Goal: Task Accomplishment & Management: Use online tool/utility

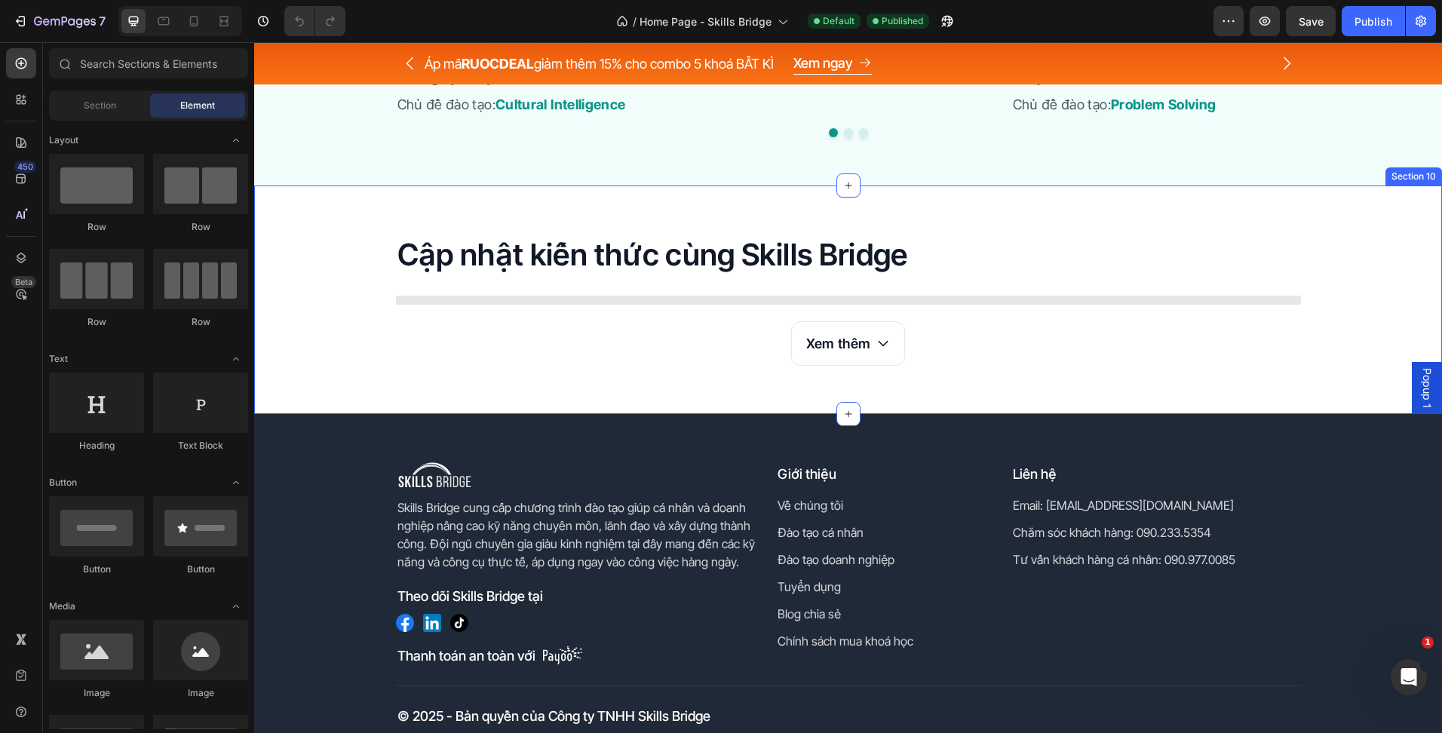
scroll to position [3583, 0]
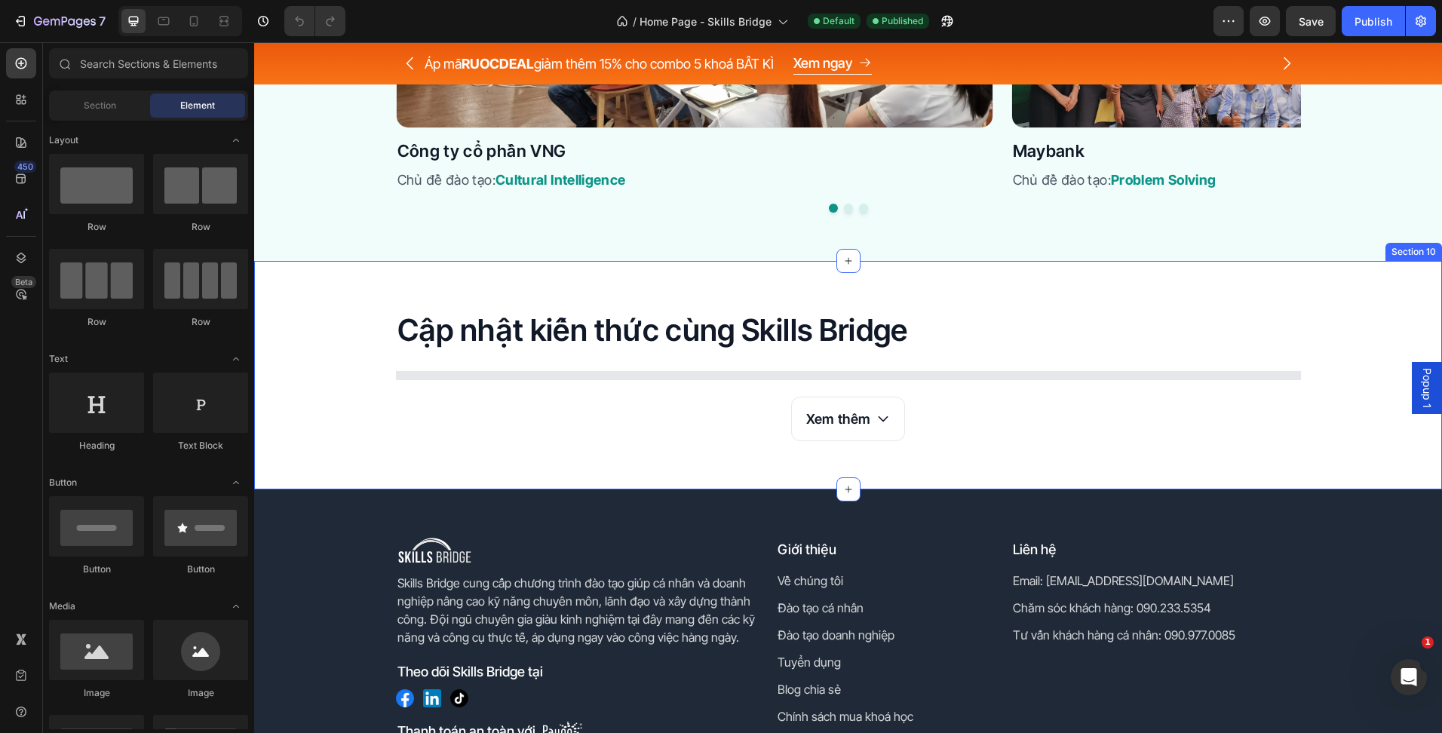
click at [1023, 455] on div "Cập nhật kiến thức cùng Skills Bridge Heading Article List Xem thêm Button Row …" at bounding box center [848, 375] width 1188 height 228
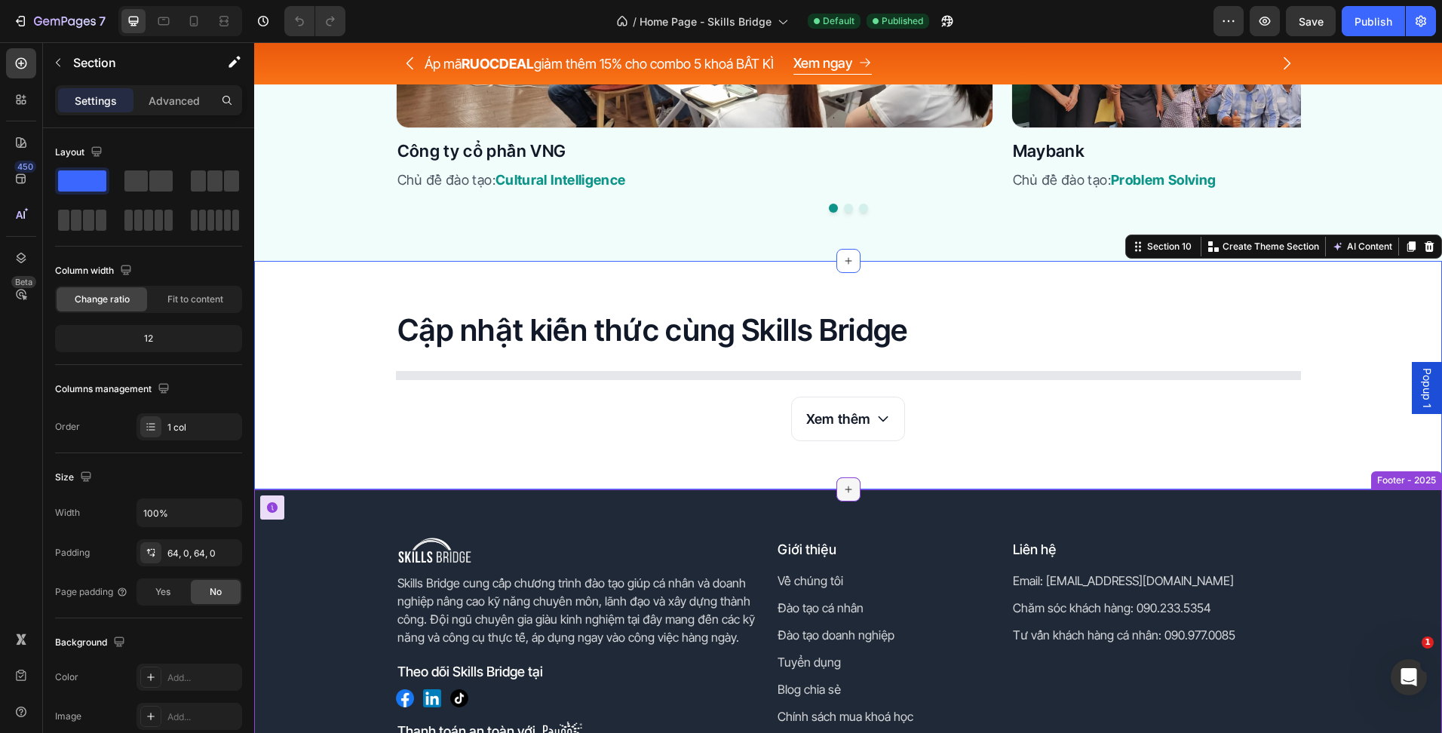
click at [850, 494] on div at bounding box center [848, 489] width 24 height 24
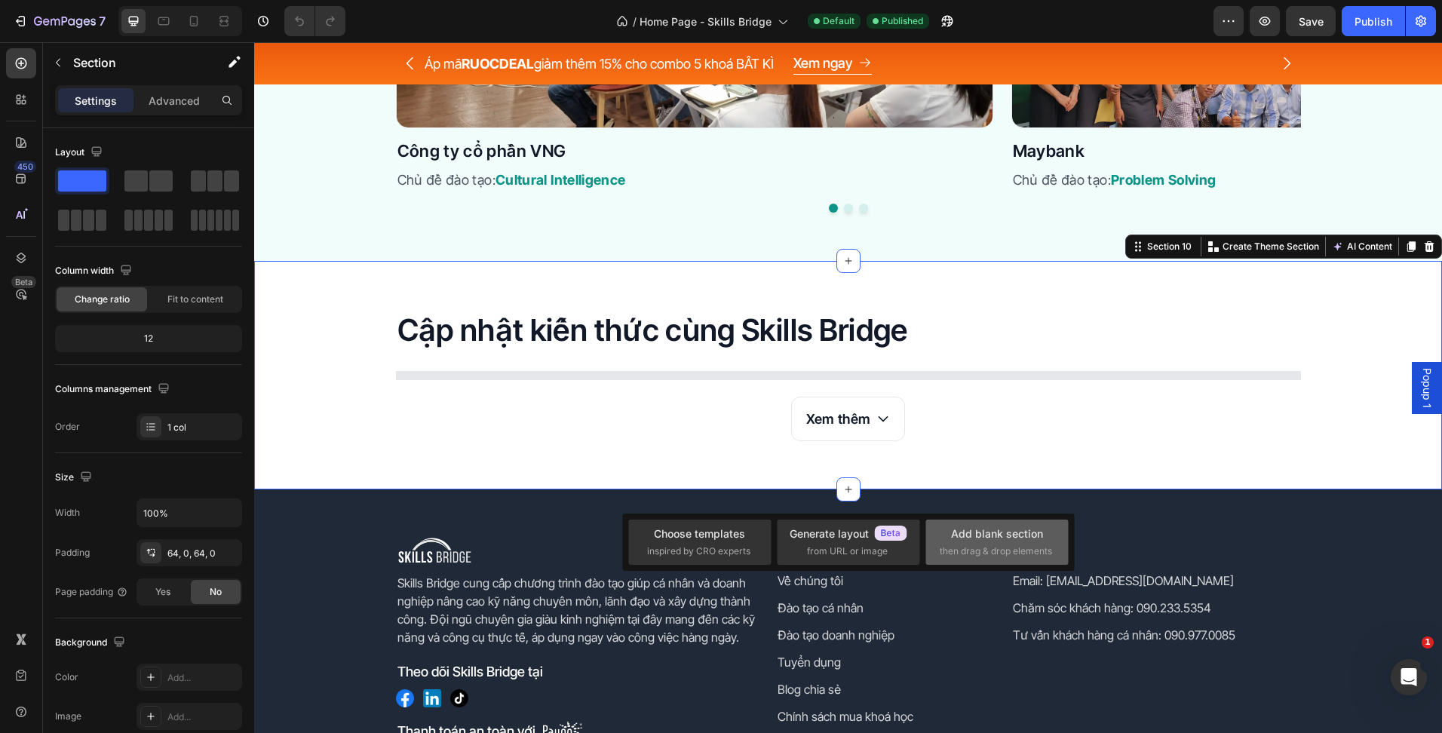
click at [1006, 542] on div "Add blank section then drag & drop elements" at bounding box center [997, 542] width 115 height 32
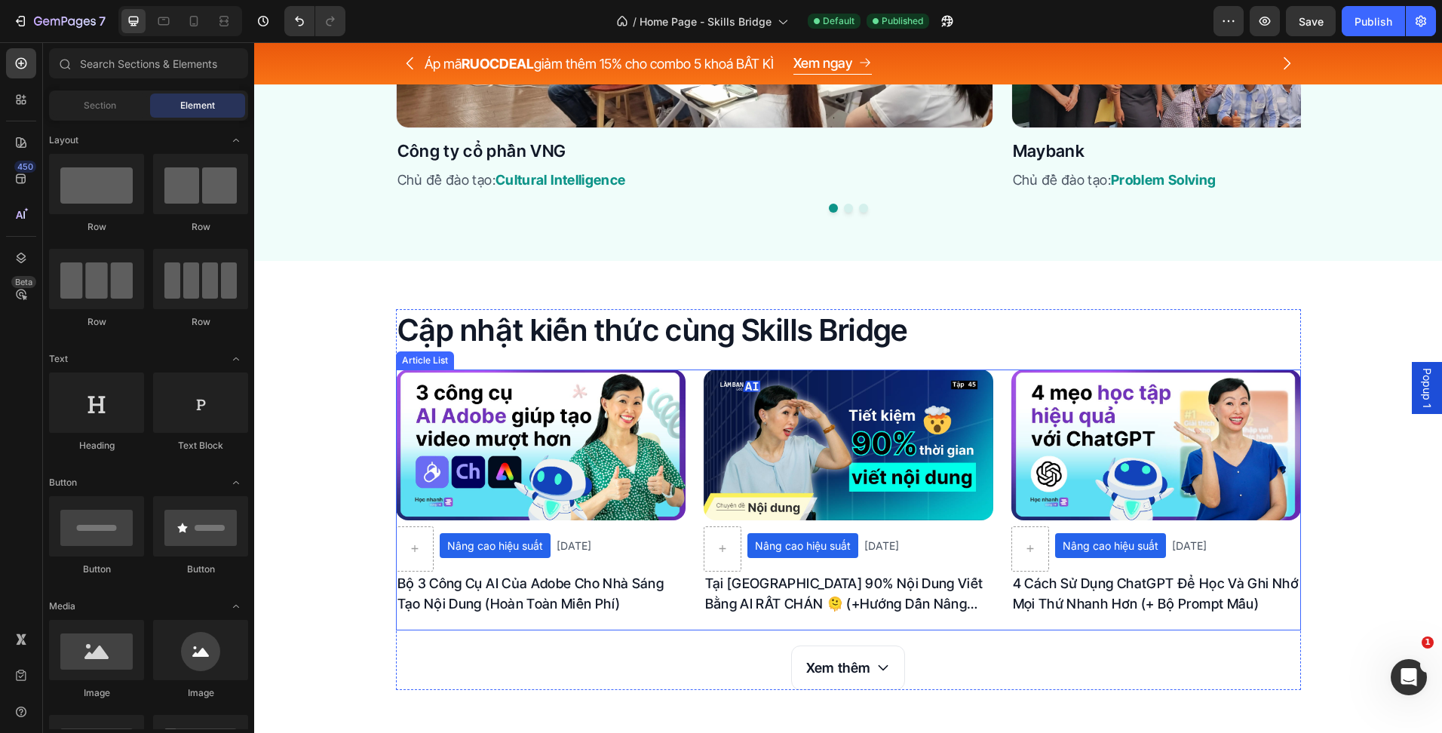
scroll to position [3960, 0]
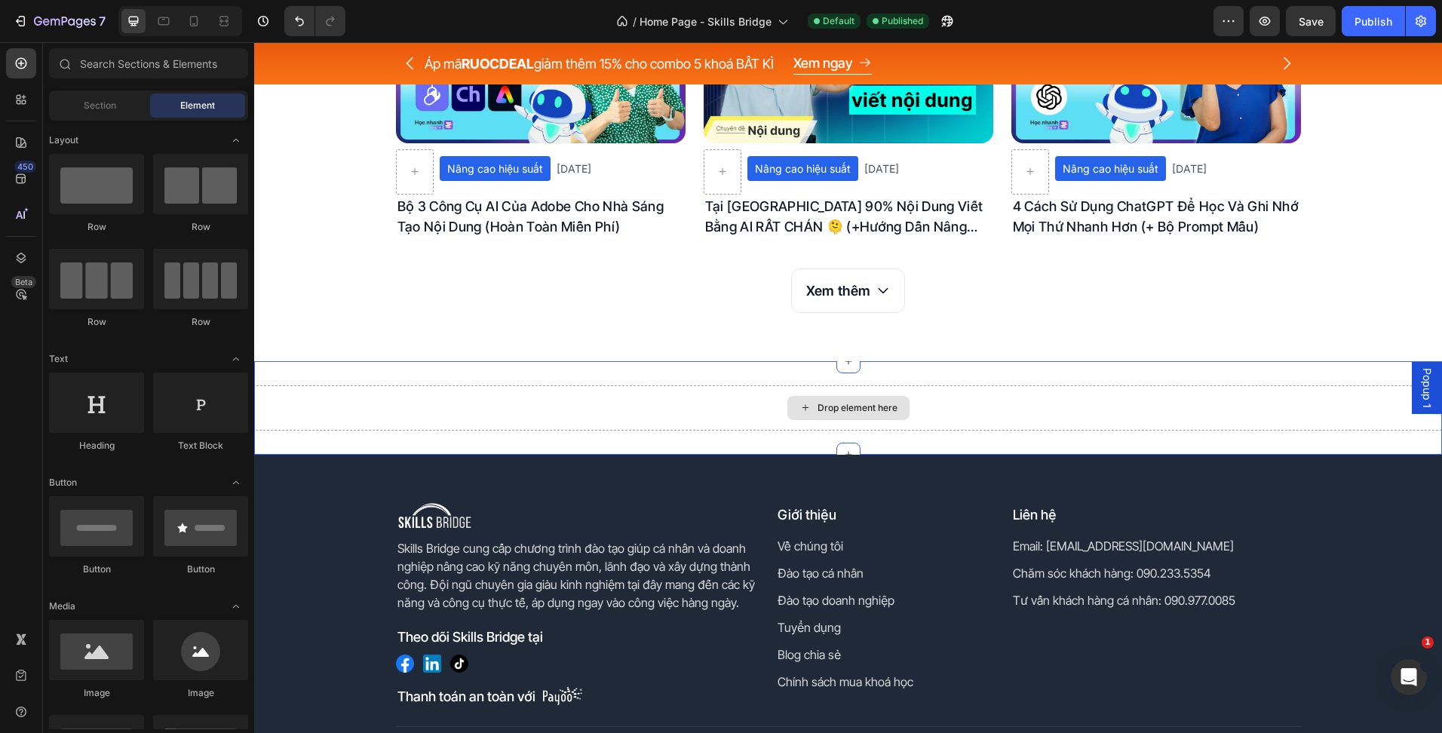
click at [520, 362] on div "Drop element here Section 11" at bounding box center [848, 408] width 1188 height 94
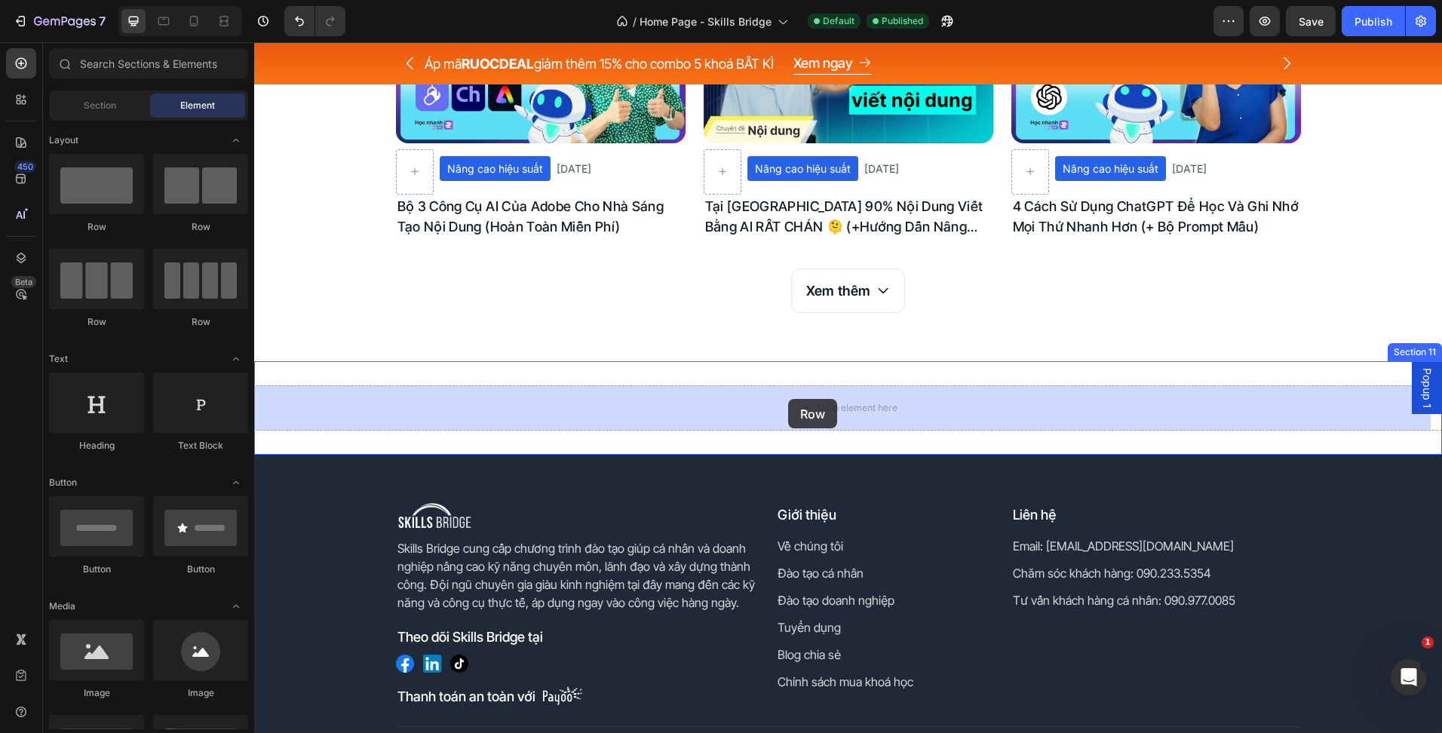
drag, startPoint x: 440, startPoint y: 262, endPoint x: 788, endPoint y: 399, distance: 374.2
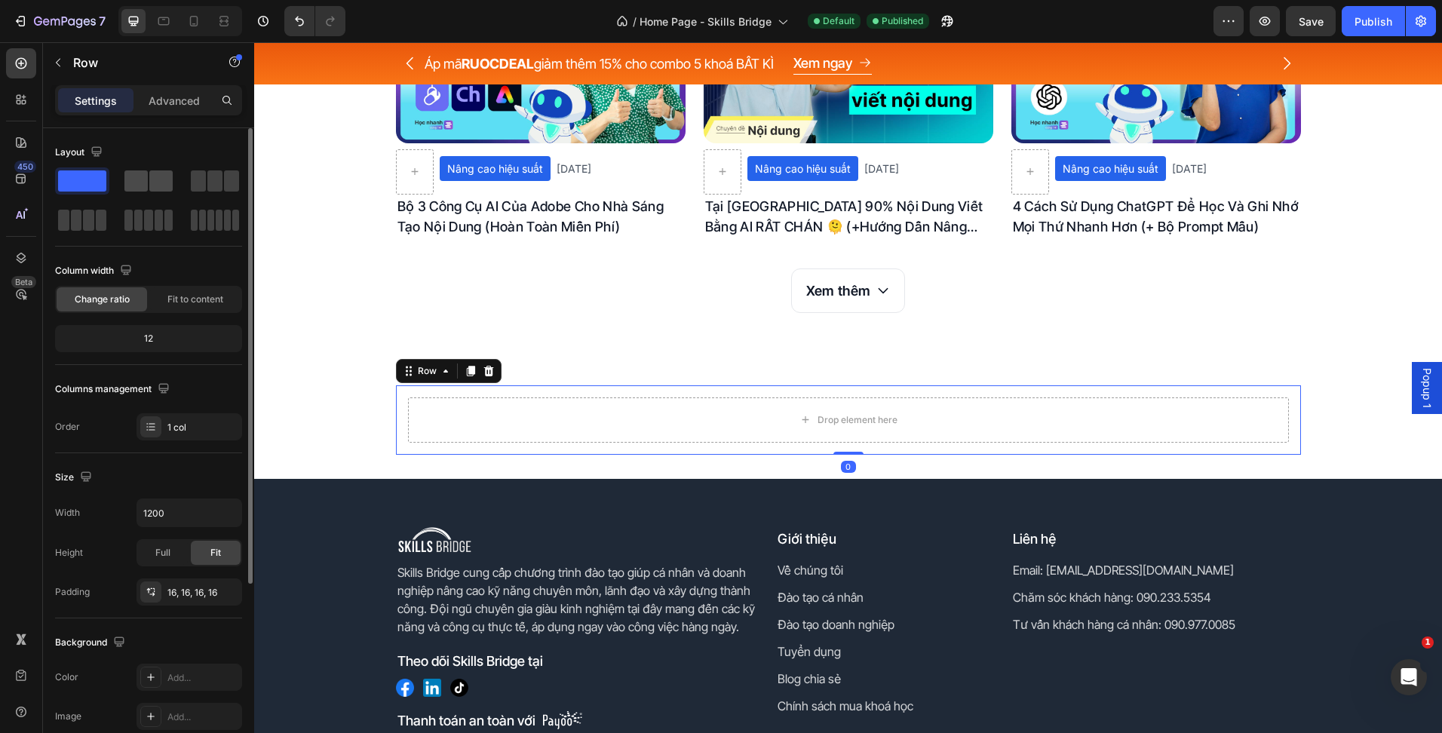
click at [152, 187] on span at bounding box center [160, 180] width 23 height 21
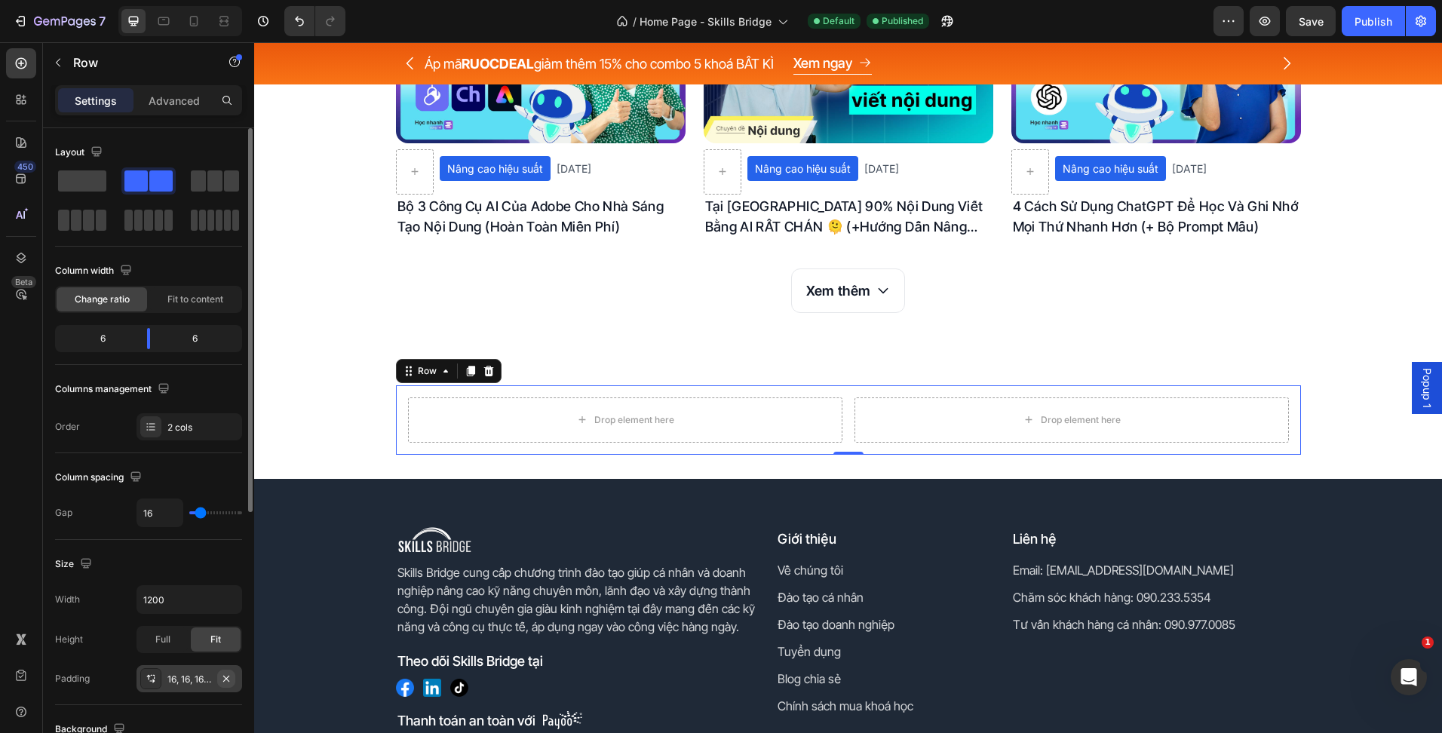
drag, startPoint x: 229, startPoint y: 677, endPoint x: 88, endPoint y: 532, distance: 202.6
click at [229, 677] on icon "button" at bounding box center [226, 679] width 12 height 12
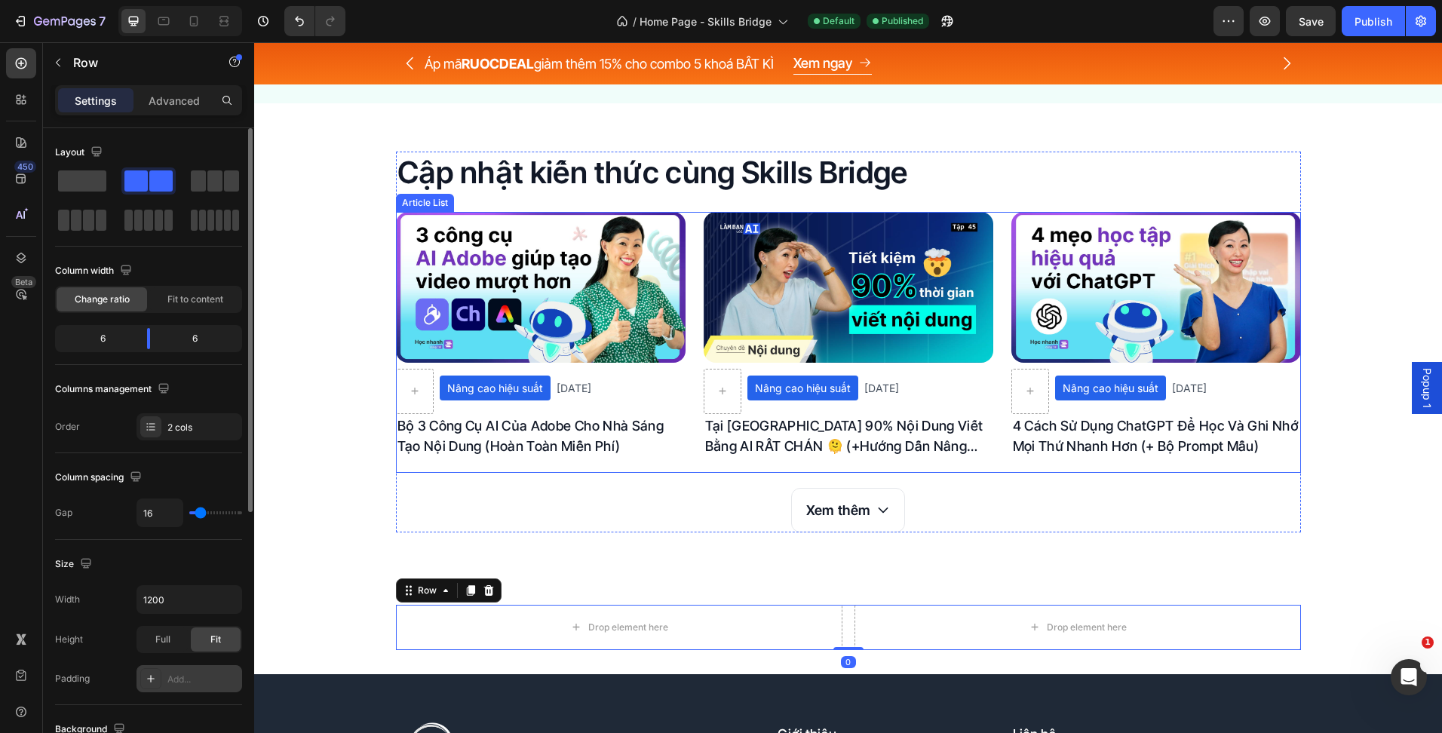
scroll to position [3659, 0]
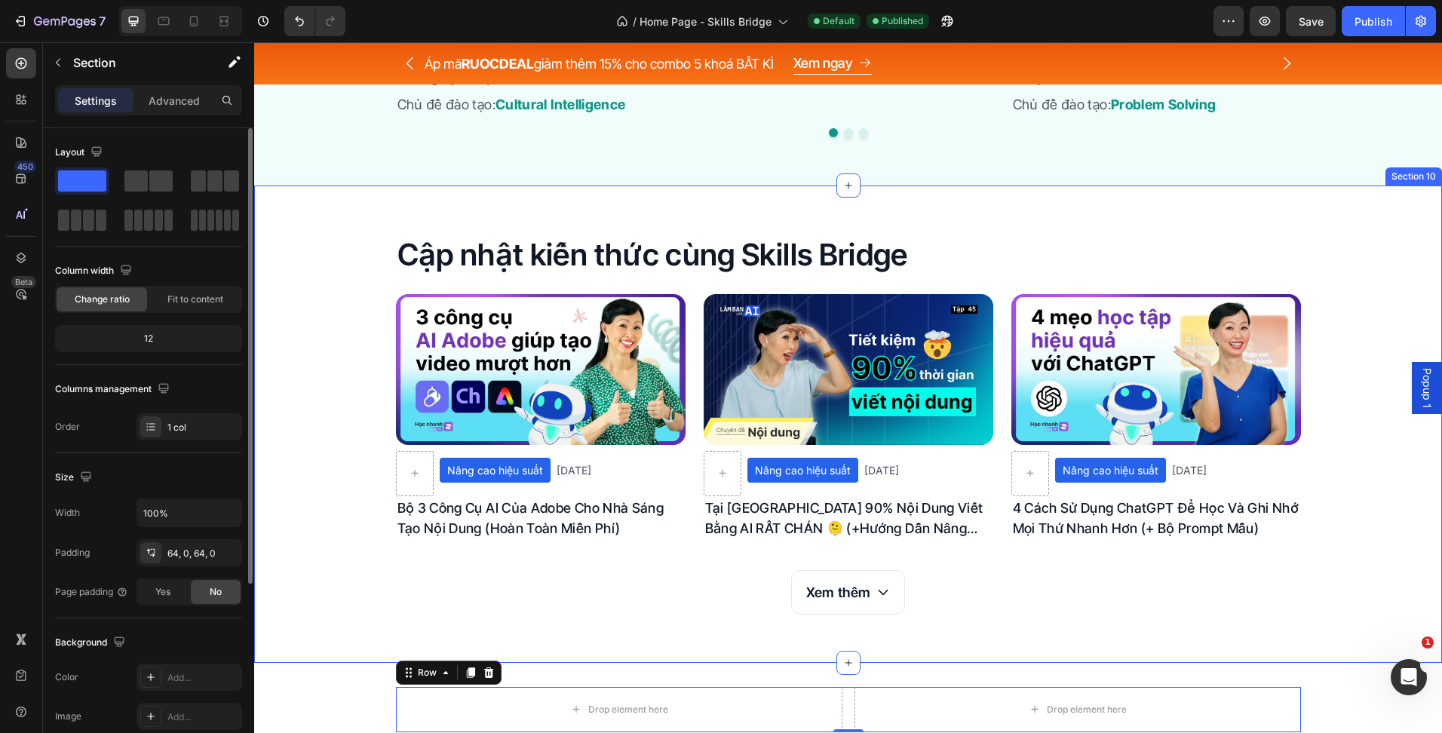
click at [707, 226] on div "Cập nhật kiến thức cùng Skills Bridge Heading Article Image Nâng cao hiệu suất …" at bounding box center [848, 424] width 1188 height 477
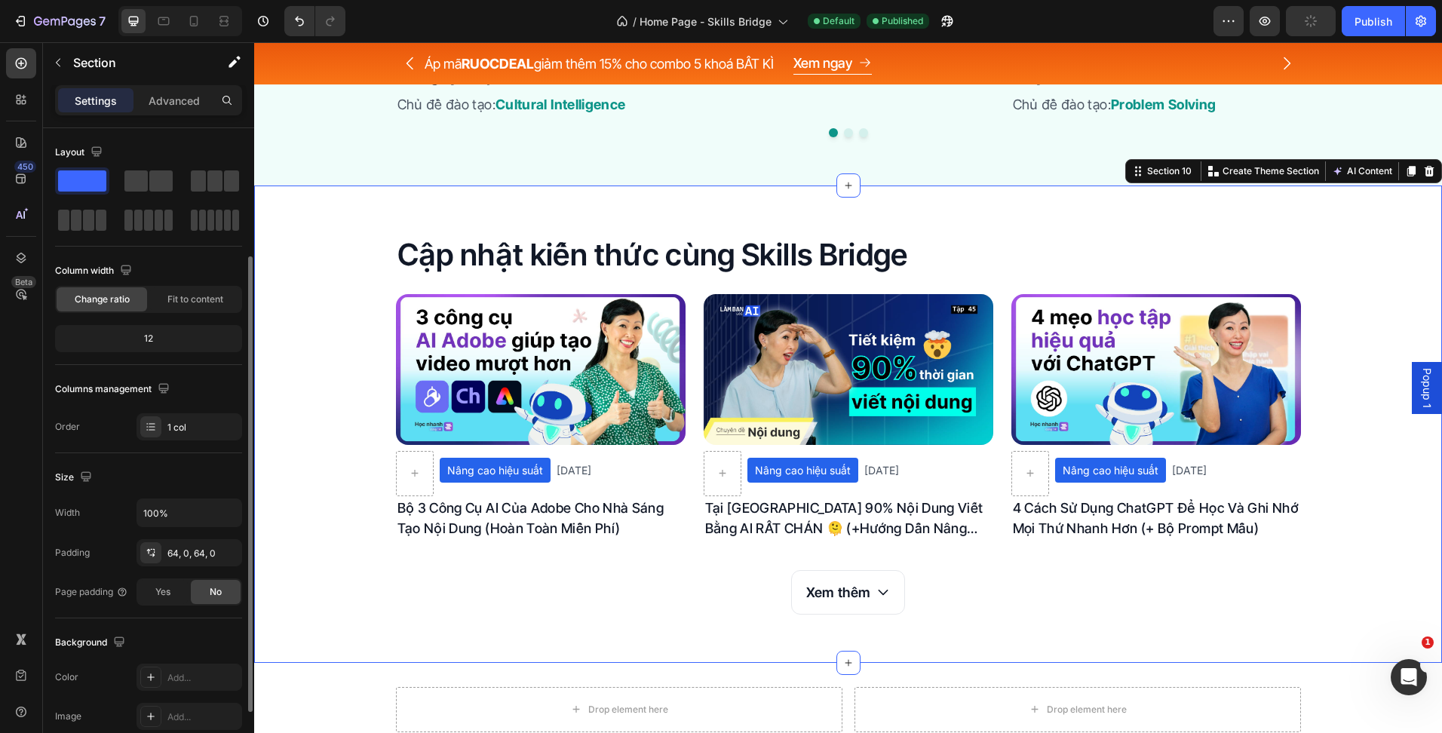
scroll to position [75, 0]
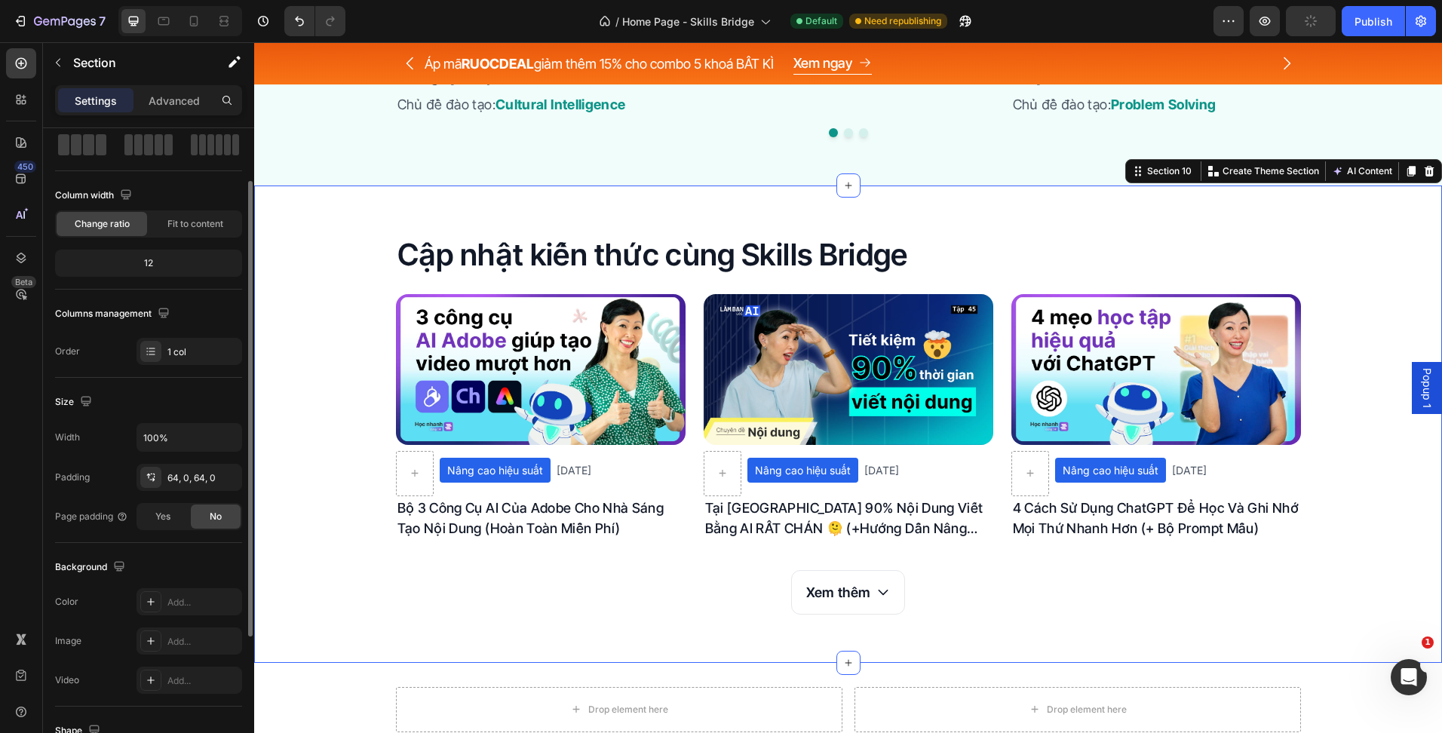
click at [541, 672] on div "Drop element here Drop element here Row Section 11" at bounding box center [848, 710] width 1188 height 94
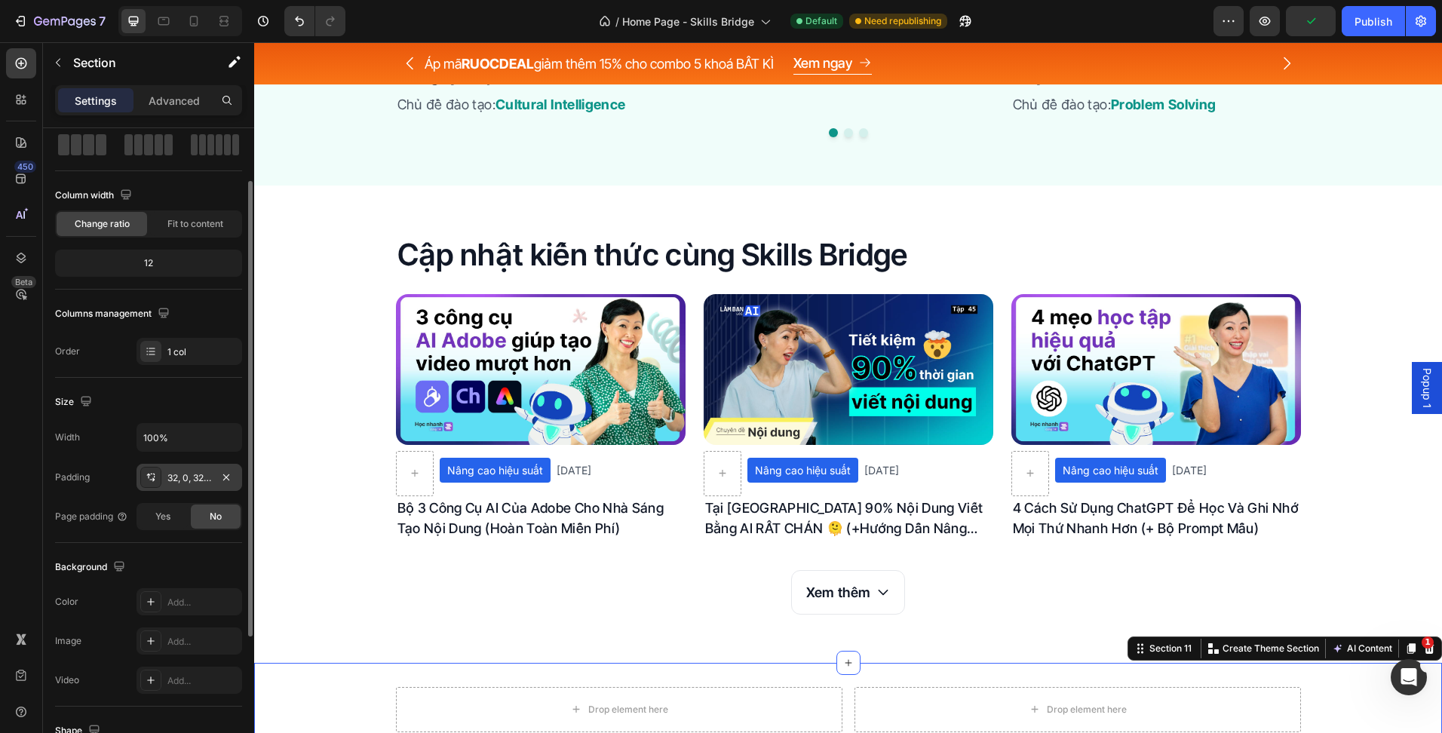
click at [173, 469] on div "32, 0, 32, 0" at bounding box center [189, 477] width 106 height 27
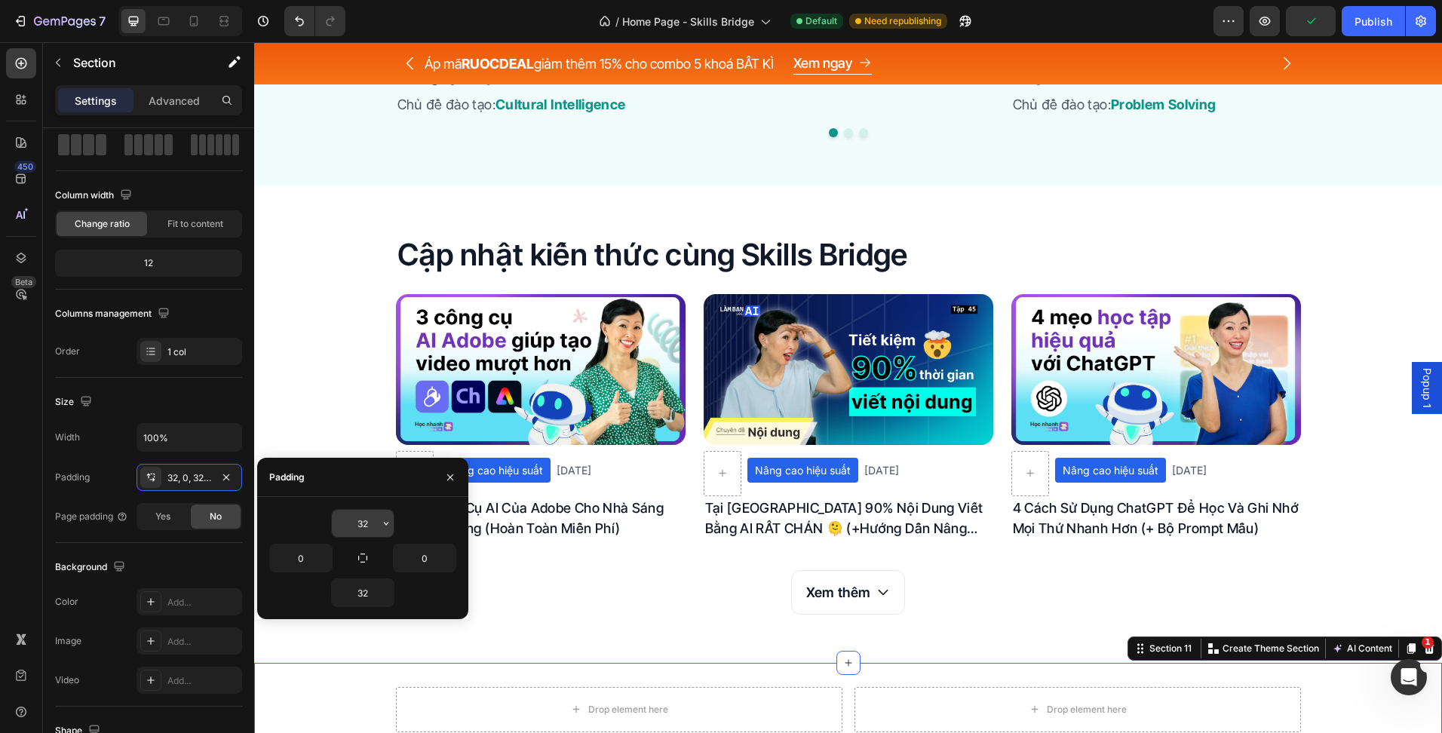
click at [358, 526] on input "32" at bounding box center [363, 523] width 62 height 27
type input "64"
click at [369, 597] on input "32" at bounding box center [363, 592] width 62 height 27
type input "64"
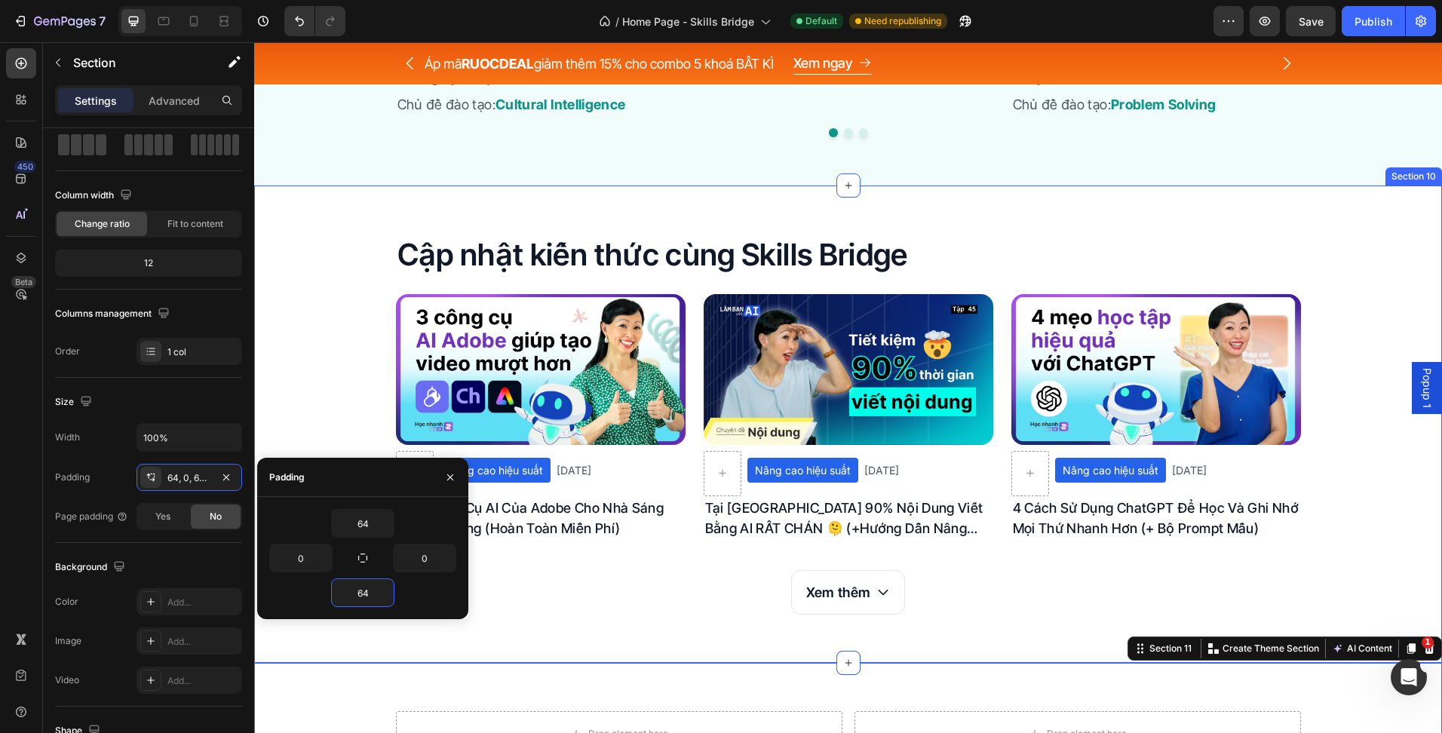
click at [600, 639] on div "Cập nhật kiến thức cùng Skills Bridge Heading Article Image Nâng cao hiệu suất …" at bounding box center [848, 424] width 1188 height 477
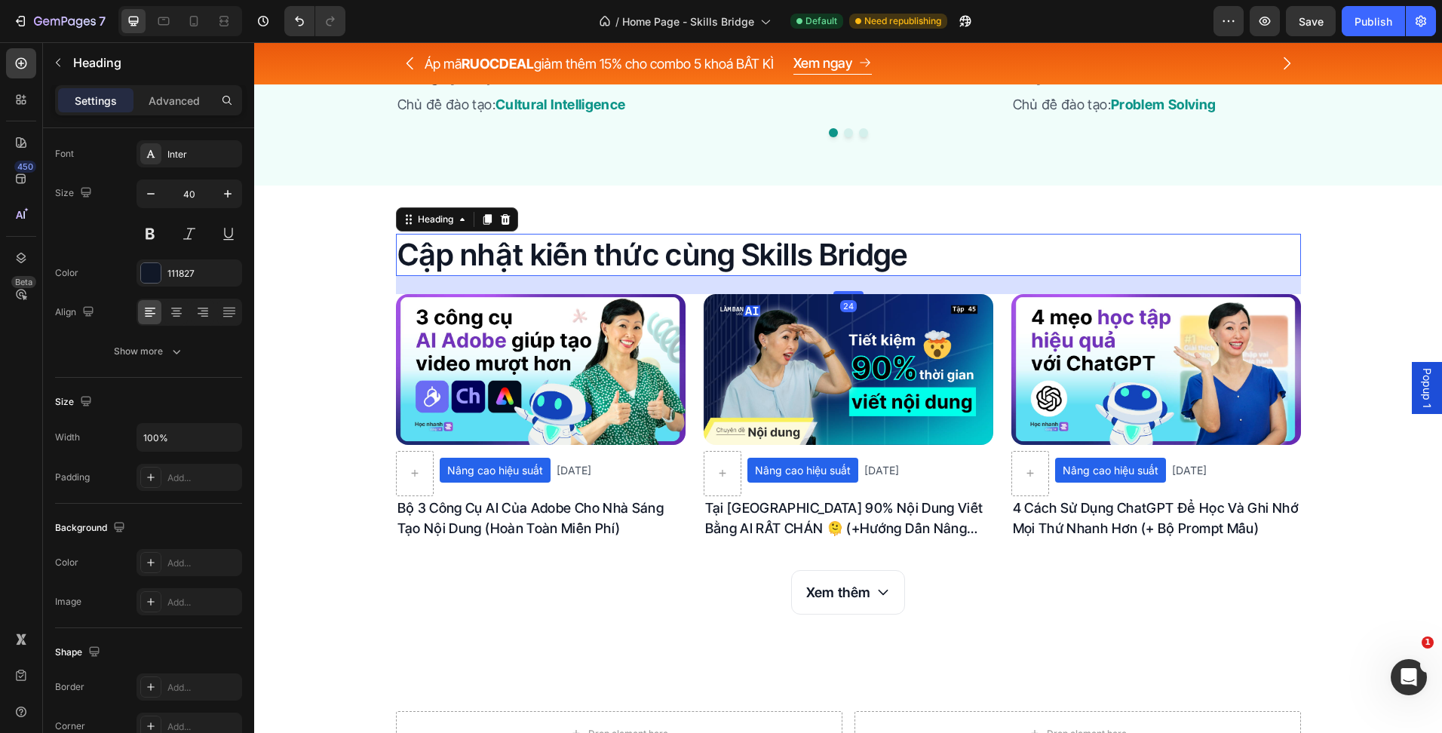
click at [596, 238] on h2 "Cập nhật kiến thức cùng Skills Bridge" at bounding box center [848, 255] width 905 height 42
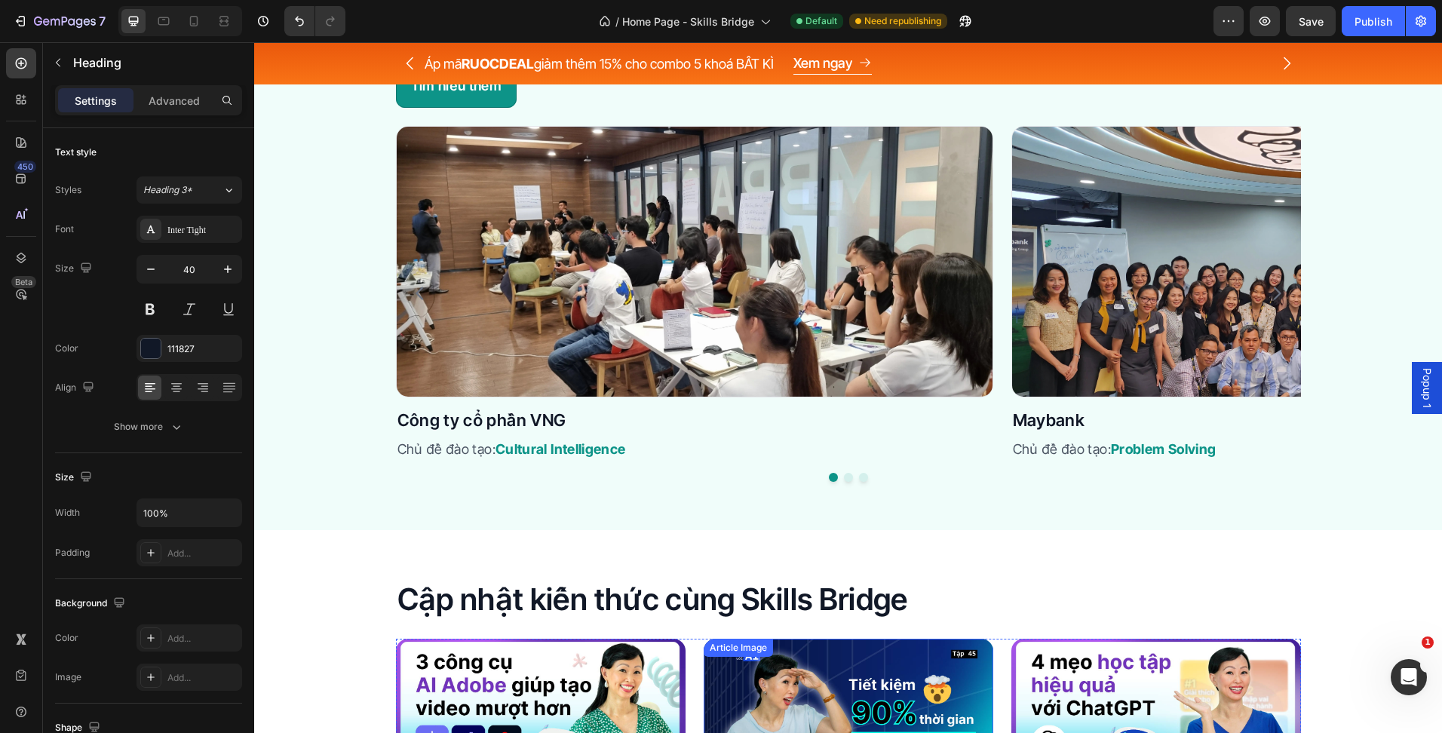
scroll to position [3583, 0]
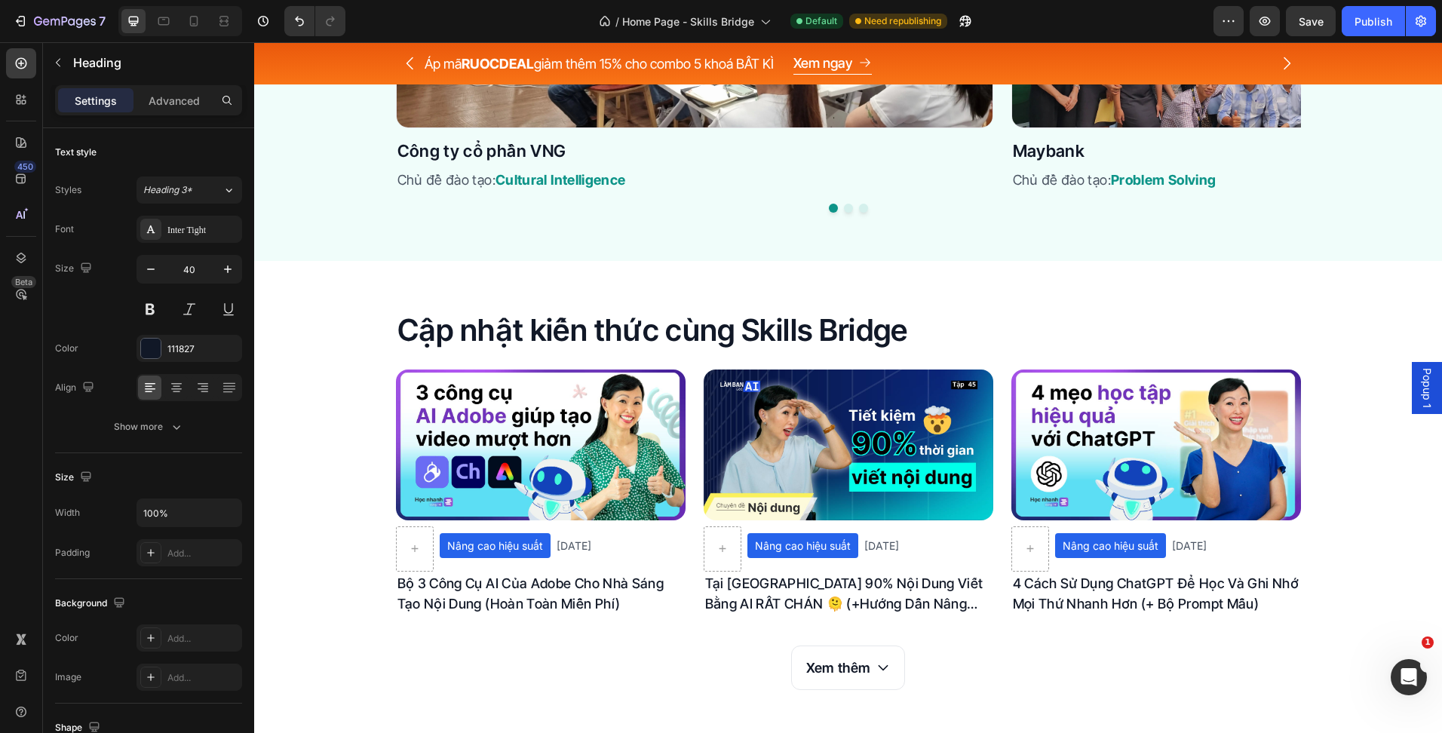
click at [704, 328] on h2 "Cập nhật kiến thức cùng Skills Bridge" at bounding box center [848, 330] width 905 height 42
click at [396, 376] on div "Article Image" at bounding box center [430, 379] width 69 height 18
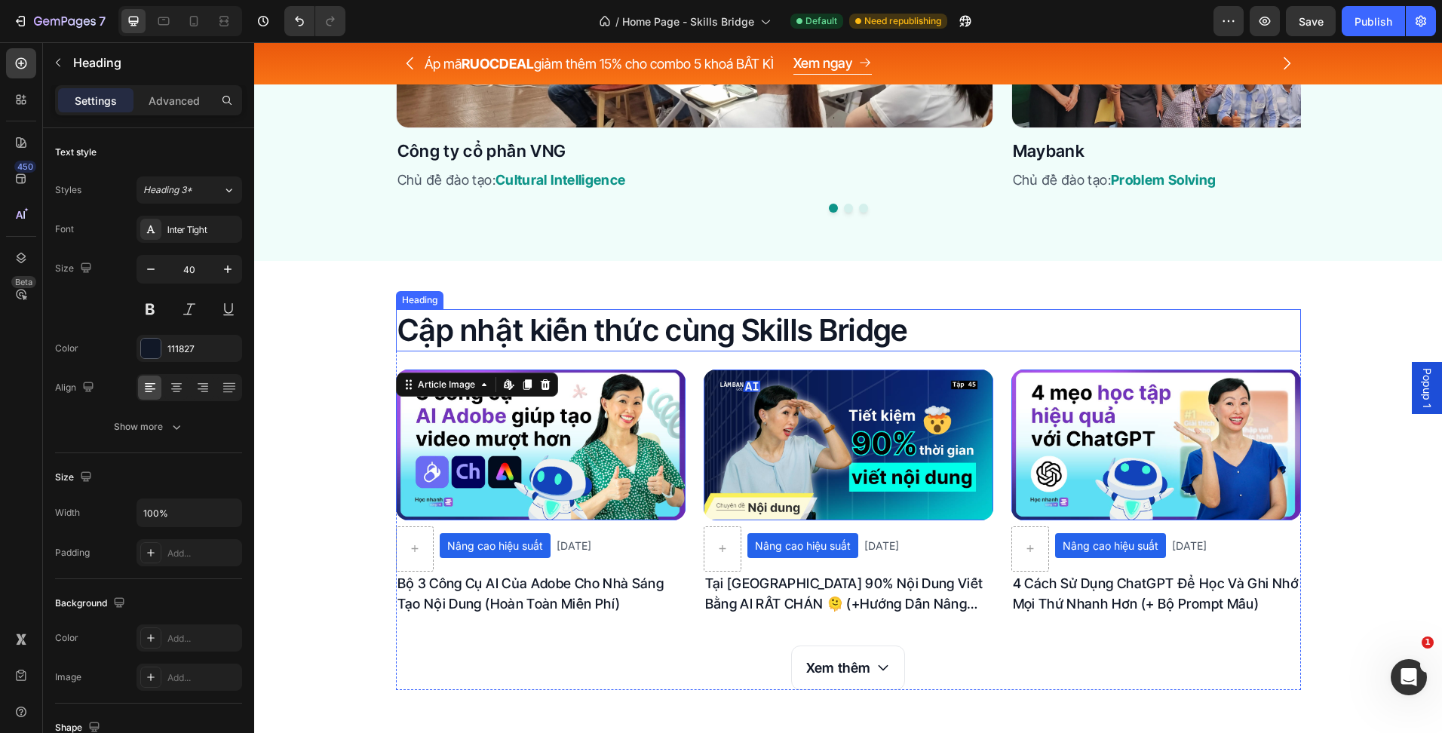
click at [400, 329] on p "Cập nhật kiến thức cùng Skills Bridge" at bounding box center [848, 330] width 902 height 39
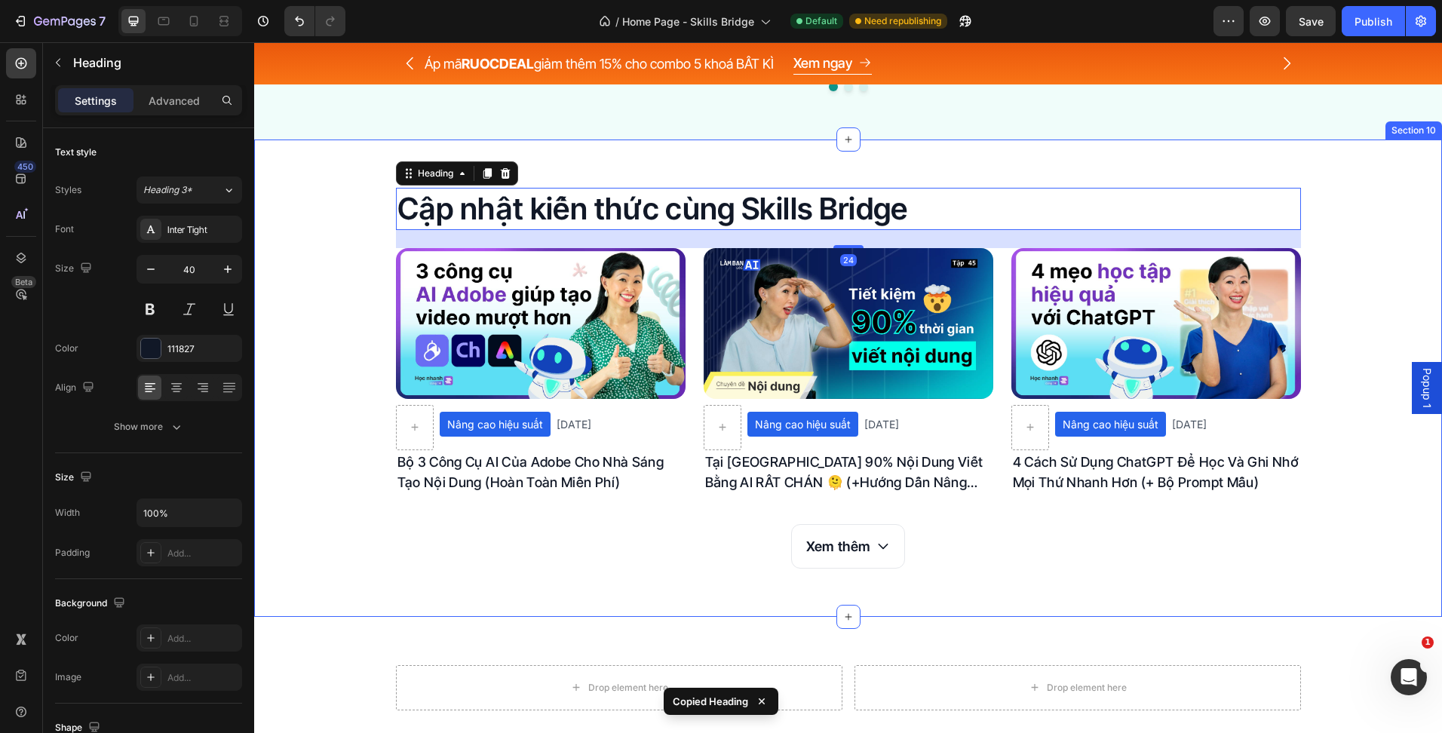
scroll to position [3810, 0]
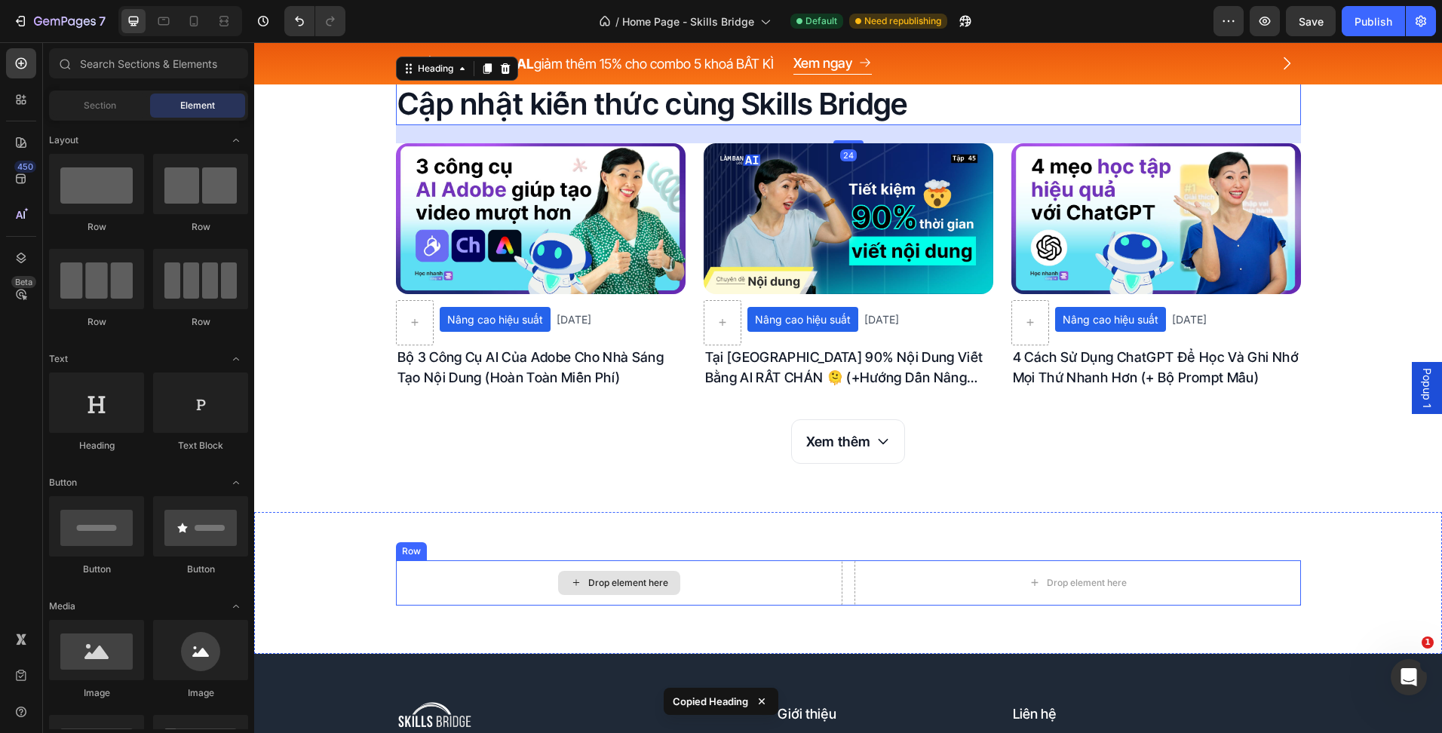
click at [627, 577] on div "Drop element here" at bounding box center [628, 583] width 80 height 12
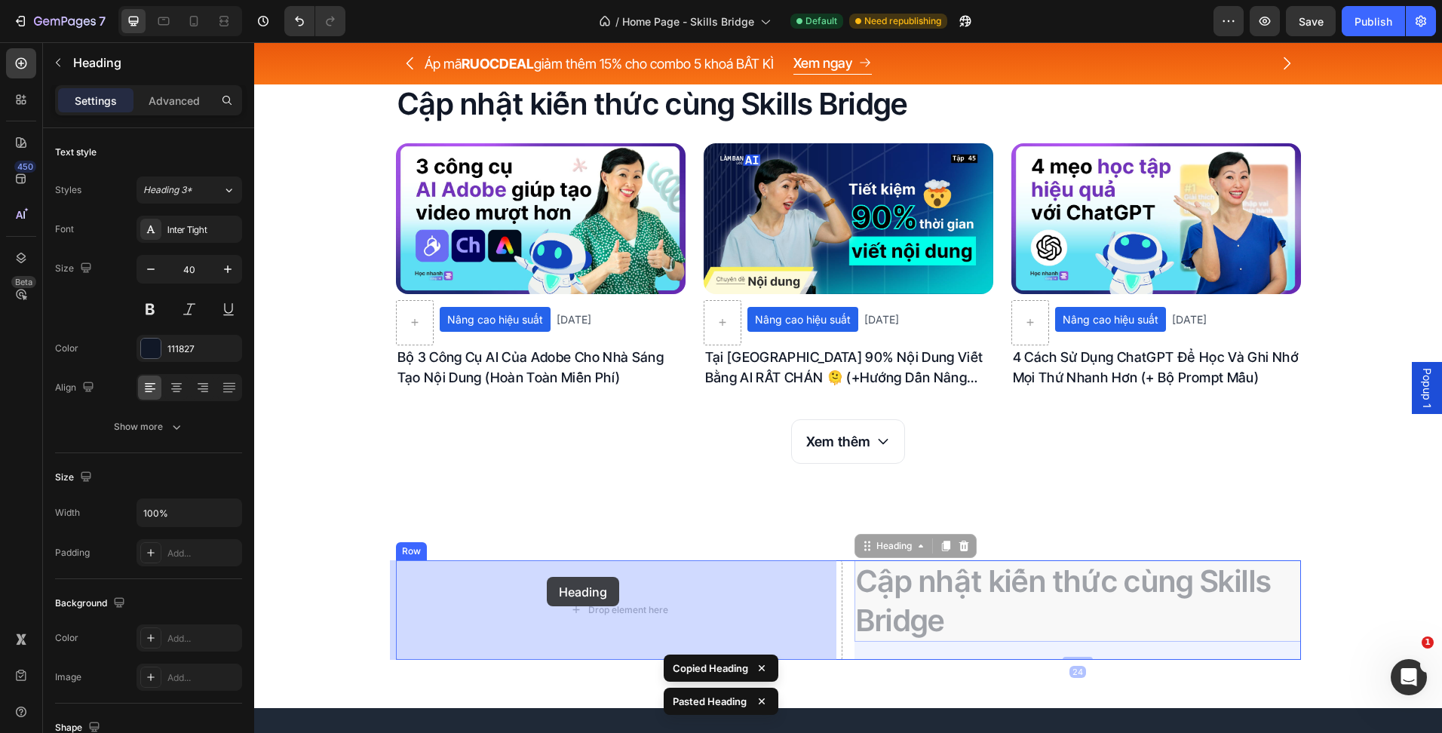
drag, startPoint x: 857, startPoint y: 544, endPoint x: 517, endPoint y: 545, distance: 340.1
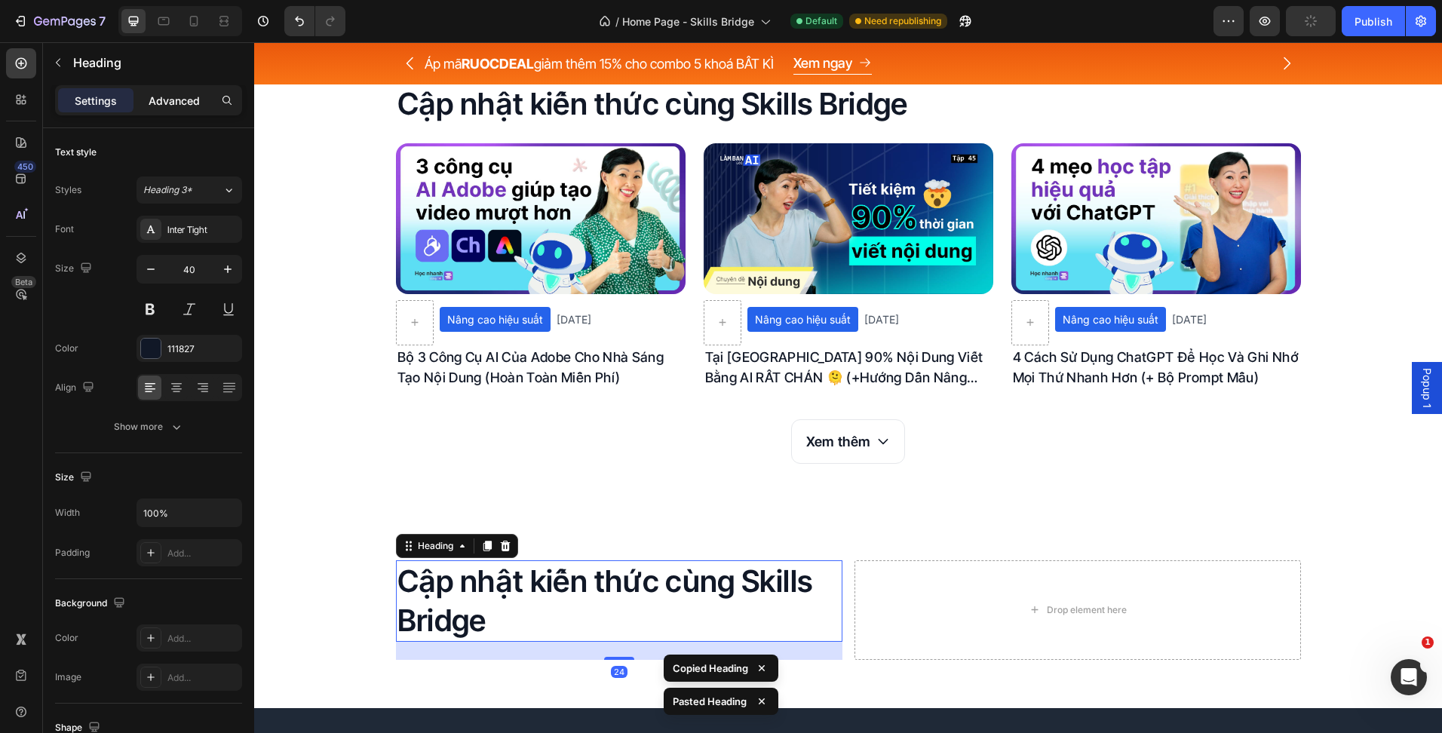
click at [160, 105] on p "Advanced" at bounding box center [174, 101] width 51 height 16
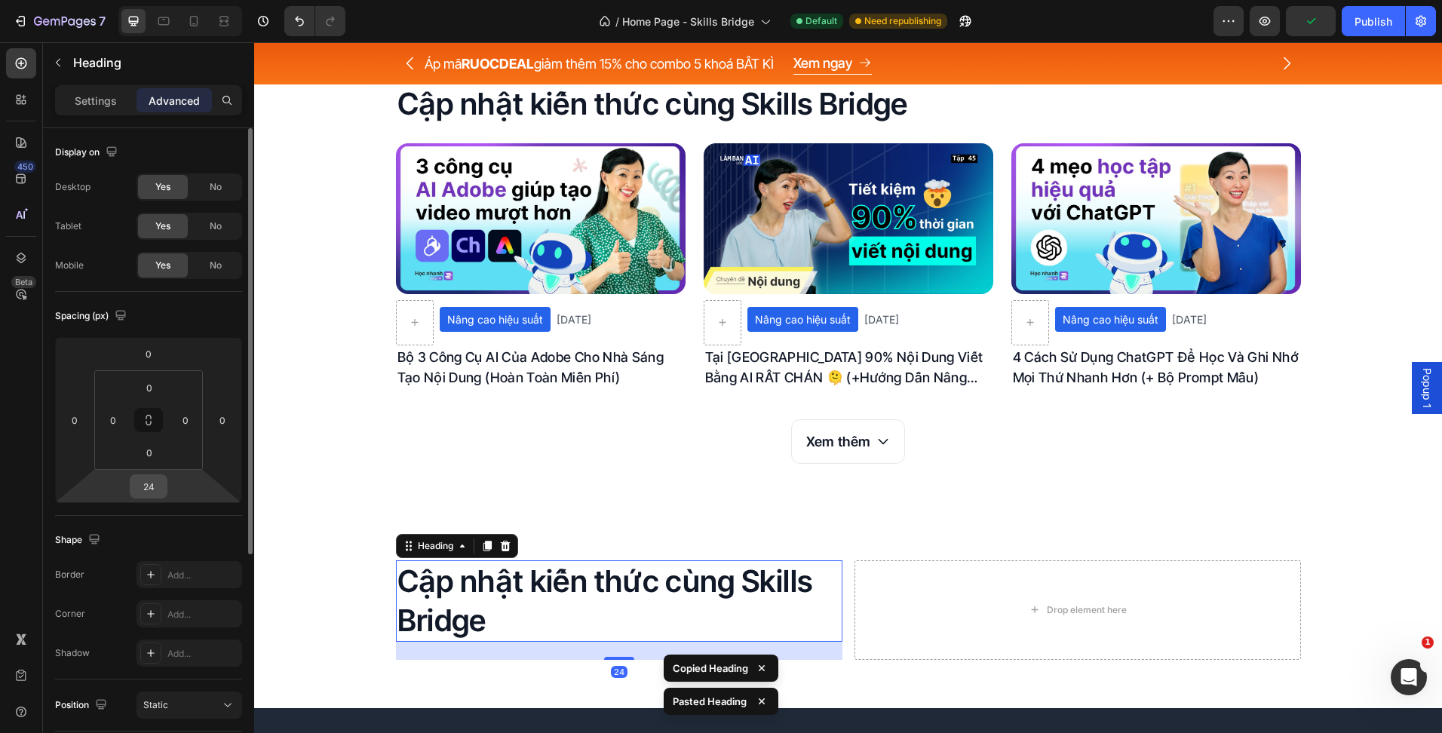
click at [165, 495] on div "24" at bounding box center [149, 486] width 38 height 24
click at [158, 487] on input "24" at bounding box center [148, 486] width 30 height 23
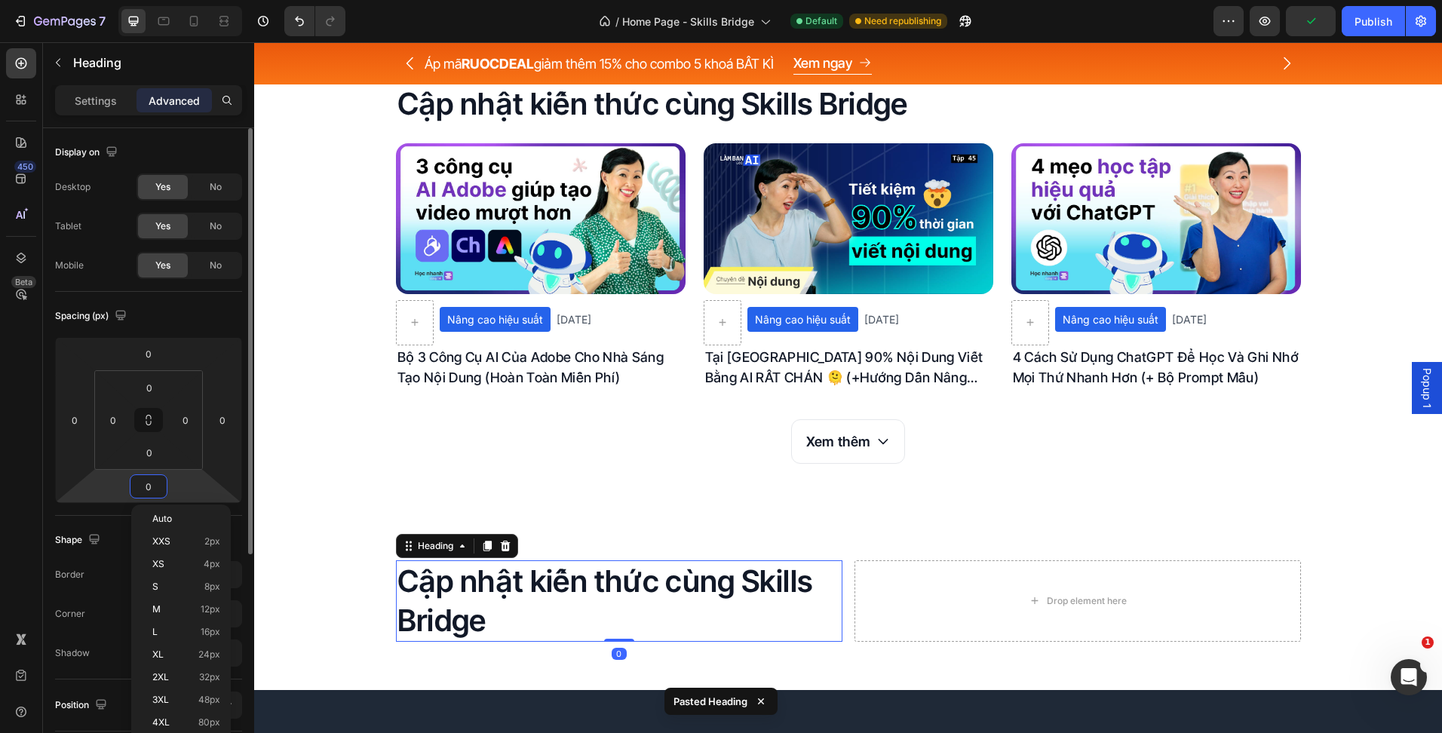
type input "0"
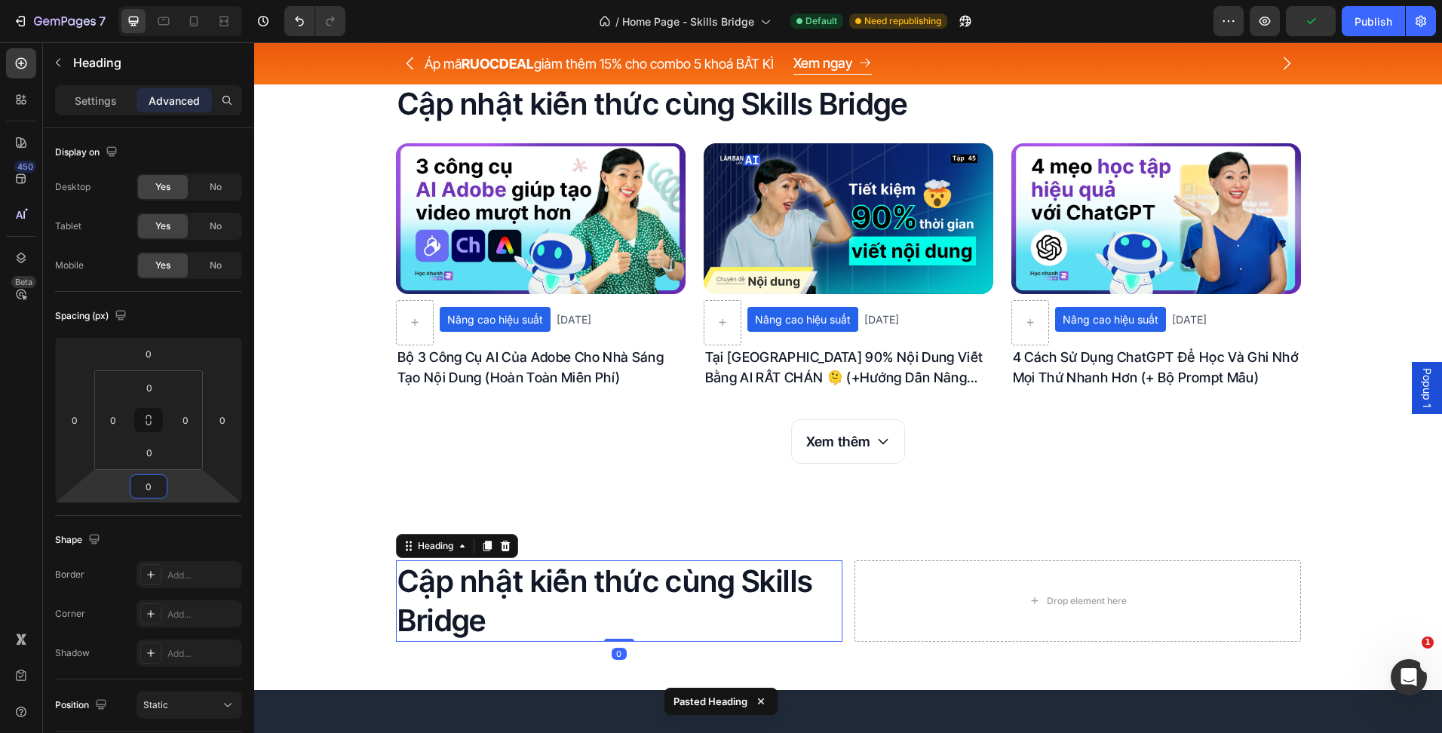
click at [618, 569] on h2 "Cập nhật kiến thức cùng Skills Bridge" at bounding box center [619, 600] width 446 height 81
click at [618, 569] on p "Cập nhật kiến thức cùng Skills Bridge" at bounding box center [618, 601] width 443 height 78
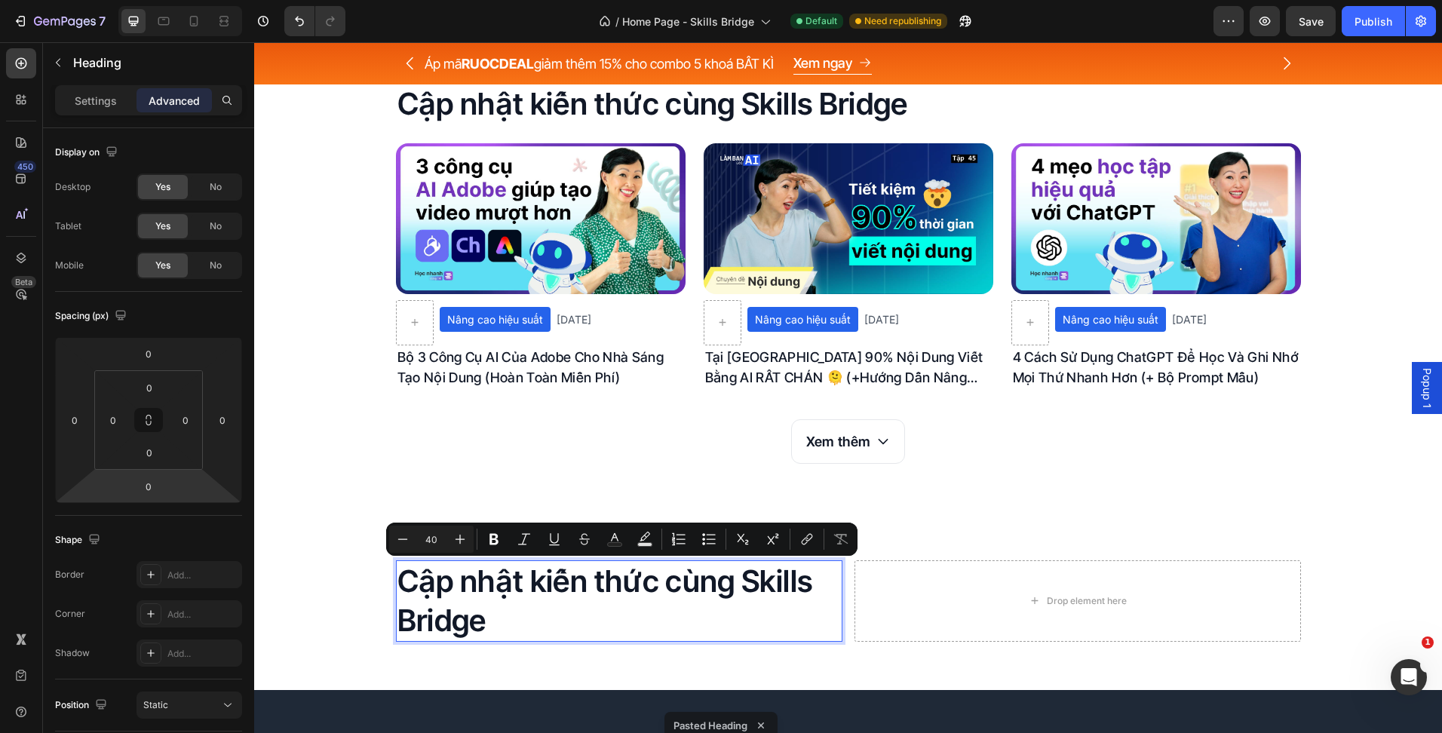
click at [836, 621] on h2 "Cập nhật kiến thức cùng Skills Bridge" at bounding box center [619, 600] width 446 height 81
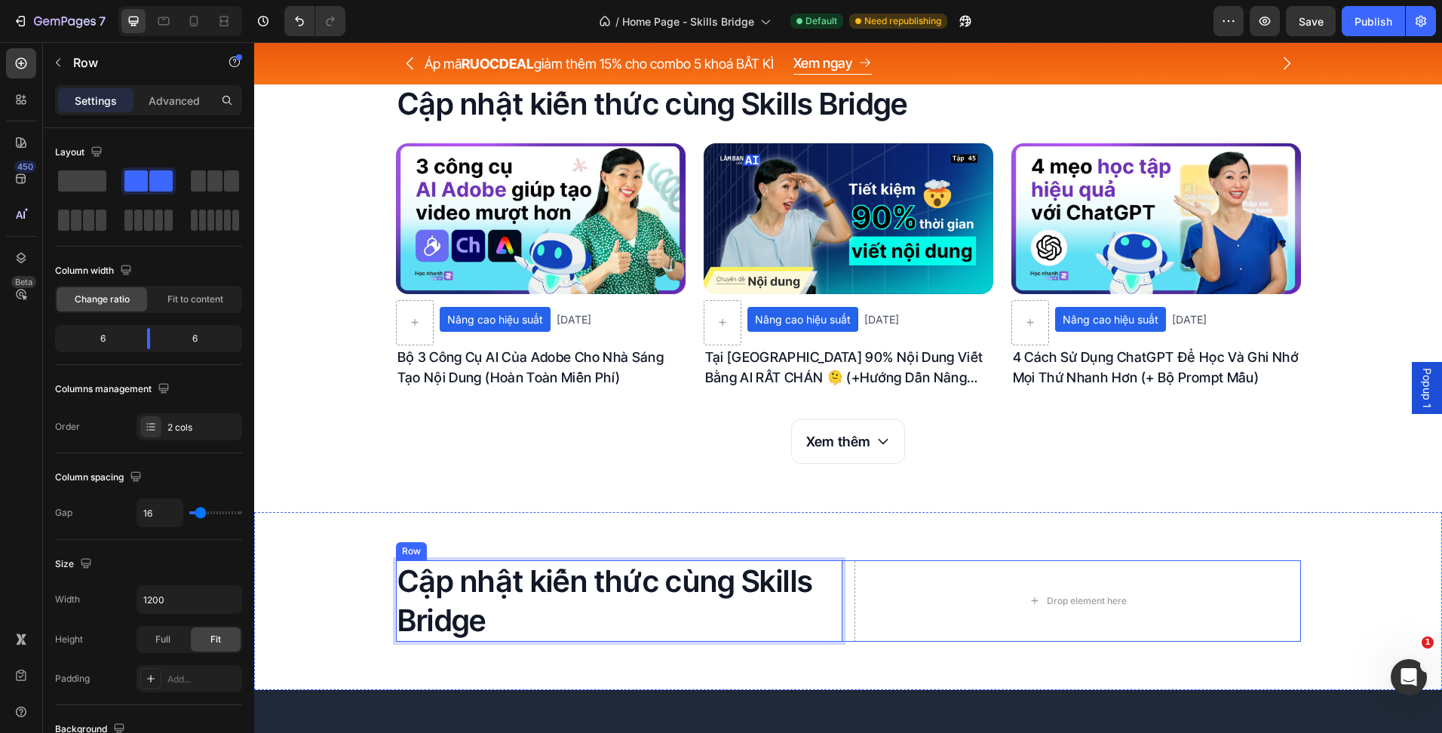
click at [842, 621] on div "Cập nhật kiến thức cùng Skills Bridge Heading 0 Drop element here Row" at bounding box center [848, 600] width 905 height 81
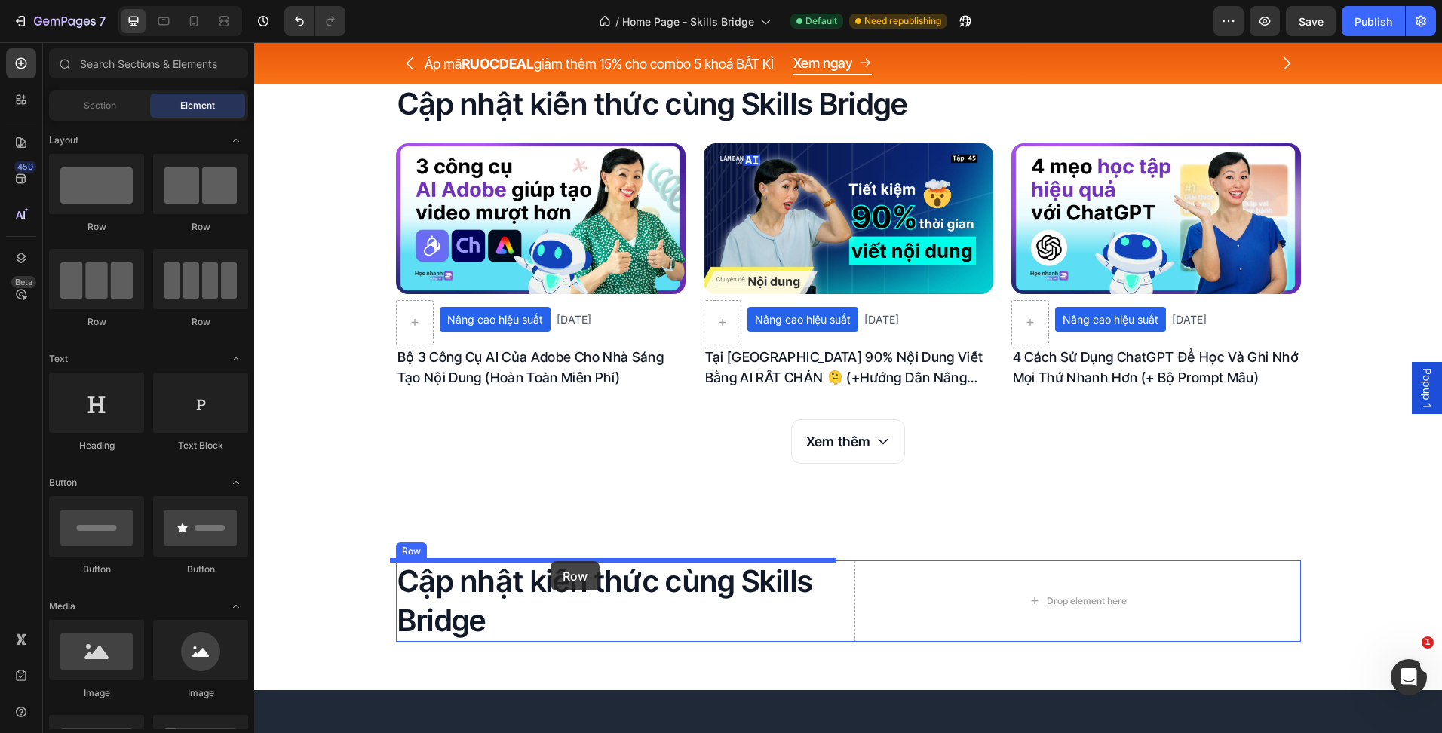
drag, startPoint x: 380, startPoint y: 438, endPoint x: 550, endPoint y: 561, distance: 210.1
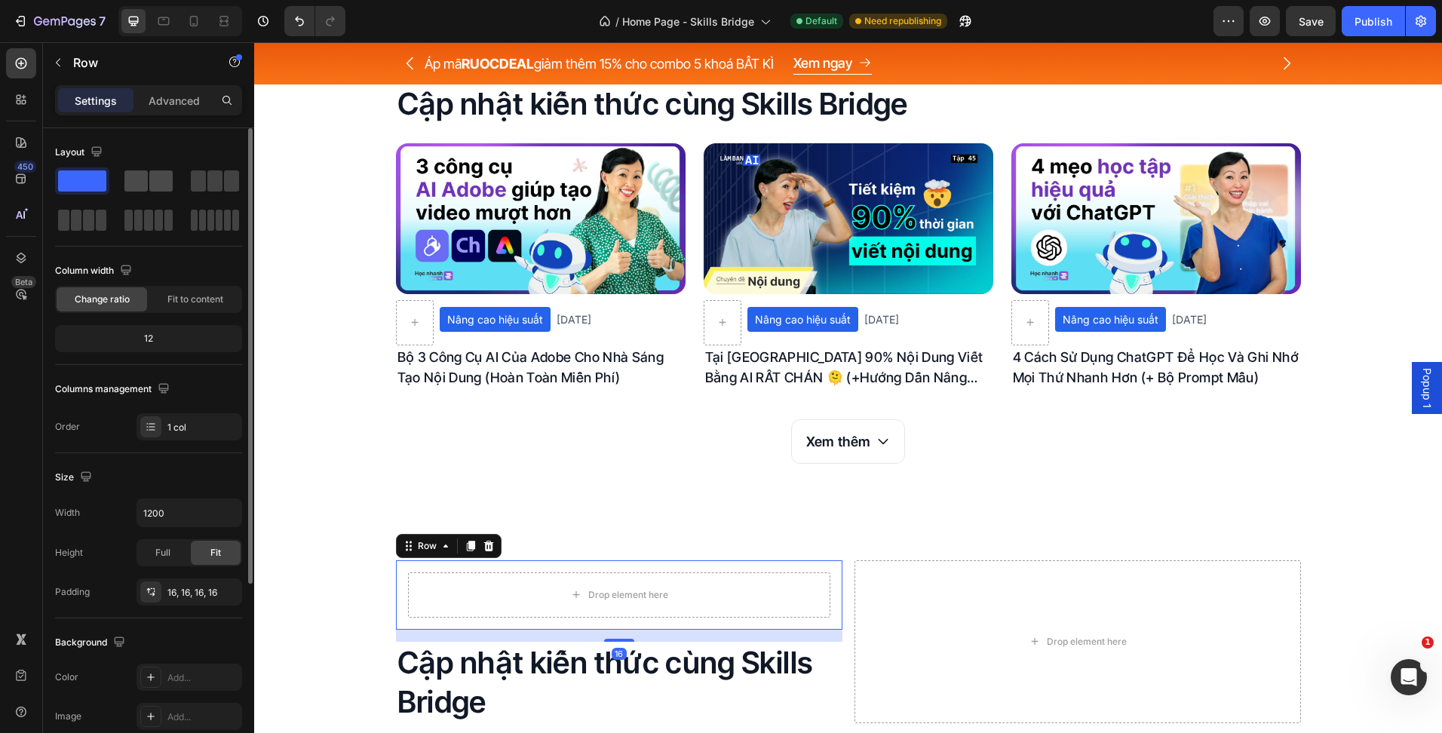
click at [157, 182] on span at bounding box center [160, 180] width 23 height 21
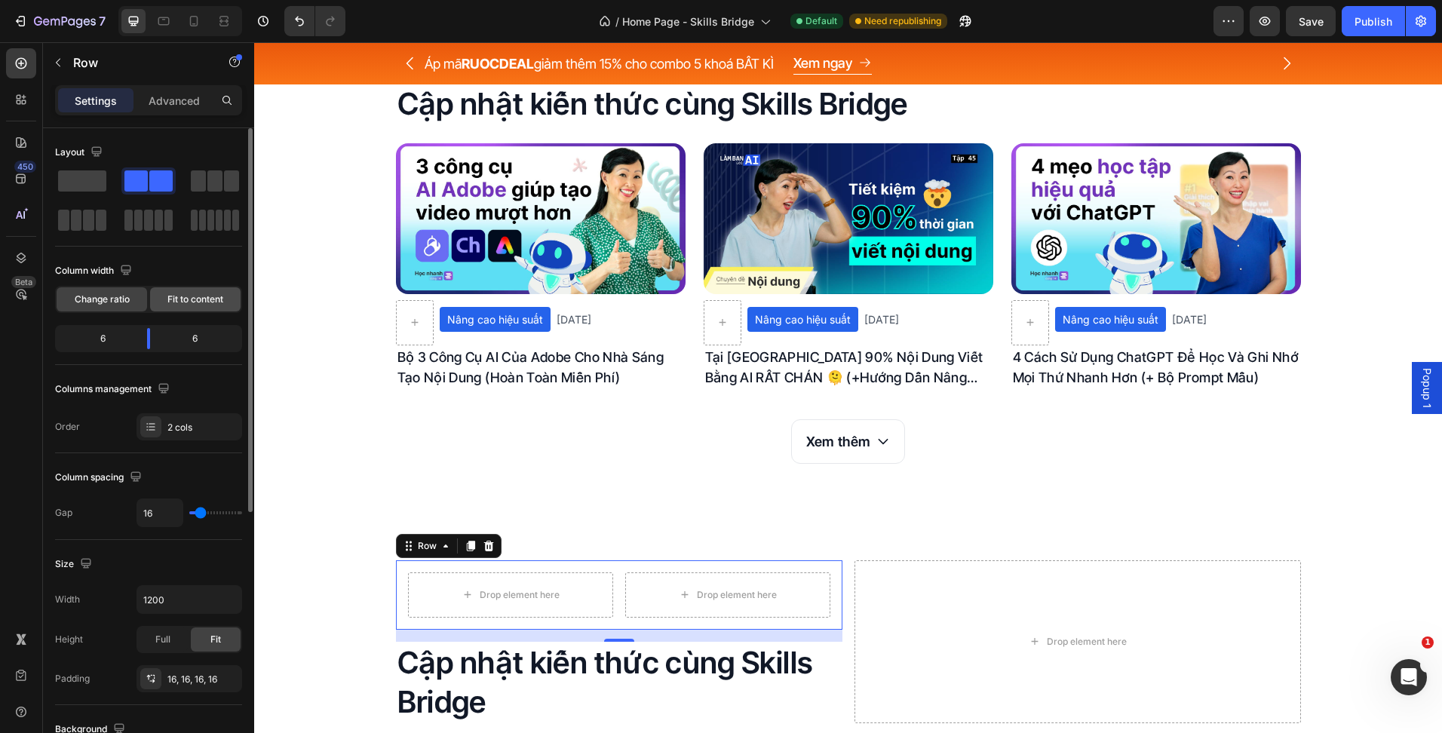
drag, startPoint x: 171, startPoint y: 300, endPoint x: 69, endPoint y: 373, distance: 126.0
click at [171, 300] on span "Fit to content" at bounding box center [195, 300] width 56 height 14
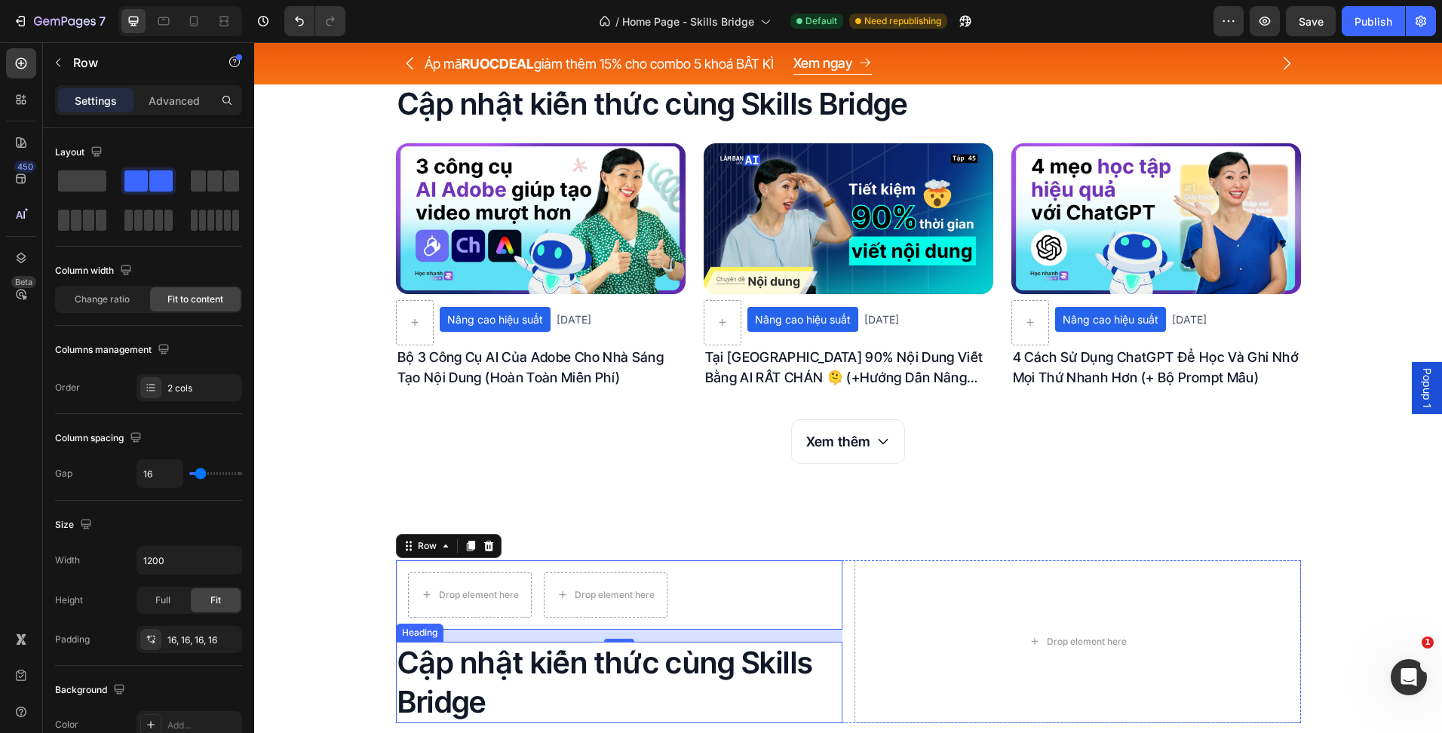
click at [592, 658] on p "Cập nhật kiến thức cùng Skills Bridge" at bounding box center [618, 682] width 443 height 78
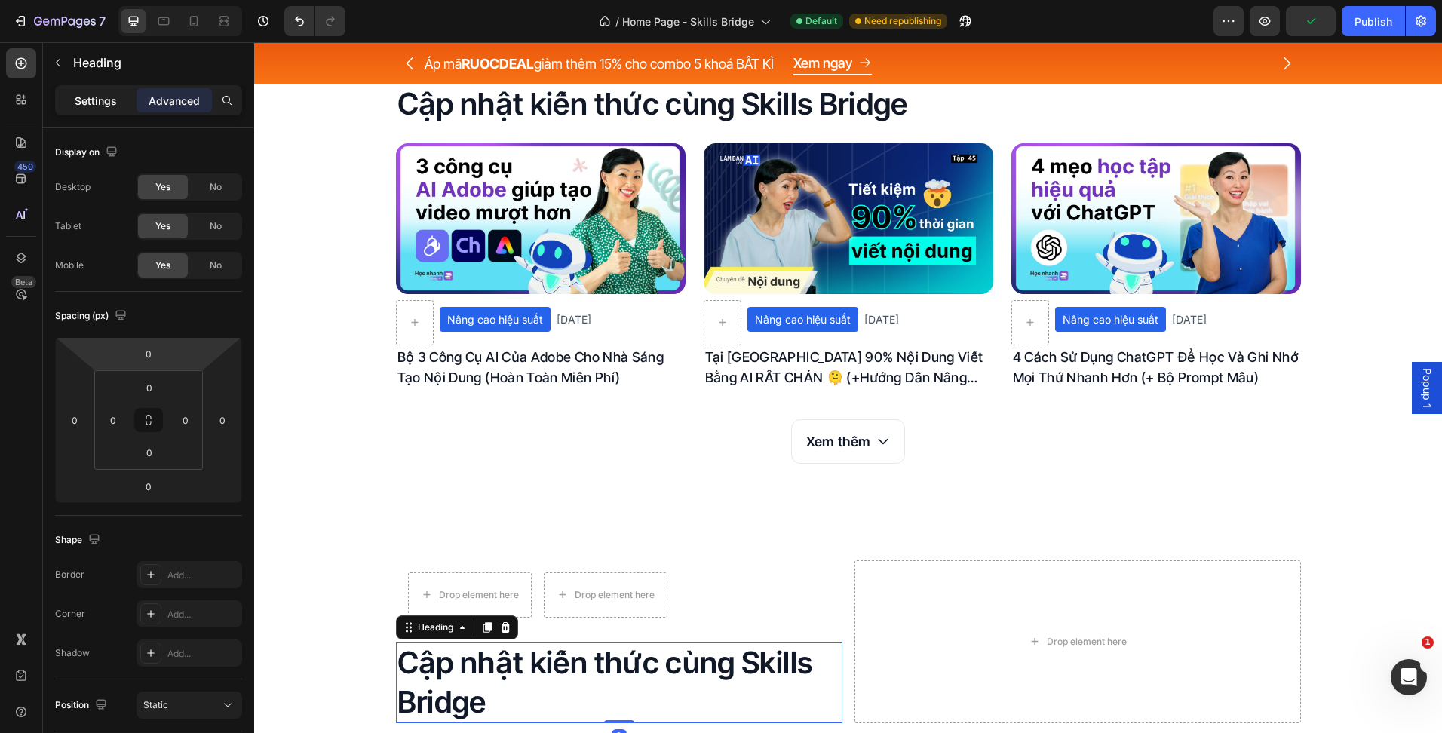
click at [109, 103] on p "Settings" at bounding box center [96, 101] width 42 height 16
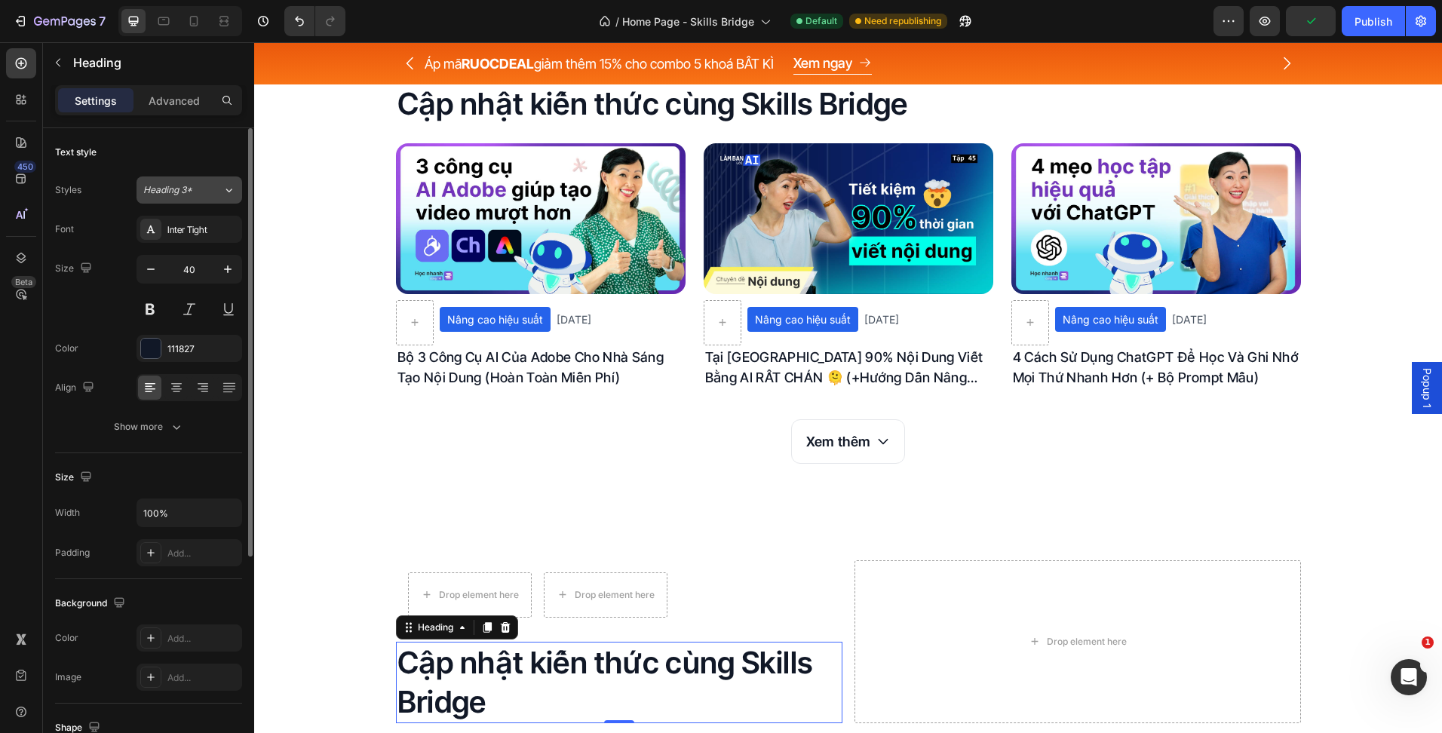
click at [192, 189] on span "Heading 3*" at bounding box center [167, 190] width 49 height 14
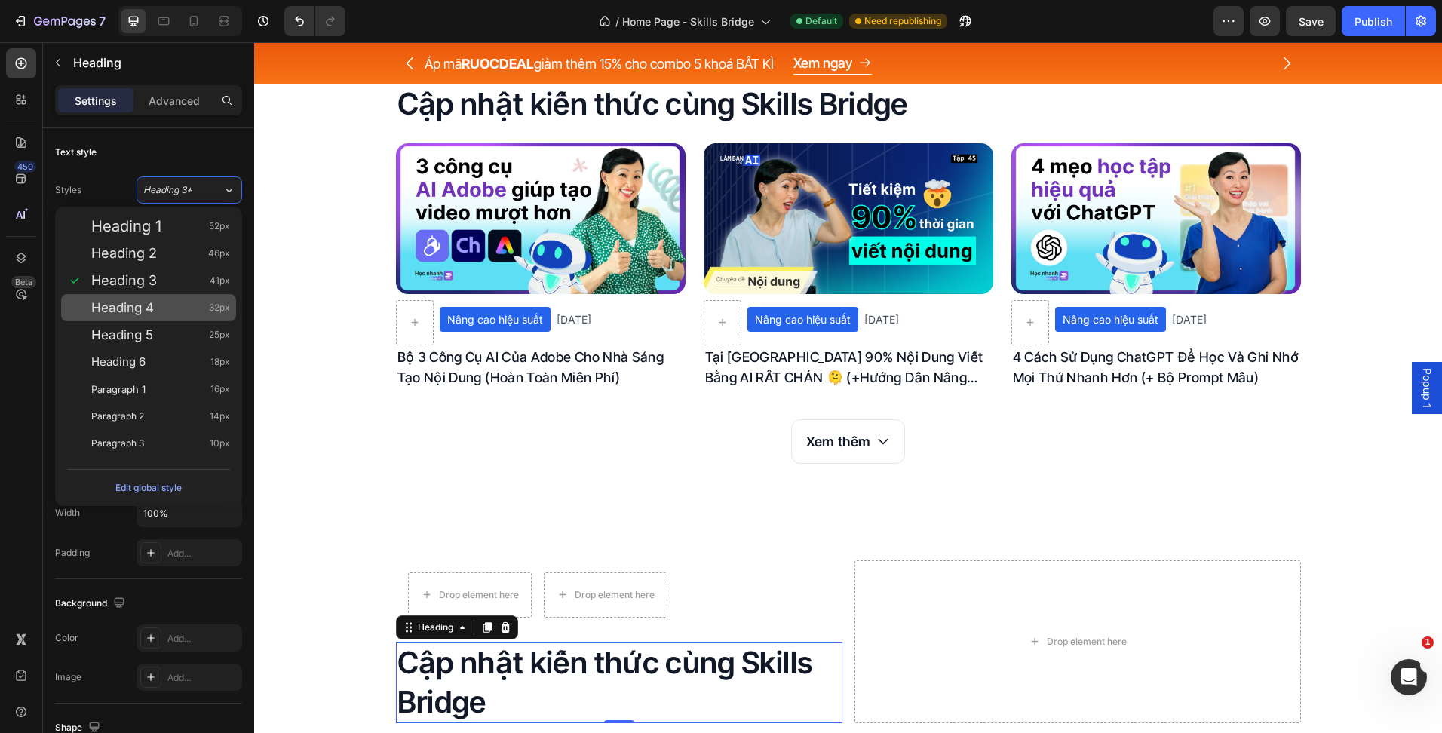
click at [153, 308] on span "Heading 4" at bounding box center [122, 307] width 63 height 15
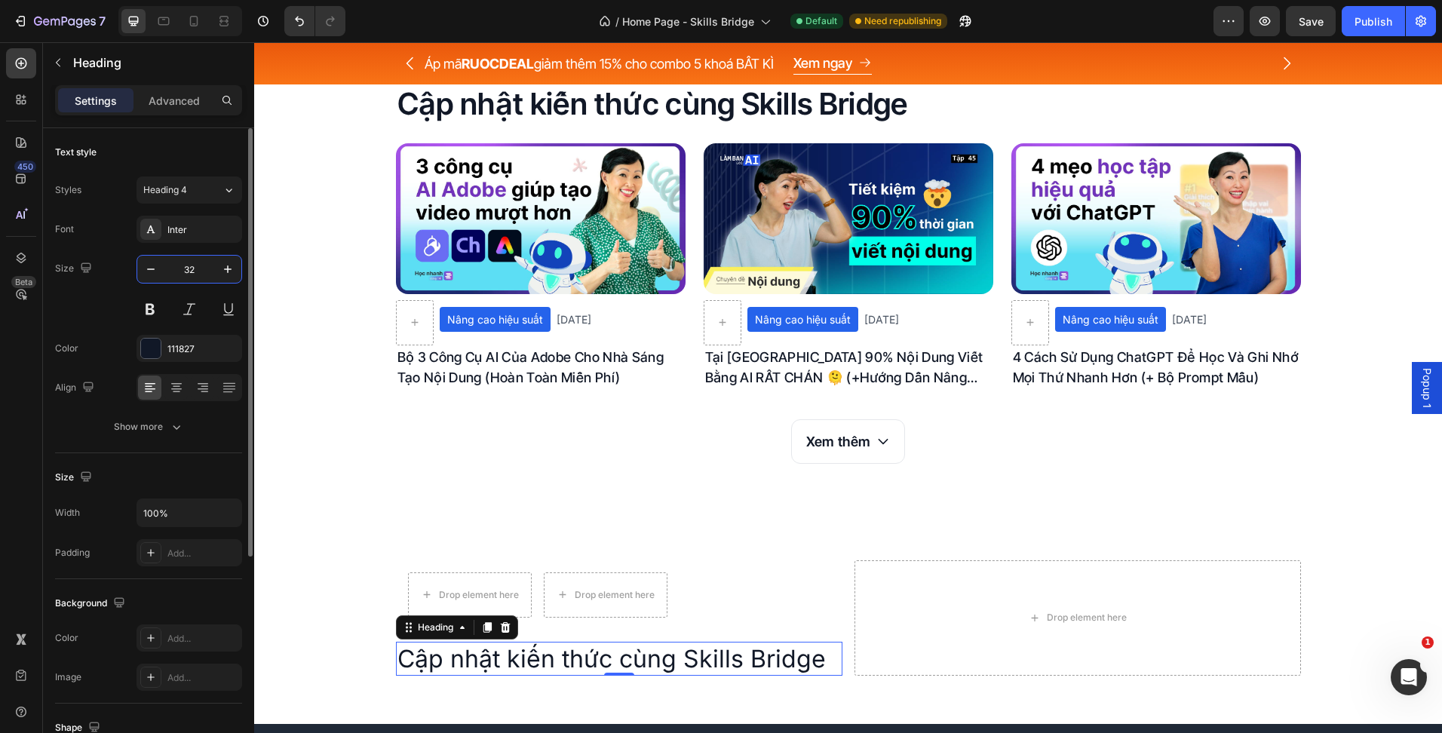
click at [198, 272] on input "32" at bounding box center [189, 269] width 50 height 27
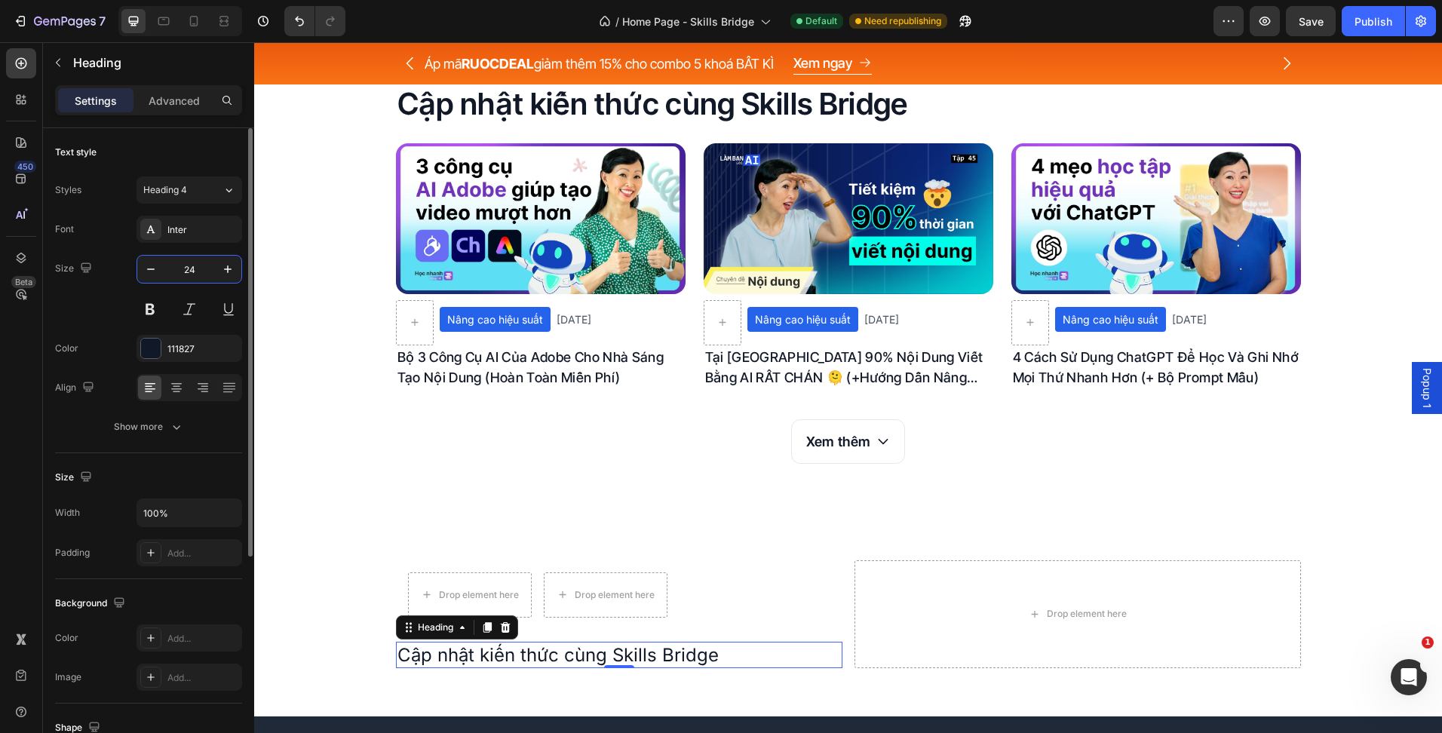
type input "24"
click at [192, 427] on button "Show more" at bounding box center [148, 426] width 187 height 27
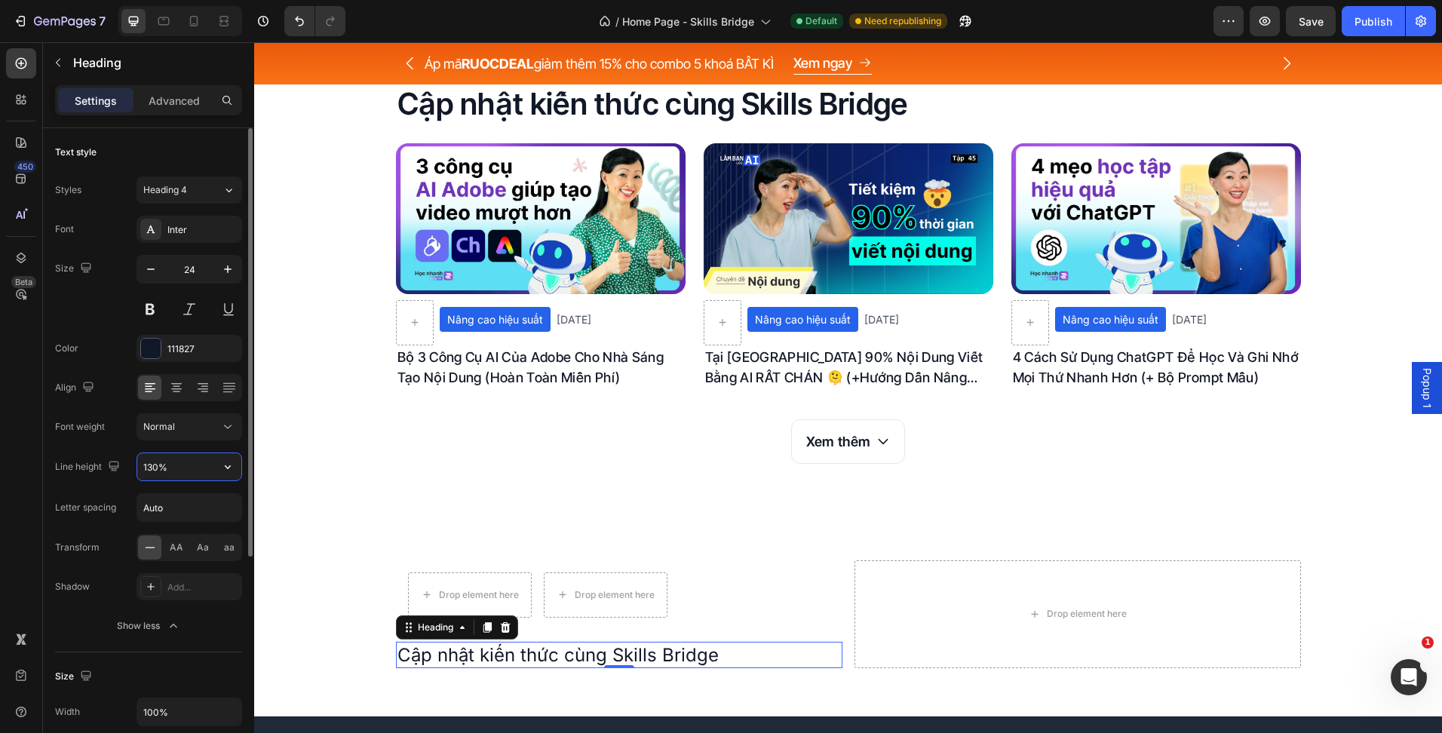
click at [154, 466] on input "130%" at bounding box center [189, 466] width 104 height 27
type input "135%"
click at [174, 499] on input "Auto" at bounding box center [189, 507] width 104 height 27
type input "0"
type input "-0.1"
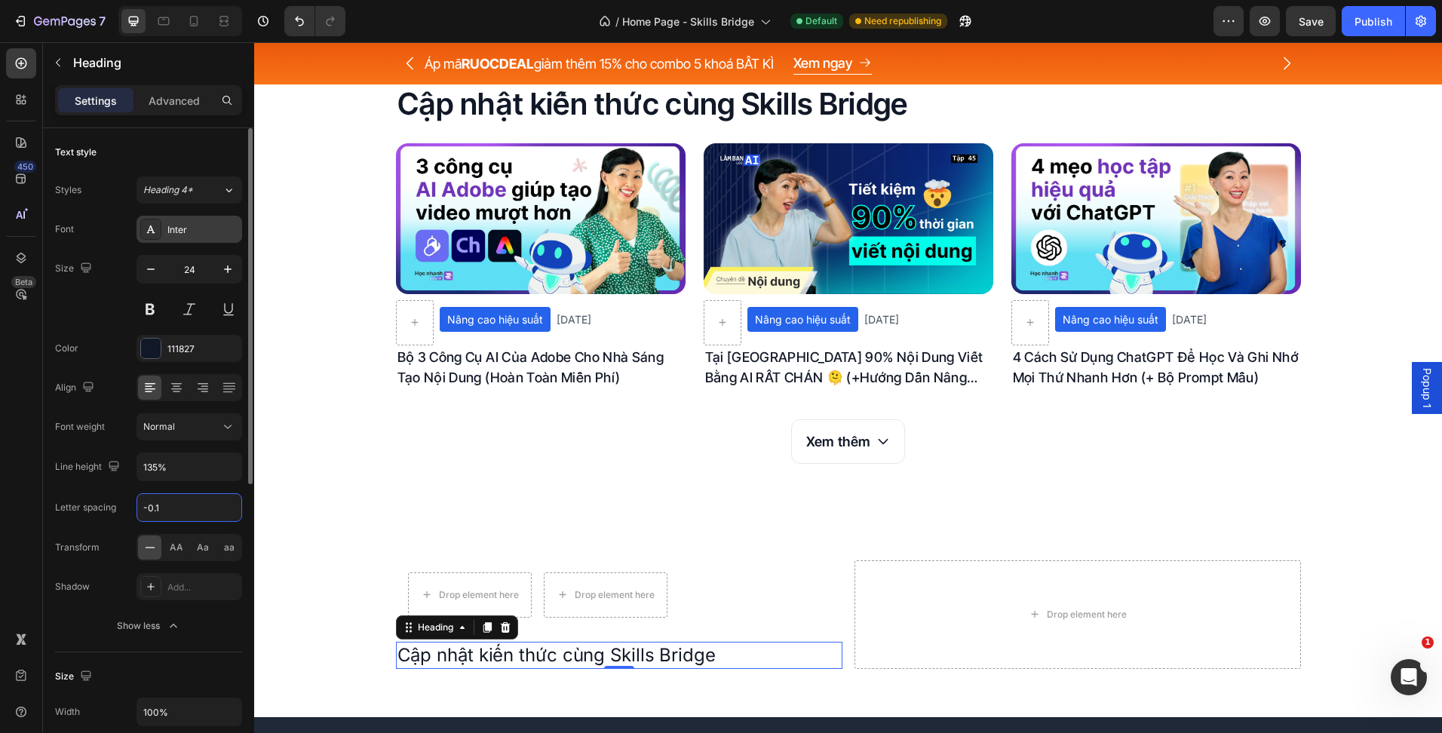
click at [197, 242] on div "Inter" at bounding box center [189, 229] width 106 height 27
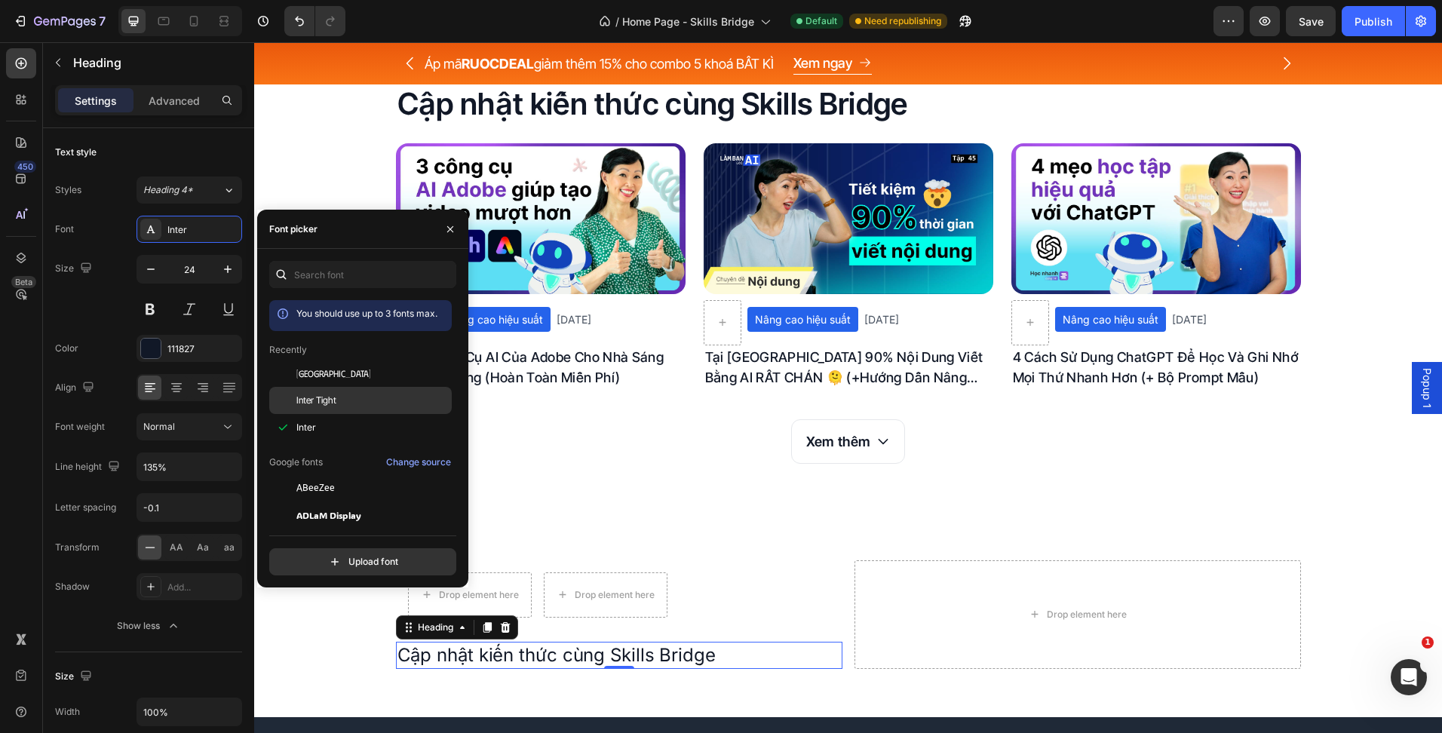
click at [332, 393] on div "Inter Tight" at bounding box center [360, 400] width 182 height 27
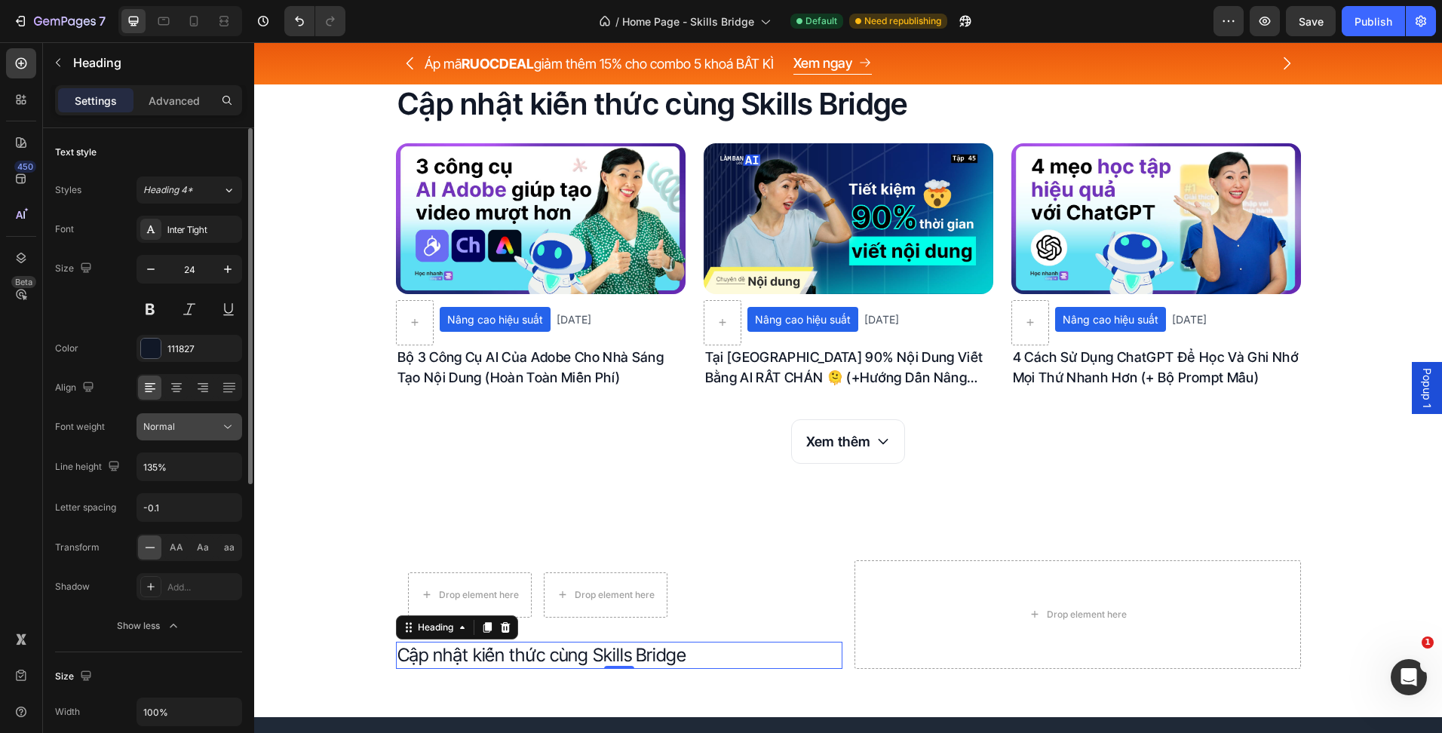
click at [184, 435] on button "Normal" at bounding box center [189, 426] width 106 height 27
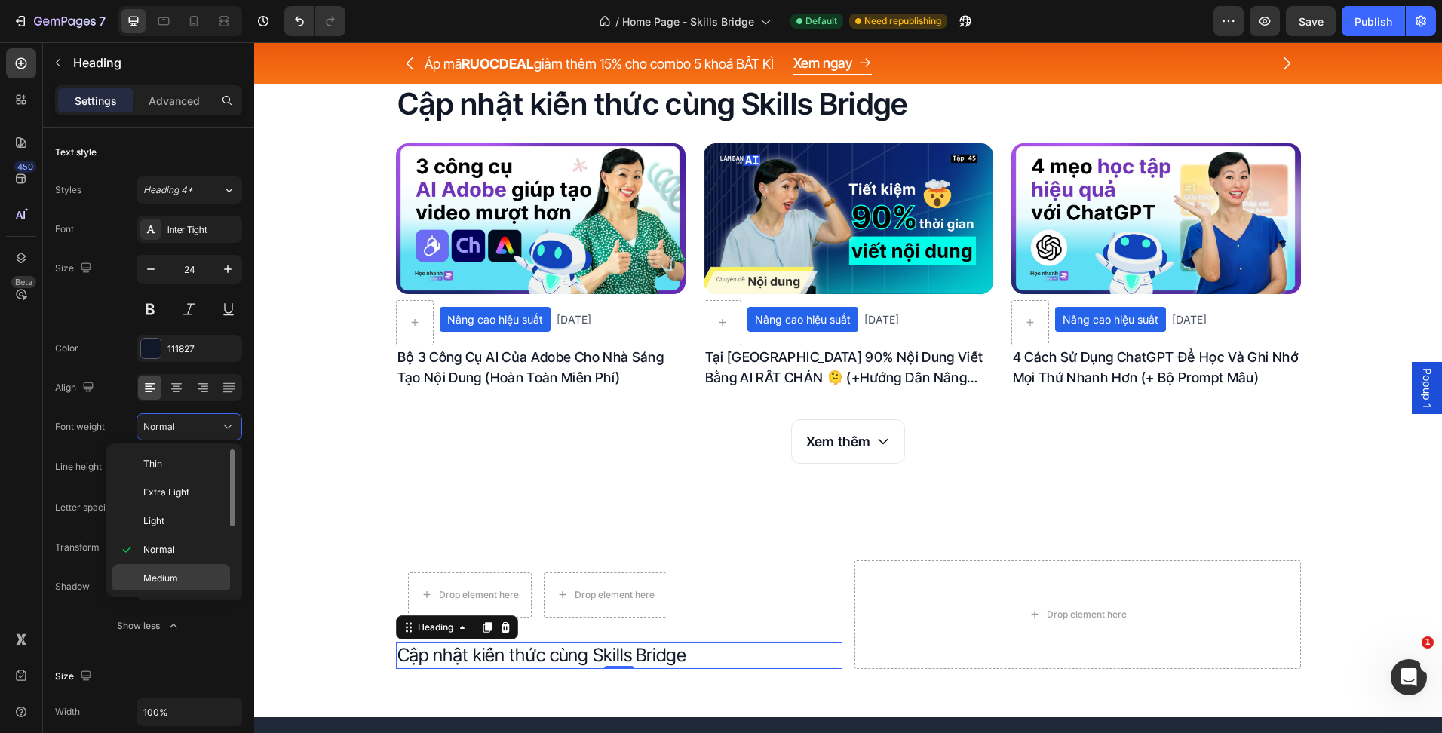
scroll to position [75, 0]
click at [201, 534] on p "Semi Bold" at bounding box center [183, 532] width 80 height 14
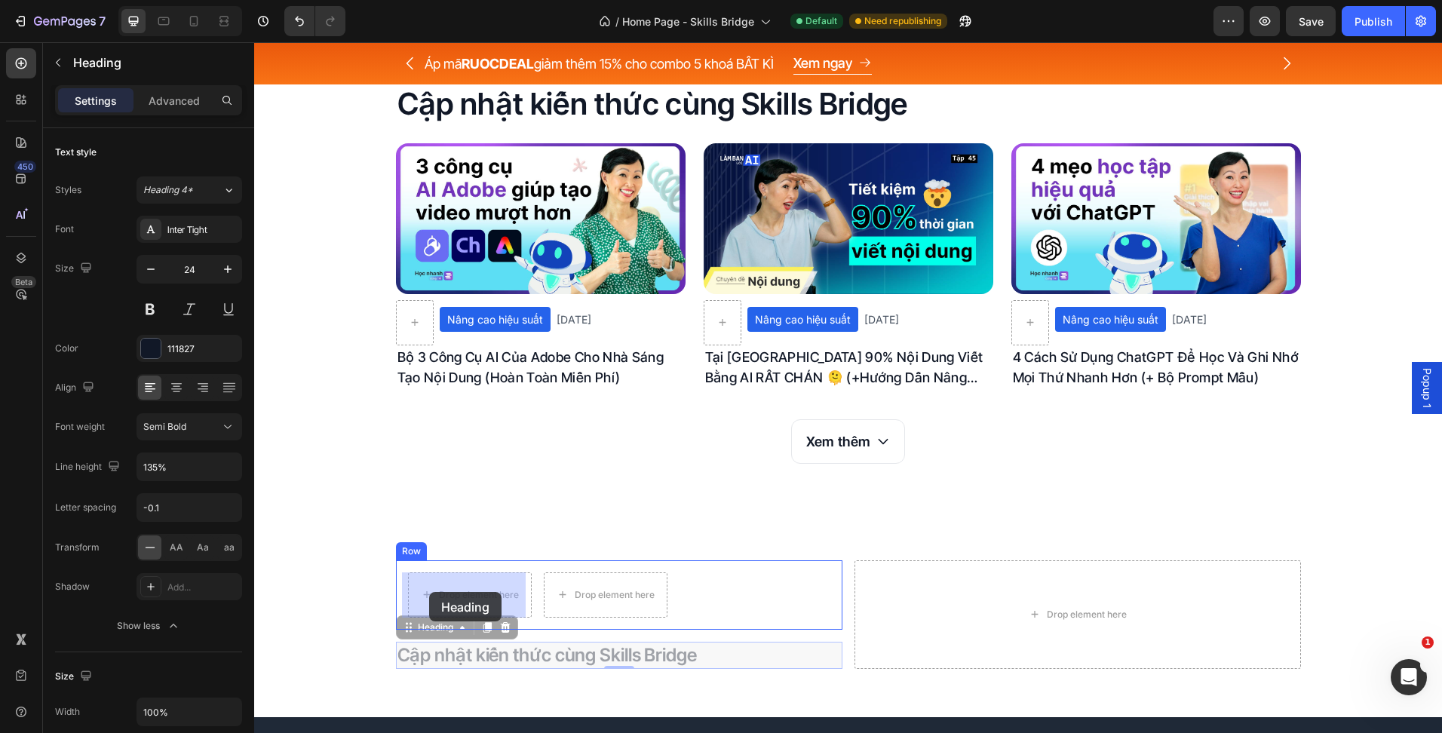
drag, startPoint x: 410, startPoint y: 632, endPoint x: 429, endPoint y: 592, distance: 44.2
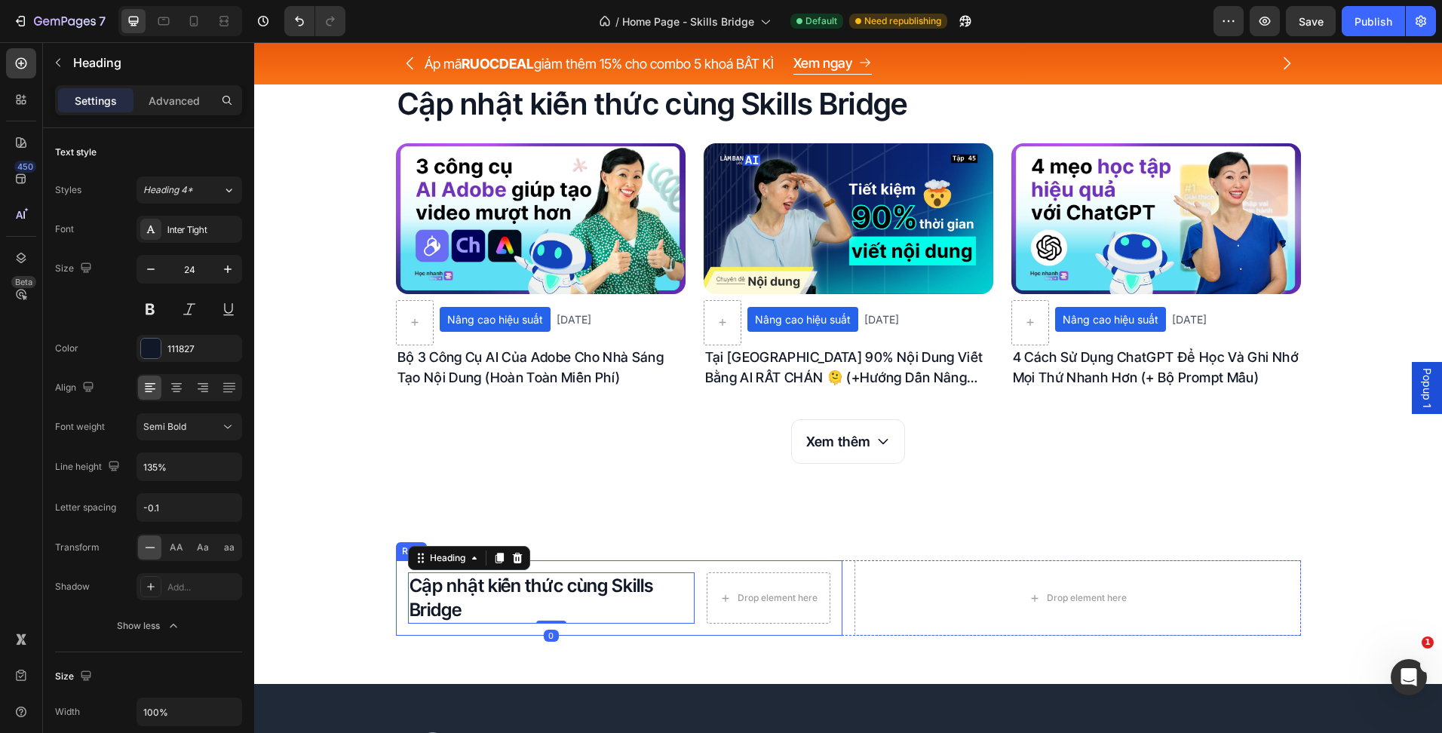
click at [695, 603] on div "Cập nhật kiến thức cùng Skills Bridge Heading 0 Drop element here Row" at bounding box center [619, 598] width 446 height 76
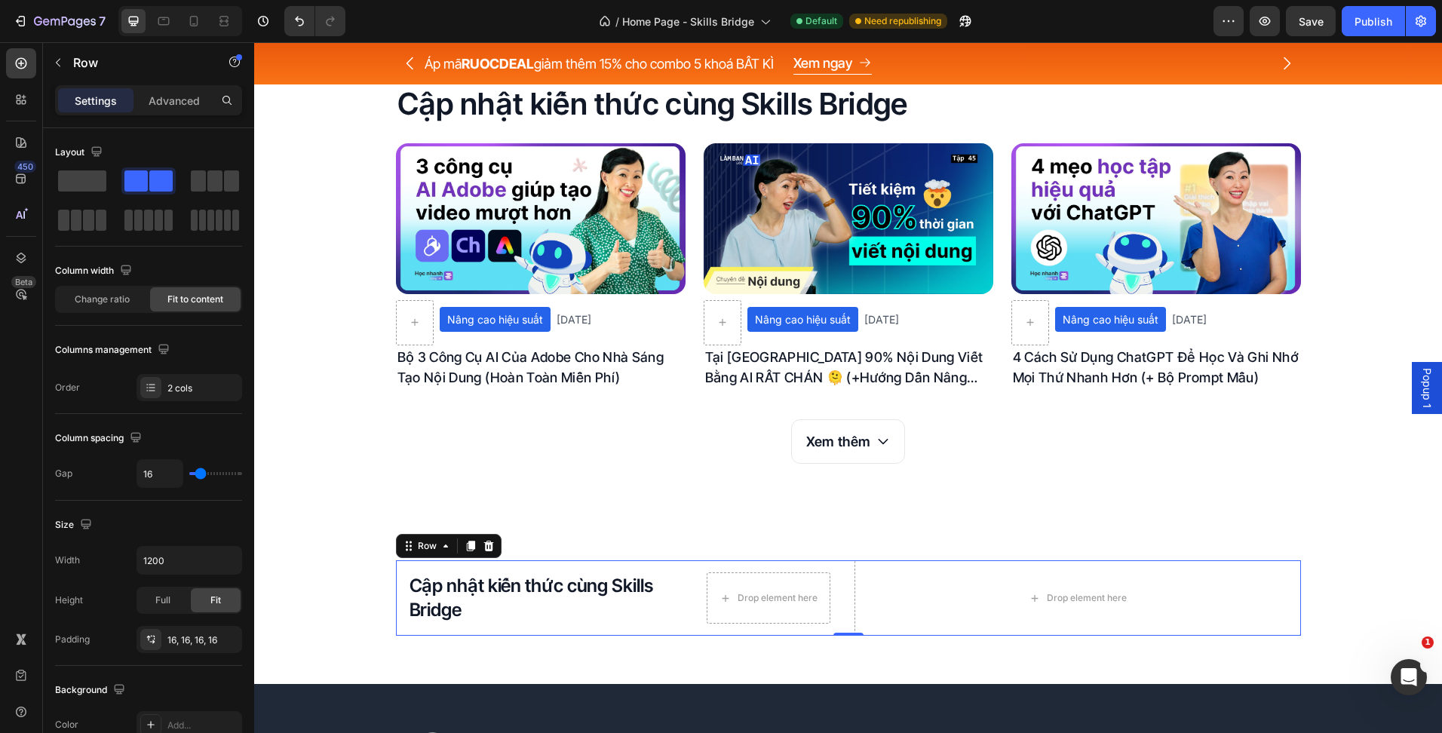
click at [844, 609] on div "Cập nhật kiến thức cùng Skills Bridge Heading Drop element here Row Drop elemen…" at bounding box center [848, 598] width 905 height 76
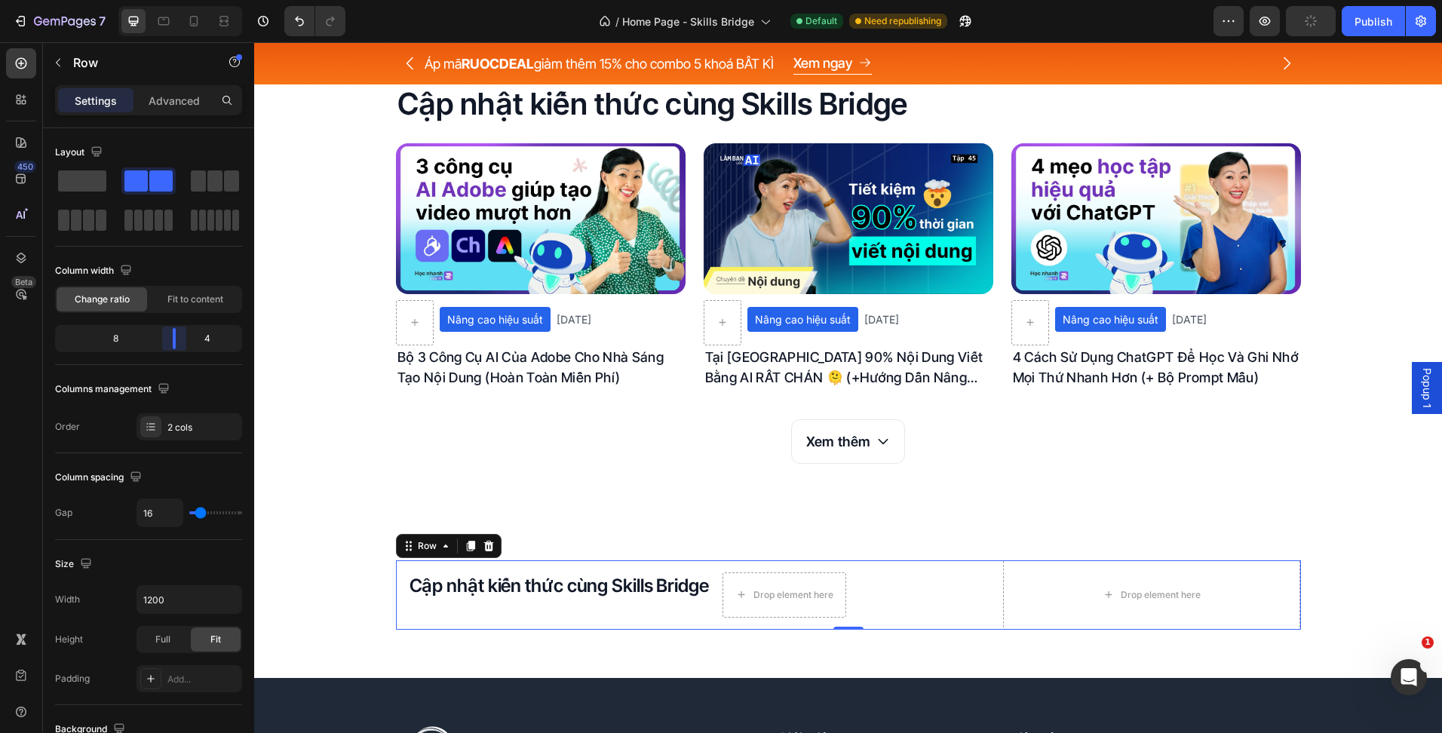
click at [187, 0] on body "7 Version history / Home Page - Skills Bridge Default Need republishing Preview…" at bounding box center [721, 0] width 1442 height 0
click at [293, 397] on div "Cập nhật kiến thức cùng Skills Bridge Heading Article Image Nâng cao hiệu suất …" at bounding box center [848, 273] width 1188 height 381
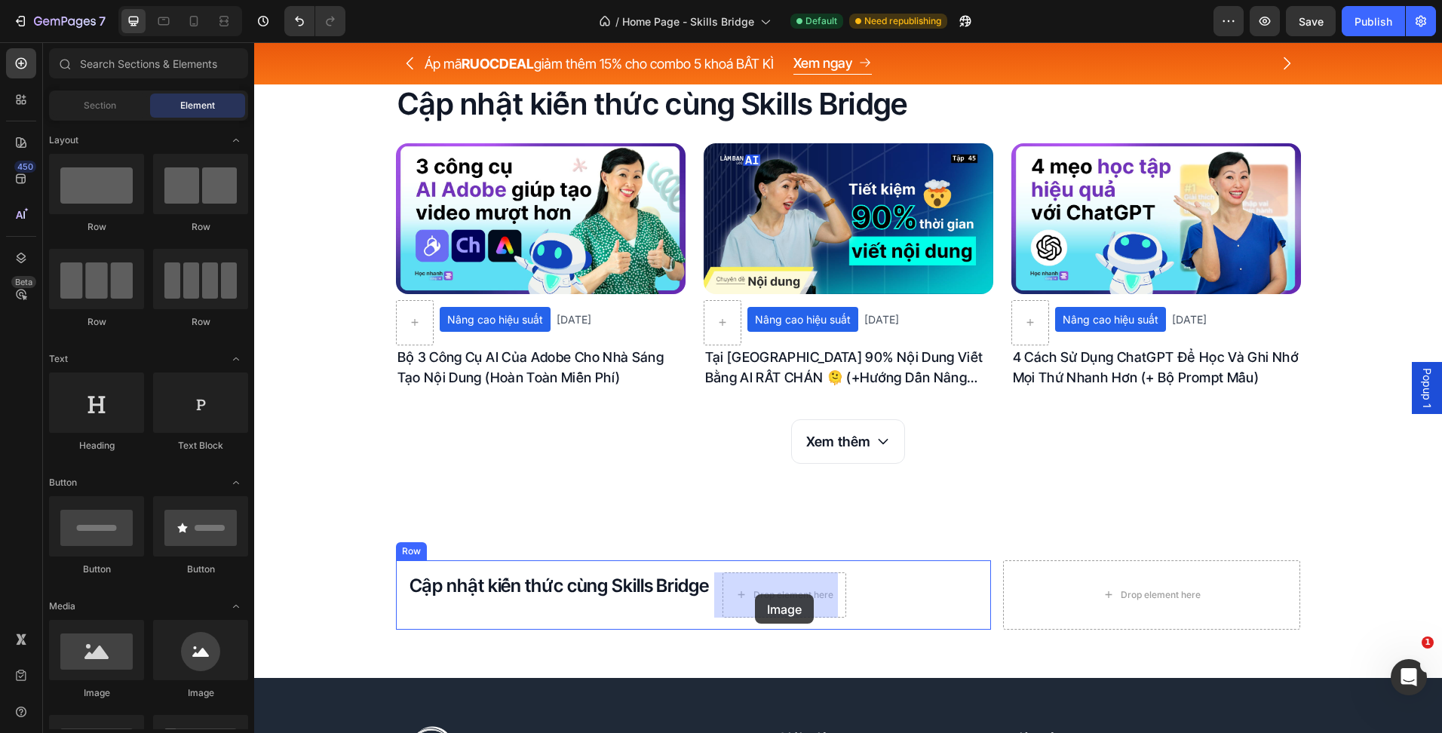
drag, startPoint x: 366, startPoint y: 703, endPoint x: 755, endPoint y: 594, distance: 403.3
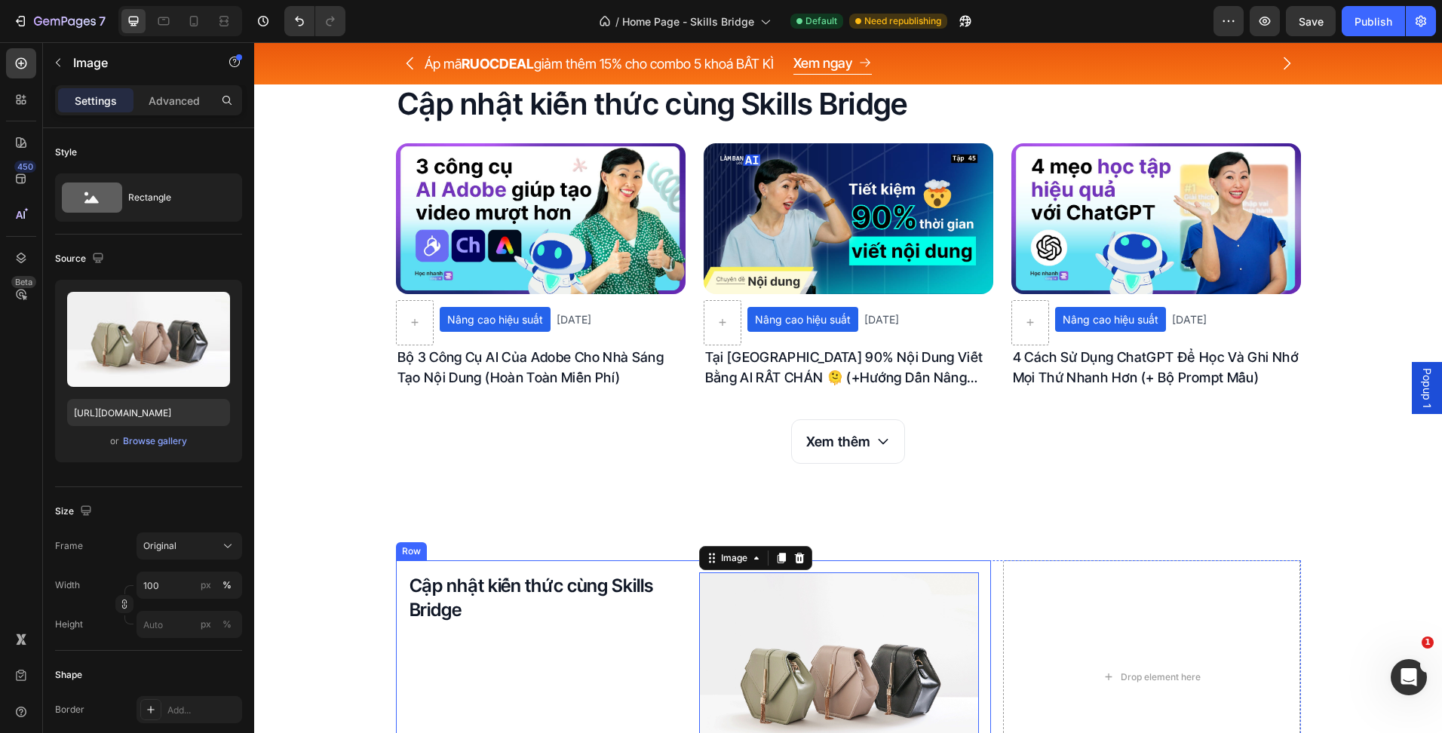
click at [688, 603] on div "Cập nhật kiến thức cùng Skills Bridge Heading Image 0 Row" at bounding box center [693, 677] width 595 height 234
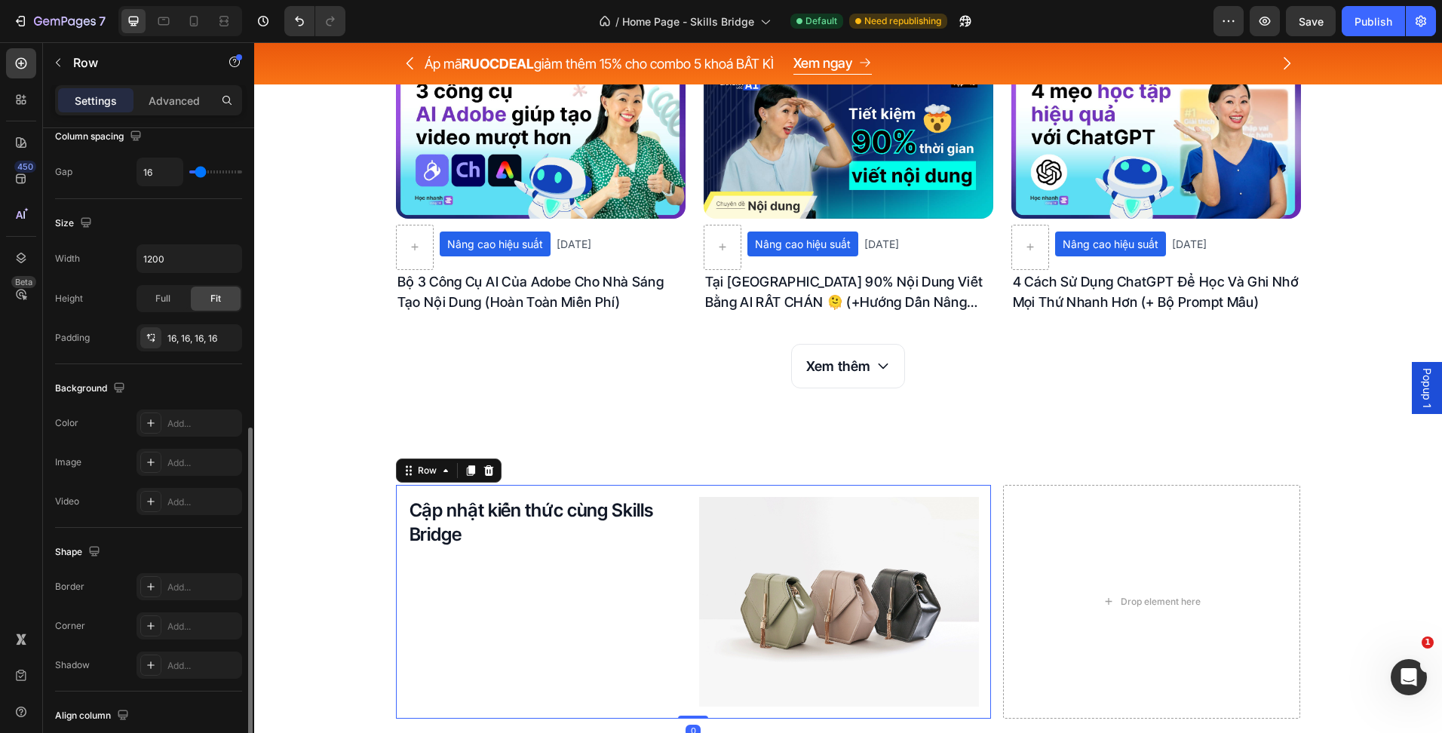
scroll to position [444, 0]
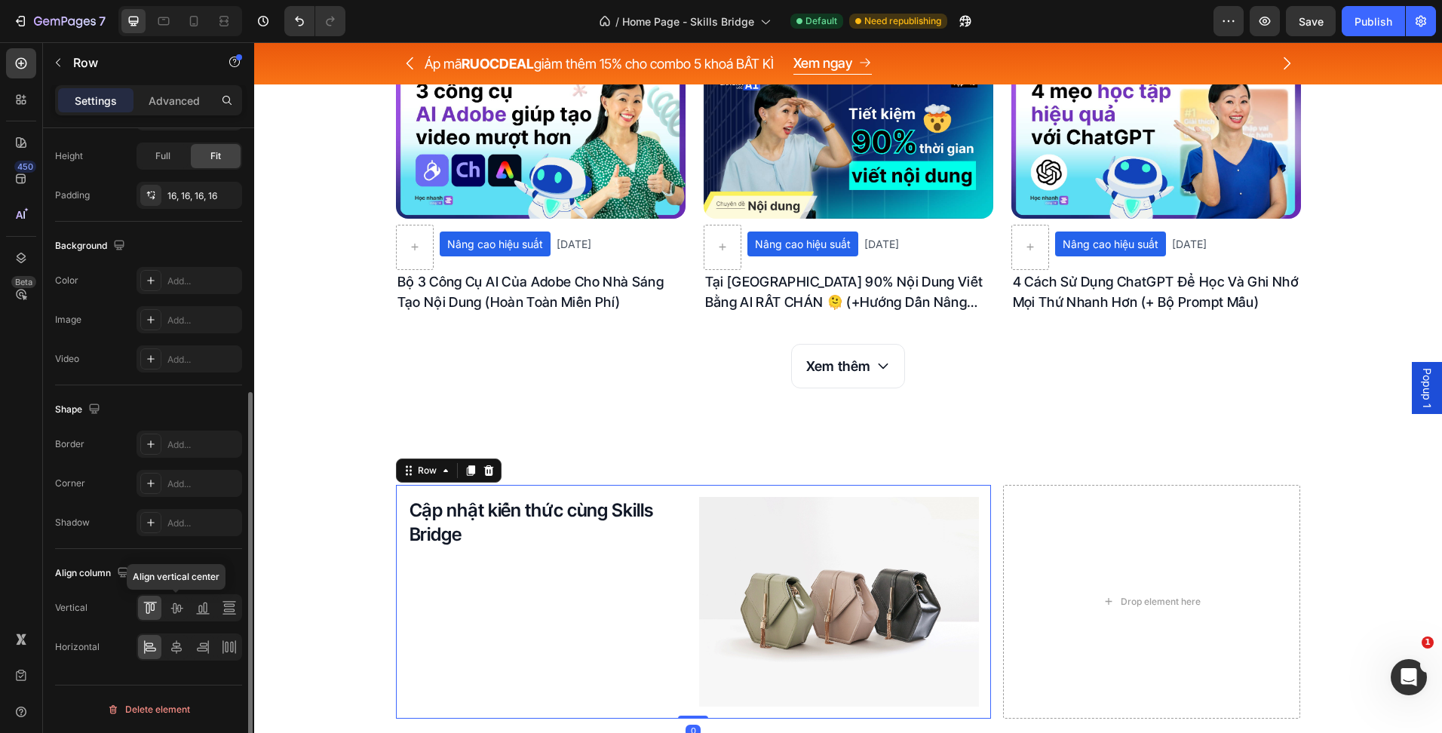
drag, startPoint x: 178, startPoint y: 612, endPoint x: 188, endPoint y: 611, distance: 9.9
click at [178, 612] on icon at bounding box center [176, 607] width 15 height 15
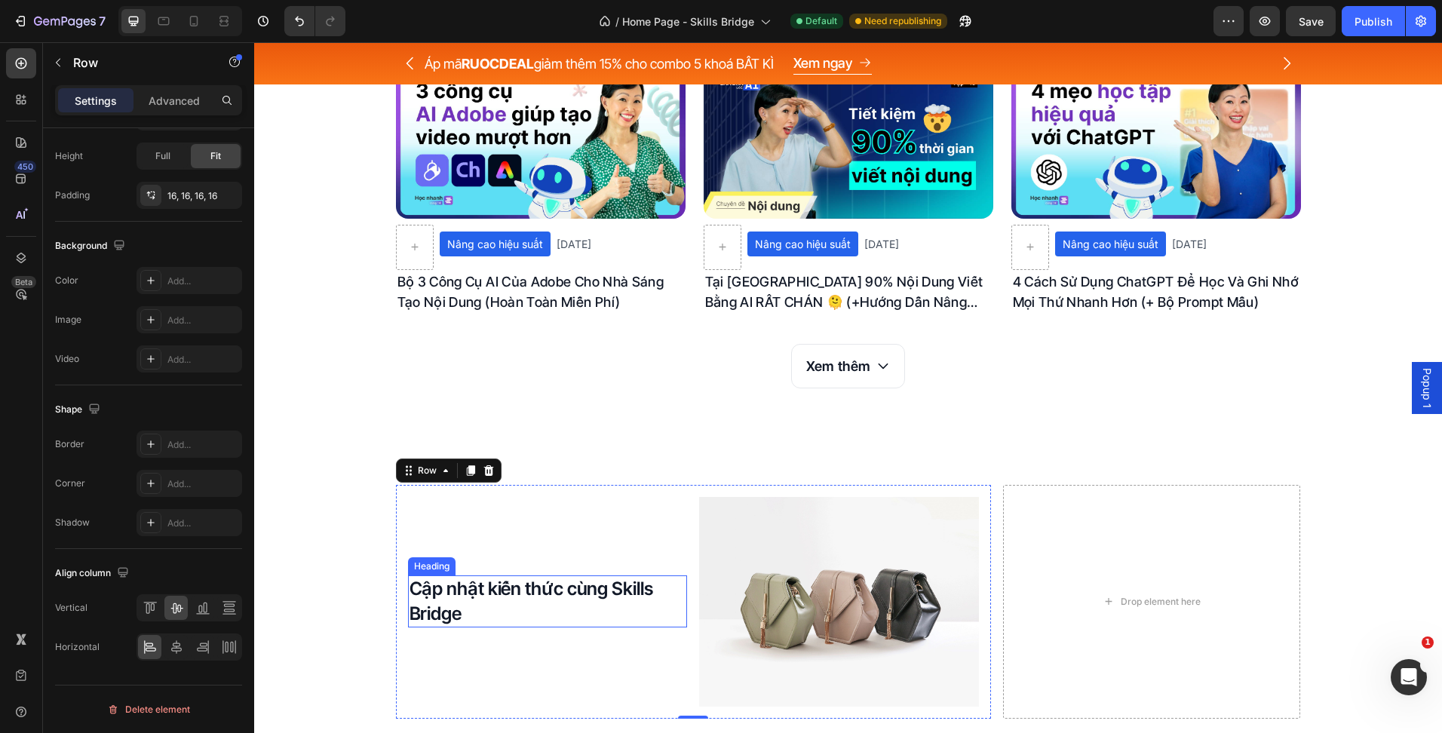
click at [765, 581] on img at bounding box center [839, 602] width 280 height 210
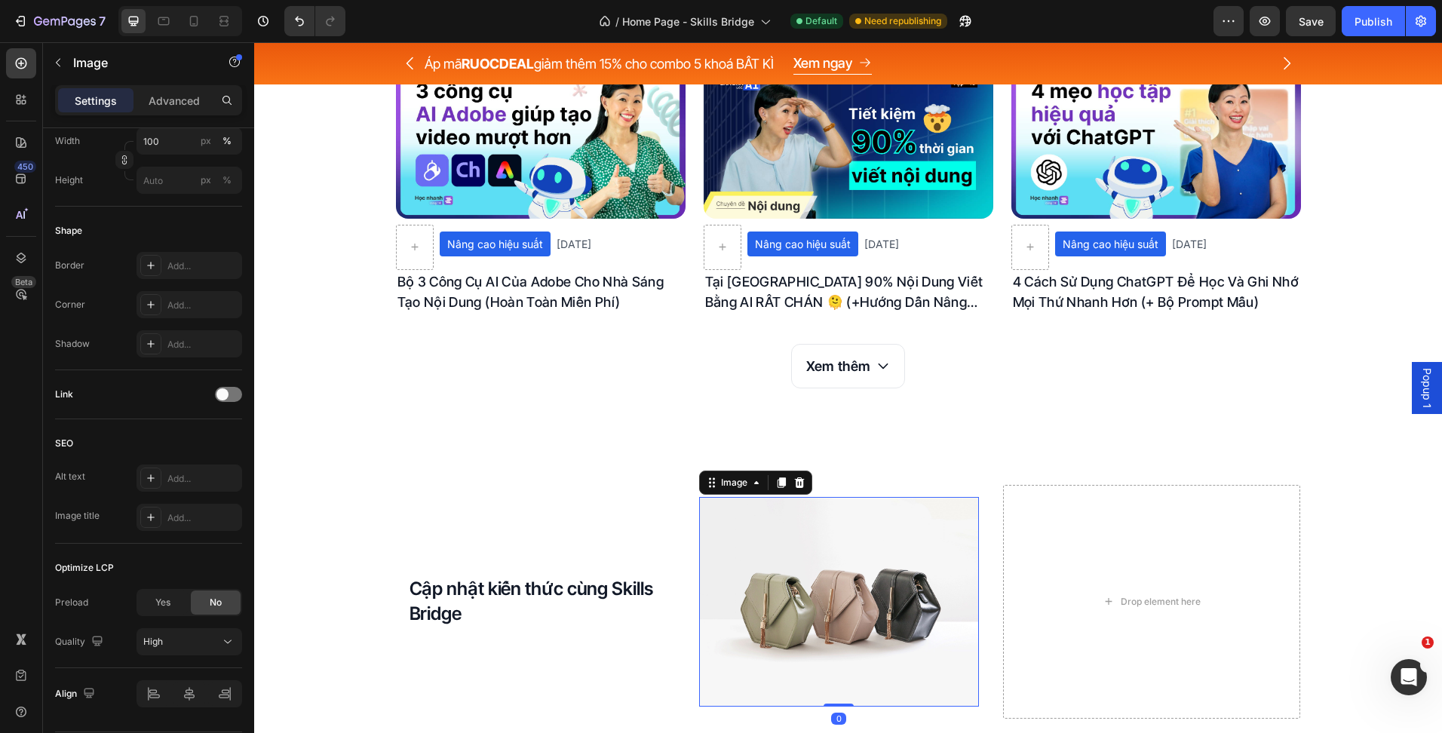
scroll to position [0, 0]
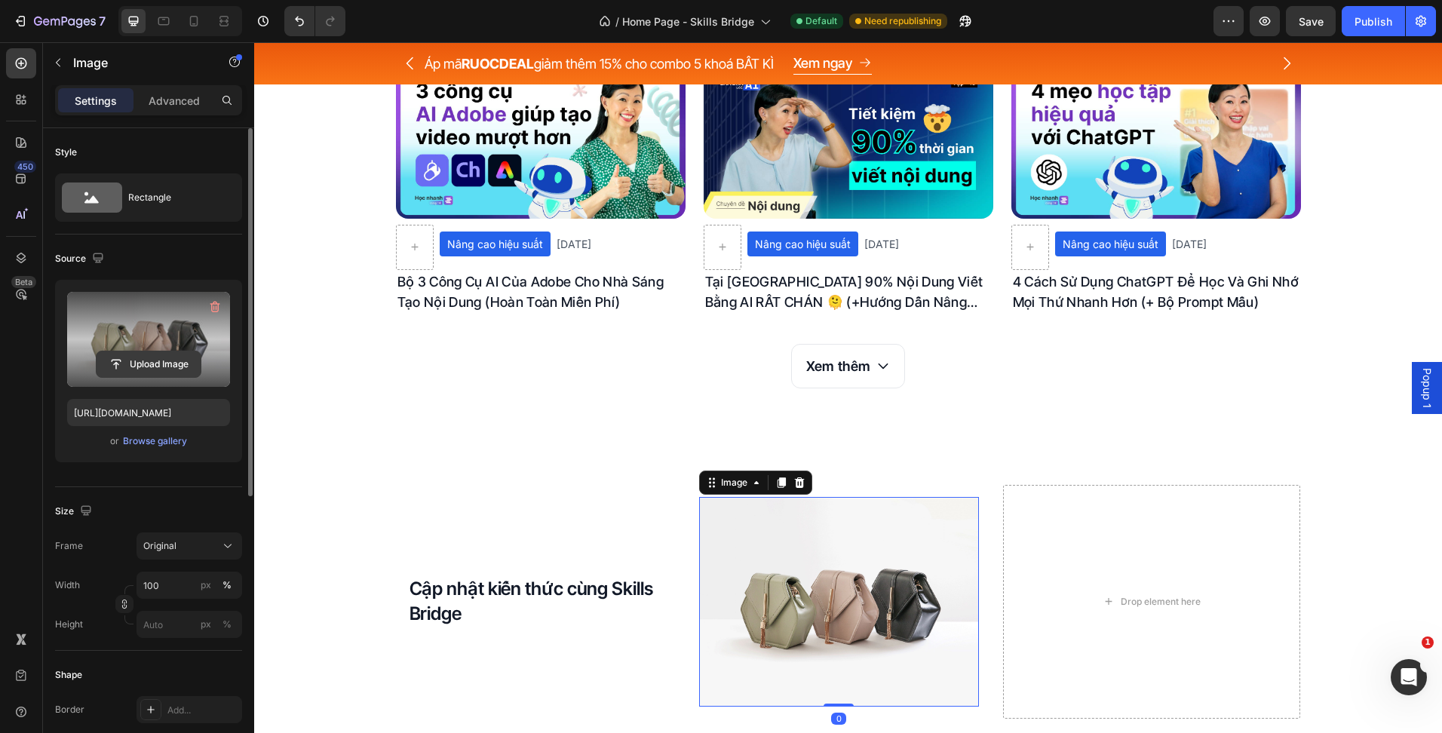
click at [167, 358] on input "file" at bounding box center [149, 364] width 104 height 26
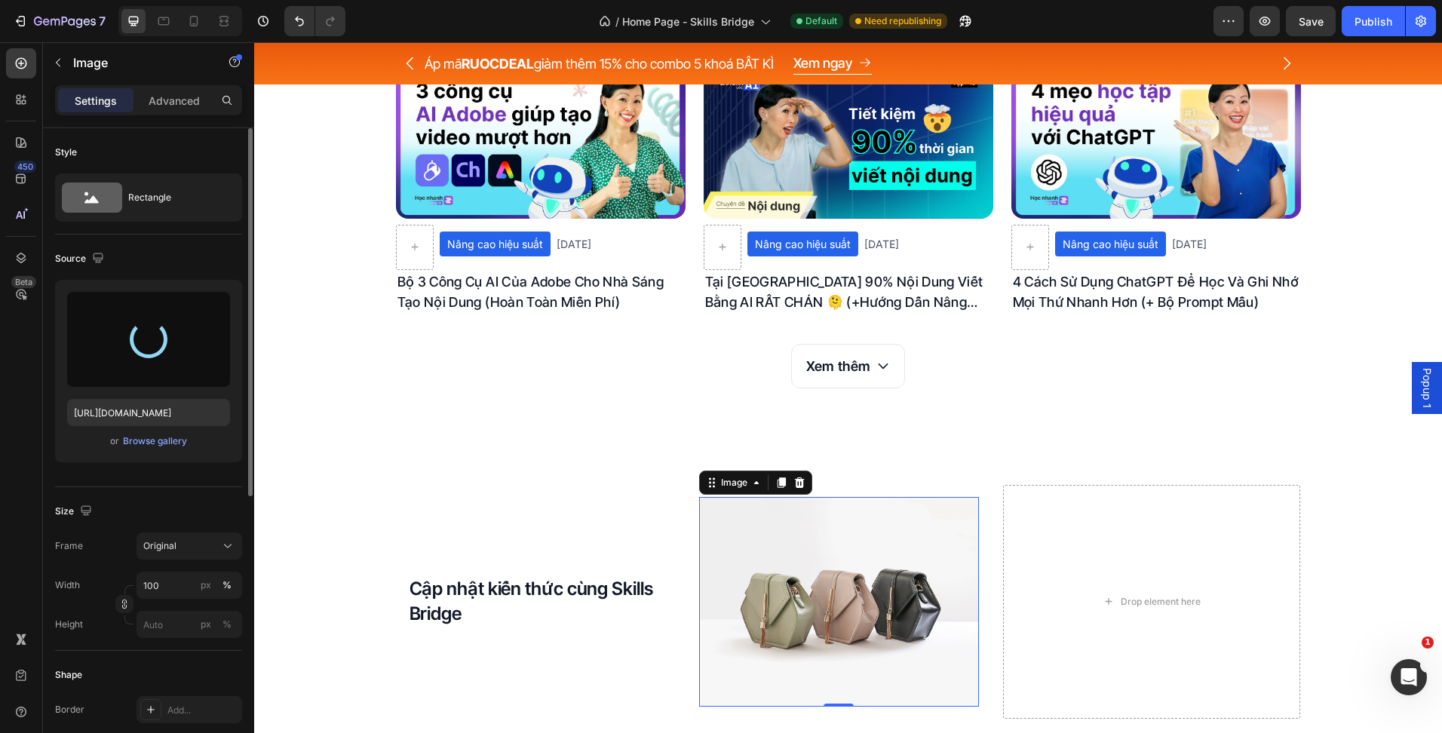
type input "[URL][DOMAIN_NAME]"
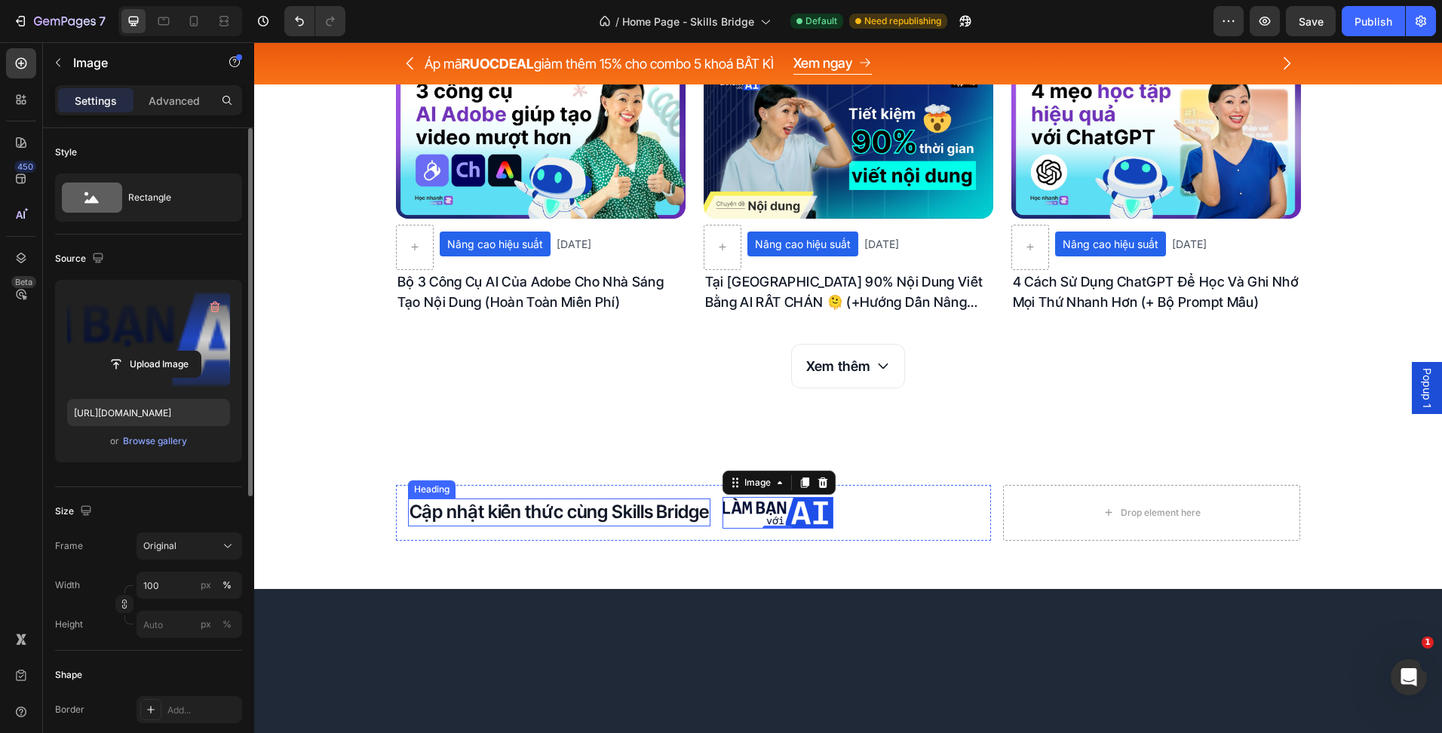
click at [535, 520] on h2 "Cập nhật kiến thức cùng Skills Bridge" at bounding box center [559, 511] width 302 height 27
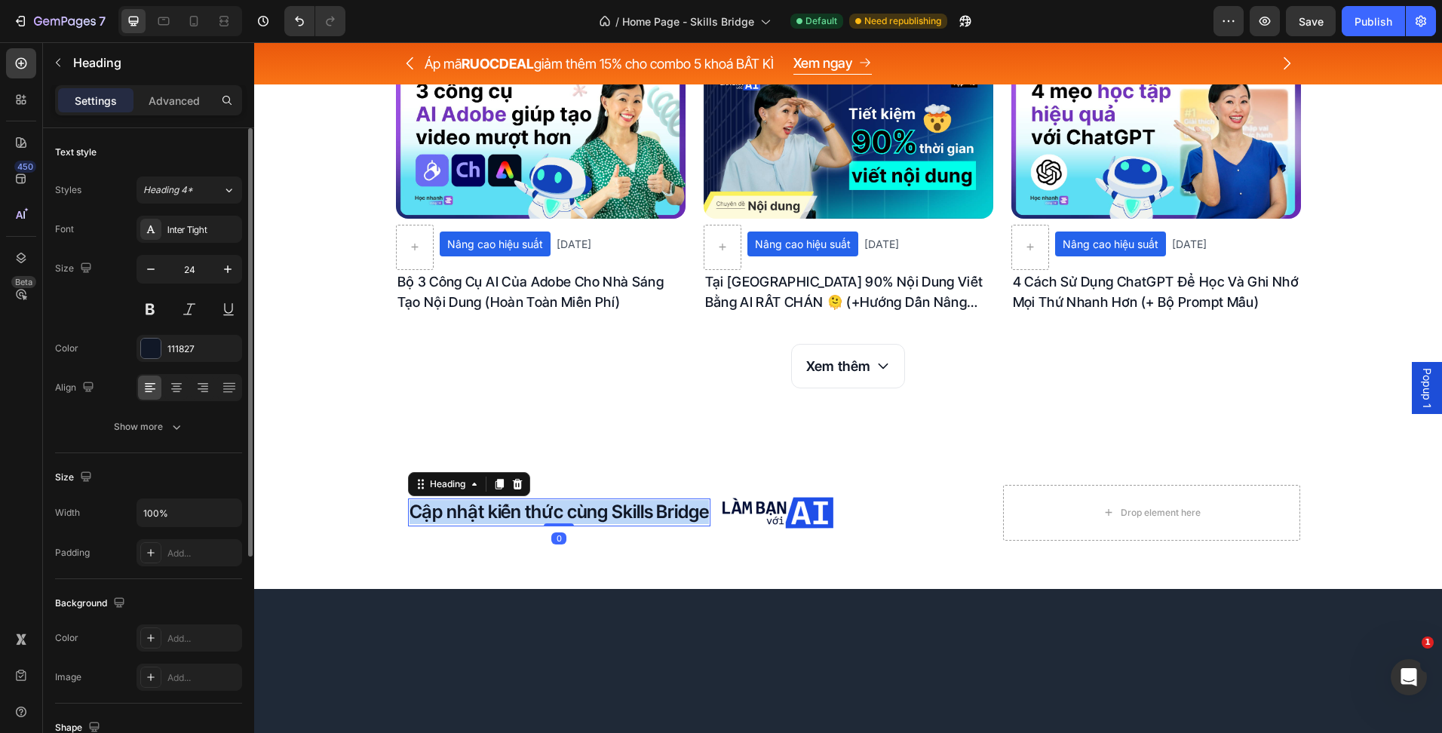
click at [535, 520] on p "Cập nhật kiến thức cùng Skills Bridge" at bounding box center [558, 512] width 299 height 24
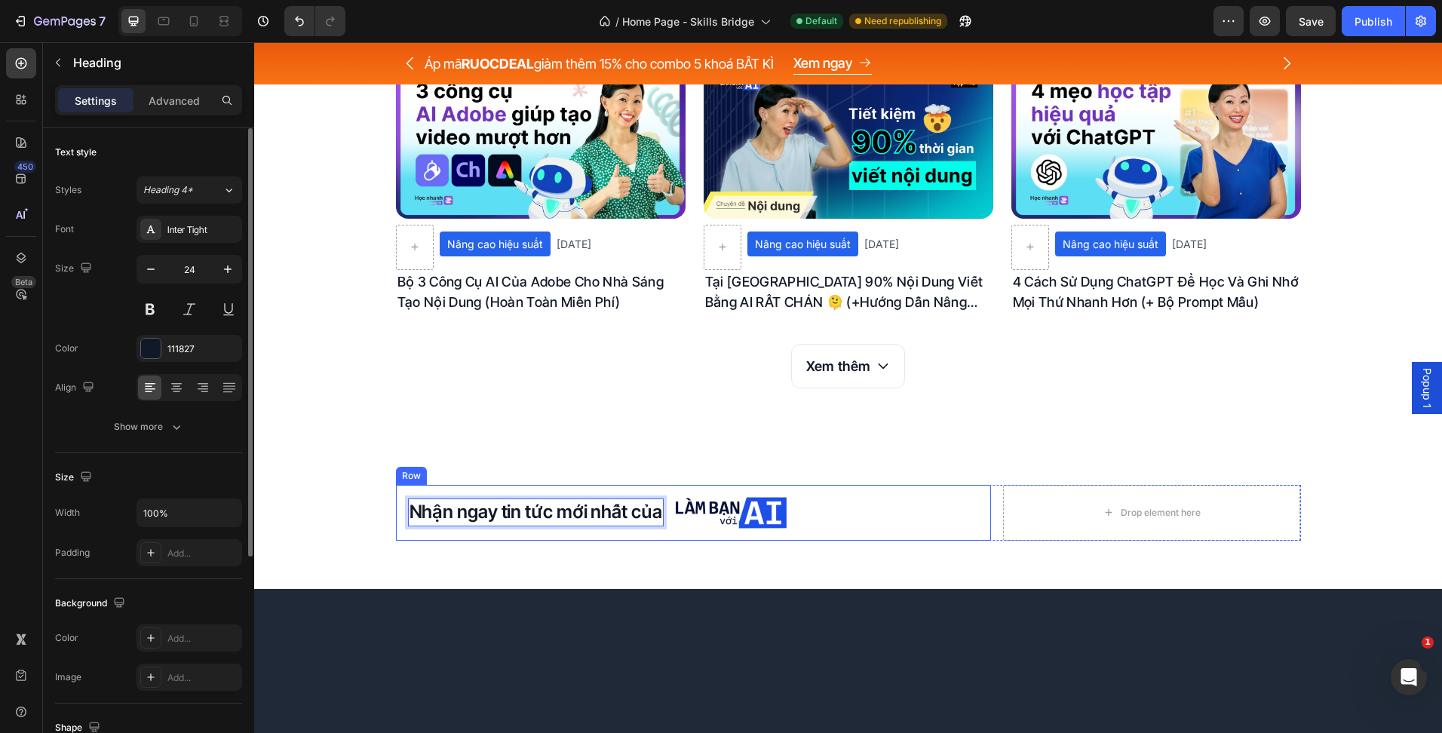
click at [847, 501] on div "Nhận ngay tin tức mới nhất của Heading 0 Image Row" at bounding box center [693, 513] width 595 height 56
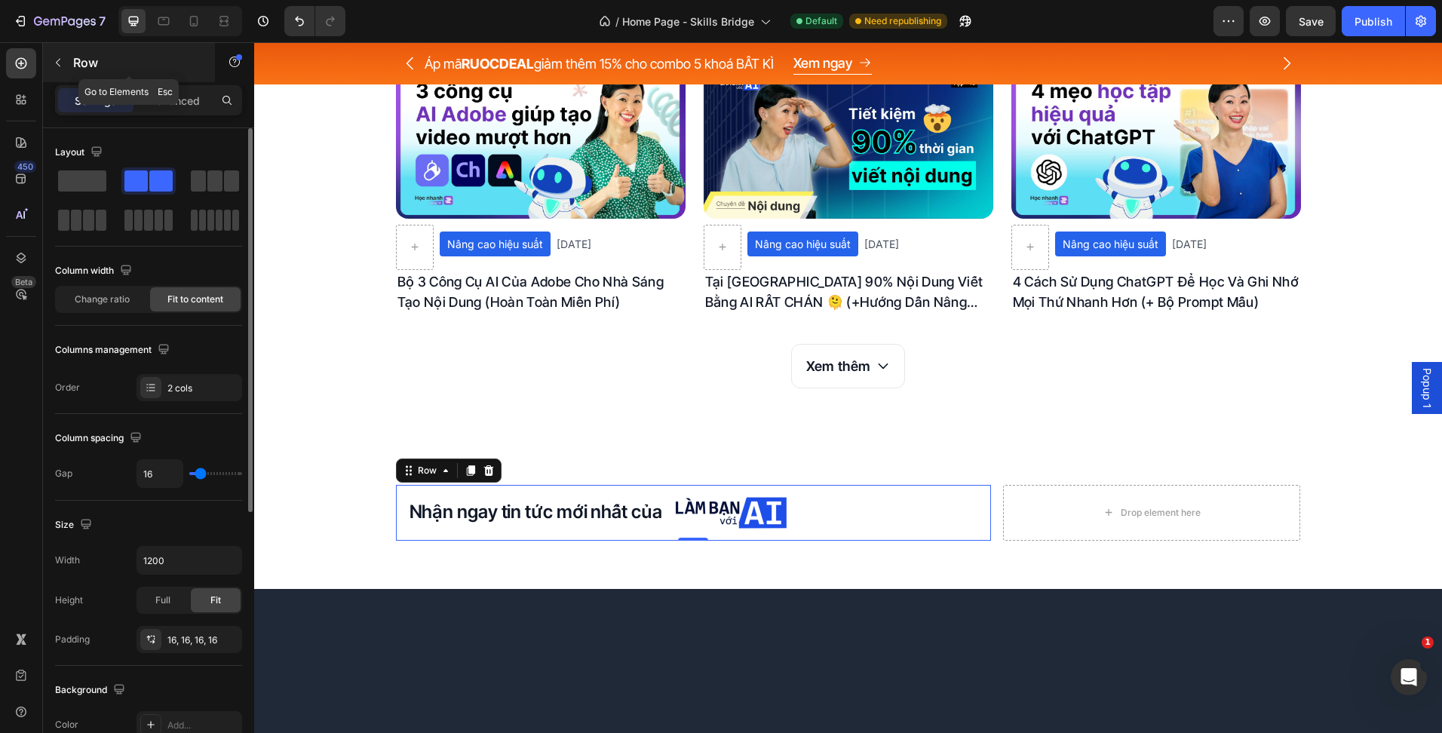
click at [53, 72] on button "button" at bounding box center [58, 63] width 24 height 24
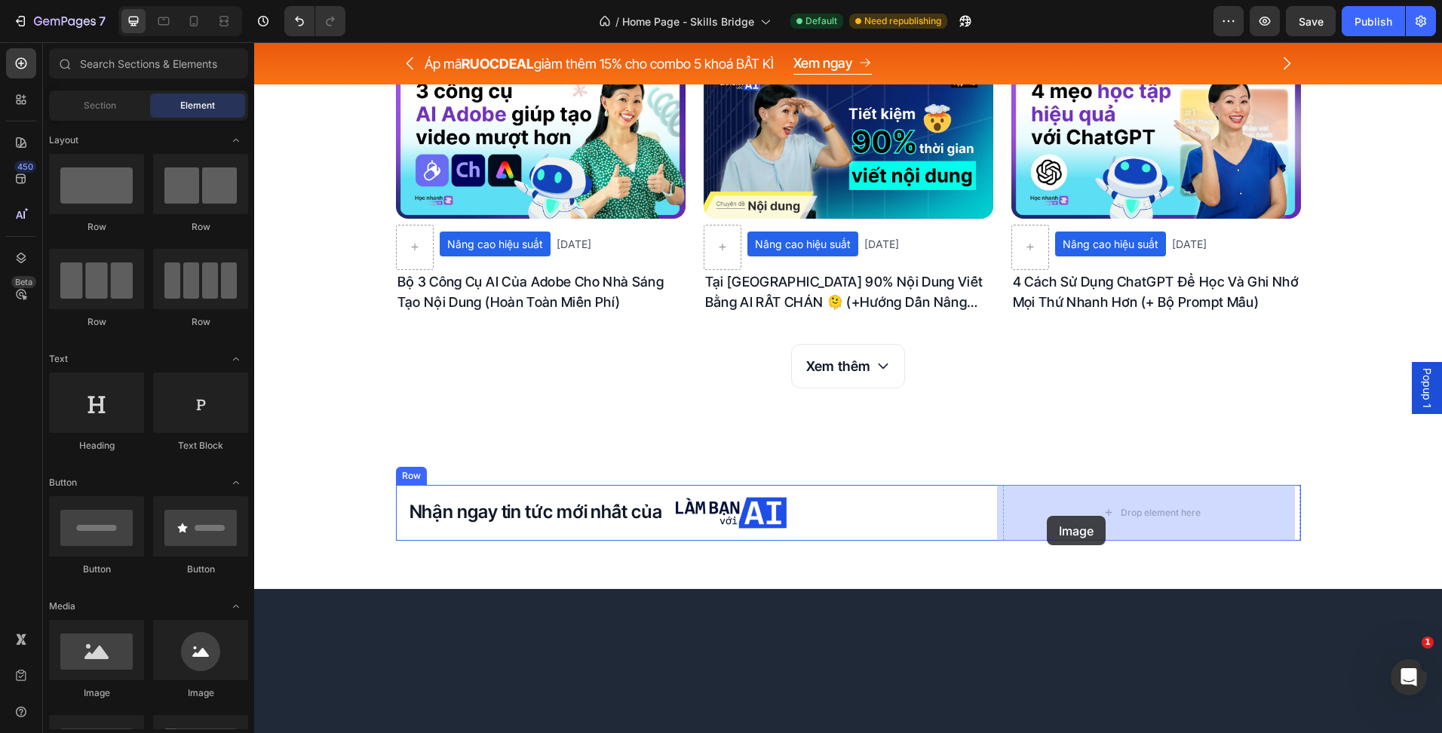
drag, startPoint x: 355, startPoint y: 709, endPoint x: 1036, endPoint y: 525, distance: 705.4
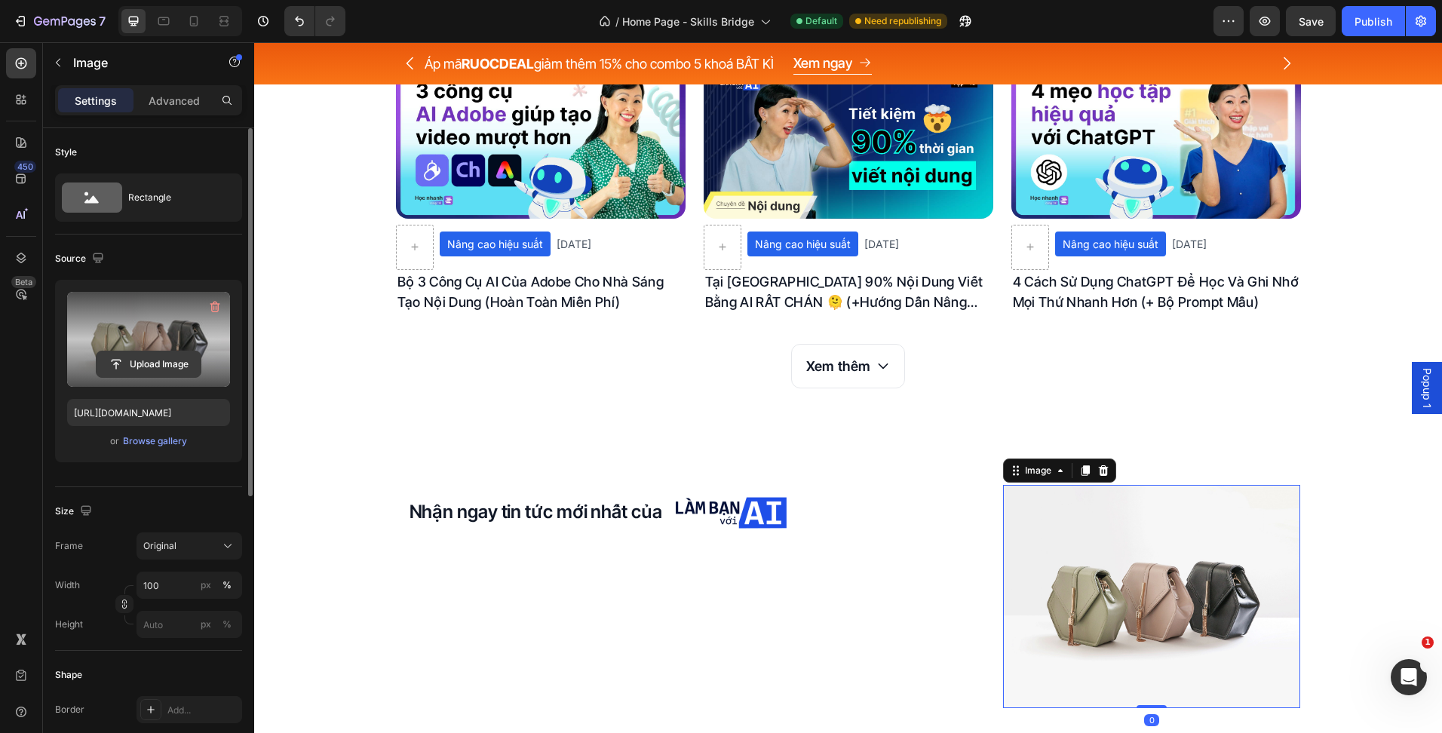
click at [136, 370] on input "file" at bounding box center [149, 364] width 104 height 26
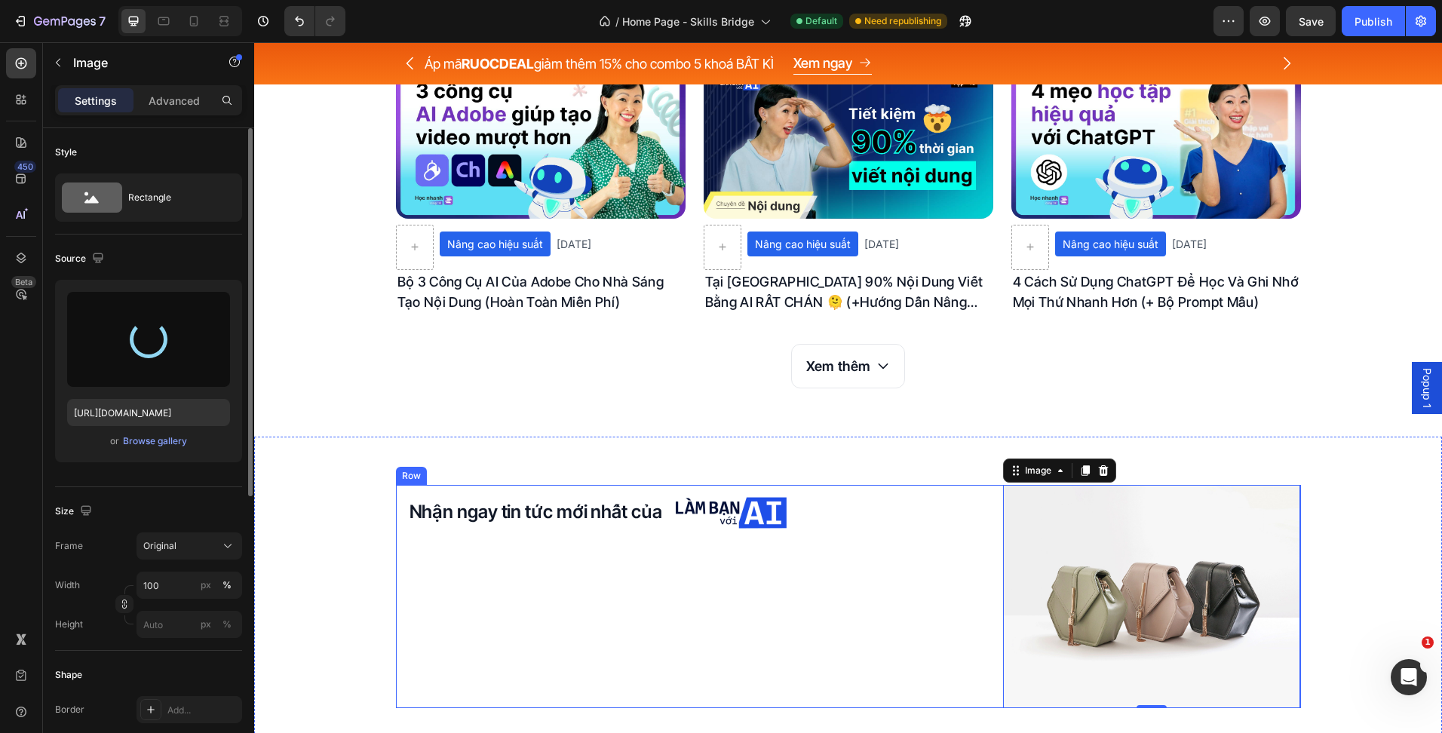
scroll to position [3960, 0]
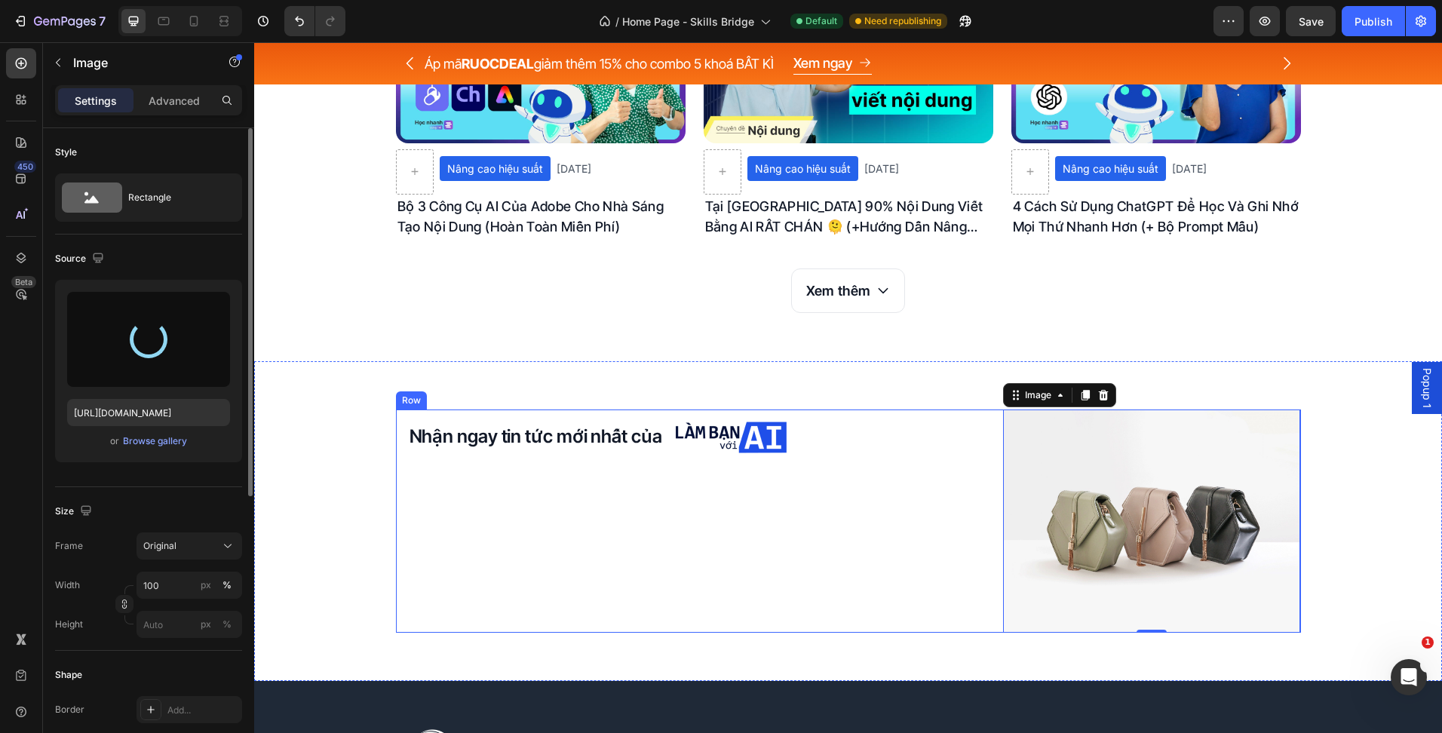
type input "[URL][DOMAIN_NAME]"
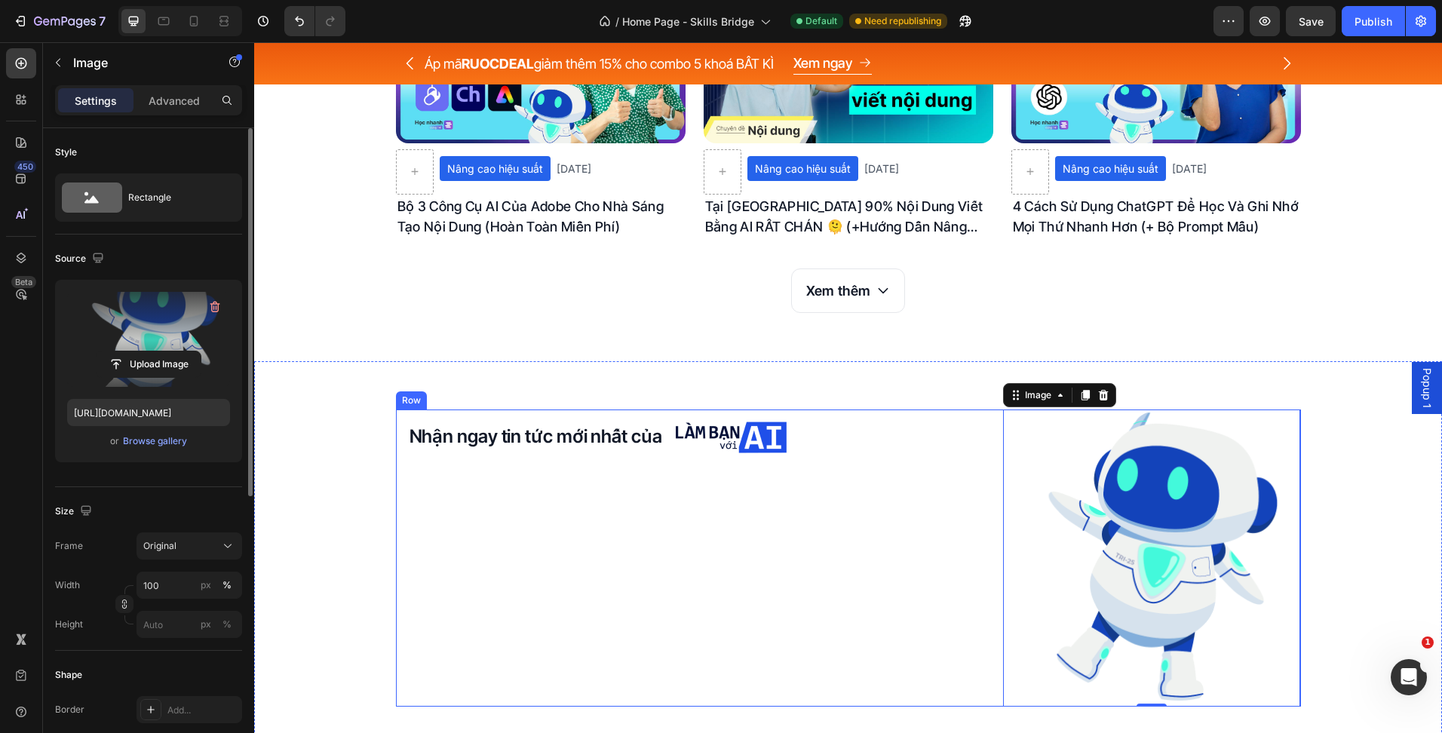
click at [964, 524] on div "Nhận ngay tin tức mới nhất của Heading Image Row" at bounding box center [693, 558] width 595 height 298
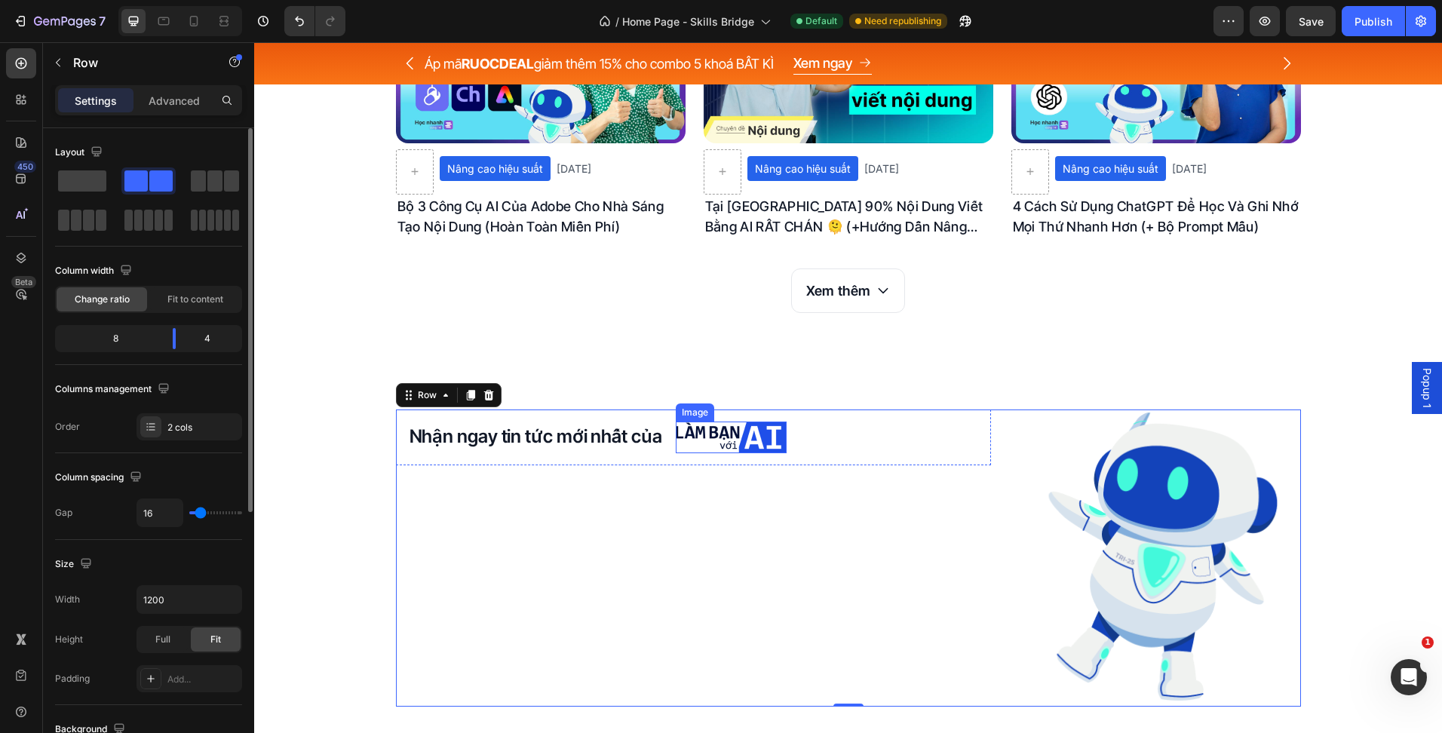
click at [745, 442] on img at bounding box center [731, 438] width 111 height 32
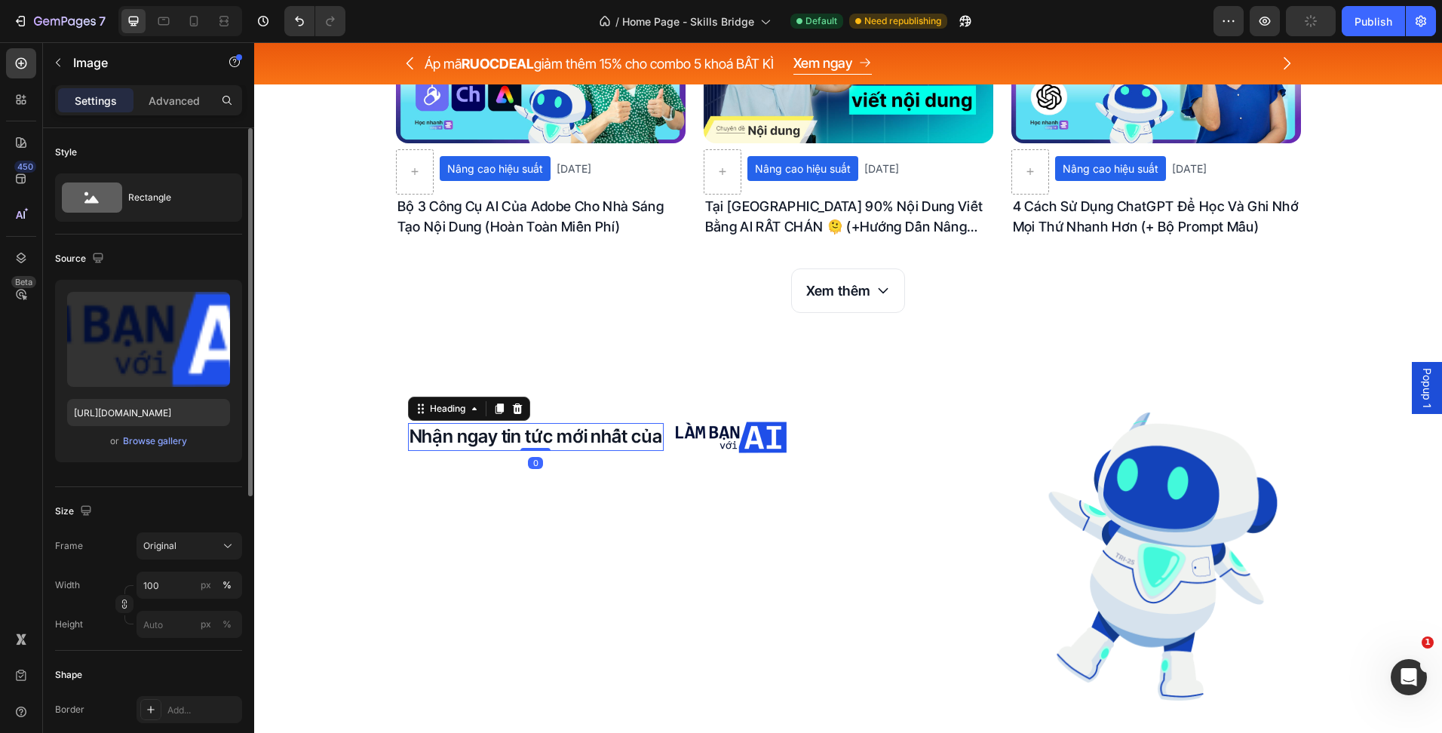
click at [619, 434] on p "Nhận ngay tin tức mới nhất của" at bounding box center [535, 437] width 253 height 24
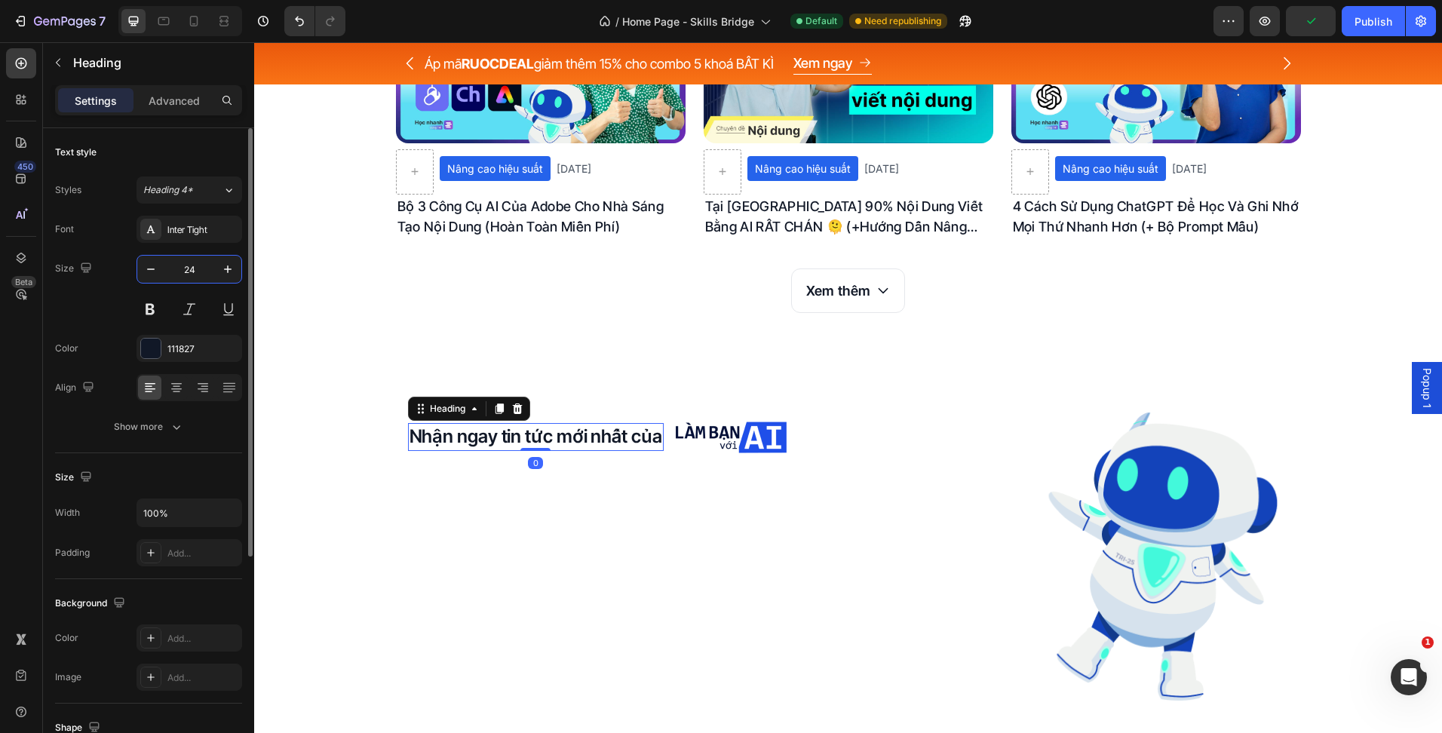
click at [192, 261] on input "24" at bounding box center [189, 269] width 50 height 27
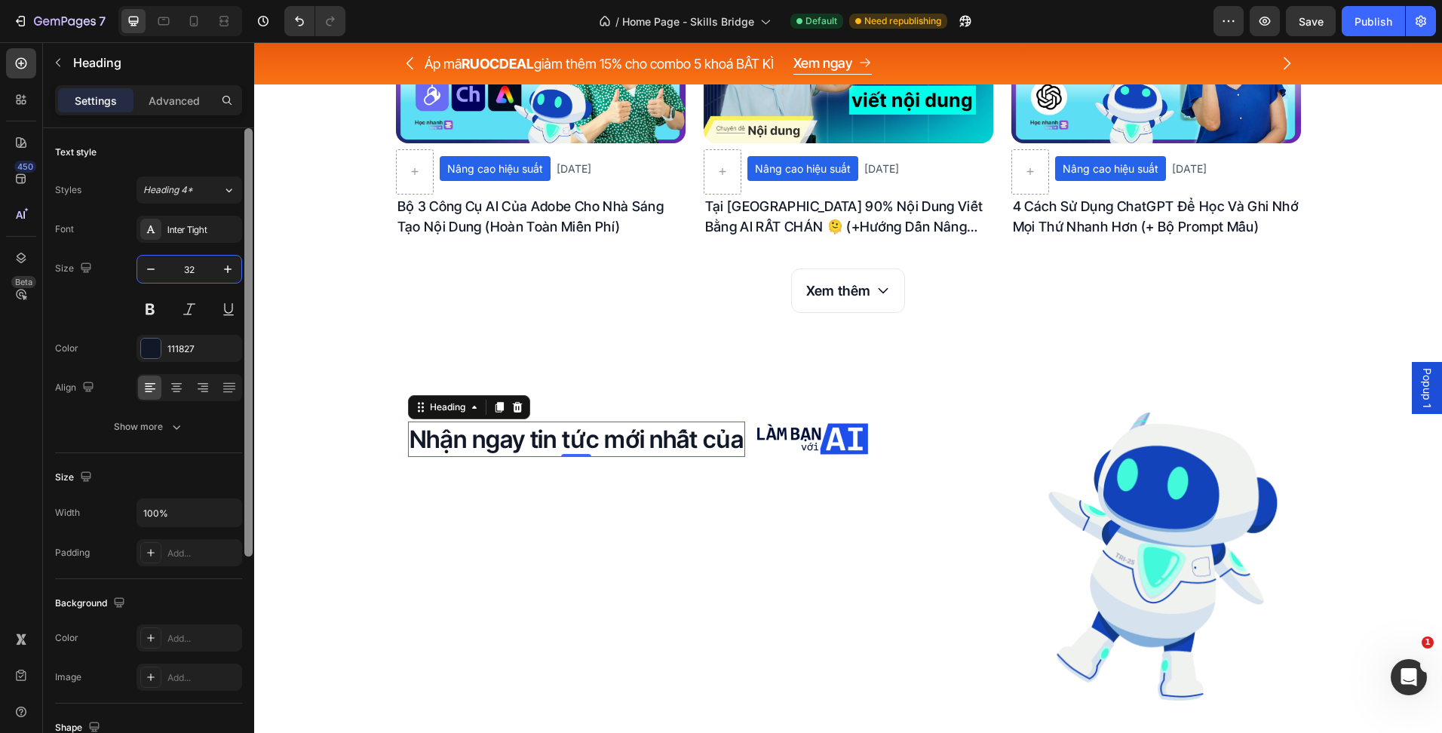
type input "32"
click at [200, 177] on button "Heading 4*" at bounding box center [189, 189] width 106 height 27
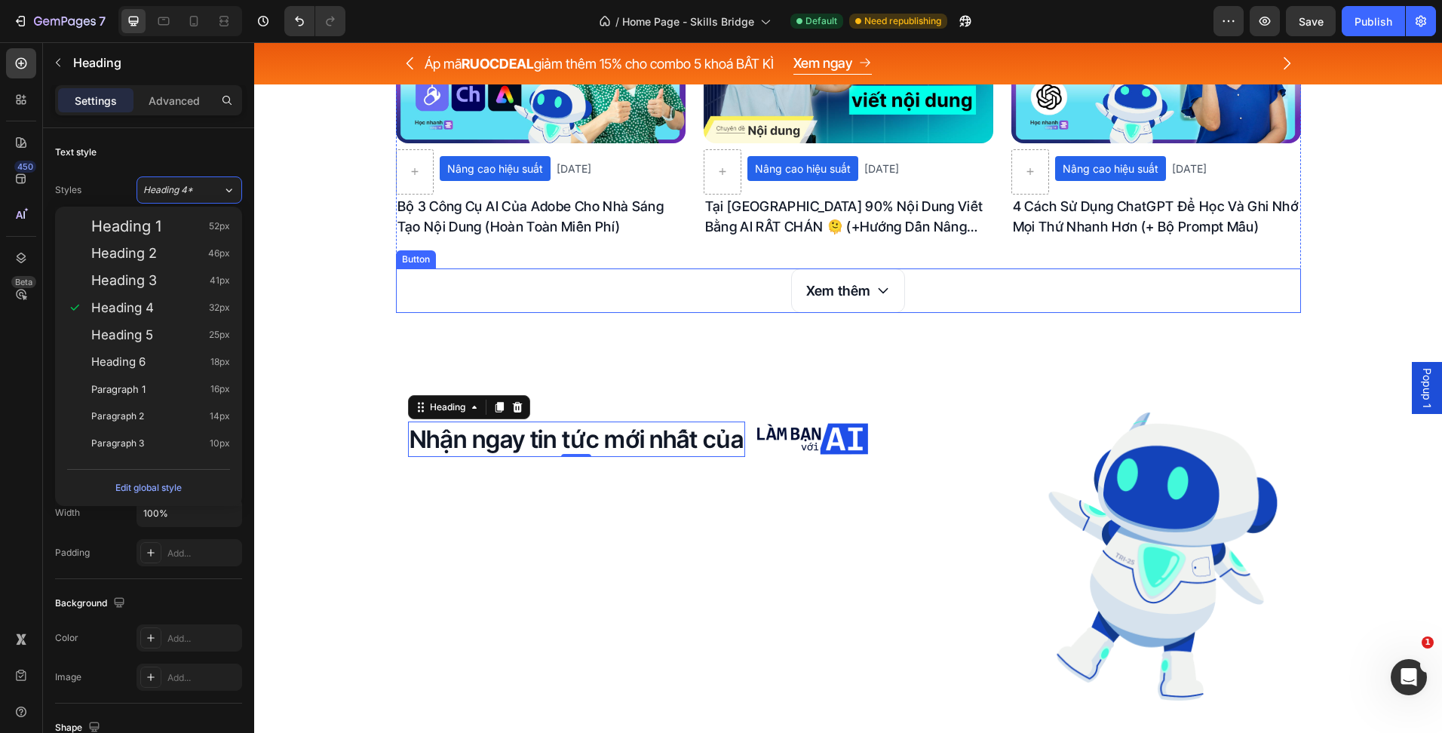
click at [609, 311] on div "Xem thêm Button" at bounding box center [848, 290] width 905 height 44
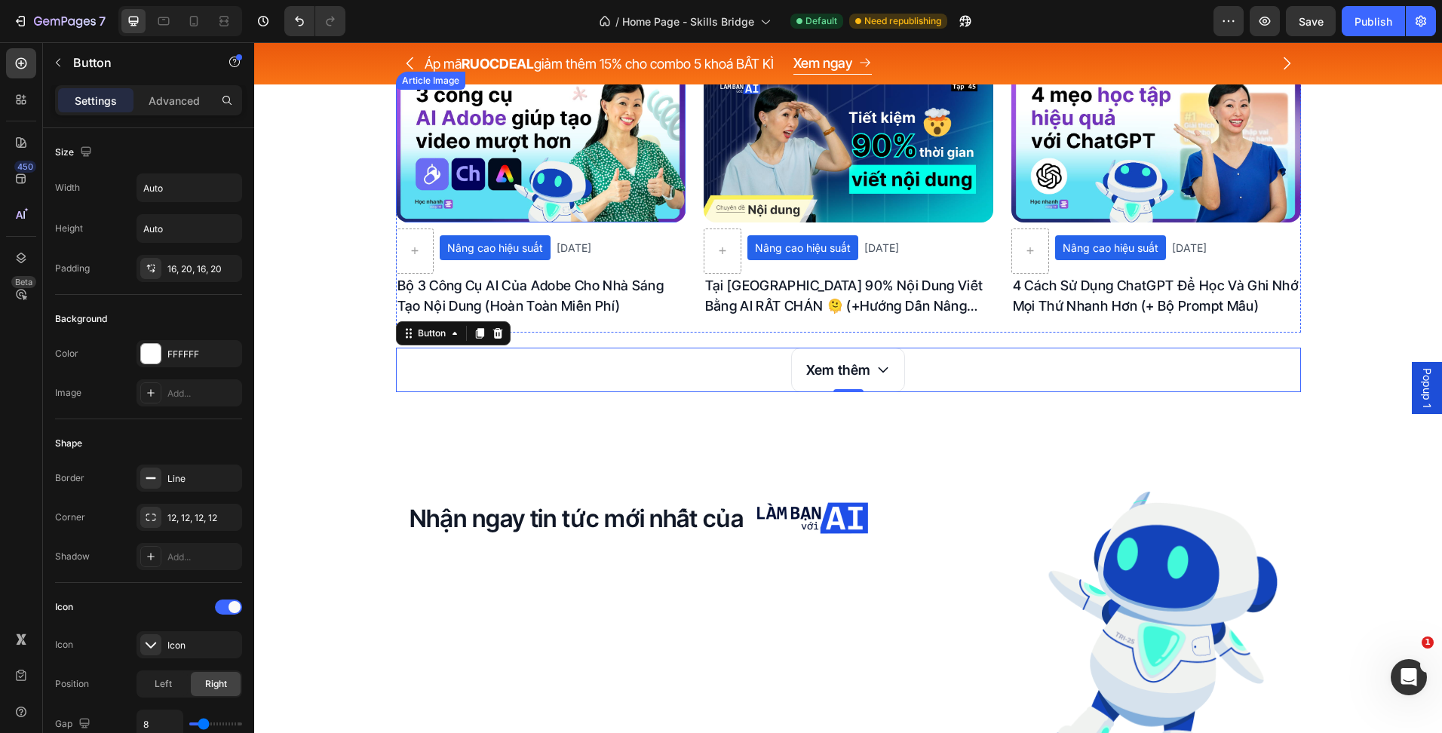
scroll to position [3734, 0]
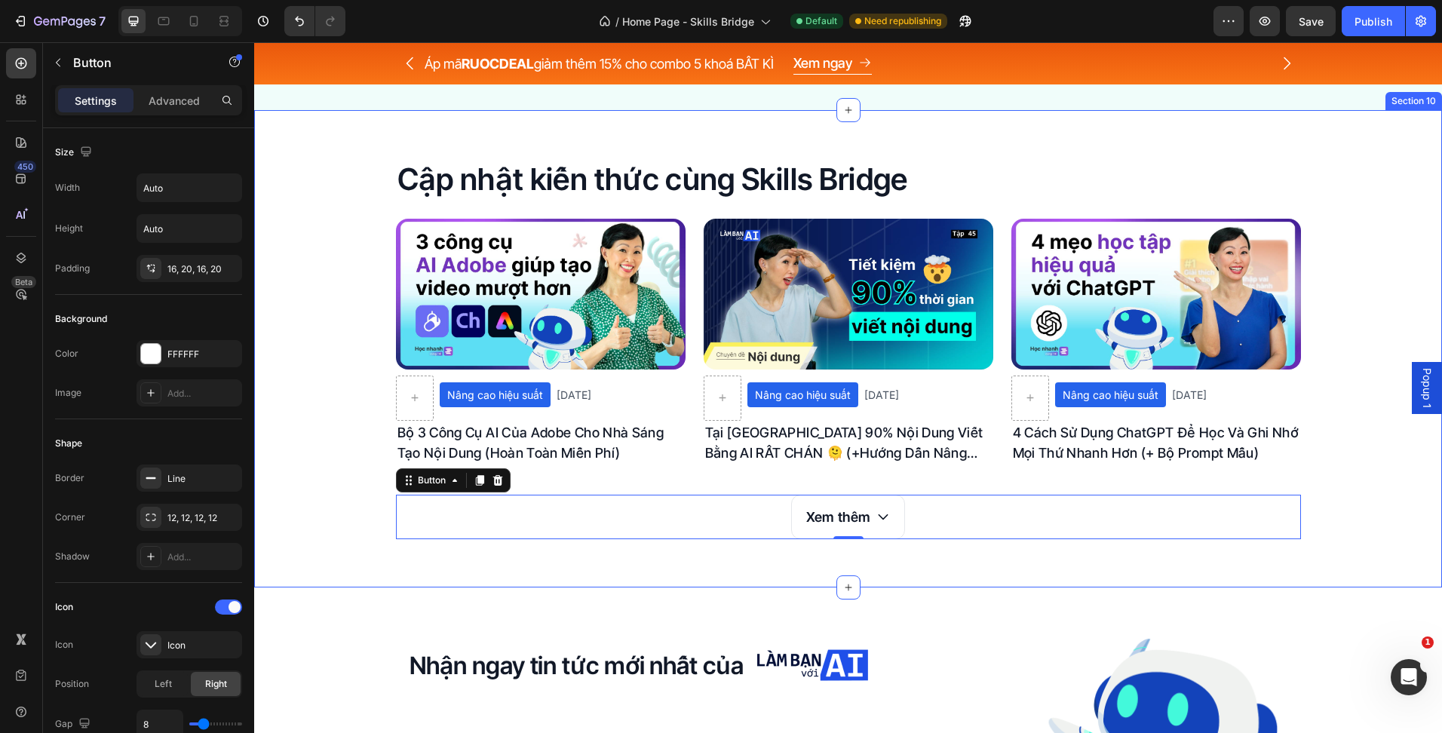
click at [547, 170] on p "Cập nhật kiến thức cùng Skills Bridge" at bounding box center [848, 179] width 902 height 39
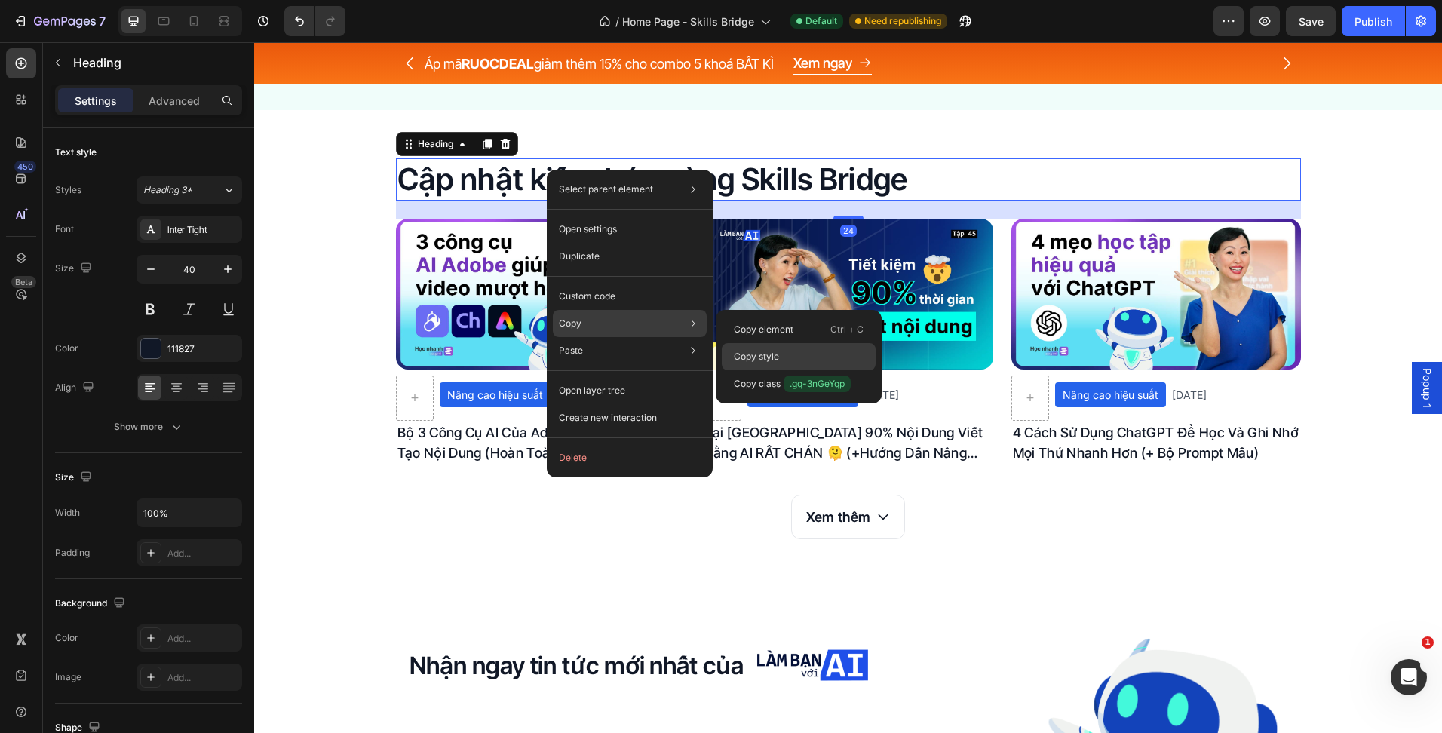
drag, startPoint x: 518, startPoint y: 311, endPoint x: 772, endPoint y: 354, distance: 257.6
click at [772, 354] on p "Copy style" at bounding box center [756, 357] width 45 height 14
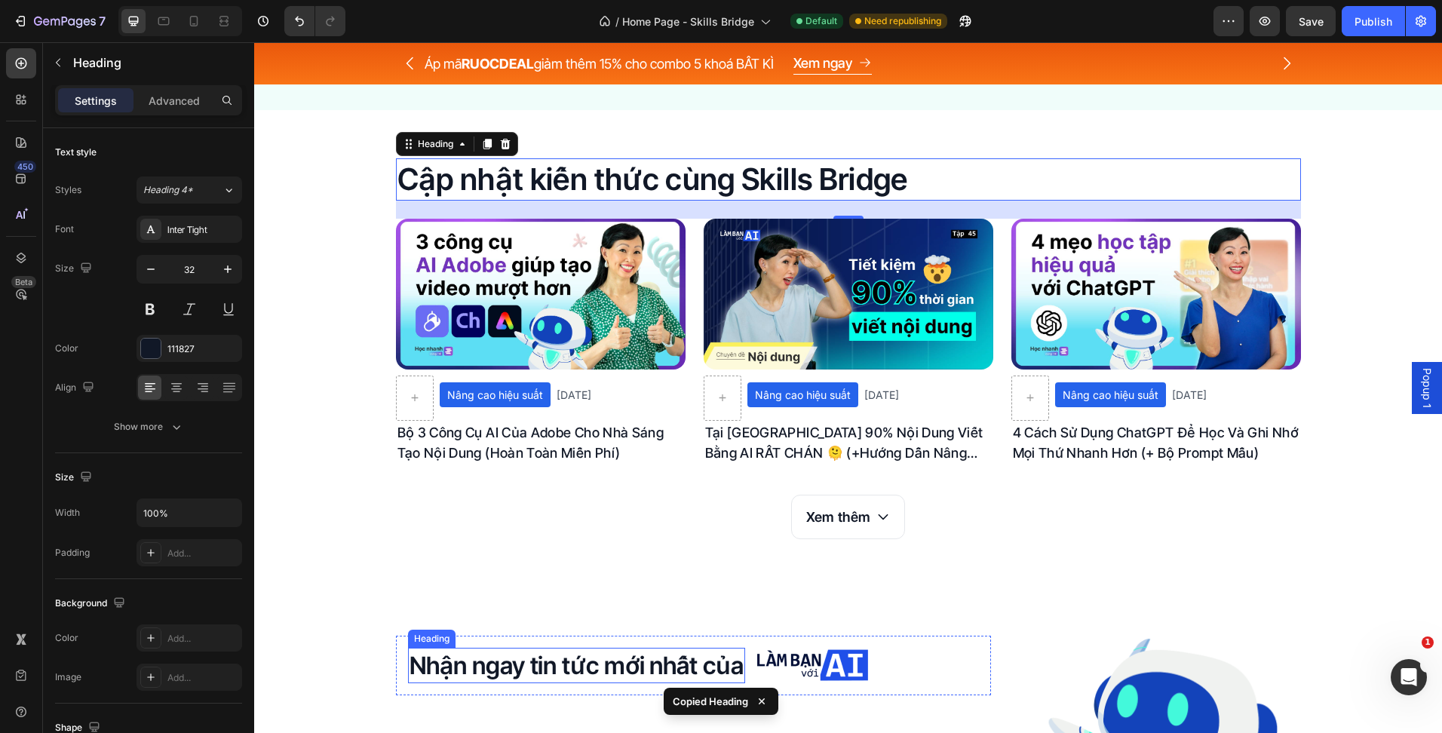
click at [629, 658] on p "Nhận ngay tin tức mới nhất của" at bounding box center [576, 665] width 334 height 32
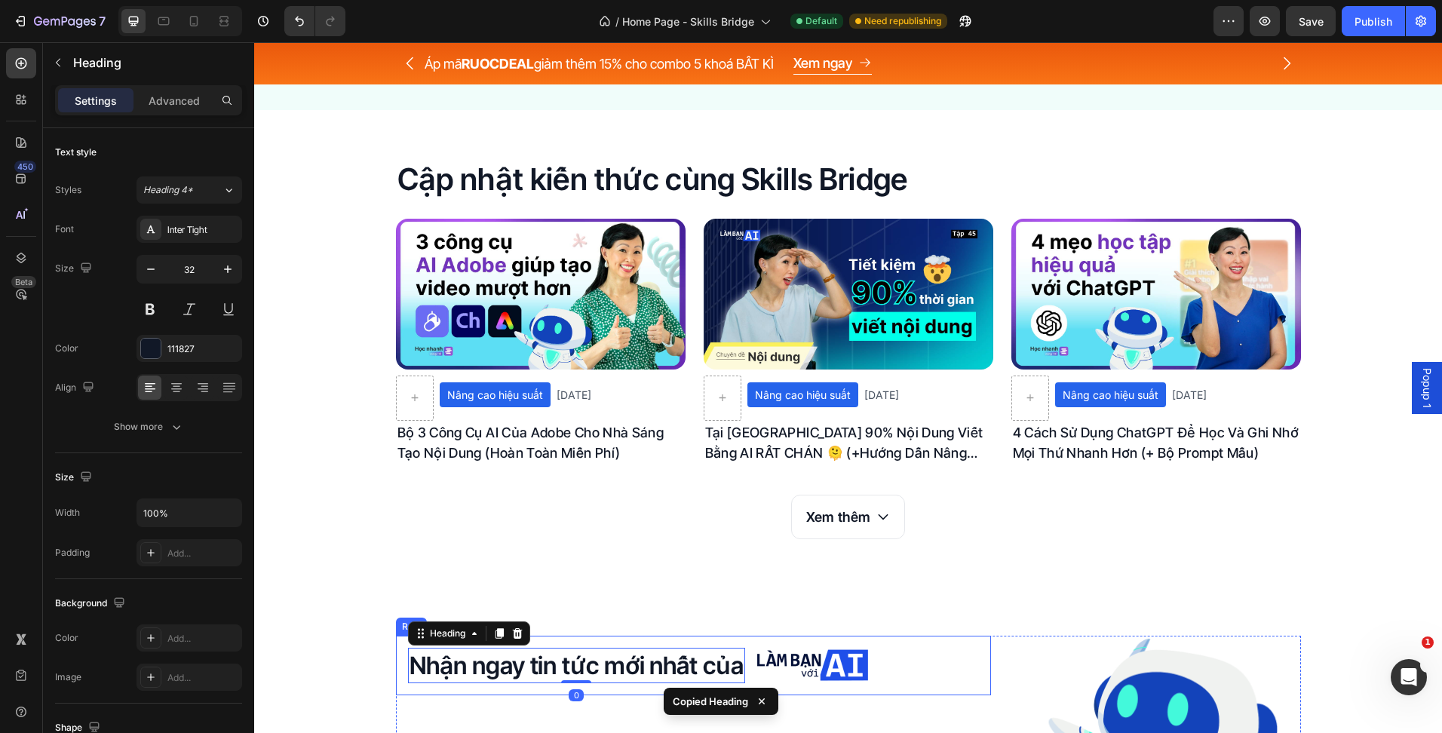
type input "40"
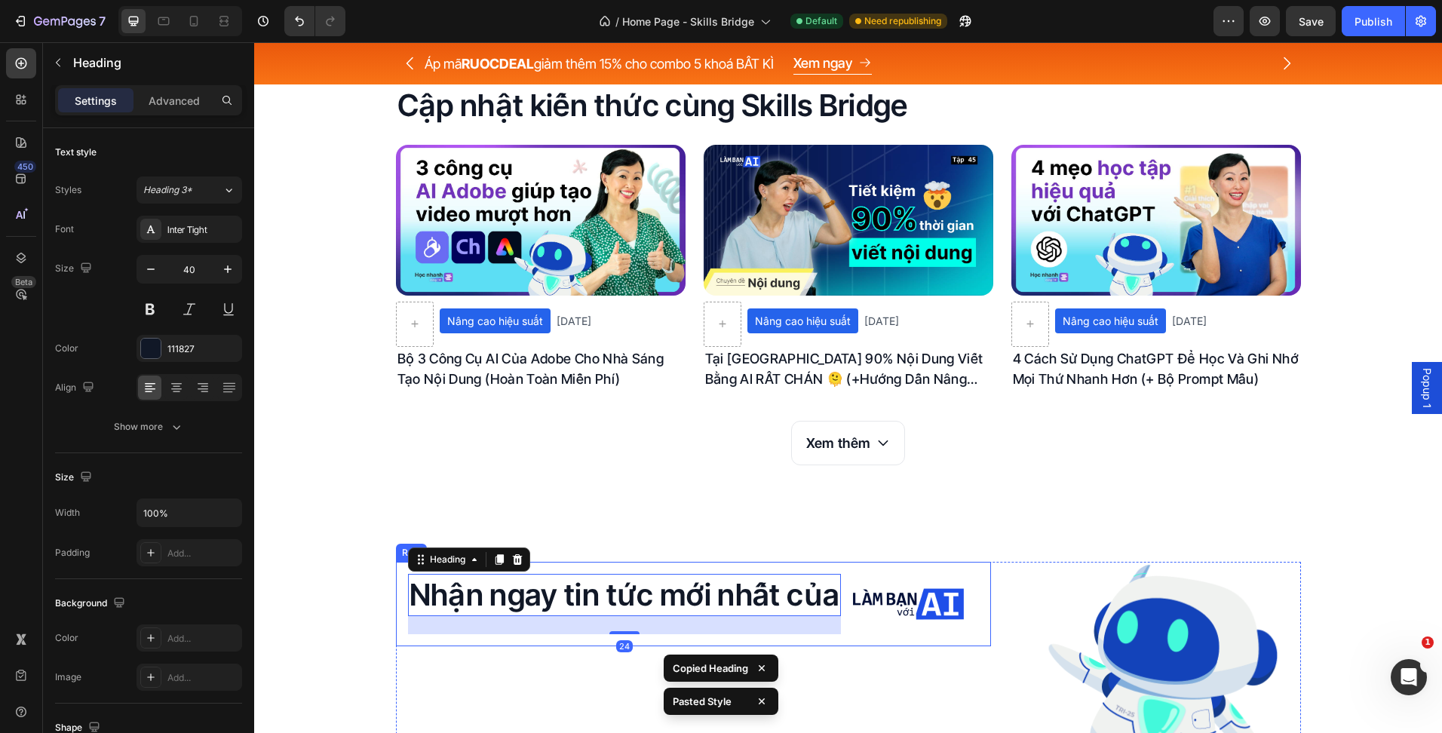
scroll to position [3885, 0]
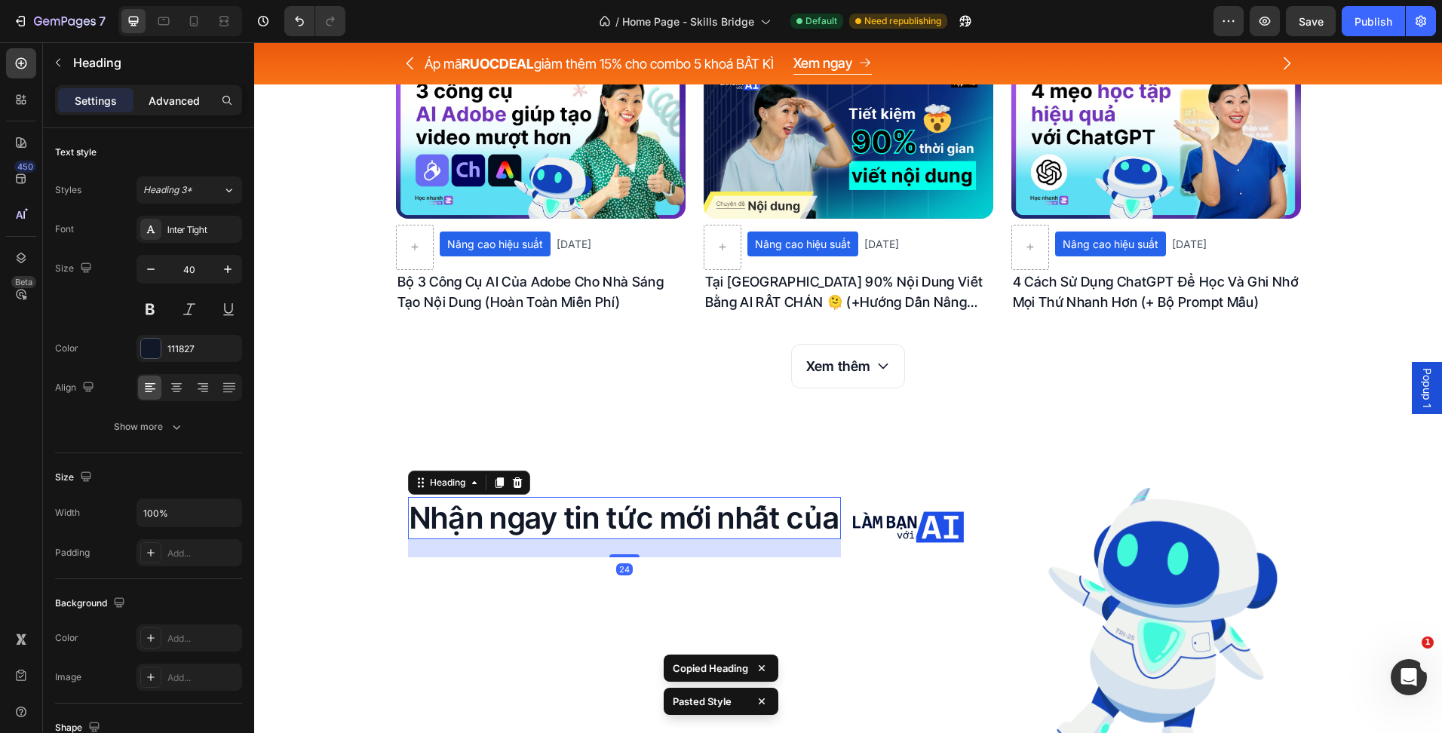
click at [179, 109] on div "Advanced" at bounding box center [173, 100] width 75 height 24
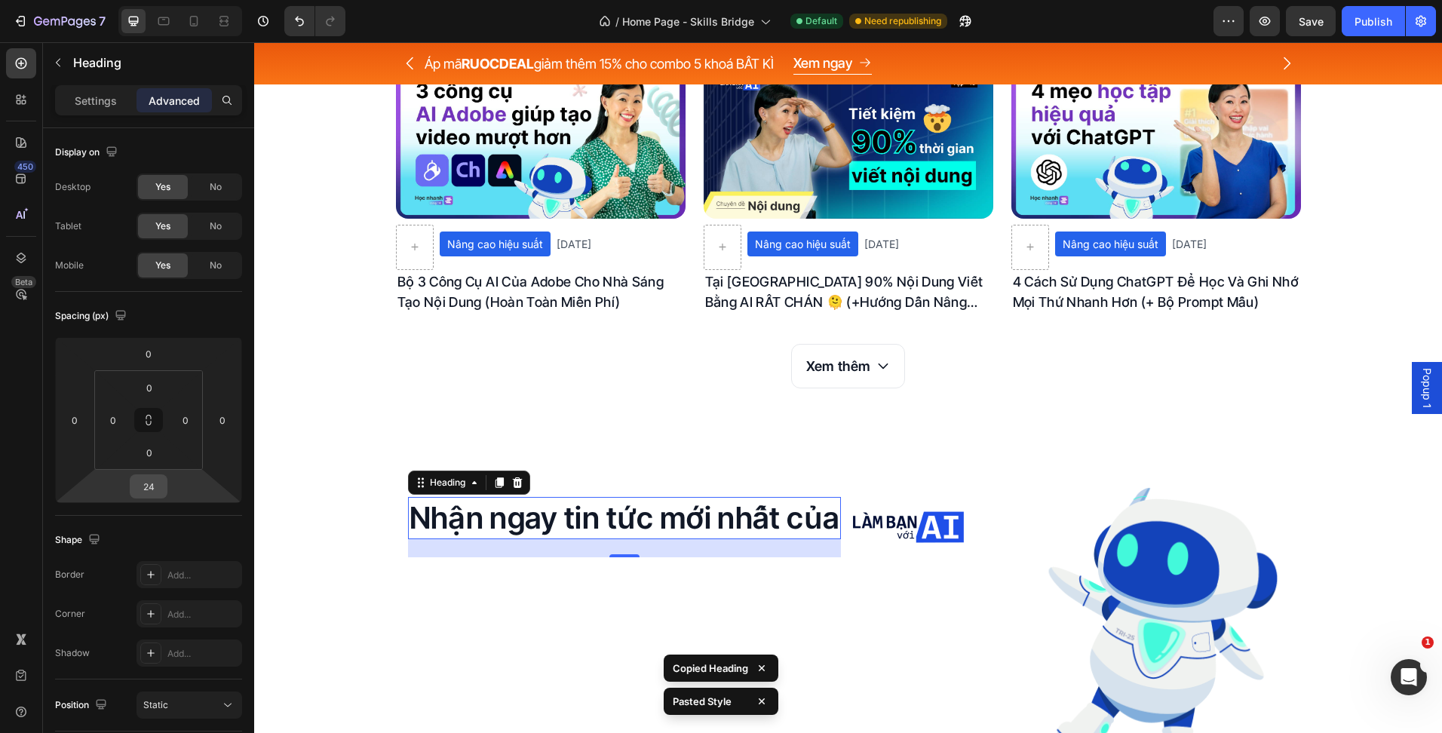
click at [159, 486] on input "24" at bounding box center [148, 486] width 30 height 23
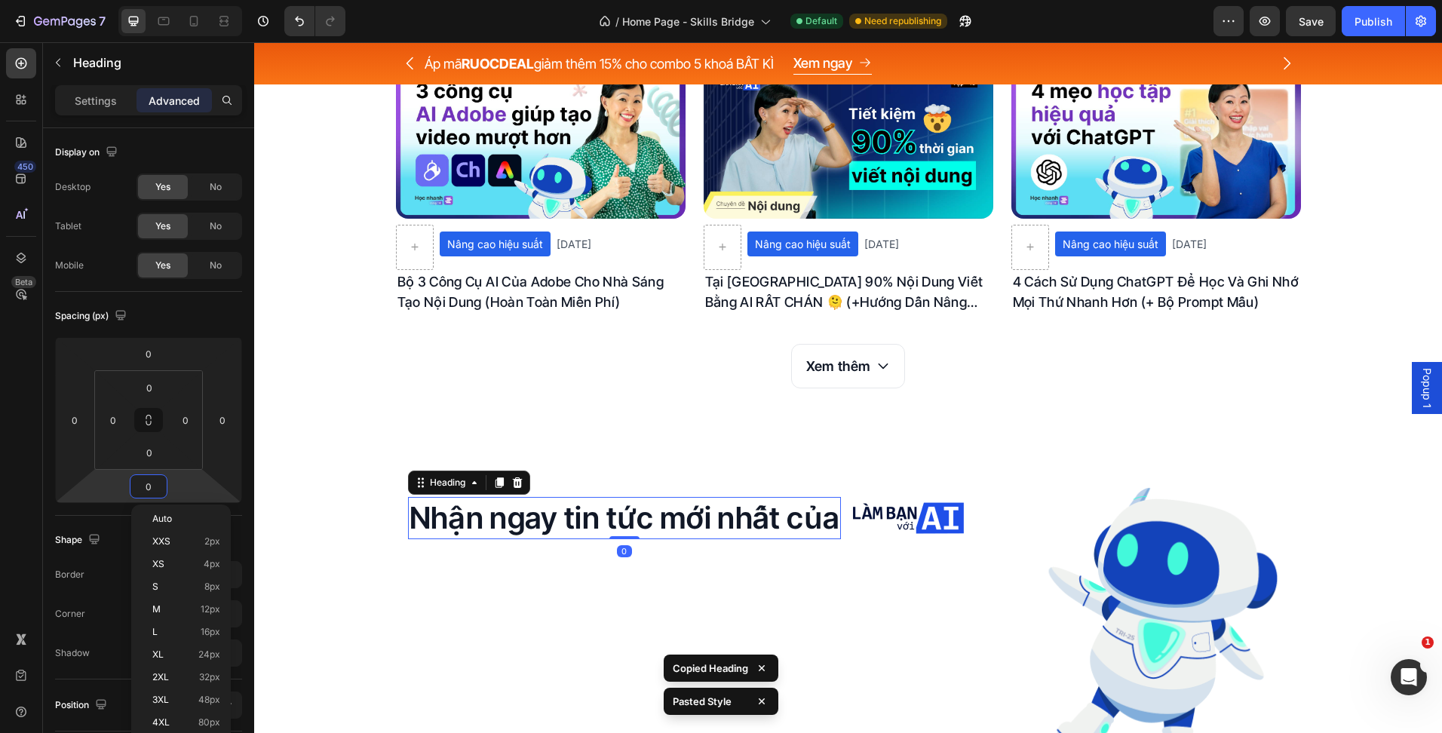
type input "0"
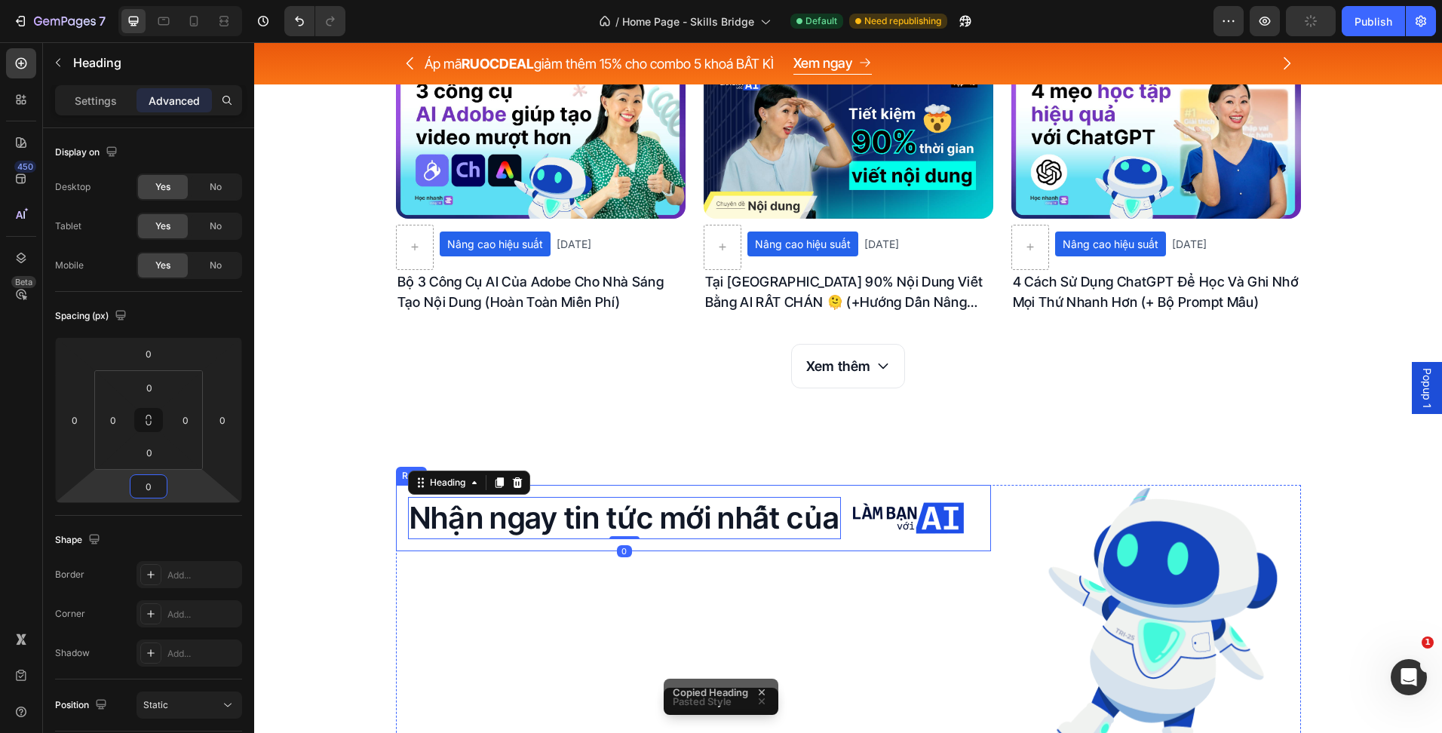
click at [855, 550] on div "Nhận ngay tin tức mới nhất của Heading 0 Image Row" at bounding box center [693, 518] width 595 height 66
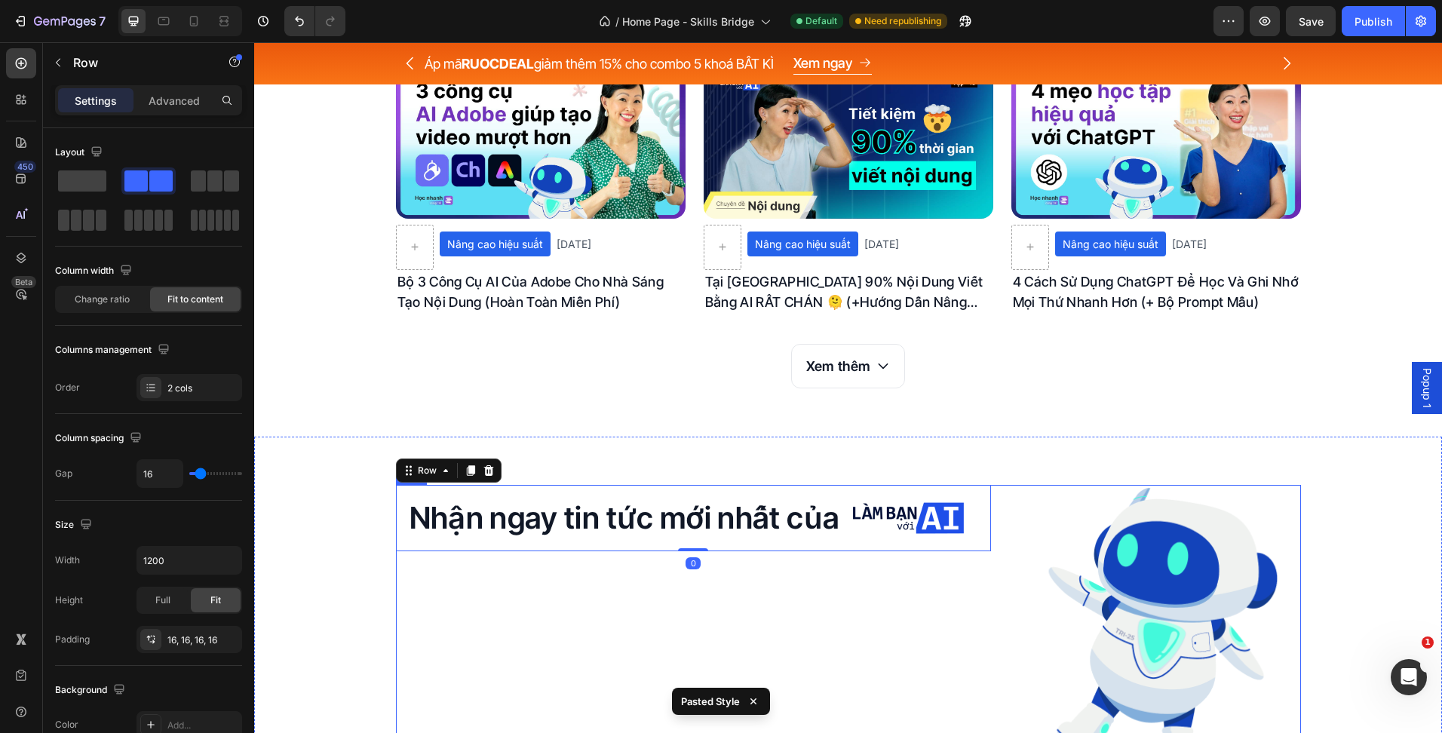
click at [906, 606] on div "Nhận ngay tin tức mới nhất của Heading Image Row 0" at bounding box center [693, 634] width 595 height 298
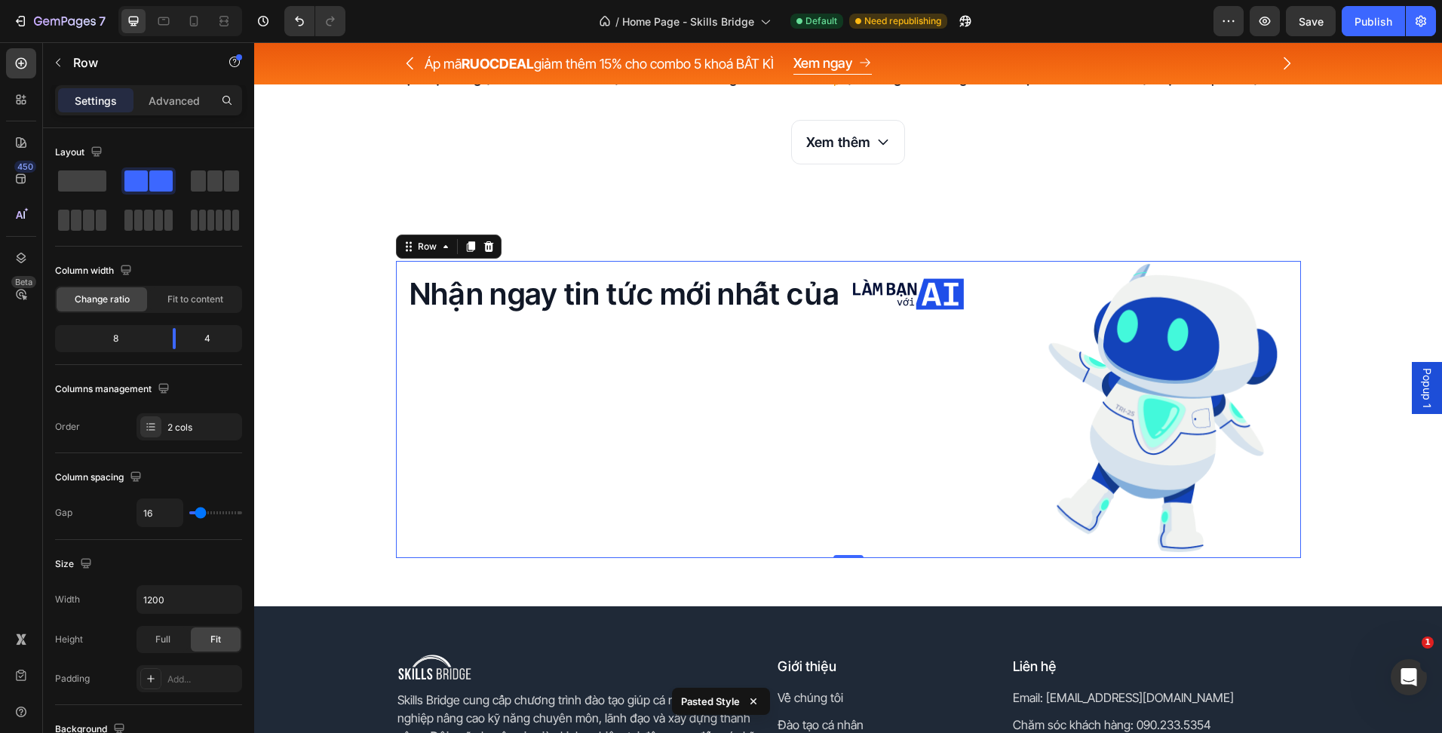
scroll to position [4111, 0]
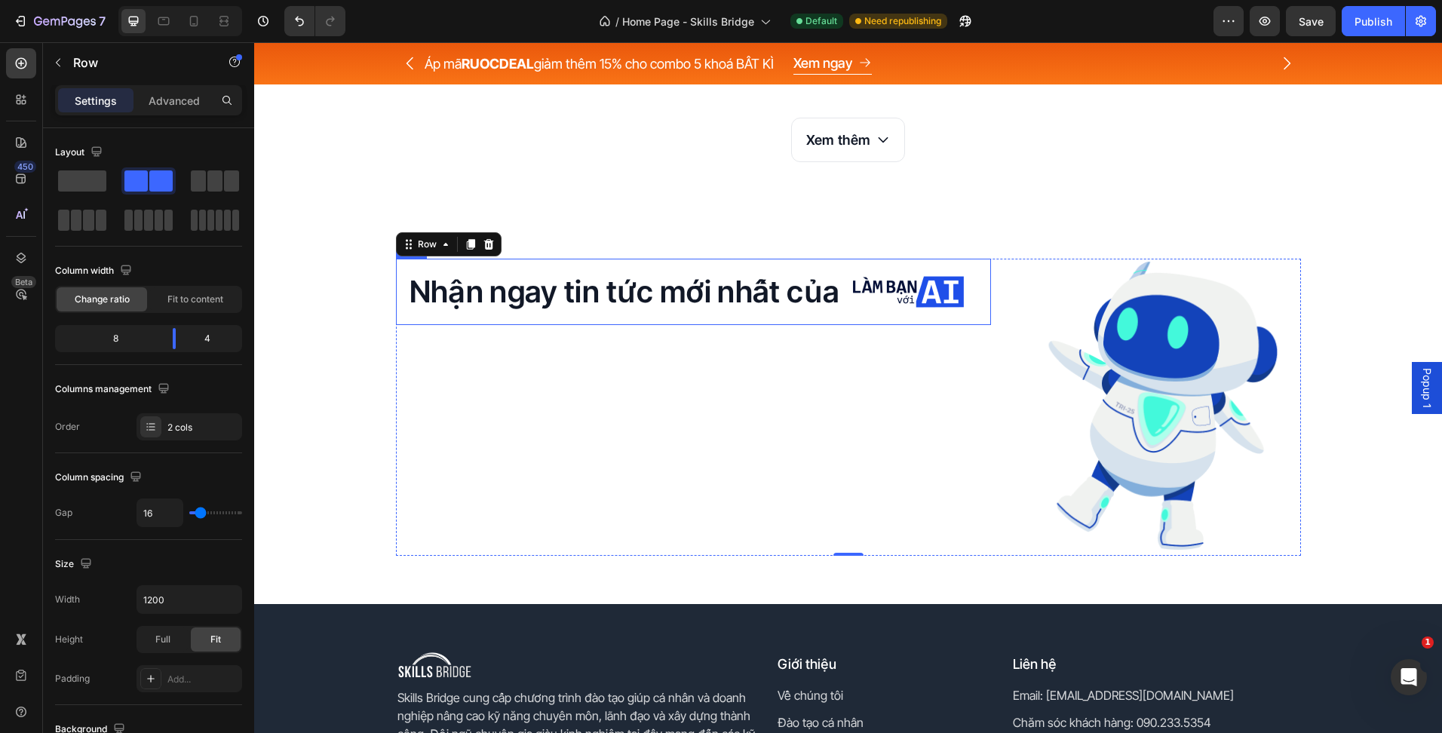
click at [571, 313] on div "Nhận ngay tin tức mới nhất của Heading Image Row" at bounding box center [693, 292] width 595 height 66
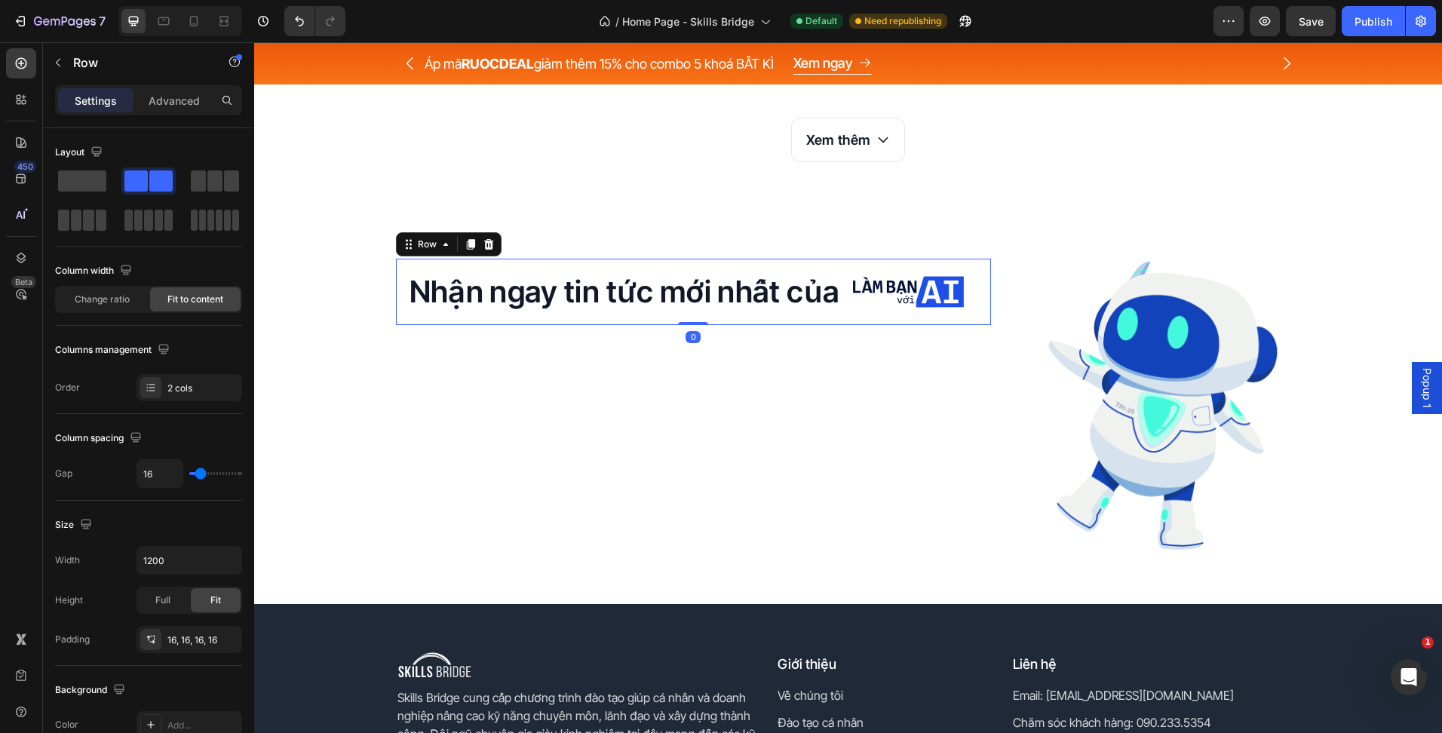
click at [826, 318] on div "Nhận ngay tin tức mới nhất của Heading Image Row 0" at bounding box center [693, 292] width 595 height 66
click at [834, 298] on div "Nhận ngay tin tức mới nhất của Heading Image Row 0" at bounding box center [693, 292] width 595 height 66
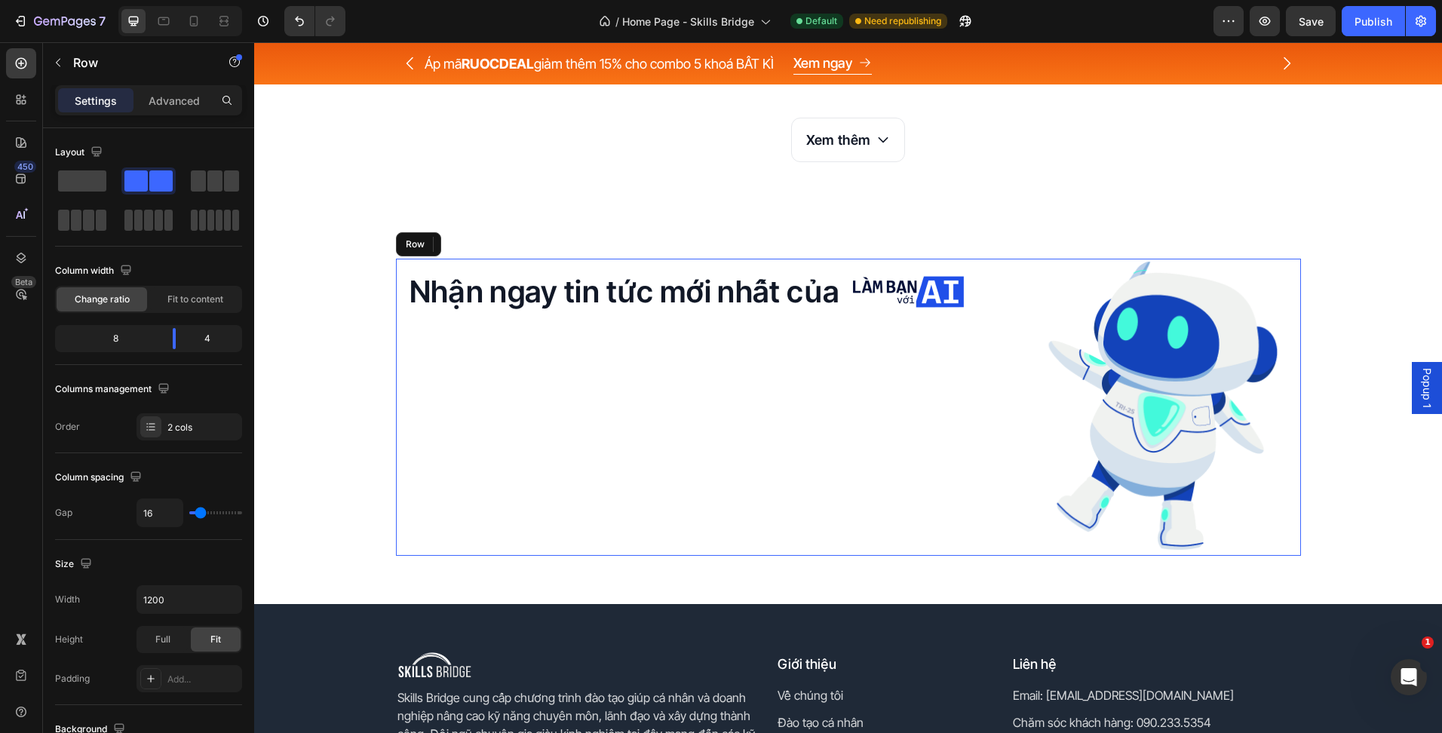
click at [747, 340] on div "Nhận ngay tin tức mới nhất của Heading Image Row 0" at bounding box center [693, 408] width 595 height 298
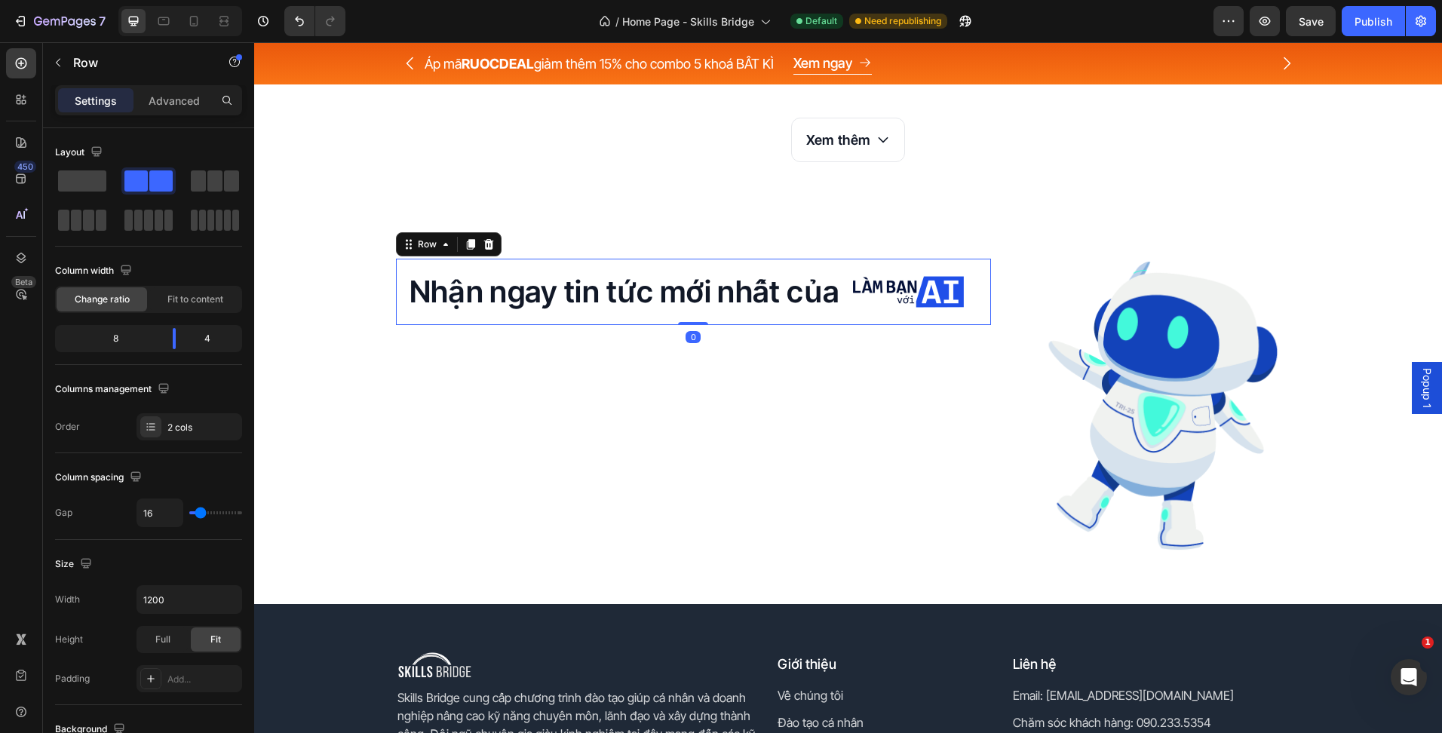
click at [871, 317] on div "Nhận ngay tin tức mới nhất của Heading Image Row 0" at bounding box center [693, 292] width 595 height 66
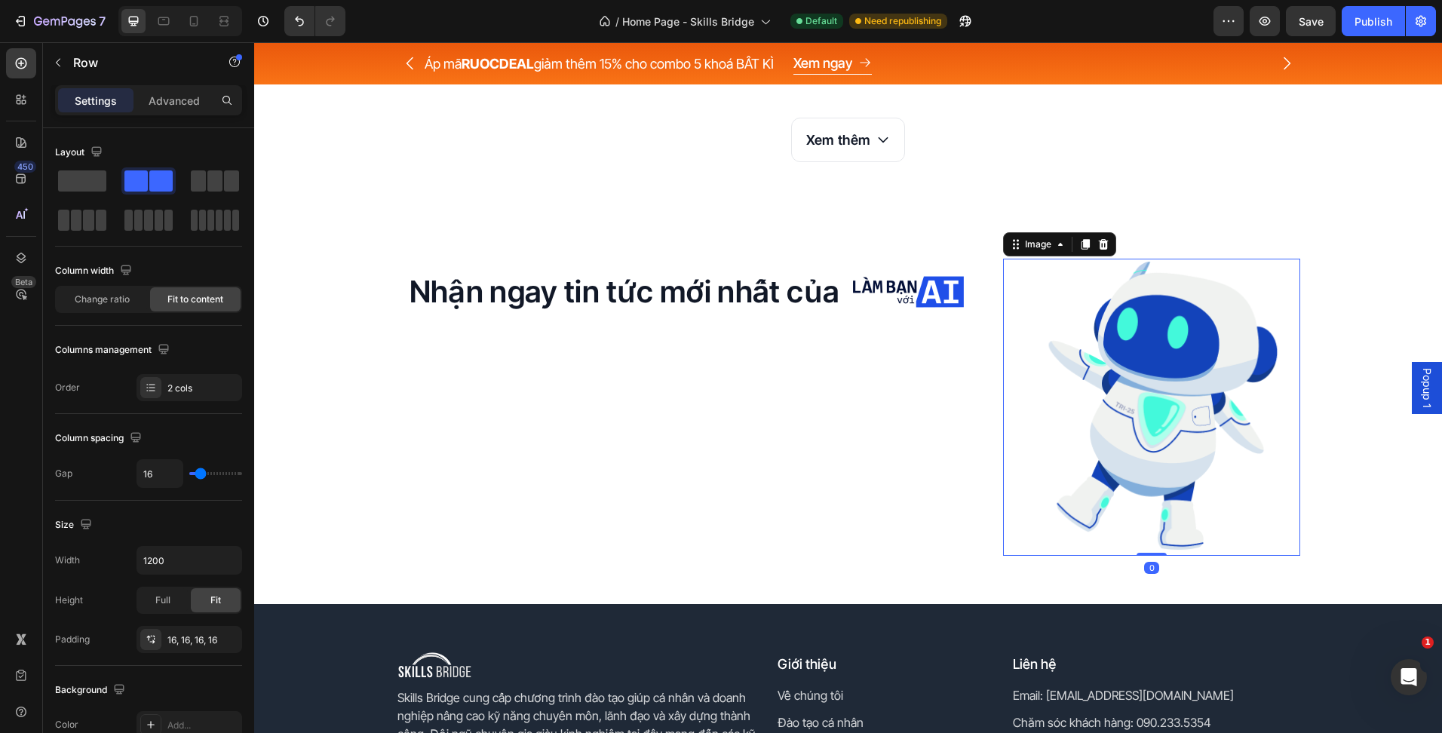
click at [1004, 331] on img at bounding box center [1152, 408] width 298 height 298
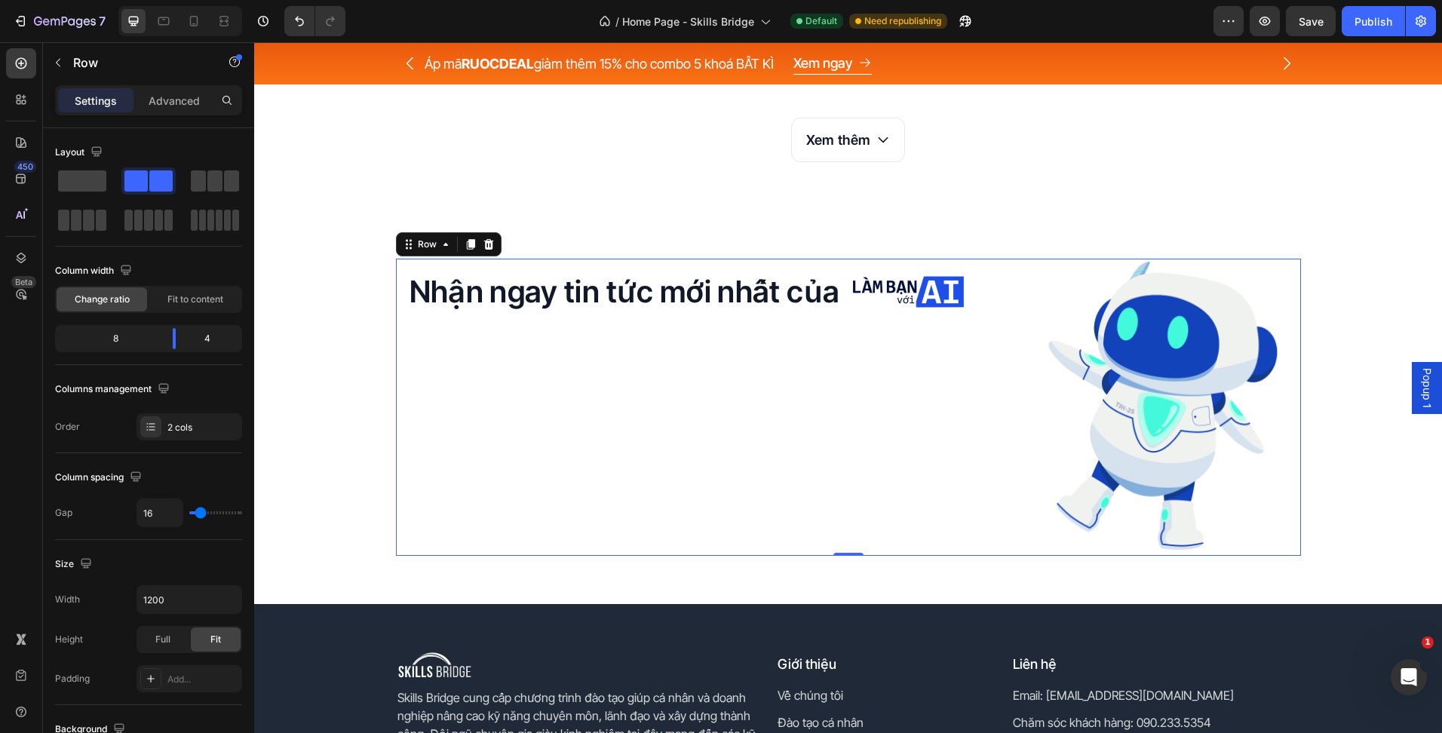
click at [986, 335] on div "Nhận ngay tin tức mới nhất của Heading Image Row Image Row 0" at bounding box center [848, 408] width 905 height 298
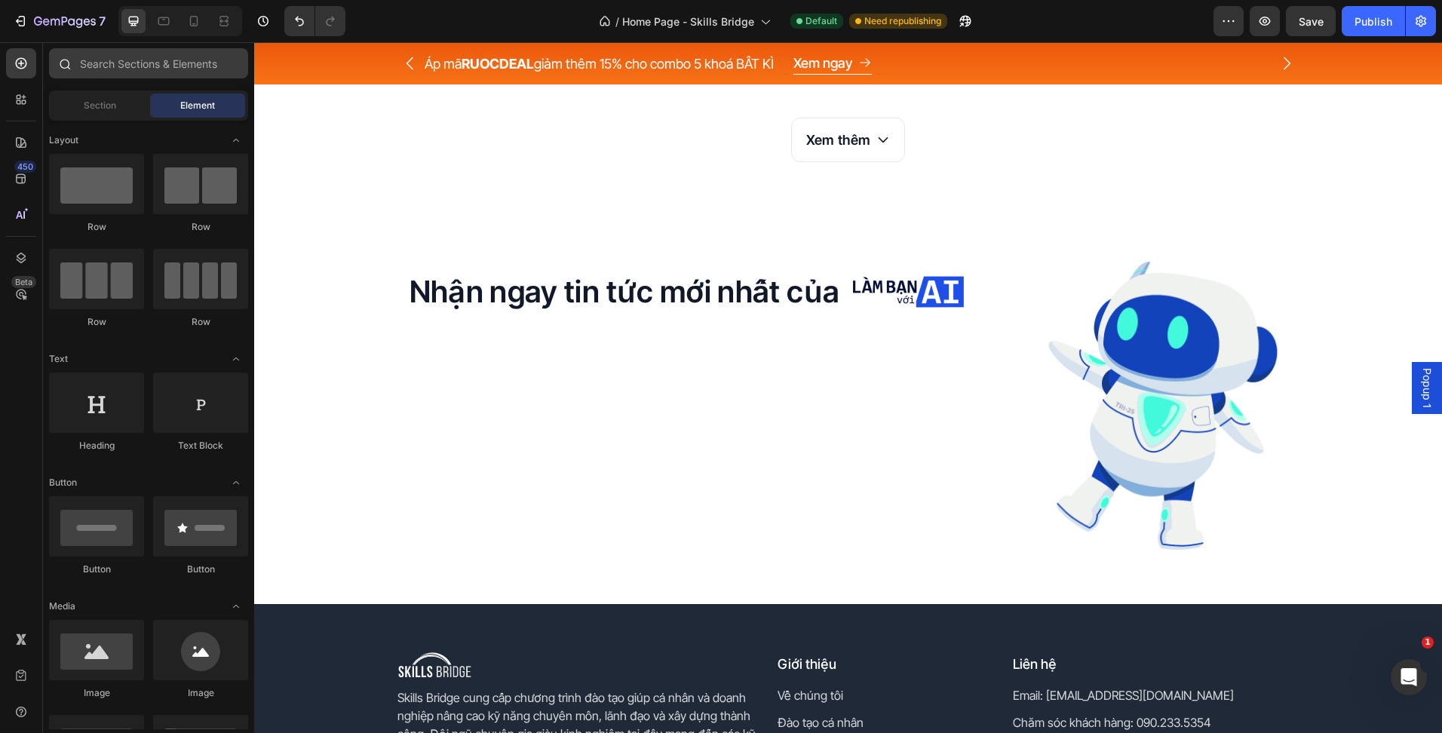
click at [80, 63] on div at bounding box center [148, 66] width 211 height 36
click at [80, 63] on input "text" at bounding box center [148, 63] width 199 height 30
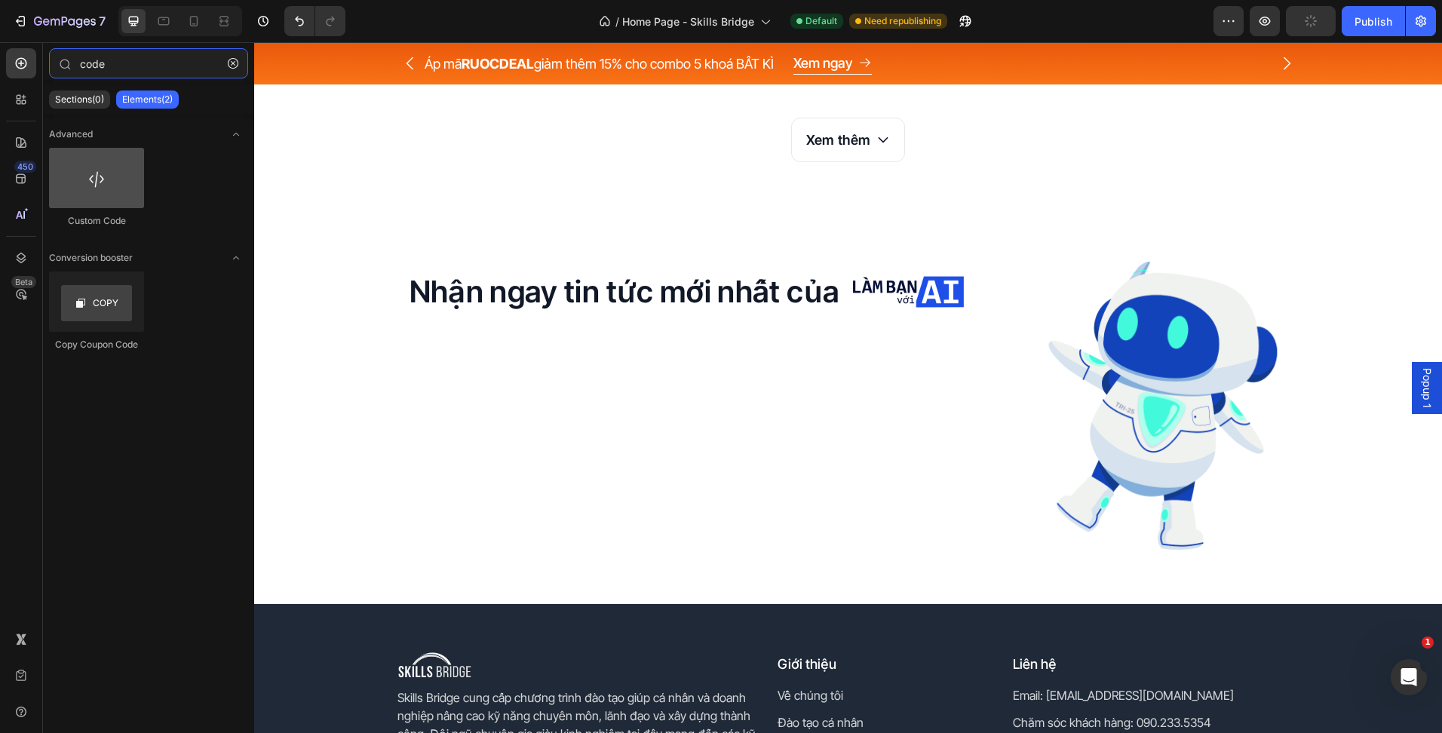
type input "code"
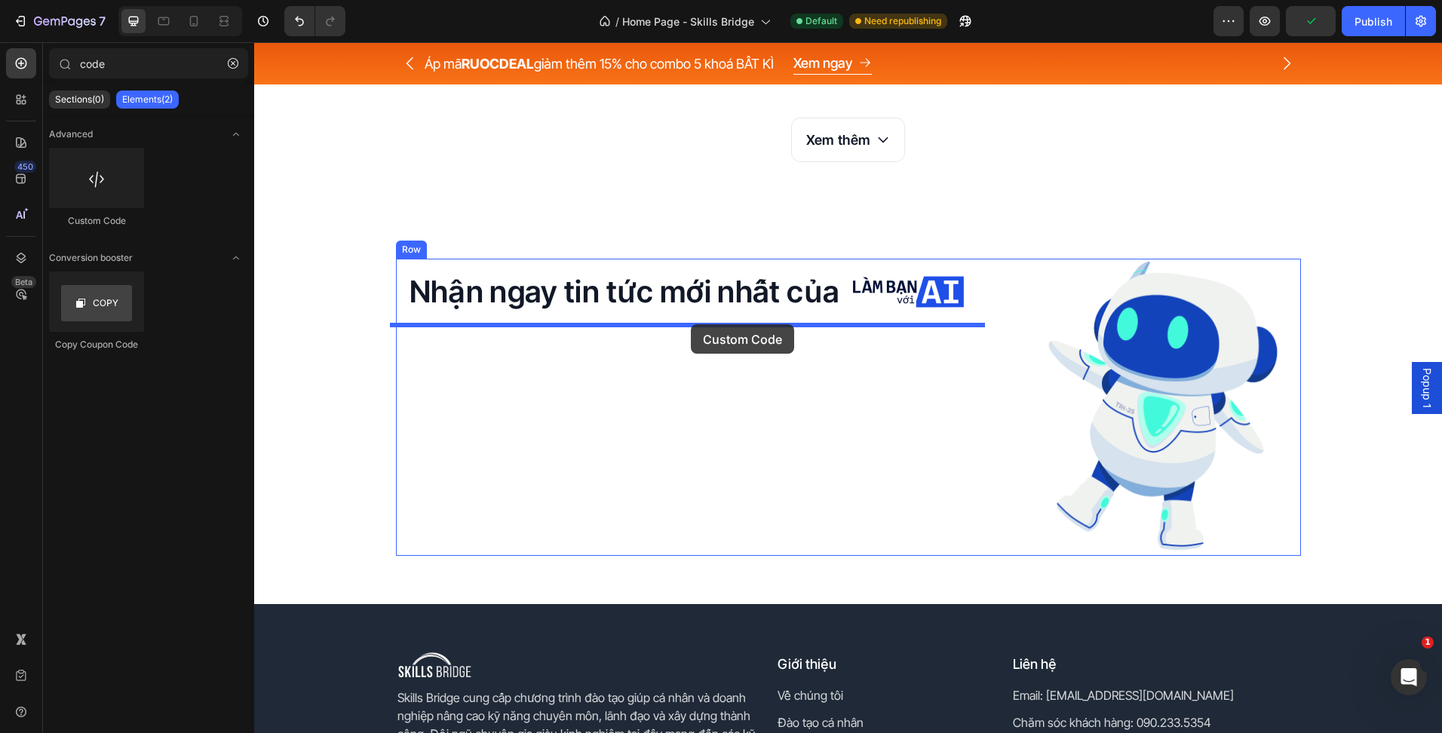
drag, startPoint x: 355, startPoint y: 224, endPoint x: 691, endPoint y: 324, distance: 350.2
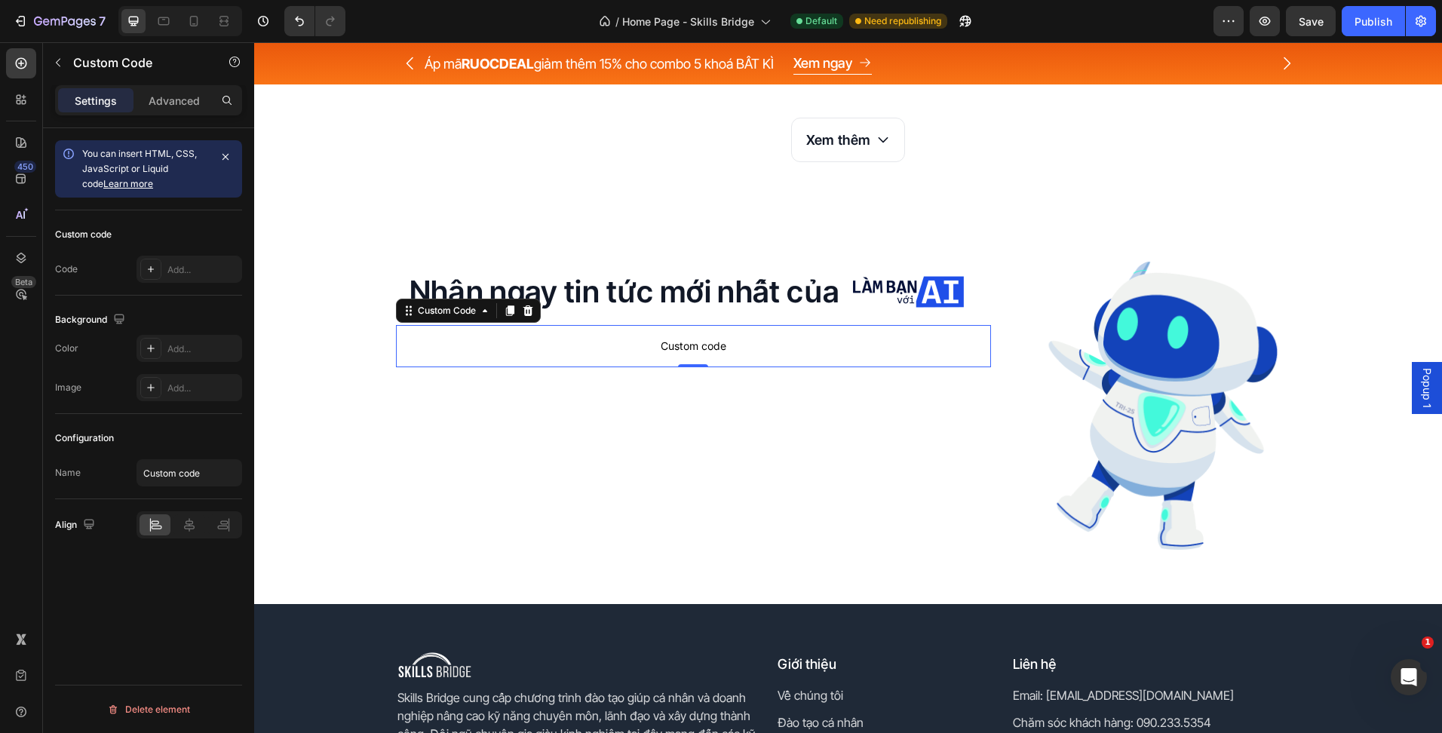
click at [542, 332] on p "Custom code" at bounding box center [693, 346] width 595 height 42
click at [162, 262] on div "Add..." at bounding box center [189, 269] width 106 height 27
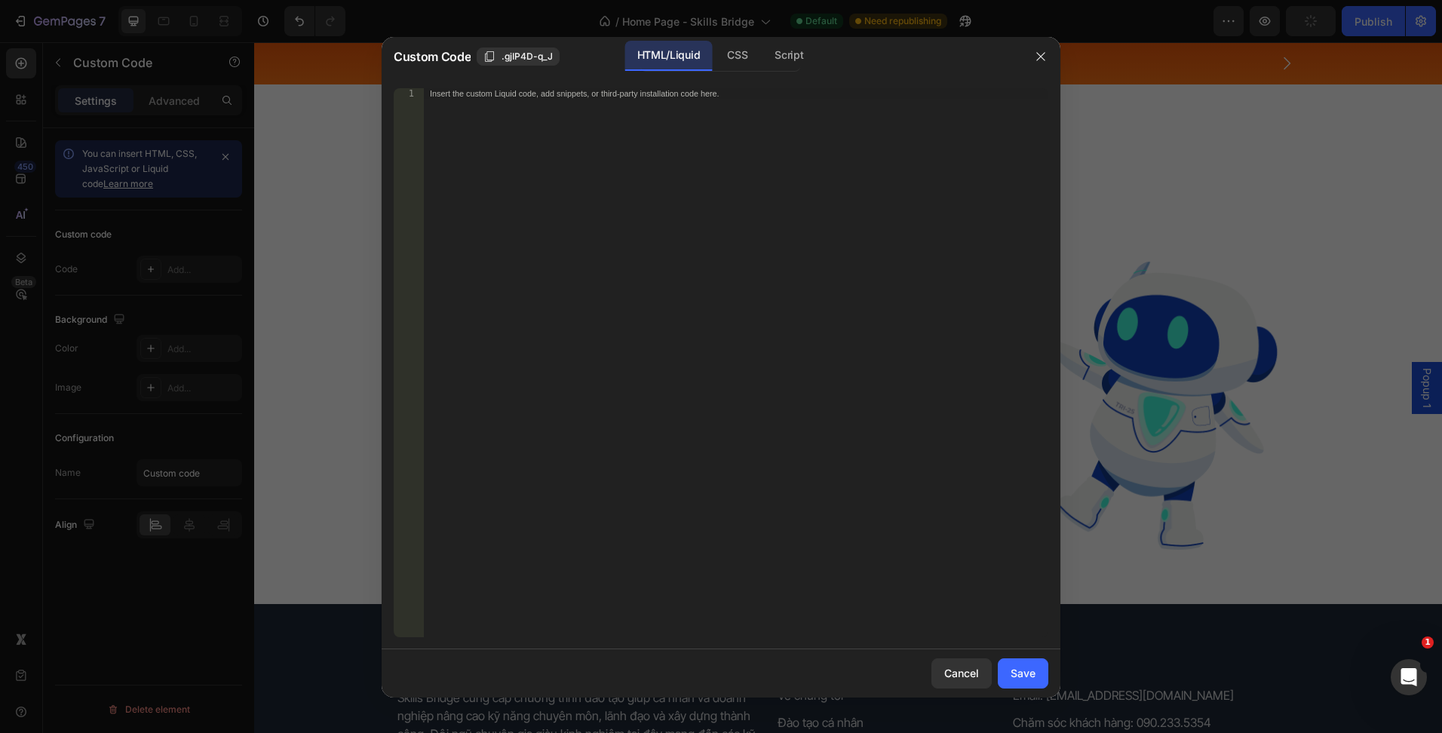
click at [580, 279] on div "Insert the custom Liquid code, add snippets, or third-party installation code h…" at bounding box center [736, 373] width 624 height 570
paste textarea "<div class="_form_111"></div><script src="[URL][DOMAIN_NAME]" charset="utf-8"><…"
type textarea "<div class="_form_111"></div><script src="[URL][DOMAIN_NAME]" charset="utf-8"><…"
click at [1035, 679] on div "Save" at bounding box center [1022, 673] width 25 height 16
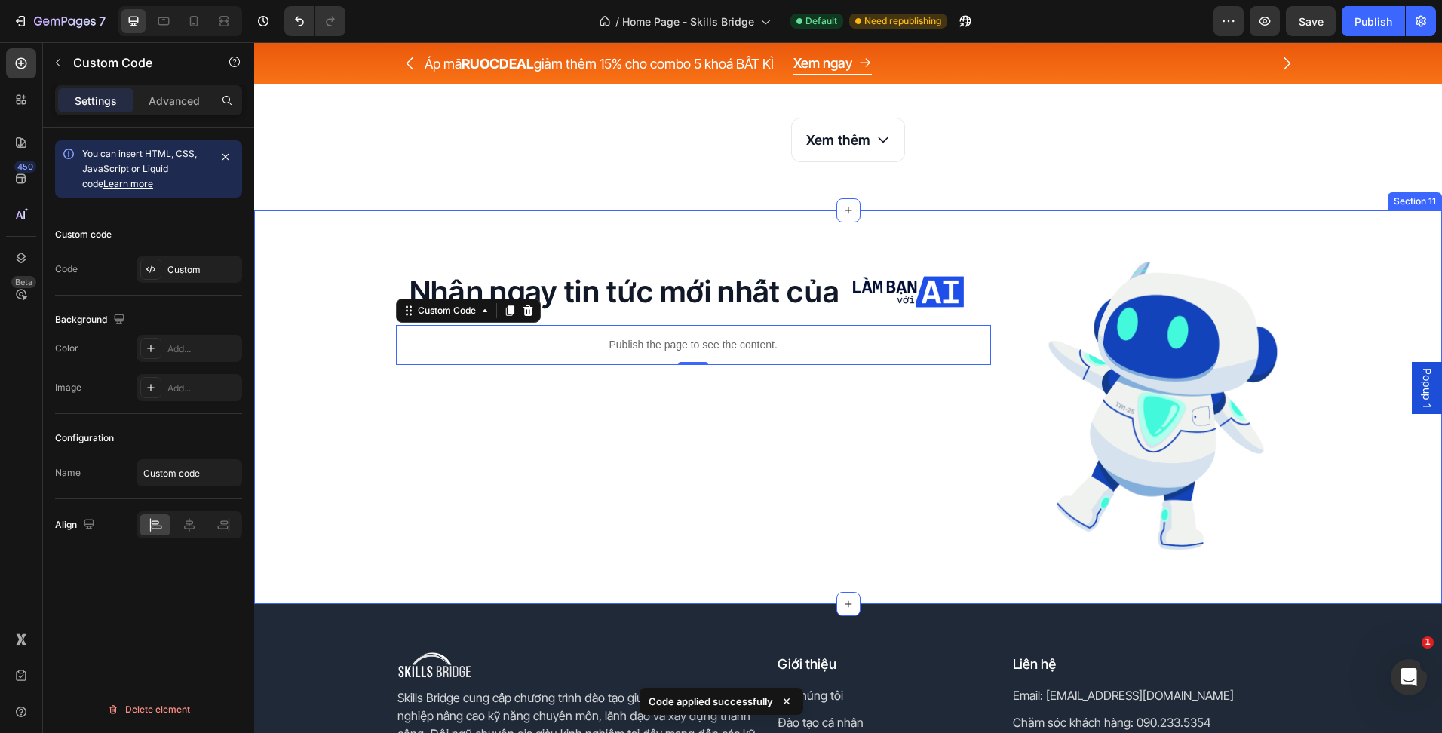
click at [1121, 210] on div "Nhận ngay tin tức mới nhất của Heading Image Row Publish the page to see the co…" at bounding box center [848, 407] width 1188 height 394
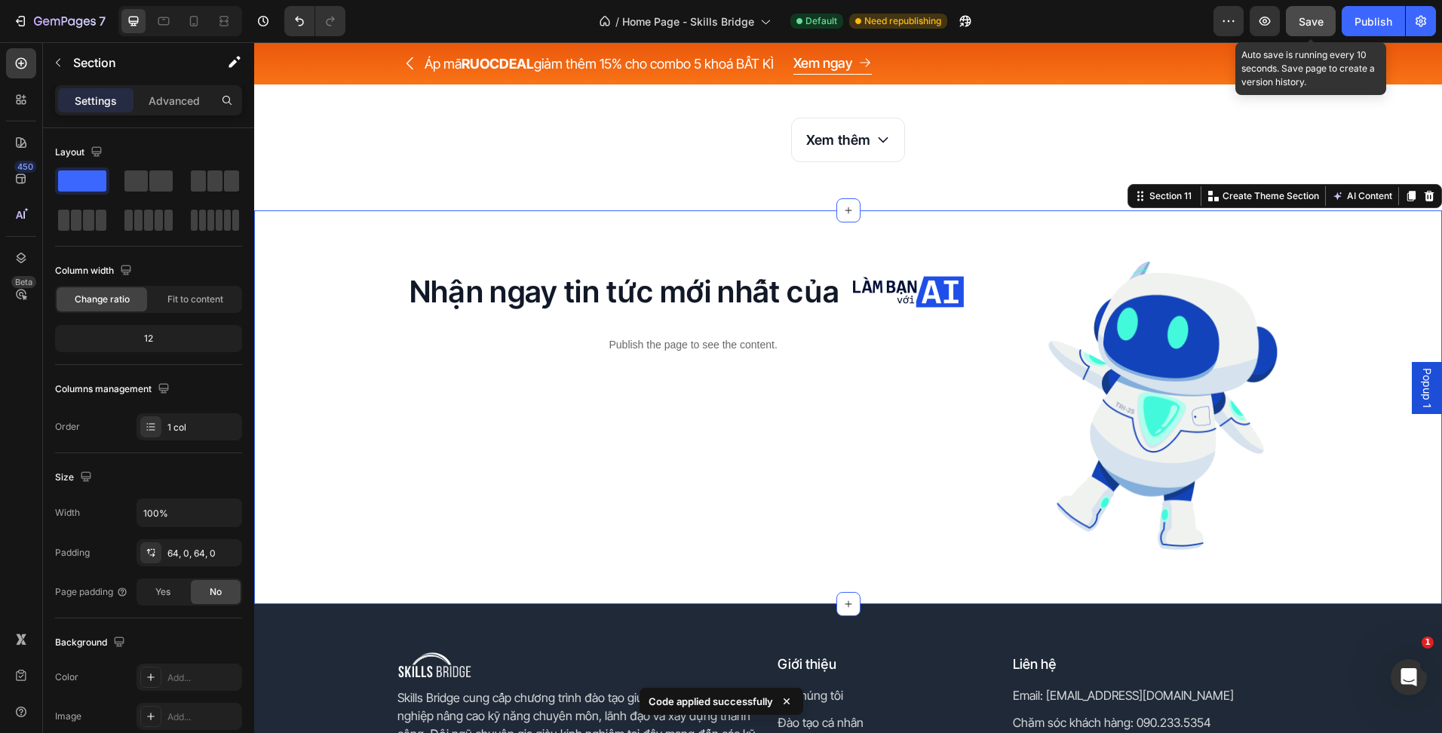
click at [1308, 26] on span "Save" at bounding box center [1311, 21] width 25 height 13
click at [1263, 27] on icon "button" at bounding box center [1264, 21] width 15 height 15
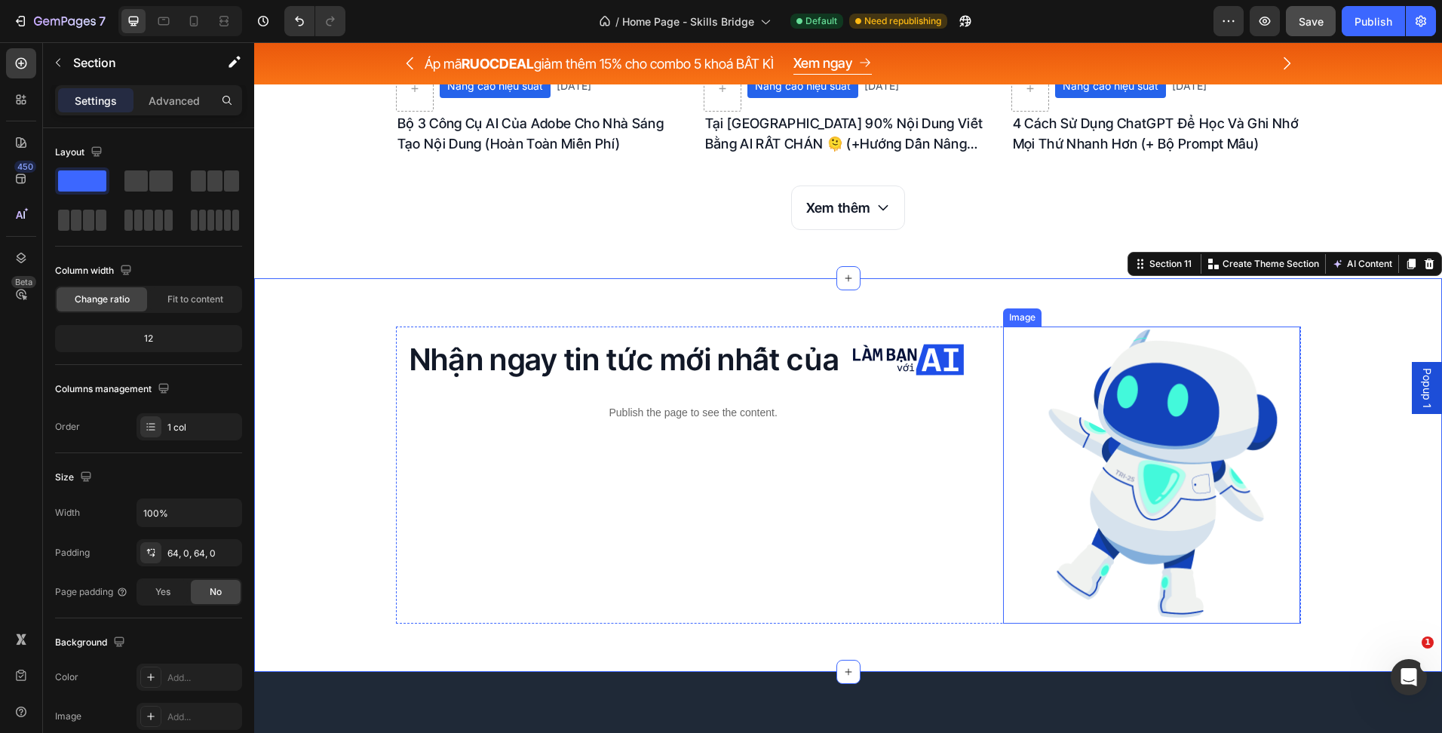
scroll to position [3960, 0]
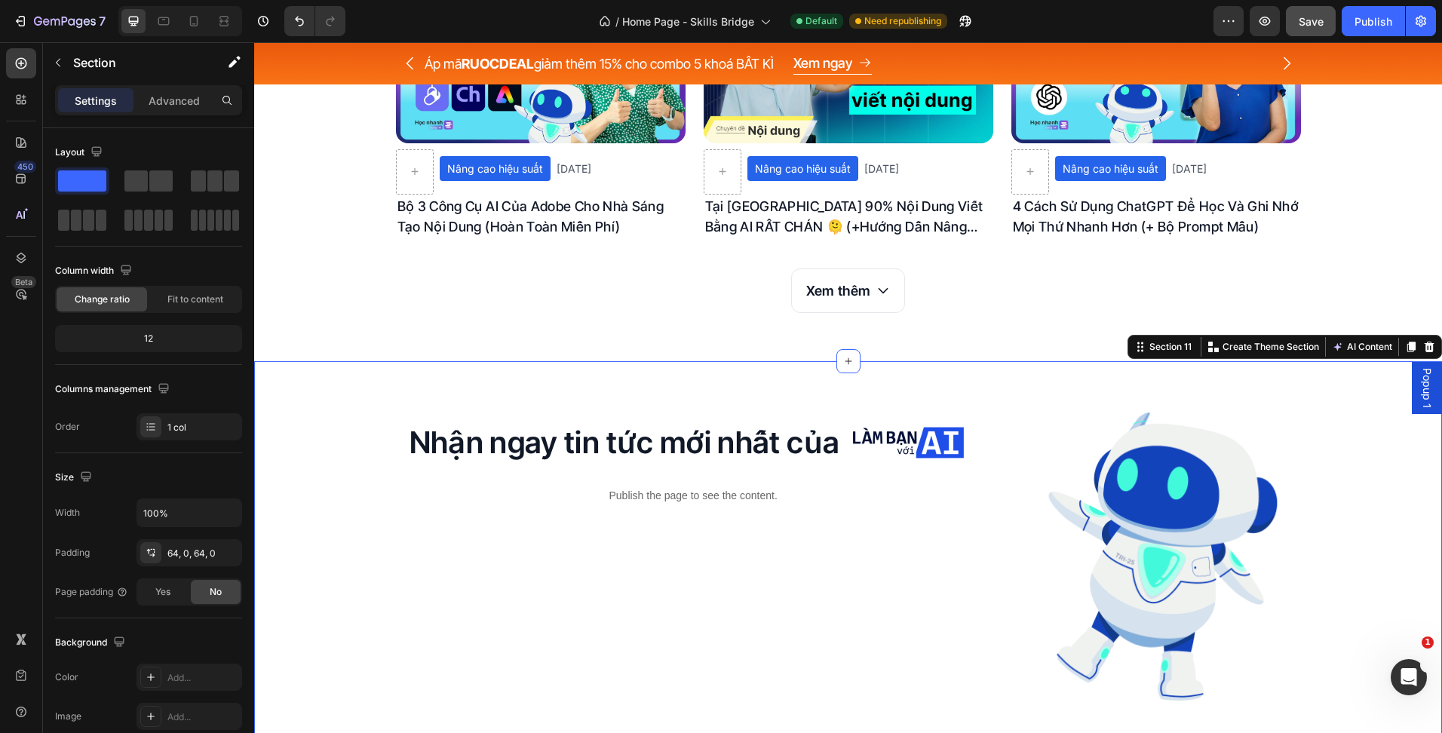
click at [938, 391] on div "Nhận ngay tin tức mới nhất của Heading Image Row Publish the page to see the co…" at bounding box center [848, 558] width 1188 height 394
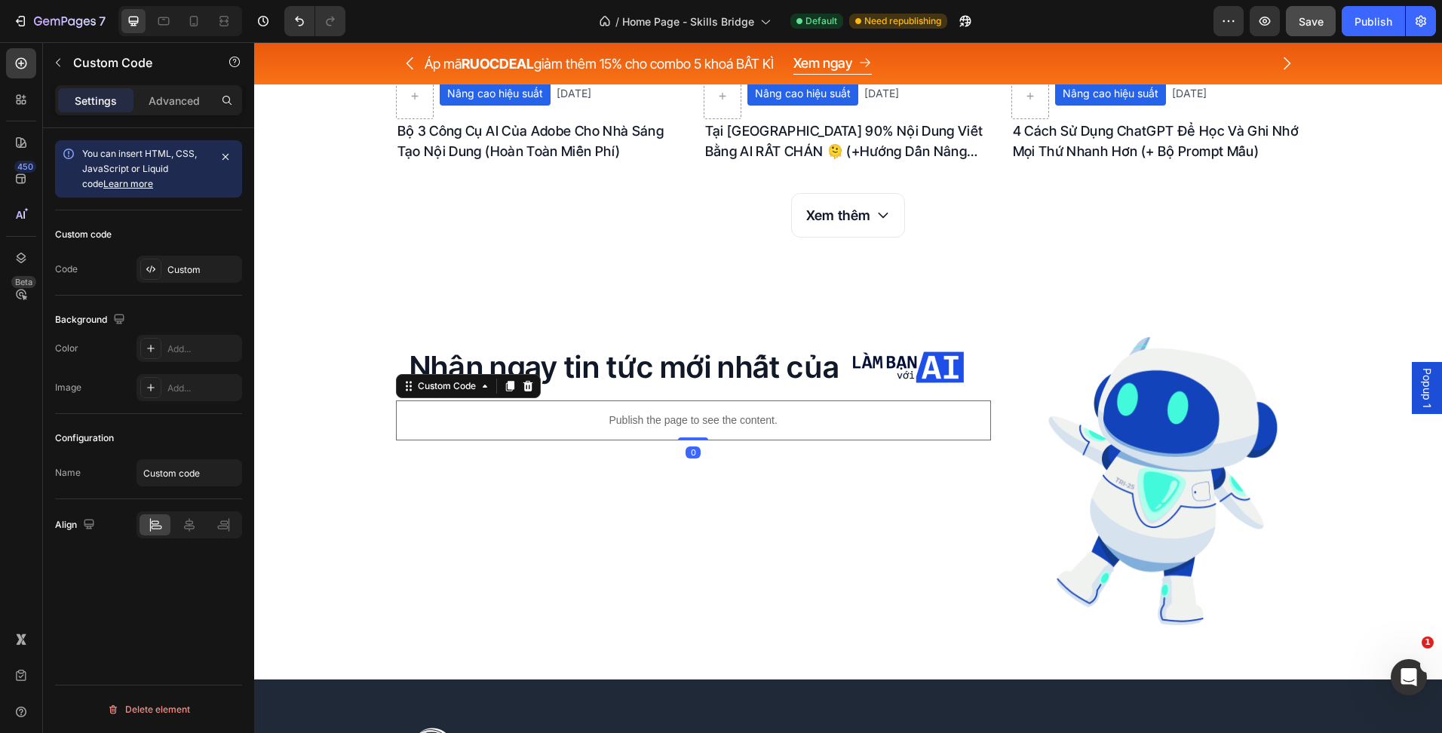
click at [625, 425] on p "Publish the page to see the content." at bounding box center [693, 420] width 595 height 16
click at [172, 348] on div "Add..." at bounding box center [202, 349] width 71 height 14
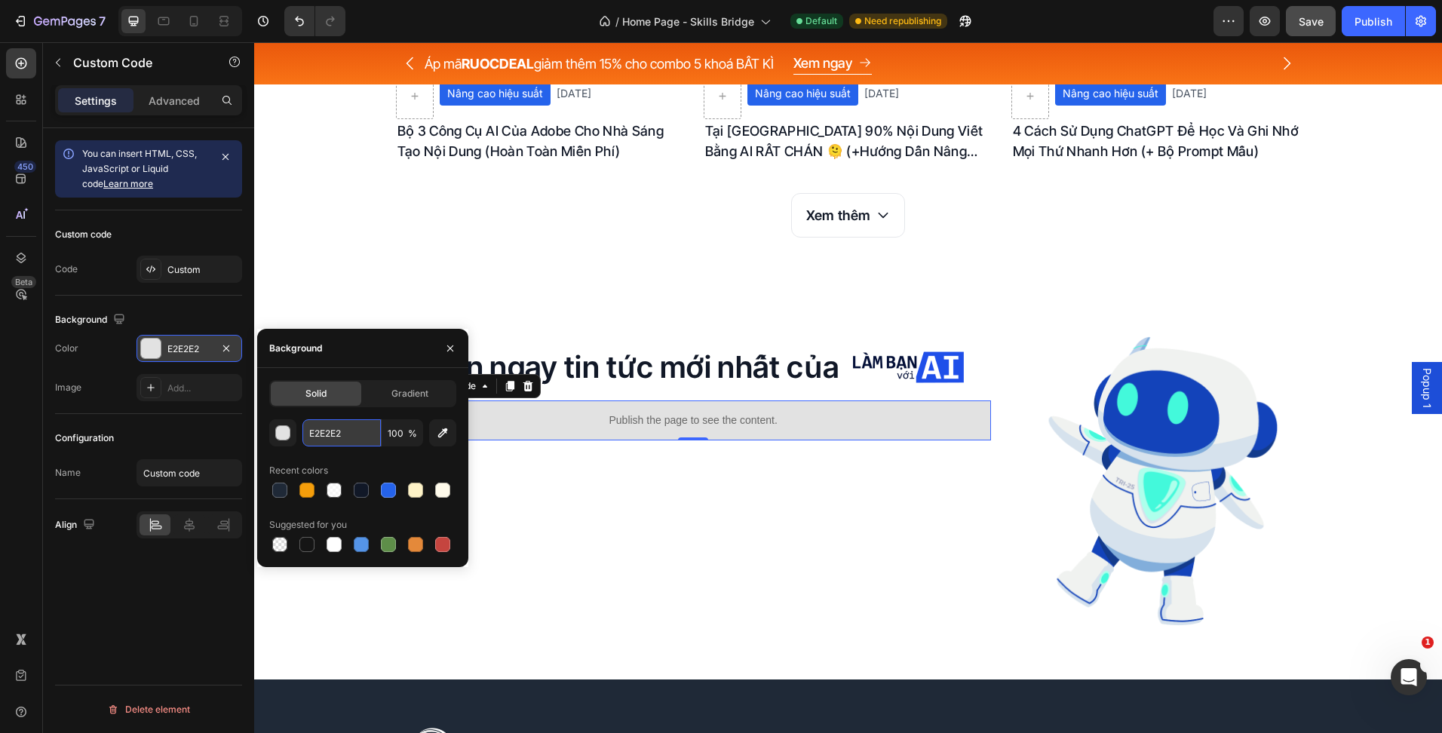
click at [359, 441] on input "E2E2E2" at bounding box center [341, 432] width 78 height 27
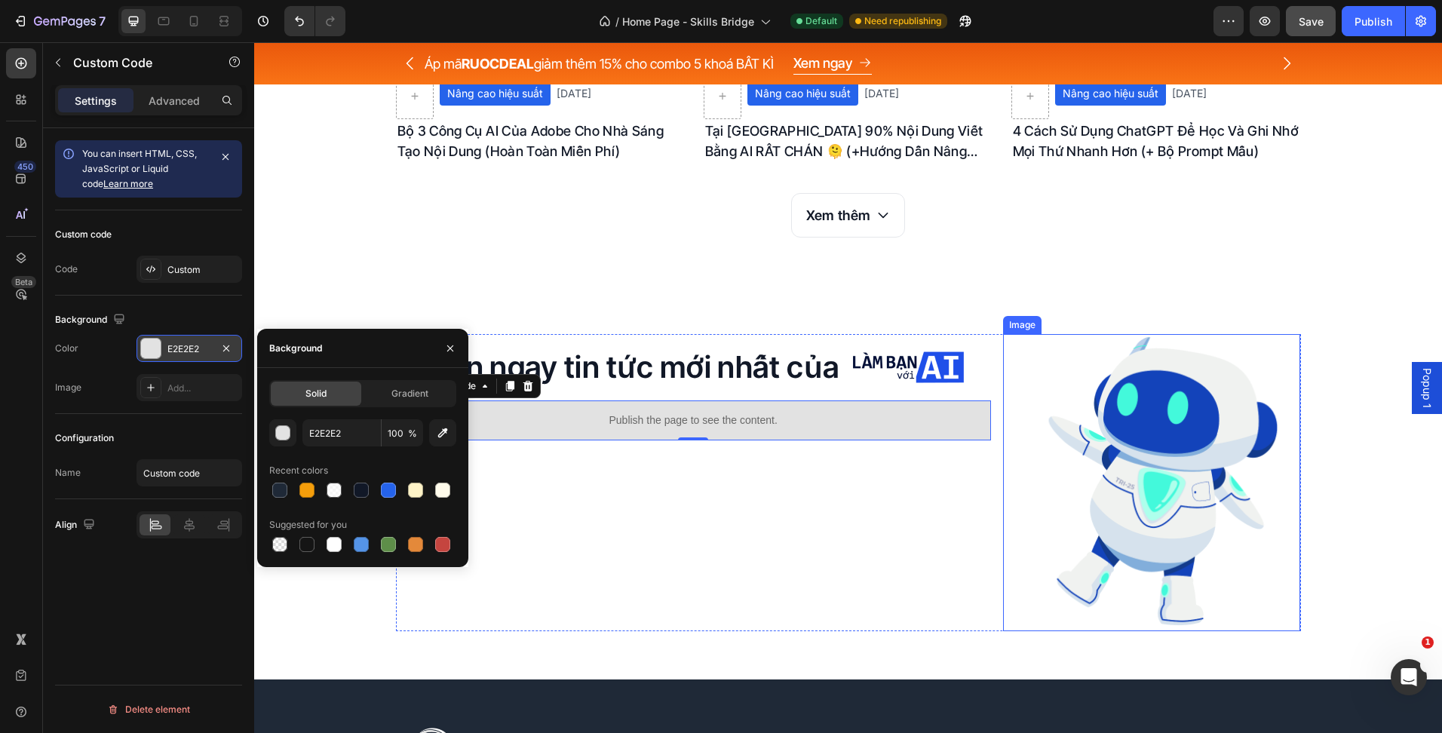
click at [958, 330] on div "Nhận ngay tin tức mới nhất của Heading Image Row Publish the page to see the co…" at bounding box center [848, 483] width 1188 height 394
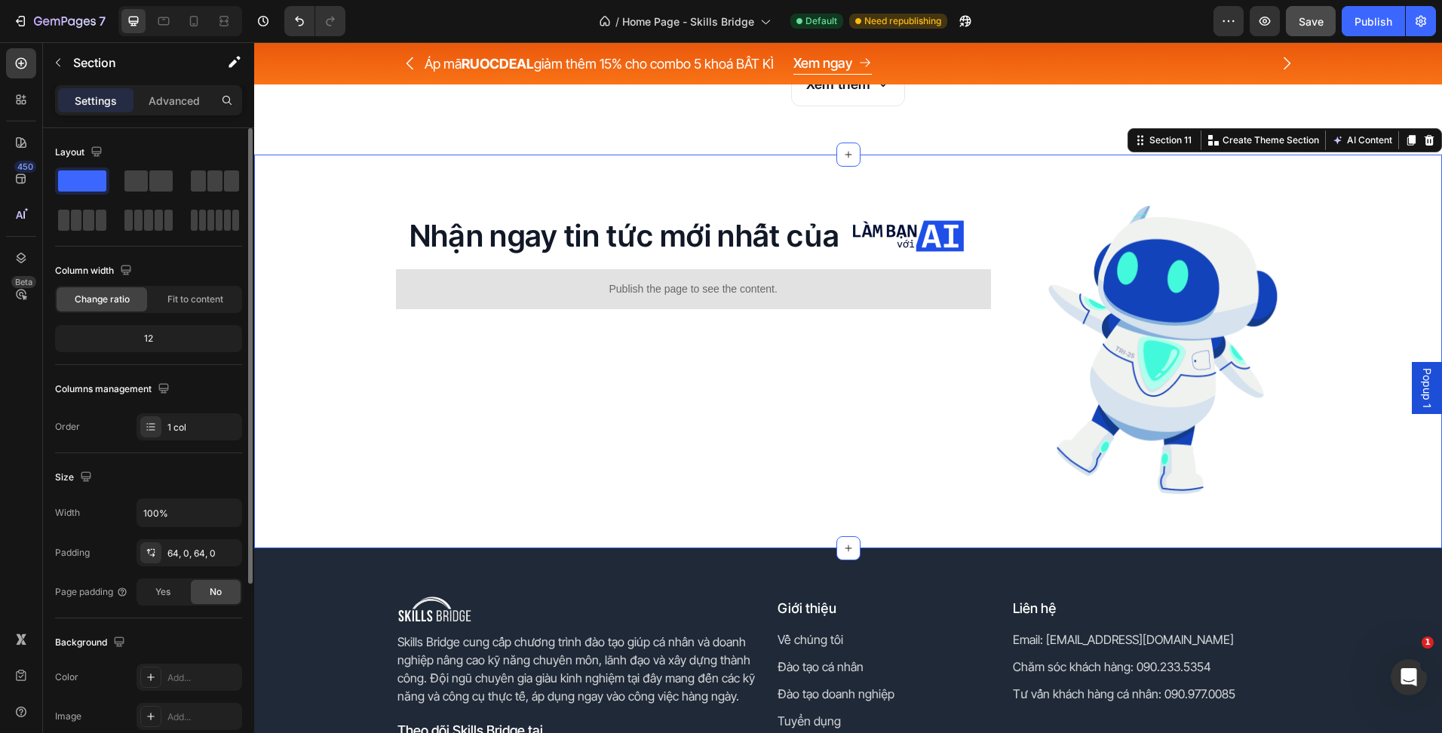
scroll to position [4488, 0]
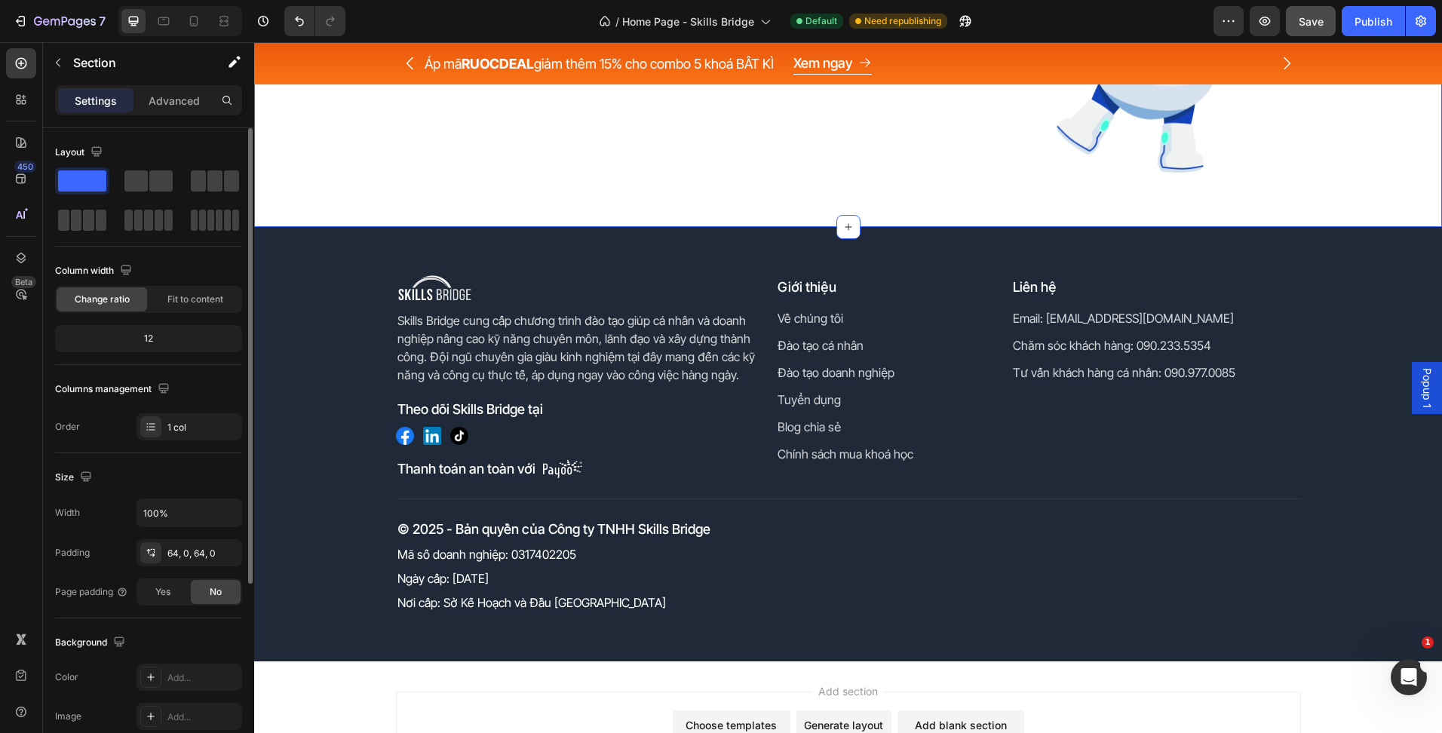
click at [472, 188] on div "Nhận ngay tin tức mới nhất của Heading Image Row Publish the page to see the co…" at bounding box center [848, 30] width 1188 height 394
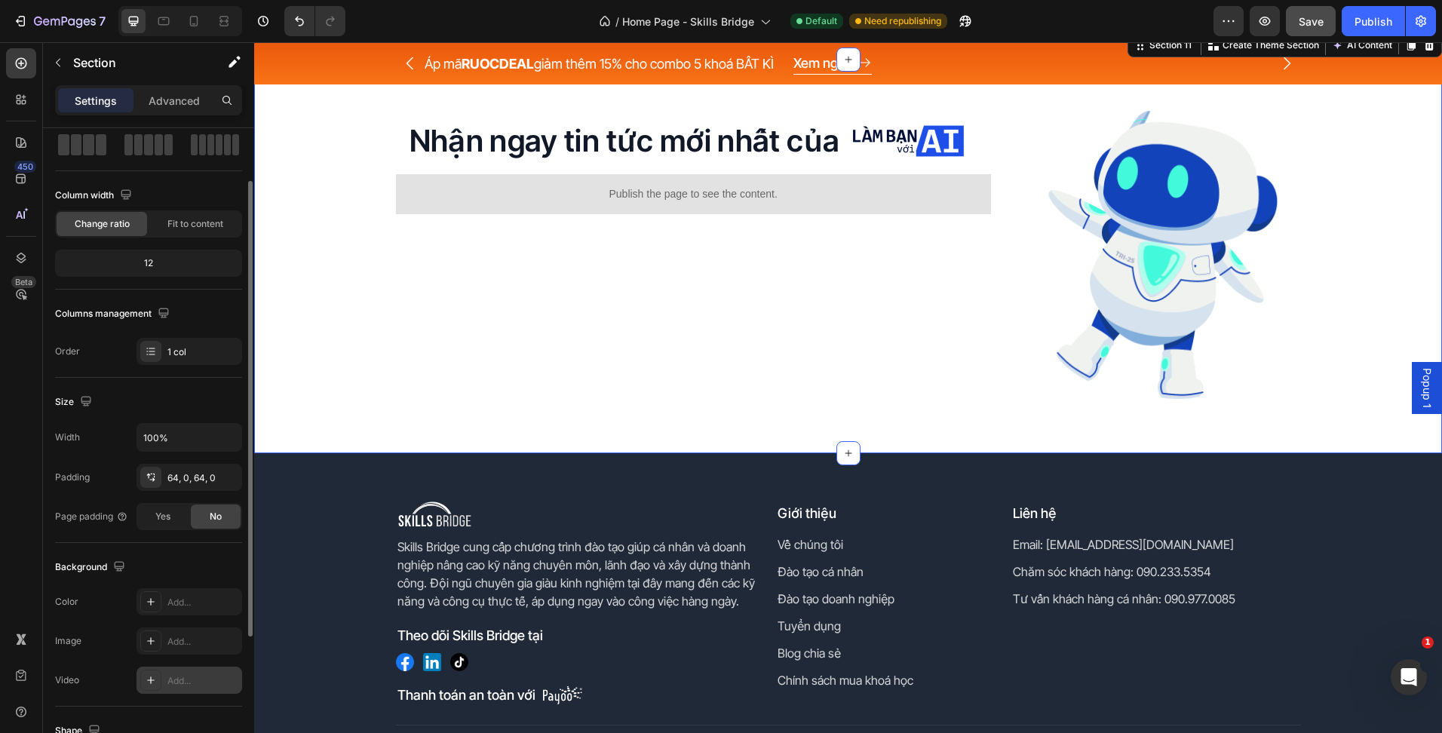
scroll to position [151, 0]
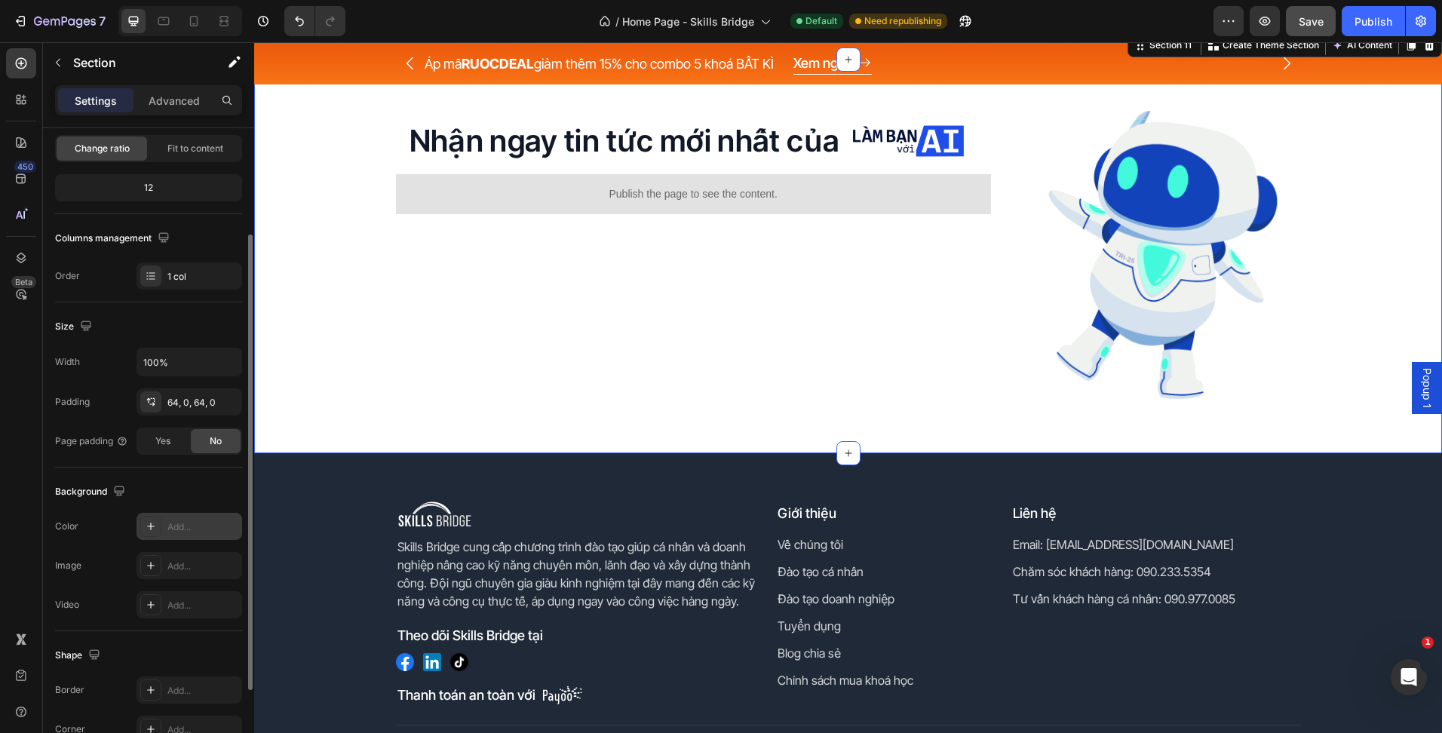
click at [164, 526] on div "Add..." at bounding box center [189, 526] width 106 height 27
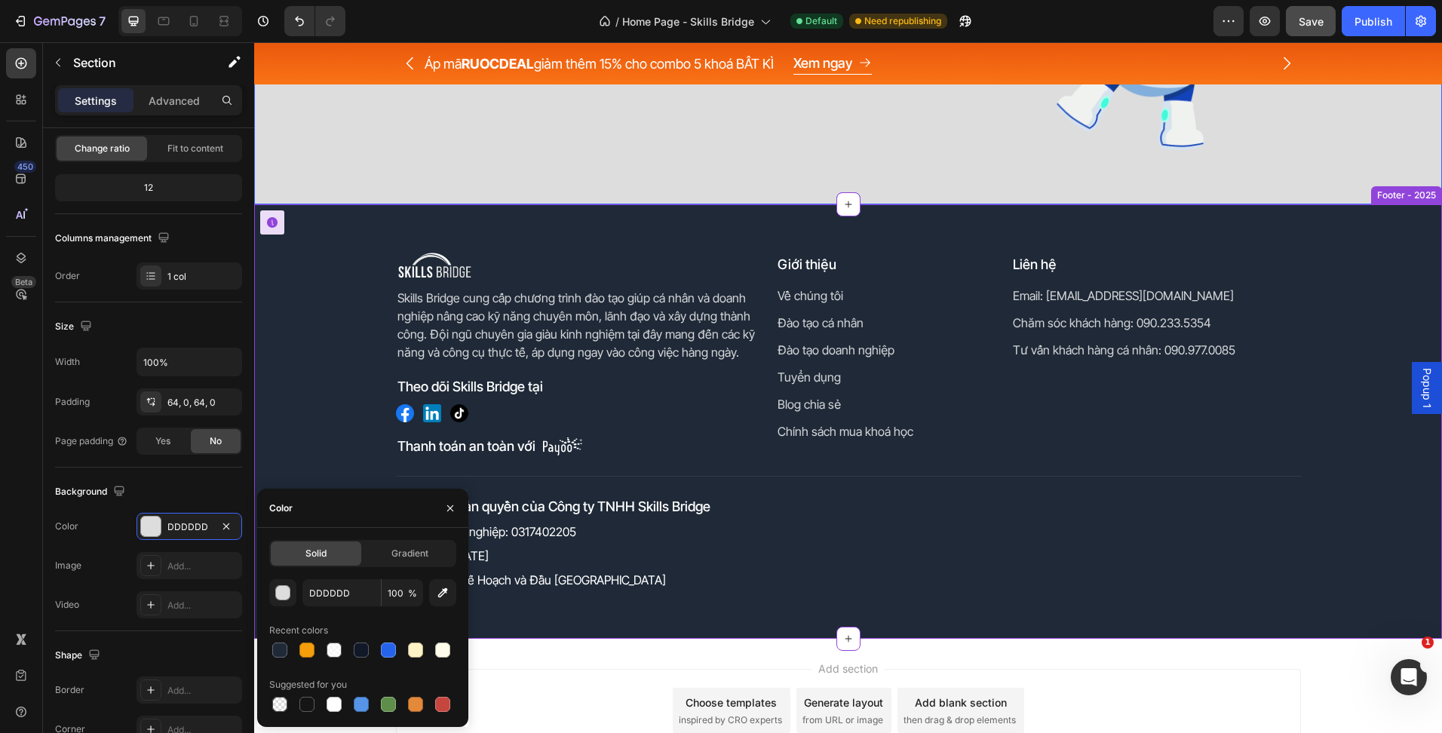
scroll to position [4036, 0]
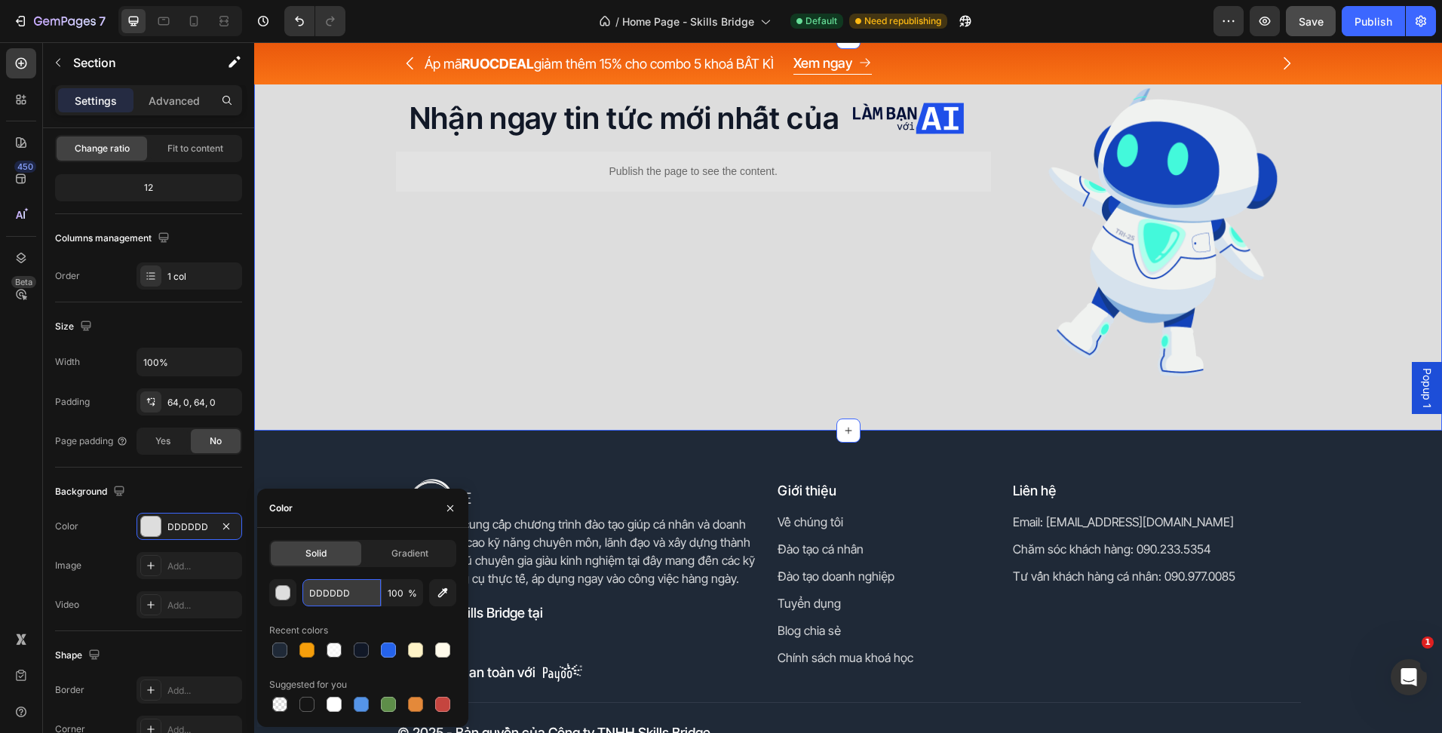
click at [357, 589] on input "DDDDDD" at bounding box center [341, 592] width 78 height 27
paste input "#eff6ff"
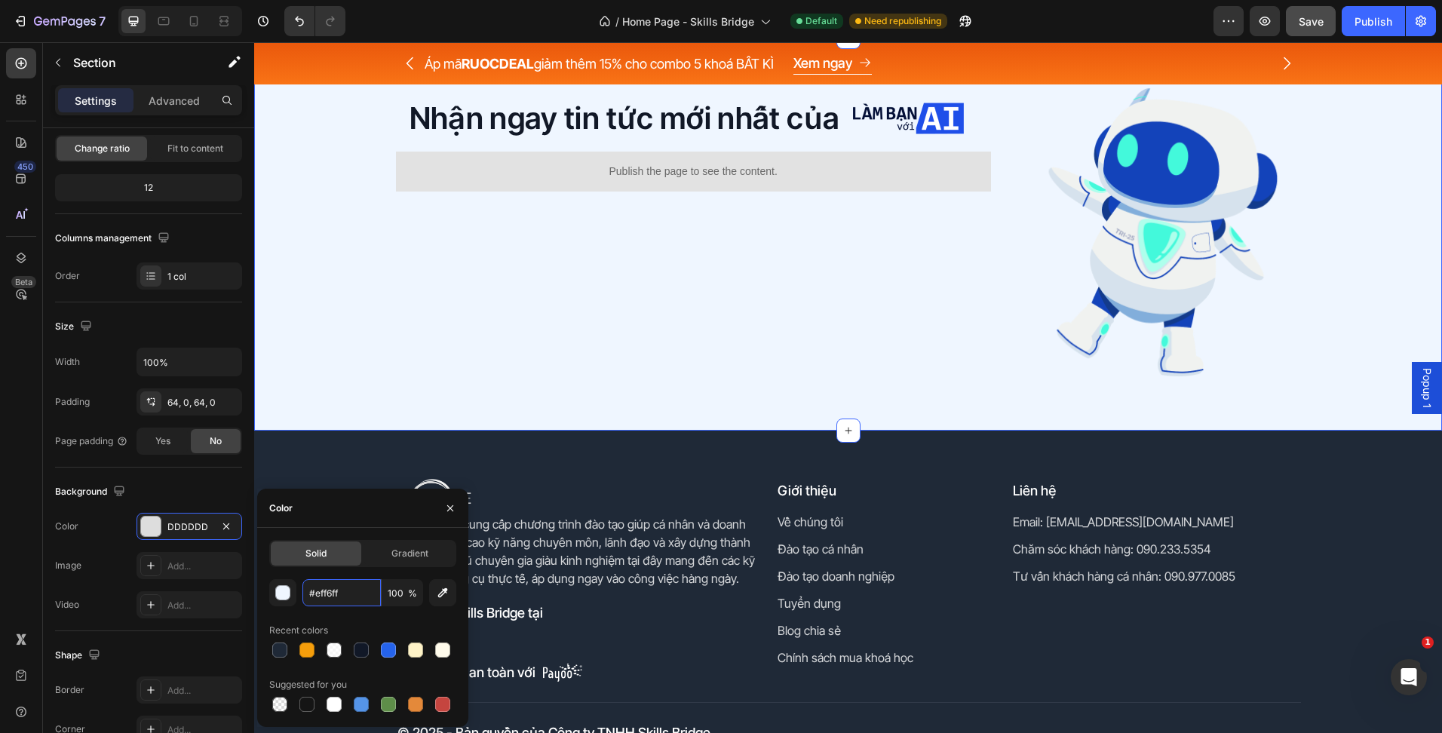
type input "EFF6FF"
click at [667, 431] on div "Image Skills Bridge cung cấp chương trình đào tạo giúp cá nhân và doanh nghiệp …" at bounding box center [848, 648] width 1188 height 434
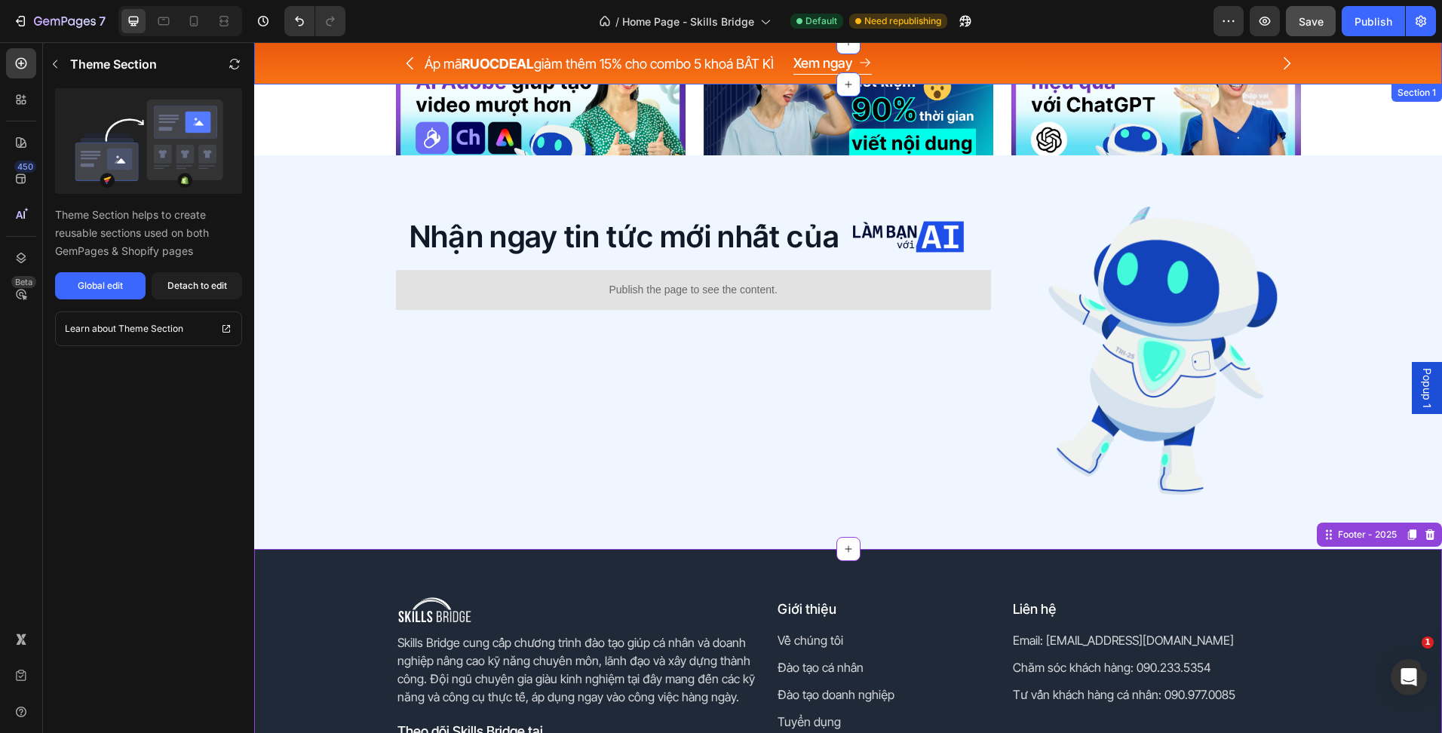
scroll to position [3885, 0]
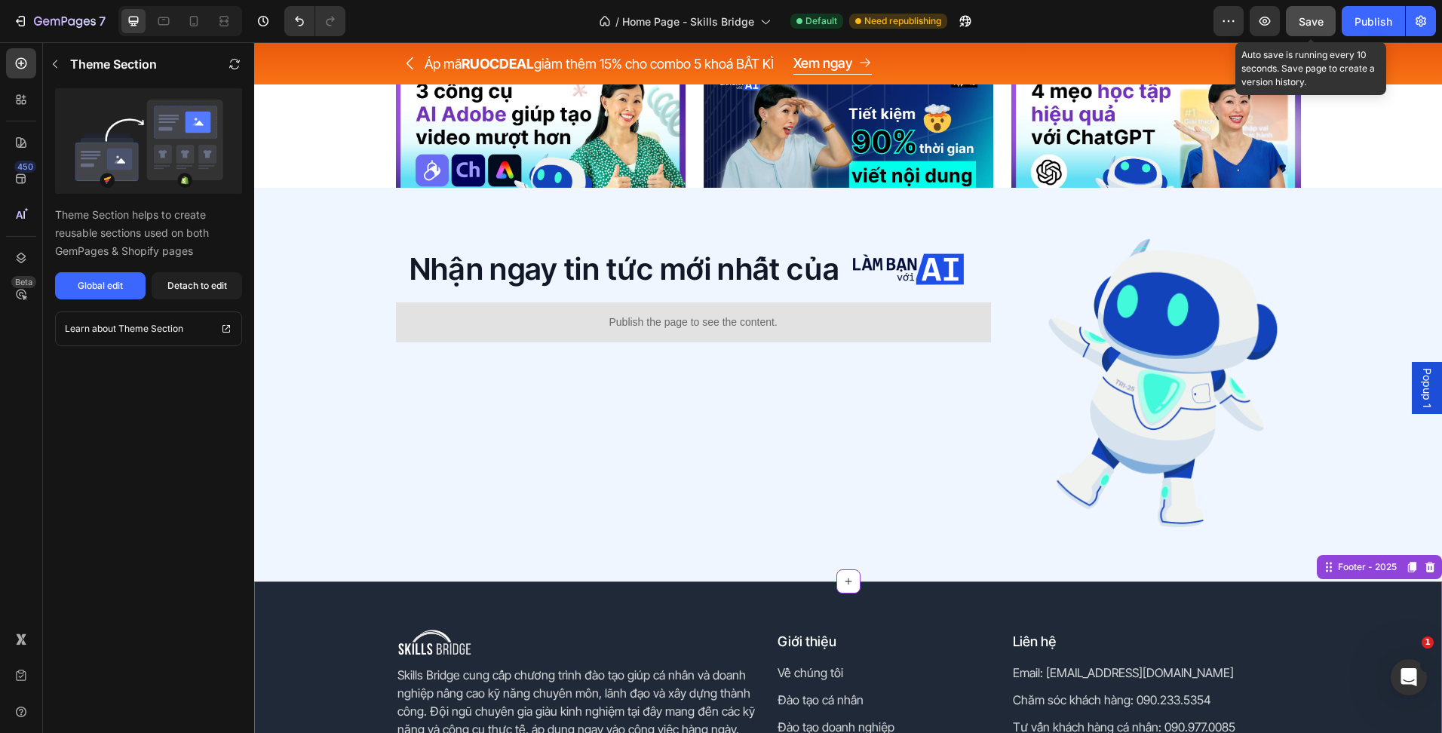
click at [1305, 32] on button "Save" at bounding box center [1311, 21] width 50 height 30
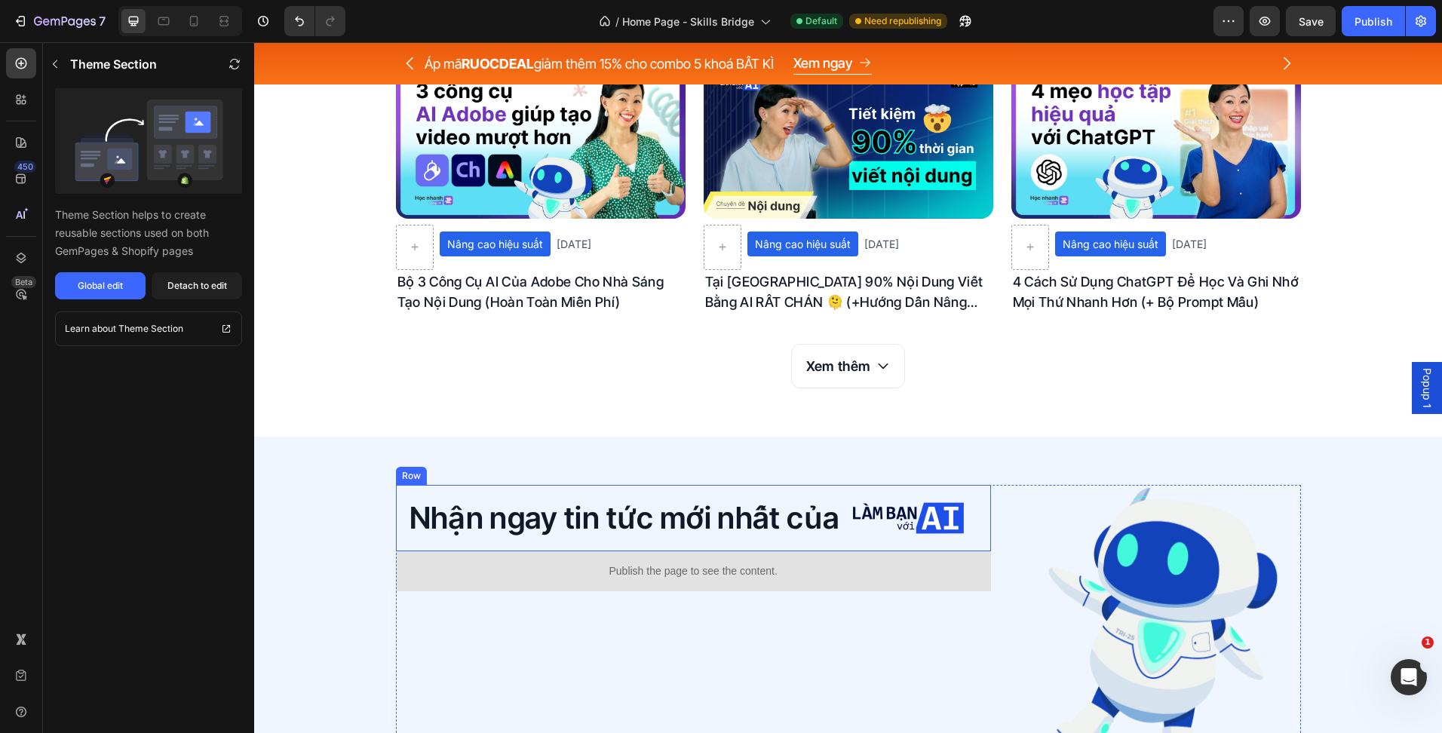
click at [874, 529] on img at bounding box center [908, 518] width 111 height 32
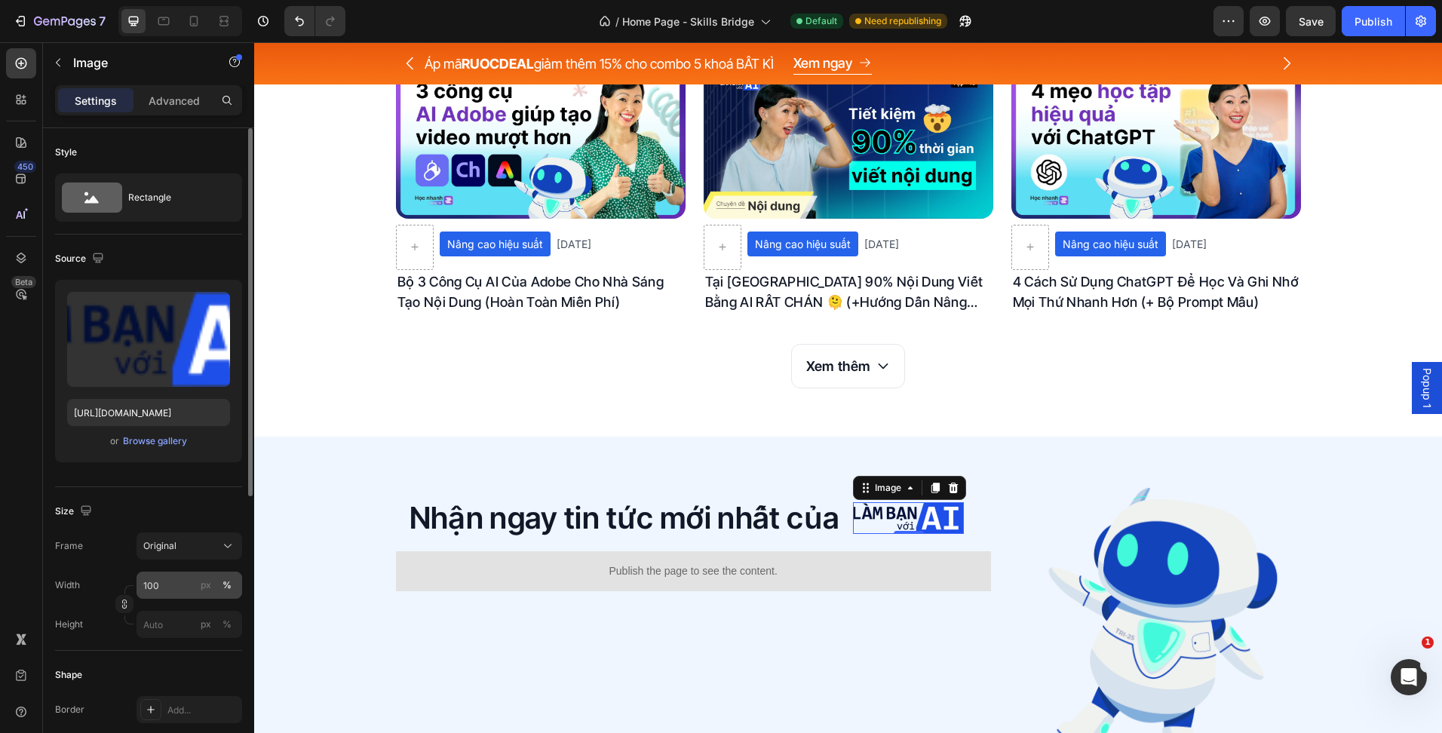
click at [224, 581] on div "%" at bounding box center [226, 585] width 9 height 14
click at [173, 585] on input "100" at bounding box center [189, 585] width 106 height 27
click at [209, 590] on div "px" at bounding box center [206, 585] width 11 height 14
click at [174, 587] on input "100" at bounding box center [189, 585] width 106 height 27
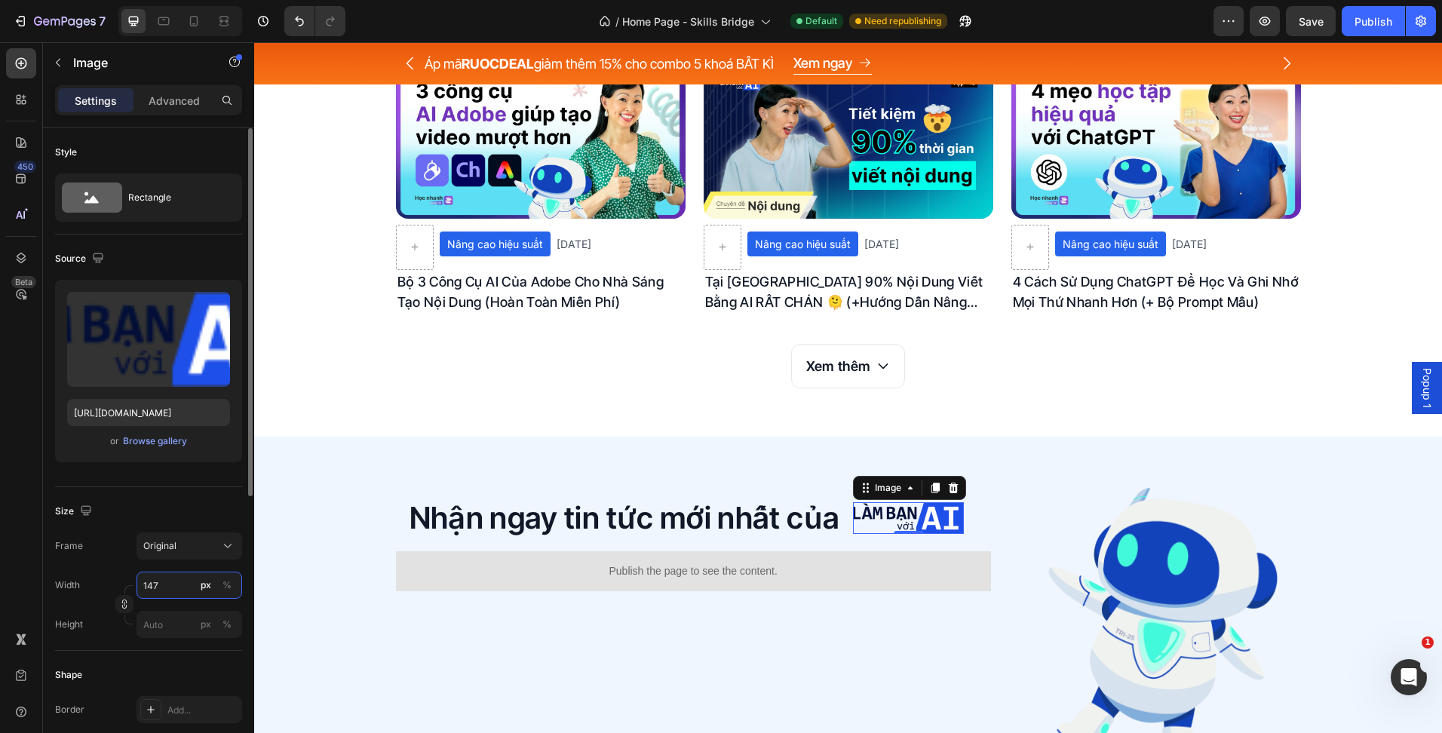
type input "147"
click at [988, 494] on div "Nhận ngay tin tức mới nhất của Heading Image 0 Row Publish the page to see the …" at bounding box center [848, 634] width 905 height 298
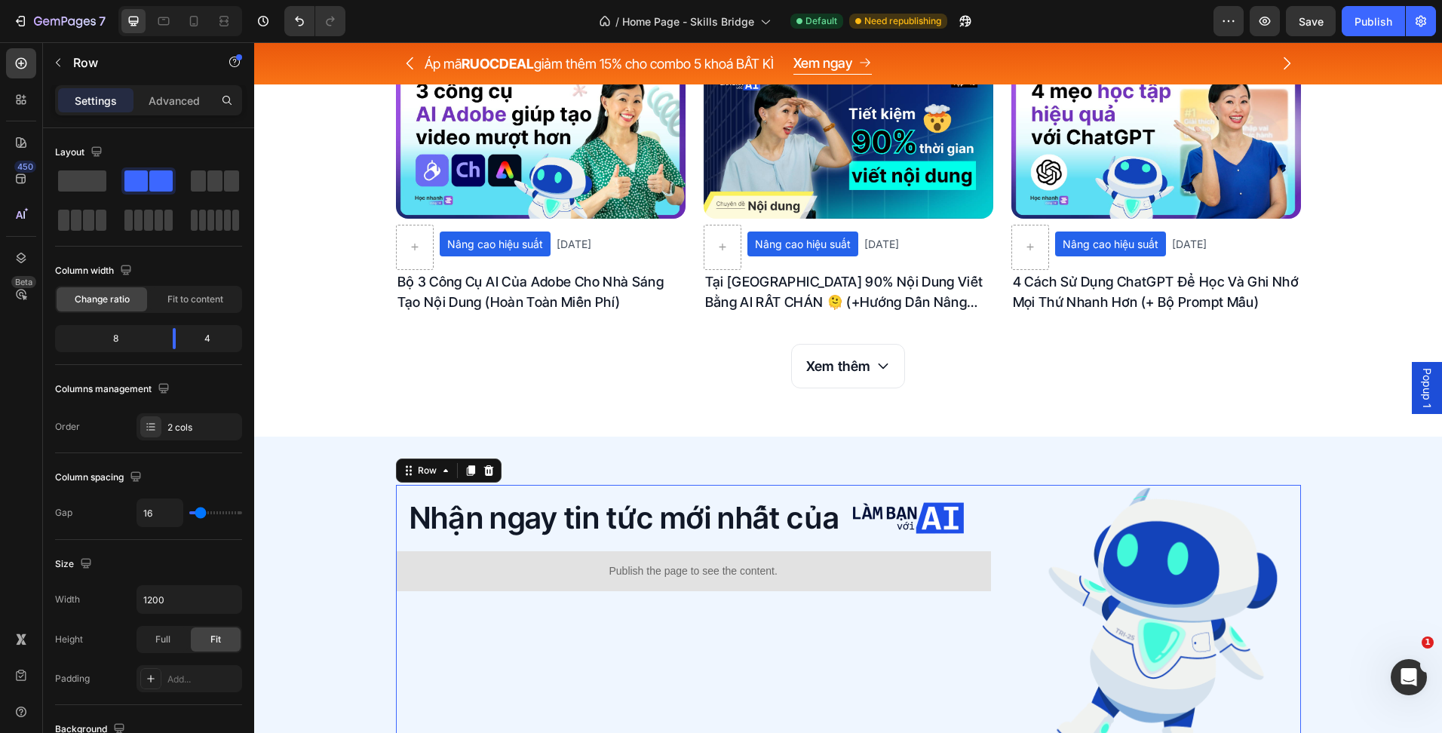
click at [1285, 26] on div "Preview Save Publish" at bounding box center [1324, 21] width 222 height 30
click at [1288, 25] on button "Save" at bounding box center [1311, 21] width 50 height 30
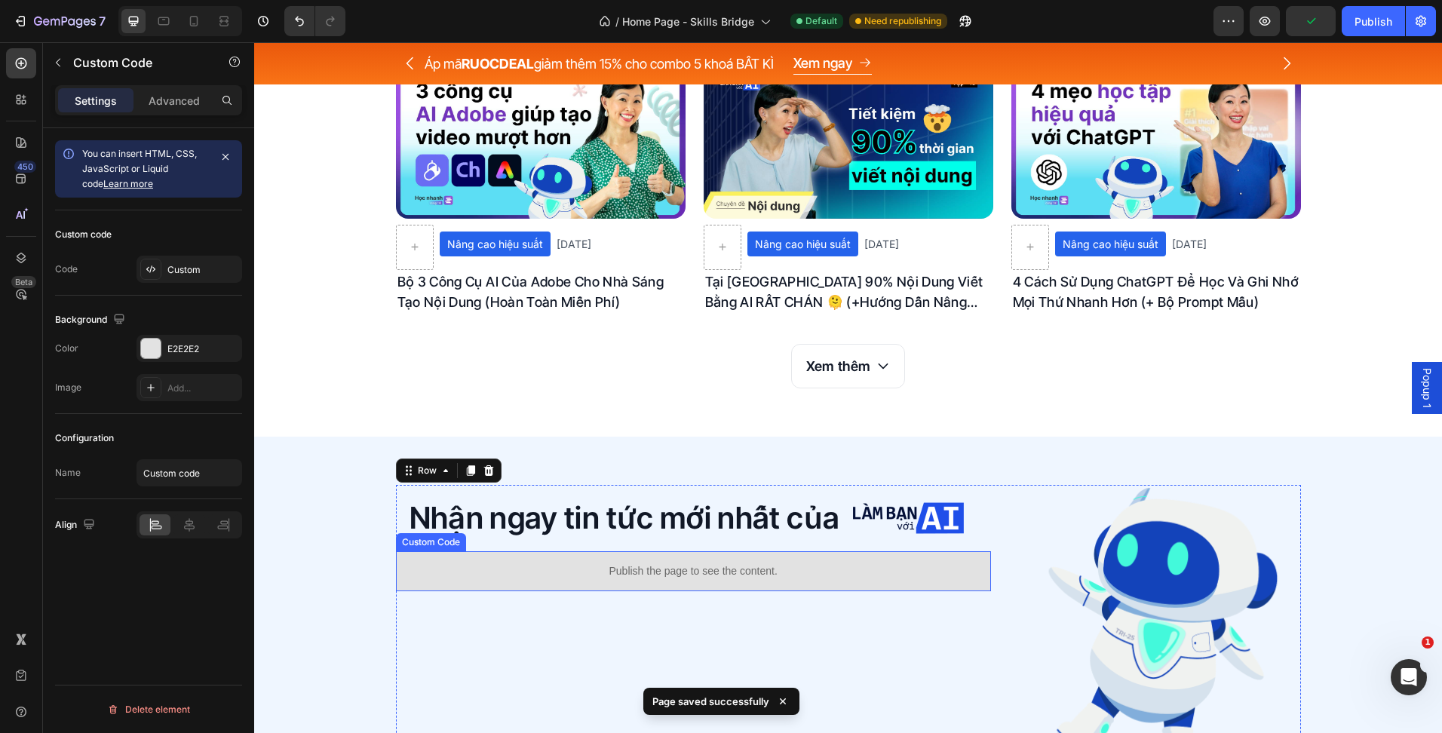
click at [836, 563] on p "Publish the page to see the content." at bounding box center [693, 571] width 595 height 16
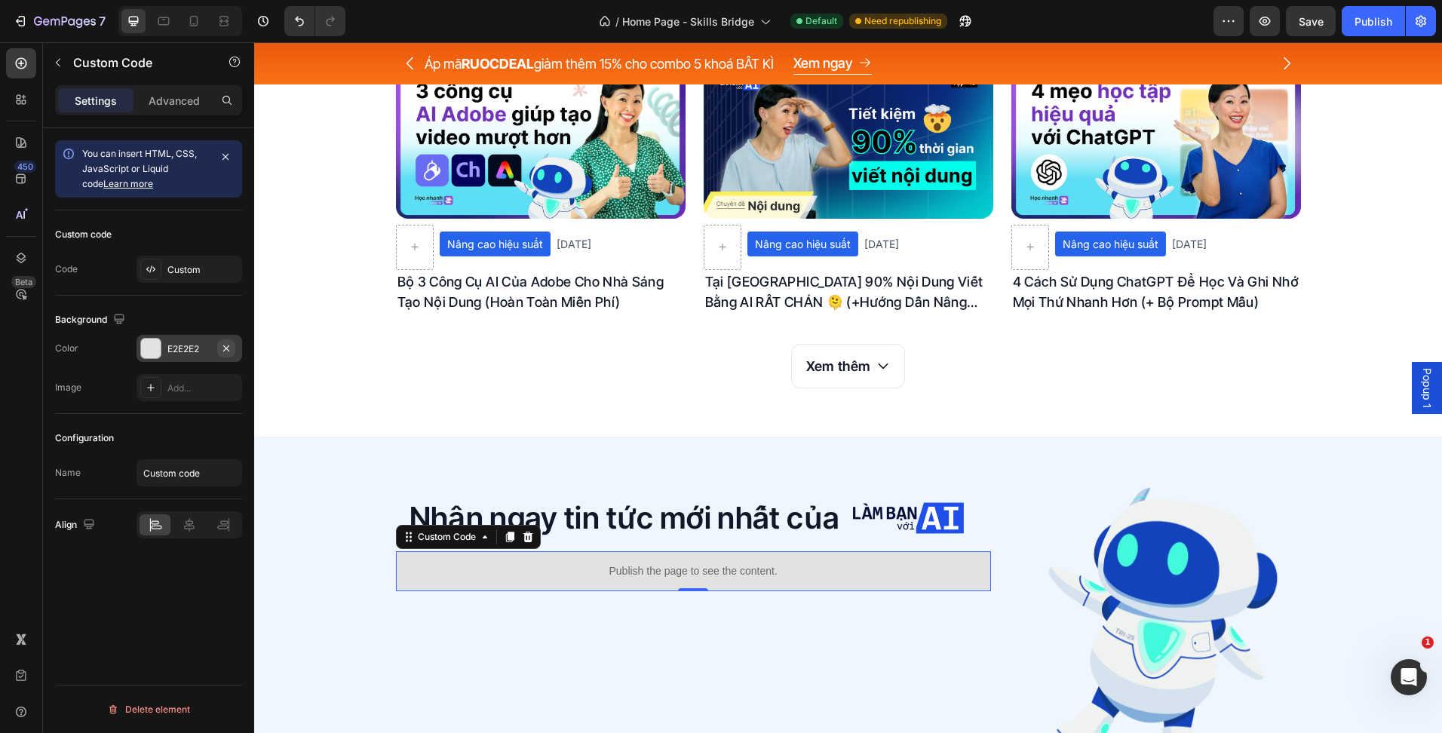
click at [228, 348] on icon "button" at bounding box center [226, 348] width 12 height 12
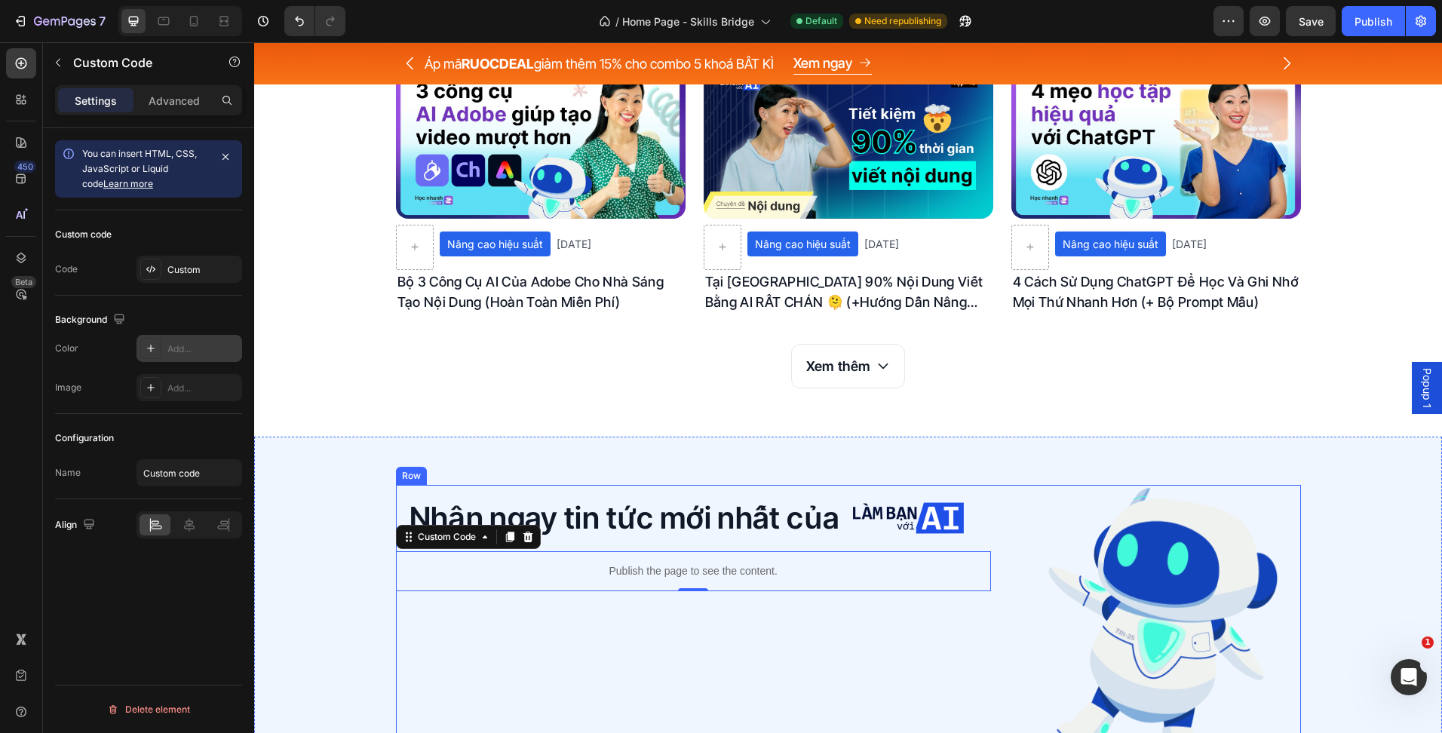
click at [603, 645] on div "Nhận ngay tin tức mới nhất của Heading Image Row Publish the page to see the co…" at bounding box center [693, 634] width 595 height 298
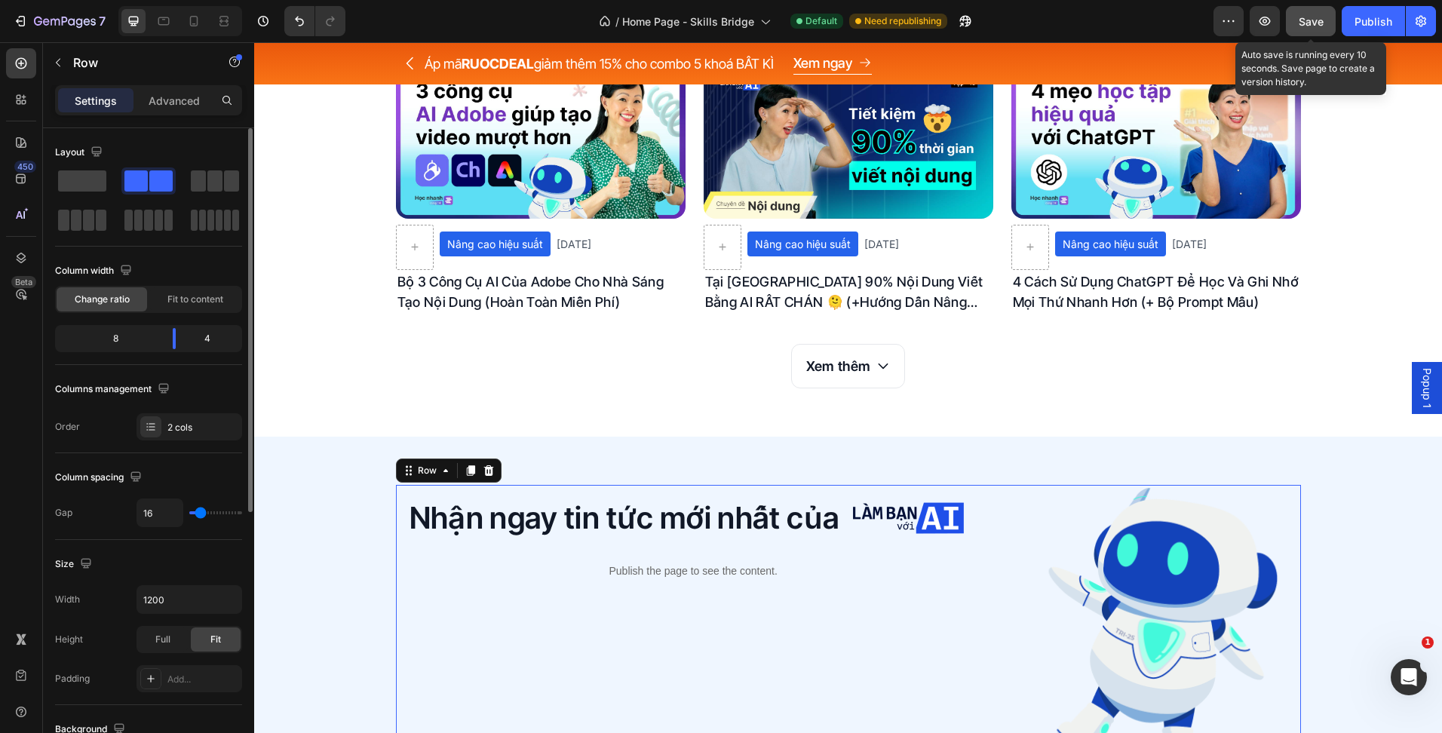
click at [1293, 32] on button "Save" at bounding box center [1311, 21] width 50 height 30
click at [1295, 14] on button "Save" at bounding box center [1311, 21] width 50 height 30
click at [865, 540] on div "Nhận ngay tin tức mới nhất của Heading Image Row" at bounding box center [693, 518] width 595 height 66
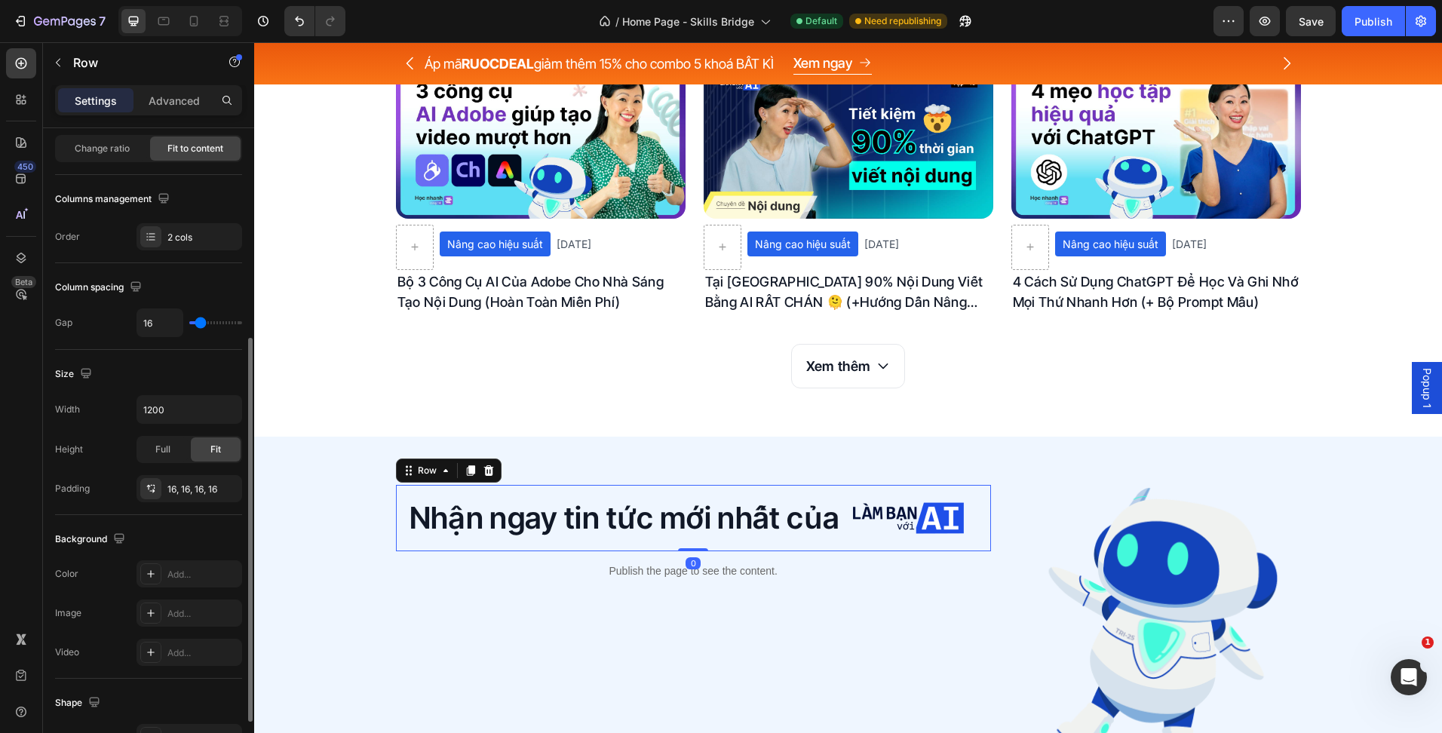
scroll to position [444, 0]
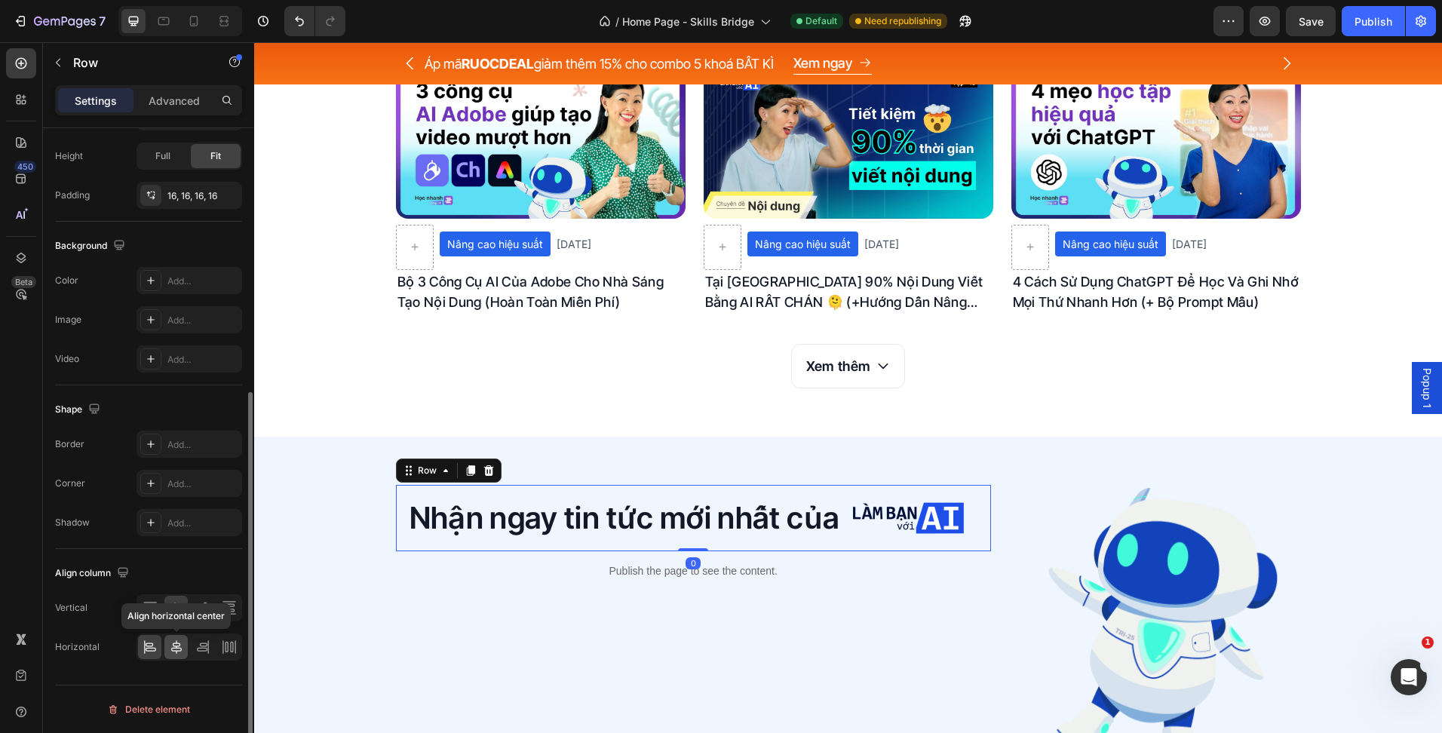
click at [176, 650] on icon at bounding box center [176, 646] width 15 height 15
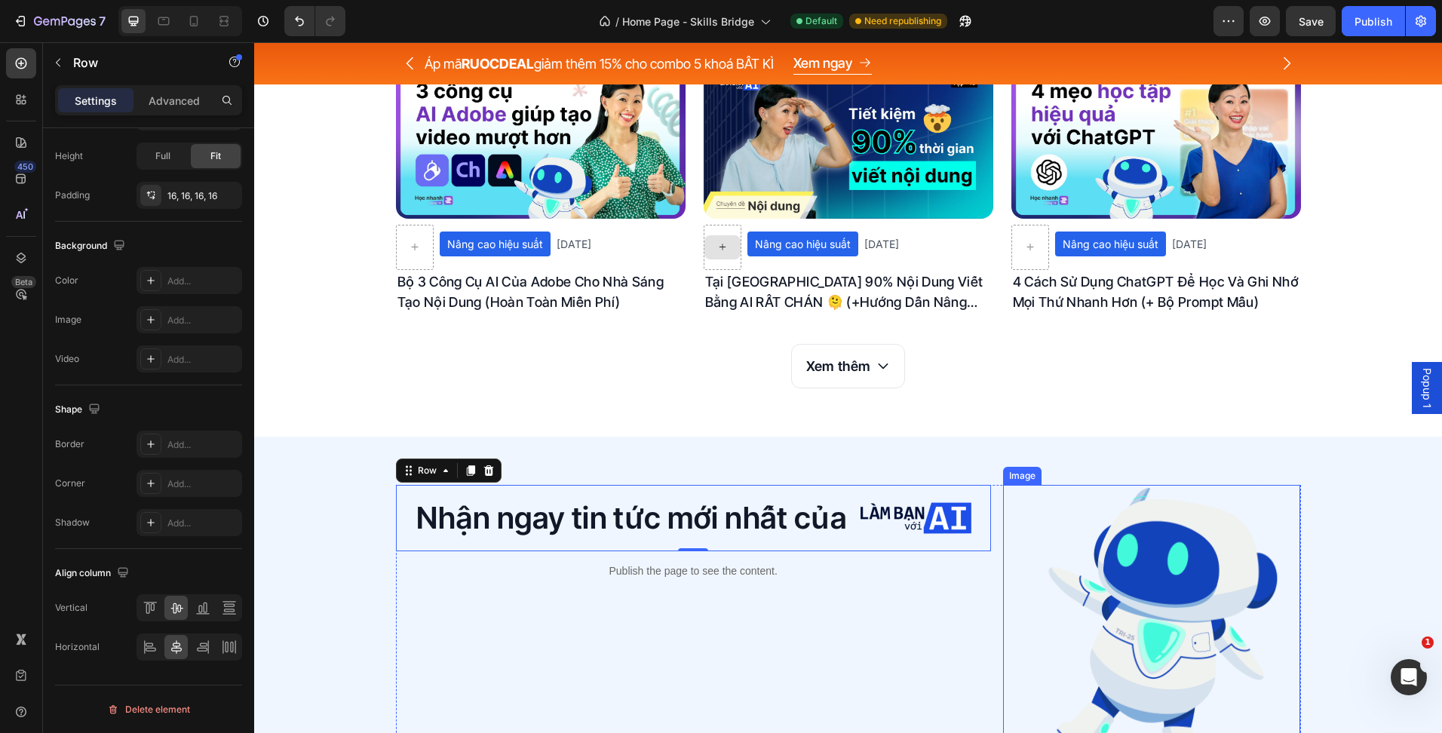
click at [1059, 587] on img at bounding box center [1152, 634] width 298 height 298
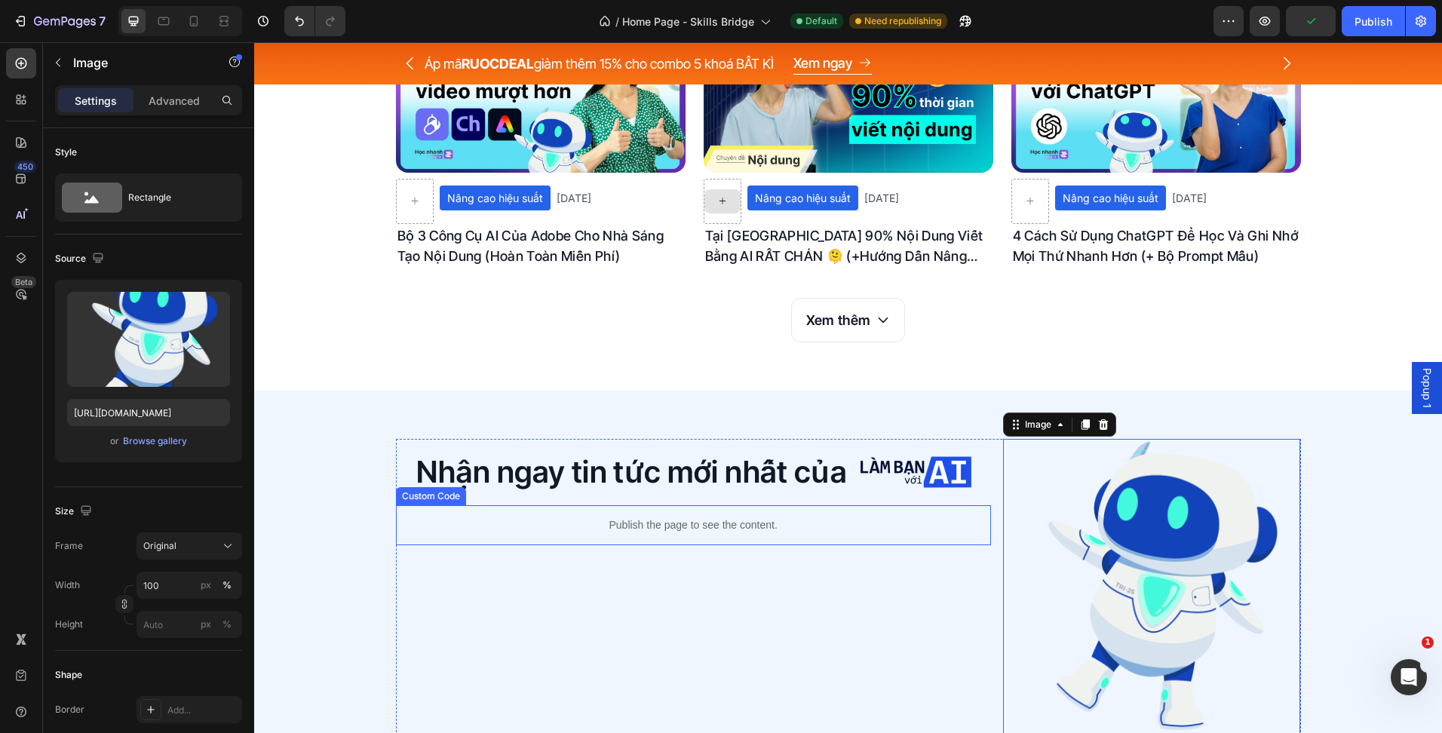
scroll to position [3960, 0]
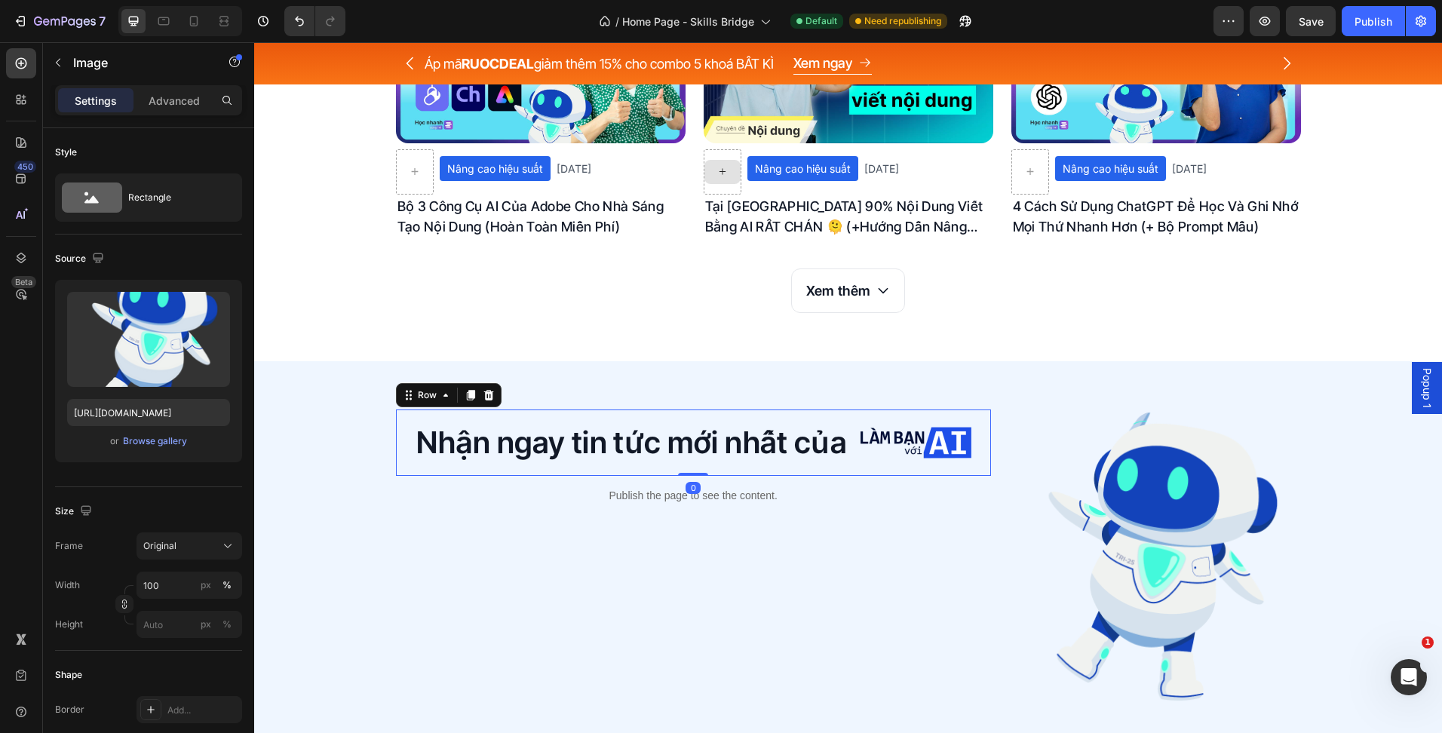
click at [850, 467] on div "Nhận ngay tin tức mới nhất của Heading Image Row 0" at bounding box center [693, 442] width 595 height 66
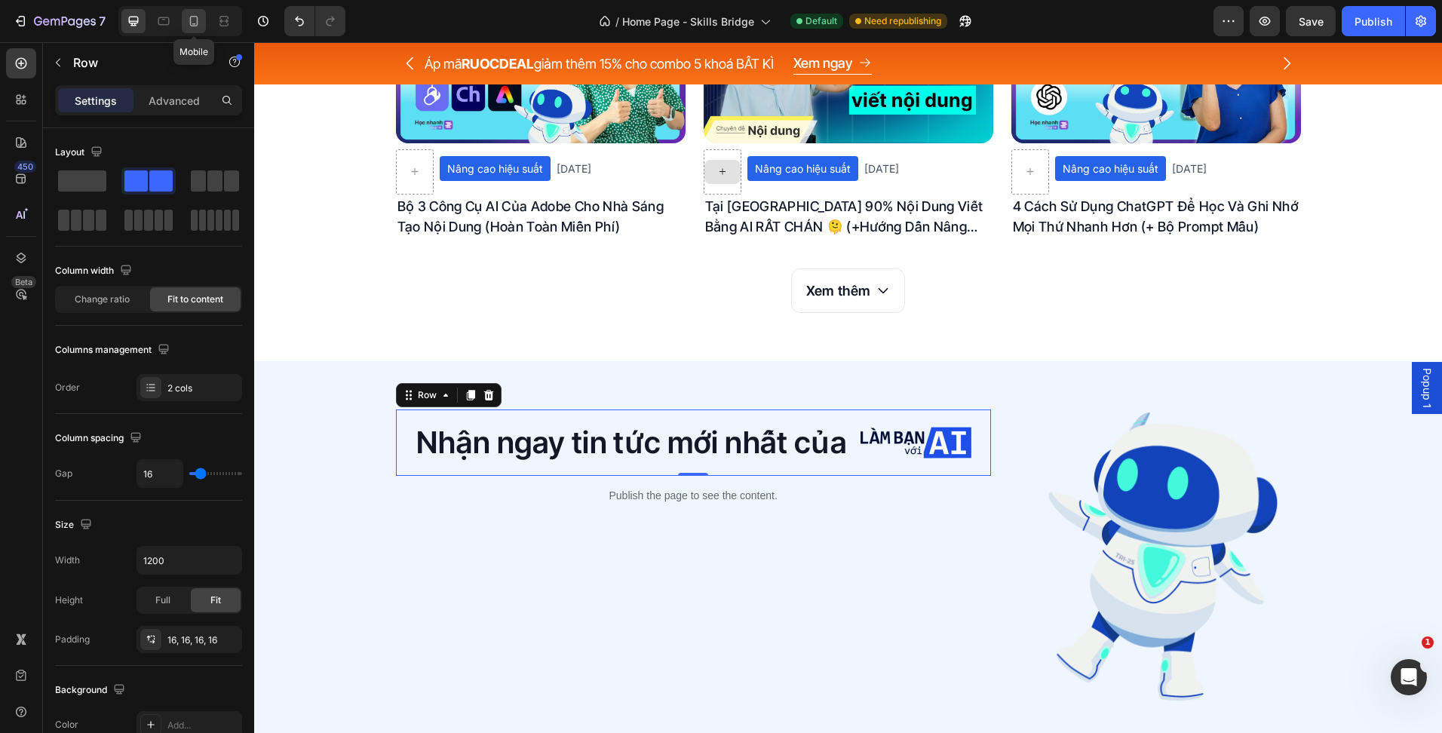
click at [184, 23] on div at bounding box center [194, 21] width 24 height 24
type input "100%"
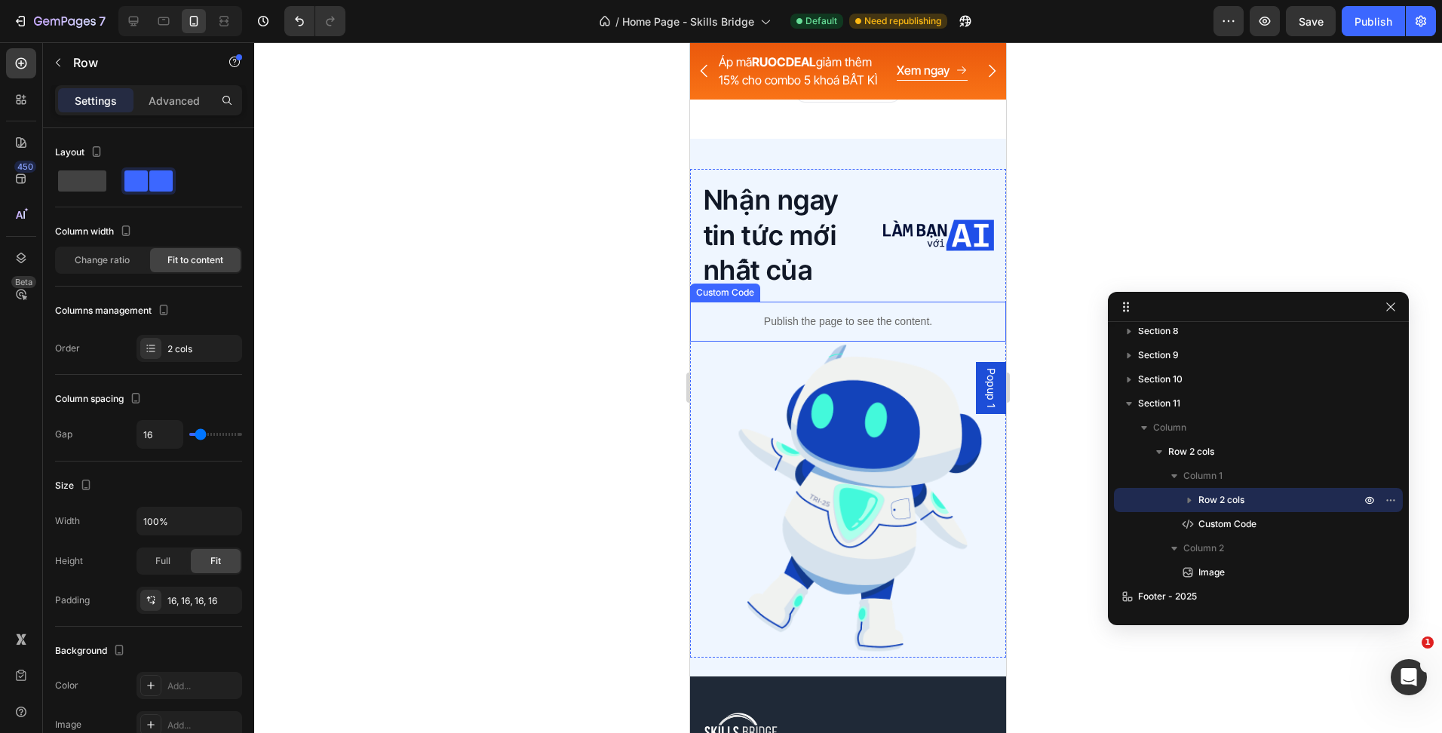
scroll to position [4956, 0]
click at [780, 253] on h2 "Nhận ngay tin tức mới nhất của" at bounding box center [786, 236] width 169 height 109
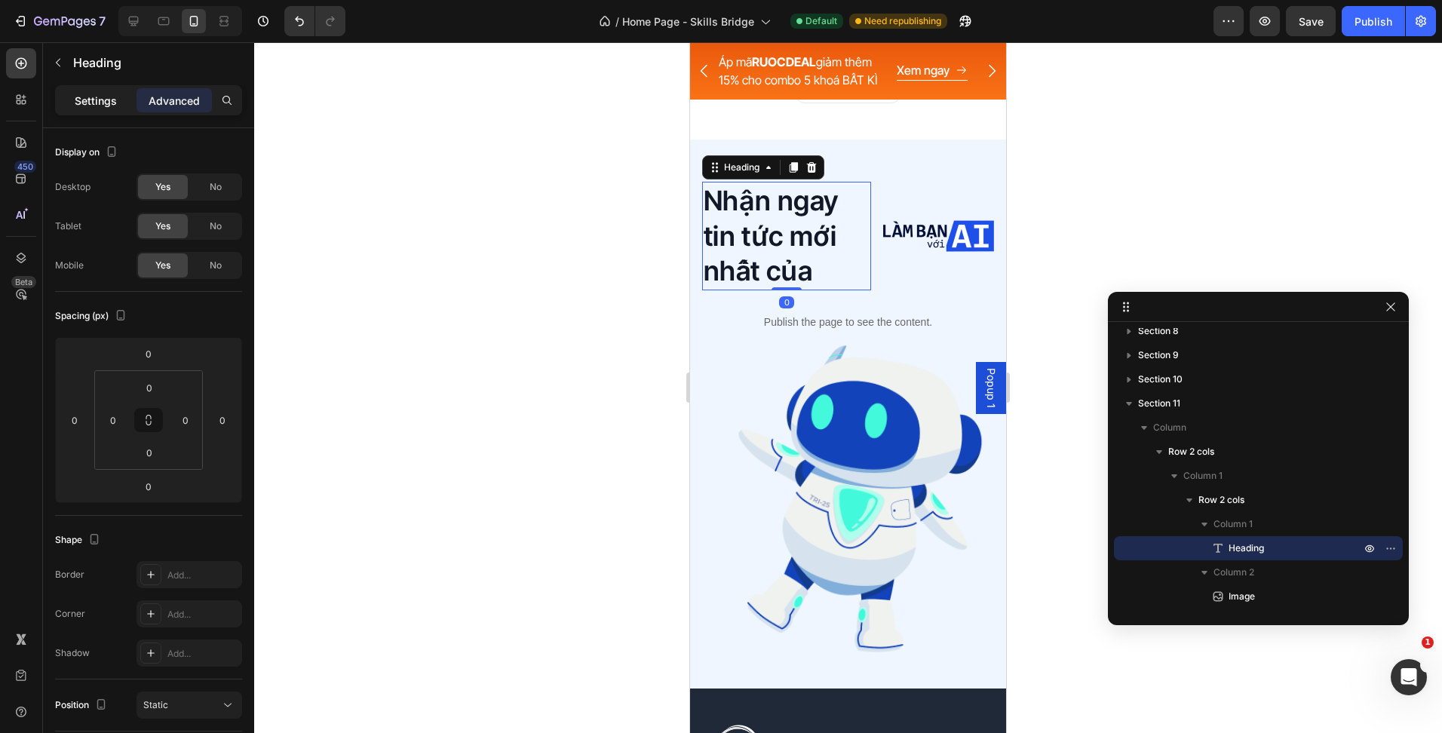
click at [116, 100] on p "Settings" at bounding box center [96, 101] width 42 height 16
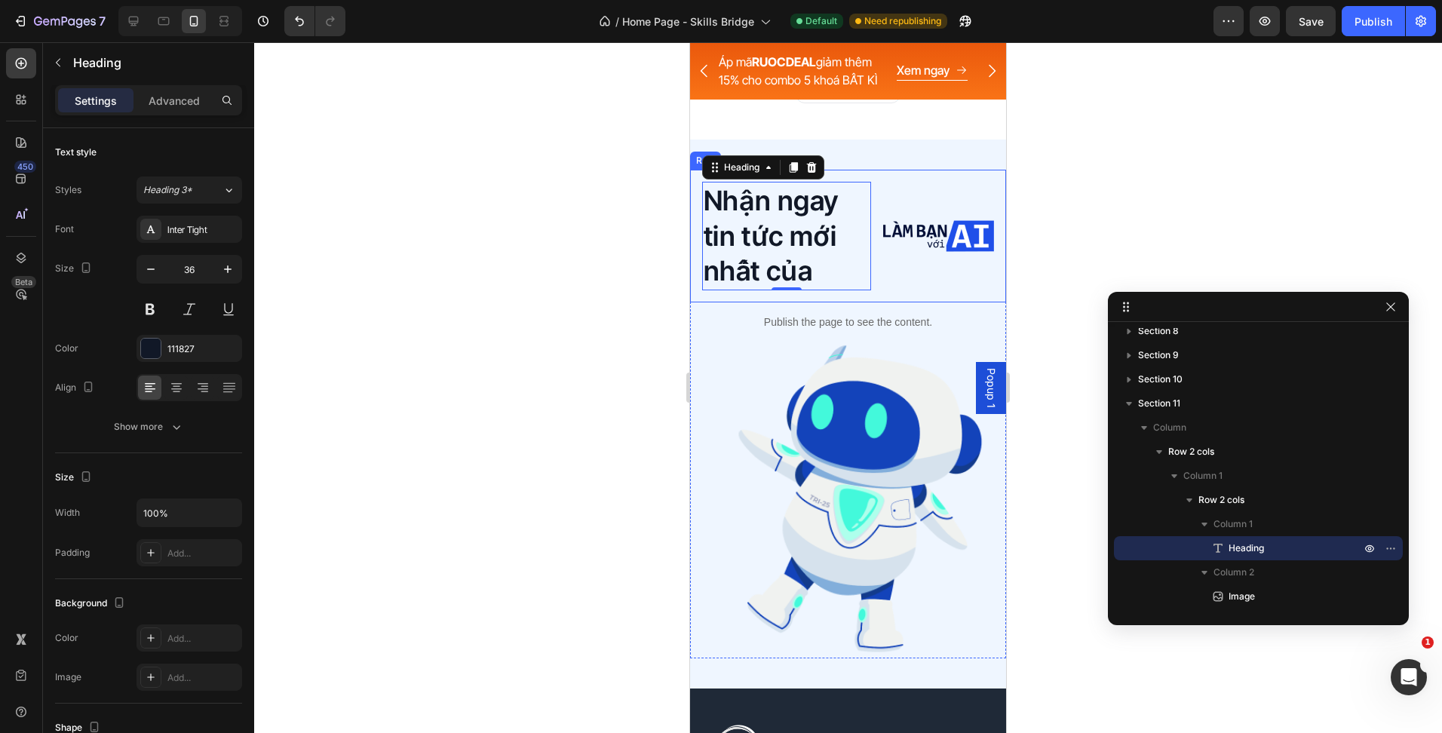
click at [883, 266] on div "Image" at bounding box center [938, 236] width 111 height 109
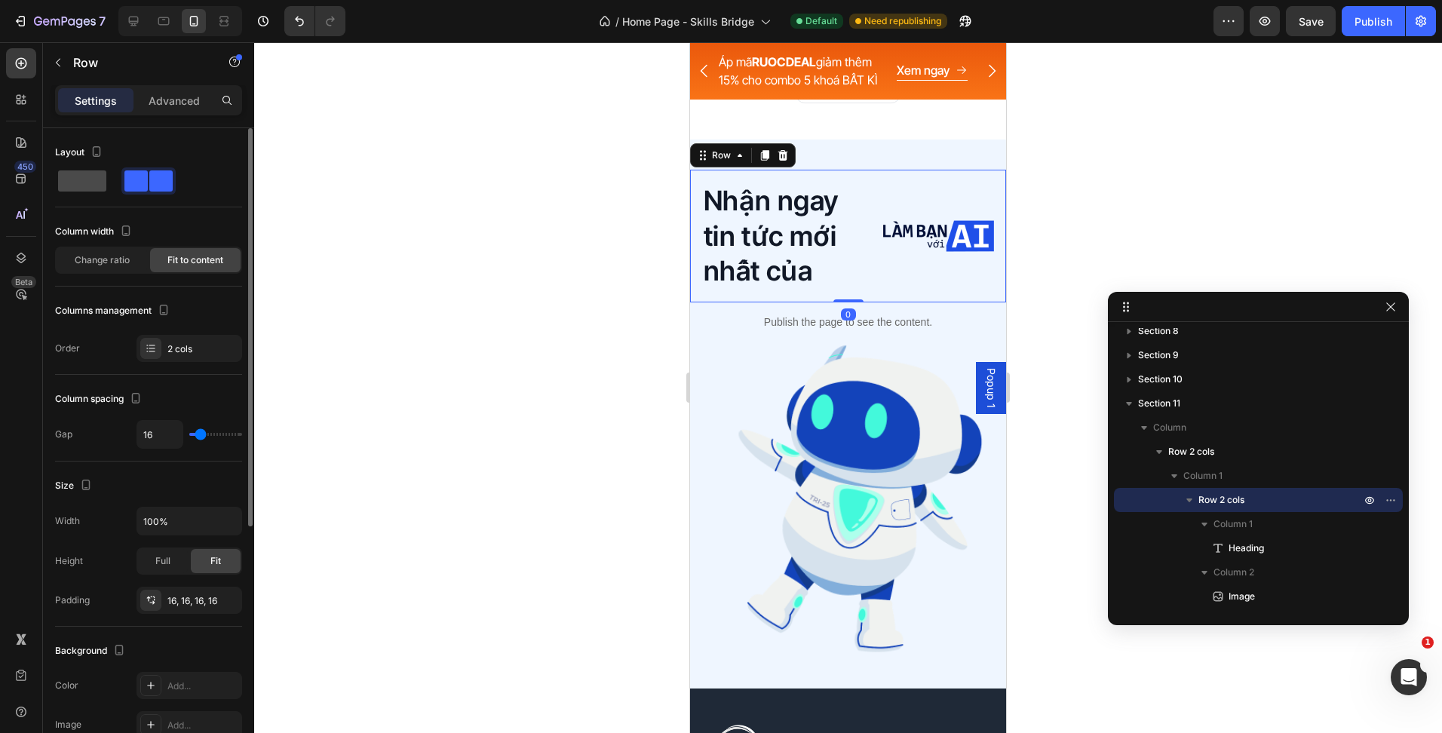
click at [101, 177] on span at bounding box center [82, 180] width 48 height 21
type input "0"
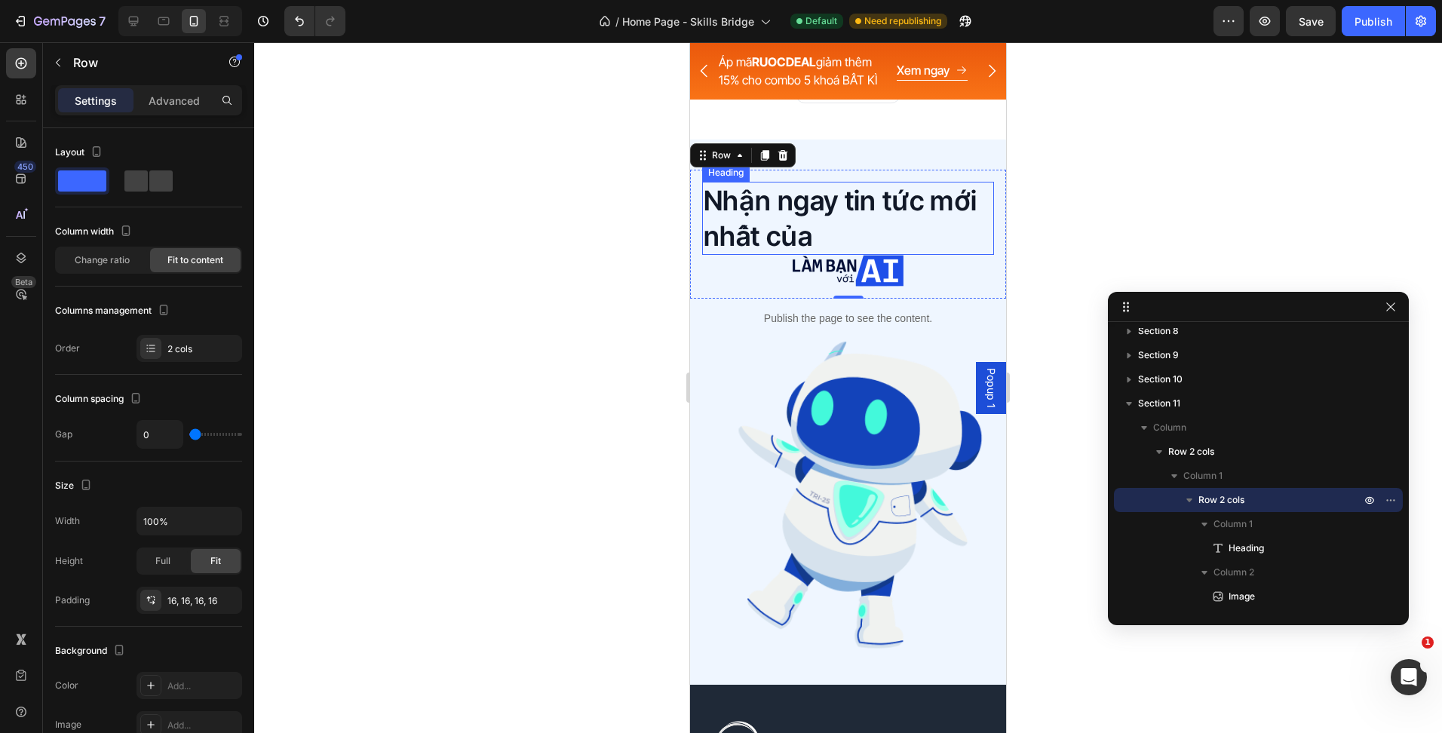
click at [857, 233] on h2 "Nhận ngay tin tức mới nhất của" at bounding box center [848, 219] width 292 height 74
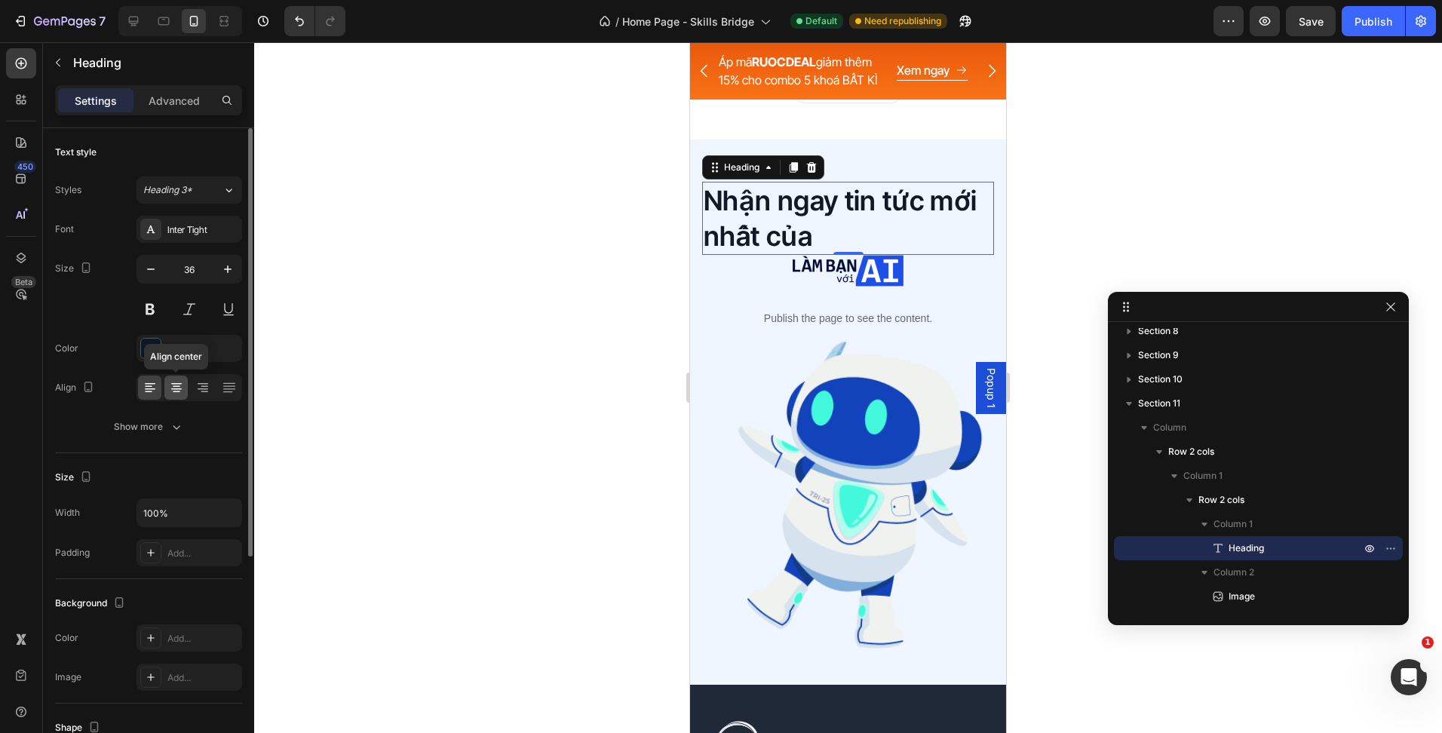
click at [178, 384] on icon at bounding box center [176, 384] width 11 height 2
click at [175, 93] on p "Advanced" at bounding box center [174, 101] width 51 height 16
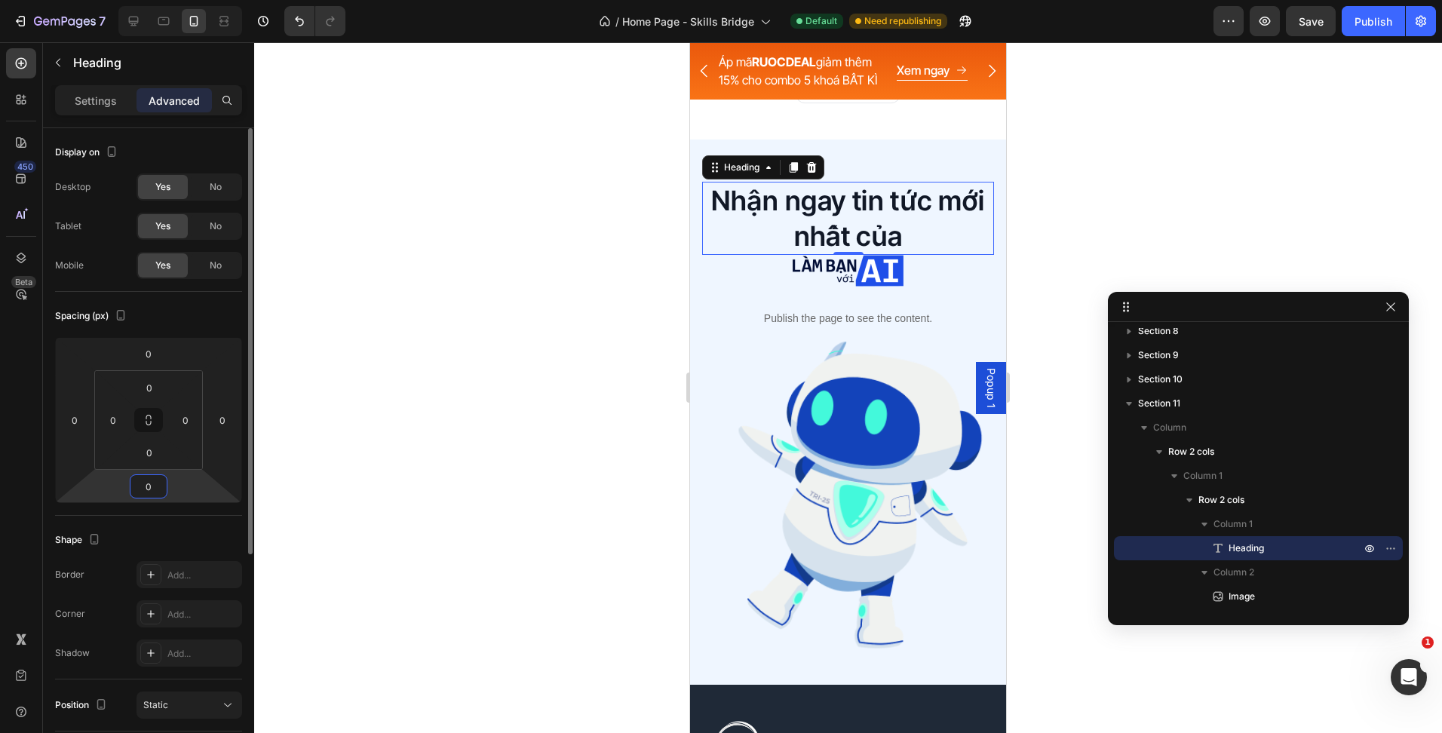
click at [156, 481] on input "0" at bounding box center [148, 486] width 30 height 23
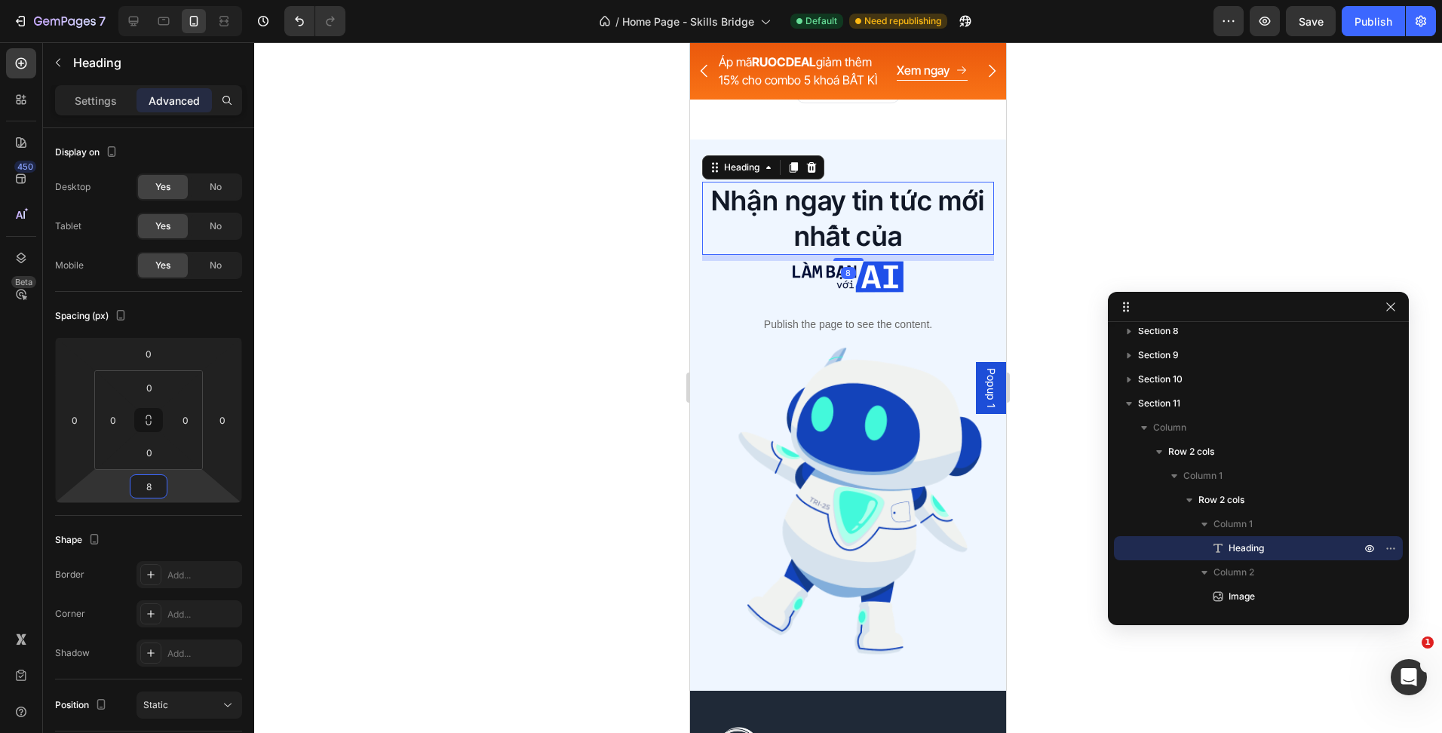
type input "8"
click at [538, 375] on div at bounding box center [848, 387] width 1188 height 691
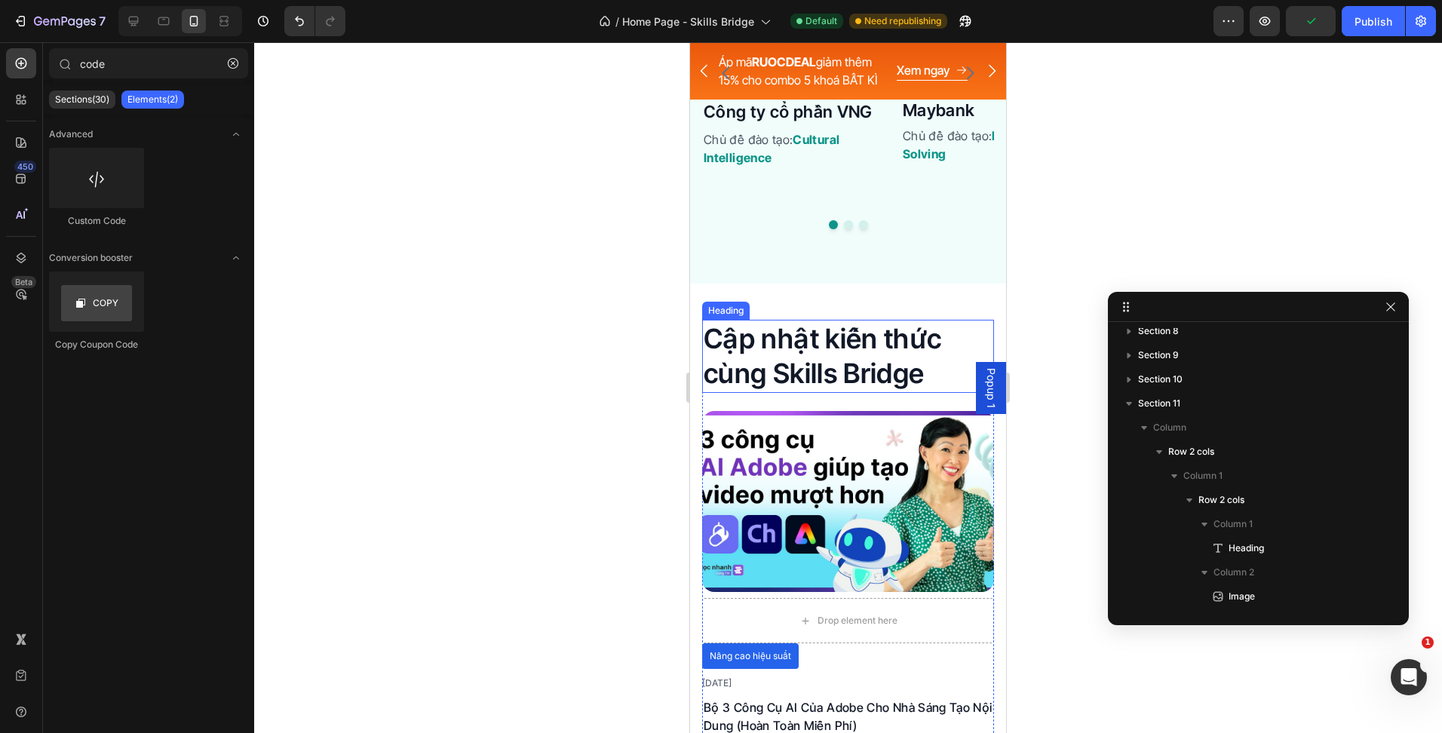
scroll to position [3523, 0]
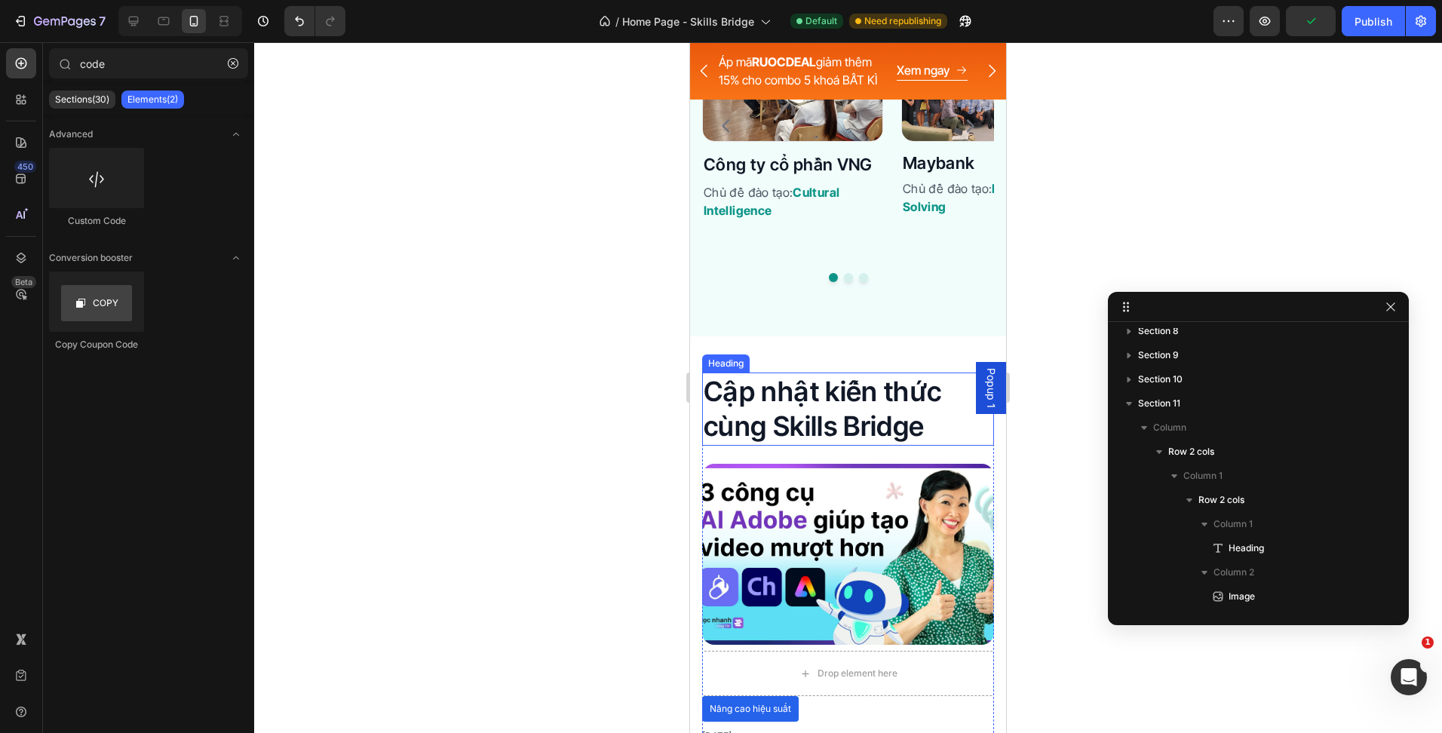
click at [835, 412] on h2 "Cập nhật kiến thức cùng Skills Bridge" at bounding box center [848, 410] width 292 height 74
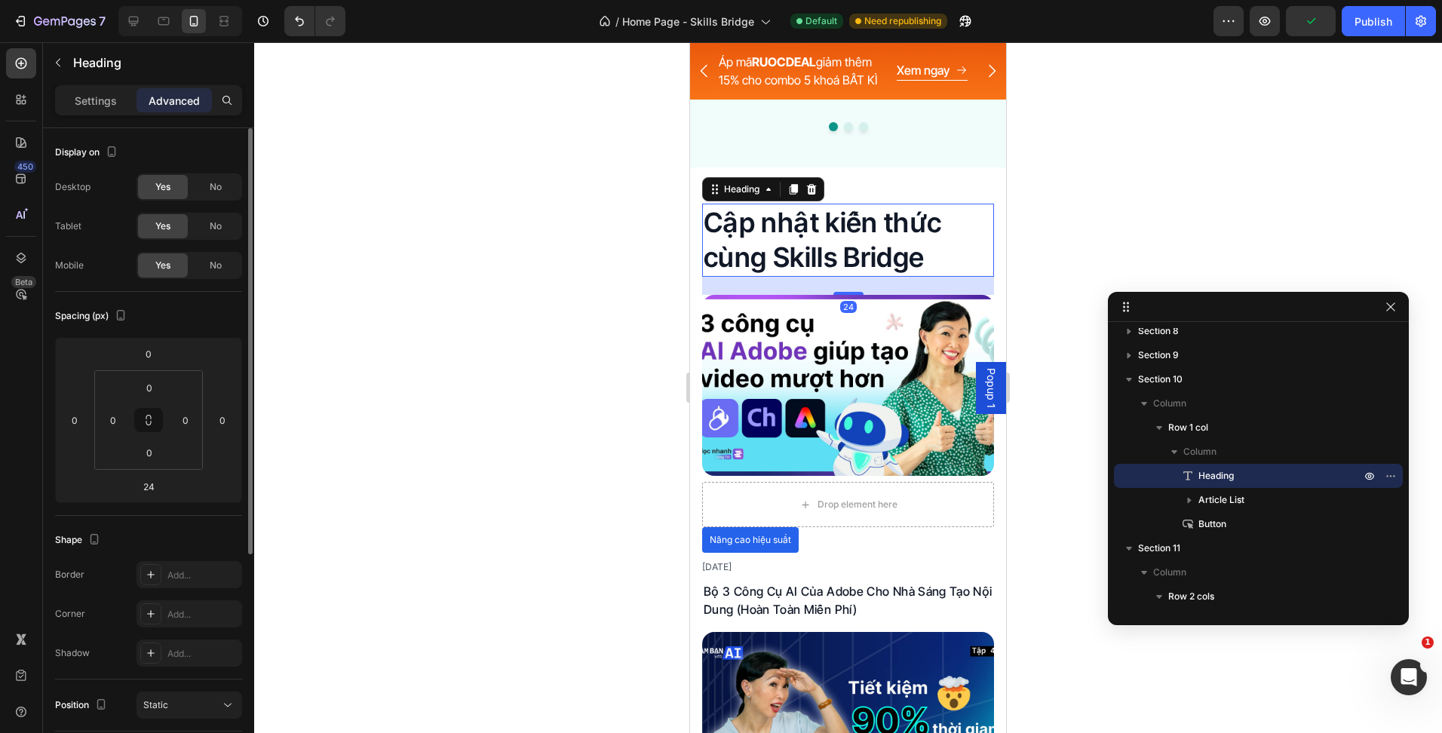
click at [92, 106] on p "Settings" at bounding box center [96, 101] width 42 height 16
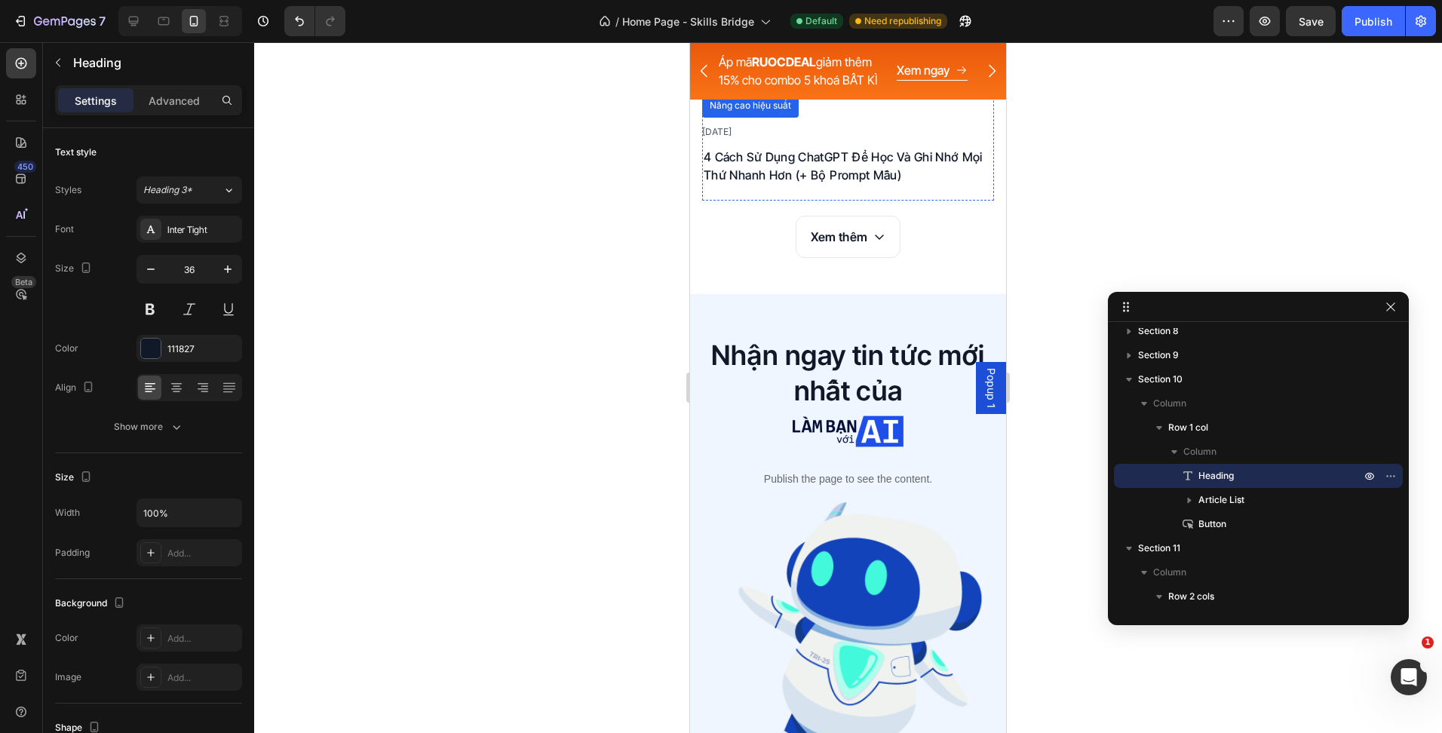
scroll to position [4805, 0]
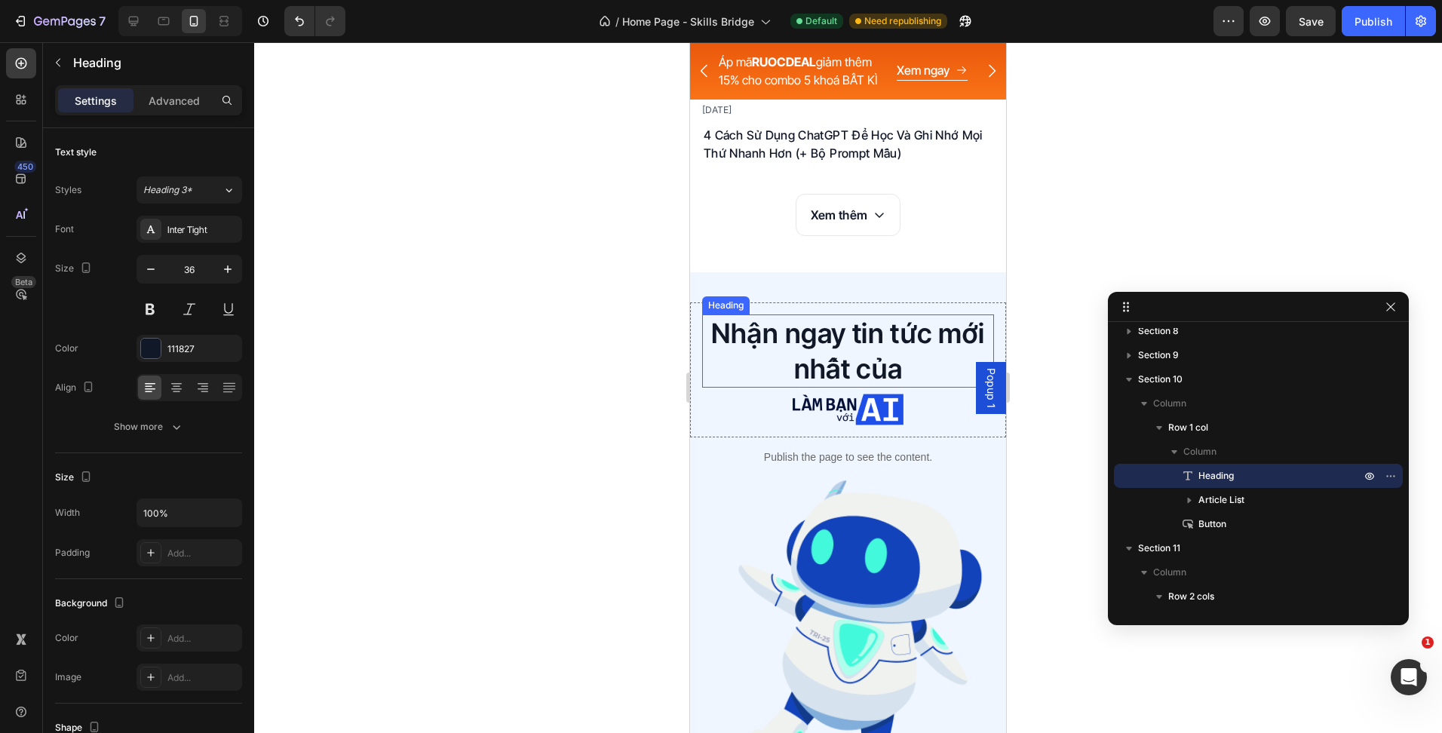
click at [866, 360] on h2 "Nhận ngay tin tức mới nhất của" at bounding box center [848, 351] width 292 height 74
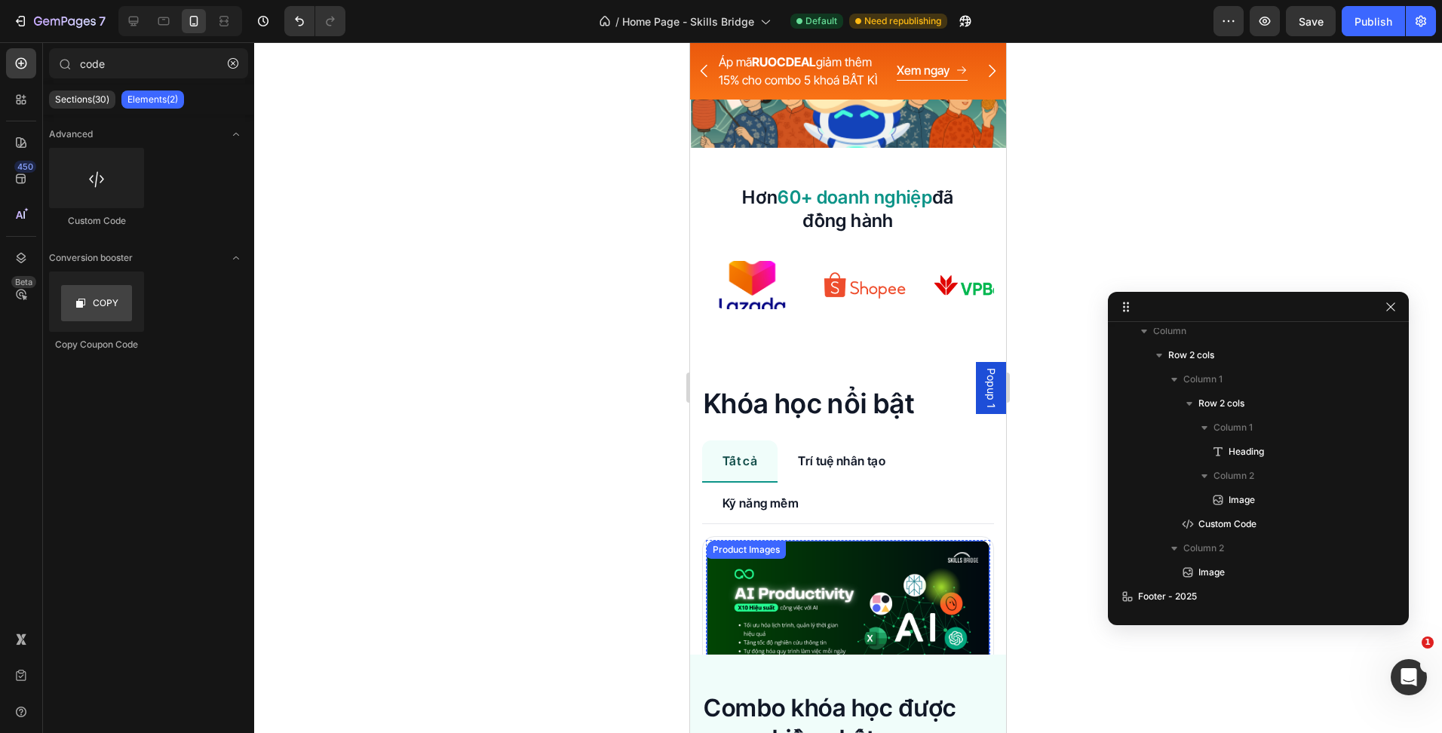
scroll to position [351, 0]
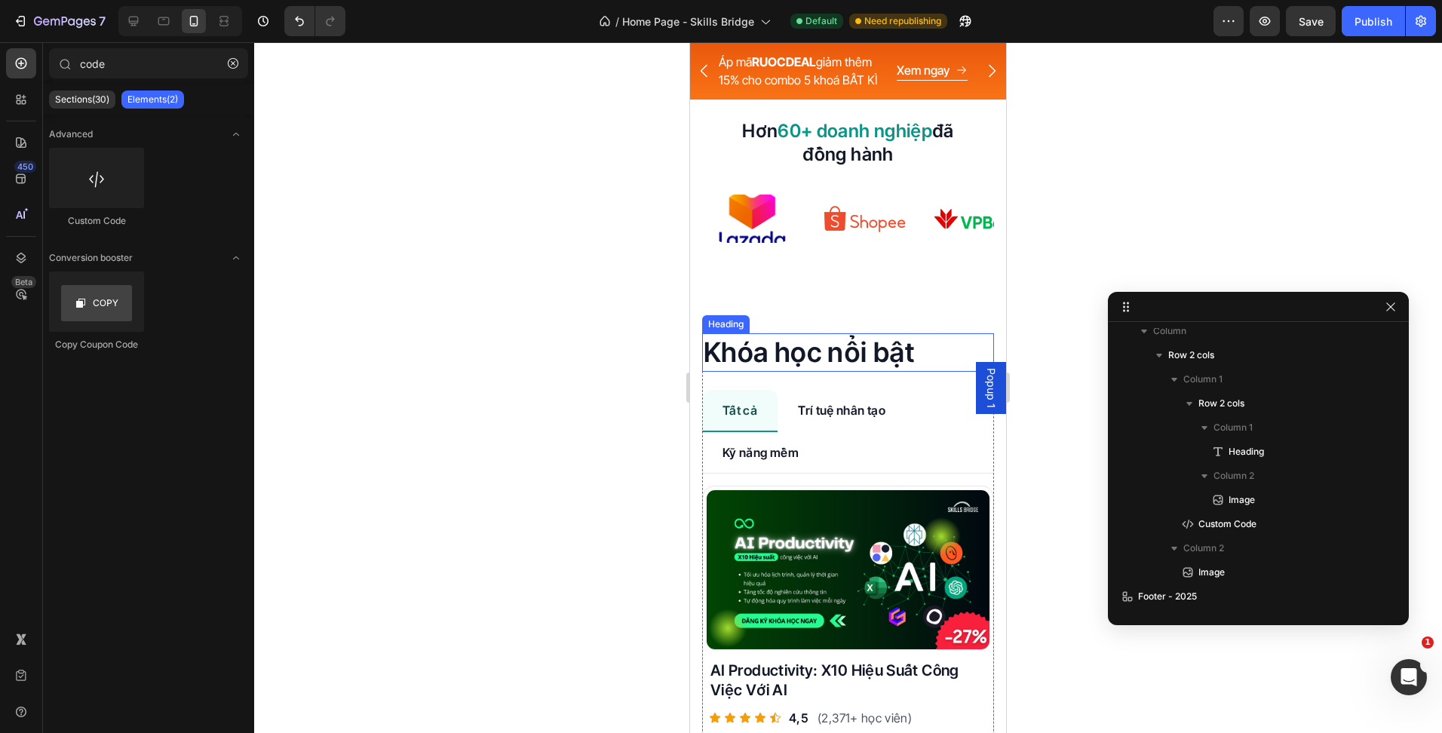
click at [843, 348] on h2 "Khóa học nổi bật" at bounding box center [848, 352] width 292 height 38
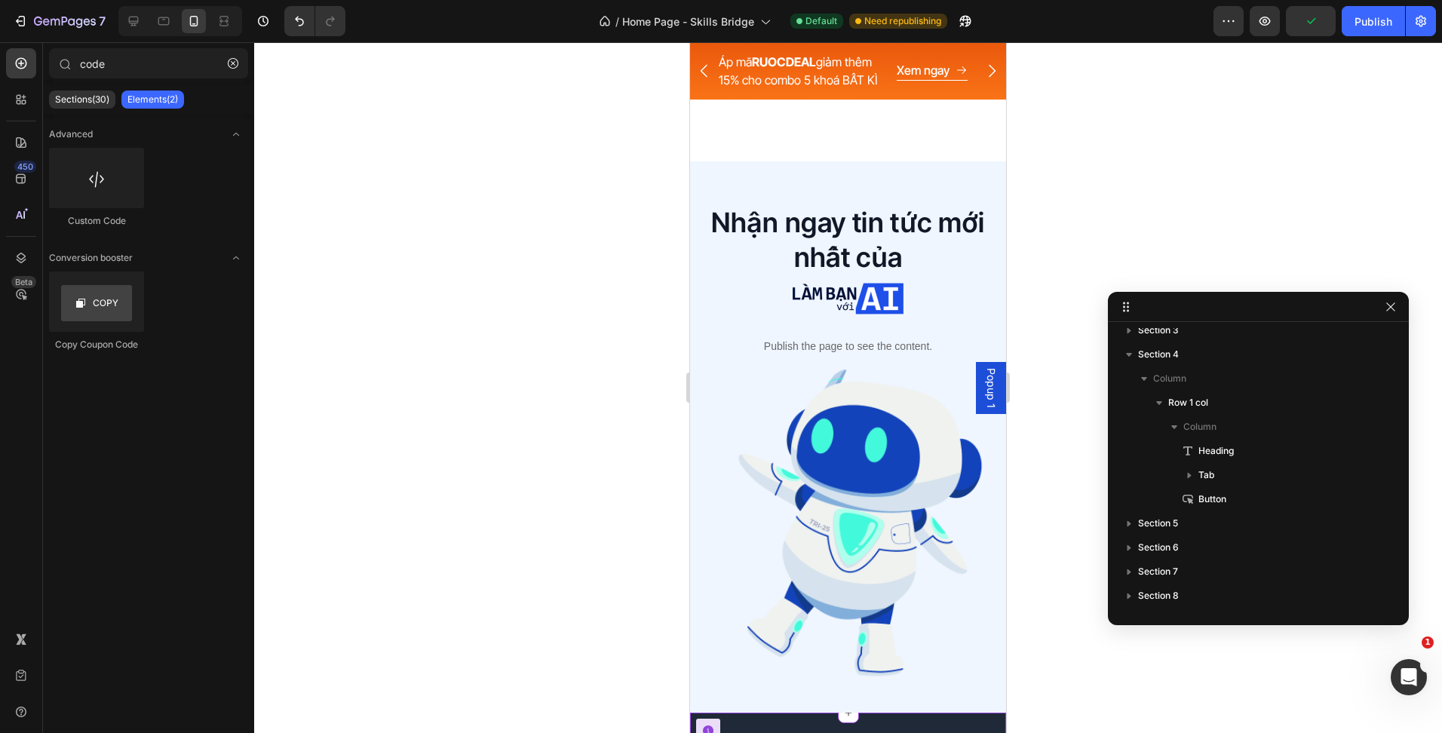
scroll to position [6278, 0]
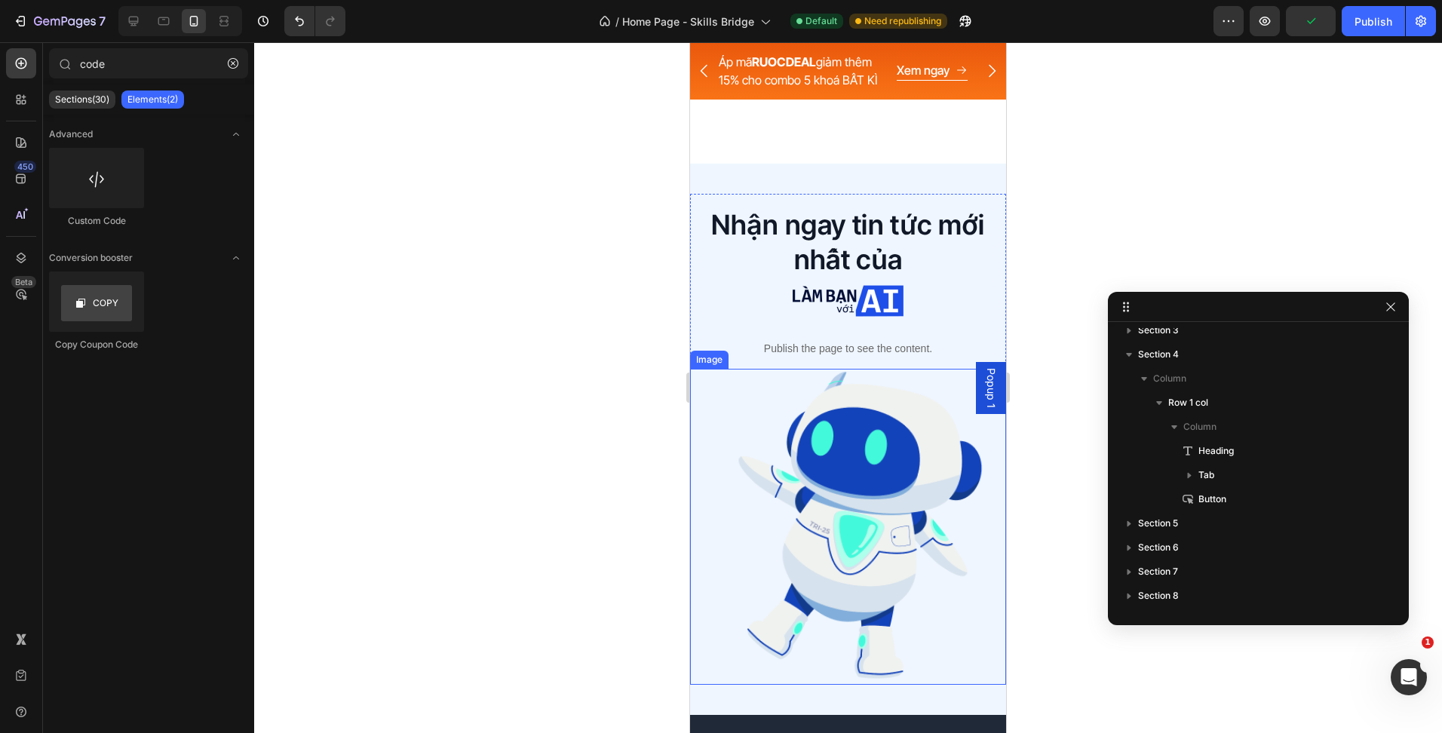
click at [865, 477] on img at bounding box center [848, 527] width 316 height 316
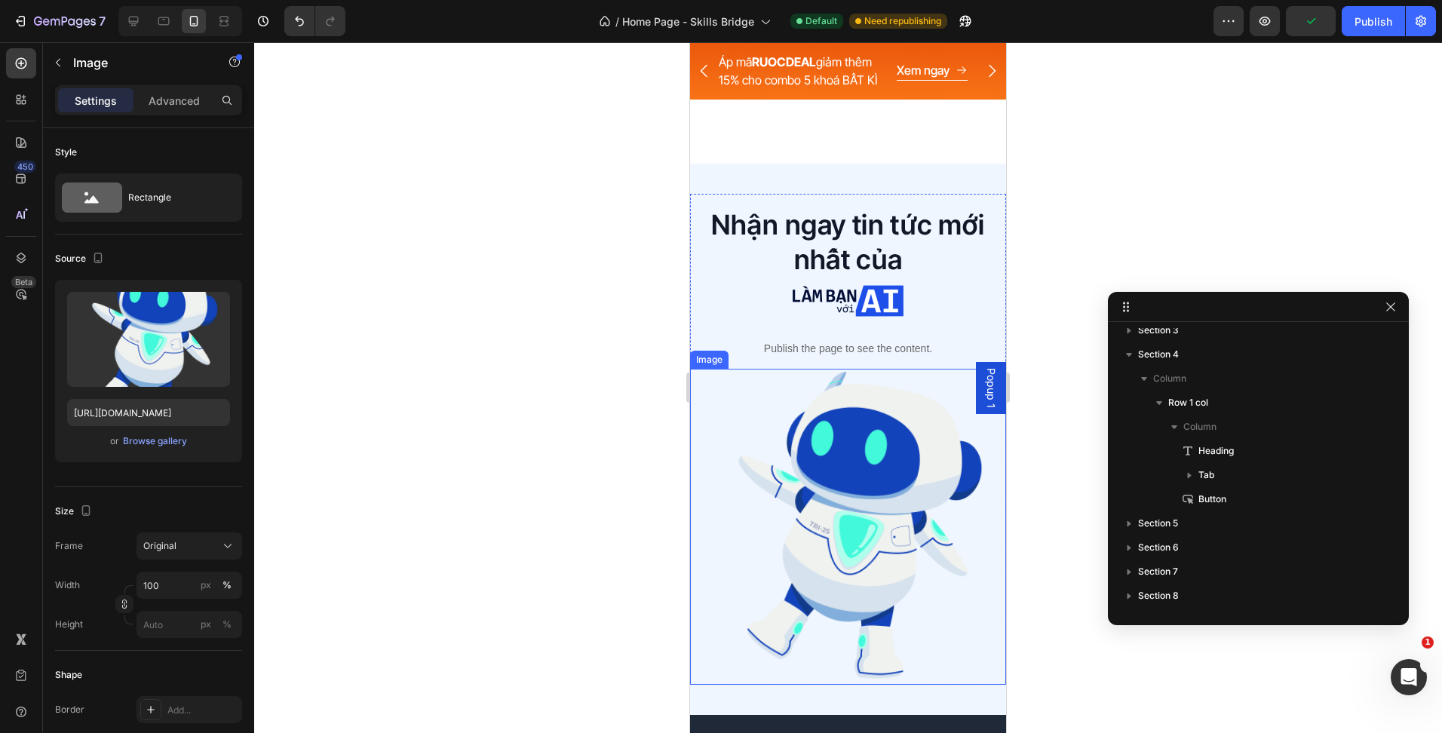
scroll to position [588, 0]
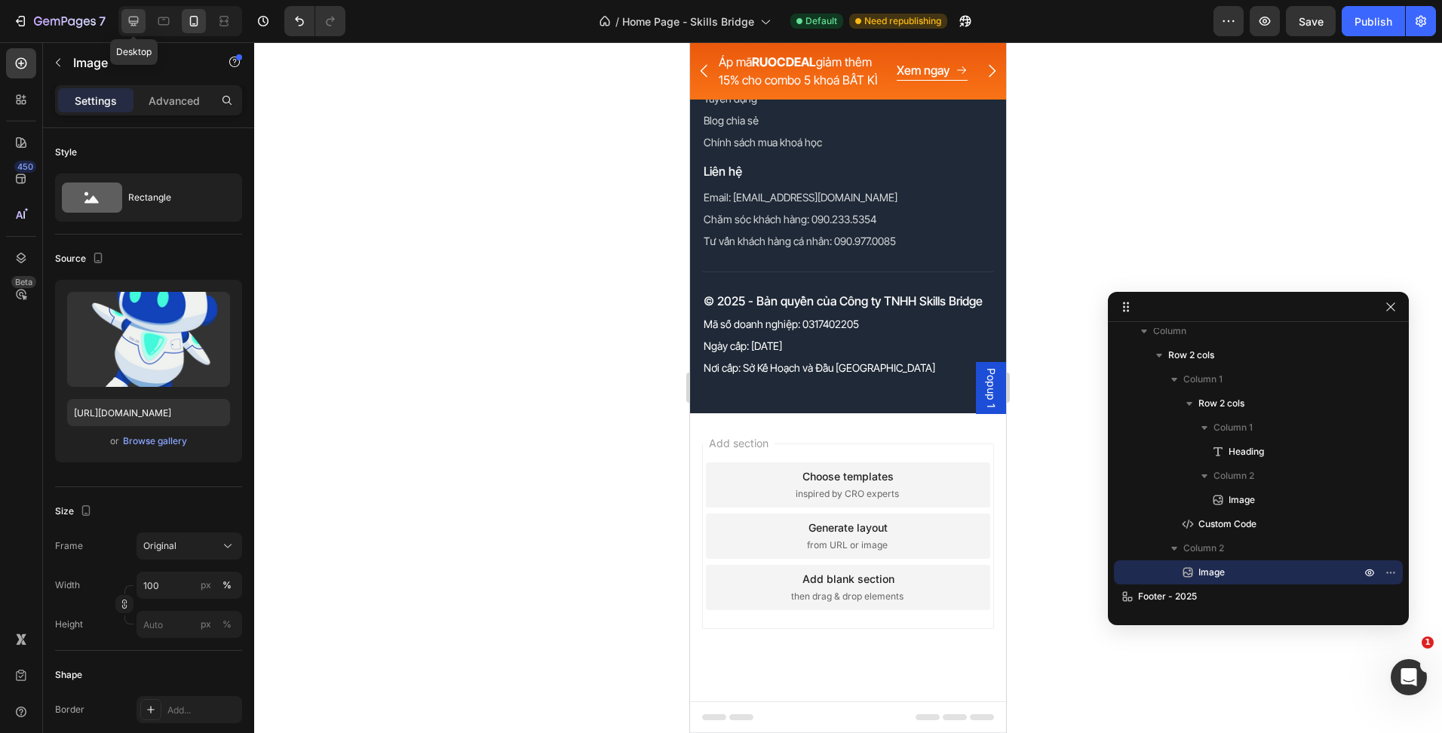
click at [142, 13] on div at bounding box center [133, 21] width 24 height 24
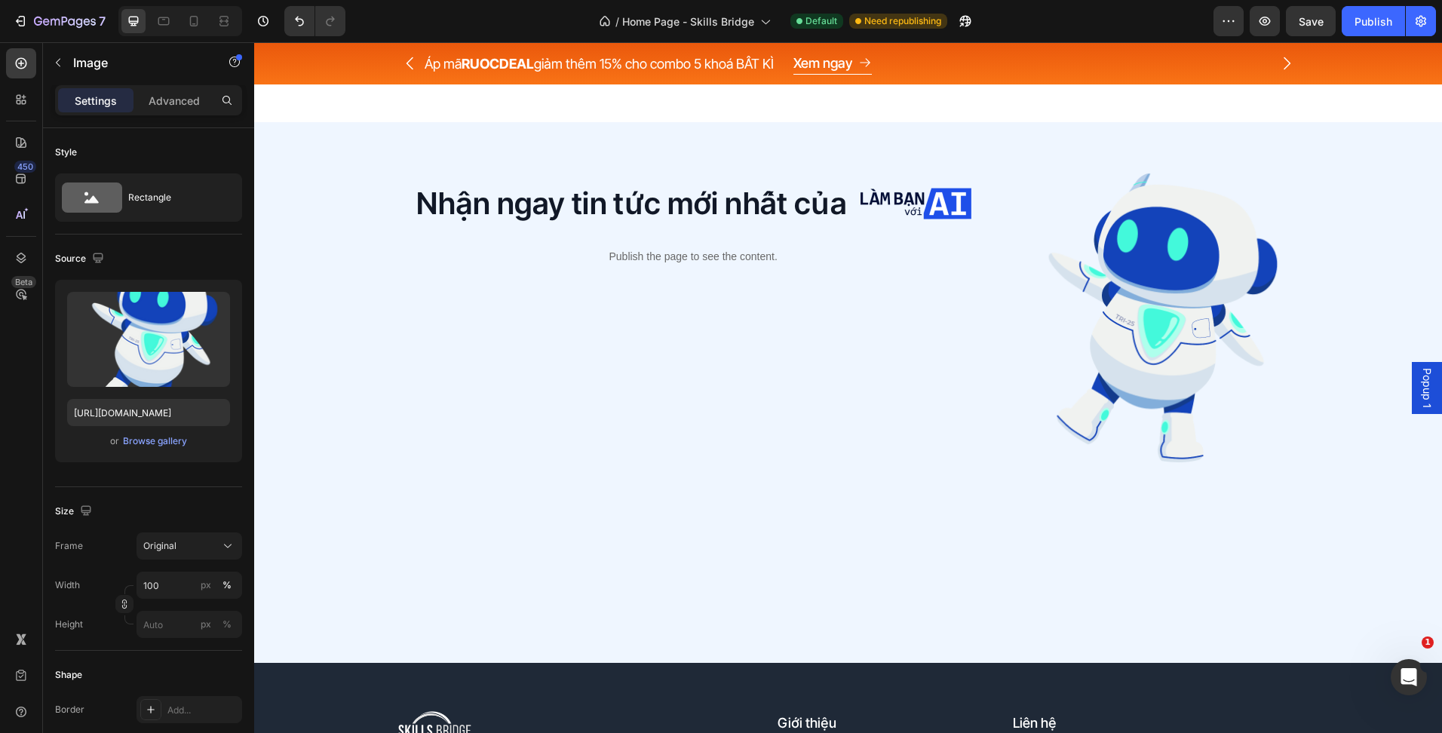
click at [1117, 366] on img at bounding box center [1152, 319] width 298 height 298
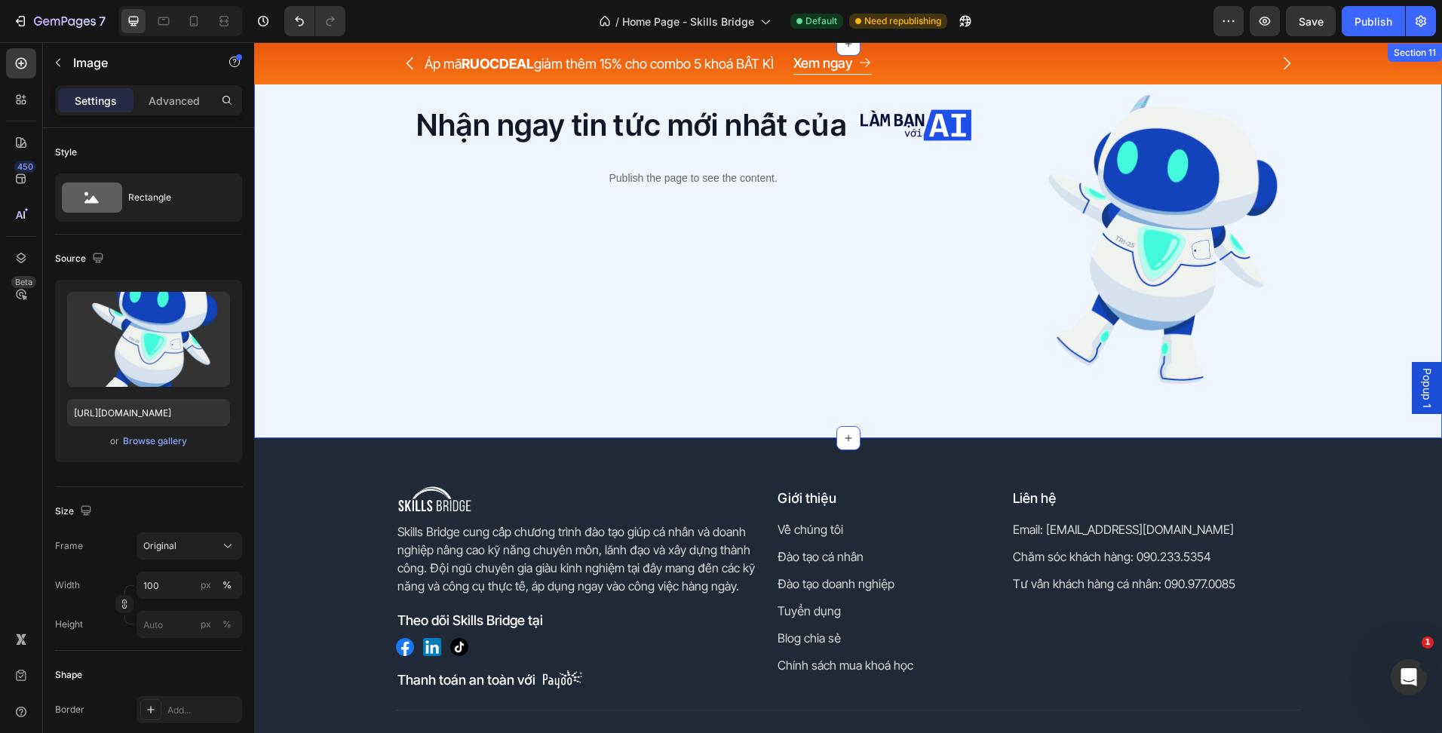
scroll to position [5377, 0]
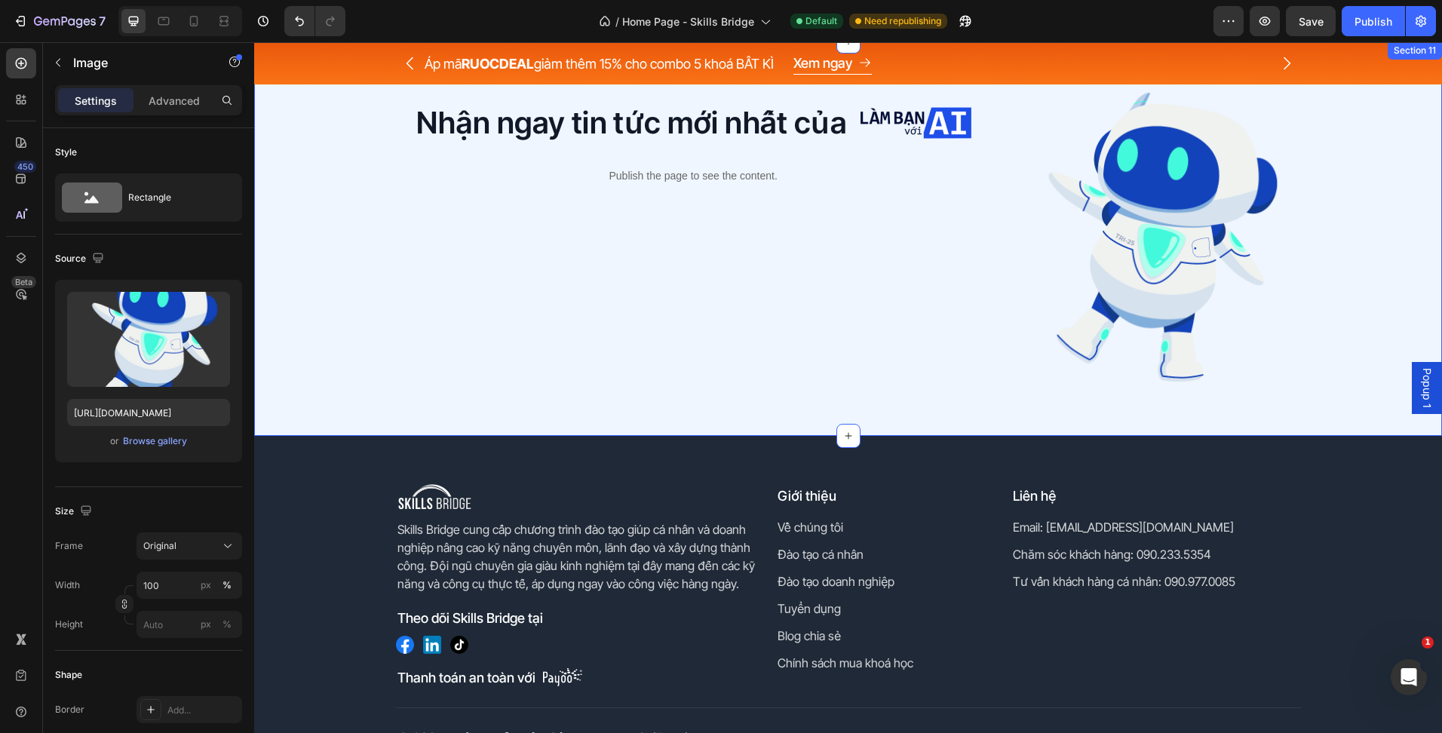
click at [755, 314] on div "Nhận ngay tin tức mới nhất của Heading Image Row Publish the page to see the co…" at bounding box center [693, 239] width 595 height 298
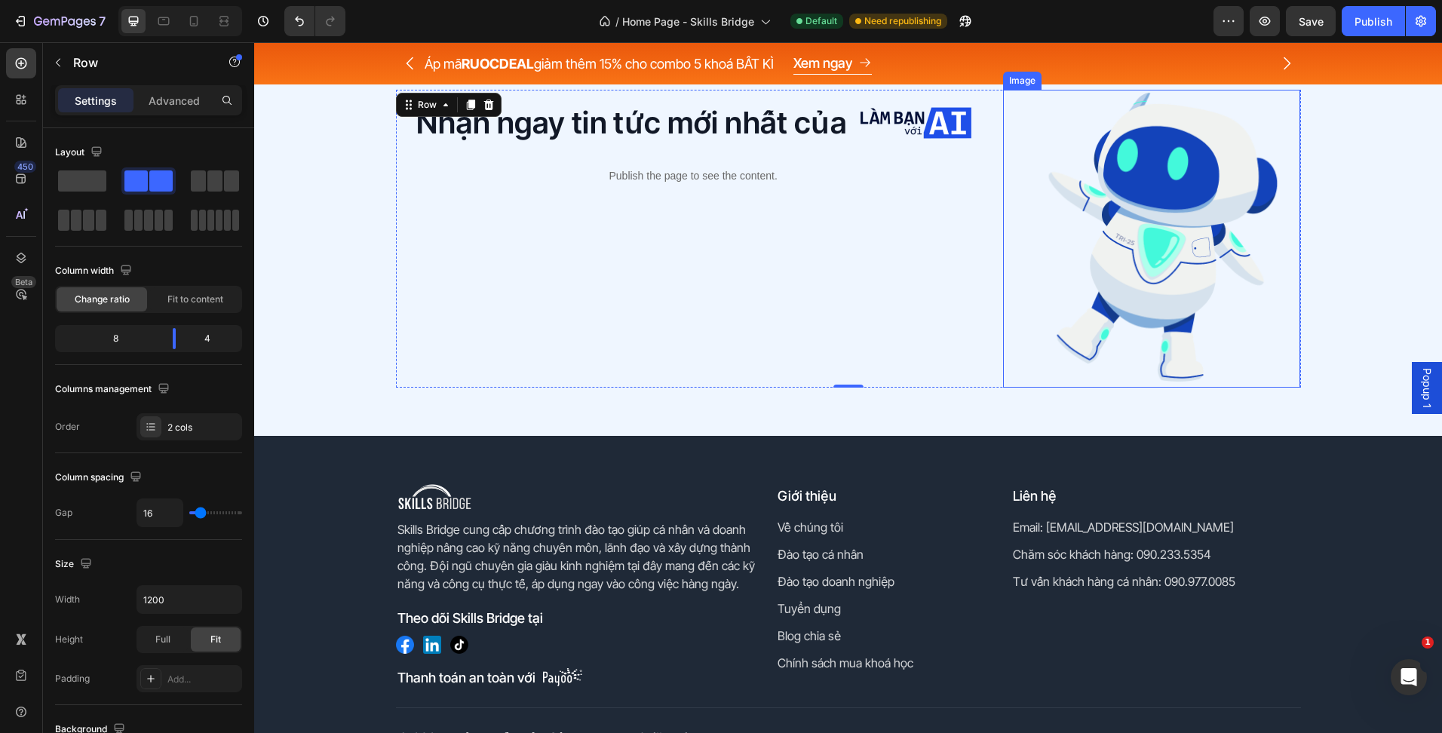
click at [1096, 271] on img at bounding box center [1152, 239] width 298 height 298
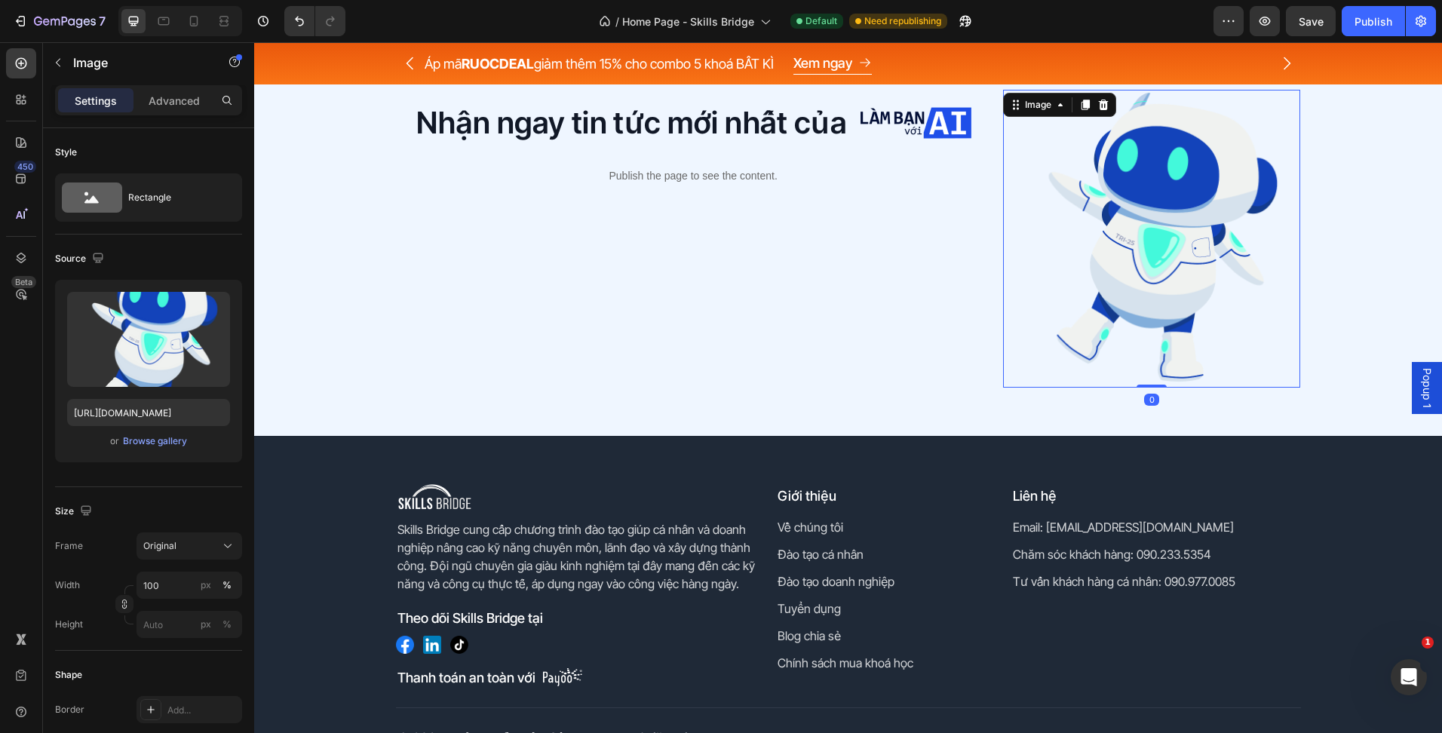
scroll to position [5150, 0]
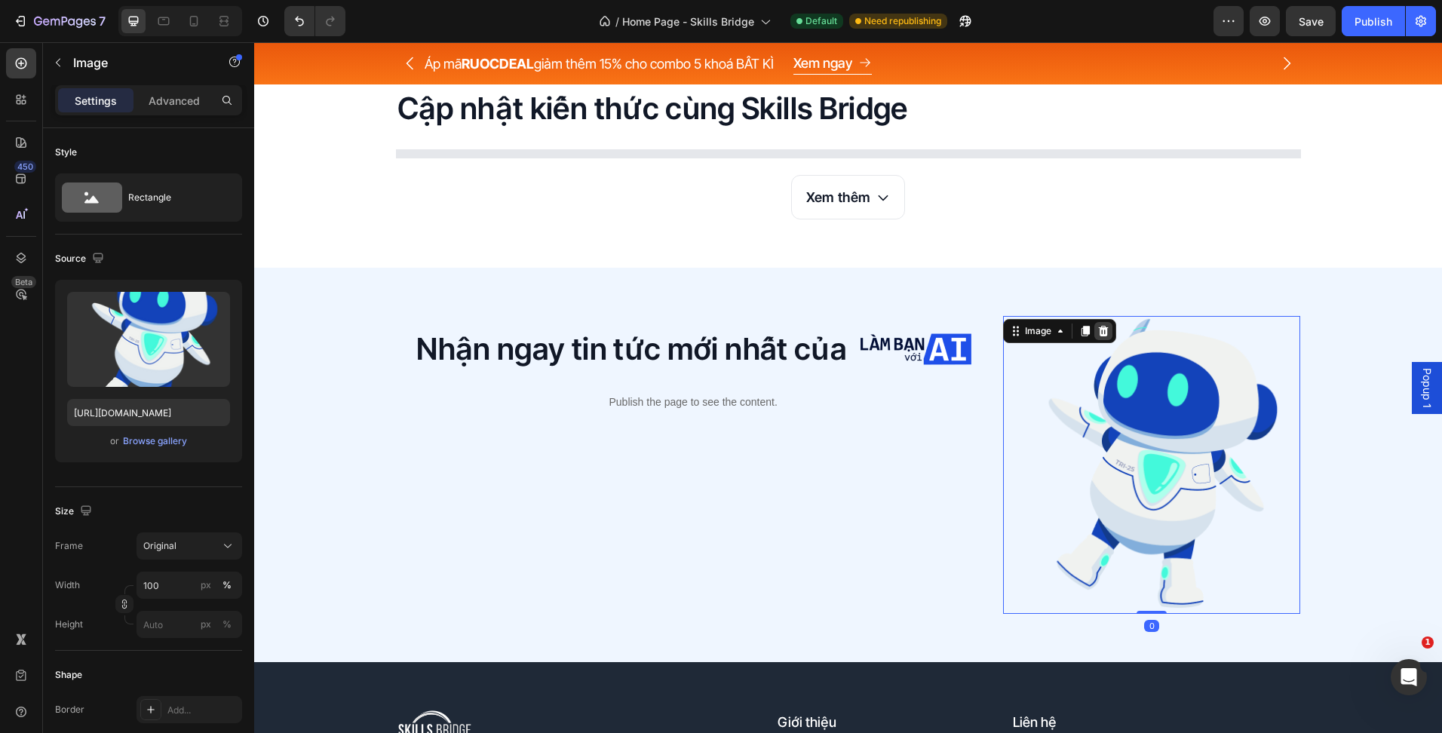
click at [1096, 339] on div at bounding box center [1103, 331] width 18 height 18
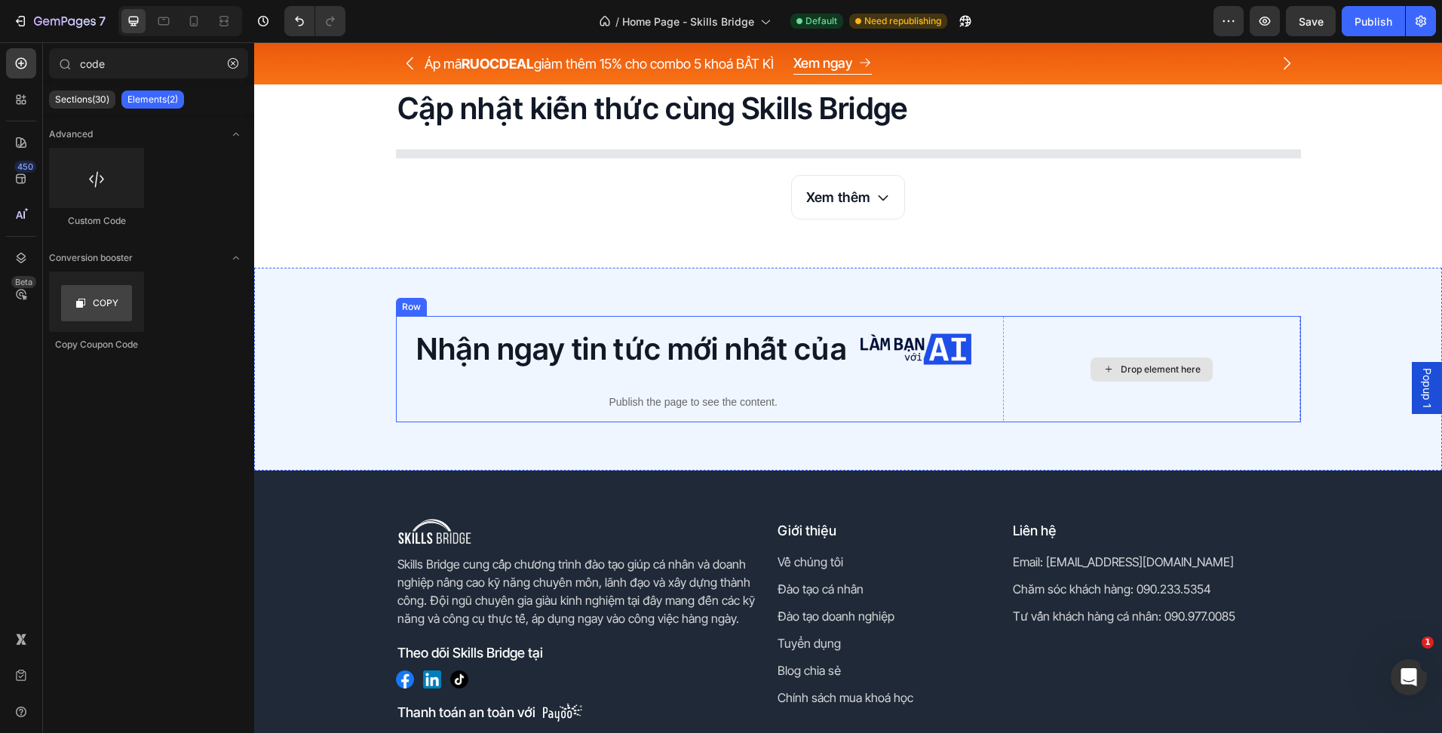
click at [1003, 386] on div "Drop element here" at bounding box center [1152, 369] width 298 height 106
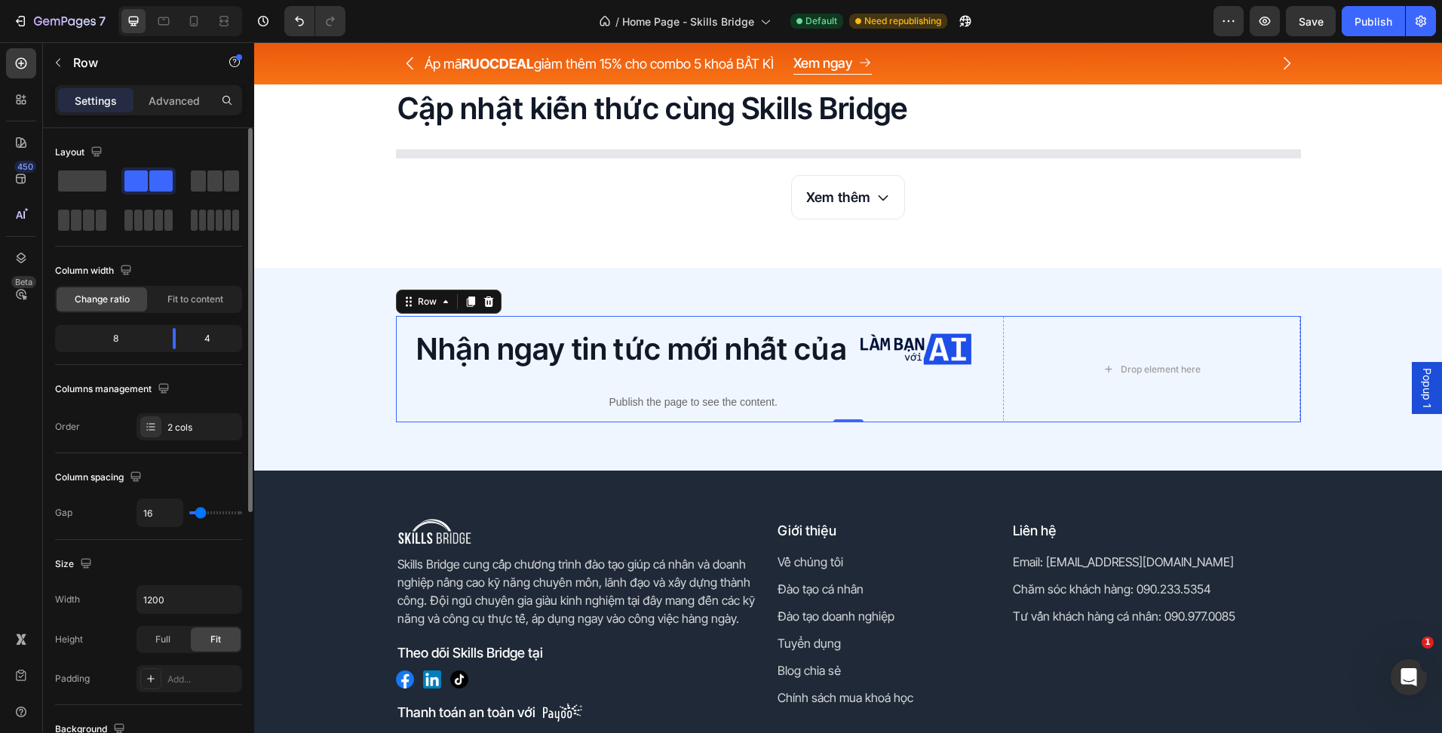
drag, startPoint x: 92, startPoint y: 189, endPoint x: 110, endPoint y: 191, distance: 18.2
click at [91, 189] on span at bounding box center [82, 180] width 48 height 21
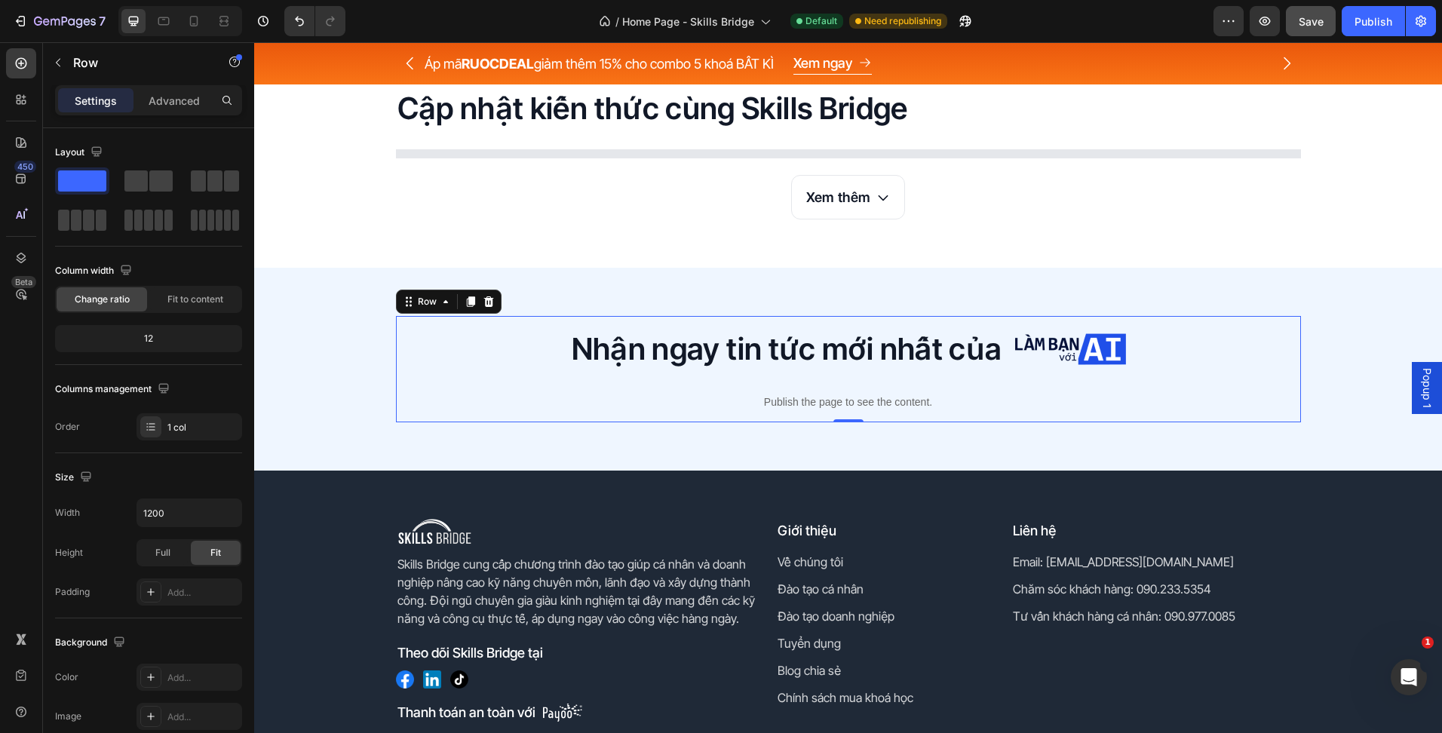
click at [1300, 32] on button "Save" at bounding box center [1311, 21] width 50 height 30
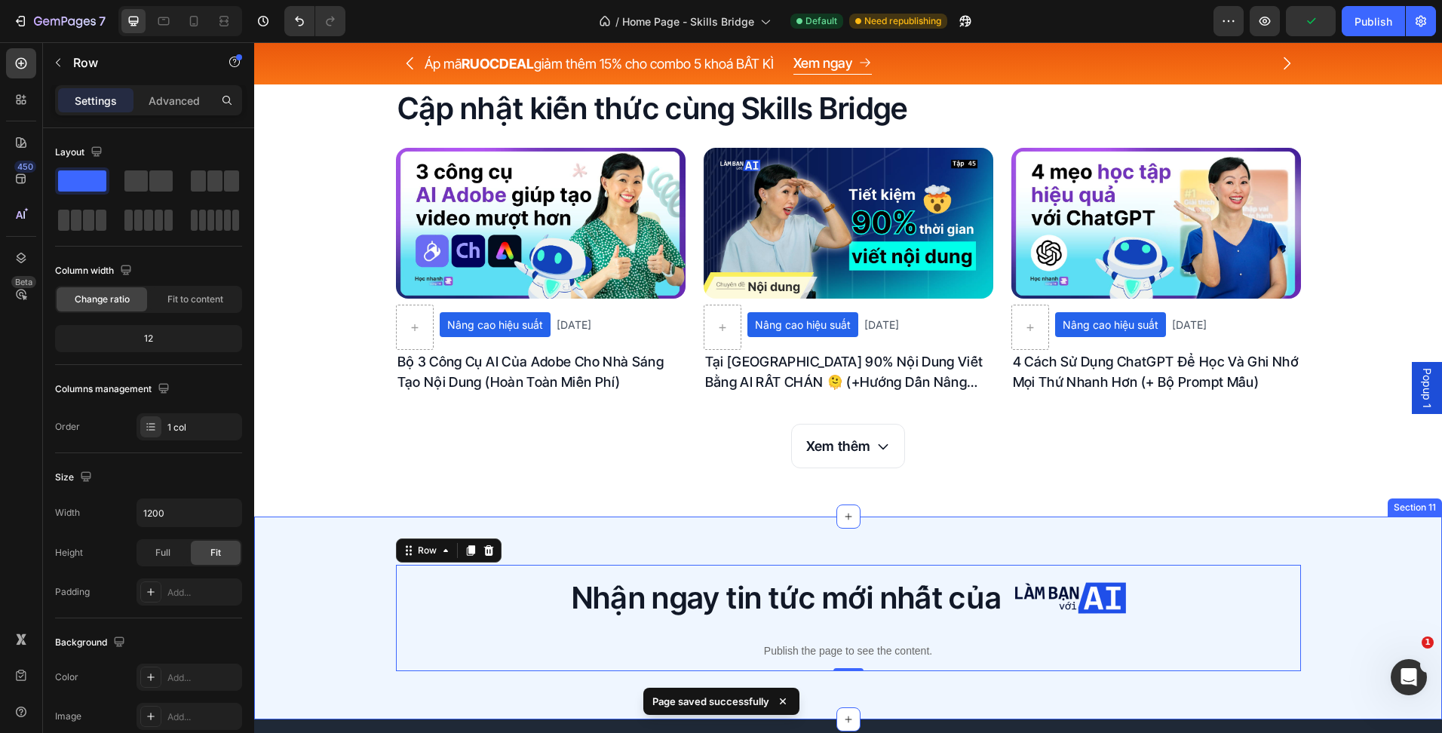
click at [348, 610] on div "Nhận ngay tin tức mới nhất của Heading Image Row Publish the page to see the co…" at bounding box center [848, 618] width 1188 height 106
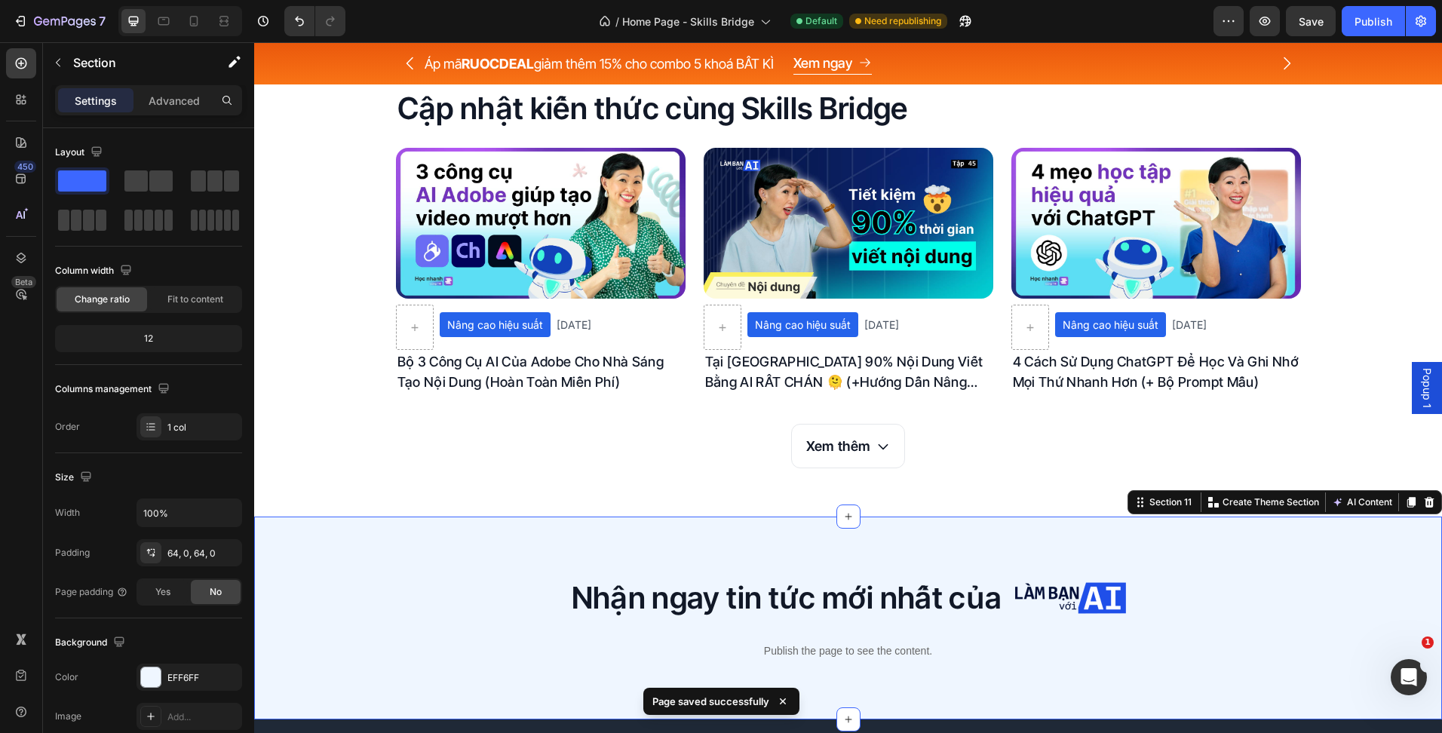
click at [370, 574] on div "Nhận ngay tin tức mới nhất của Heading Image Row Publish the page to see the co…" at bounding box center [848, 618] width 1188 height 106
click at [198, 35] on div "7 Version history / Home Page - Skills Bridge Default Need republishing Preview…" at bounding box center [721, 21] width 1442 height 43
click at [198, 24] on icon at bounding box center [194, 21] width 8 height 11
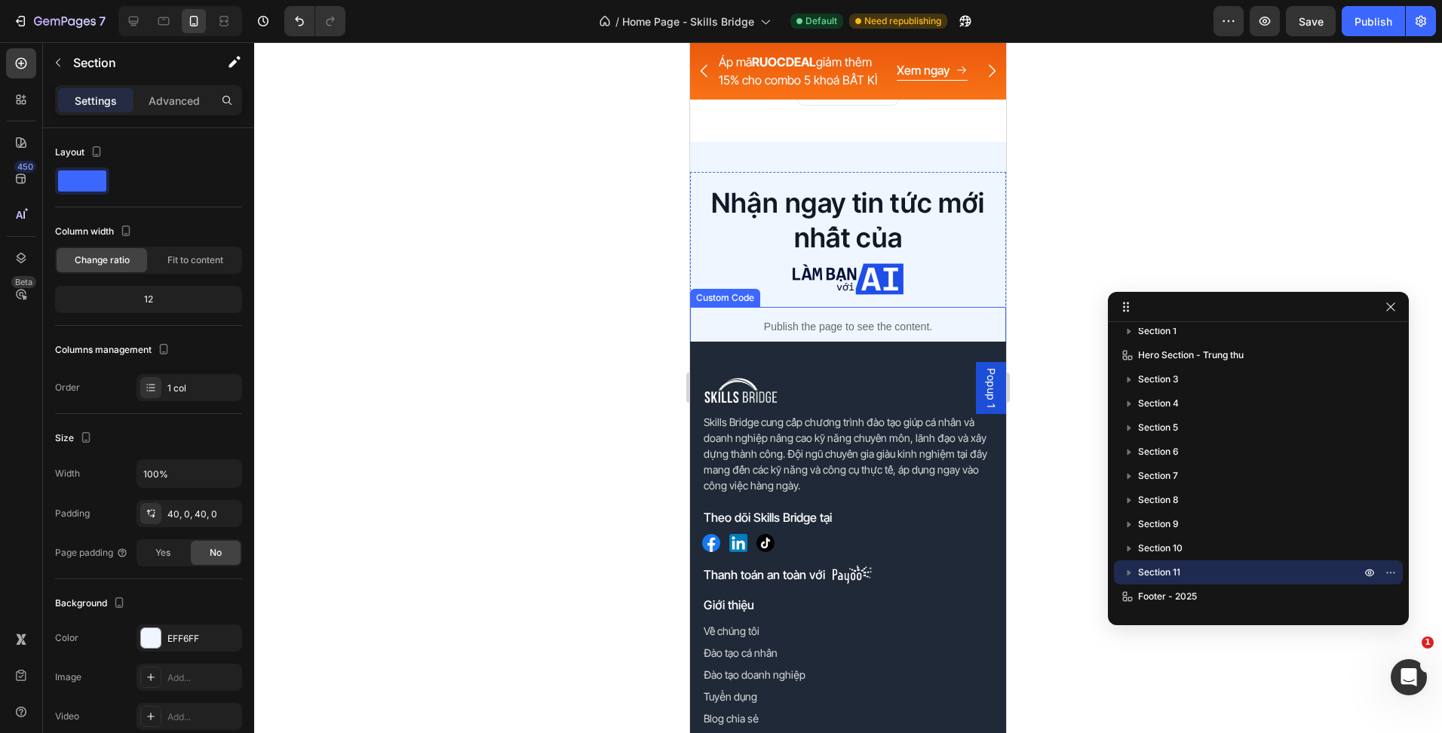
scroll to position [6271, 0]
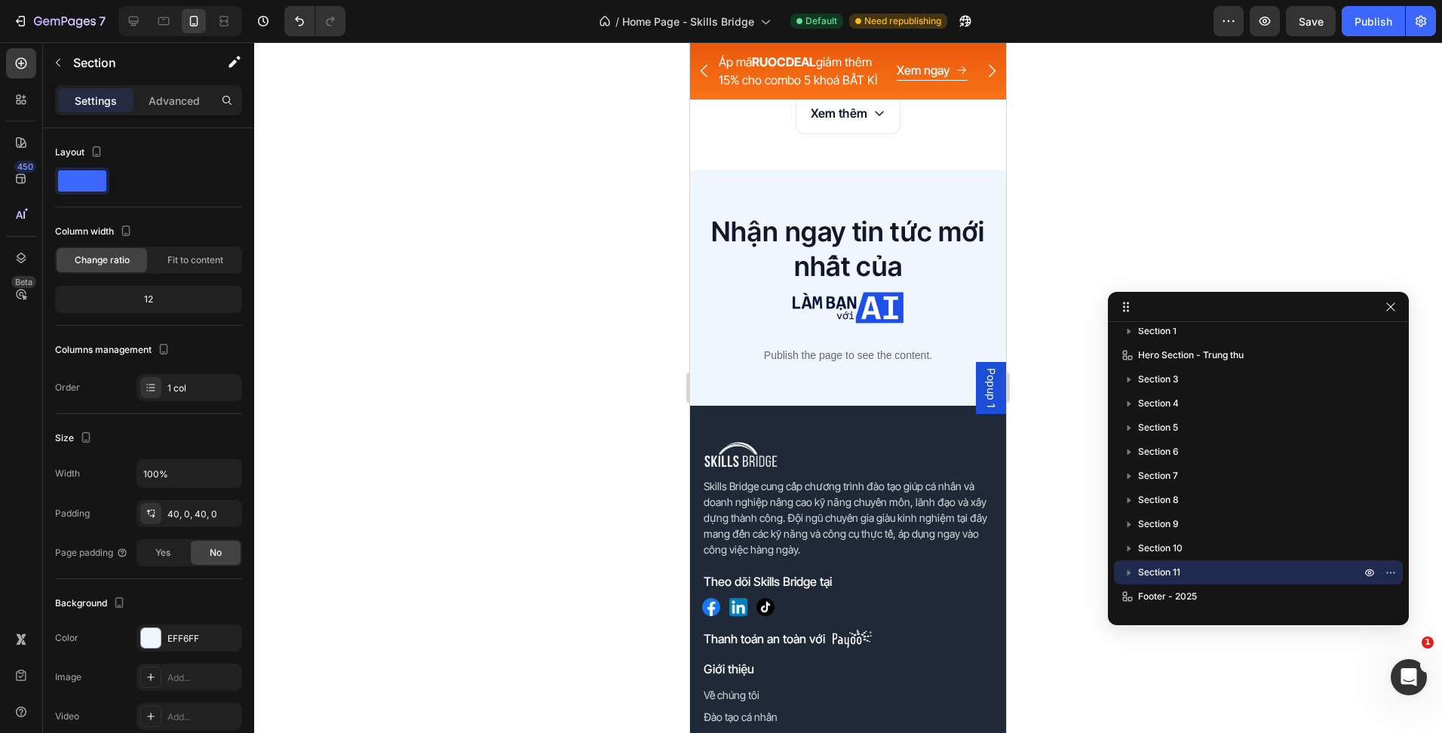
click at [755, 189] on div "Nhận ngay tin tức mới nhất của Heading Image Row Publish the page to see the co…" at bounding box center [848, 288] width 316 height 236
click at [578, 258] on div at bounding box center [848, 387] width 1188 height 691
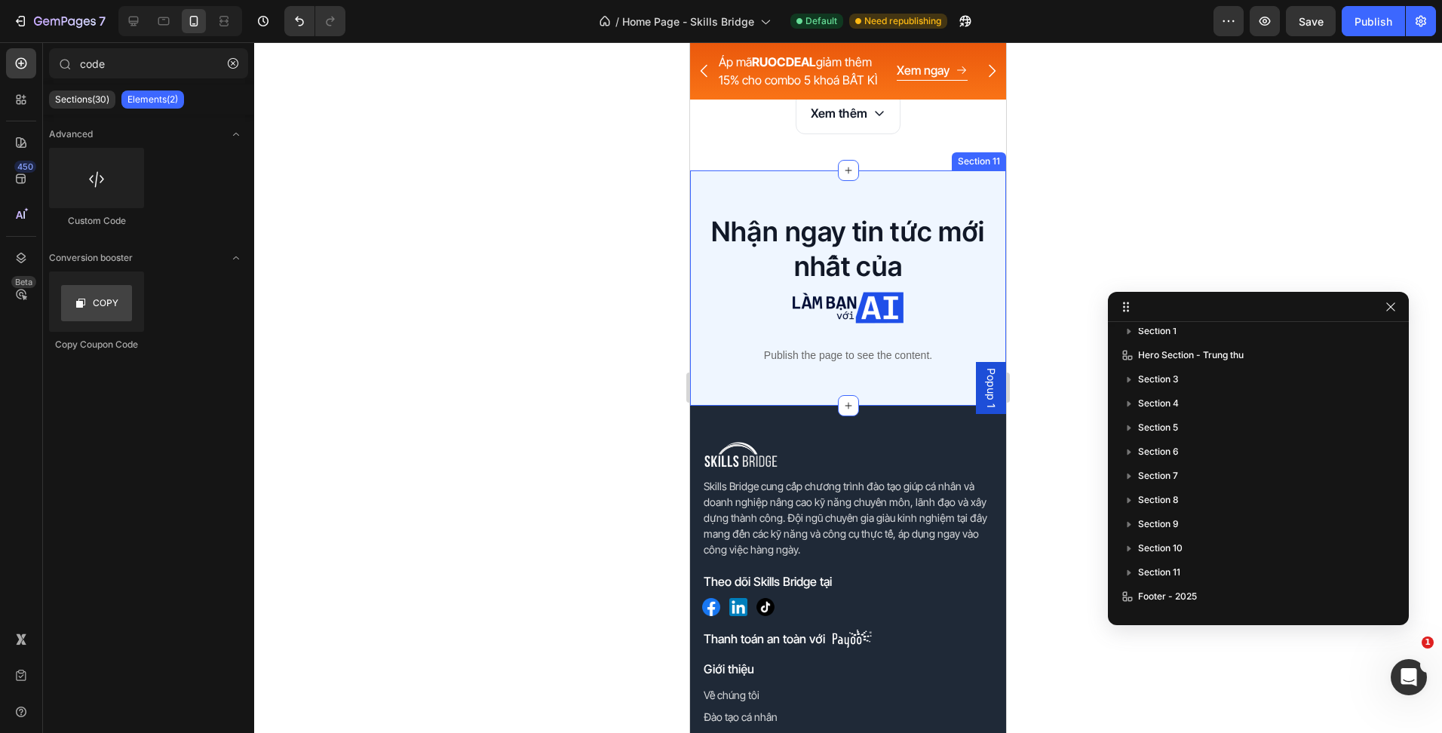
click at [824, 387] on div "Nhận ngay tin tức mới nhất của Heading Image Row Publish the page to see the co…" at bounding box center [848, 288] width 316 height 236
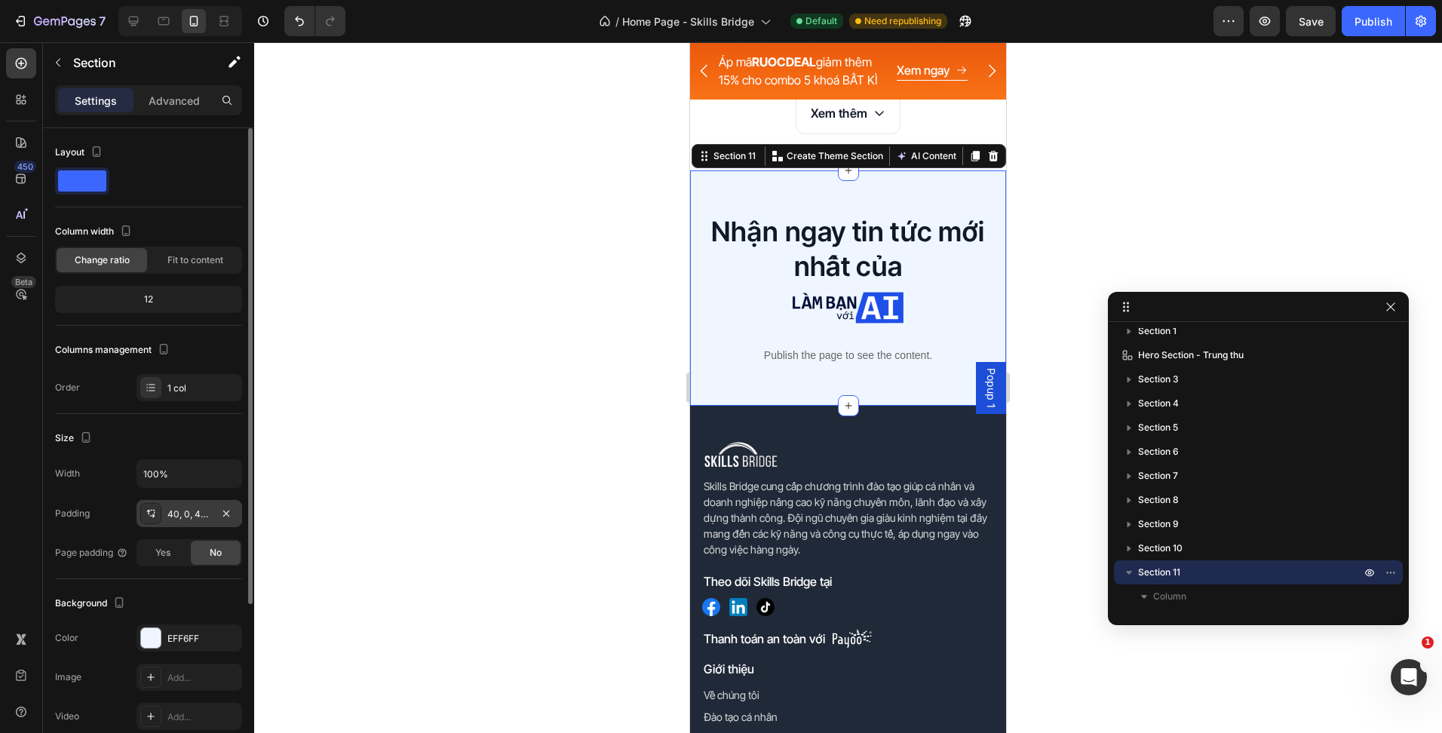
click at [176, 520] on div "40, 0, 40, 0" at bounding box center [189, 515] width 44 height 14
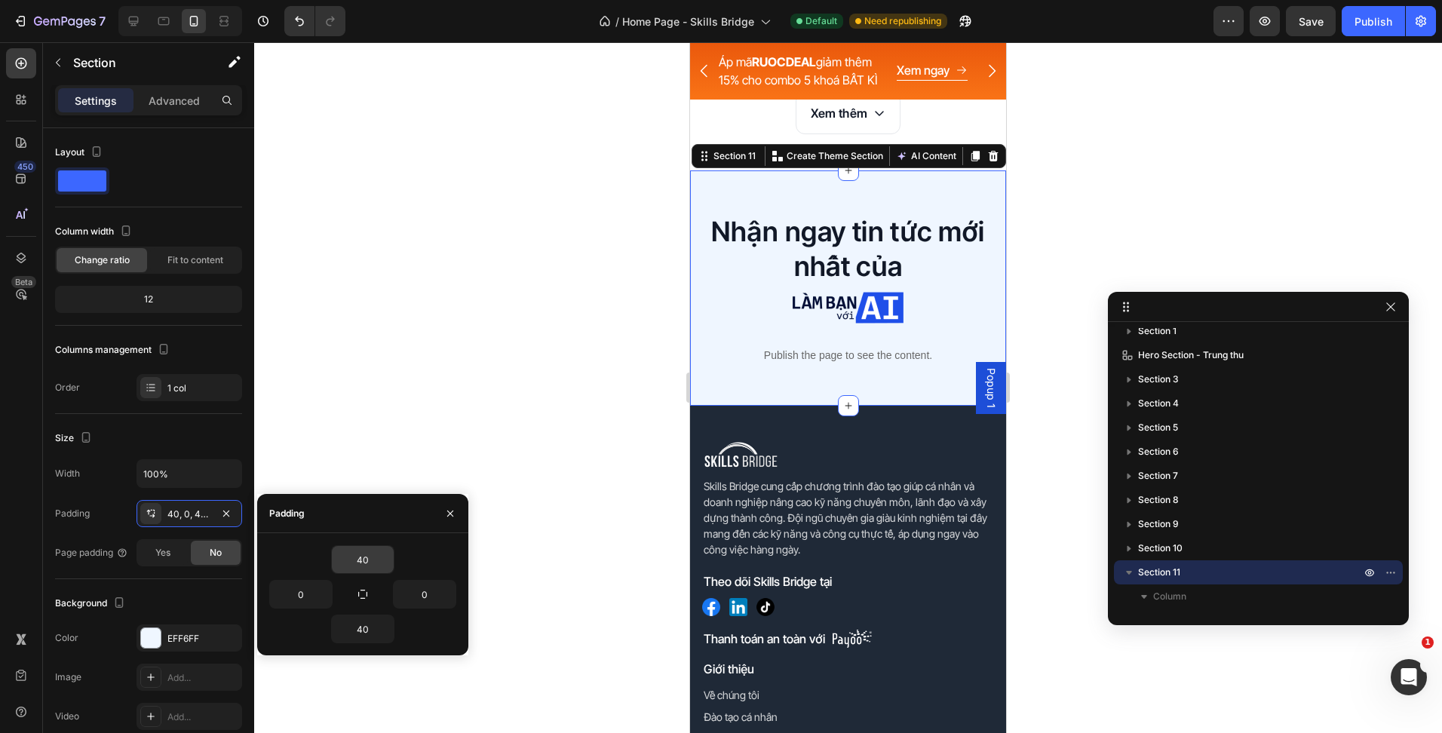
click at [364, 569] on input "40" at bounding box center [363, 559] width 62 height 27
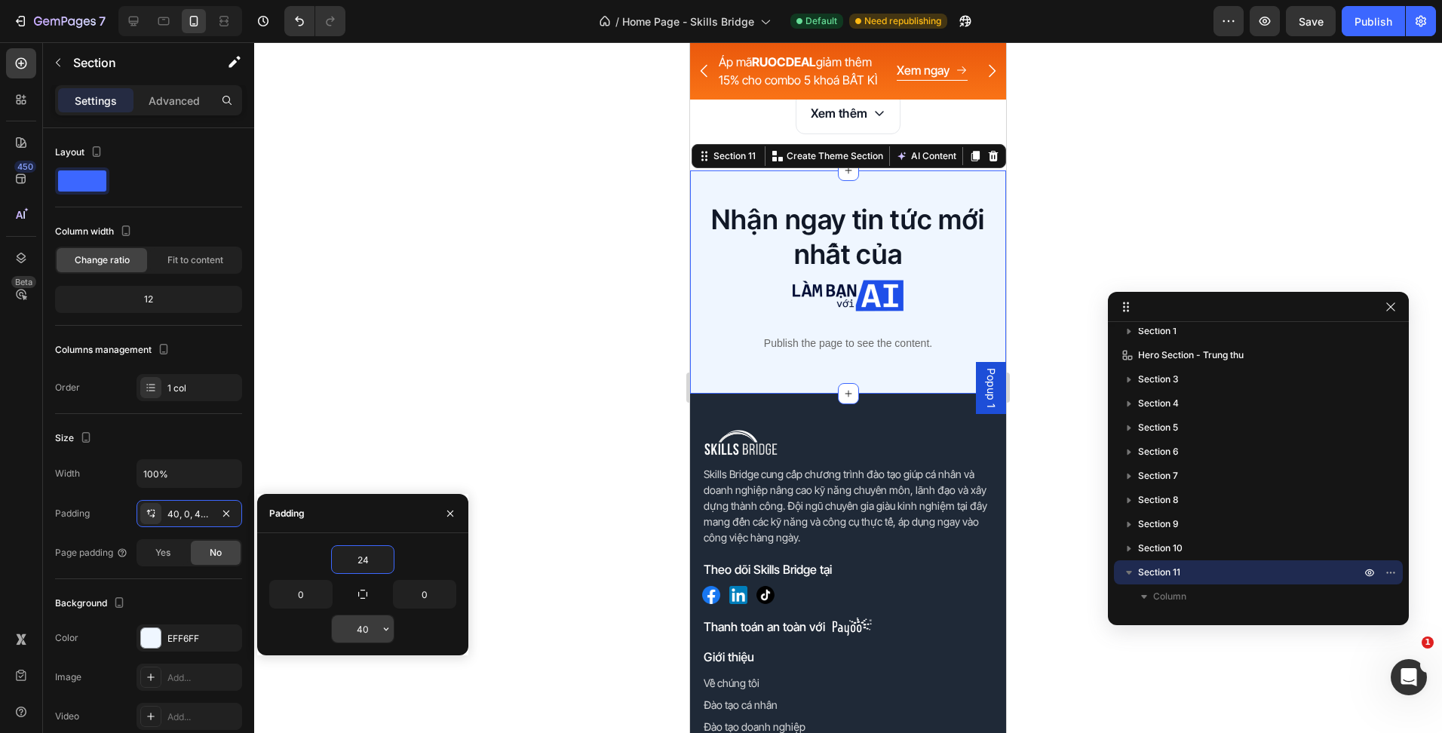
type input "24"
click at [357, 619] on input "40" at bounding box center [363, 628] width 62 height 27
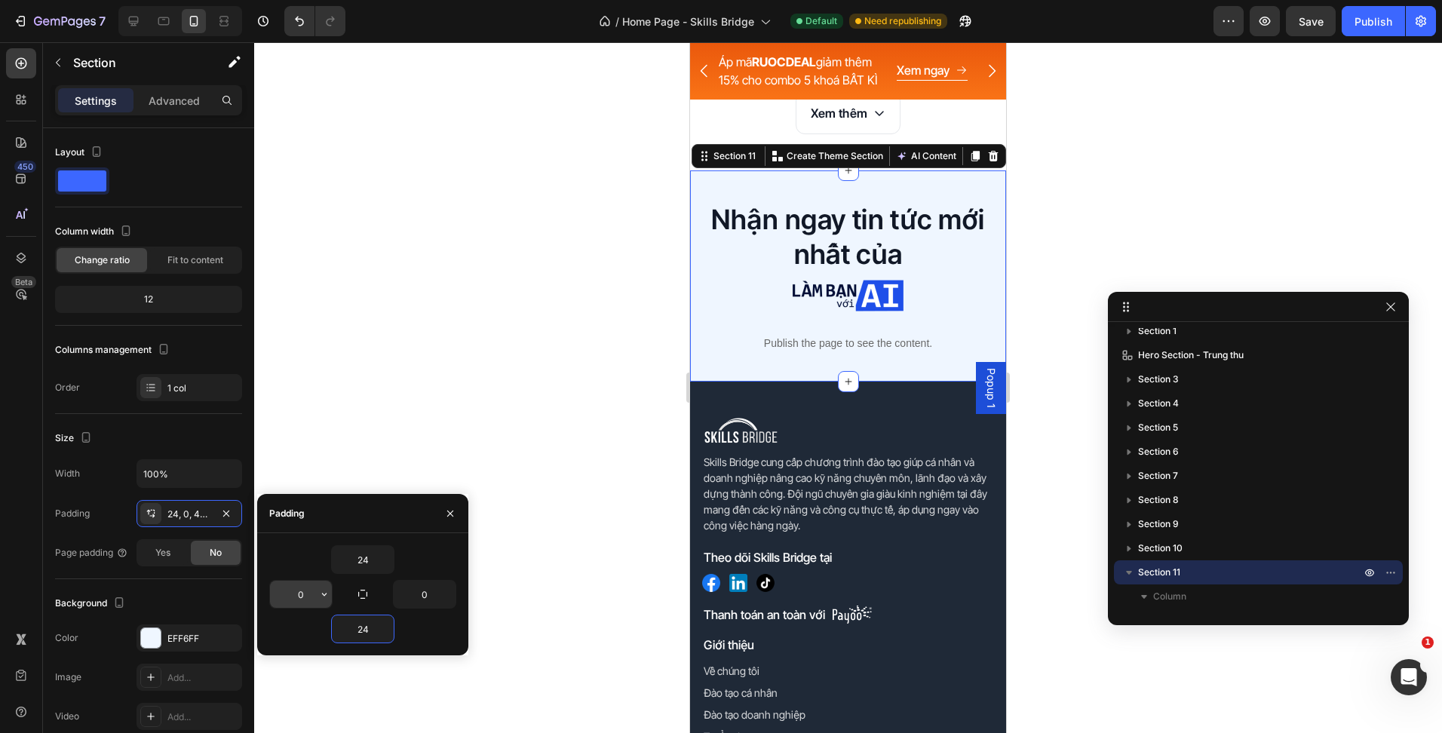
type input "24"
click at [302, 600] on input "0" at bounding box center [301, 594] width 62 height 27
type input "16"
click at [416, 590] on input "0" at bounding box center [425, 594] width 62 height 27
type input "16"
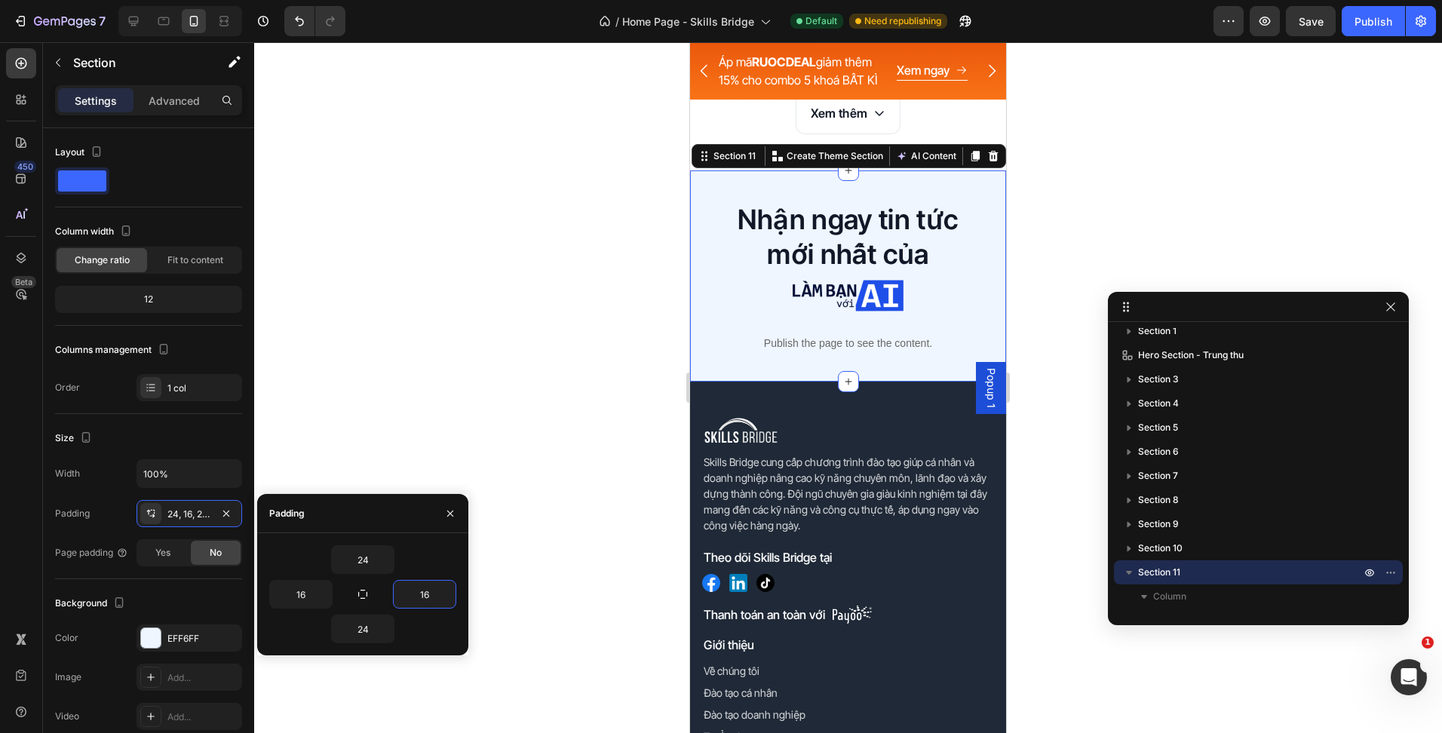
click at [577, 363] on div at bounding box center [848, 387] width 1188 height 691
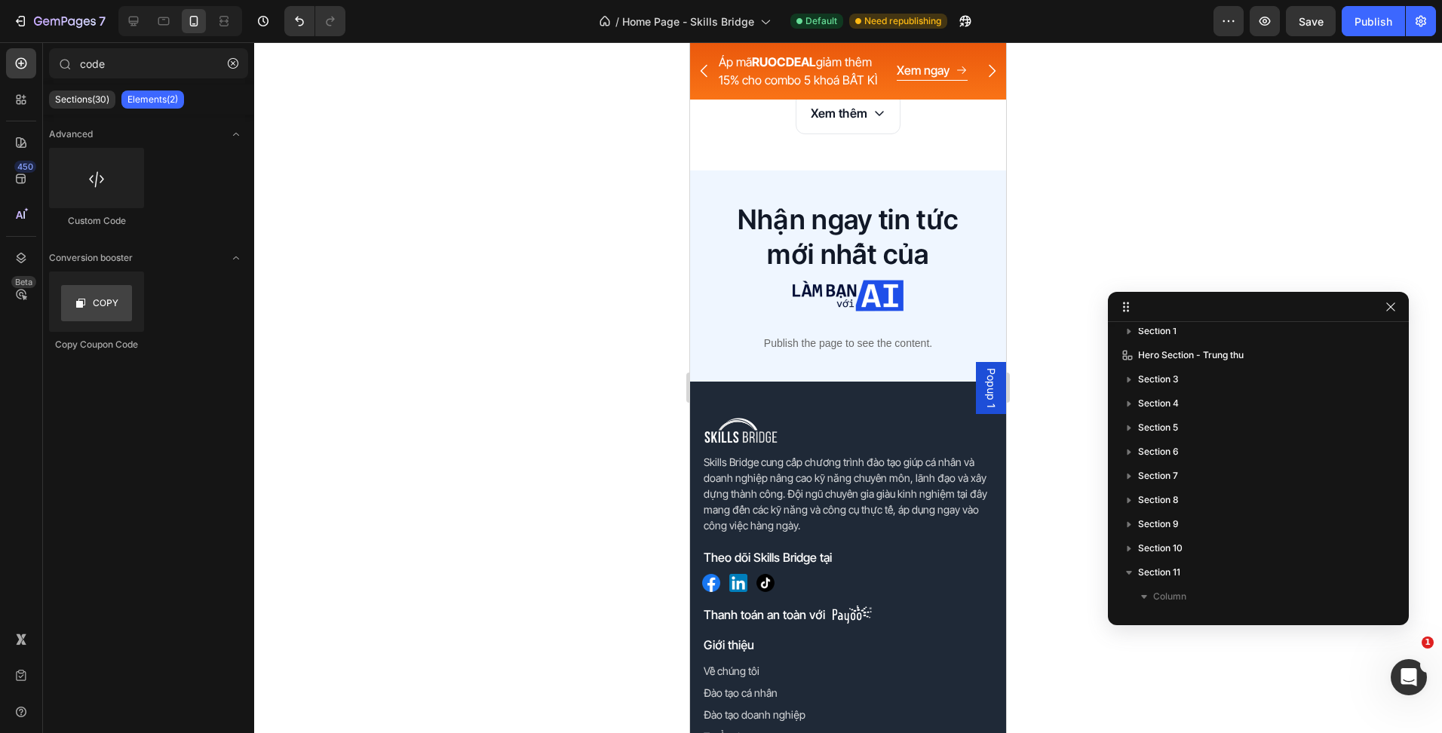
click at [1308, 37] on div "7 Version history / Home Page - Skills Bridge Default Need republishing Preview…" at bounding box center [721, 21] width 1442 height 43
click at [1311, 30] on button "Save" at bounding box center [1311, 21] width 50 height 30
click at [140, 23] on icon at bounding box center [133, 21] width 15 height 15
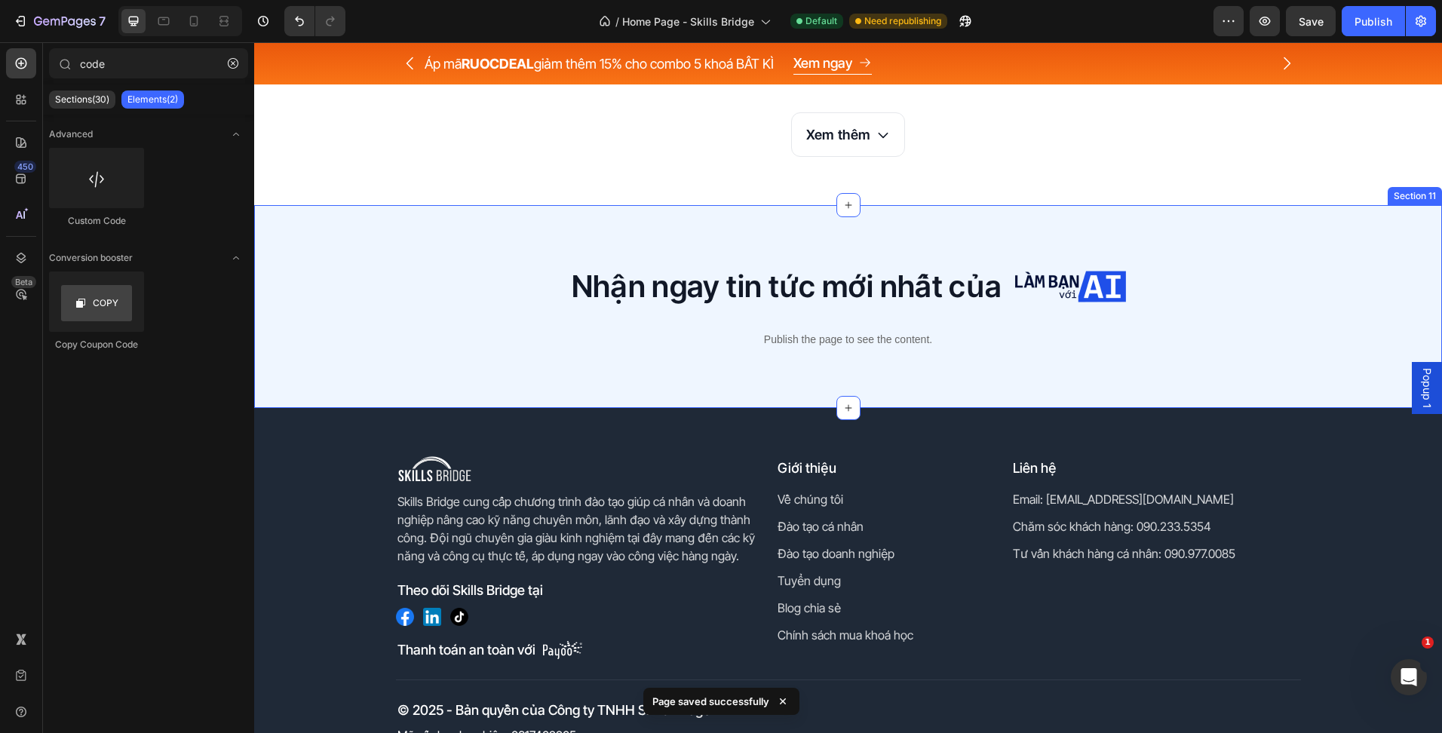
scroll to position [5410, 0]
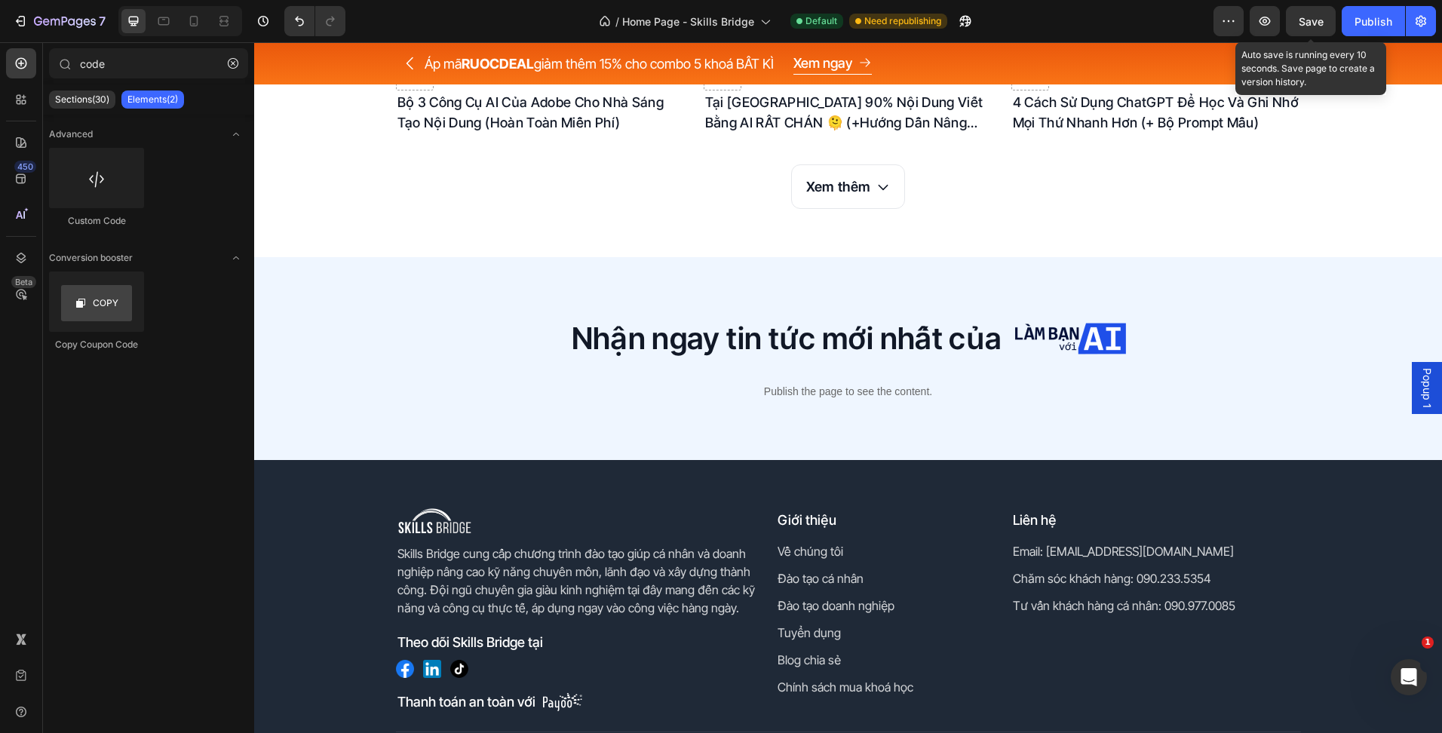
click at [1314, 19] on span "Save" at bounding box center [1311, 21] width 25 height 13
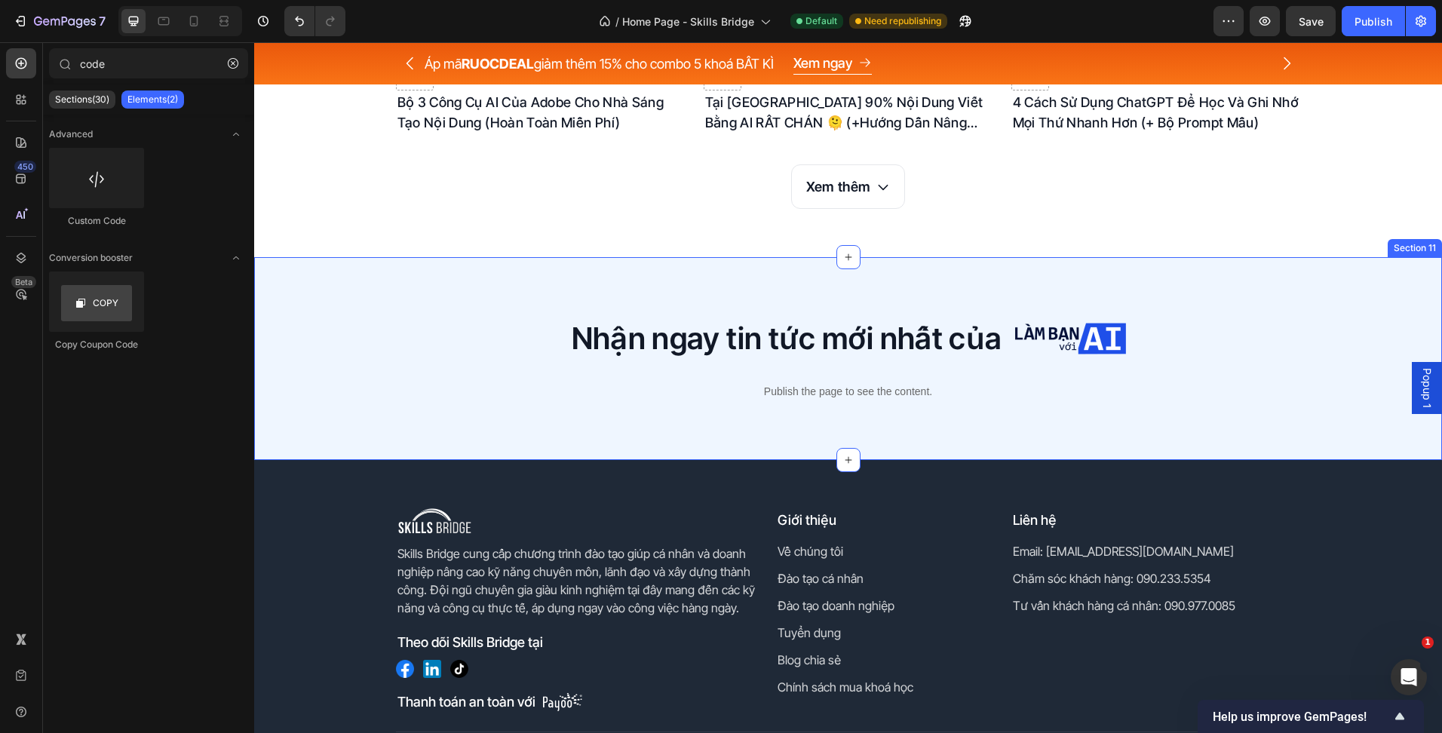
click at [722, 333] on h2 "Nhận ngay tin tức mới nhất của" at bounding box center [787, 338] width 434 height 42
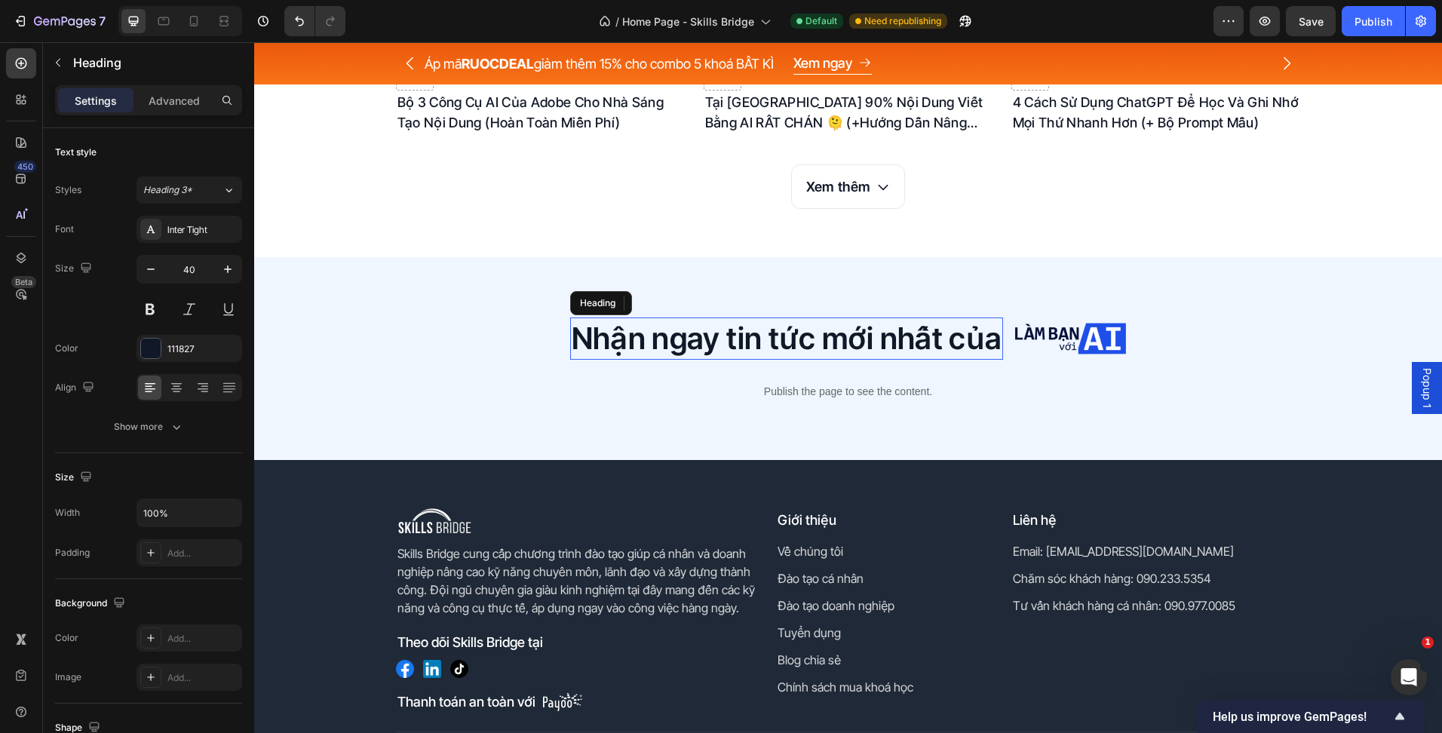
click at [722, 333] on h2 "Nhận ngay tin tức mới nhất của" at bounding box center [787, 338] width 434 height 42
click at [796, 343] on p "Nhận ngay tin tức mới nhất của" at bounding box center [787, 338] width 431 height 39
click at [798, 343] on p "Nhận ngay tin tức mới nhất của" at bounding box center [787, 338] width 431 height 39
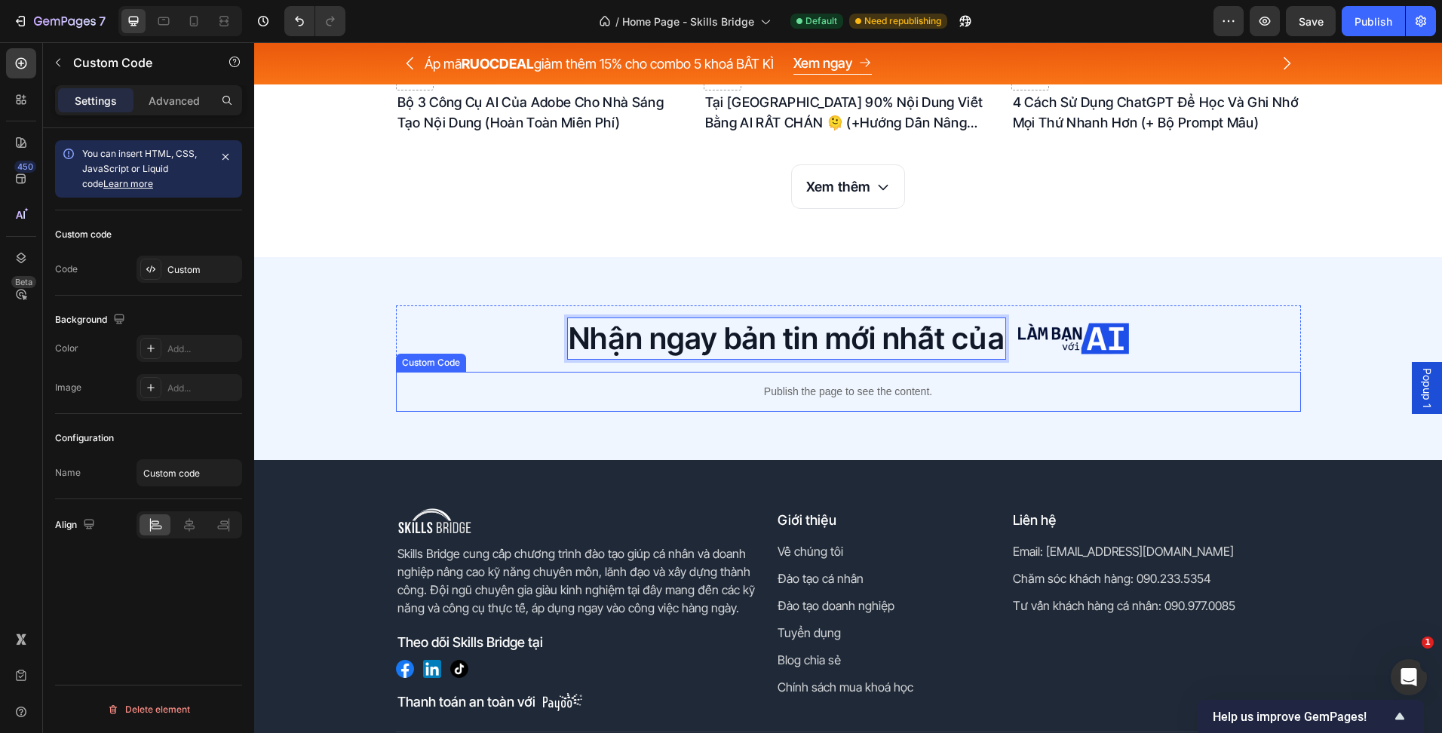
click at [1032, 409] on div "Publish the page to see the content." at bounding box center [848, 392] width 905 height 40
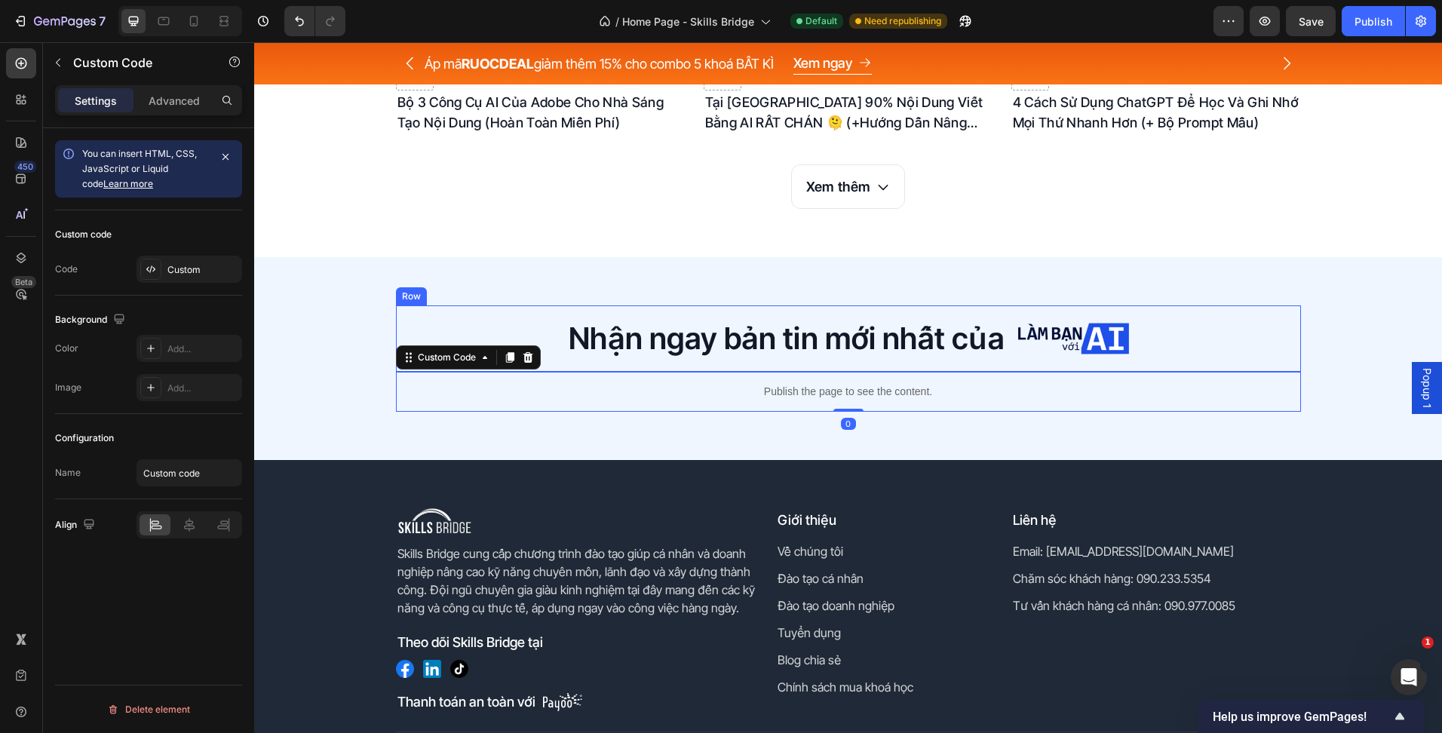
click at [1179, 337] on div "Nhận ngay bản tin mới nhất của Heading Image Row" at bounding box center [848, 338] width 905 height 66
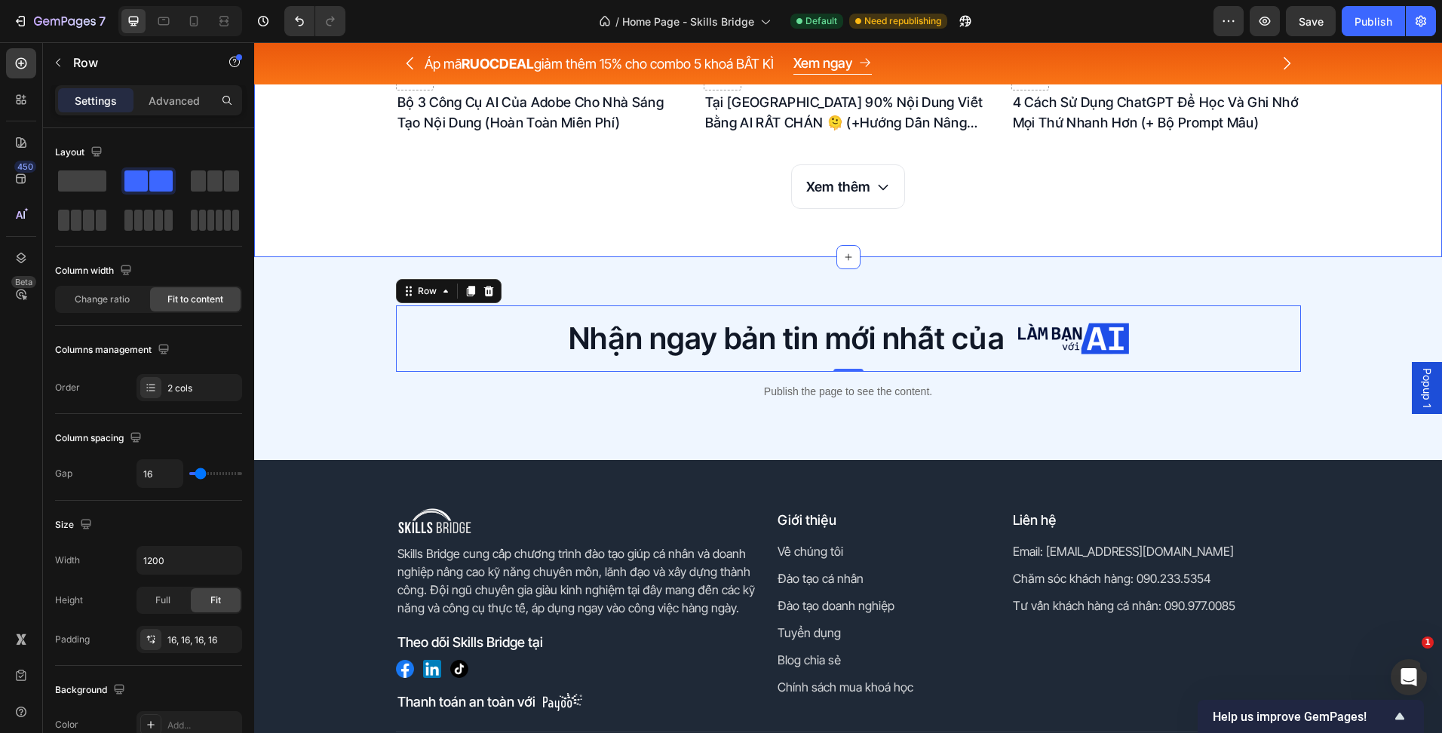
click at [728, 340] on p "Nhận ngay bản tin mới nhất của" at bounding box center [787, 338] width 436 height 39
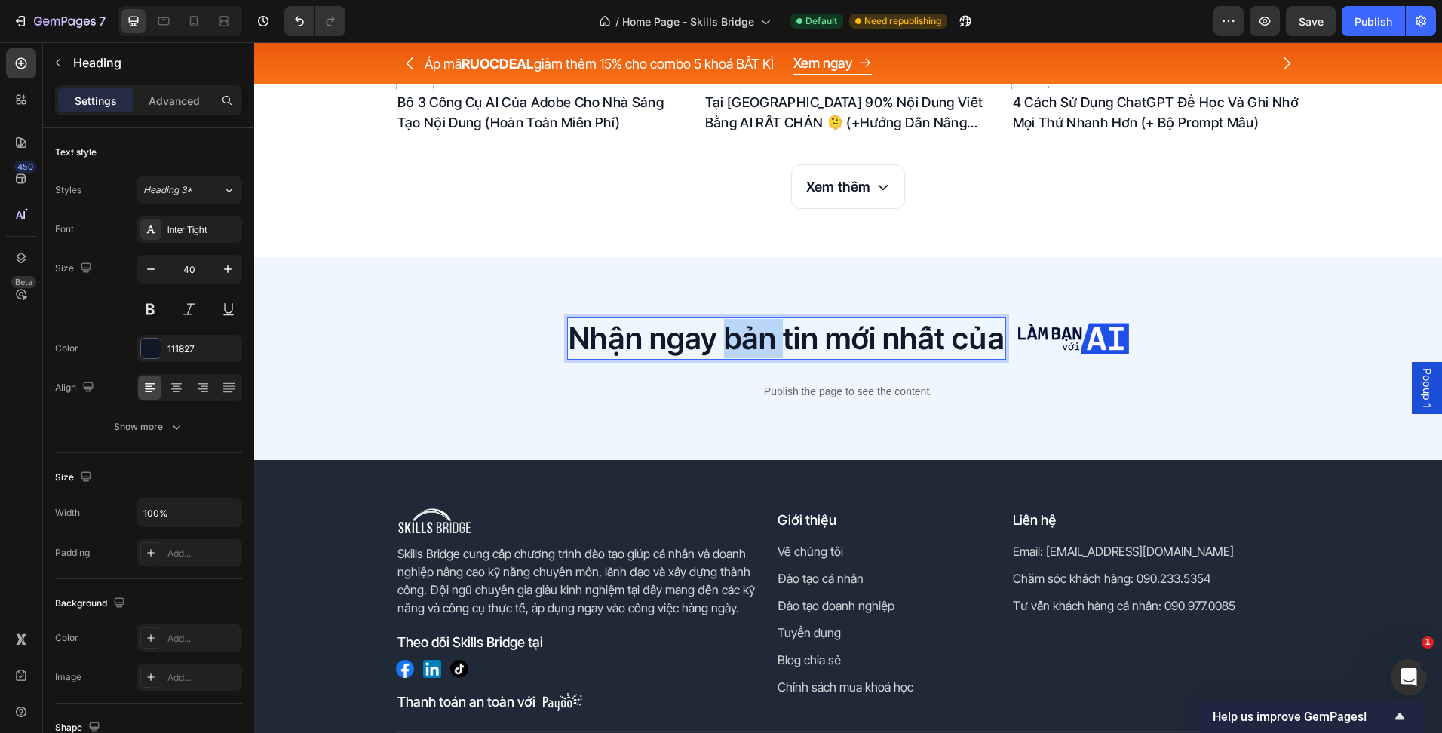
click at [734, 346] on p "Nhận ngay bản tin mới nhất của" at bounding box center [787, 338] width 436 height 39
click at [1047, 425] on div "Nhận ngay bản tin mới nhất của Heading 0 Image Row Publish the page to see the …" at bounding box center [848, 358] width 1188 height 203
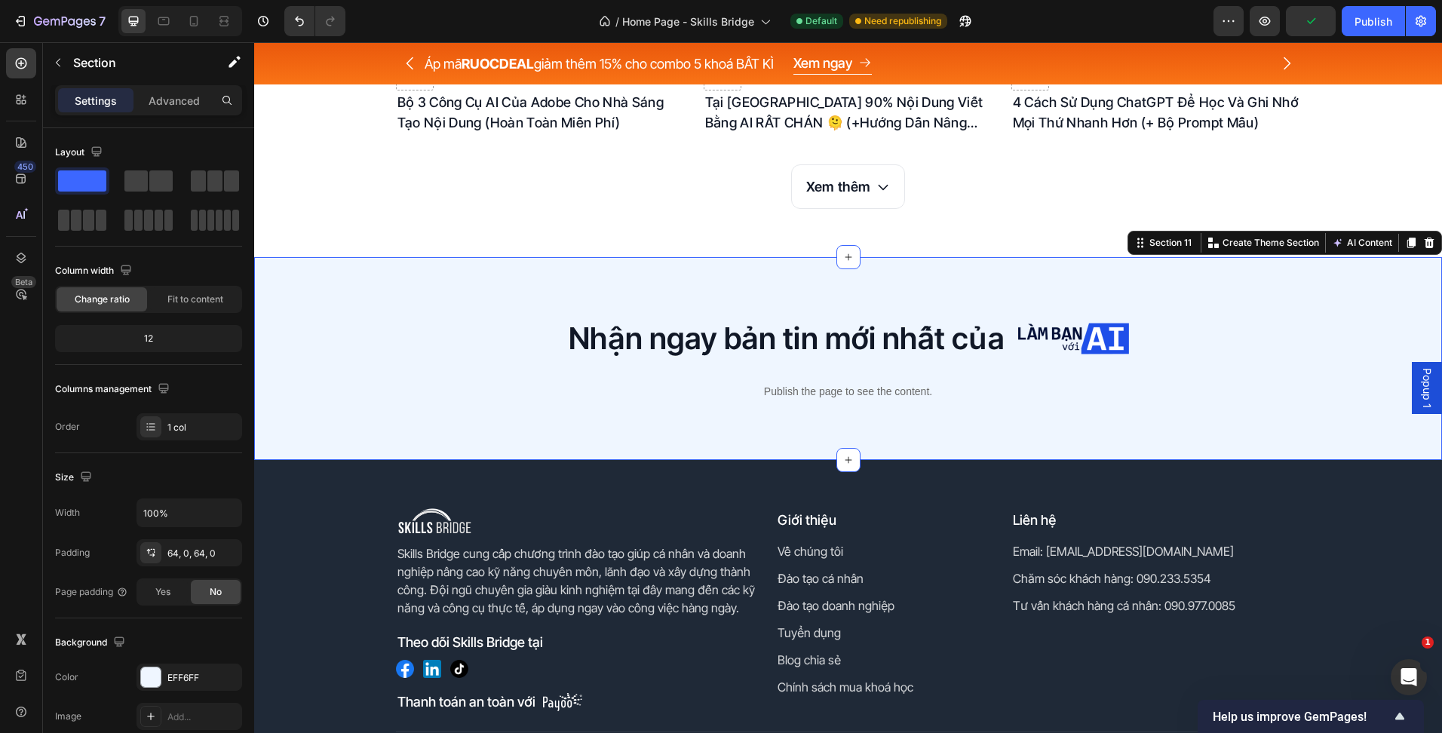
click at [414, 442] on div "Nhận ngay bản tin mới nhất của Heading Image Row Publish the page to see the co…" at bounding box center [848, 358] width 1188 height 203
click at [347, 384] on div "Nhận ngay bản tin mới nhất của Heading Image Row Publish the page to see the co…" at bounding box center [848, 358] width 1188 height 106
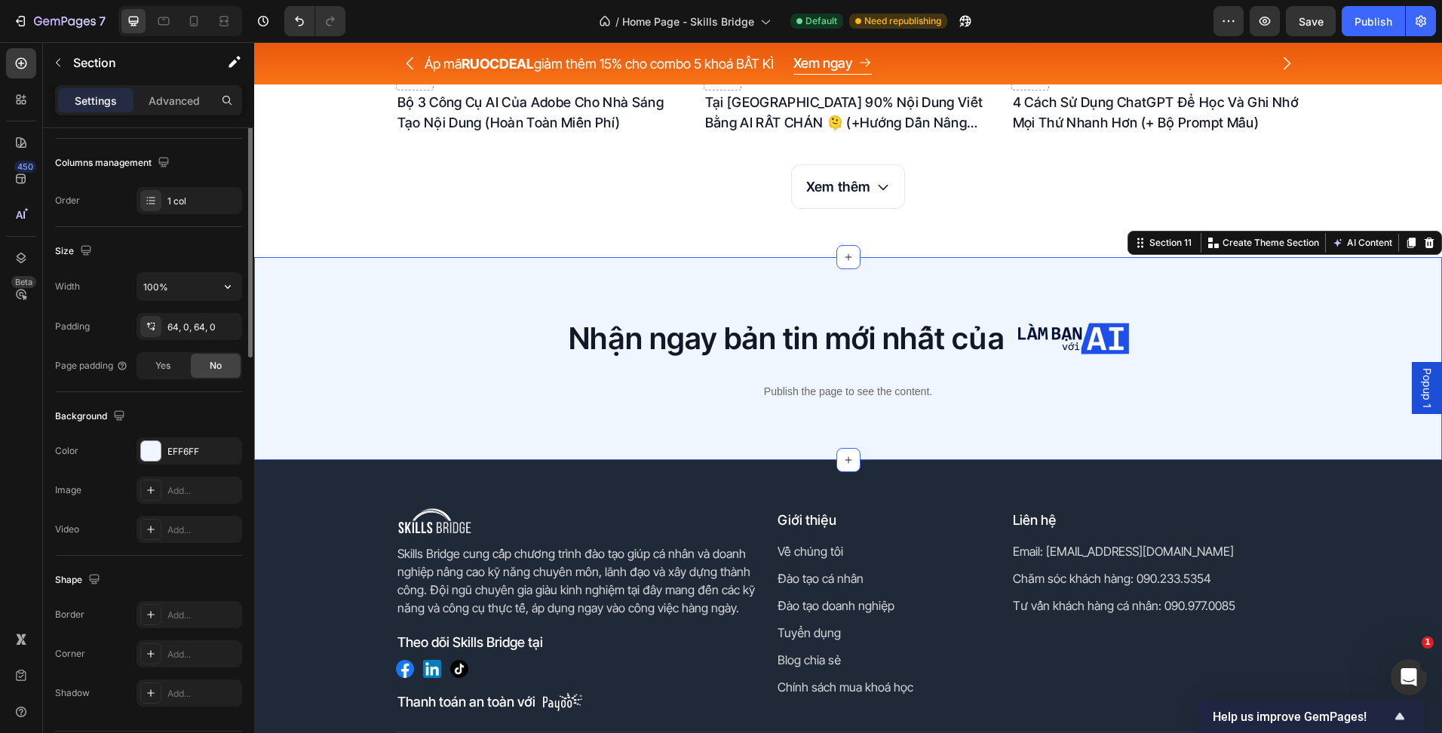
scroll to position [272, 0]
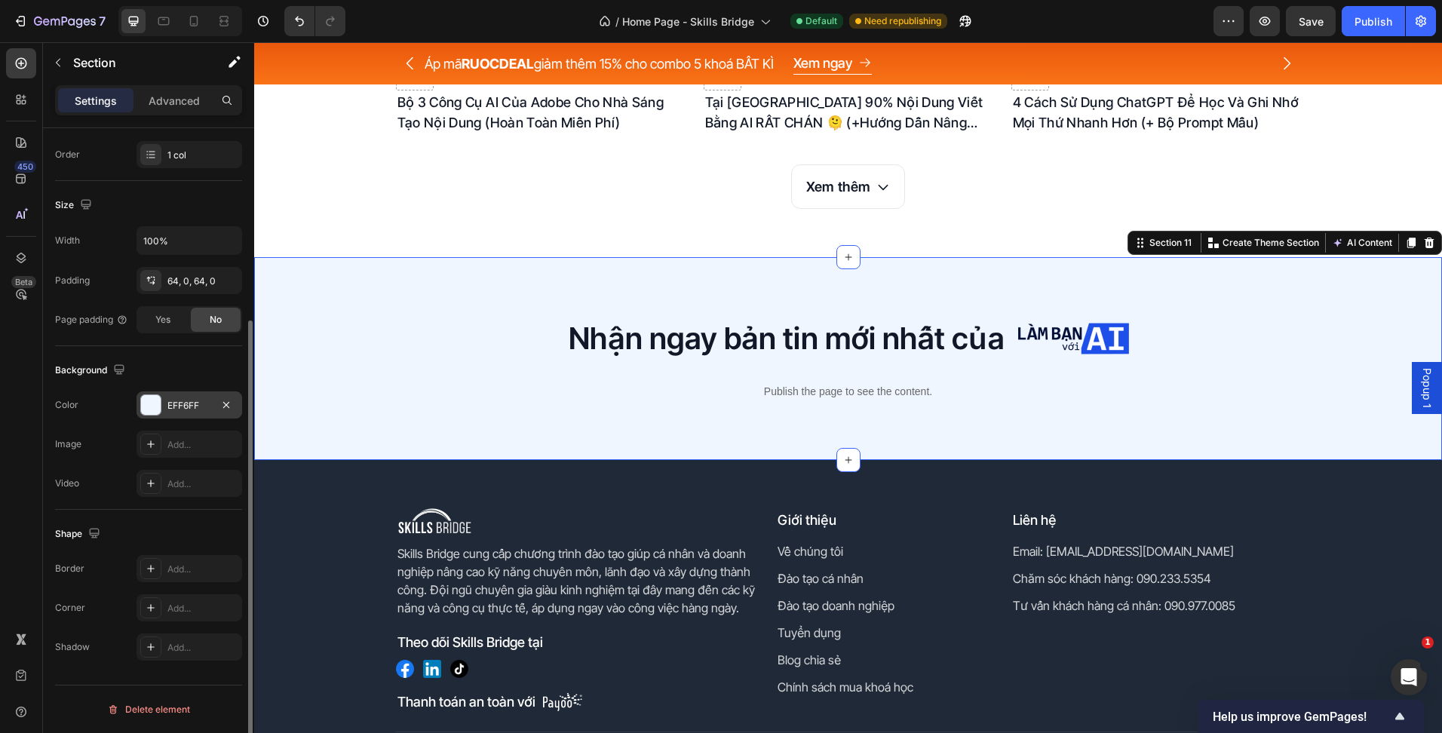
click at [146, 394] on div "EFF6FF" at bounding box center [189, 404] width 106 height 27
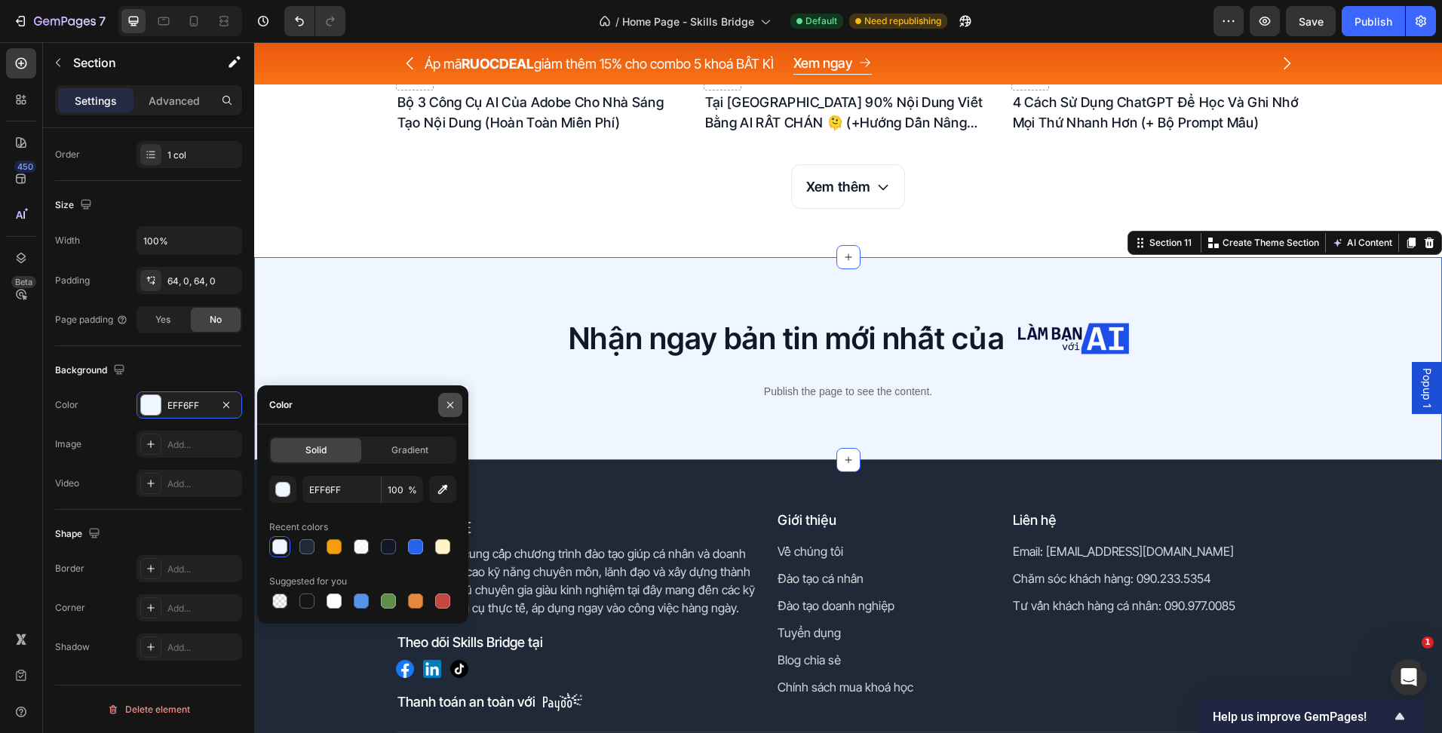
click at [444, 406] on button "button" at bounding box center [450, 405] width 24 height 24
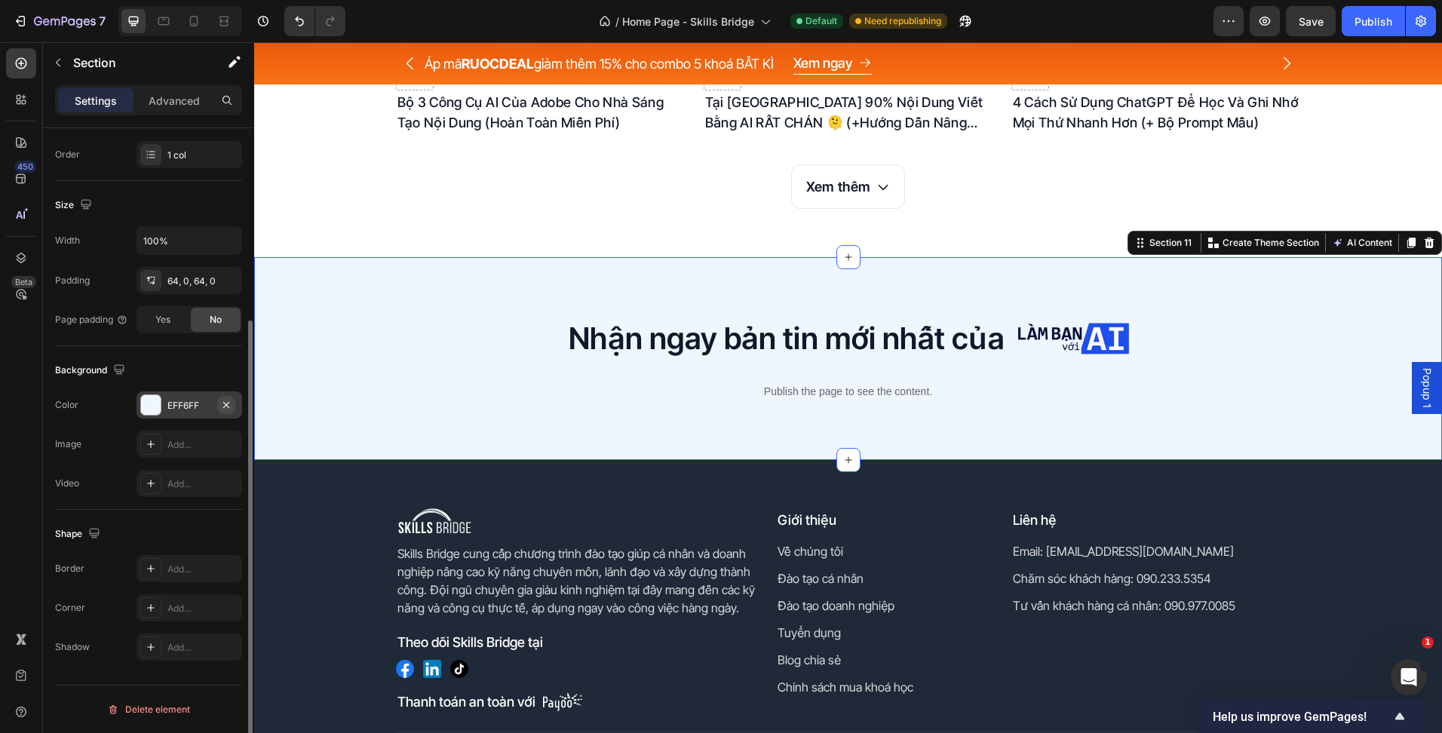
click at [230, 406] on icon "button" at bounding box center [226, 405] width 12 height 12
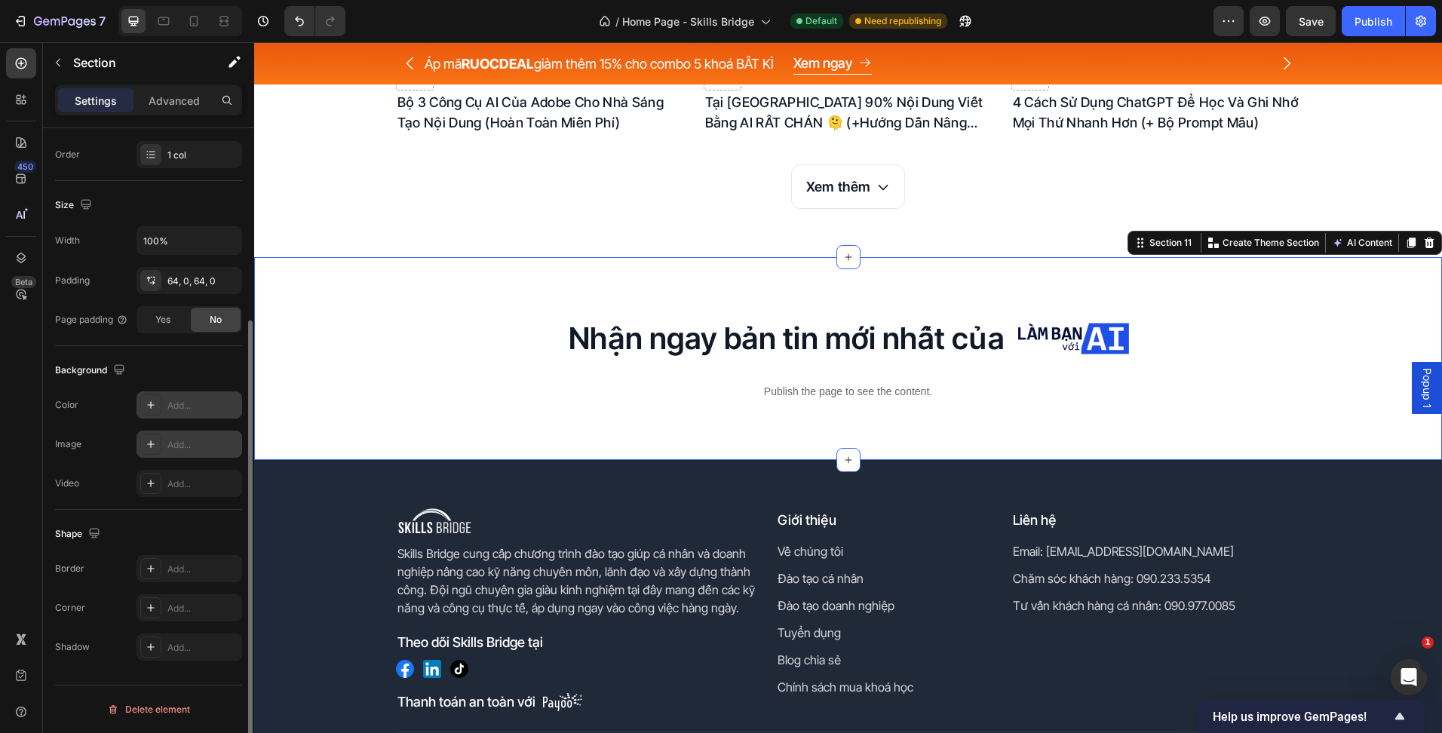
click at [176, 443] on div "Add..." at bounding box center [202, 445] width 71 height 14
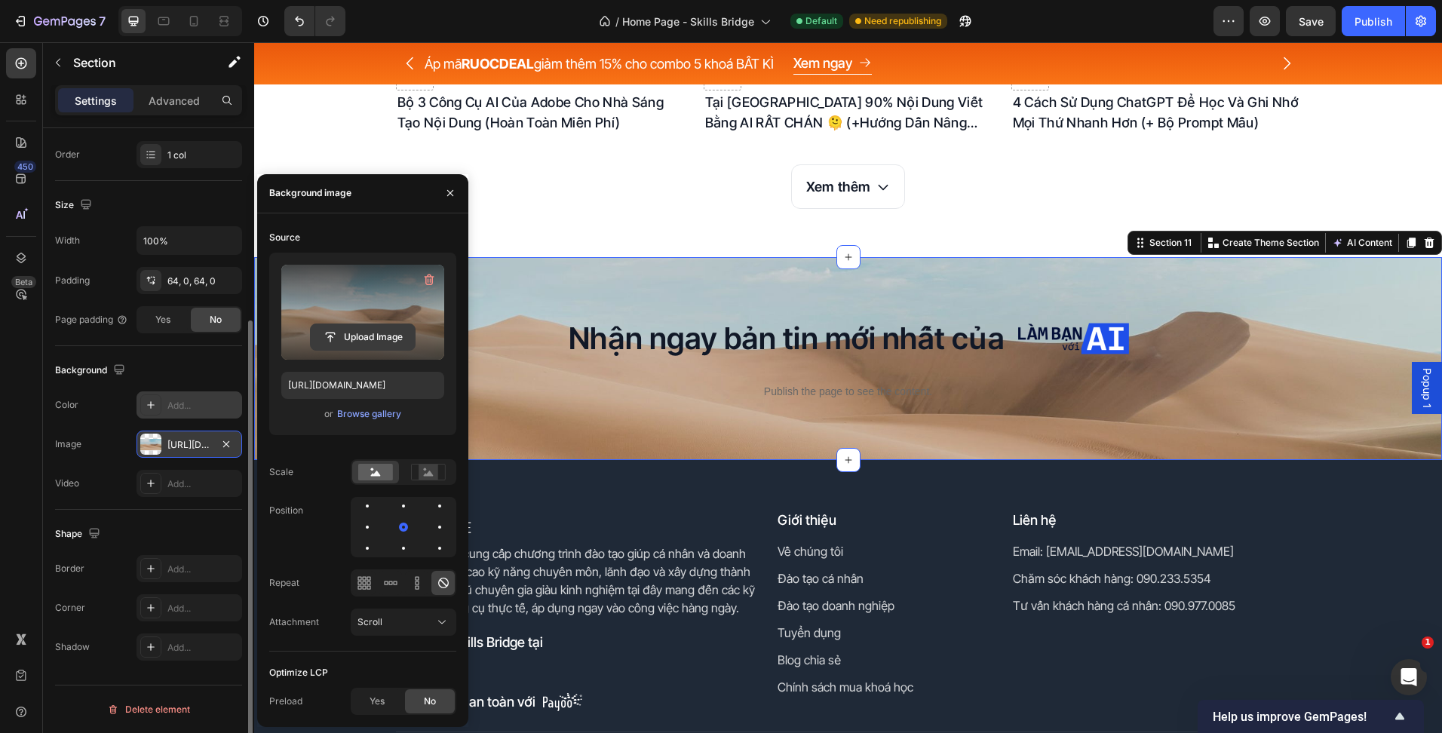
click at [351, 341] on input "file" at bounding box center [363, 337] width 104 height 26
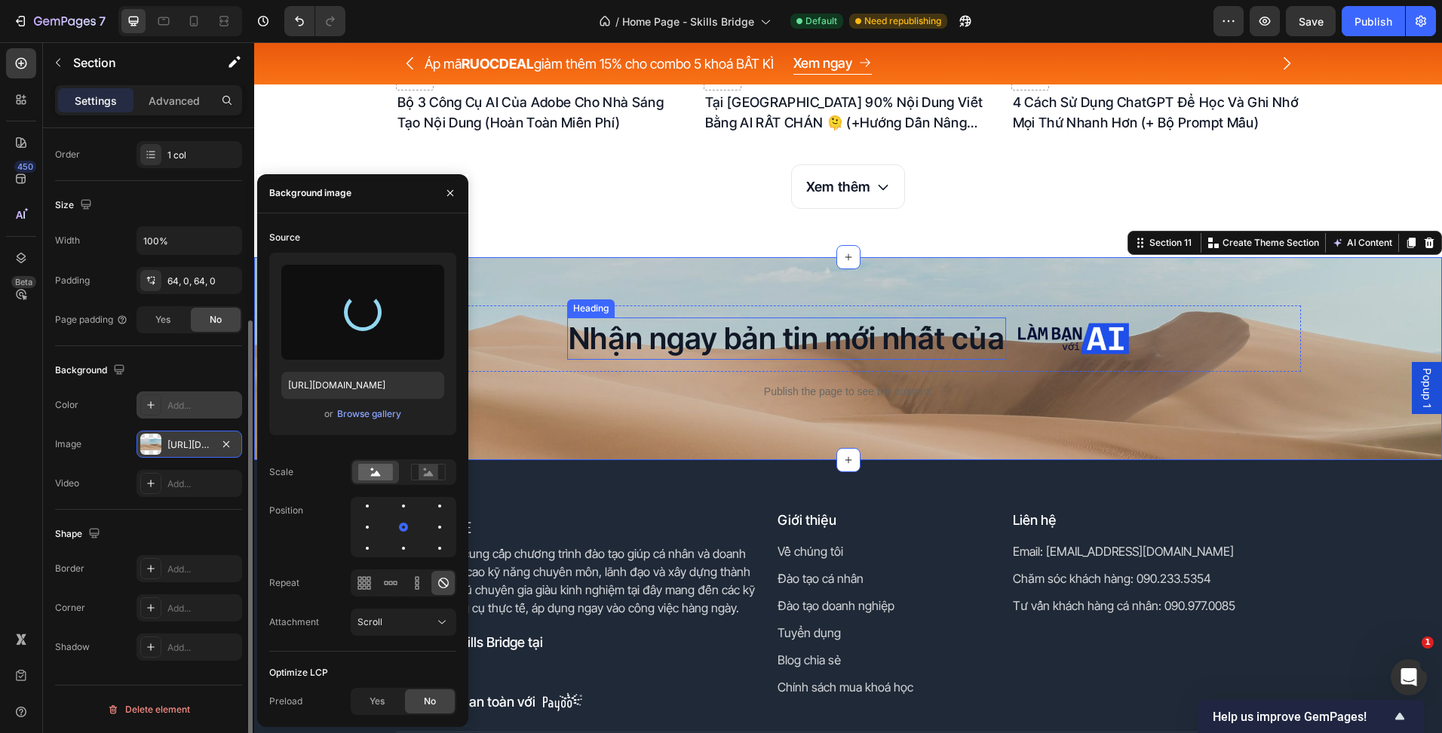
type input "[URL][DOMAIN_NAME]"
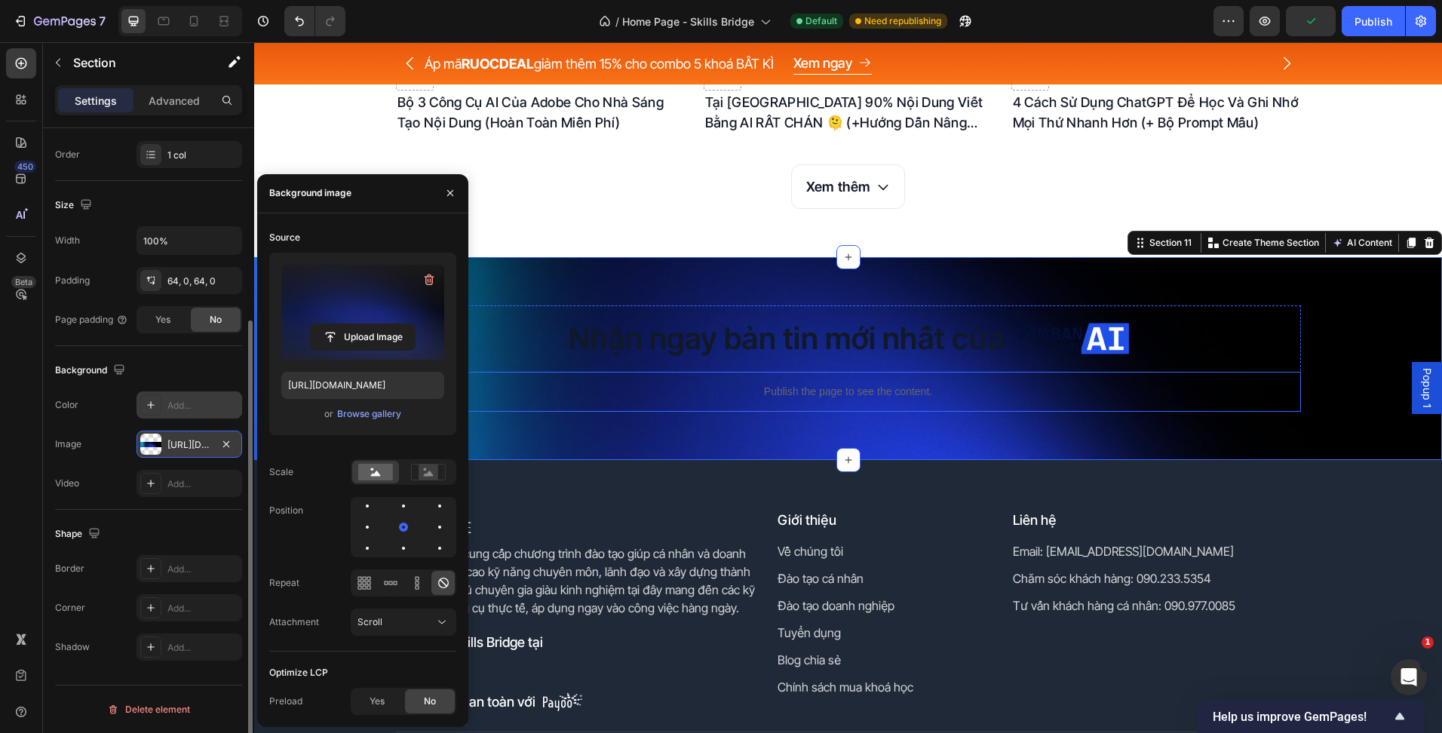
click at [669, 345] on p "Nhận ngay bản tin mới nhất của" at bounding box center [787, 338] width 436 height 39
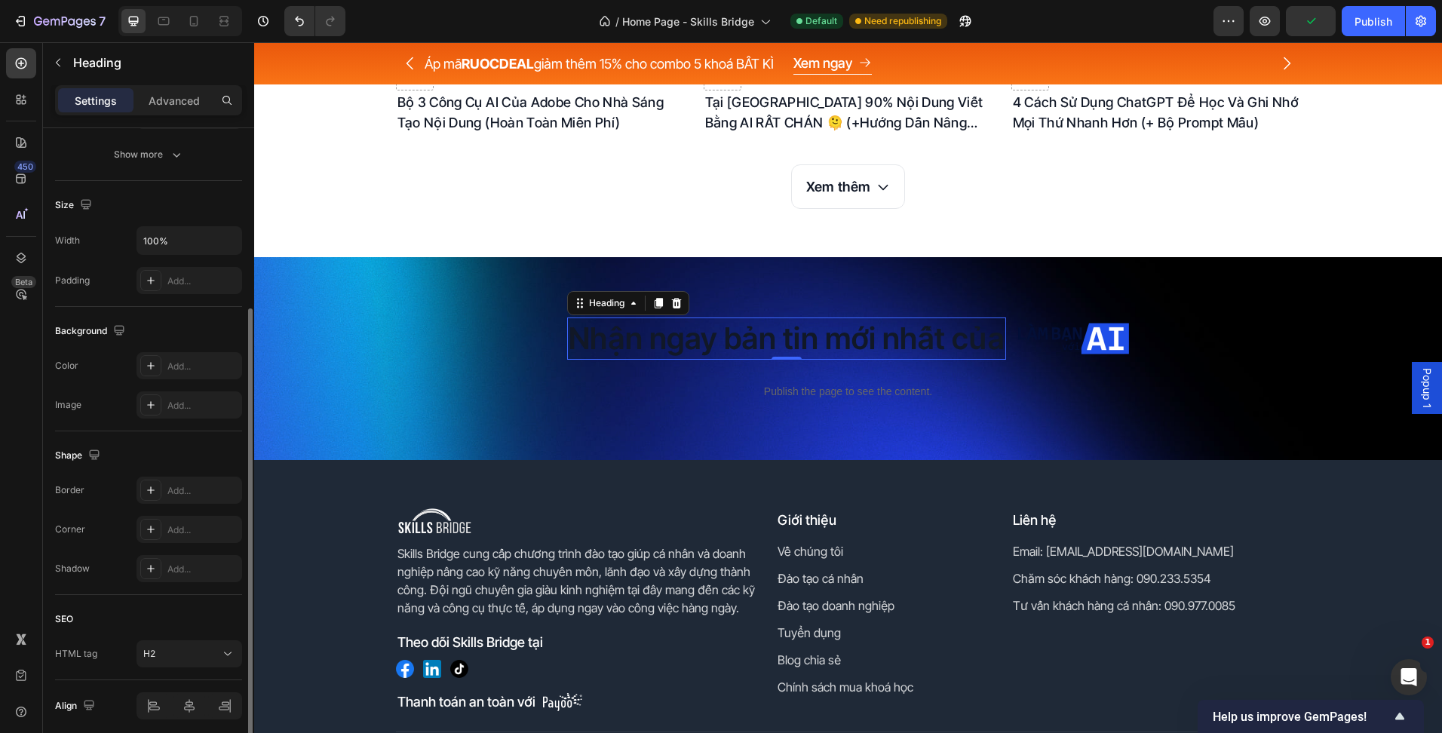
scroll to position [0, 0]
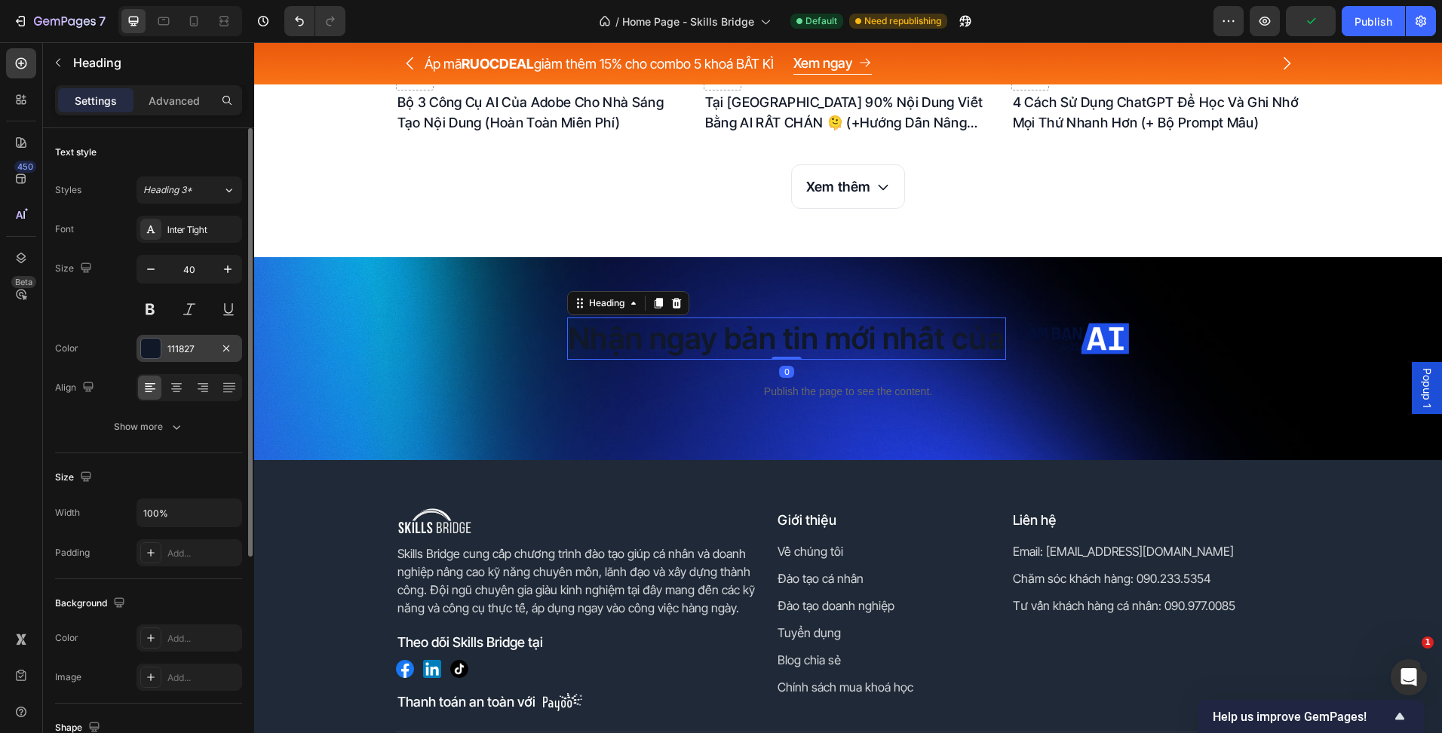
click at [169, 356] on div "111827" at bounding box center [189, 348] width 106 height 27
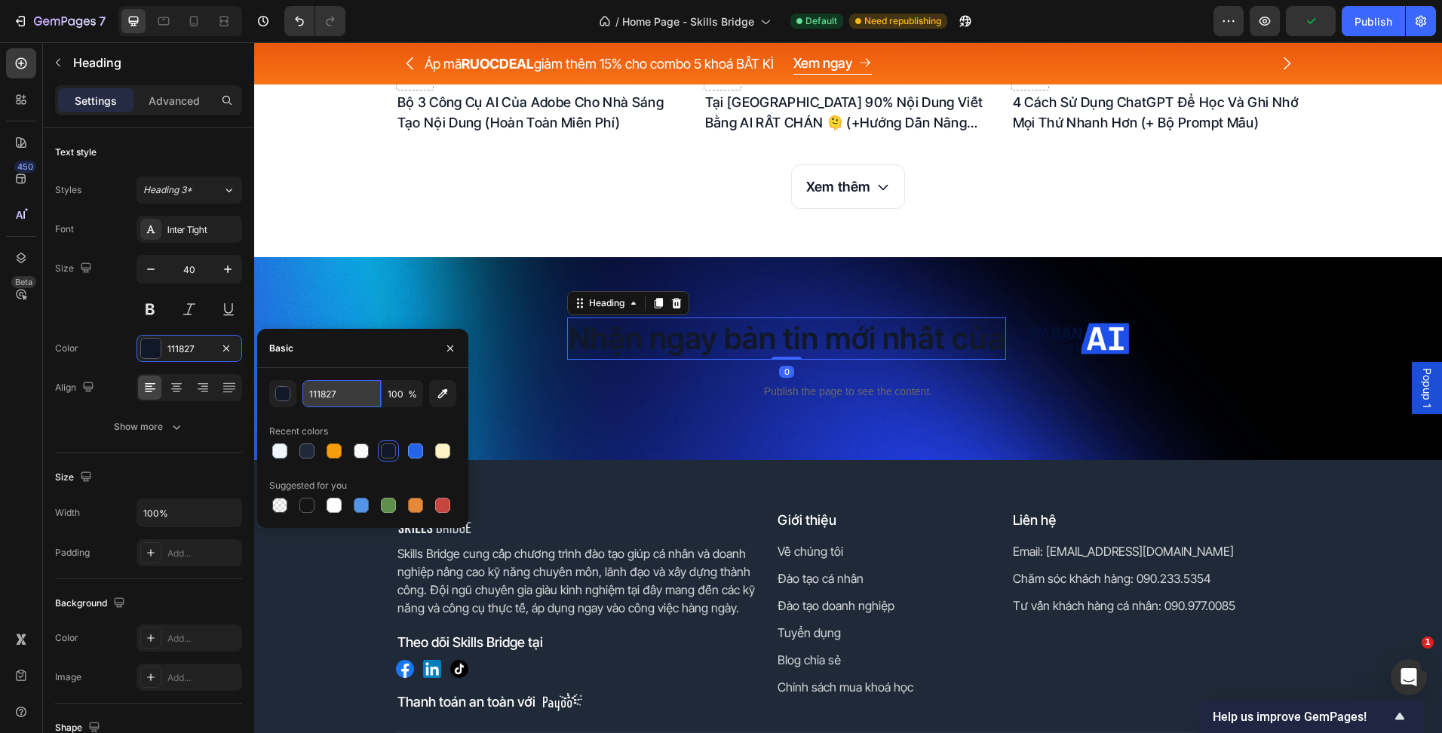
click at [364, 406] on input "111827" at bounding box center [341, 393] width 78 height 27
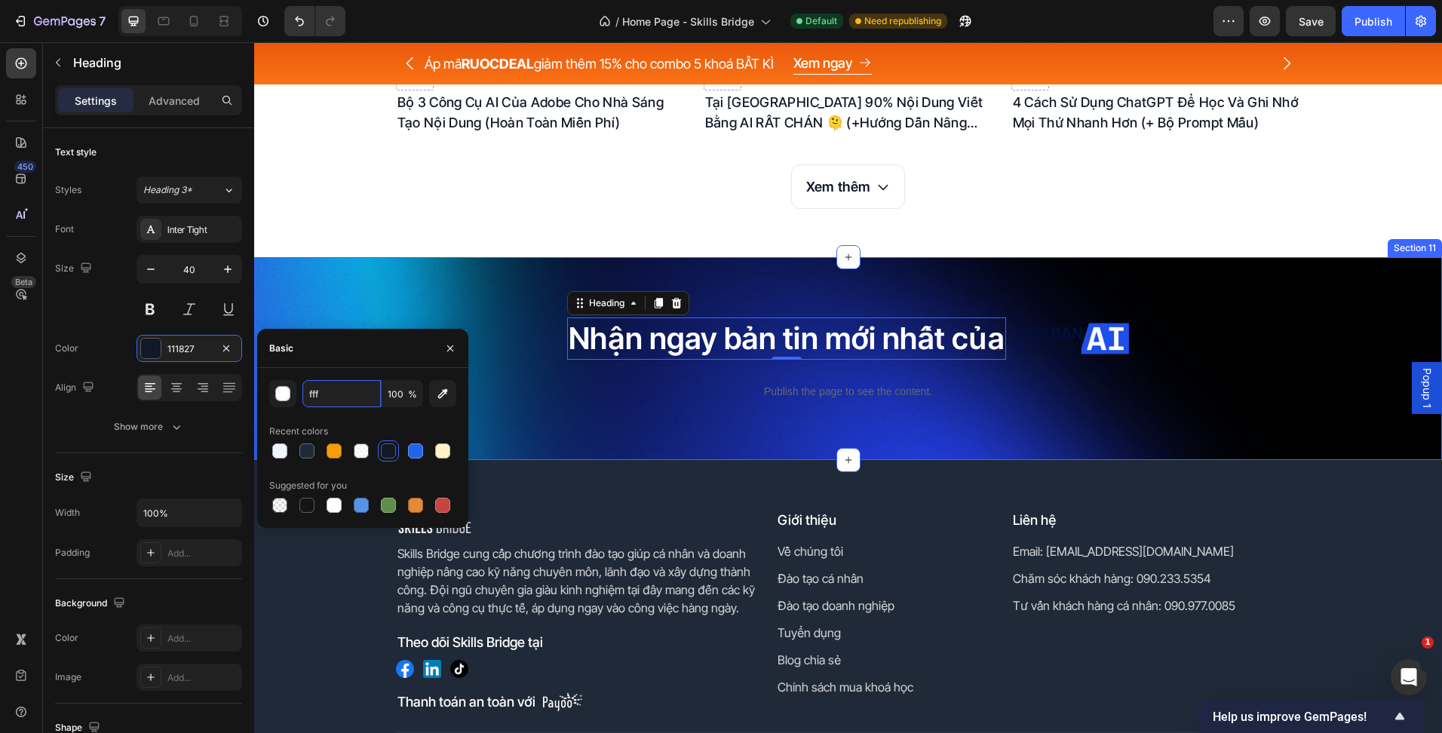
type input "FFFFFF"
click at [1093, 426] on div "Nhận ngay bản tin mới nhất của Heading 0 Image Row Publish the page to see the …" at bounding box center [848, 358] width 1188 height 203
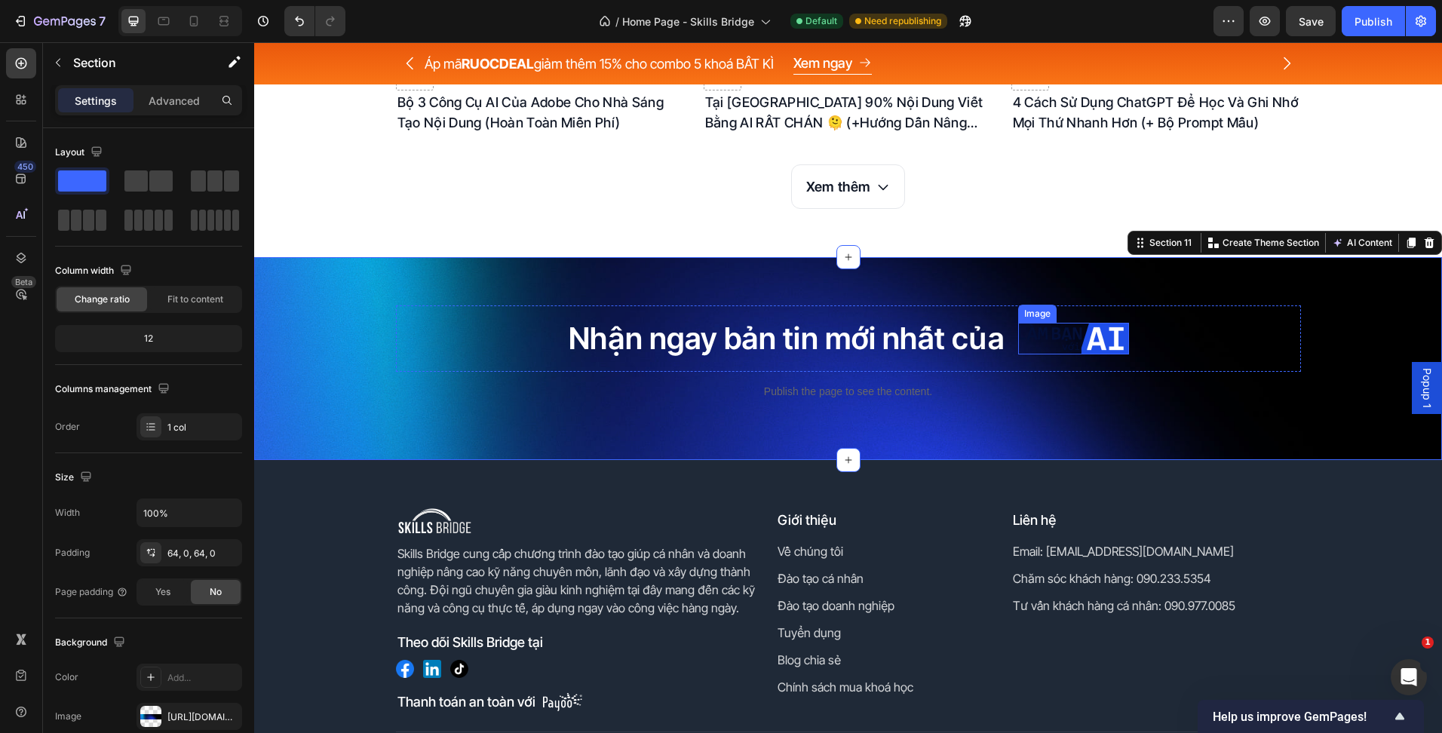
click at [1042, 338] on img at bounding box center [1073, 339] width 111 height 32
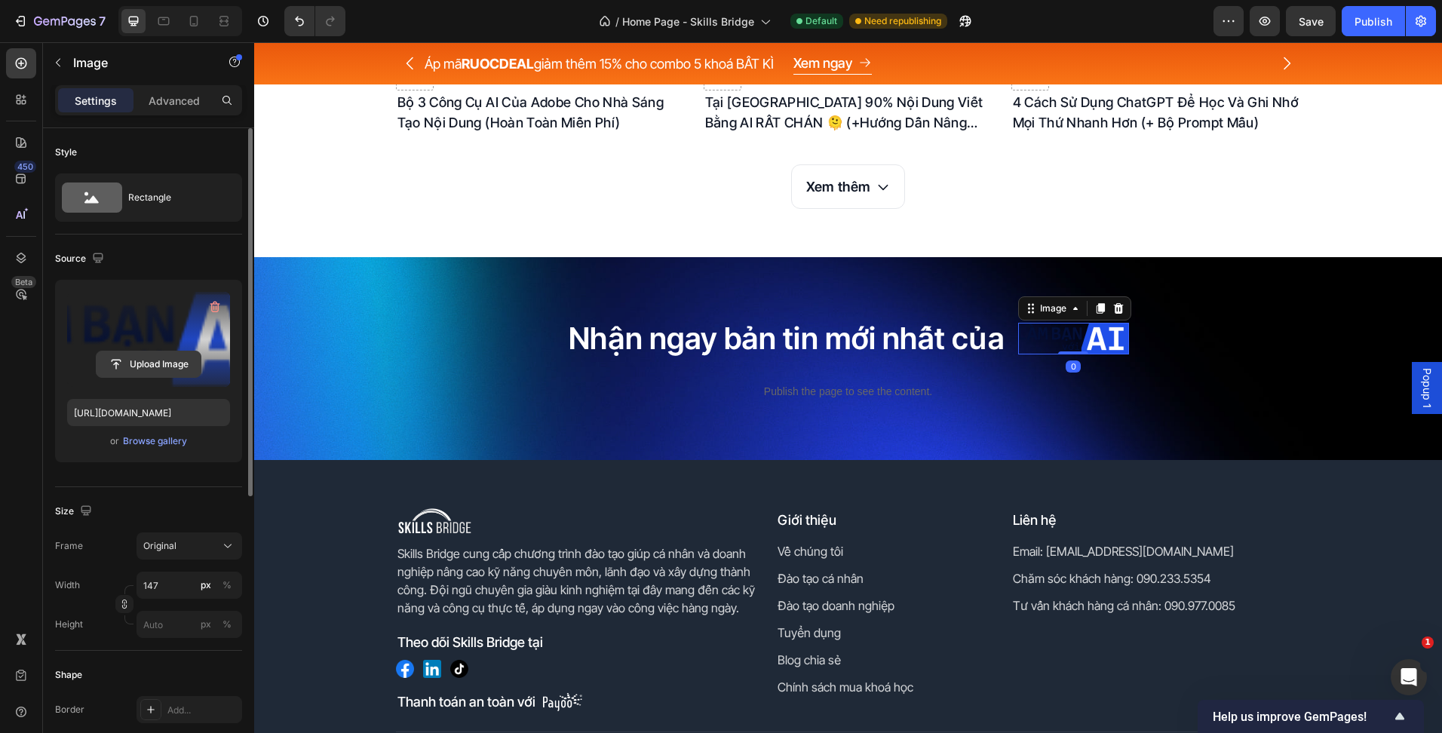
click at [158, 361] on input "file" at bounding box center [149, 364] width 104 height 26
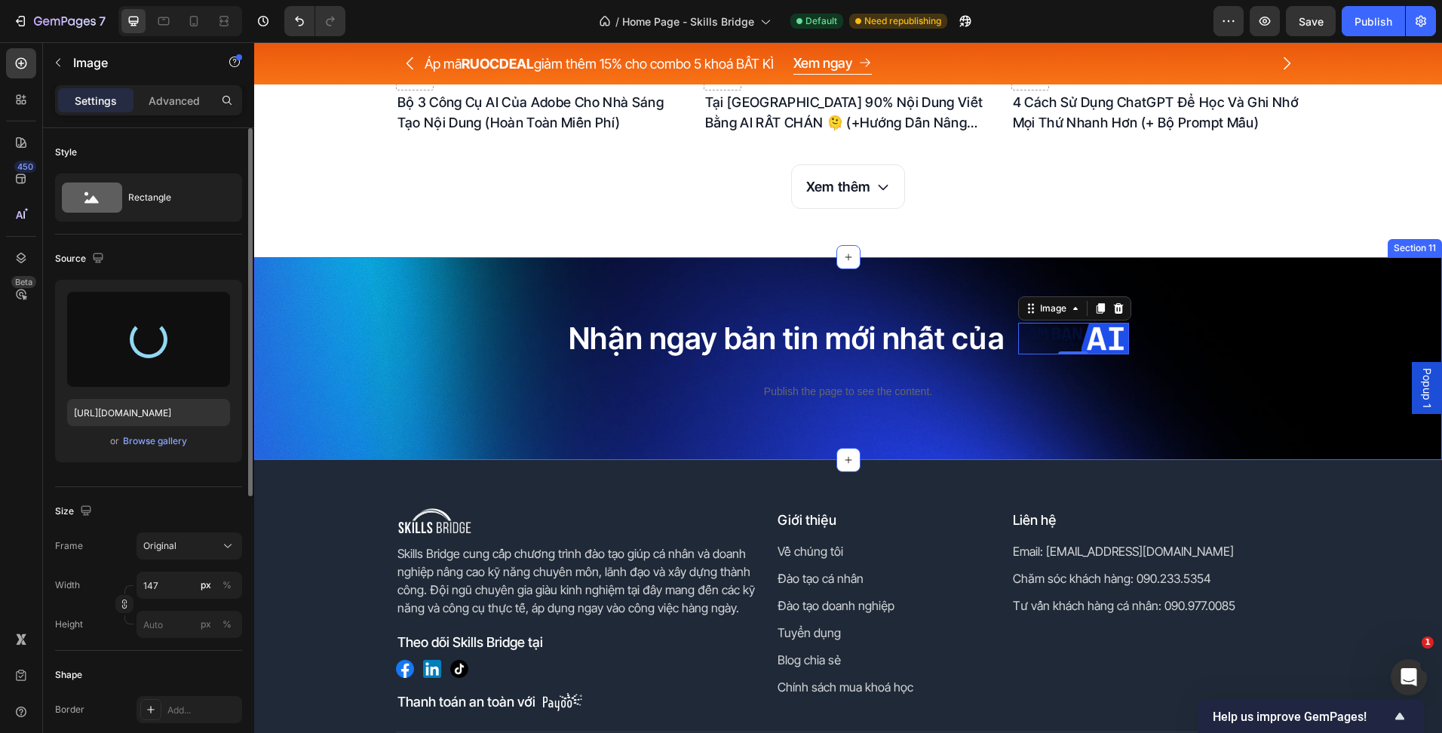
type input "[URL][DOMAIN_NAME]"
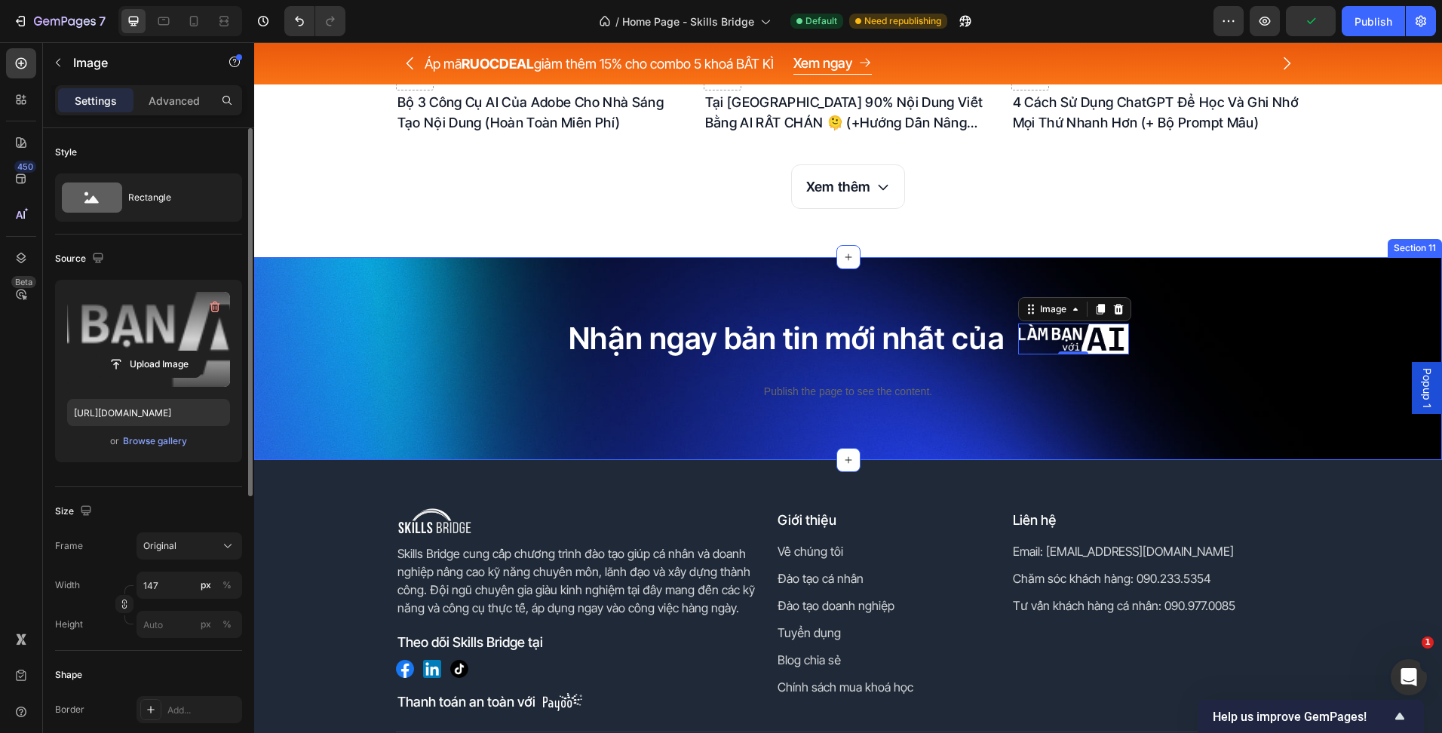
click at [1317, 371] on div "Nhận ngay bản tin mới nhất của Heading Image 0 Row Publish the page to see the …" at bounding box center [848, 358] width 1188 height 106
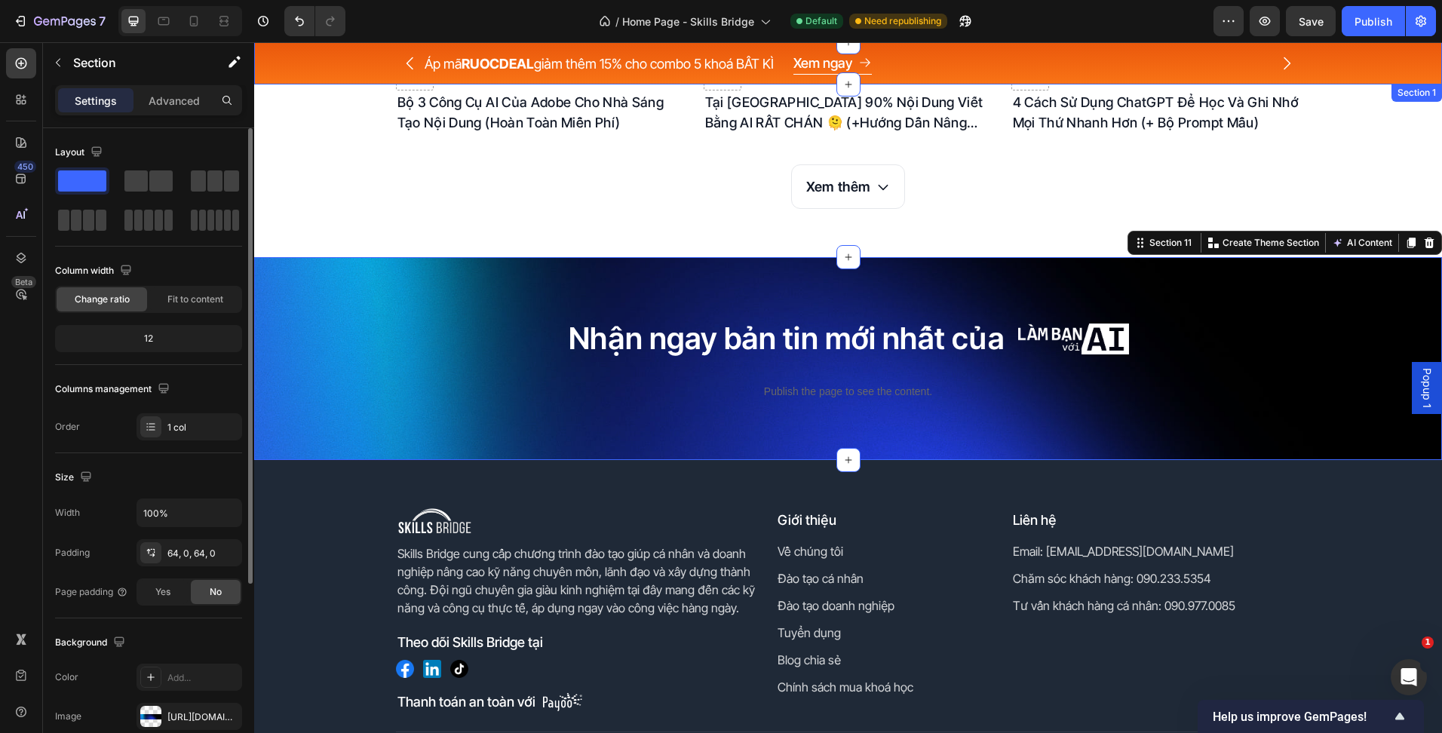
click at [1312, 21] on span "Save" at bounding box center [1311, 21] width 25 height 13
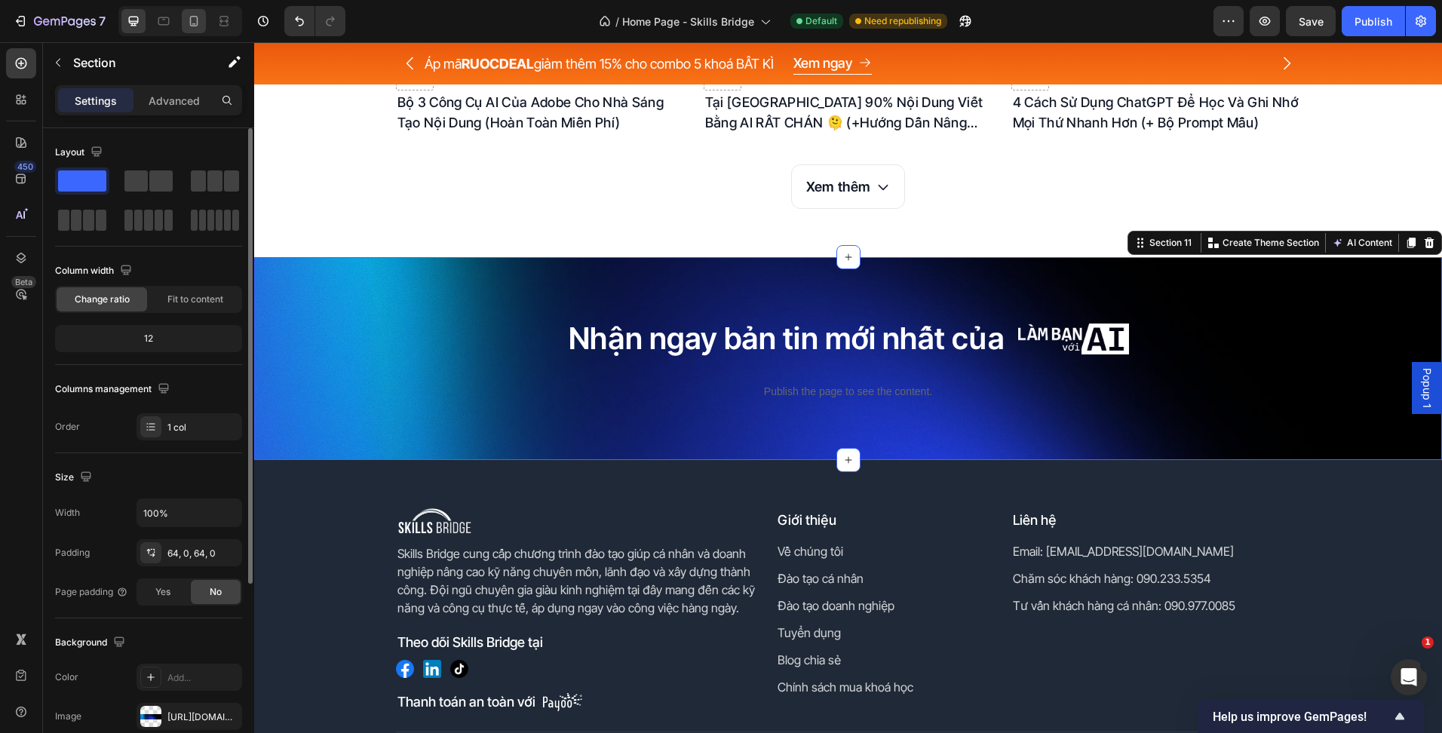
click at [184, 23] on div at bounding box center [194, 21] width 24 height 24
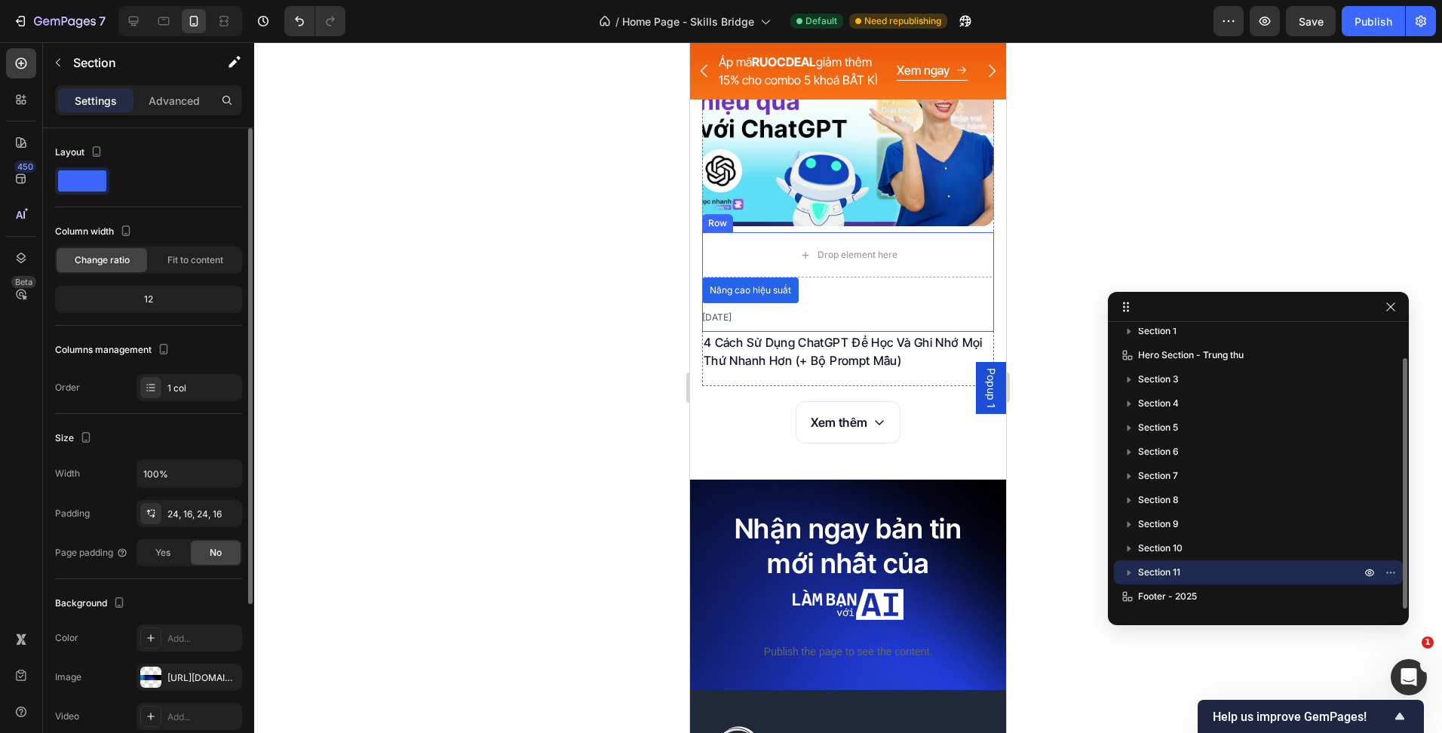
scroll to position [6346, 0]
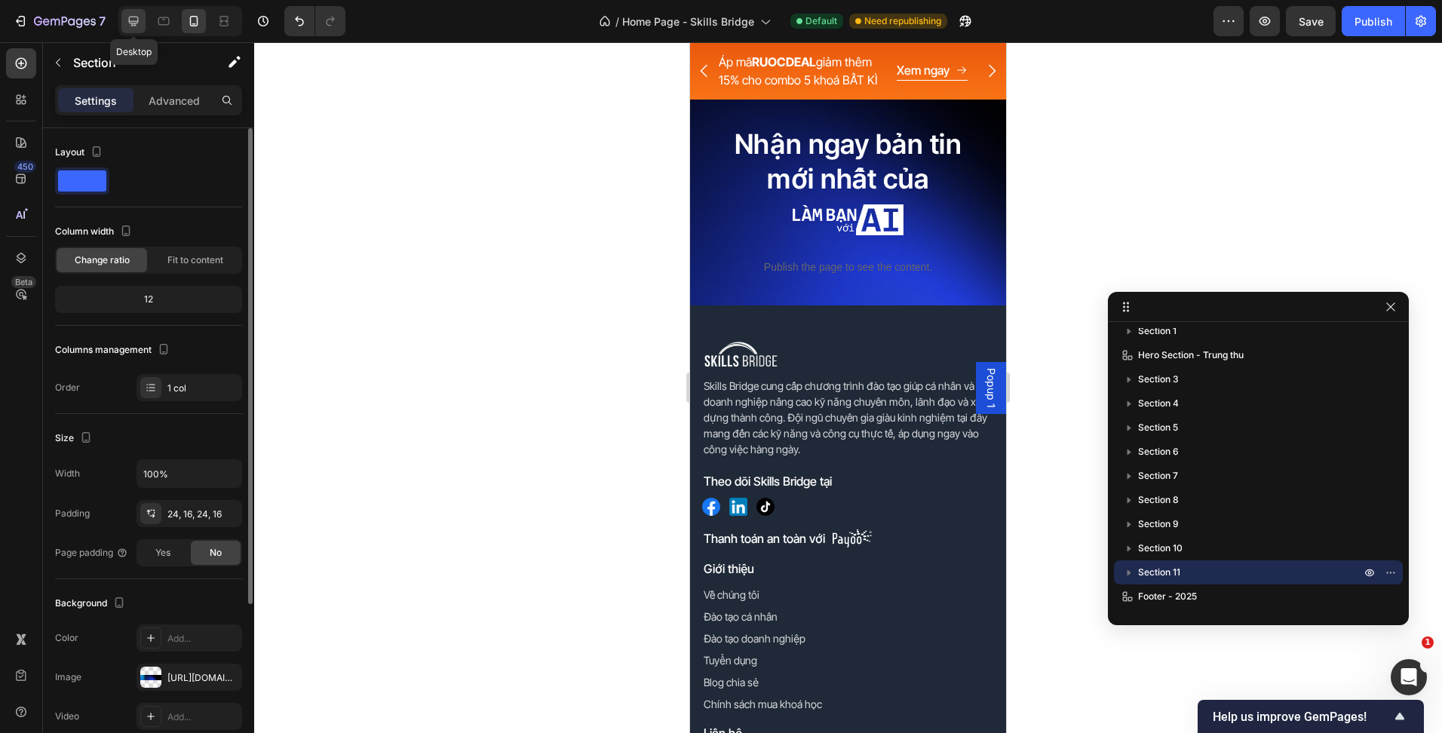
click at [133, 23] on icon at bounding box center [134, 22] width 10 height 10
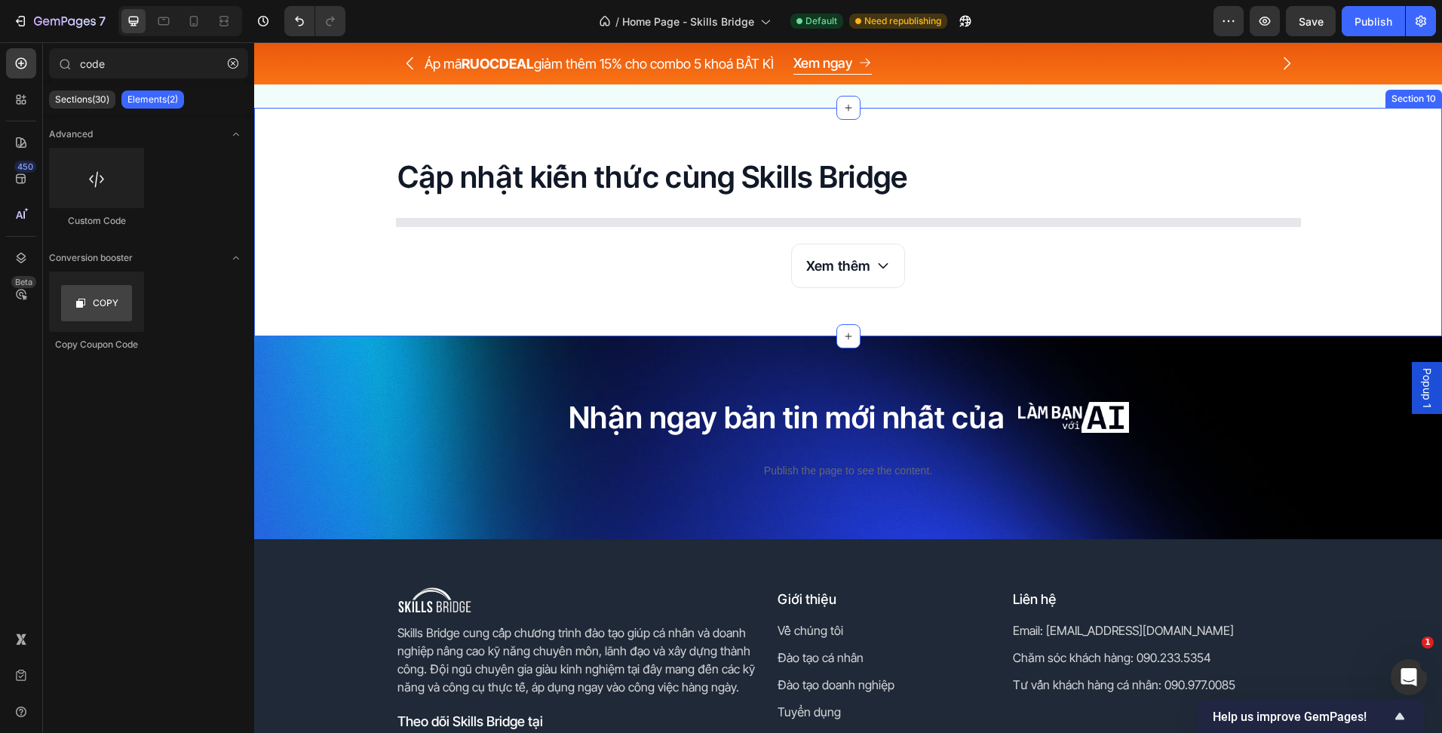
scroll to position [4426, 0]
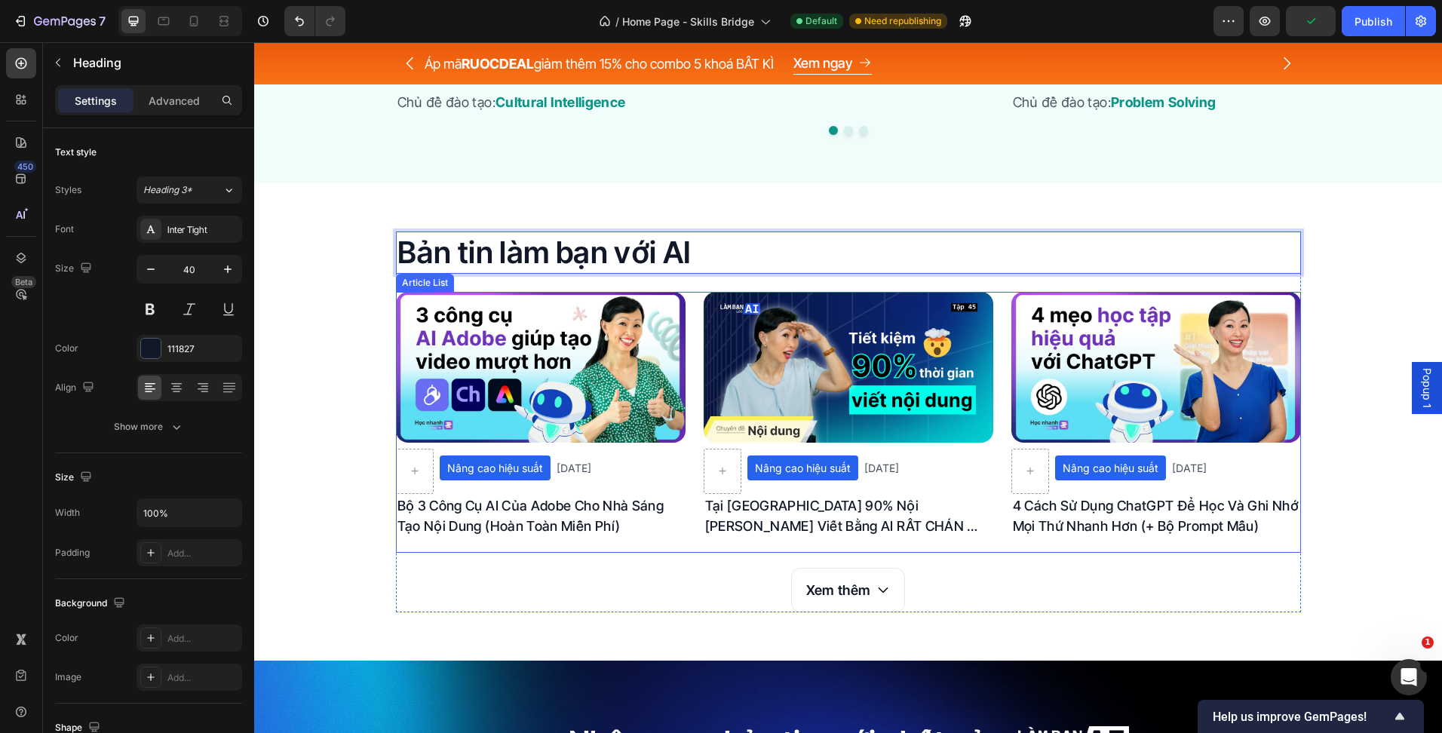
click at [693, 468] on div "Article Image Nâng cao hiệu suất Article Category 16/09/2025 Article Date Row B…" at bounding box center [848, 415] width 905 height 246
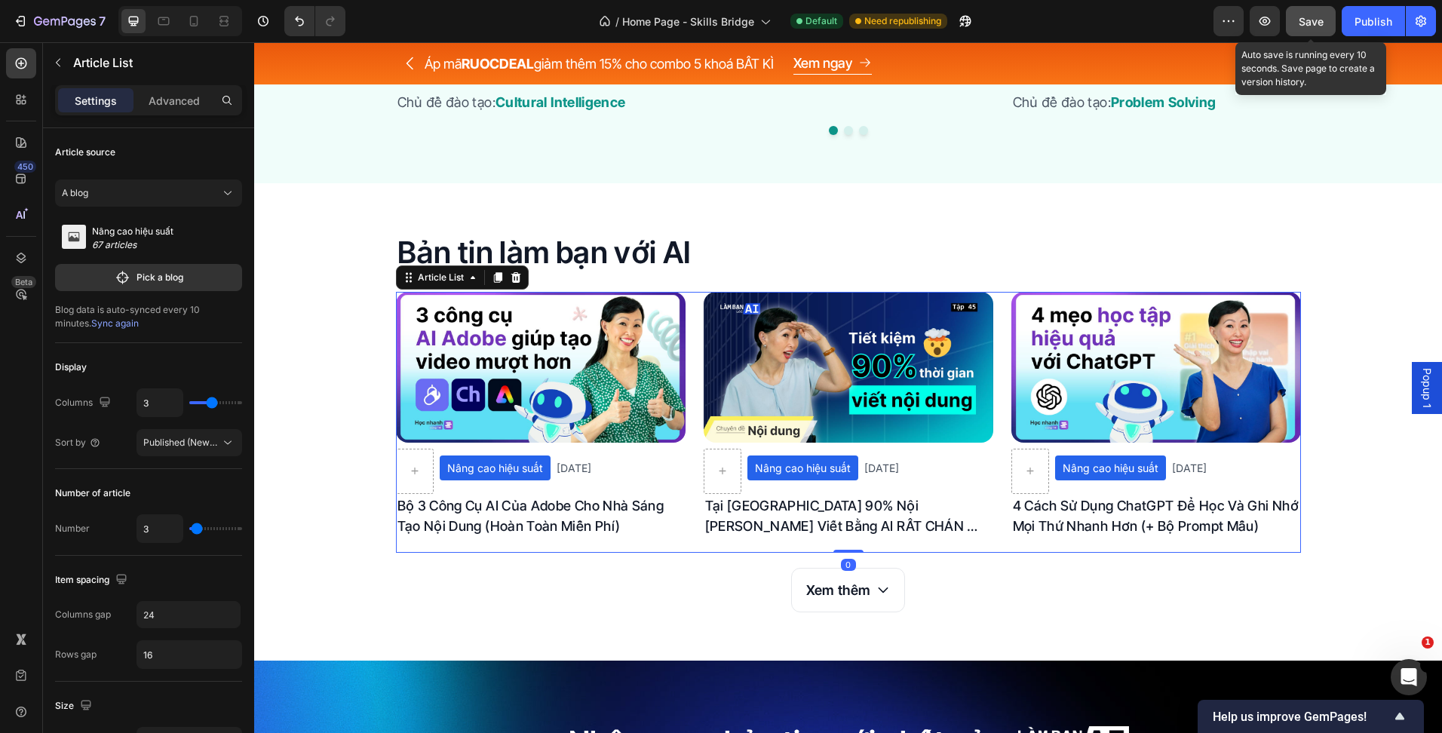
click at [1311, 20] on span "Save" at bounding box center [1311, 21] width 25 height 13
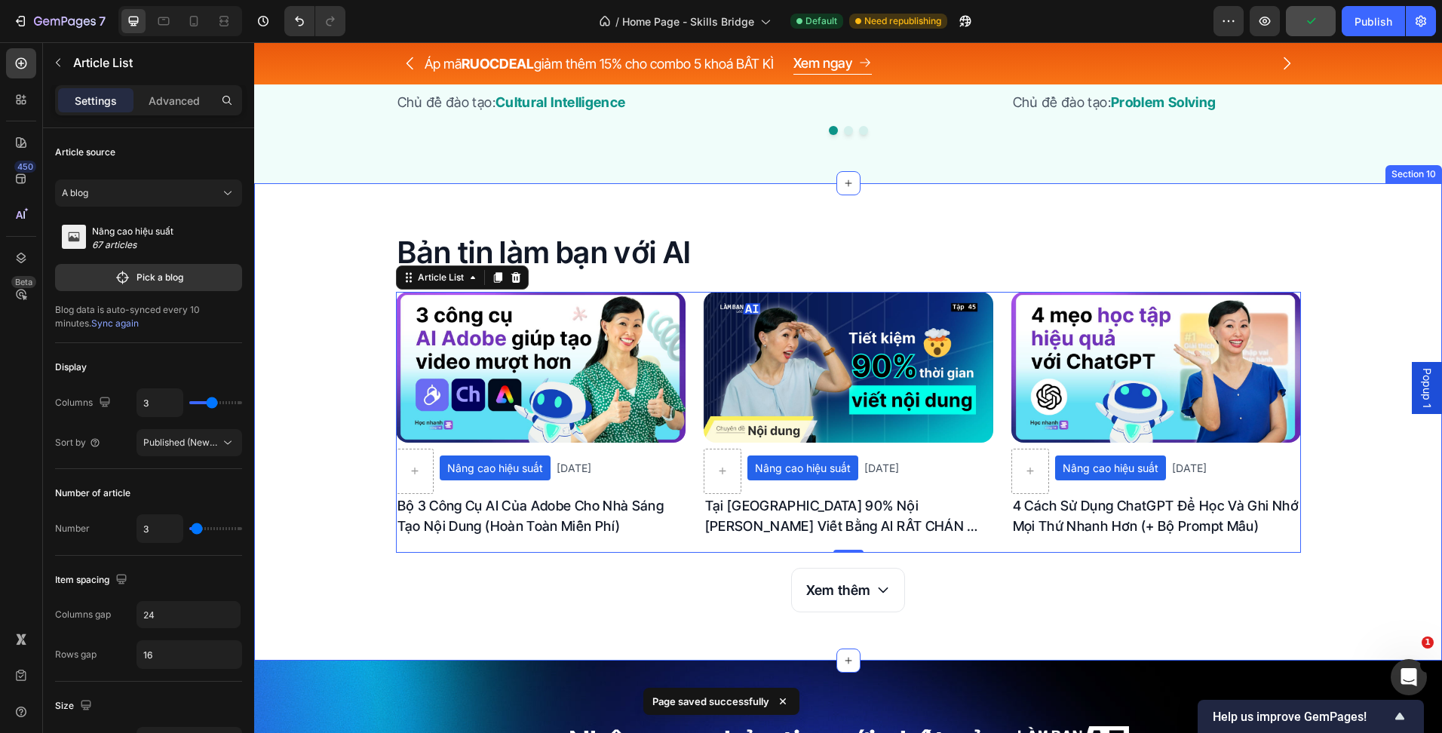
scroll to position [4519, 0]
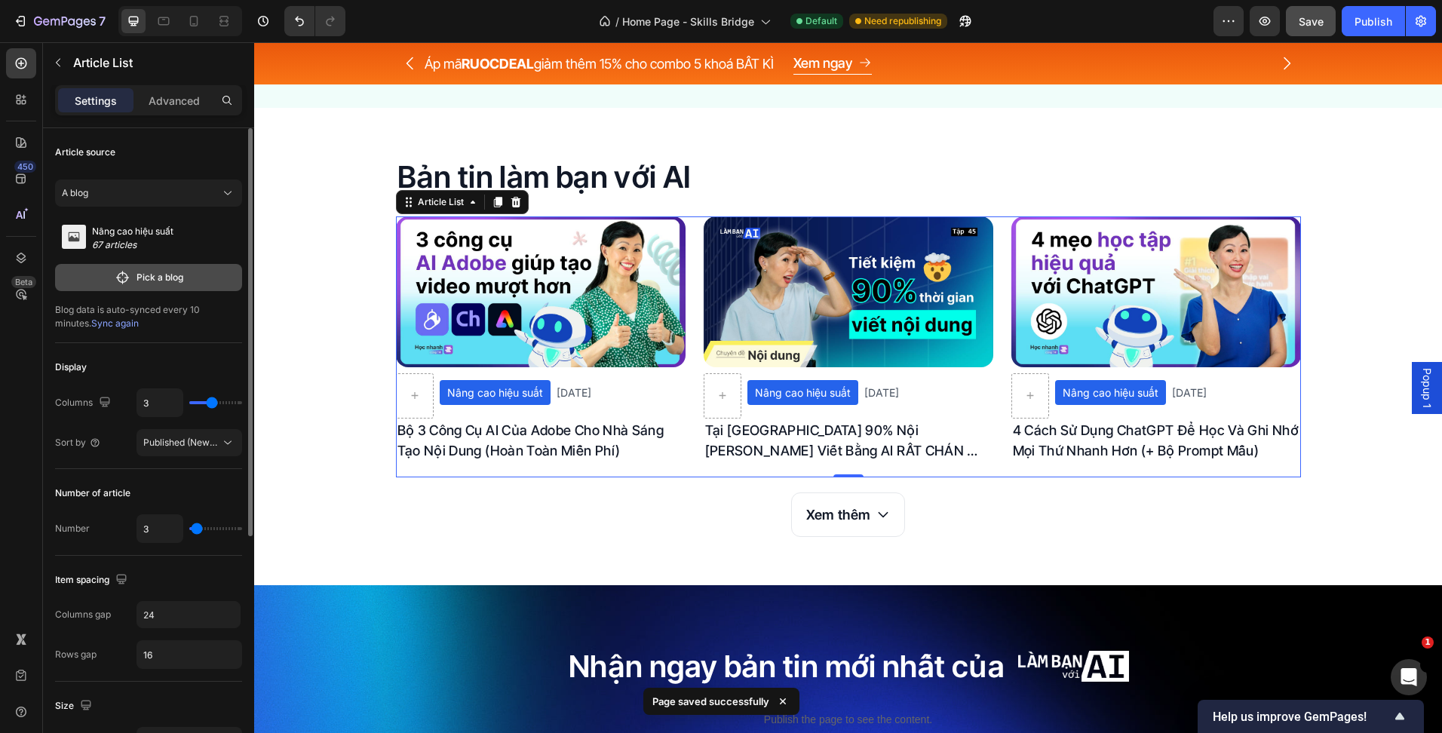
click at [155, 268] on button "Pick a blog" at bounding box center [148, 277] width 187 height 27
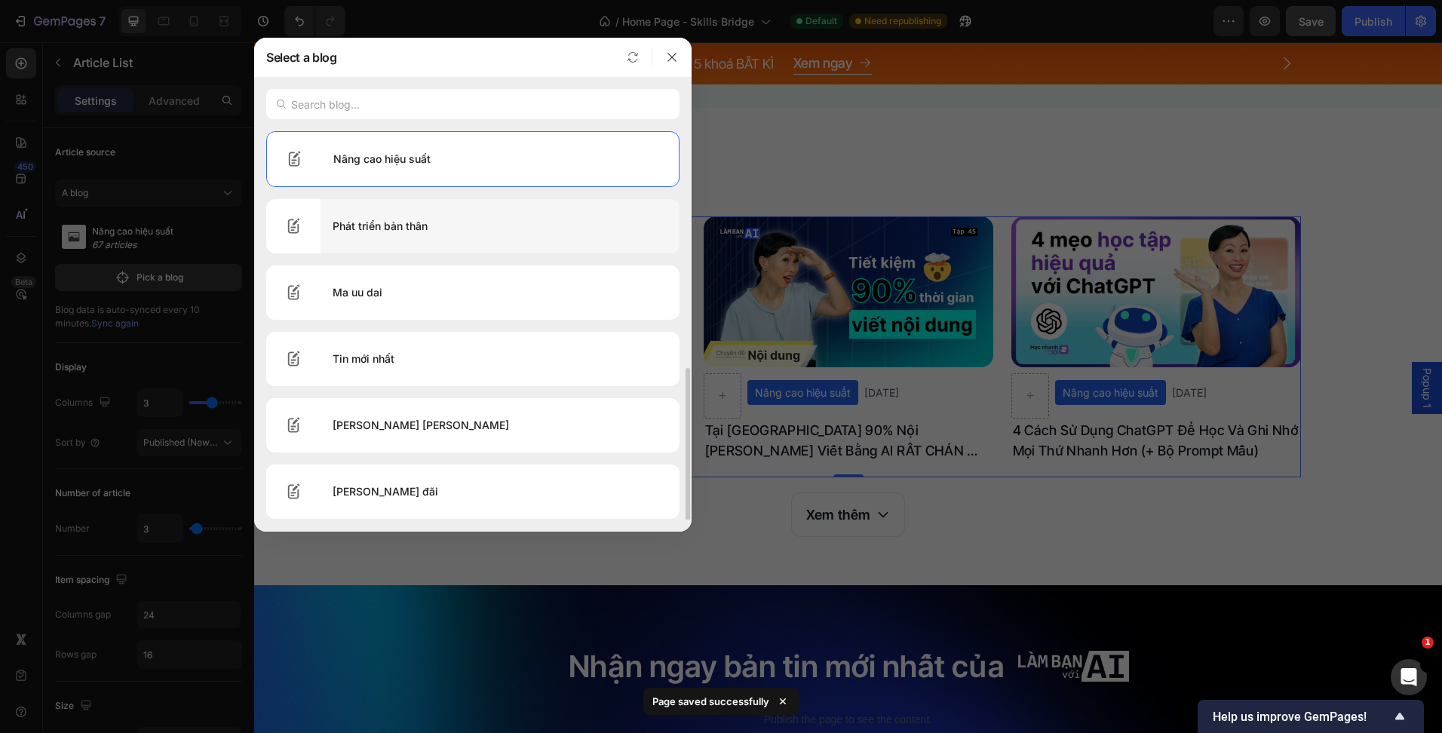
scroll to position [290, 0]
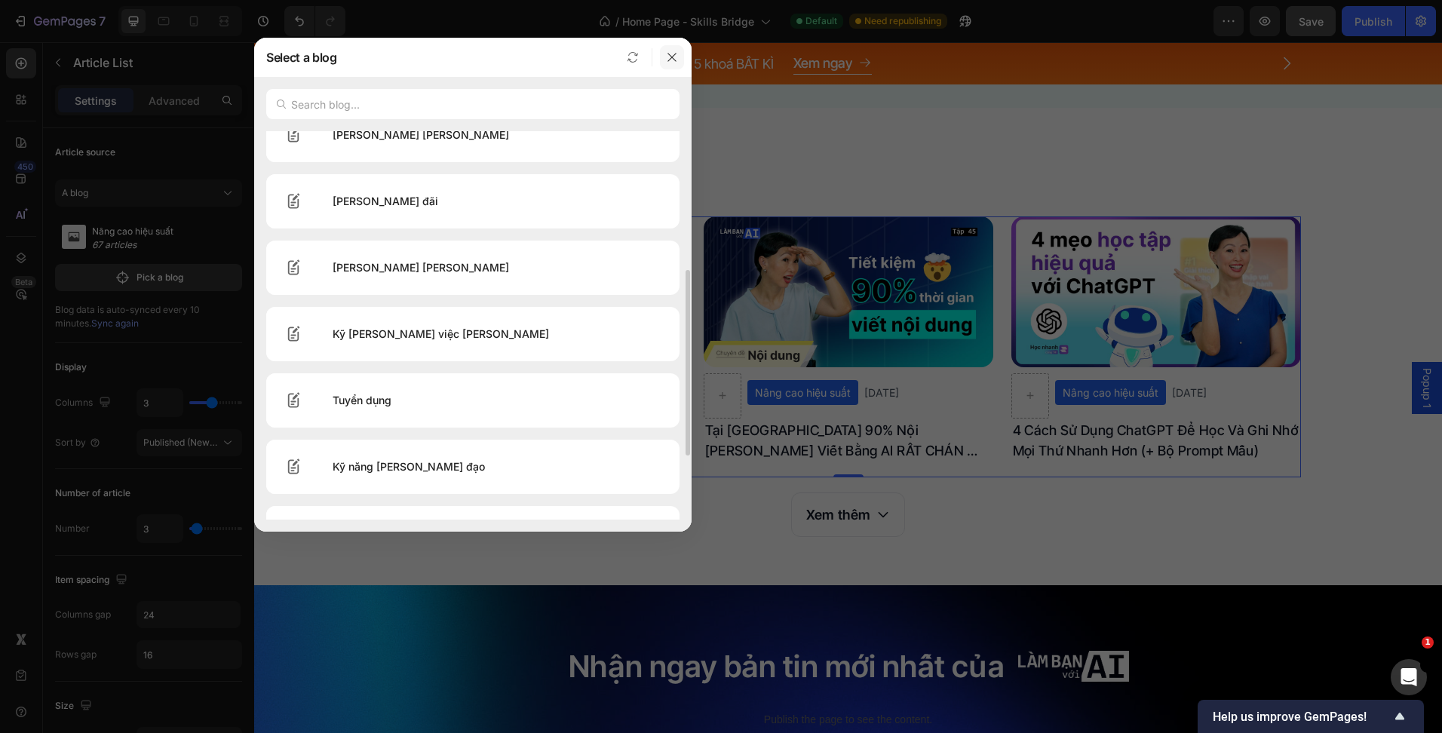
click at [671, 57] on icon "button" at bounding box center [671, 57] width 8 height 8
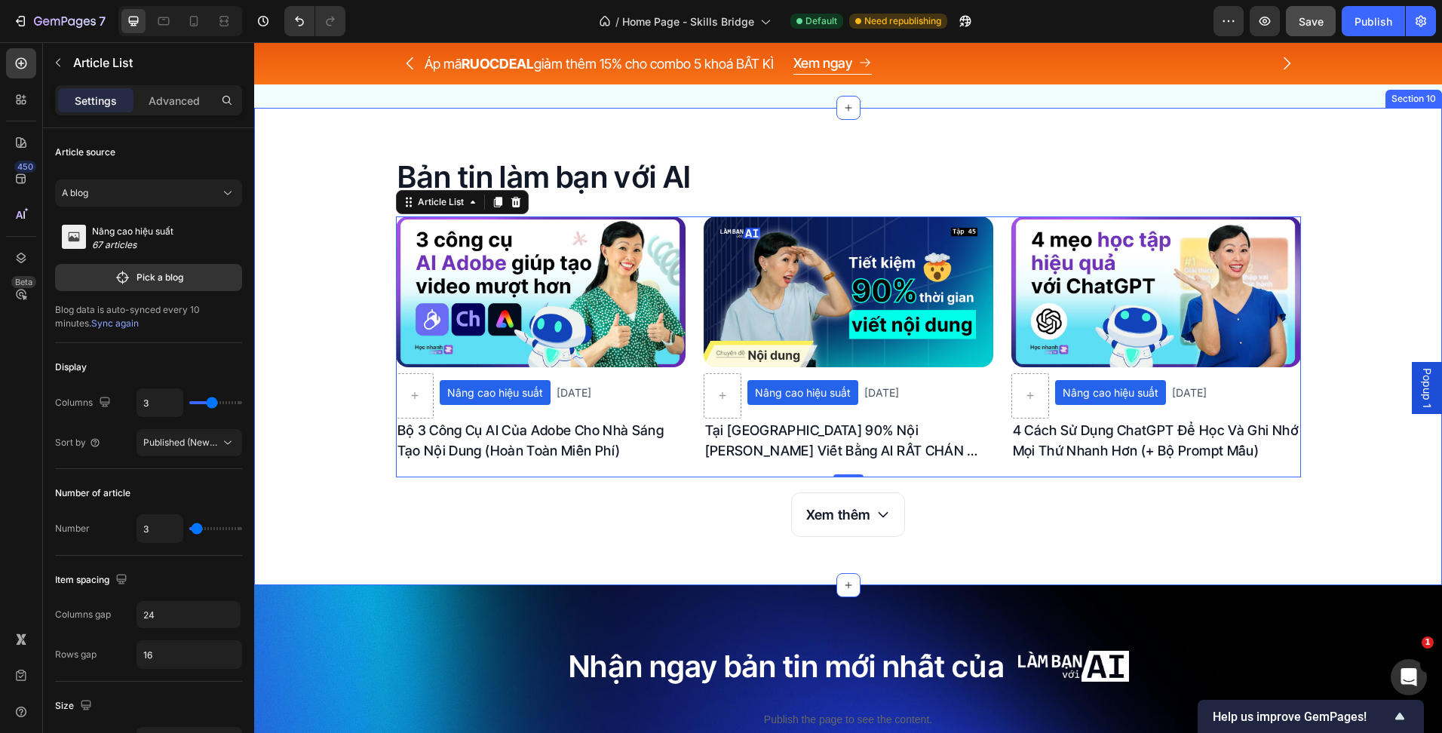
click at [324, 324] on div "Bản tin làm bạn với AI Heading Article Image Nâng cao hiệu suất Article Categor…" at bounding box center [848, 346] width 1188 height 381
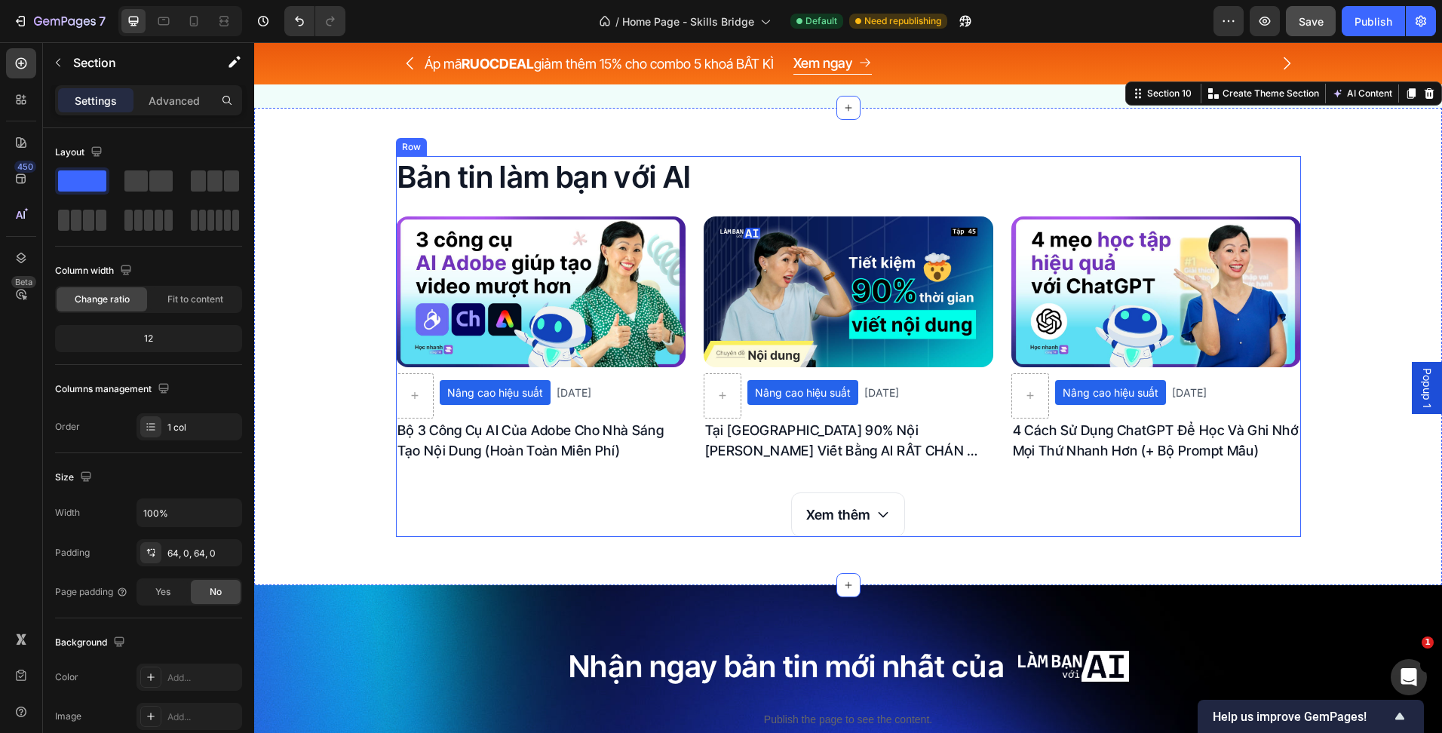
scroll to position [4368, 0]
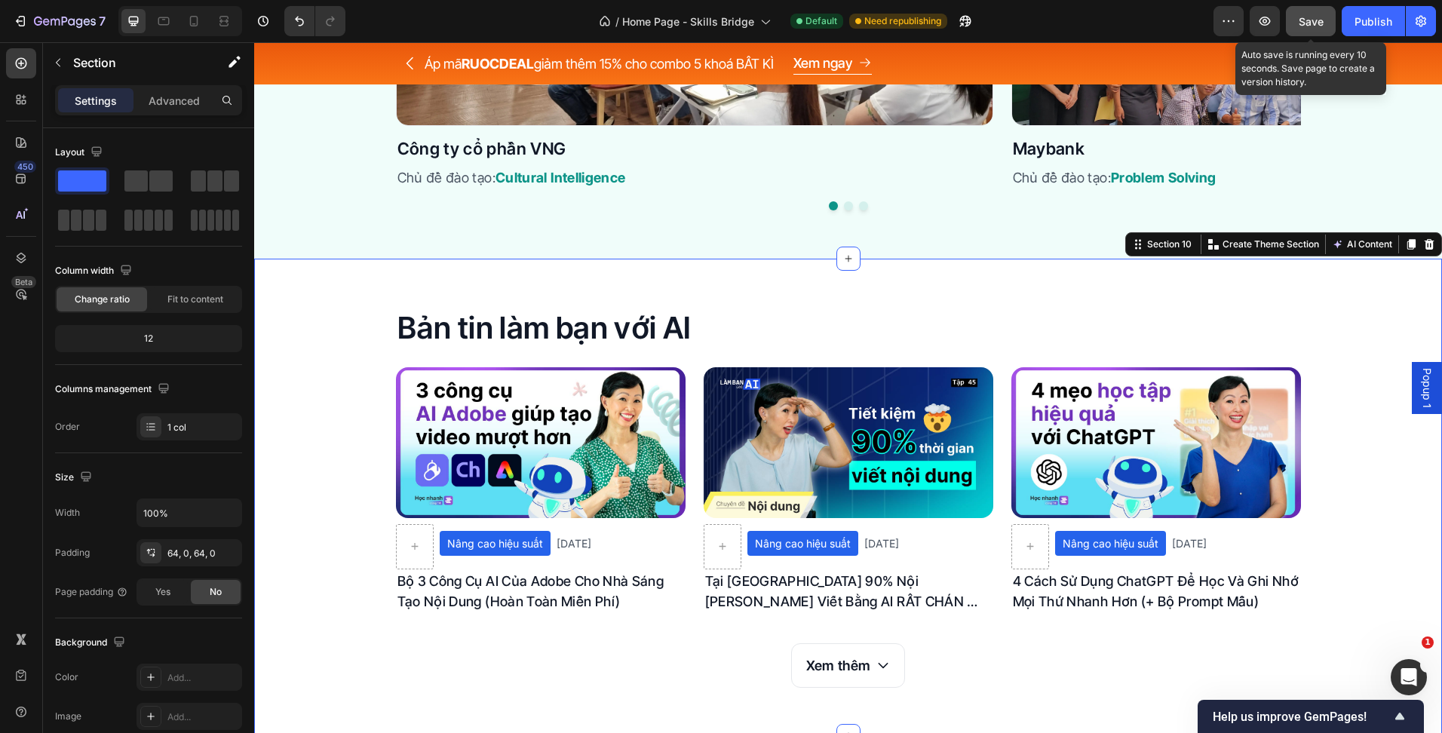
click at [1308, 32] on button "Save" at bounding box center [1311, 21] width 50 height 30
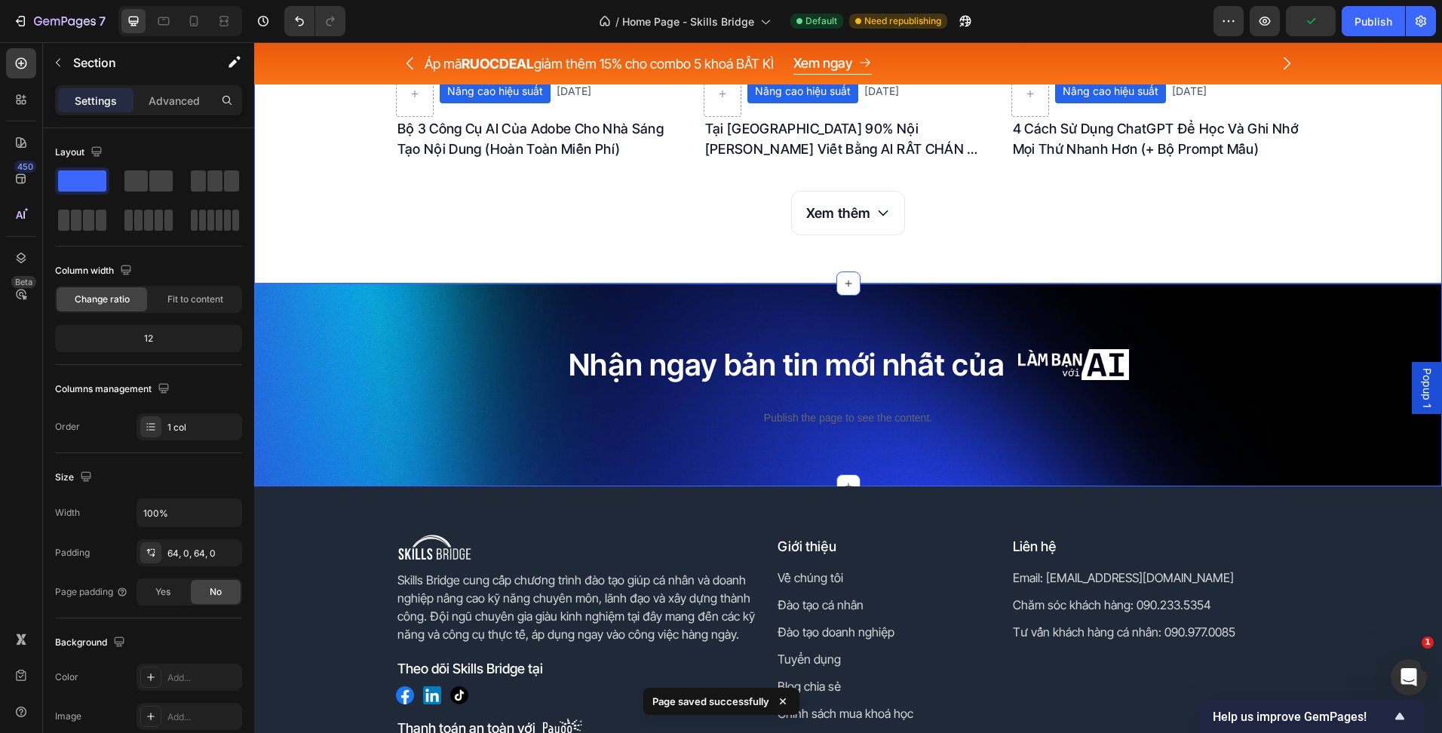
scroll to position [4745, 0]
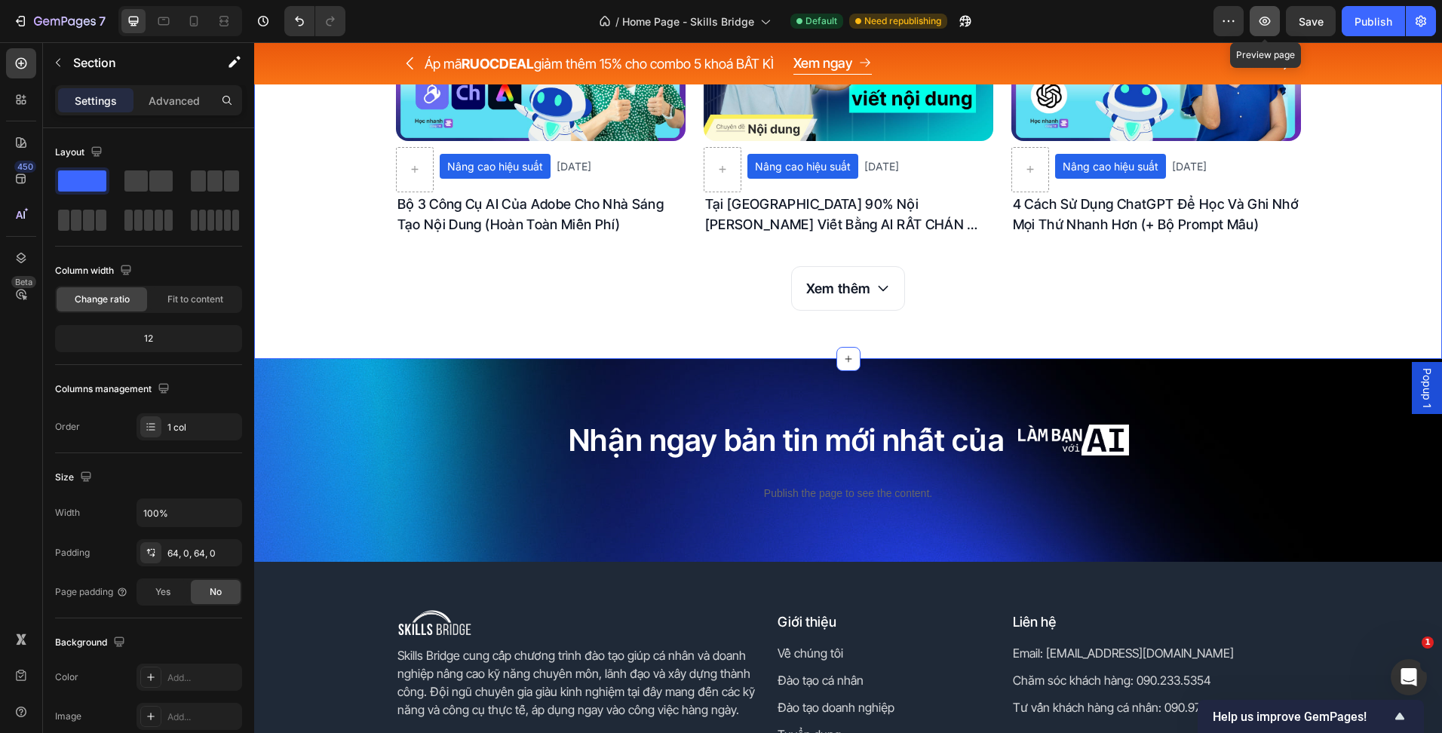
click at [1267, 11] on button "button" at bounding box center [1265, 21] width 30 height 30
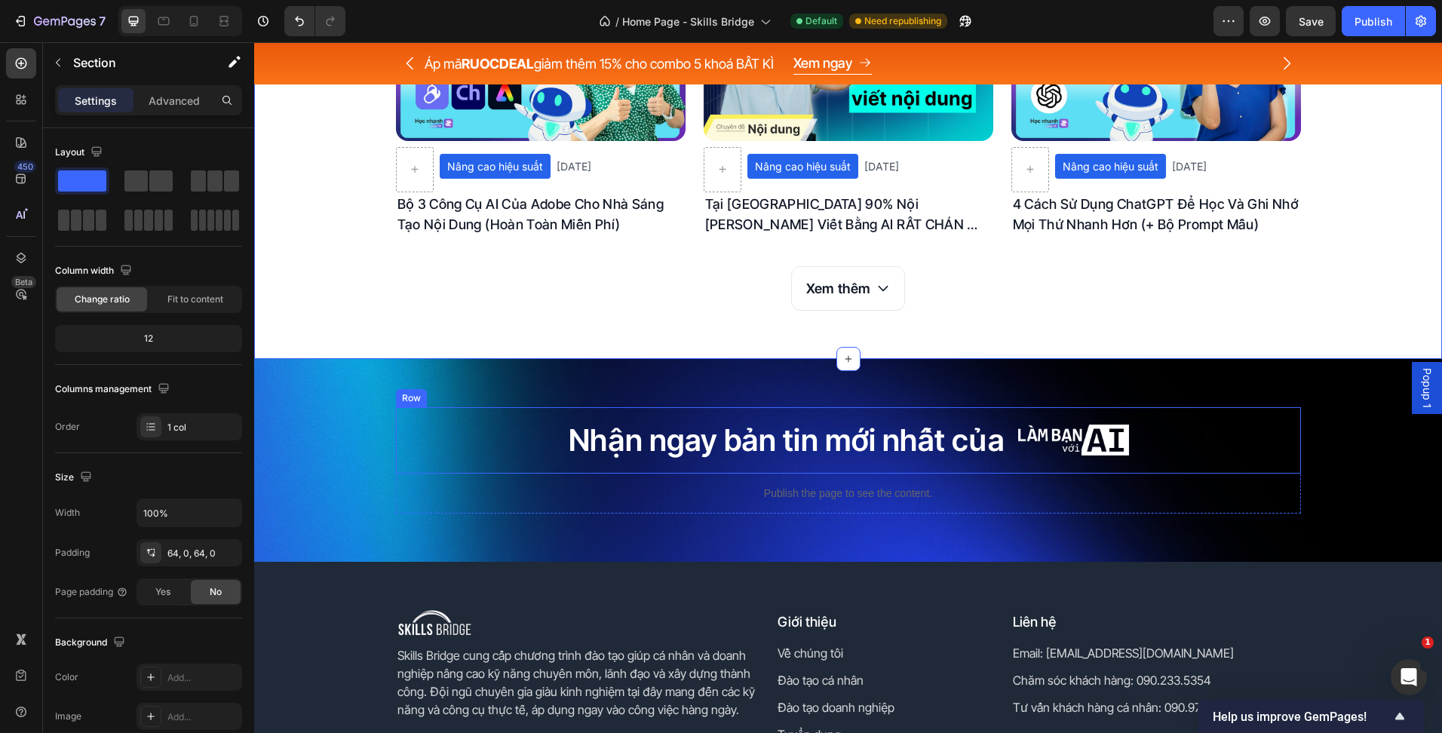
click at [845, 470] on div "Nhận ngay bản tin mới nhất của Heading Image Row" at bounding box center [848, 440] width 905 height 66
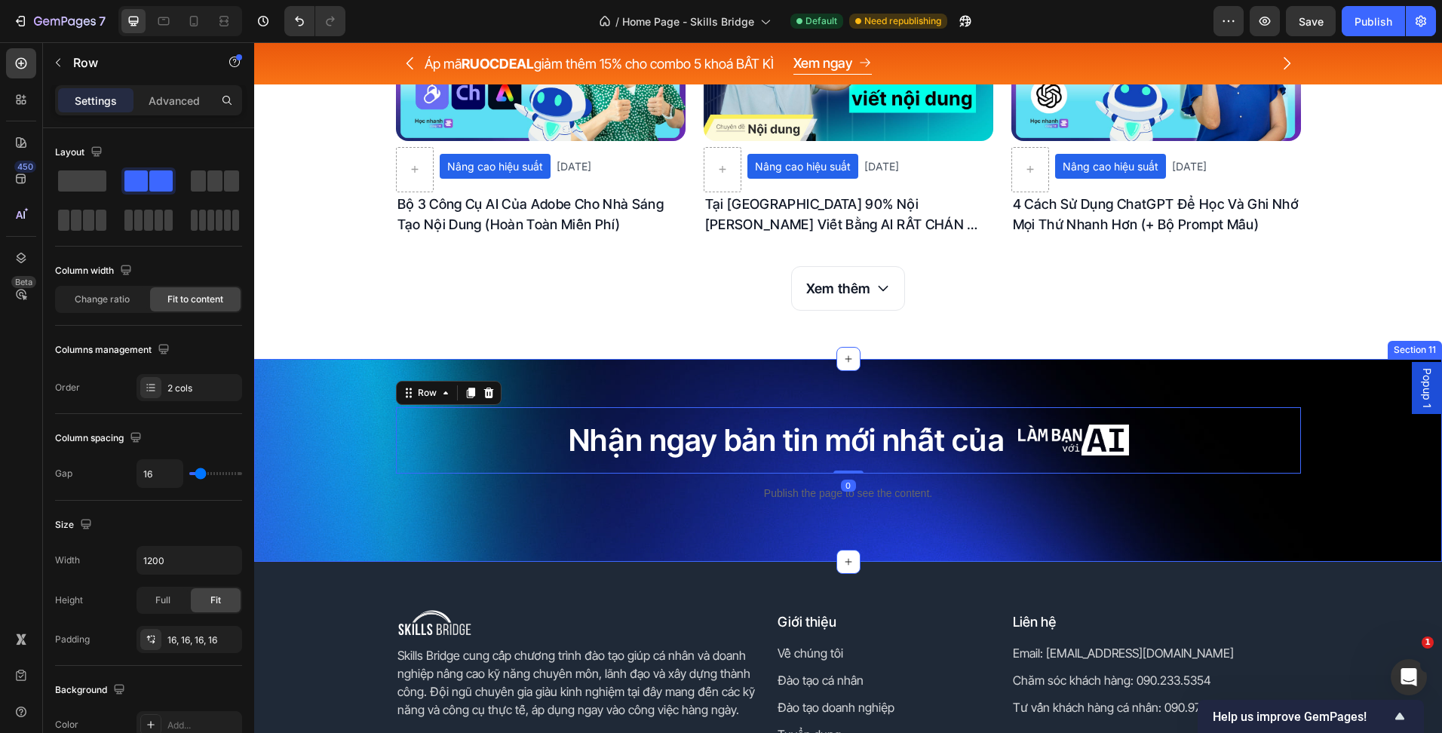
click at [486, 538] on div "Nhận ngay bản tin mới nhất của Heading Image Row 0 Publish the page to see the …" at bounding box center [848, 460] width 1188 height 203
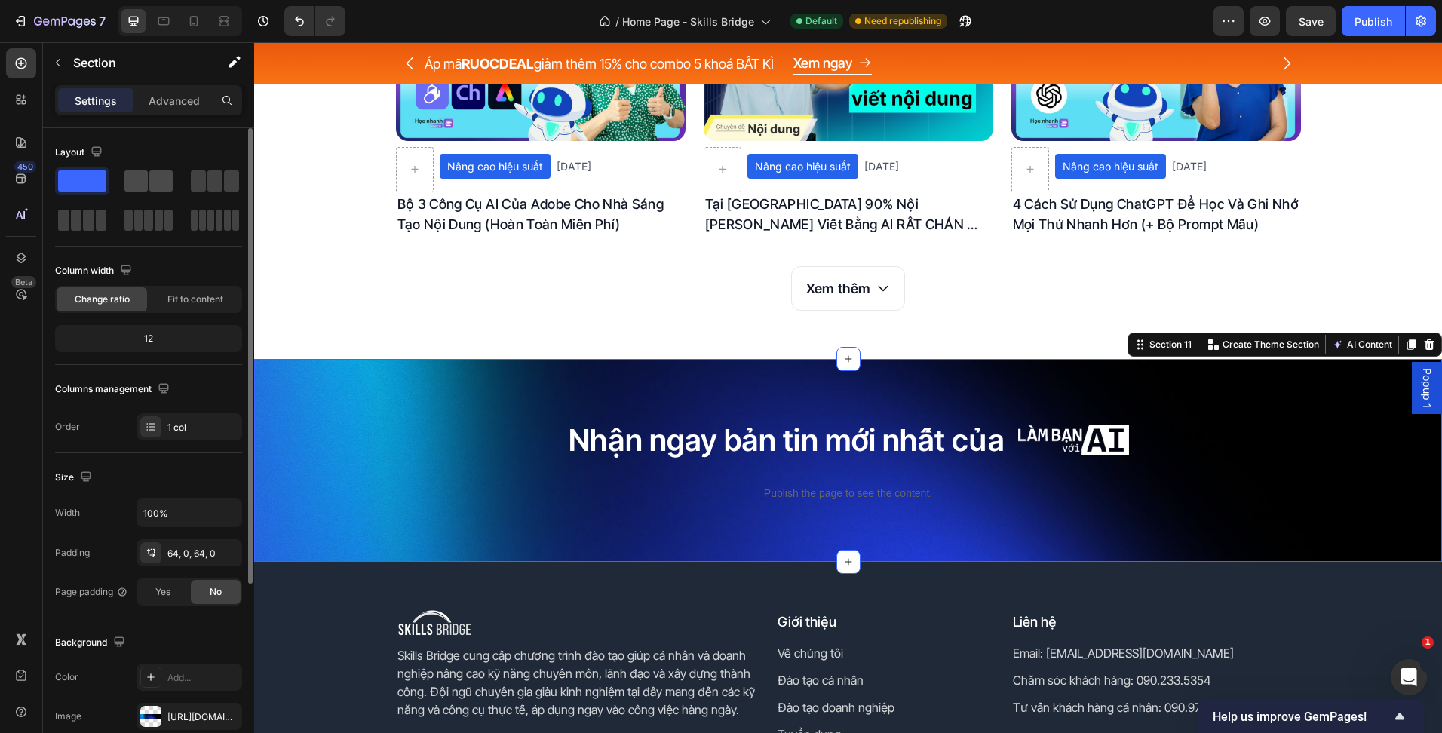
click at [160, 189] on span at bounding box center [160, 180] width 23 height 21
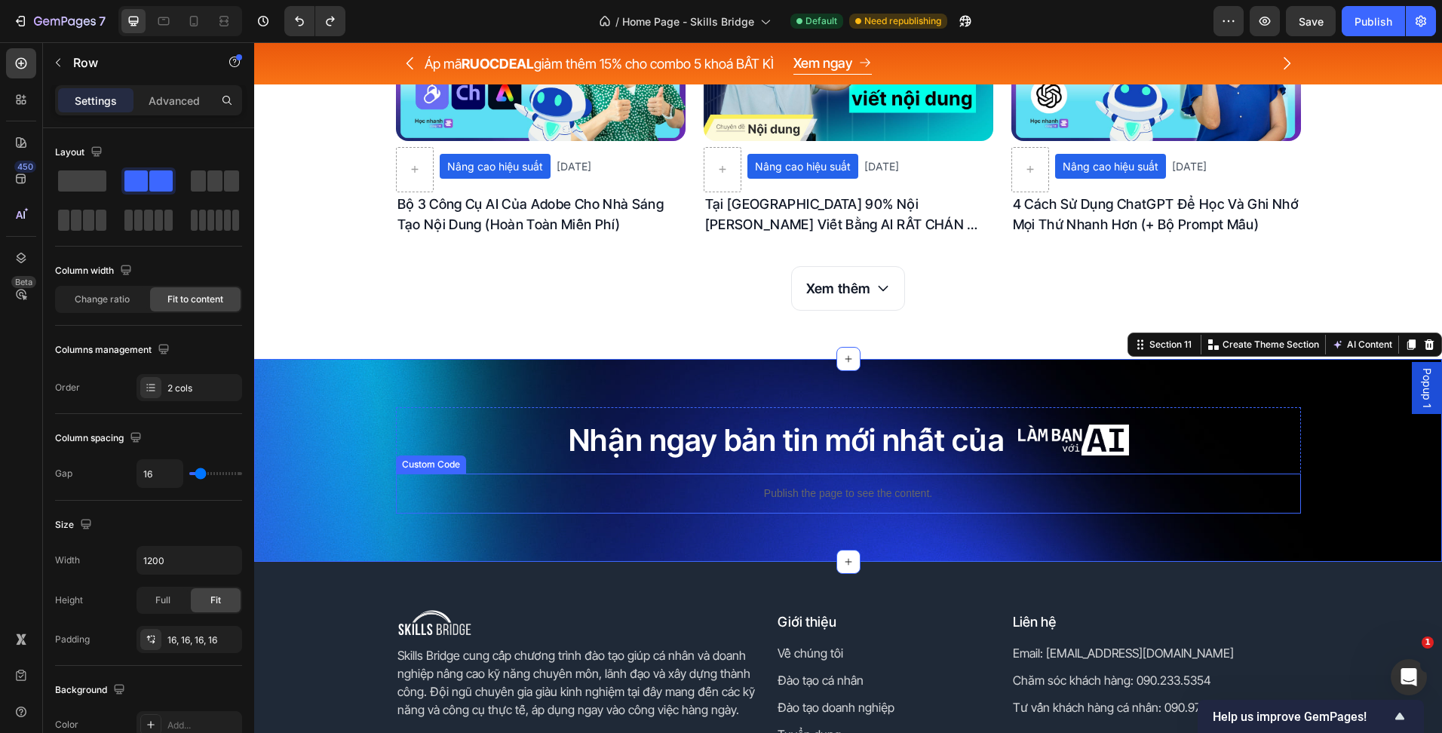
click at [531, 469] on div "Nhận ngay bản tin mới nhất của Heading Image Row" at bounding box center [848, 440] width 905 height 66
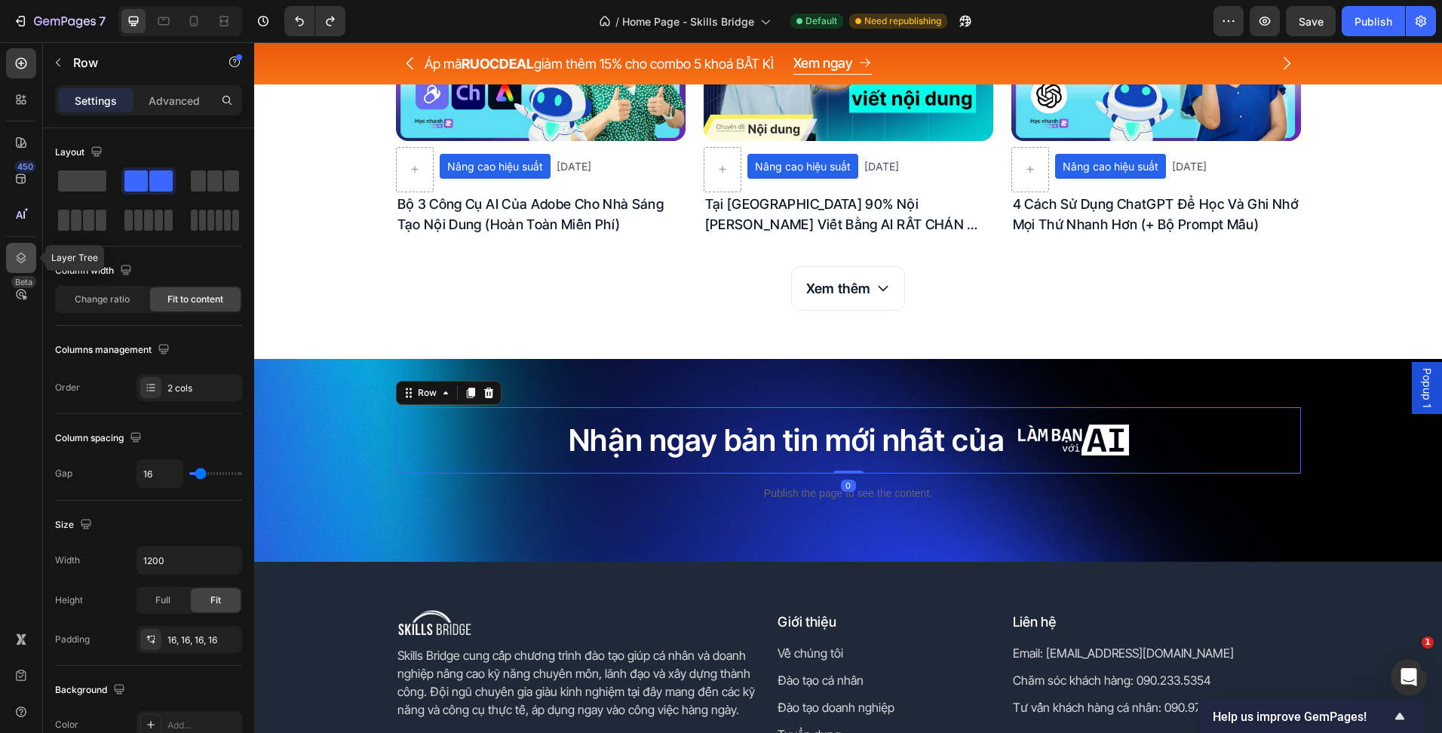
click at [29, 254] on div at bounding box center [21, 258] width 30 height 30
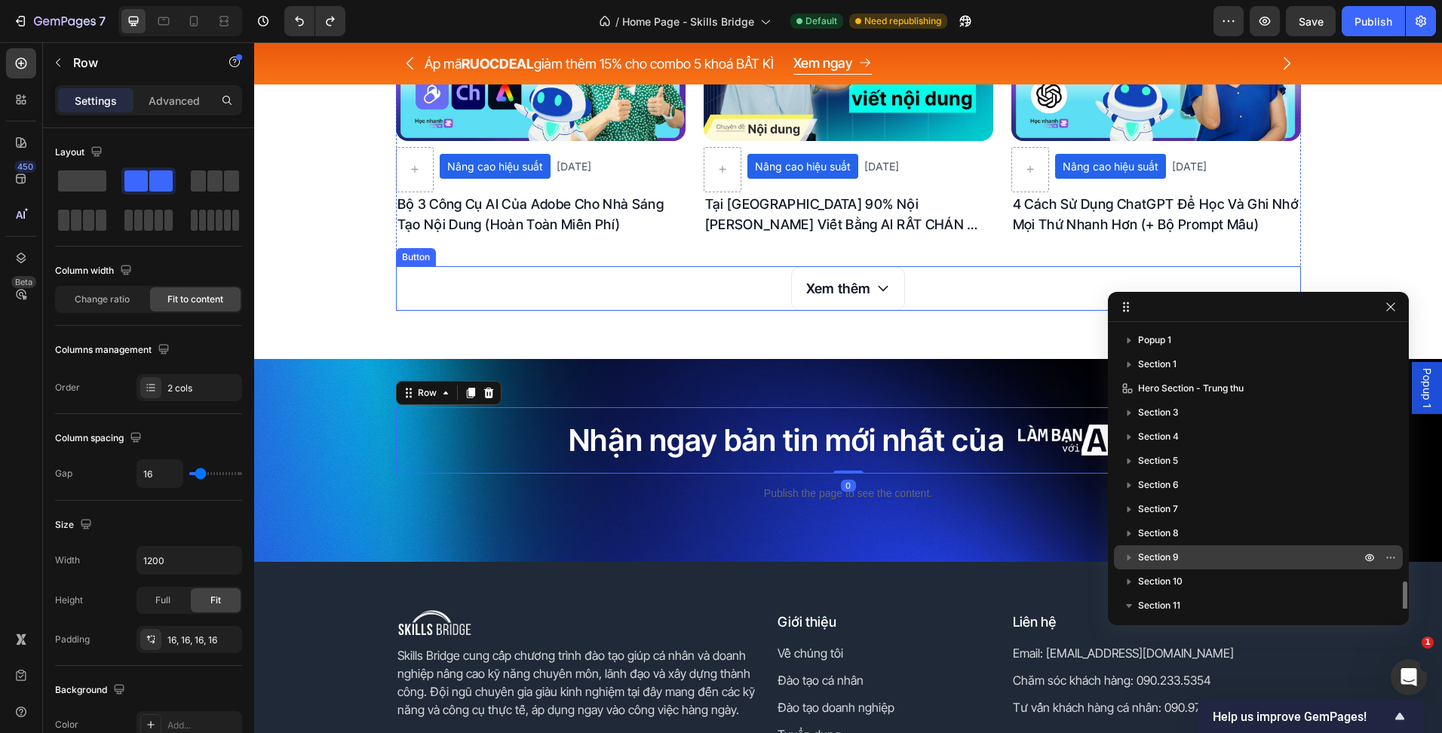
scroll to position [154, 0]
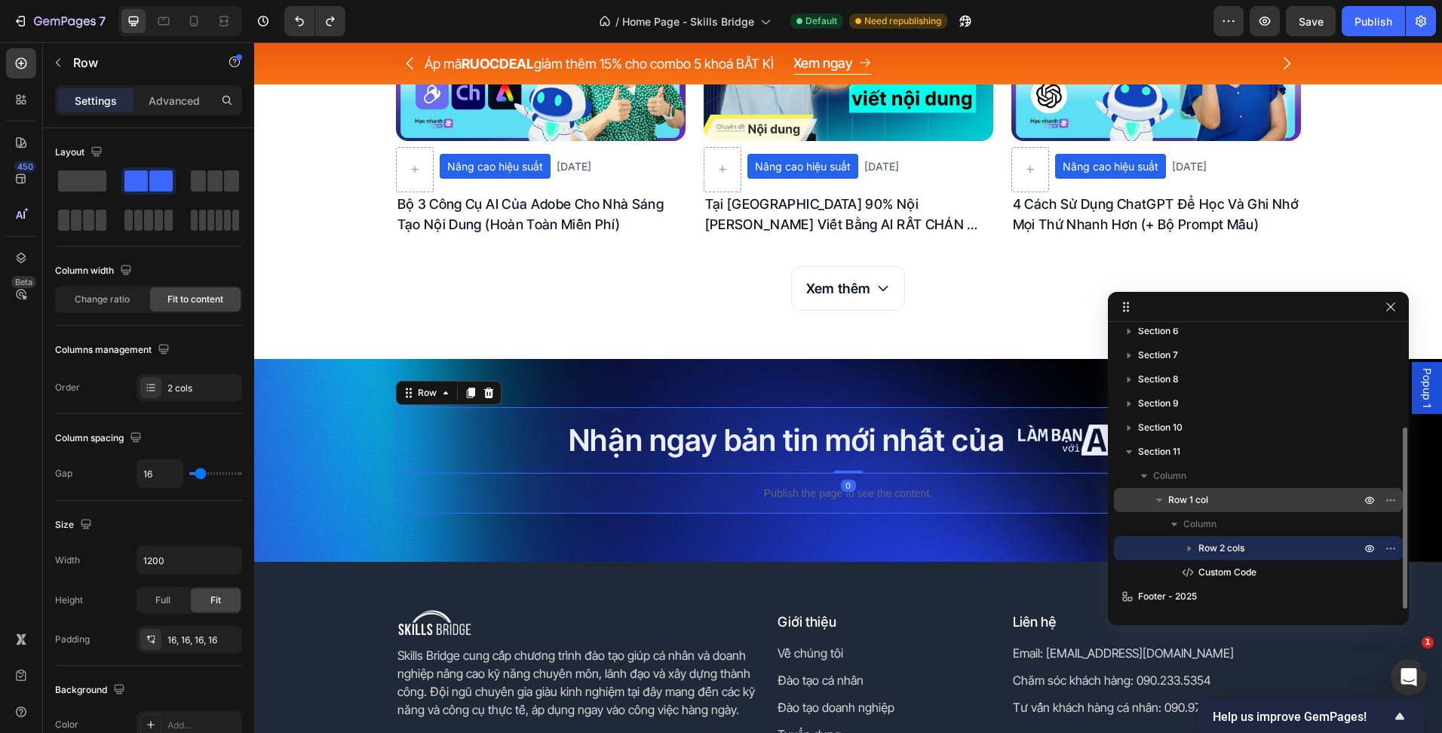
click at [1201, 502] on span "Row 1 col" at bounding box center [1188, 499] width 40 height 15
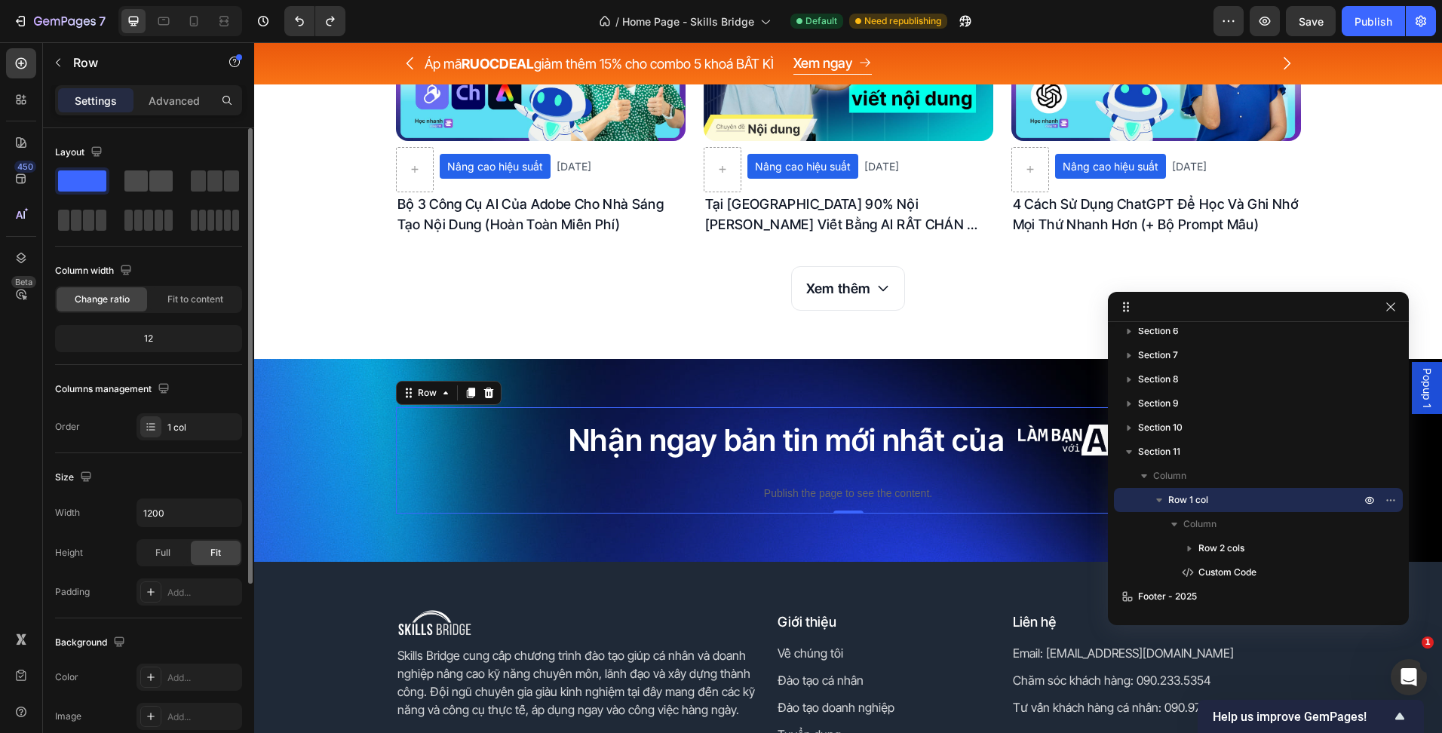
click at [166, 174] on span at bounding box center [160, 180] width 23 height 21
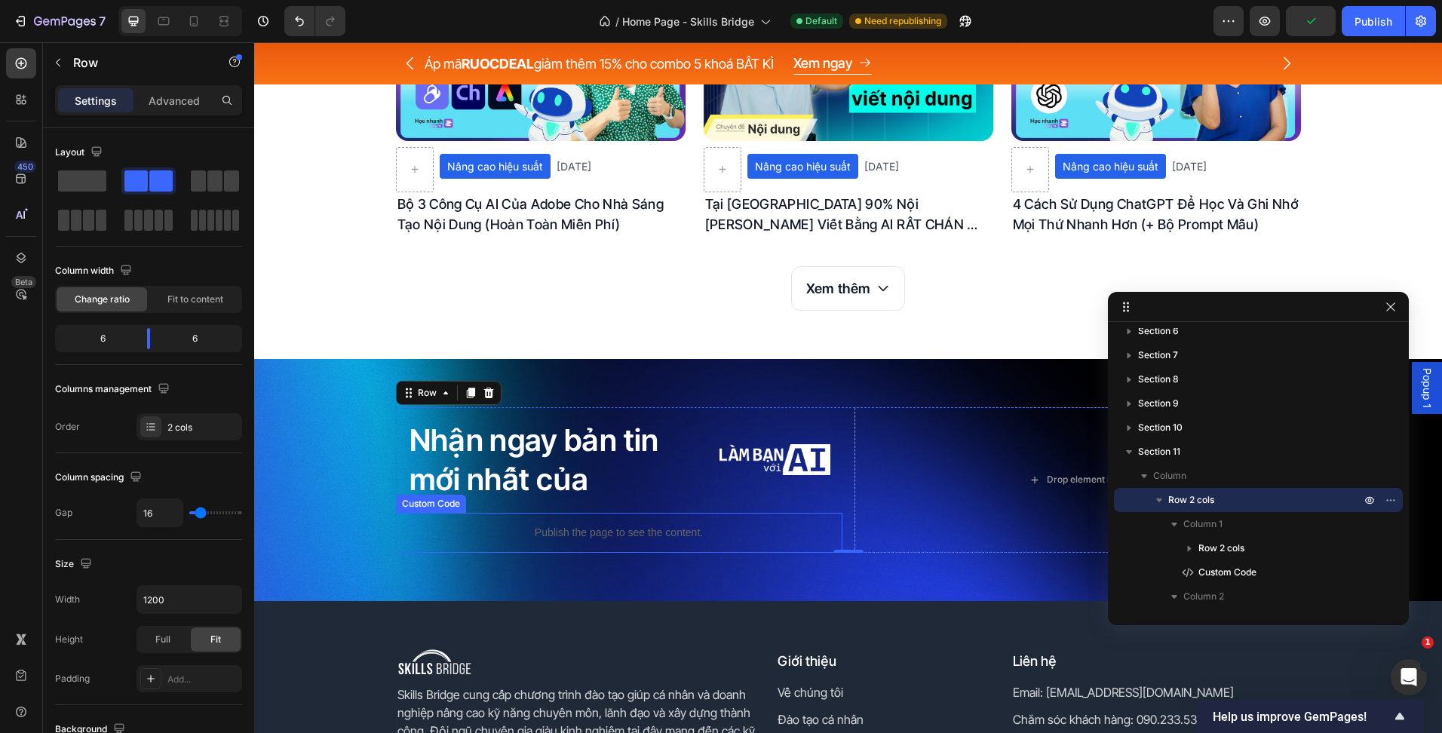
click at [745, 529] on p "Publish the page to see the content." at bounding box center [619, 533] width 446 height 16
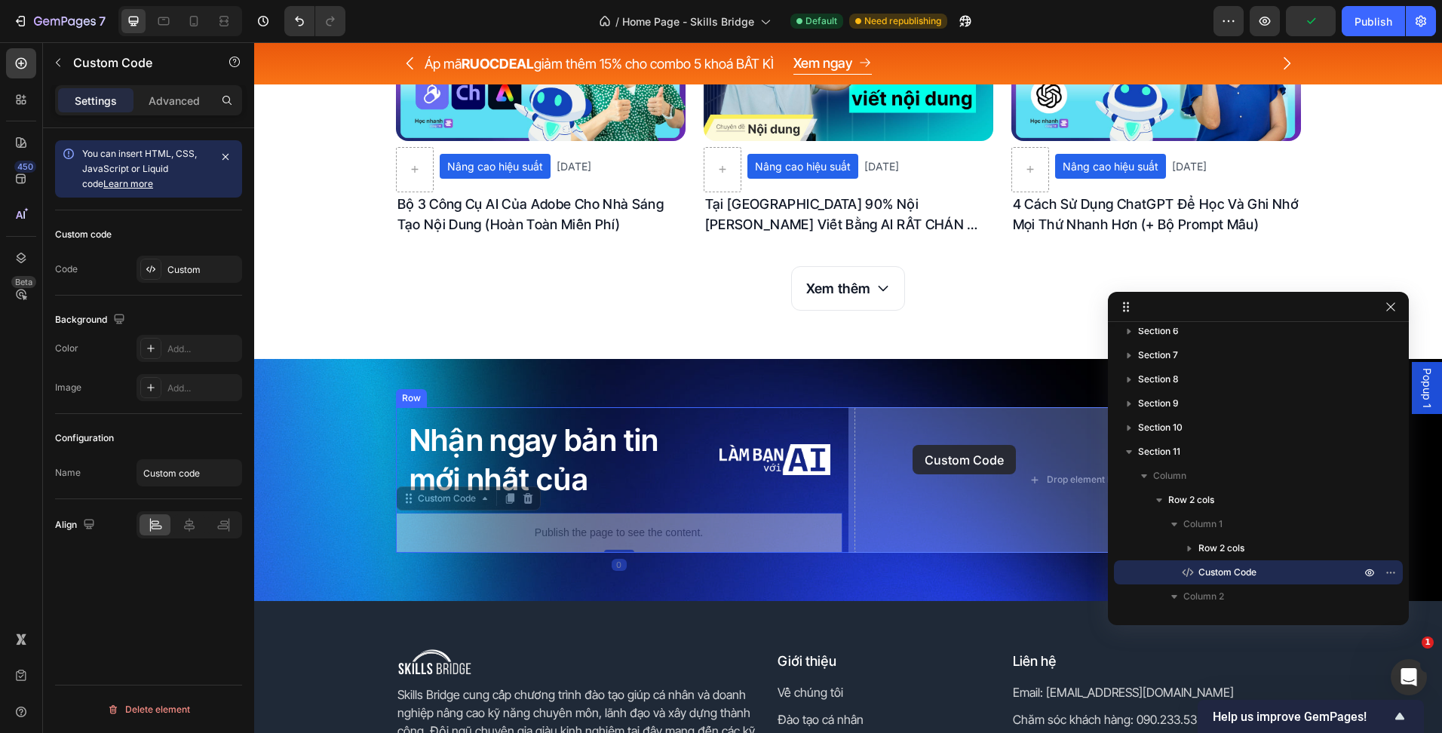
drag, startPoint x: 404, startPoint y: 498, endPoint x: 912, endPoint y: 445, distance: 511.0
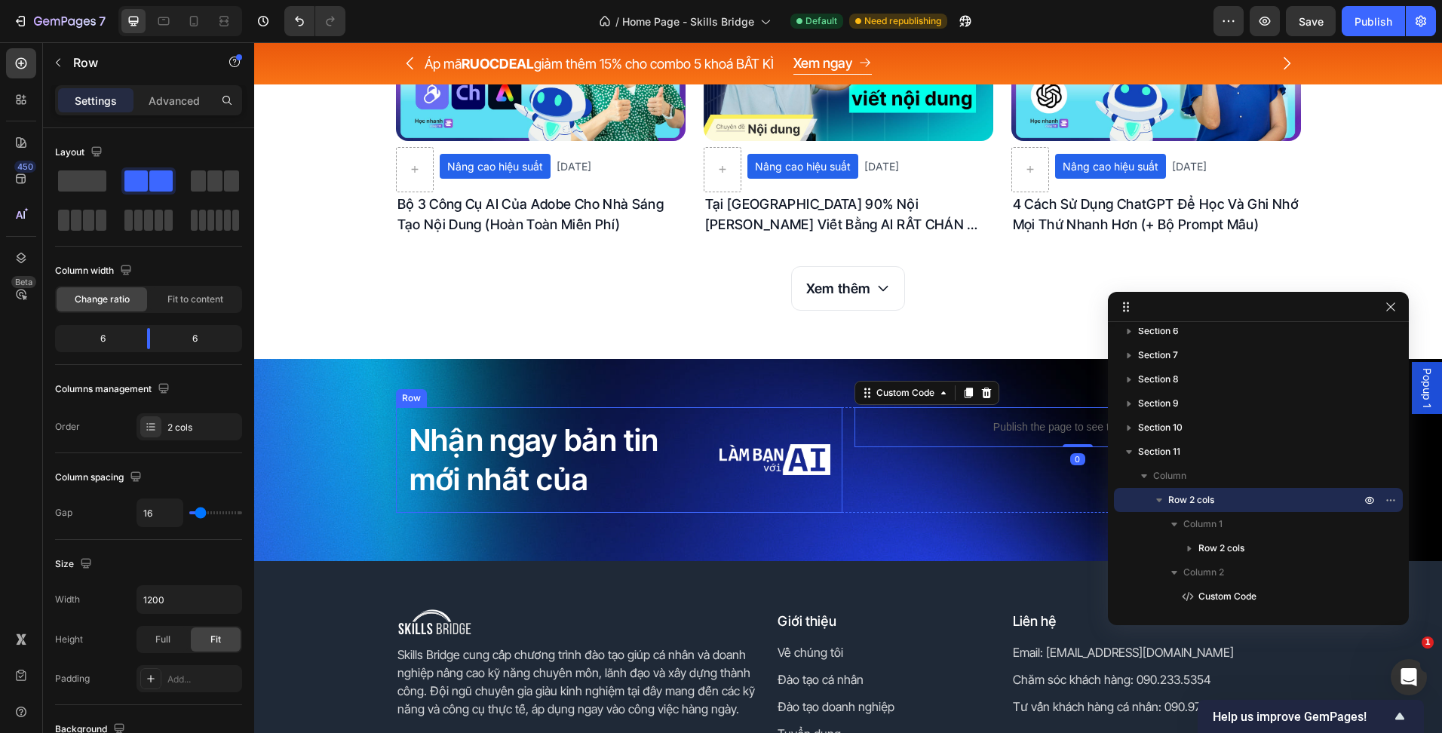
click at [839, 455] on div "Nhận ngay bản tin mới nhất của Heading Image Row Publish the page to see the co…" at bounding box center [848, 460] width 905 height 106
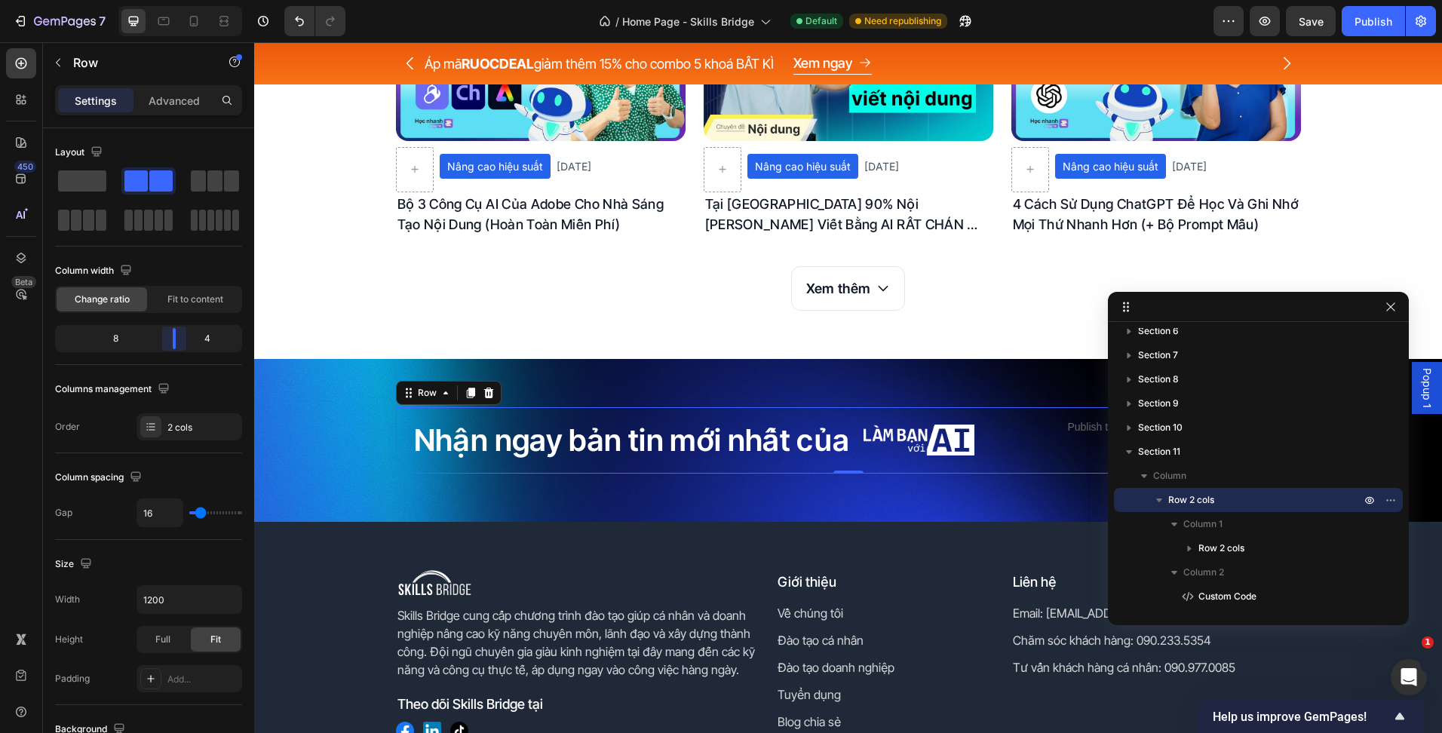
drag, startPoint x: 148, startPoint y: 339, endPoint x: 181, endPoint y: 342, distance: 33.3
click at [181, 0] on body "7 Version history / Home Page - Skills Bridge Default Need republishing Preview…" at bounding box center [721, 0] width 1442 height 0
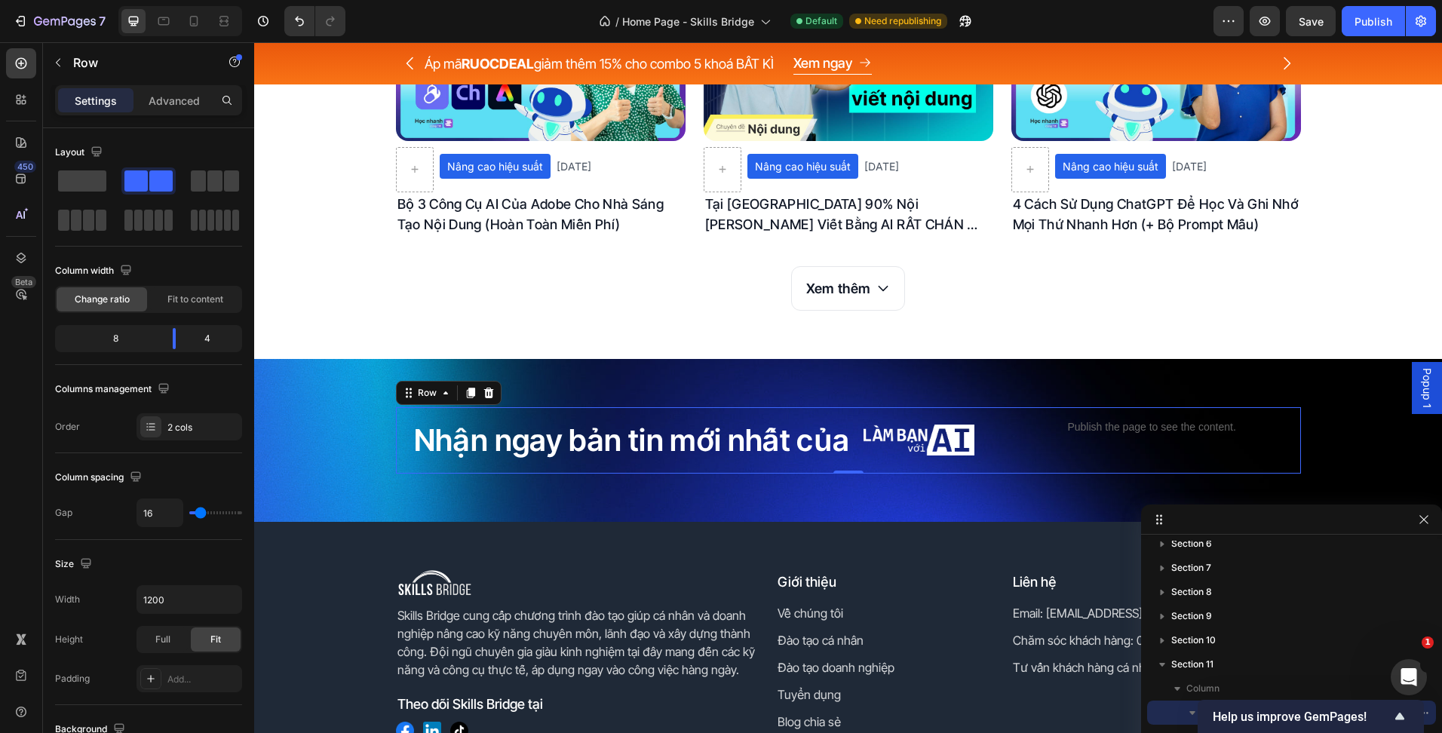
drag, startPoint x: 1193, startPoint y: 296, endPoint x: 1231, endPoint y: 437, distance: 145.2
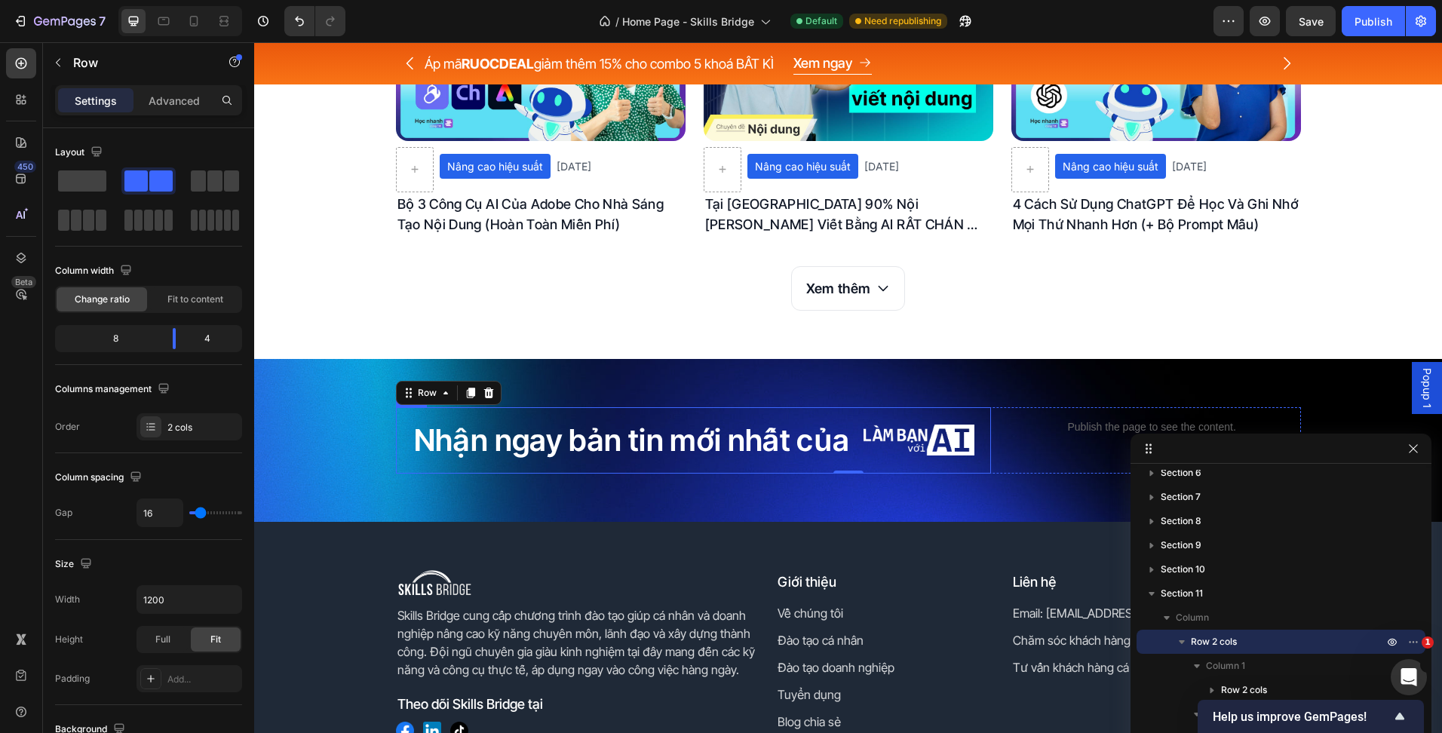
click at [871, 460] on div "Image" at bounding box center [918, 440] width 111 height 42
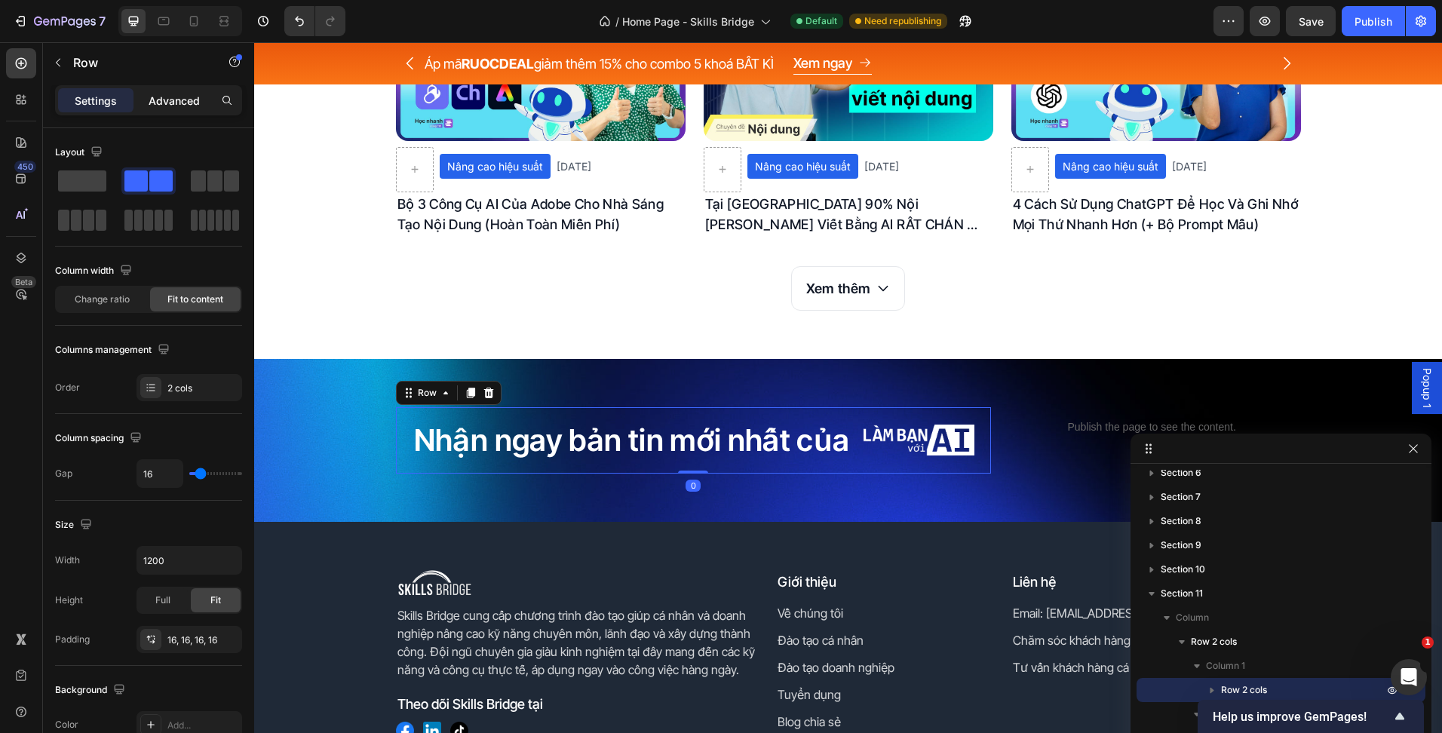
click at [171, 101] on p "Advanced" at bounding box center [174, 101] width 51 height 16
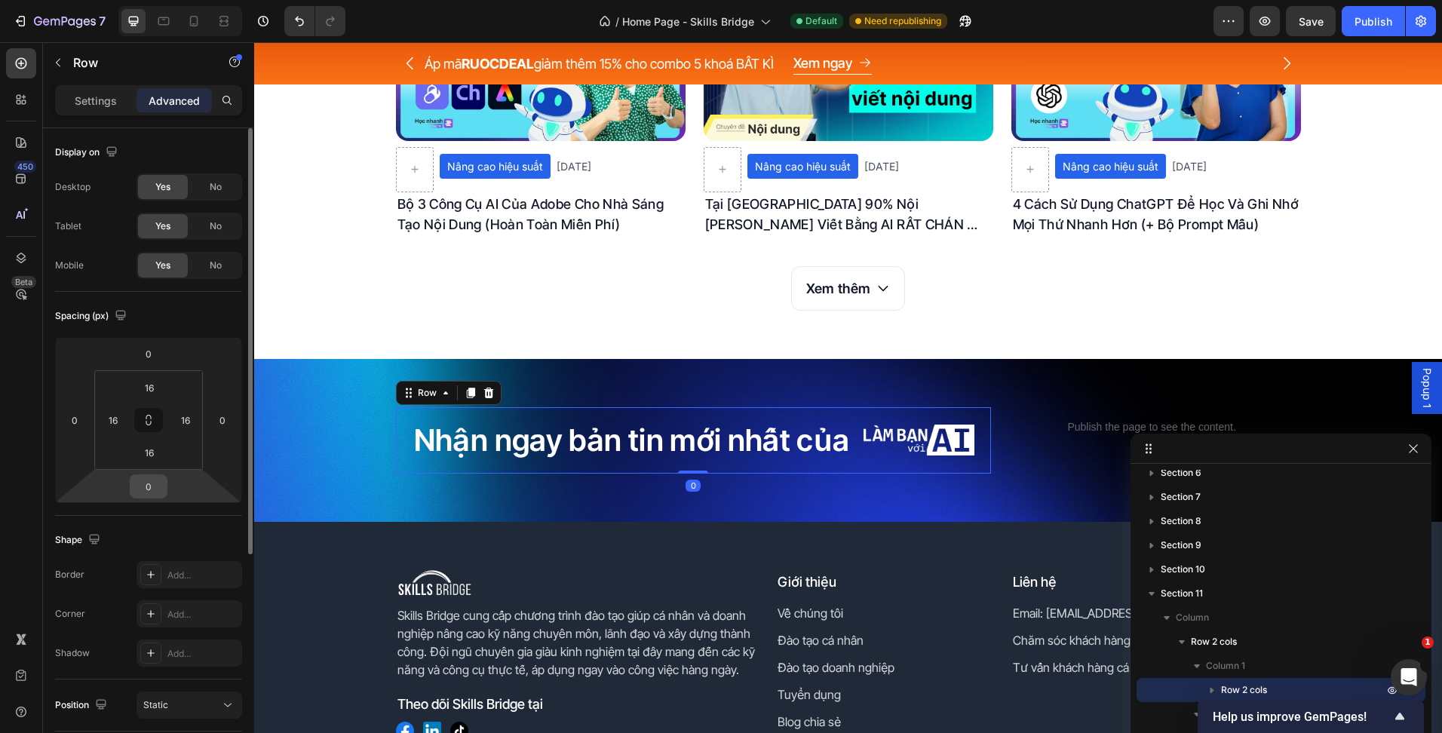
click at [148, 477] on input "0" at bounding box center [148, 486] width 30 height 23
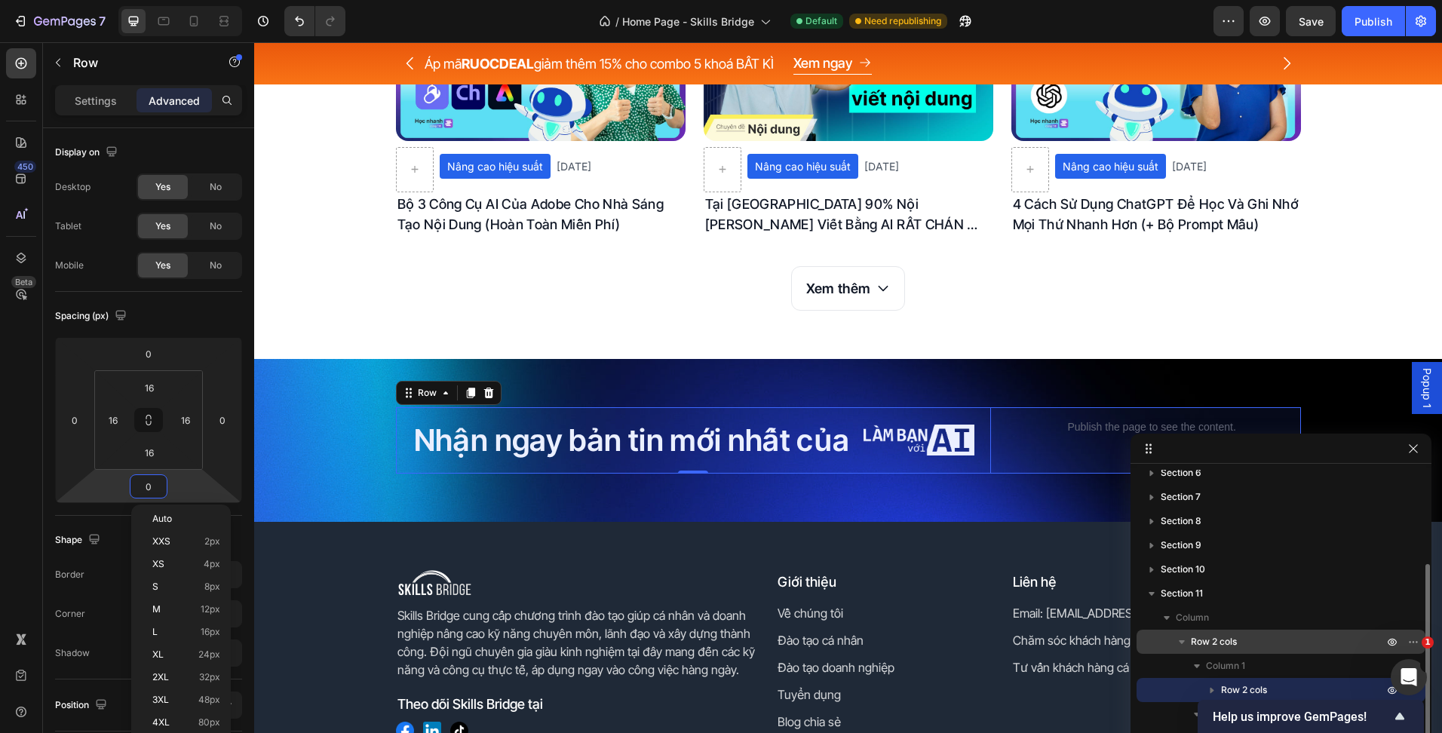
scroll to position [178, 0]
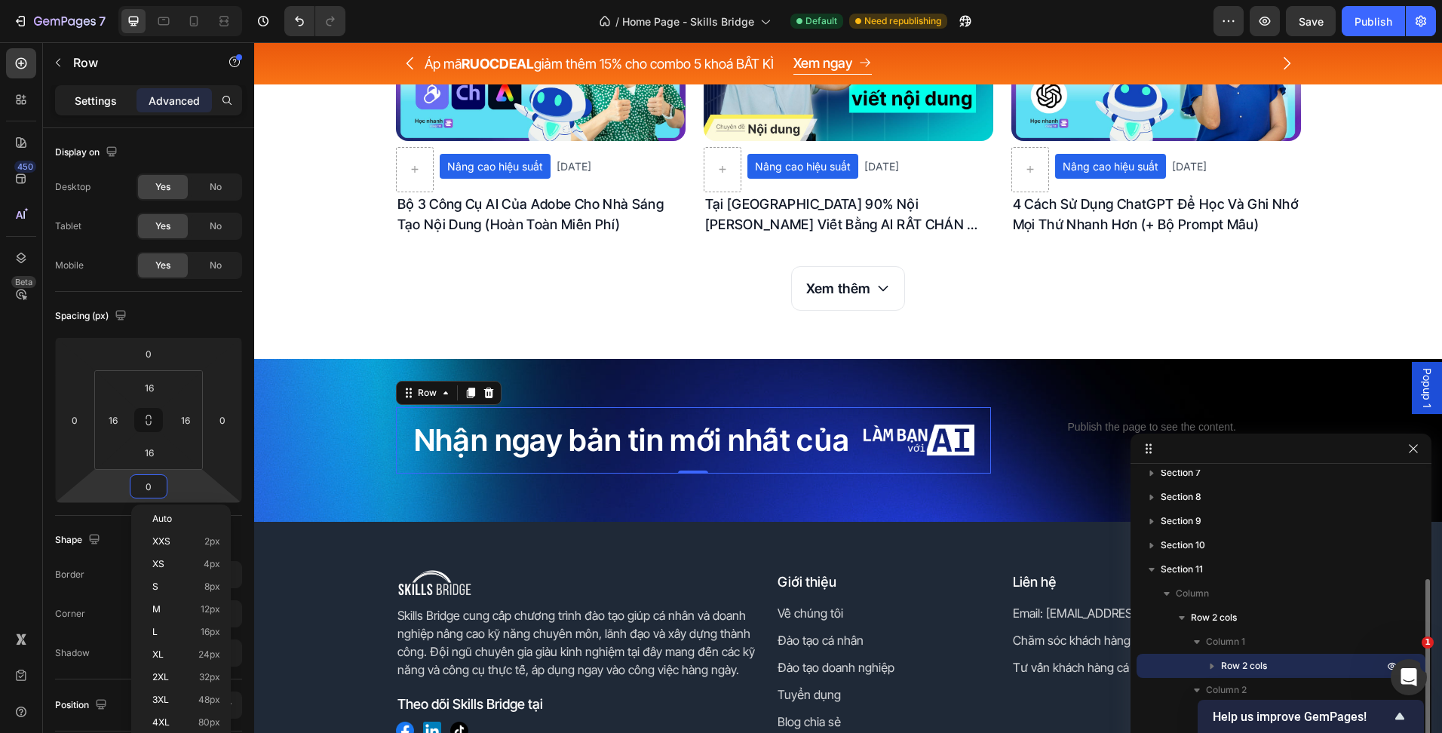
click at [108, 94] on p "Settings" at bounding box center [96, 101] width 42 height 16
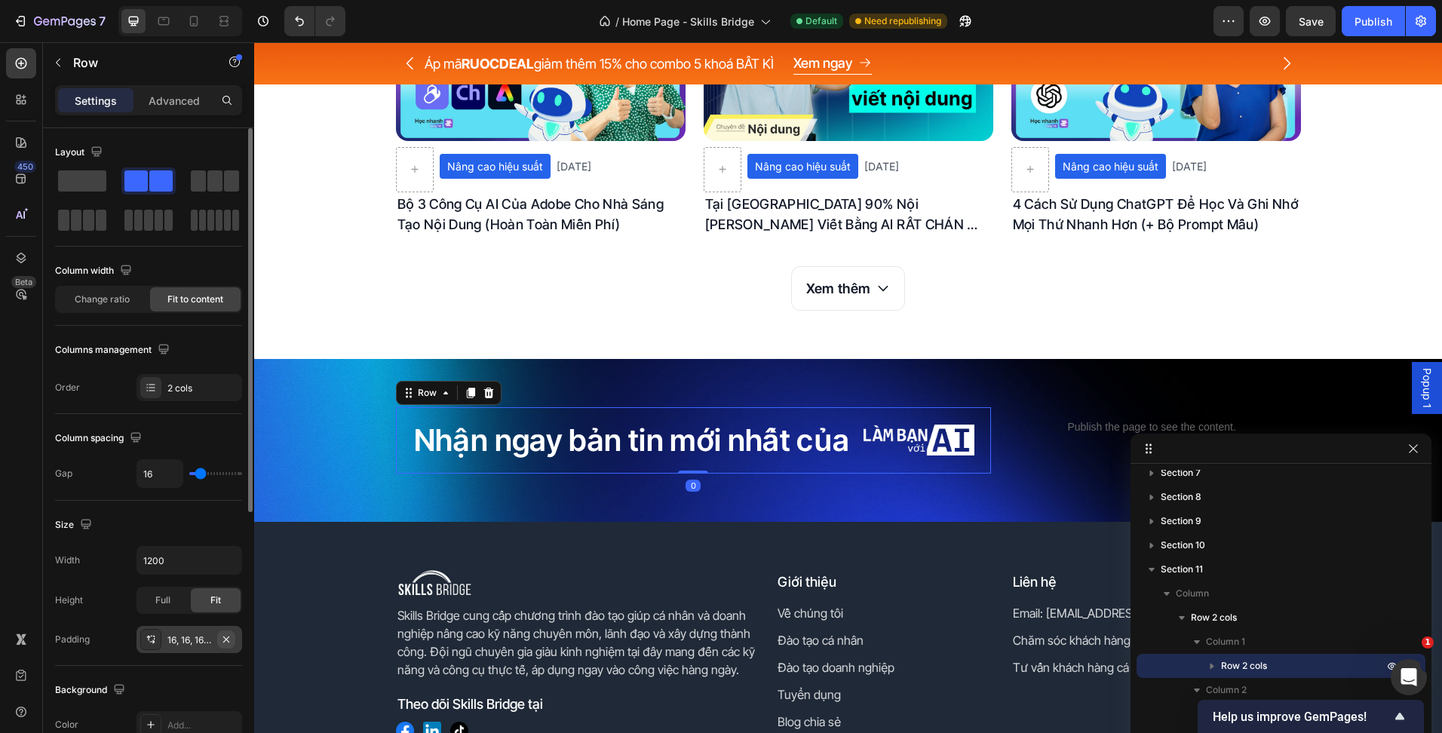
click at [227, 643] on icon "button" at bounding box center [226, 639] width 12 height 12
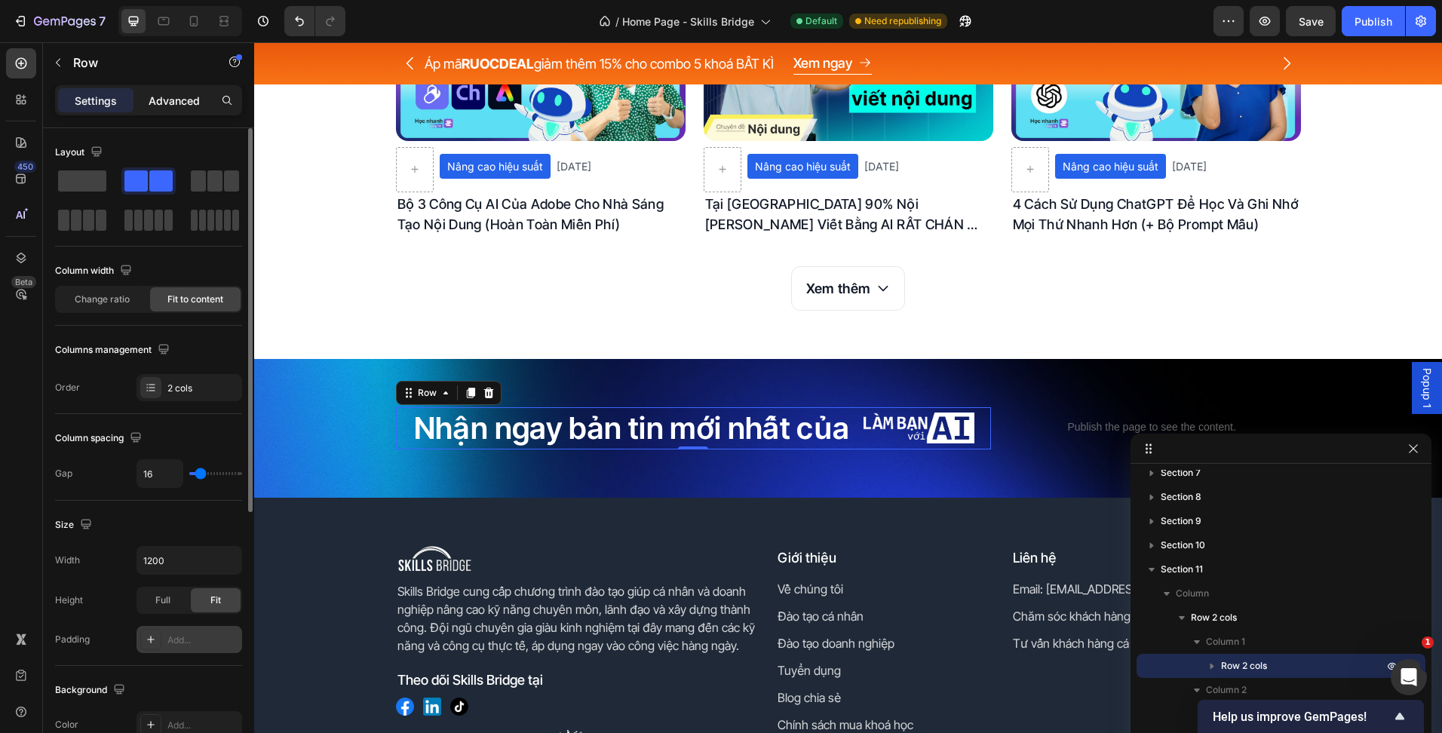
drag, startPoint x: 193, startPoint y: 100, endPoint x: 184, endPoint y: 128, distance: 29.3
click at [192, 100] on p "Advanced" at bounding box center [174, 101] width 51 height 16
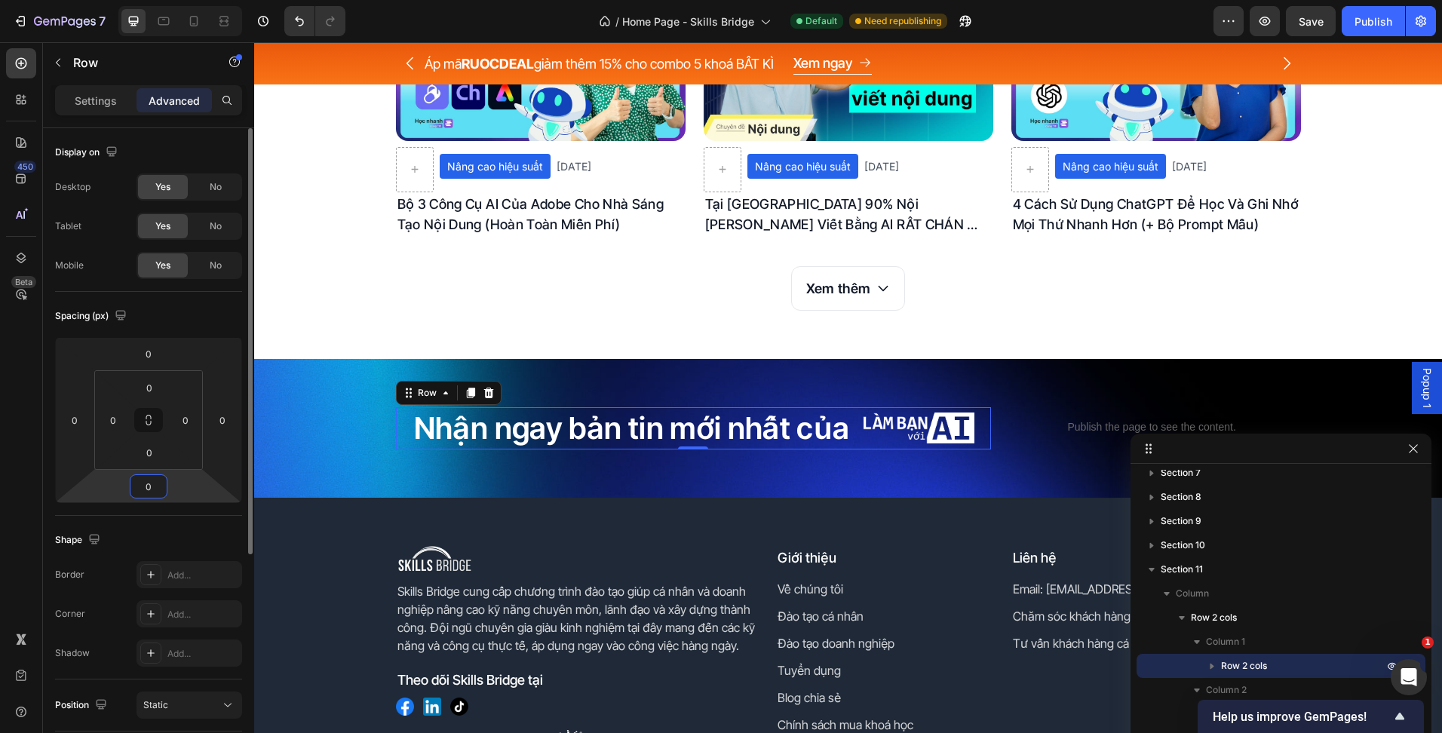
click at [148, 497] on input "0" at bounding box center [148, 486] width 30 height 23
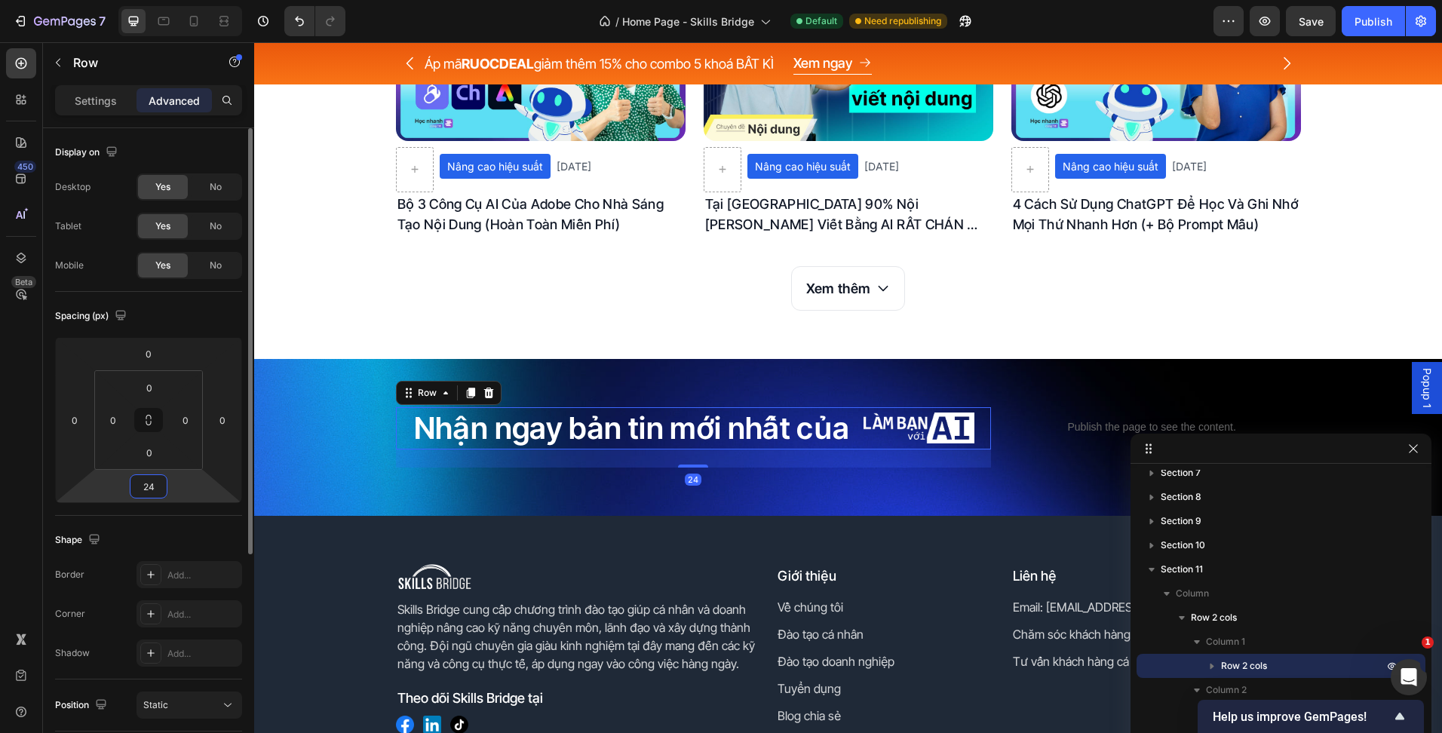
type input "24"
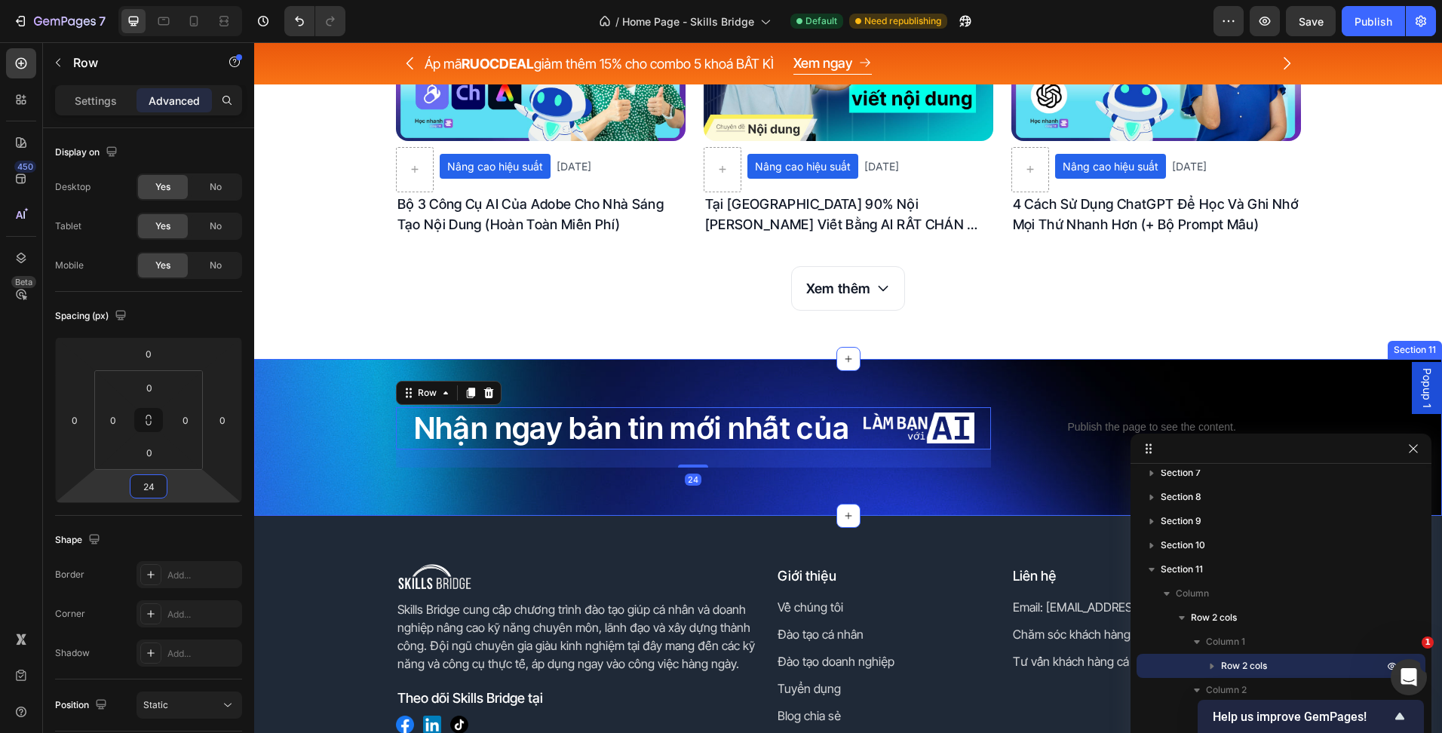
click at [416, 486] on div "Nhận ngay bản tin mới nhất của Heading Image Row 24 Publish the page to see the…" at bounding box center [848, 437] width 1188 height 157
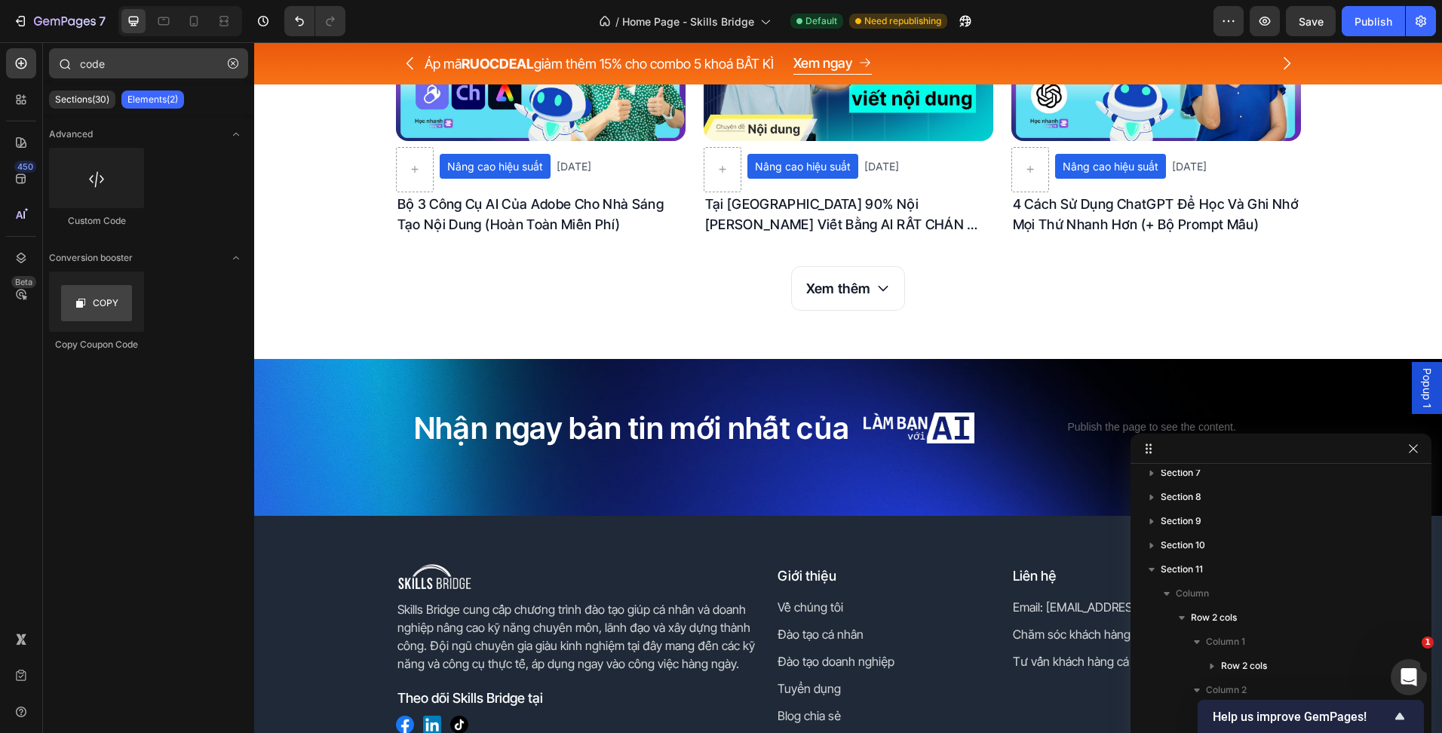
drag, startPoint x: 240, startPoint y: 68, endPoint x: 224, endPoint y: 68, distance: 15.8
click at [241, 67] on button "button" at bounding box center [233, 63] width 24 height 24
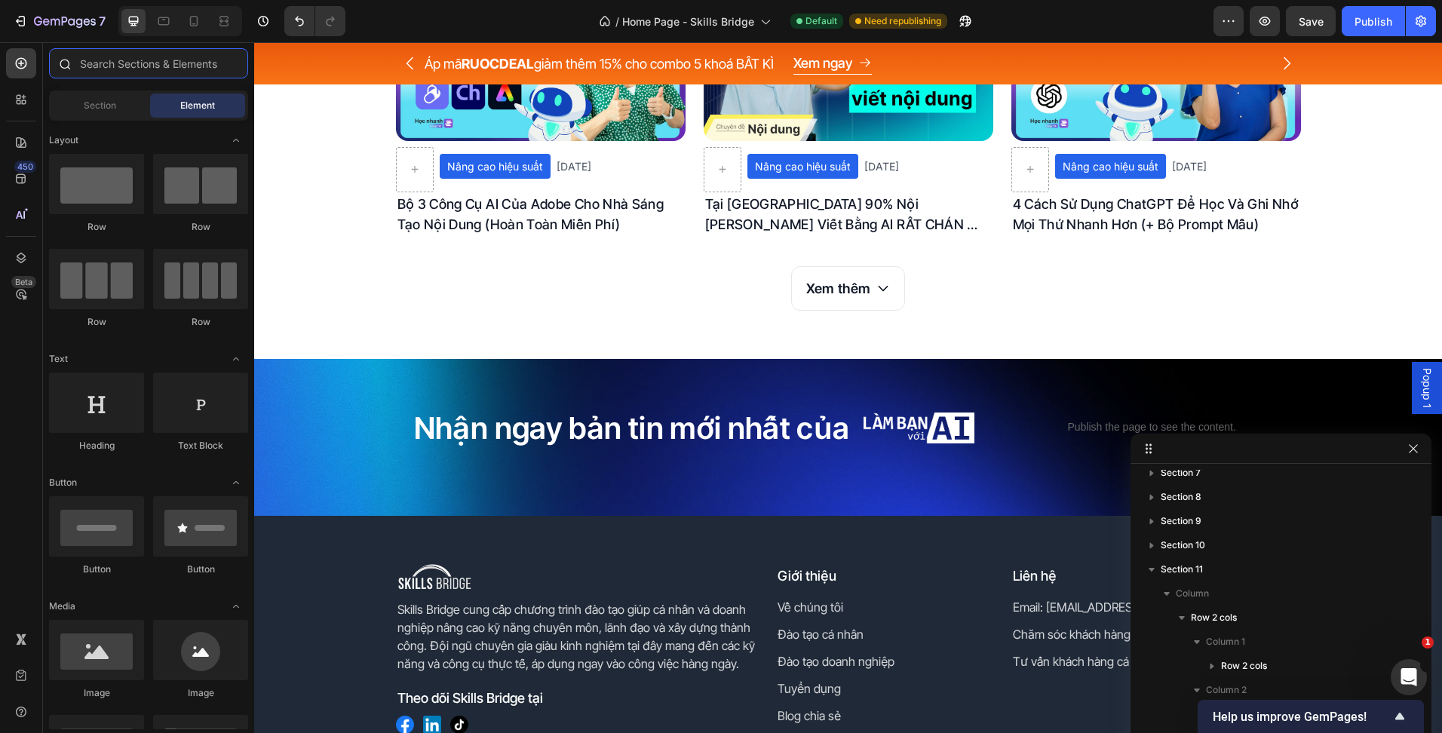
click at [202, 70] on input "text" at bounding box center [148, 63] width 199 height 30
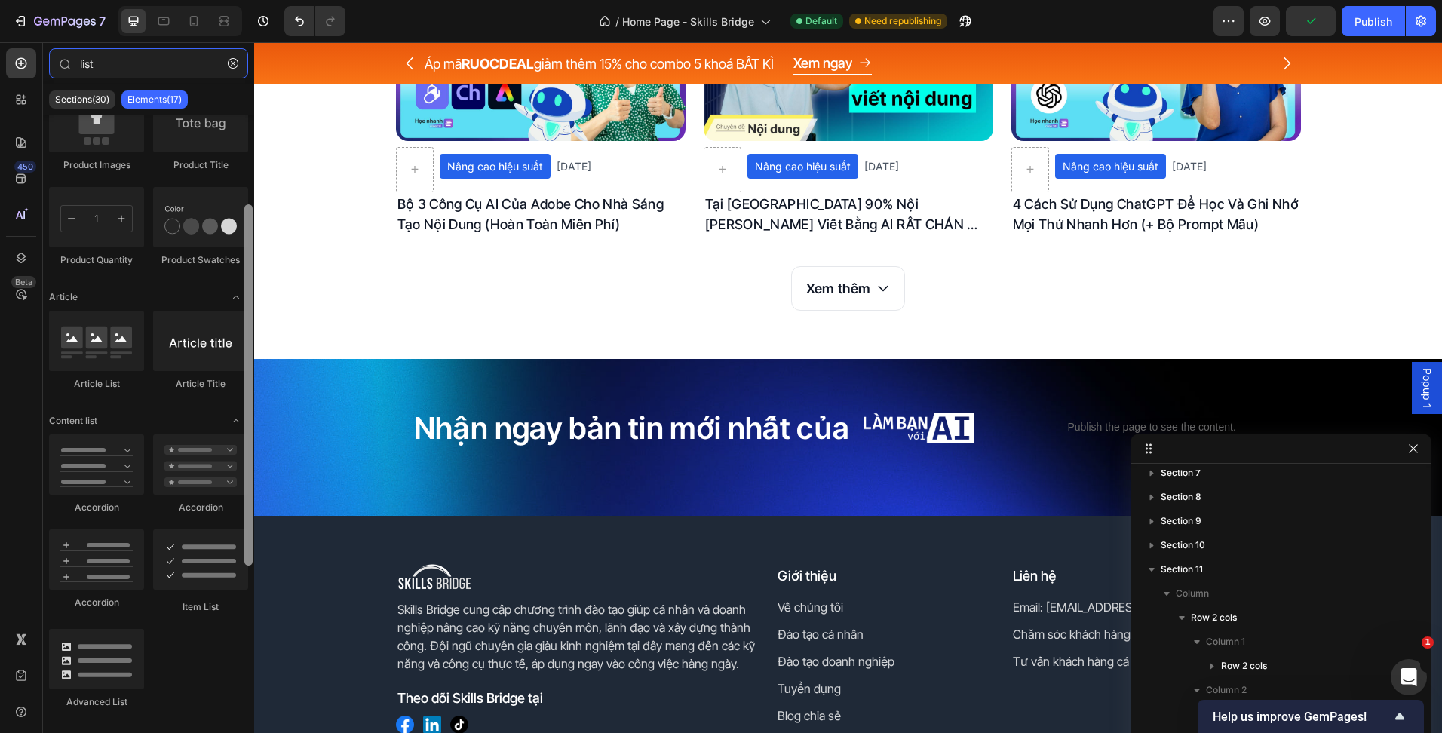
scroll to position [226, 0]
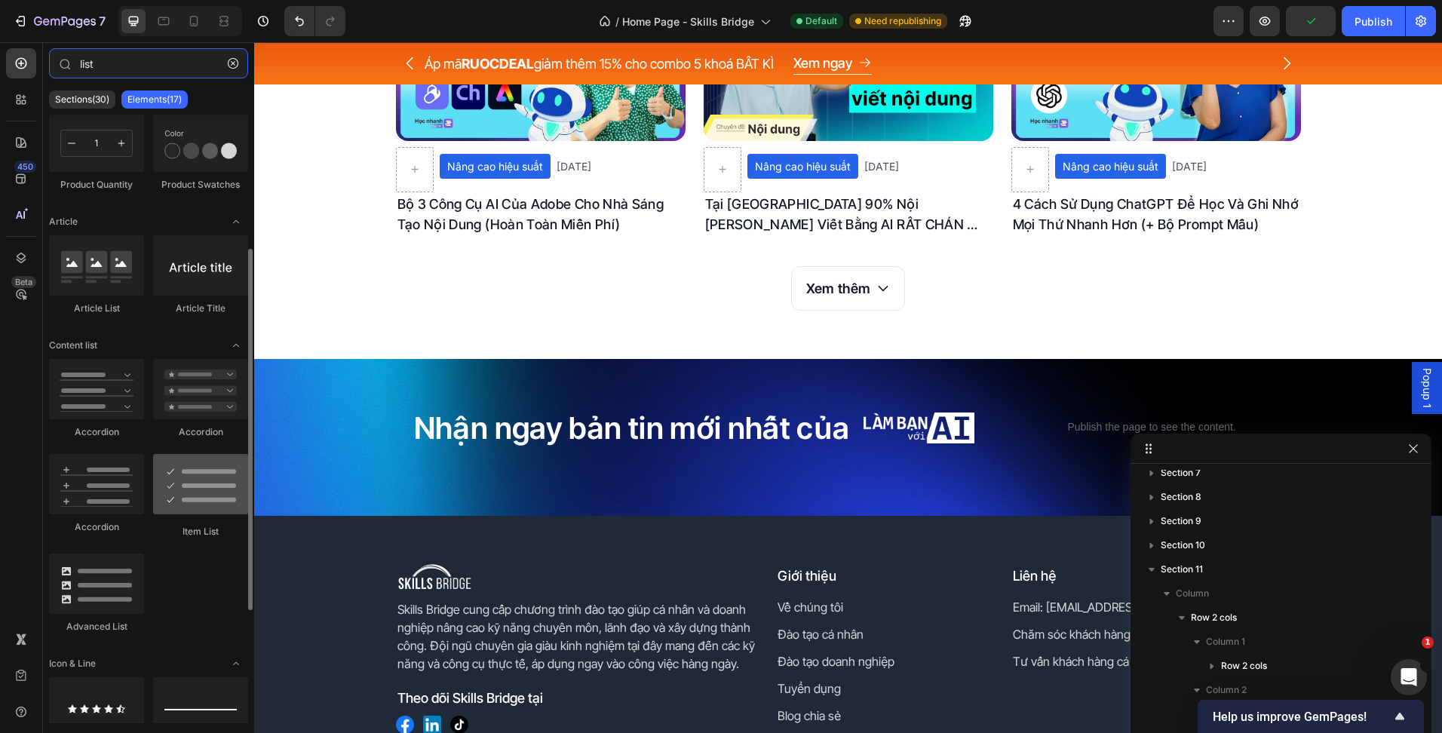
type input "list"
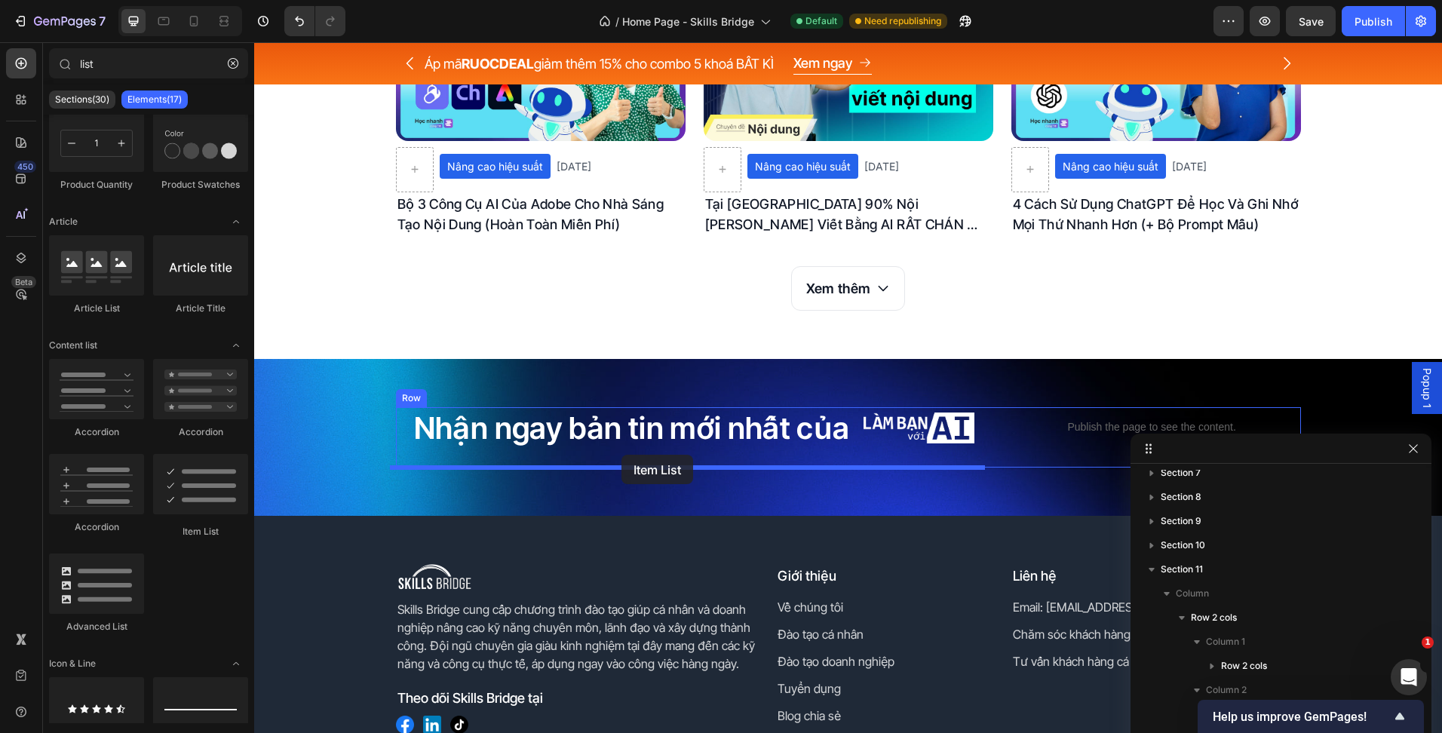
drag, startPoint x: 446, startPoint y: 528, endPoint x: 621, endPoint y: 455, distance: 188.9
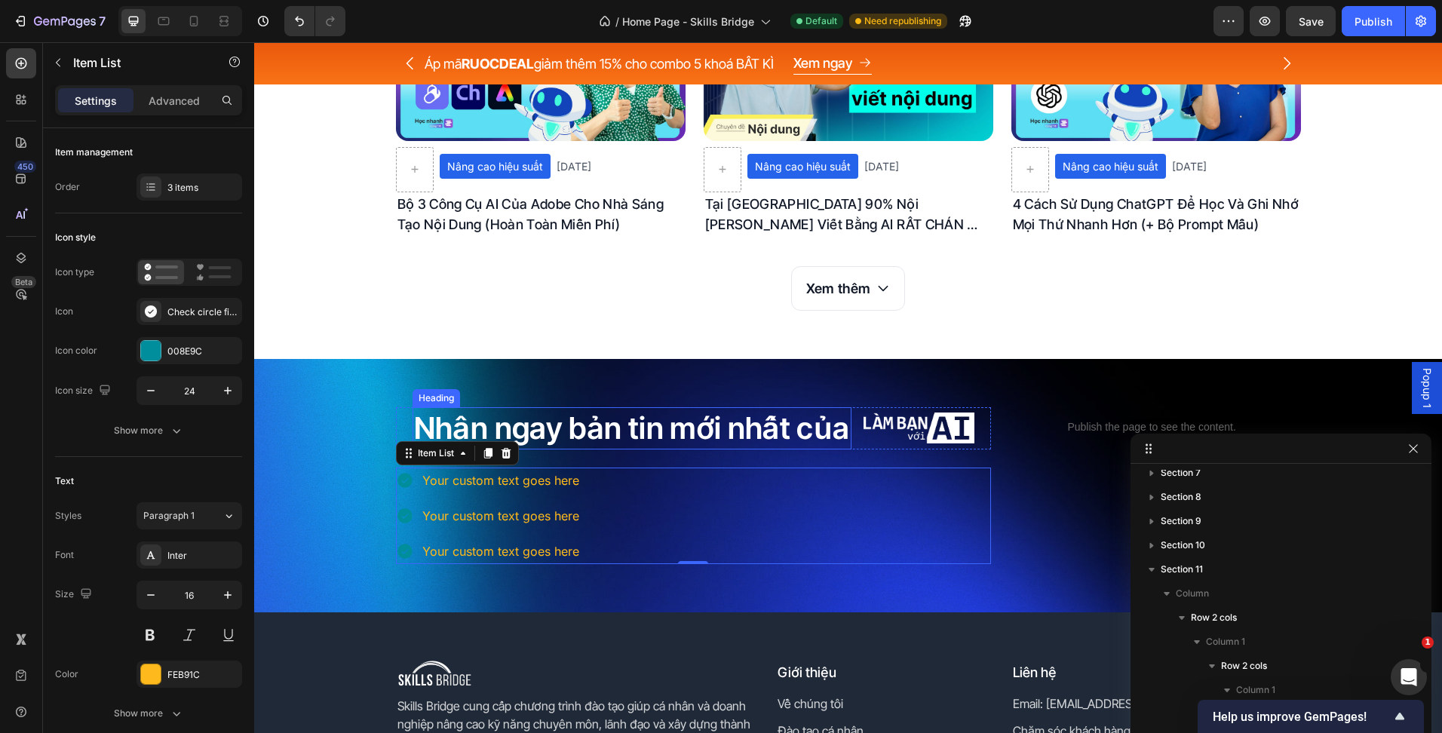
scroll to position [299, 0]
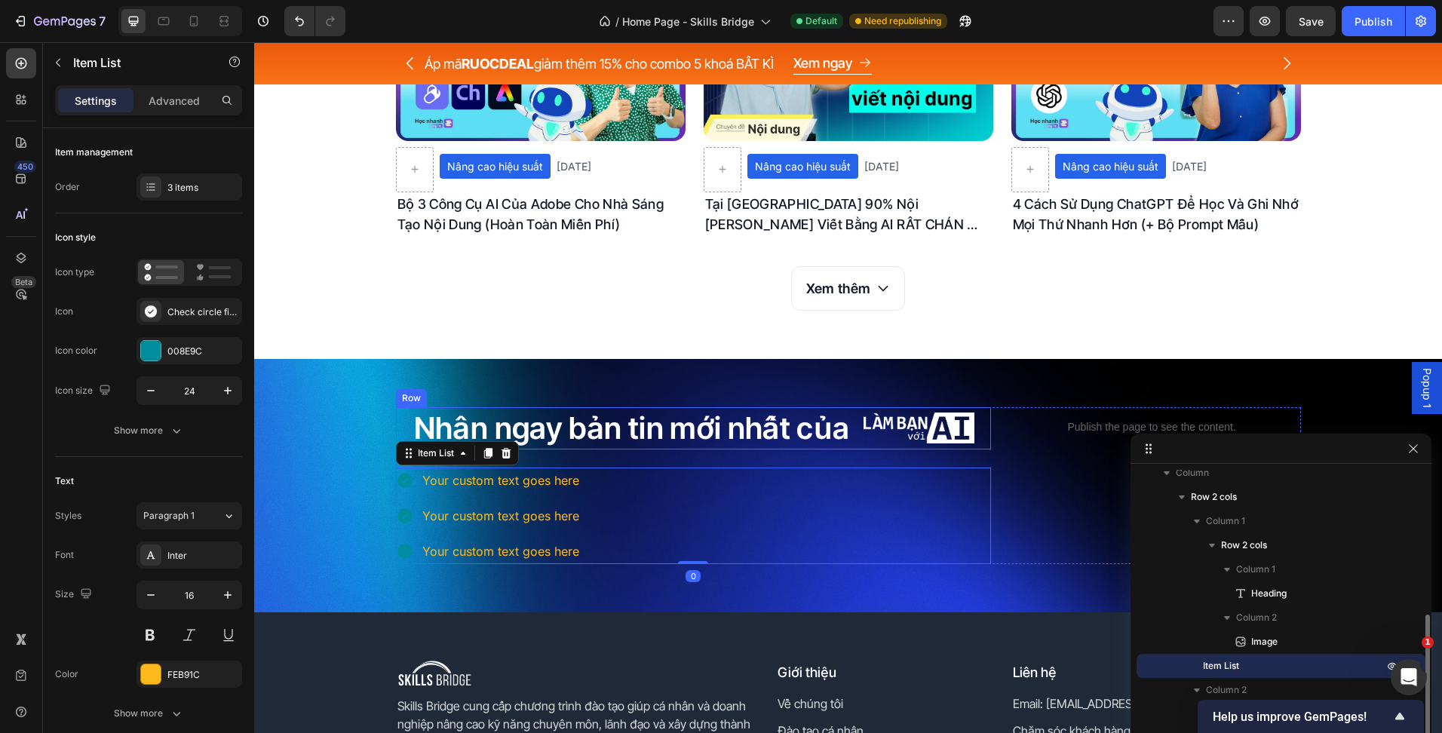
click at [849, 446] on div "Nhận ngay bản tin mới nhất của Heading Image Row" at bounding box center [693, 428] width 595 height 42
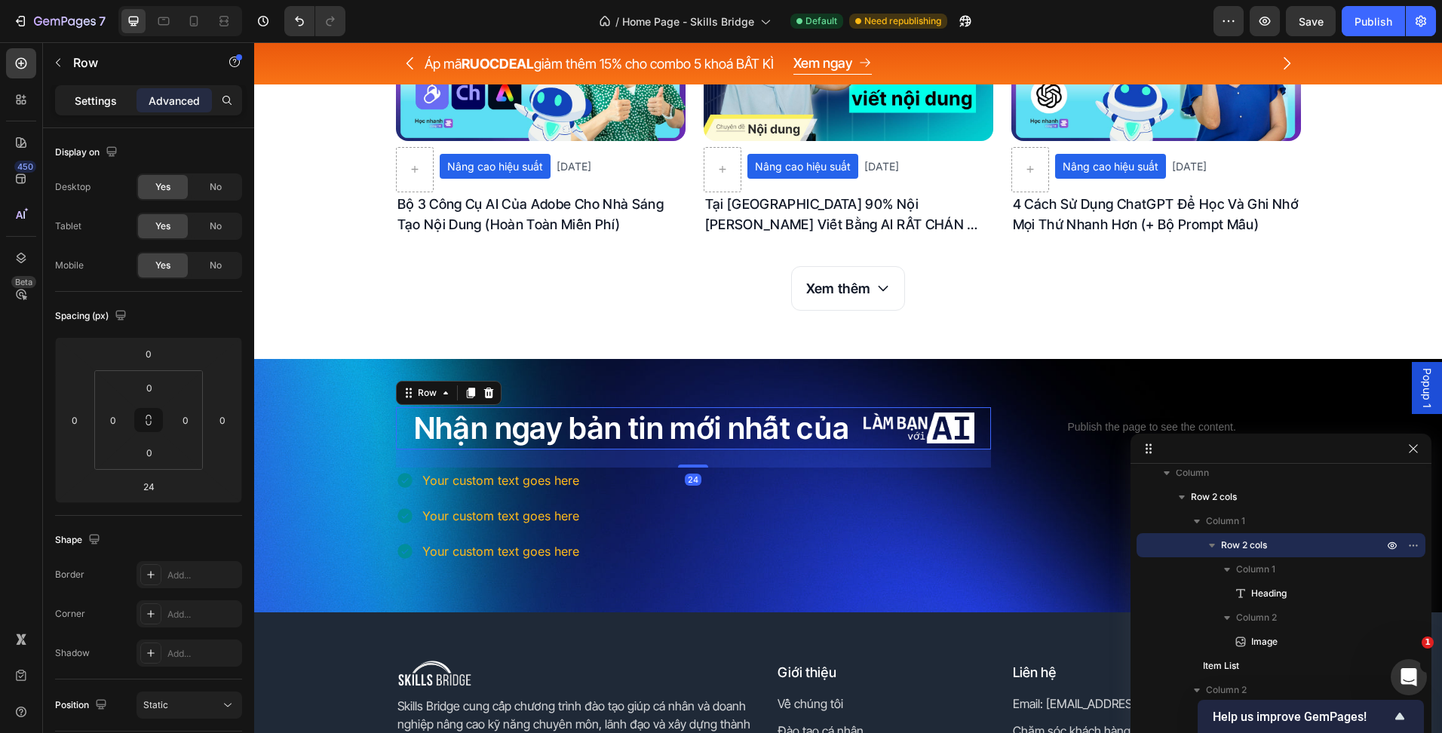
click at [89, 94] on p "Settings" at bounding box center [96, 101] width 42 height 16
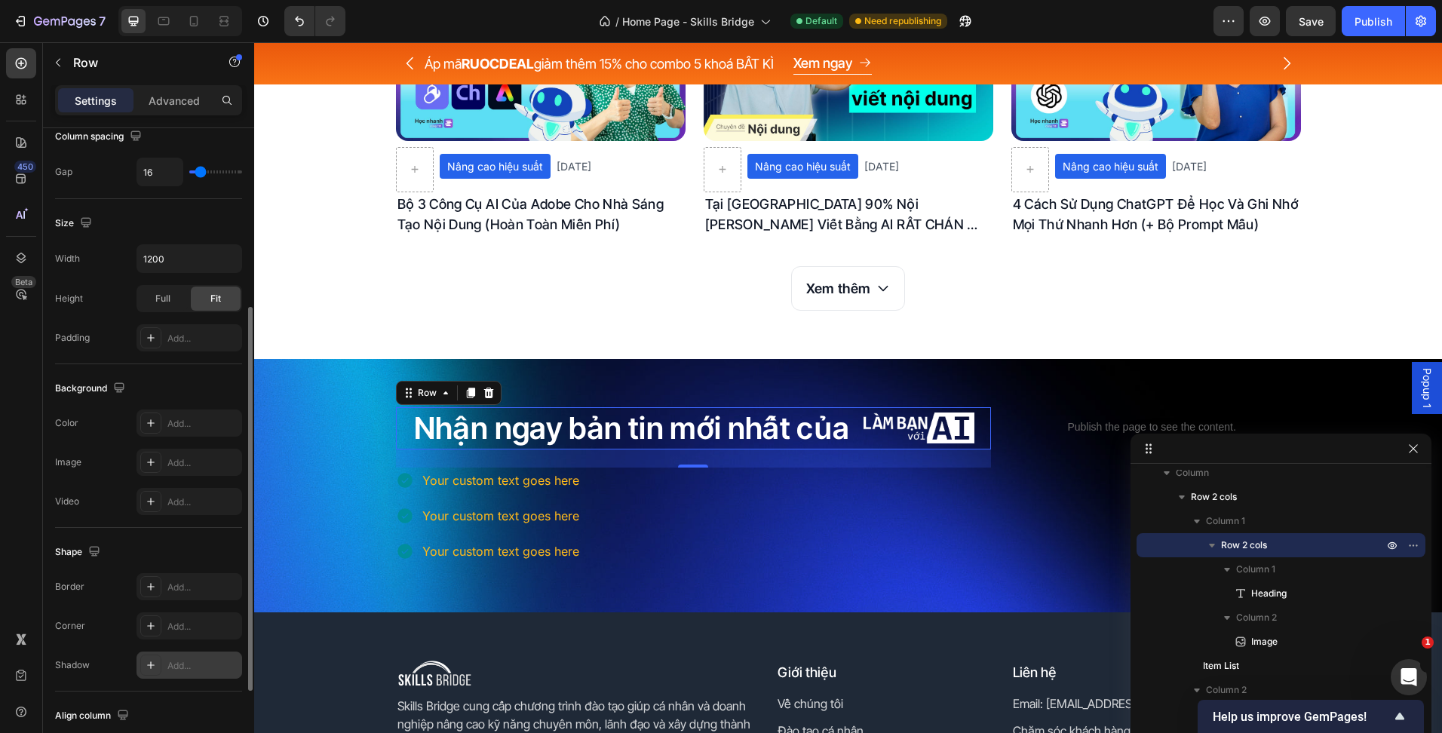
scroll to position [444, 0]
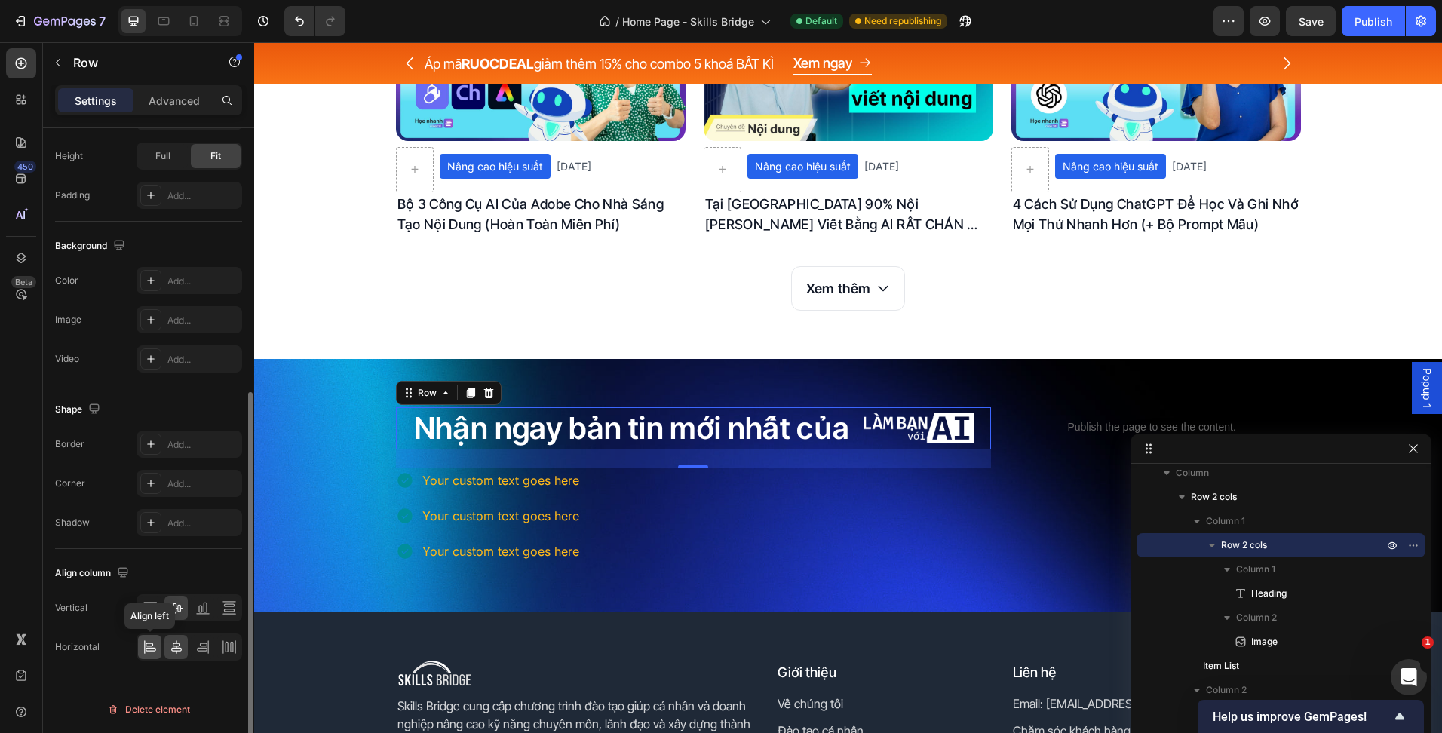
click at [144, 646] on icon at bounding box center [144, 647] width 1 height 14
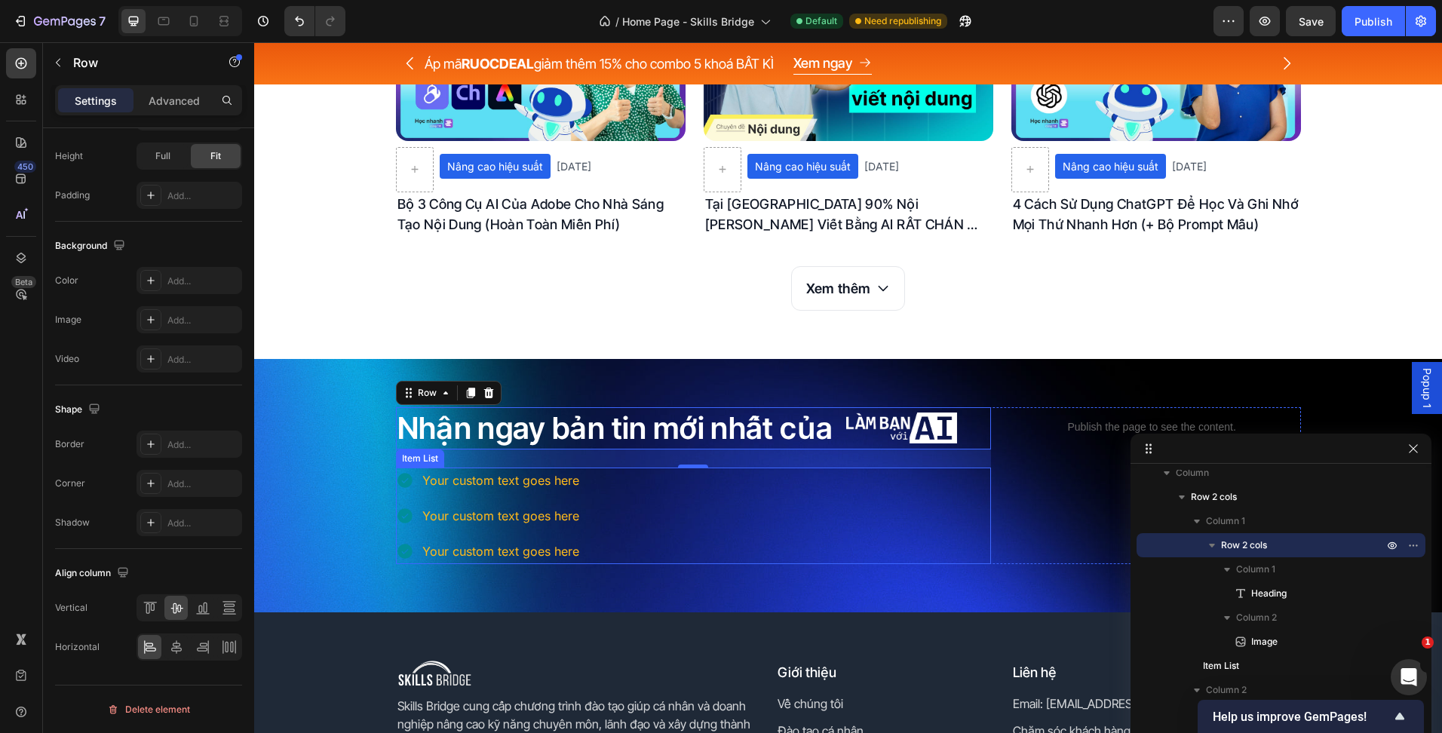
click at [679, 488] on div "Your custom text goes here Your custom text goes here Your custom text goes here" at bounding box center [693, 516] width 595 height 97
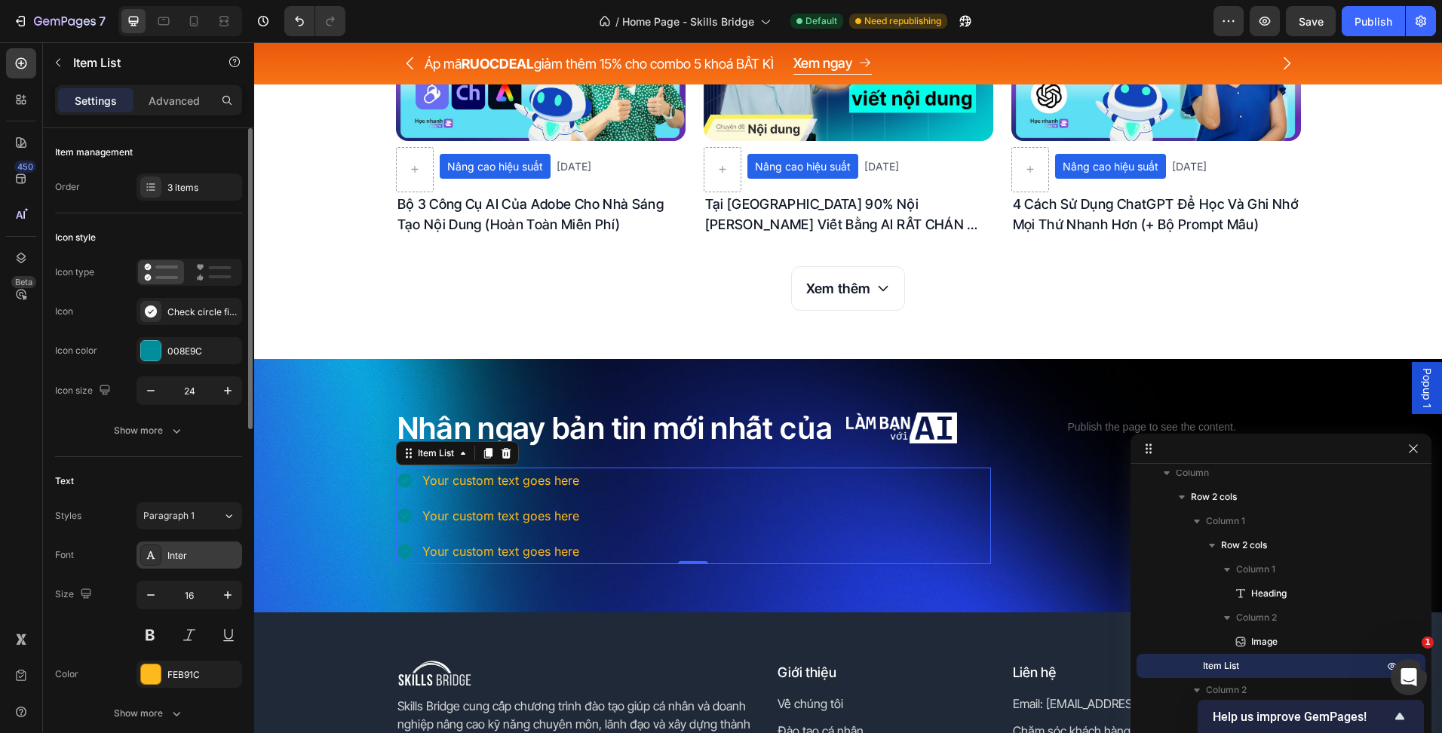
scroll to position [75, 0]
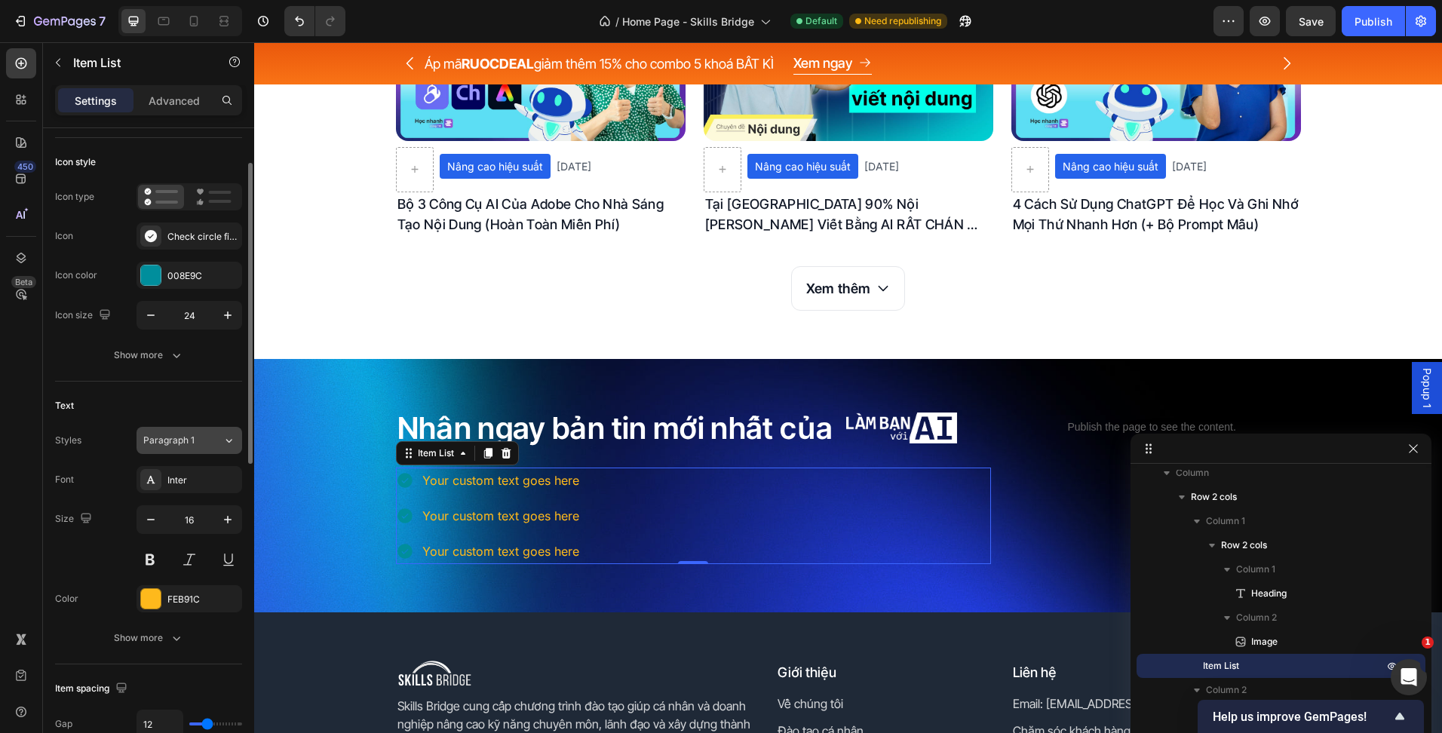
click at [205, 428] on button "Paragraph 1" at bounding box center [189, 440] width 106 height 27
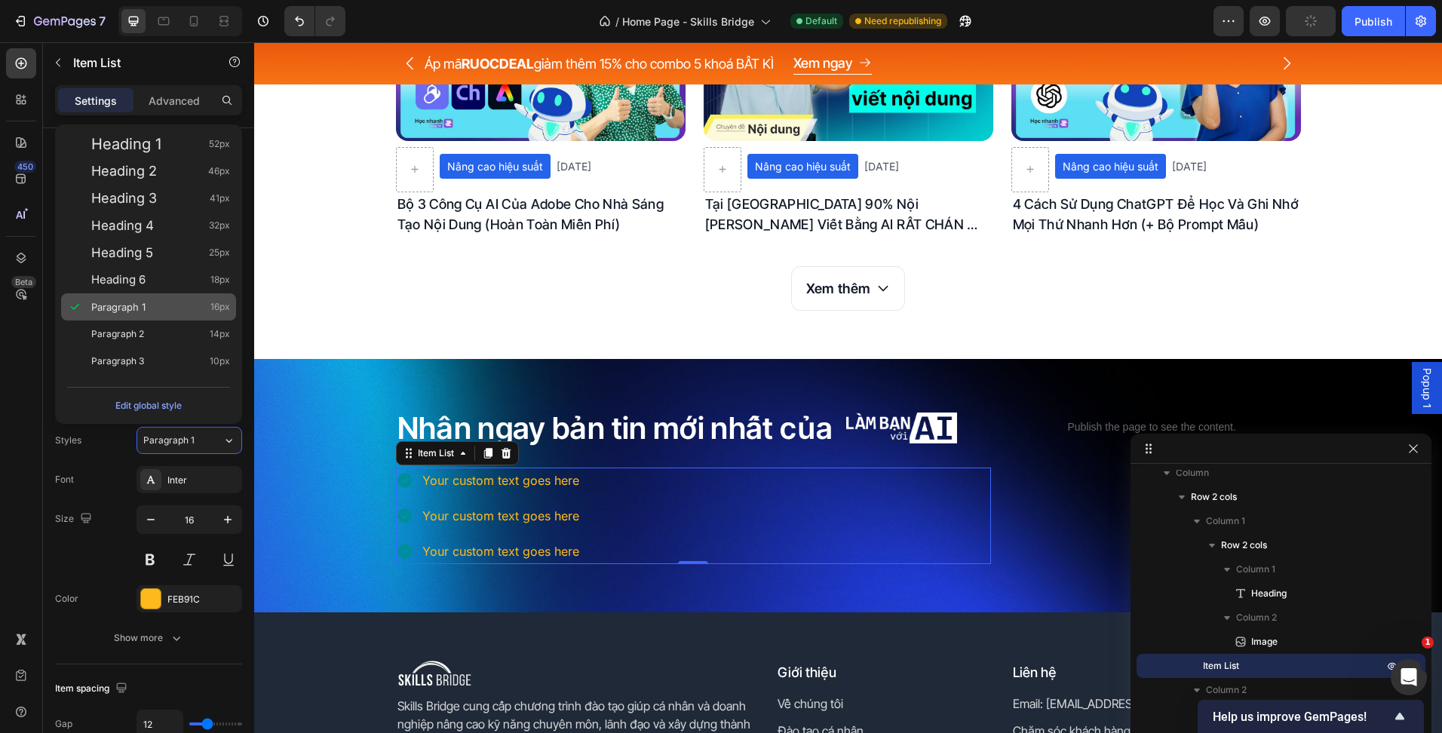
click at [147, 304] on div "Paragraph 1 16px" at bounding box center [160, 306] width 139 height 15
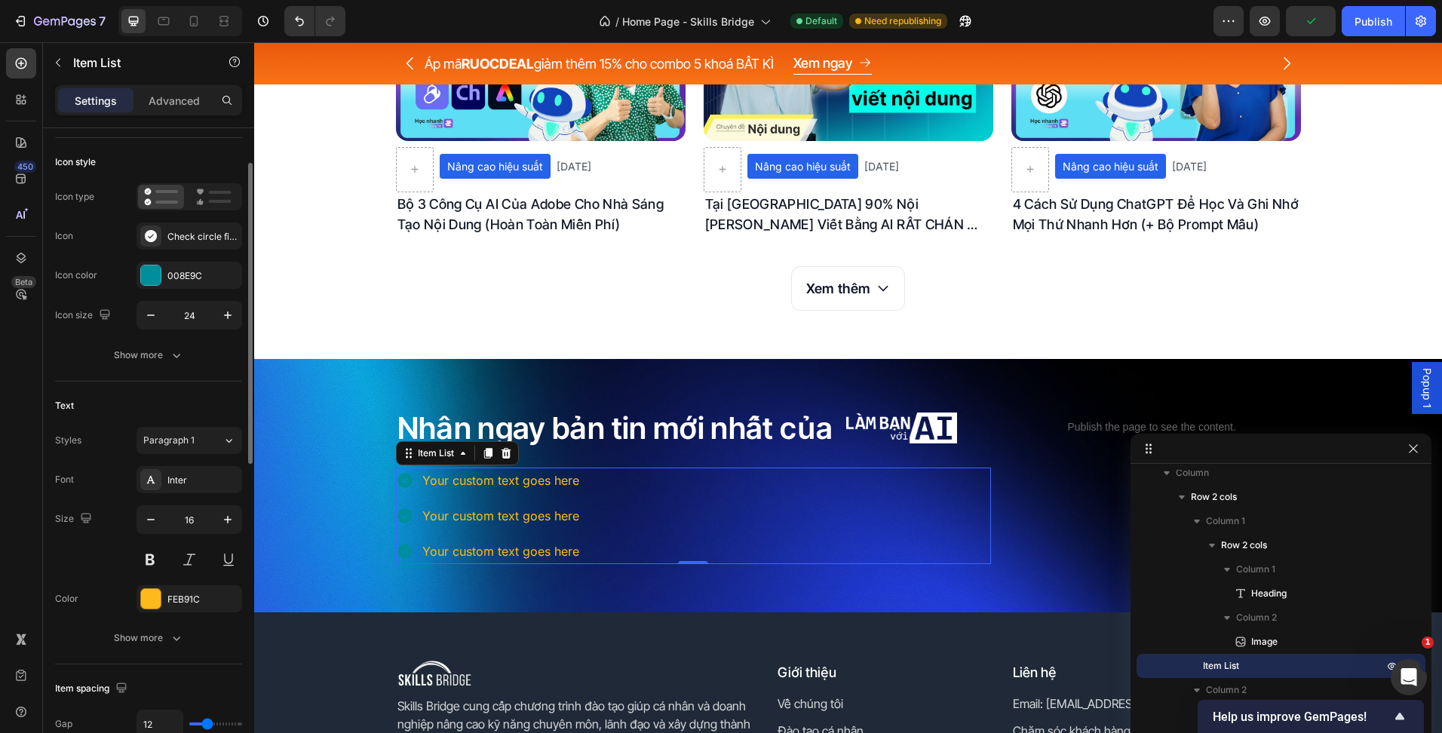
click at [200, 504] on div "Font Inter Size 16 Color FEB91C Show more" at bounding box center [148, 559] width 187 height 186
click at [201, 509] on input "16" at bounding box center [189, 519] width 50 height 27
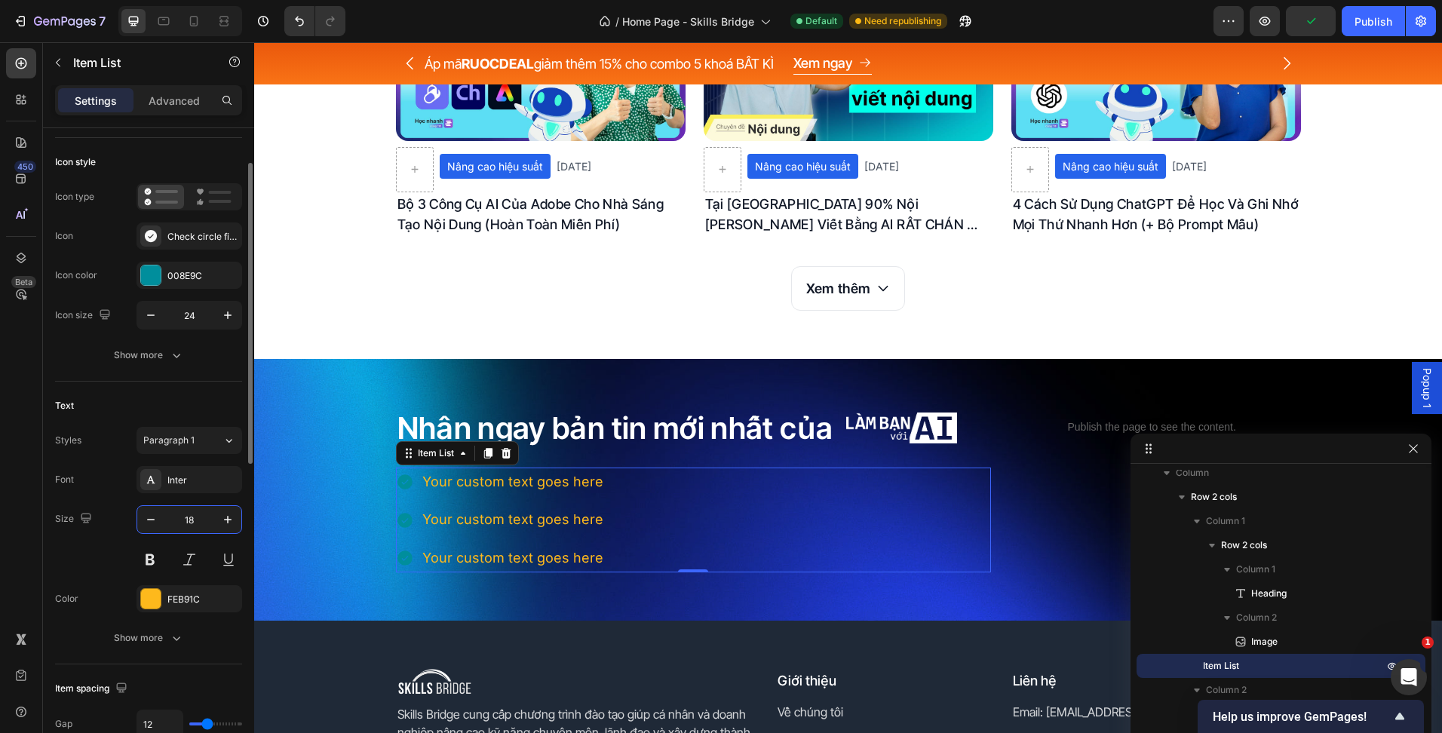
type input "18"
click at [191, 481] on div "Inter" at bounding box center [202, 481] width 71 height 14
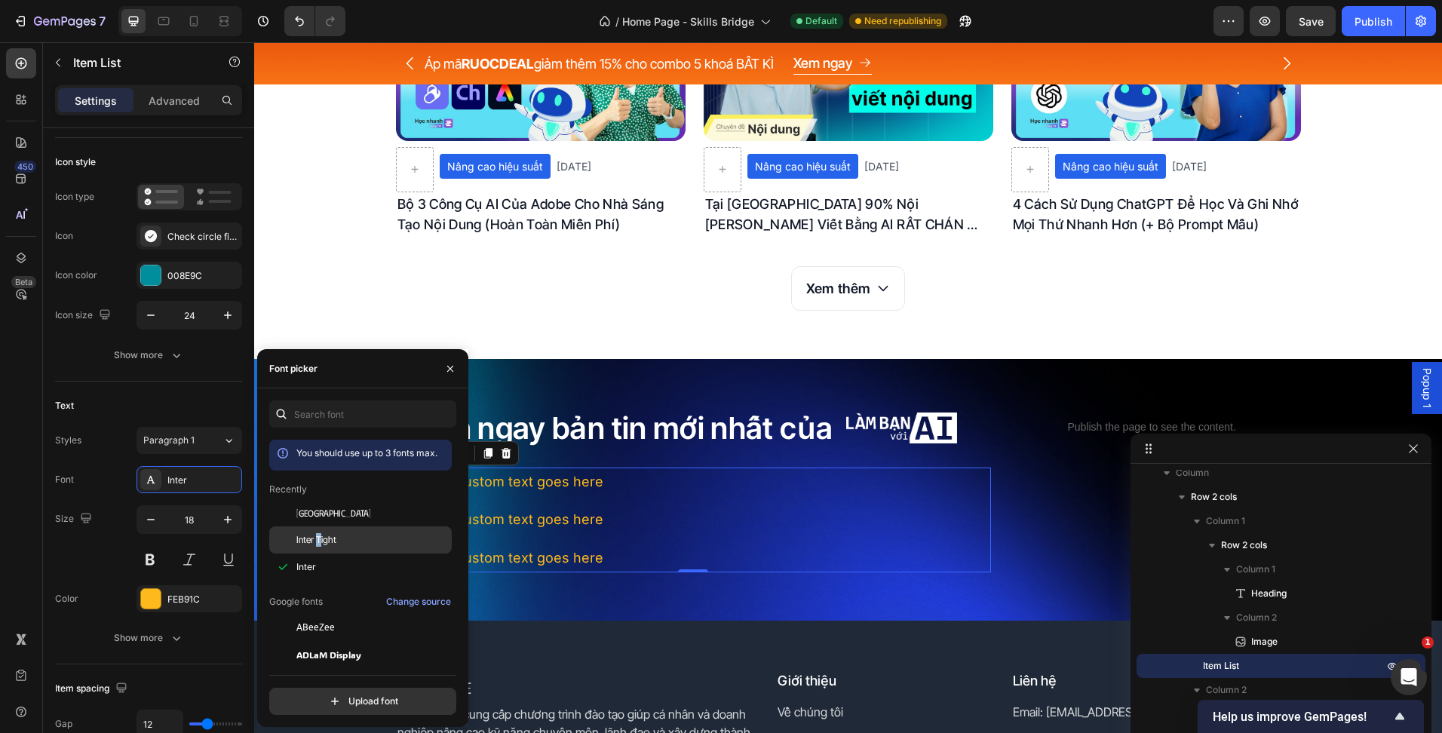
click at [320, 540] on span "Inter Tight" at bounding box center [316, 540] width 40 height 14
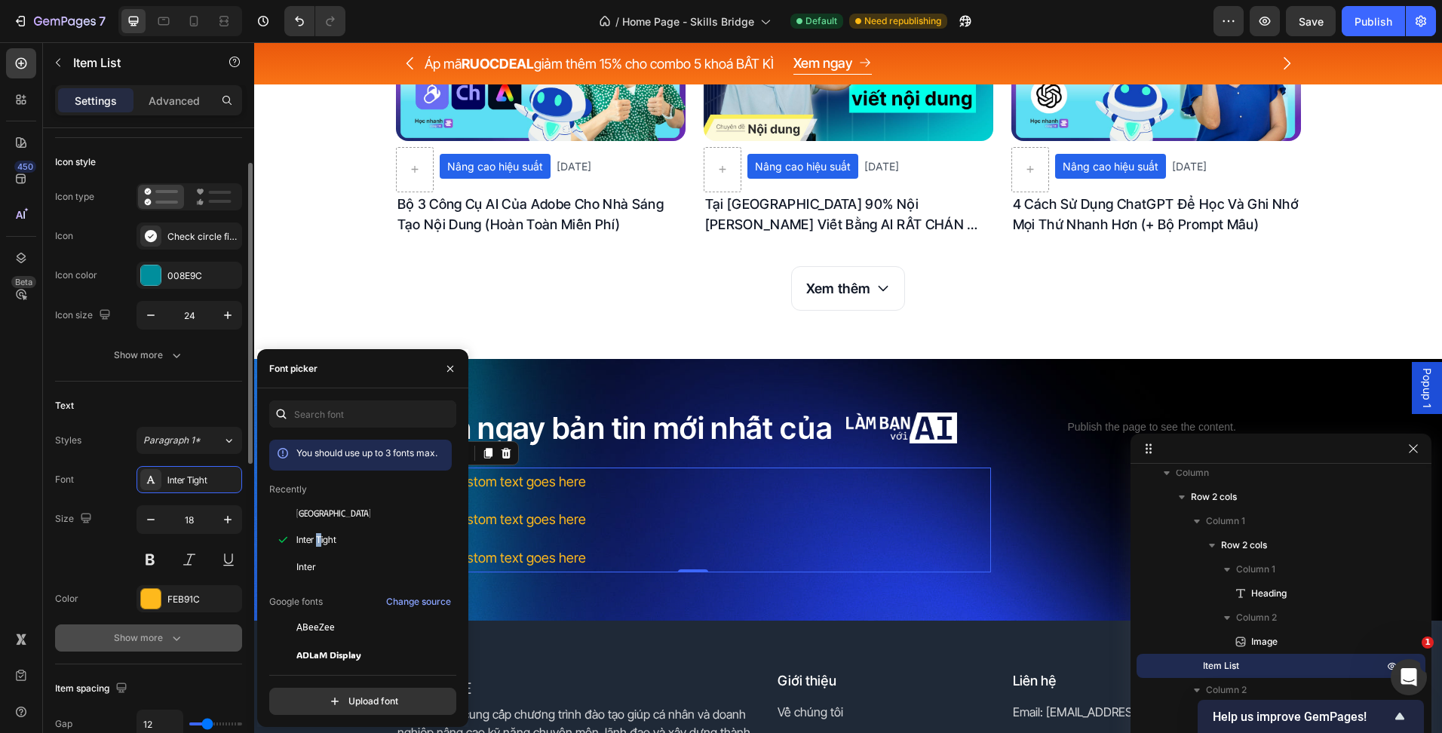
drag, startPoint x: 316, startPoint y: 540, endPoint x: 185, endPoint y: 633, distance: 160.7
click at [185, 633] on button "Show more" at bounding box center [148, 637] width 187 height 27
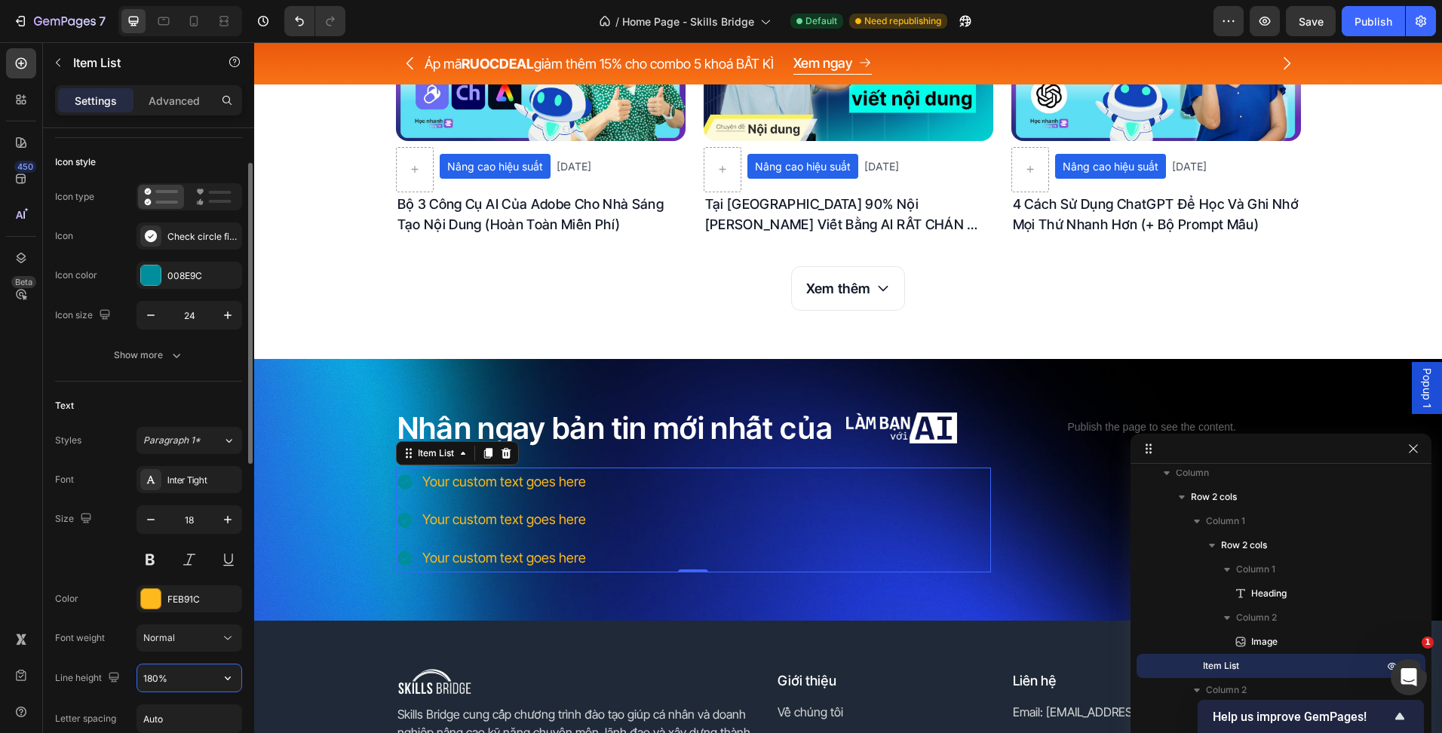
click at [153, 676] on input "180%" at bounding box center [189, 677] width 104 height 27
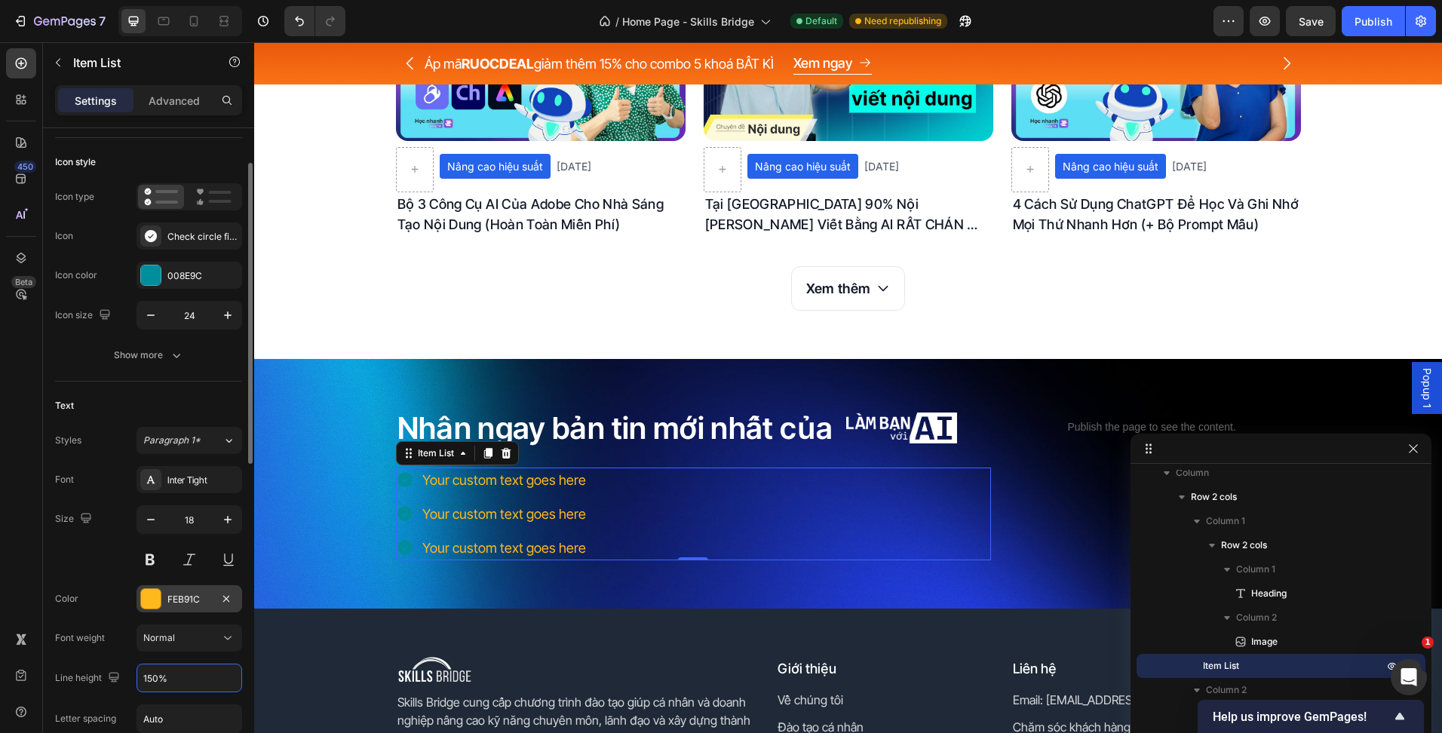
type input "150%"
click at [179, 601] on div "FEB91C" at bounding box center [189, 600] width 44 height 14
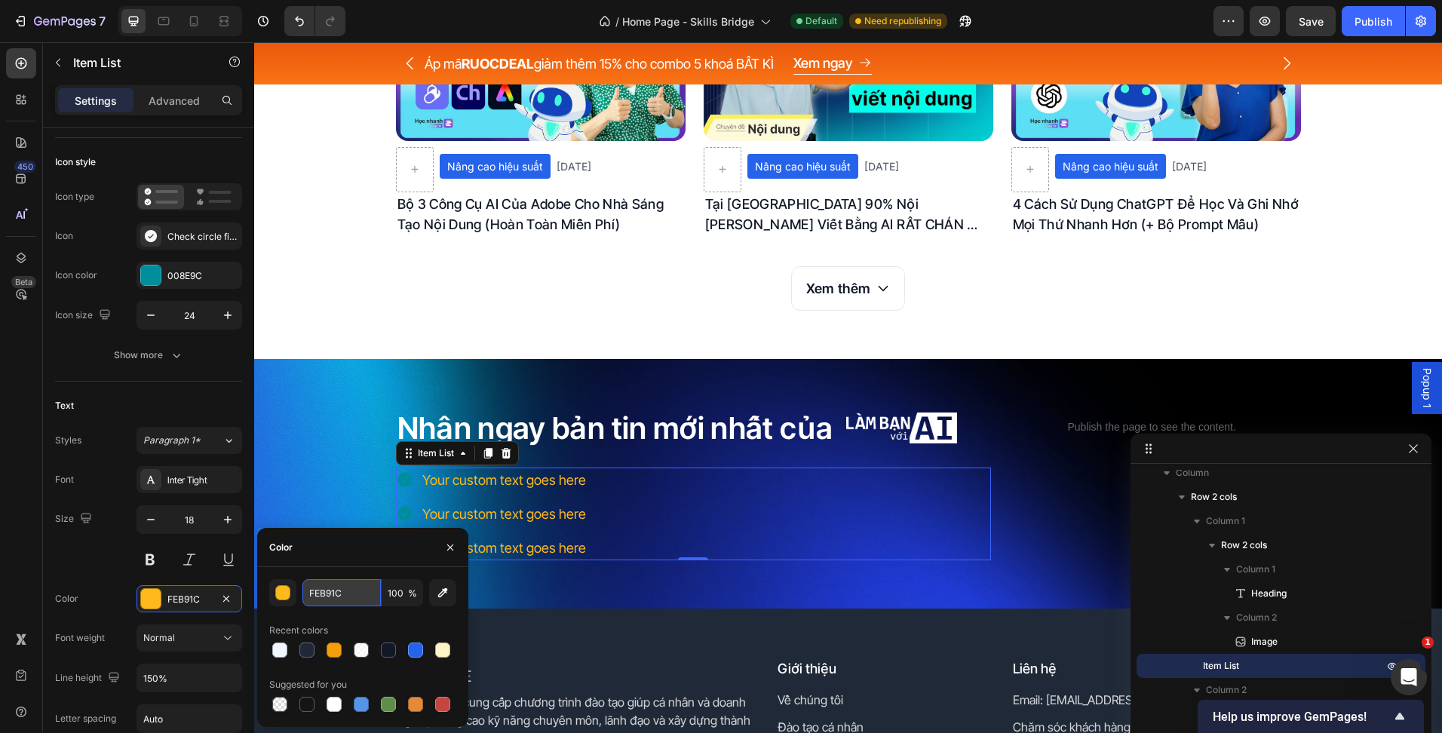
click at [339, 593] on input "FEB91C" at bounding box center [341, 592] width 78 height 27
type input "FFFFFF"
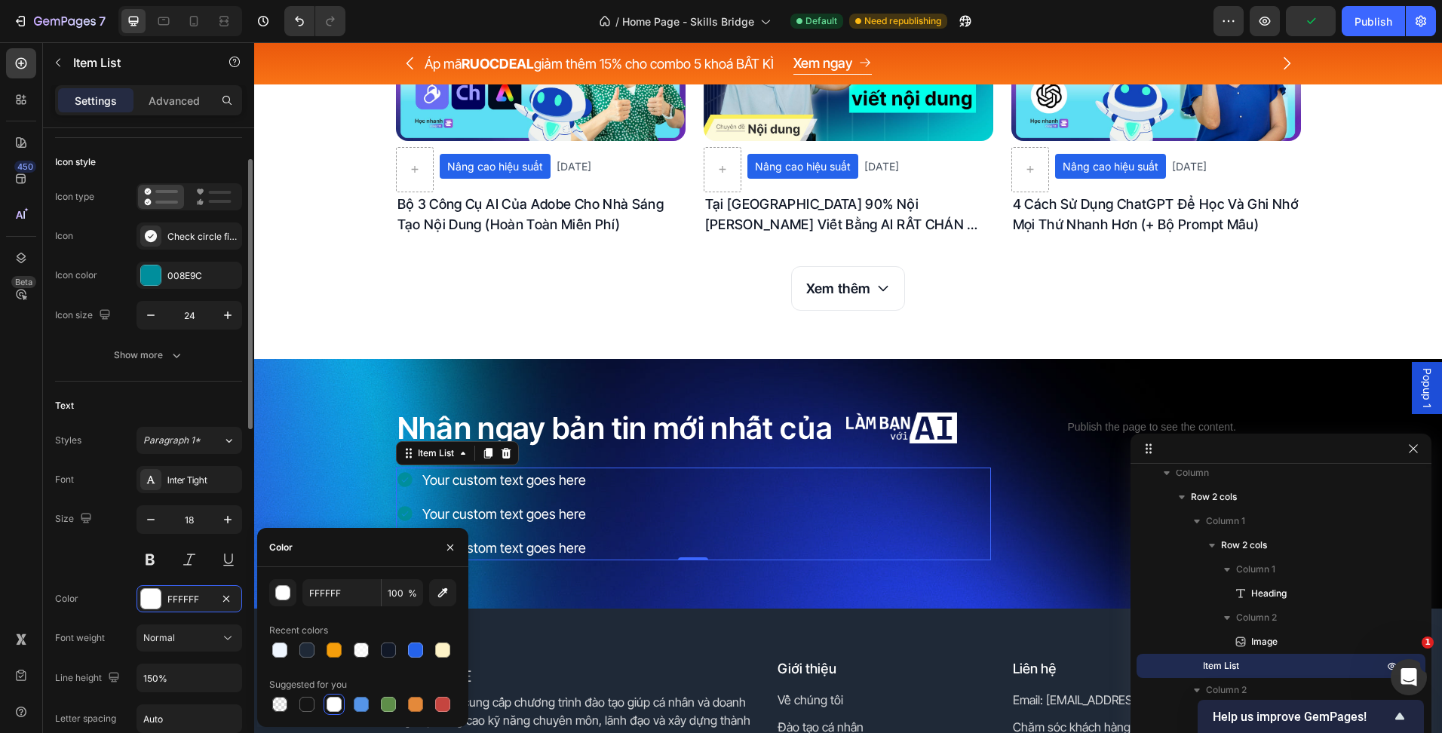
click at [182, 379] on div "Icon style Icon type Icon Check circle filled Icon color 008E9C Icon size 24 Sh…" at bounding box center [148, 260] width 187 height 244
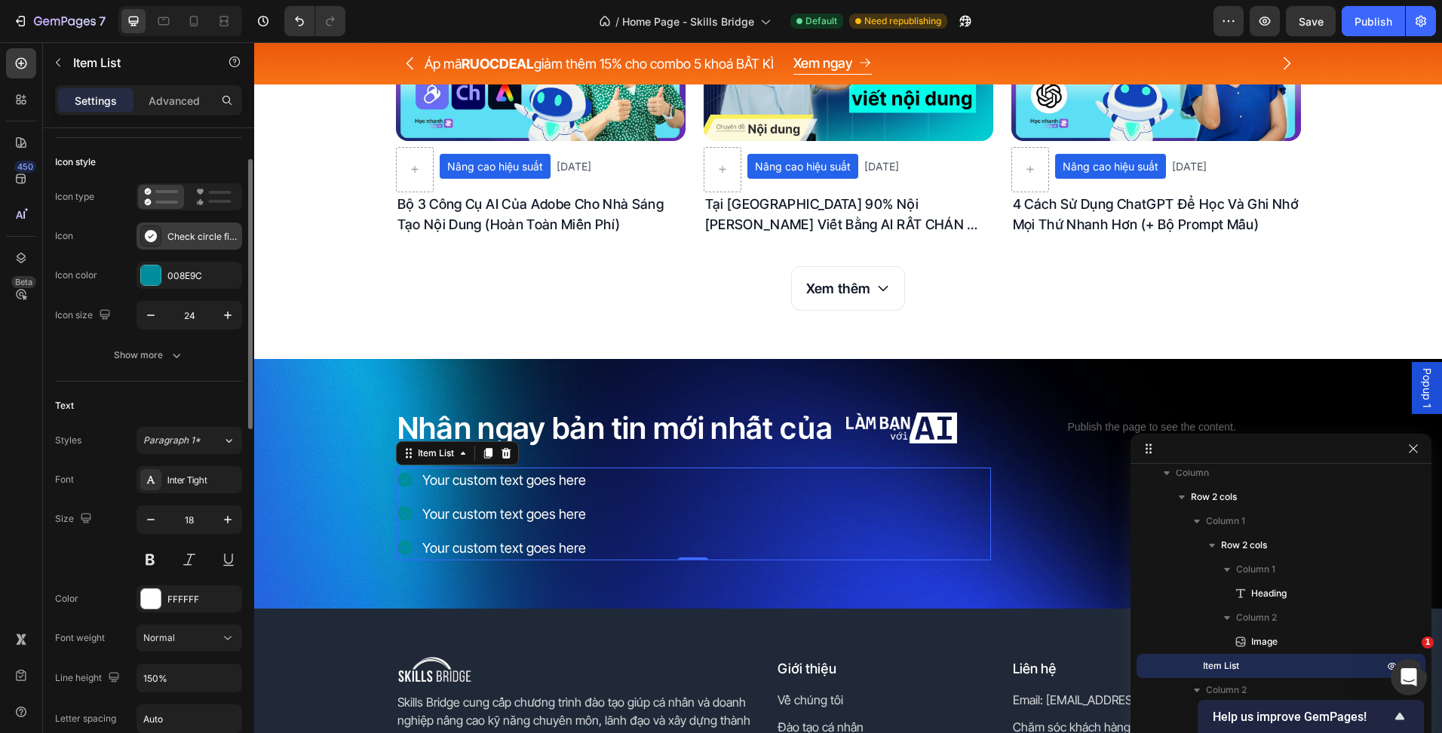
click at [178, 244] on div "Check circle filled" at bounding box center [189, 235] width 106 height 27
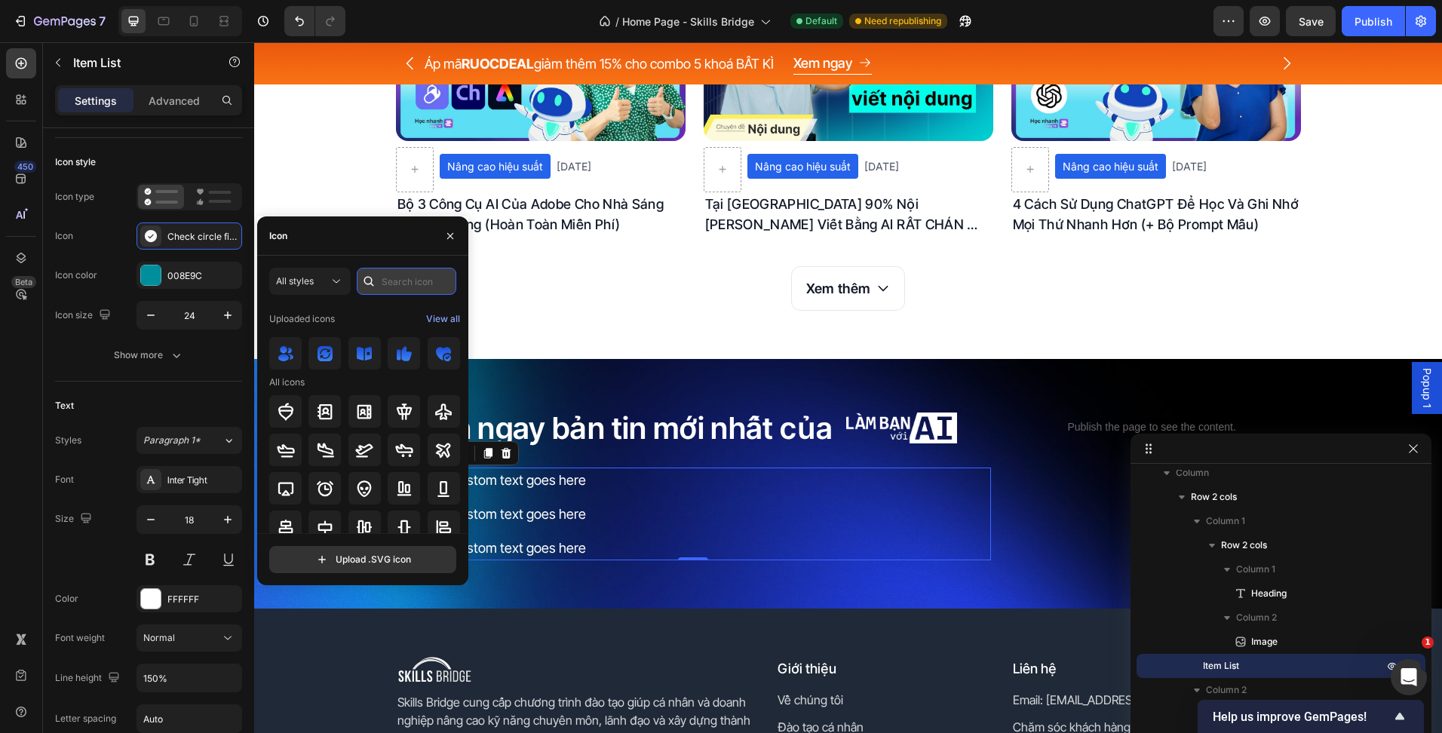
click at [433, 290] on input "text" at bounding box center [407, 281] width 100 height 27
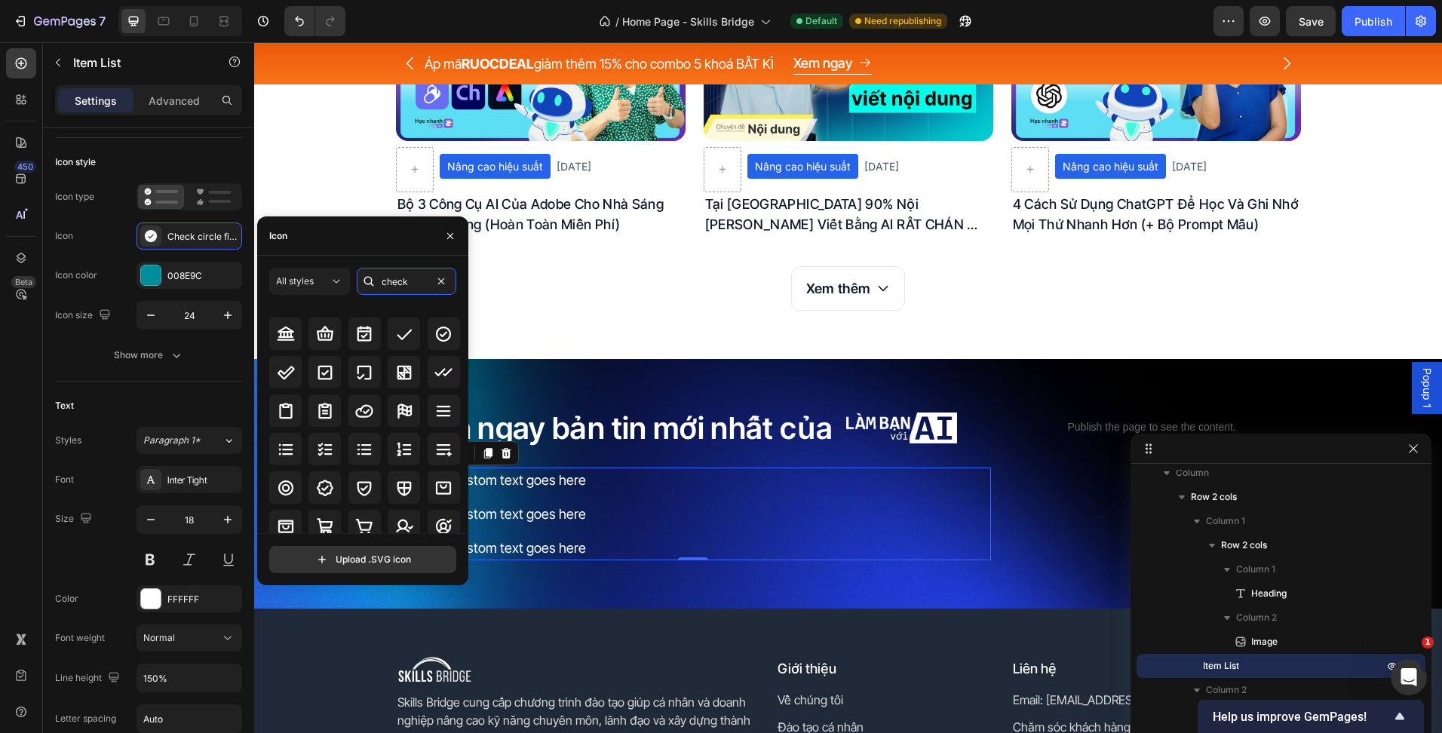
scroll to position [15, 0]
type input "check"
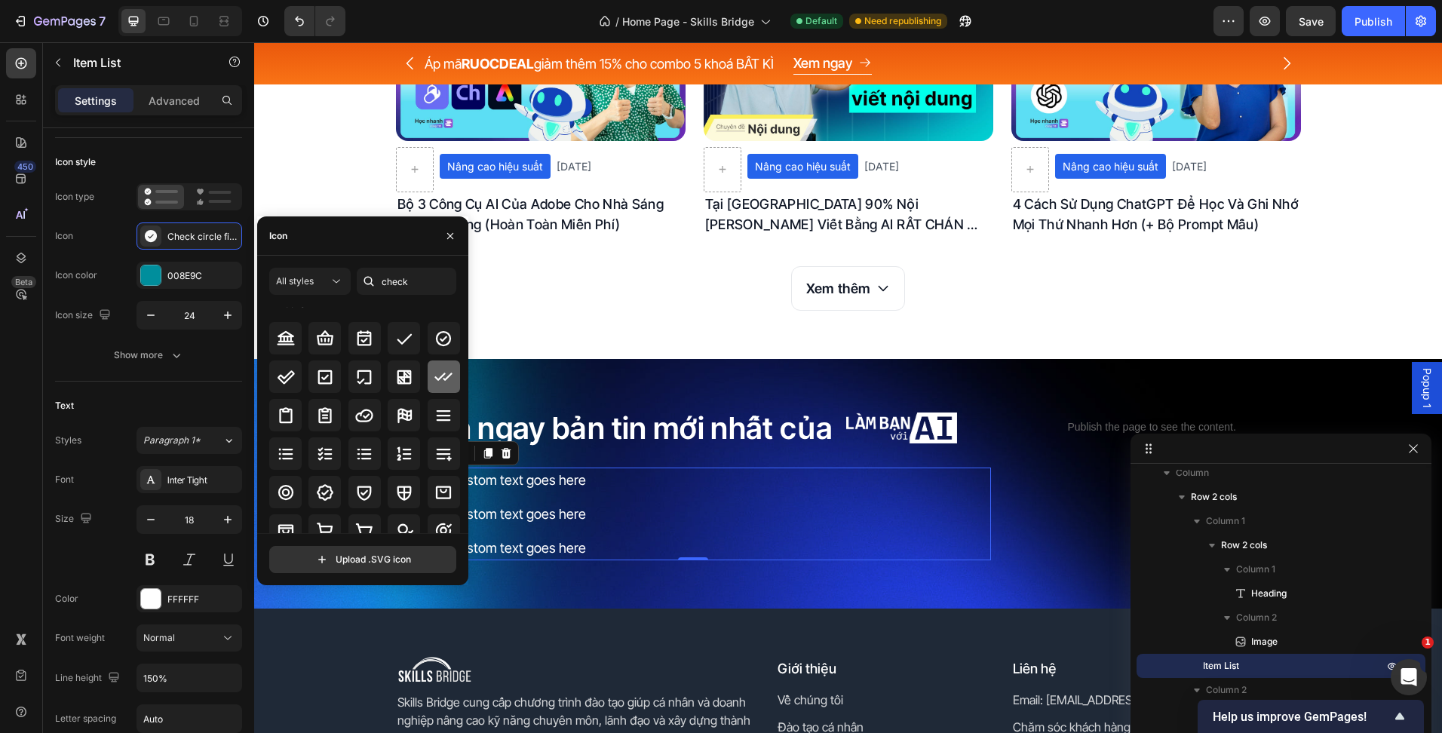
click at [436, 379] on icon at bounding box center [442, 377] width 17 height 8
click at [149, 265] on div at bounding box center [150, 275] width 21 height 21
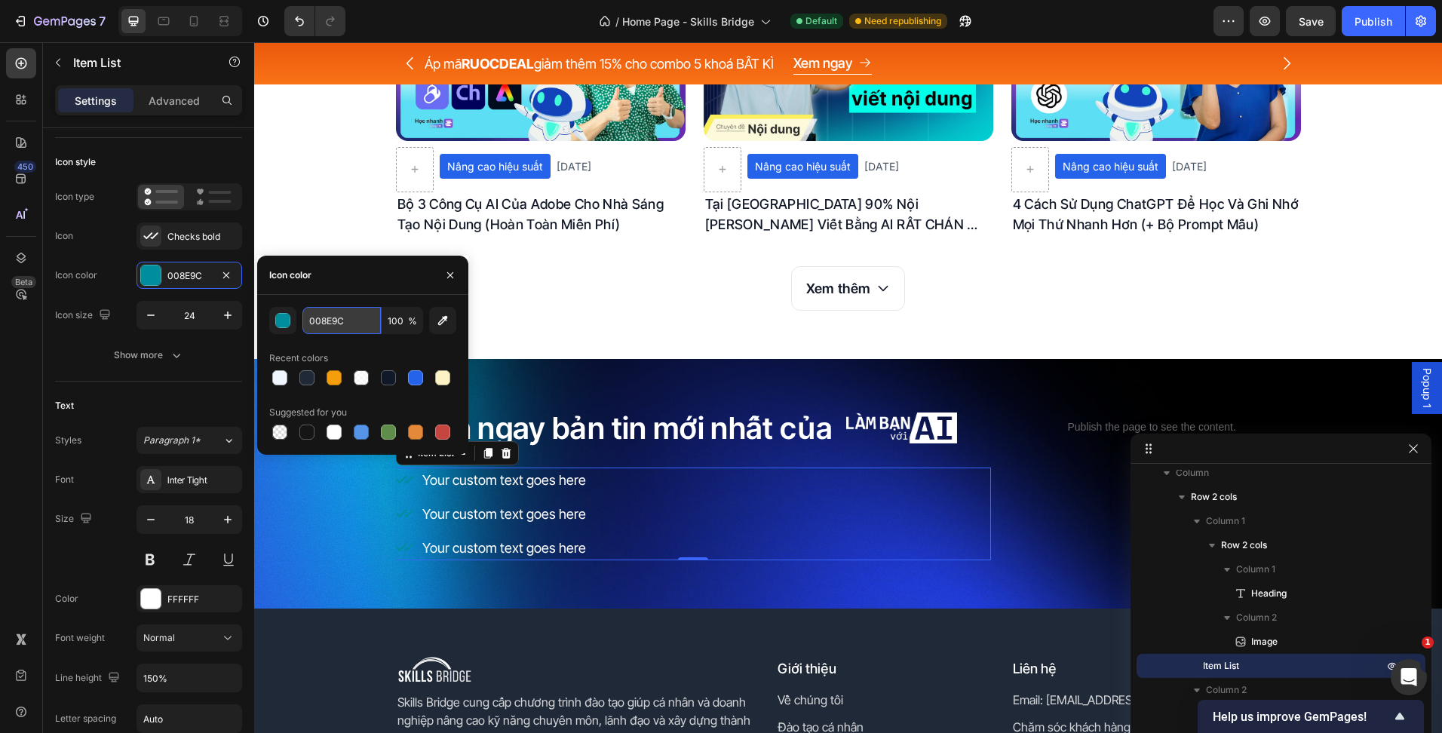
click at [375, 317] on input "008E9C" at bounding box center [341, 320] width 78 height 27
type input "FFFFFF"
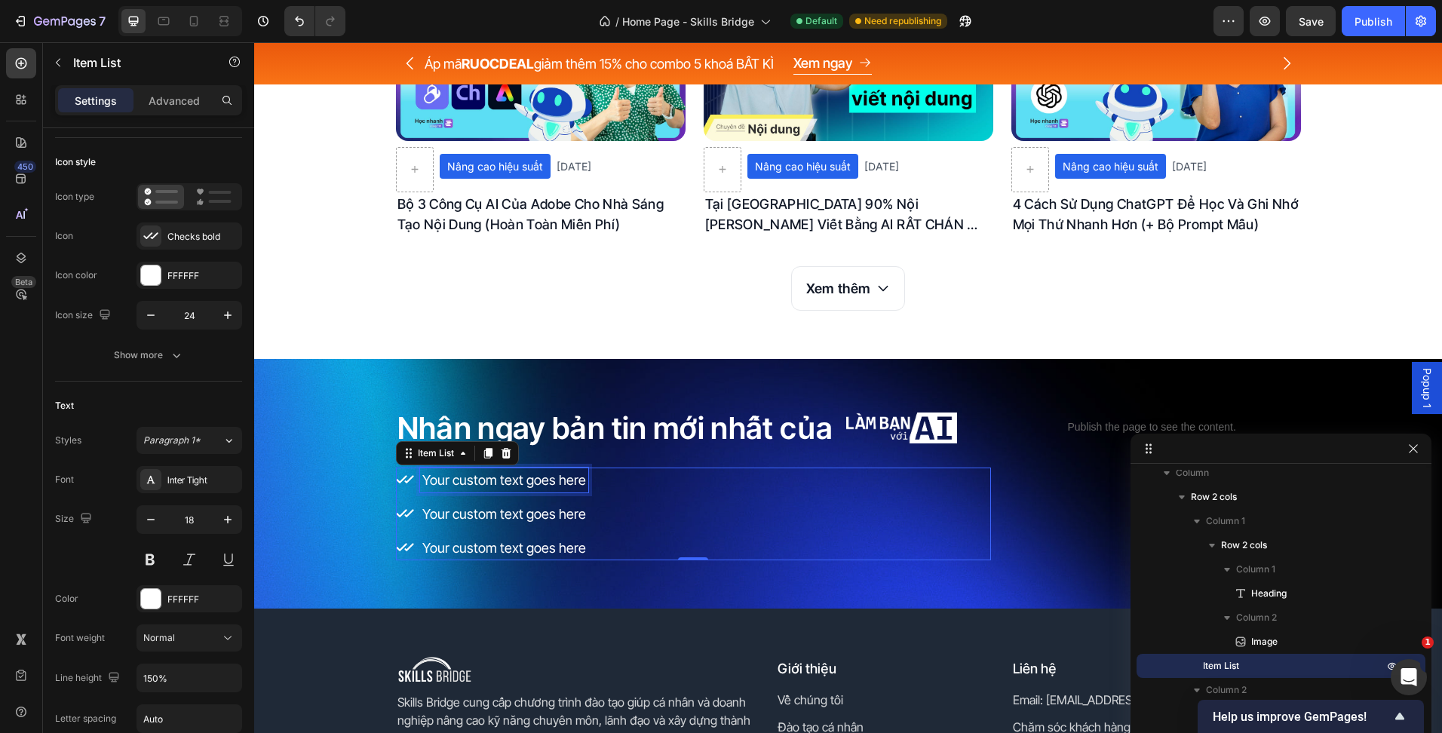
click at [567, 480] on div "Your custom text goes here" at bounding box center [504, 480] width 168 height 25
click at [566, 480] on p "Your custom text goes here" at bounding box center [504, 480] width 164 height 20
click at [468, 516] on p "Your custom text goes here" at bounding box center [504, 514] width 164 height 20
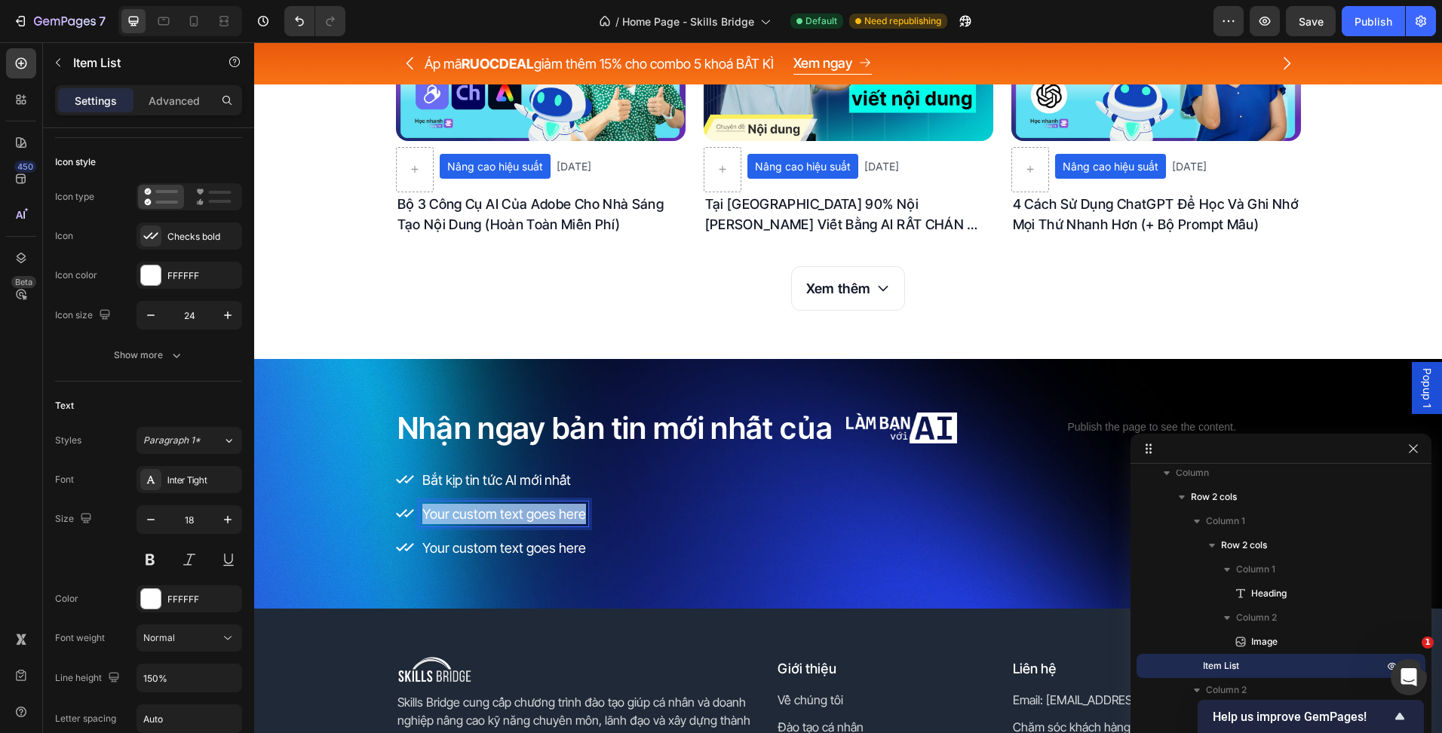
click at [468, 516] on p "Your custom text goes here" at bounding box center [504, 514] width 164 height 20
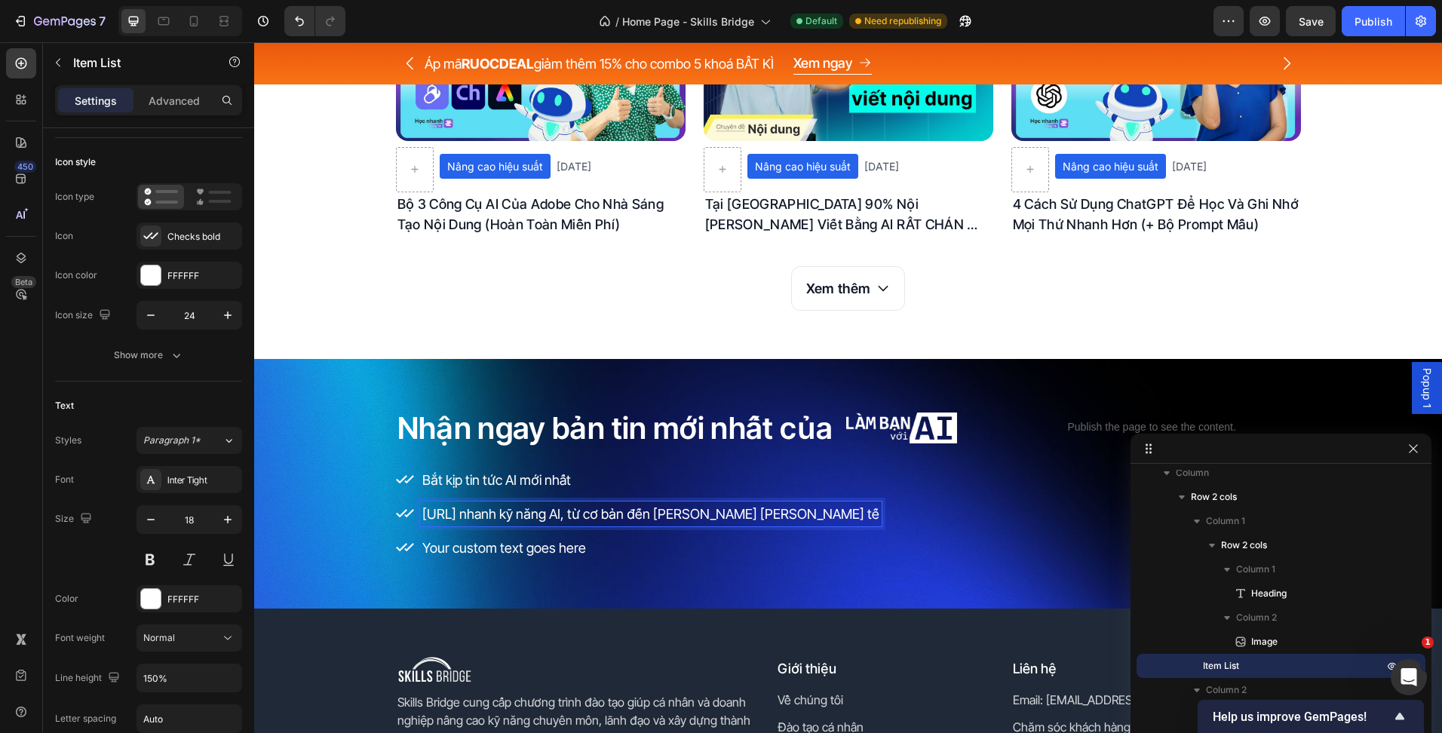
click at [545, 515] on p "https://www.lamban.aiHọc nhanh kỹ năng AI, từ cơ bản đến ứng dụng thực tế" at bounding box center [650, 514] width 457 height 20
drag, startPoint x: 549, startPoint y: 517, endPoint x: 410, endPoint y: 514, distance: 138.8
click at [410, 514] on div "https://www.lamban.aiHọc nhanh kỹ năng AI, từ cơ bản đến ứng dụng thực tế" at bounding box center [639, 513] width 486 height 25
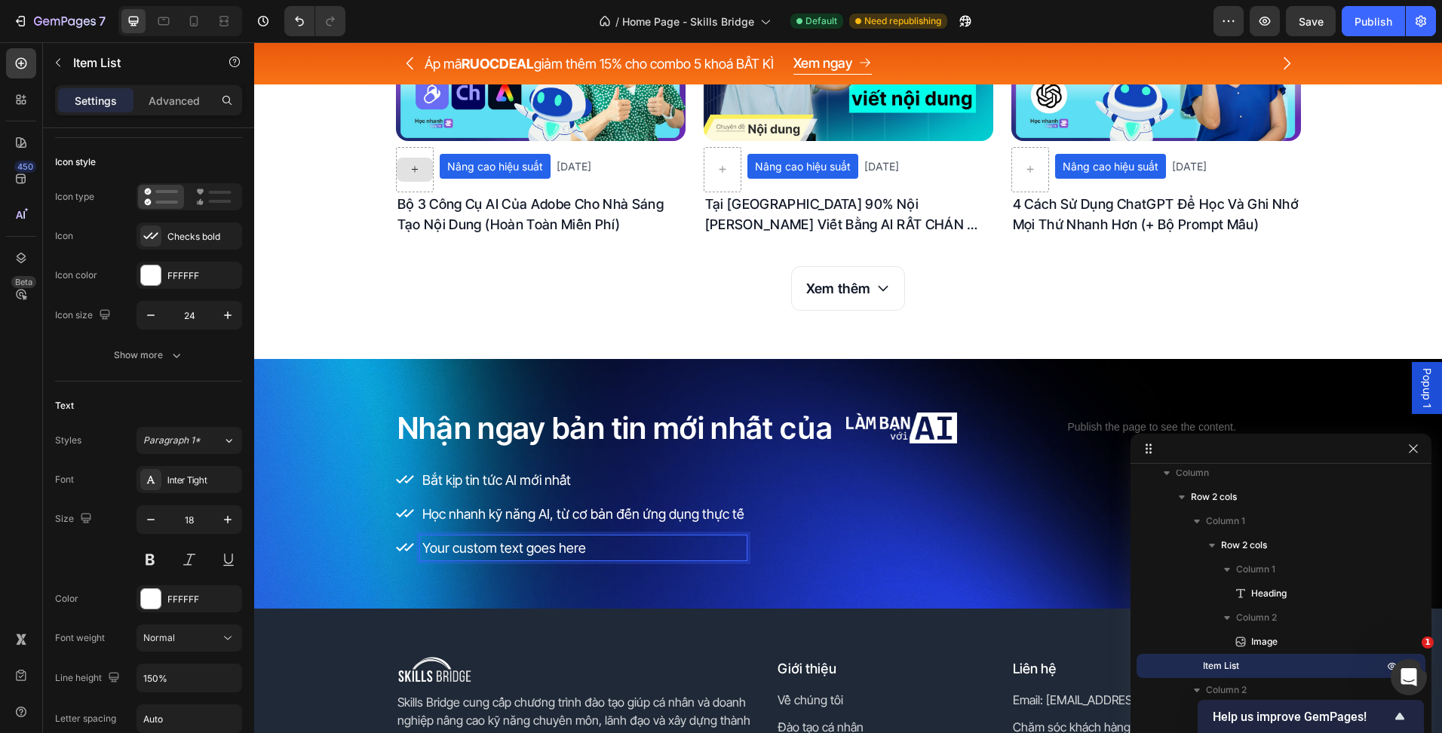
click at [529, 545] on p "Your custom text goes here" at bounding box center [583, 548] width 322 height 20
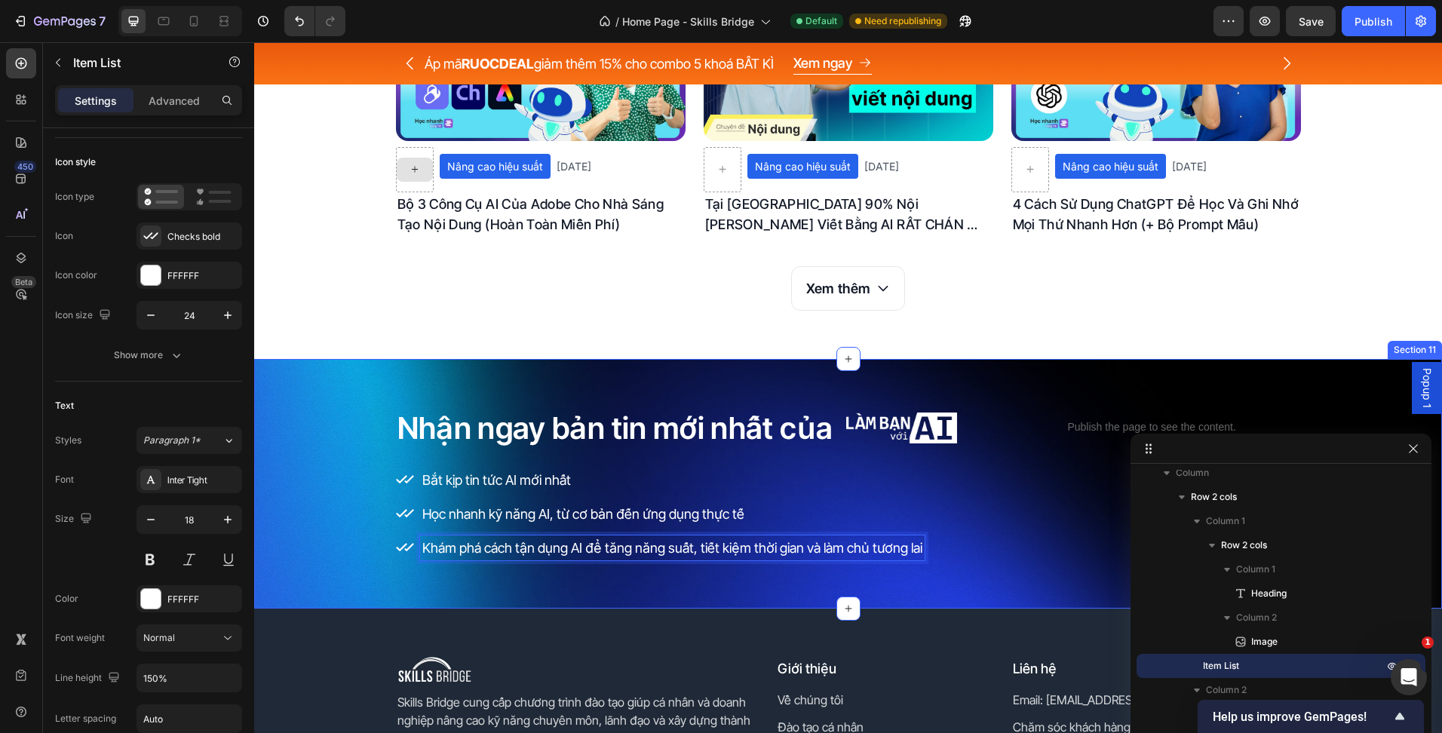
click at [535, 585] on div "Nhận ngay bản tin mới nhất của Heading Image Row Bắt kịp tin tức AI mới nhất Họ…" at bounding box center [848, 484] width 1188 height 250
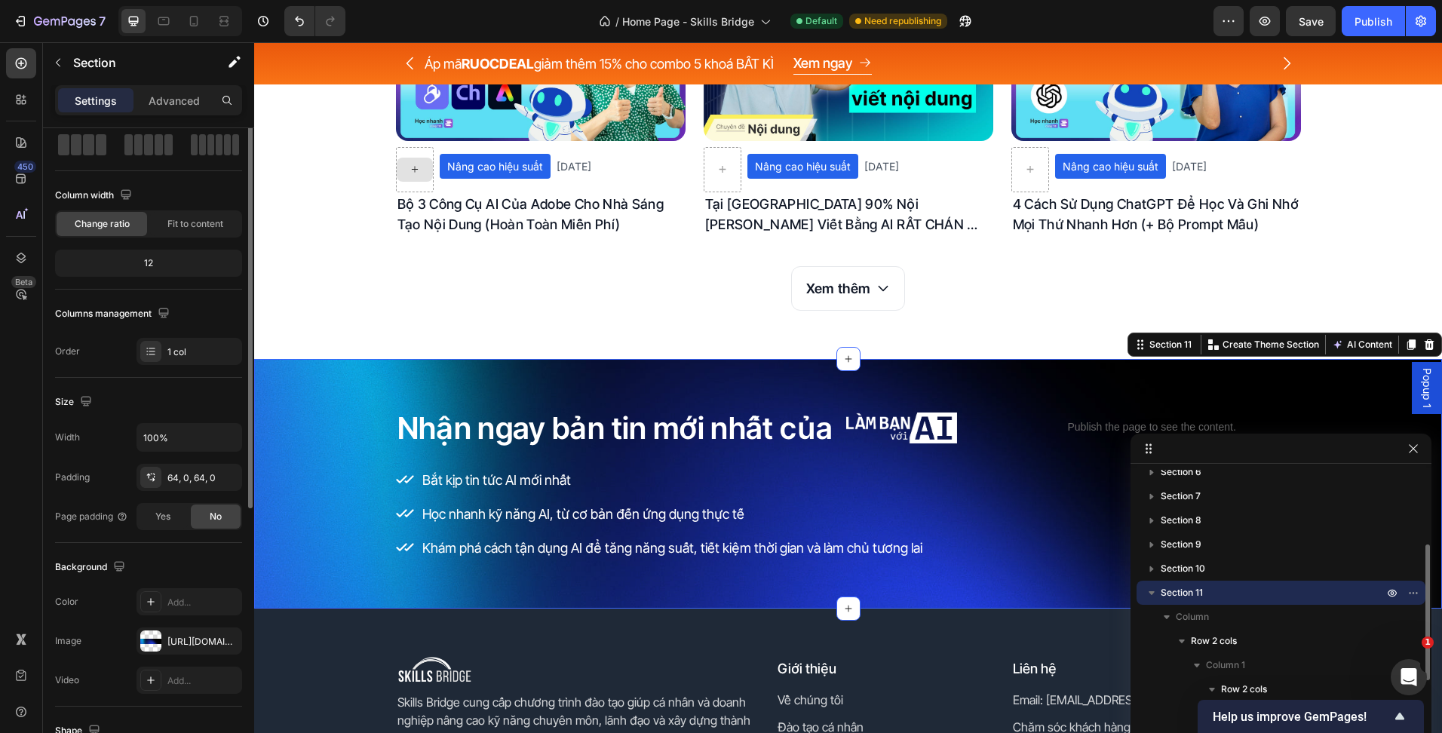
scroll to position [0, 0]
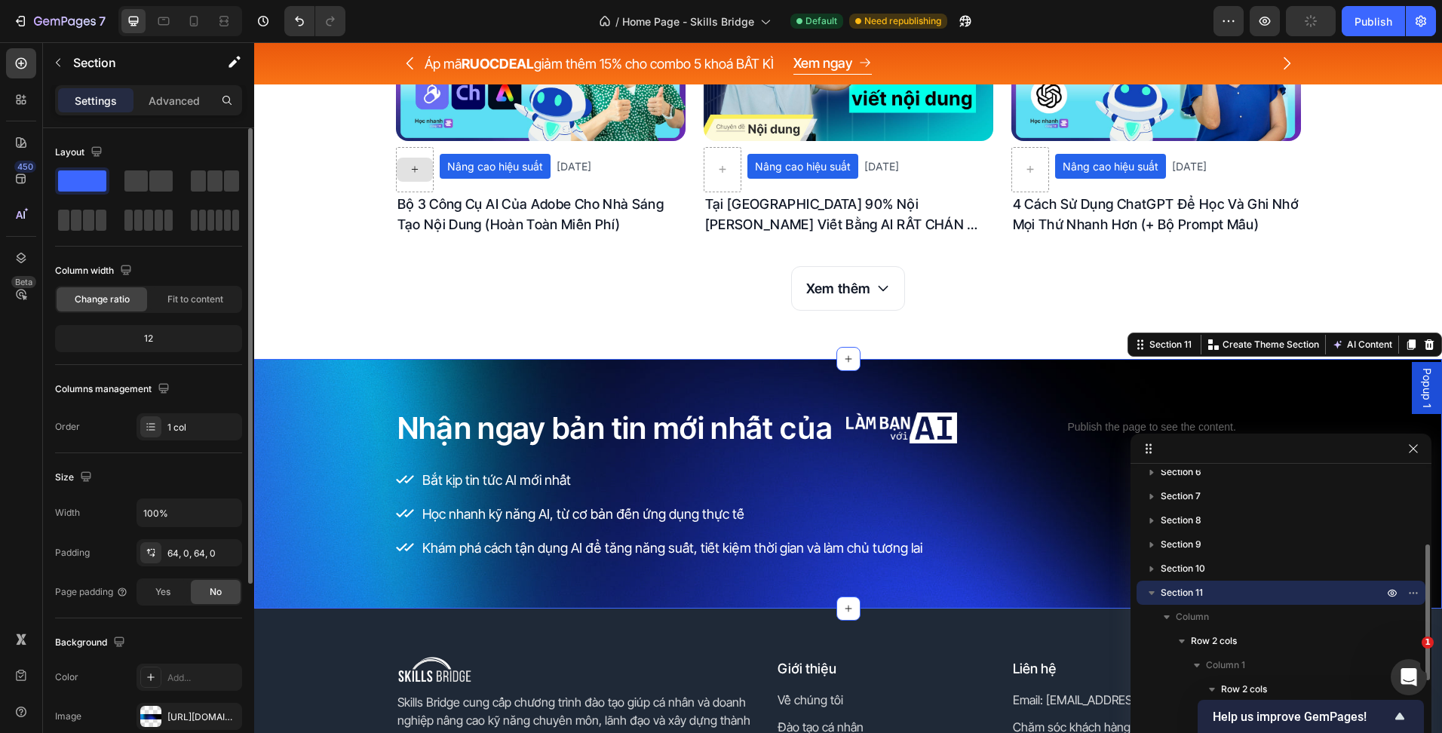
click at [584, 527] on div "Bắt kịp tin tức AI mới nhất Học nhanh kỹ năng AI, từ cơ bản đến ứng dụng thực t…" at bounding box center [660, 514] width 529 height 93
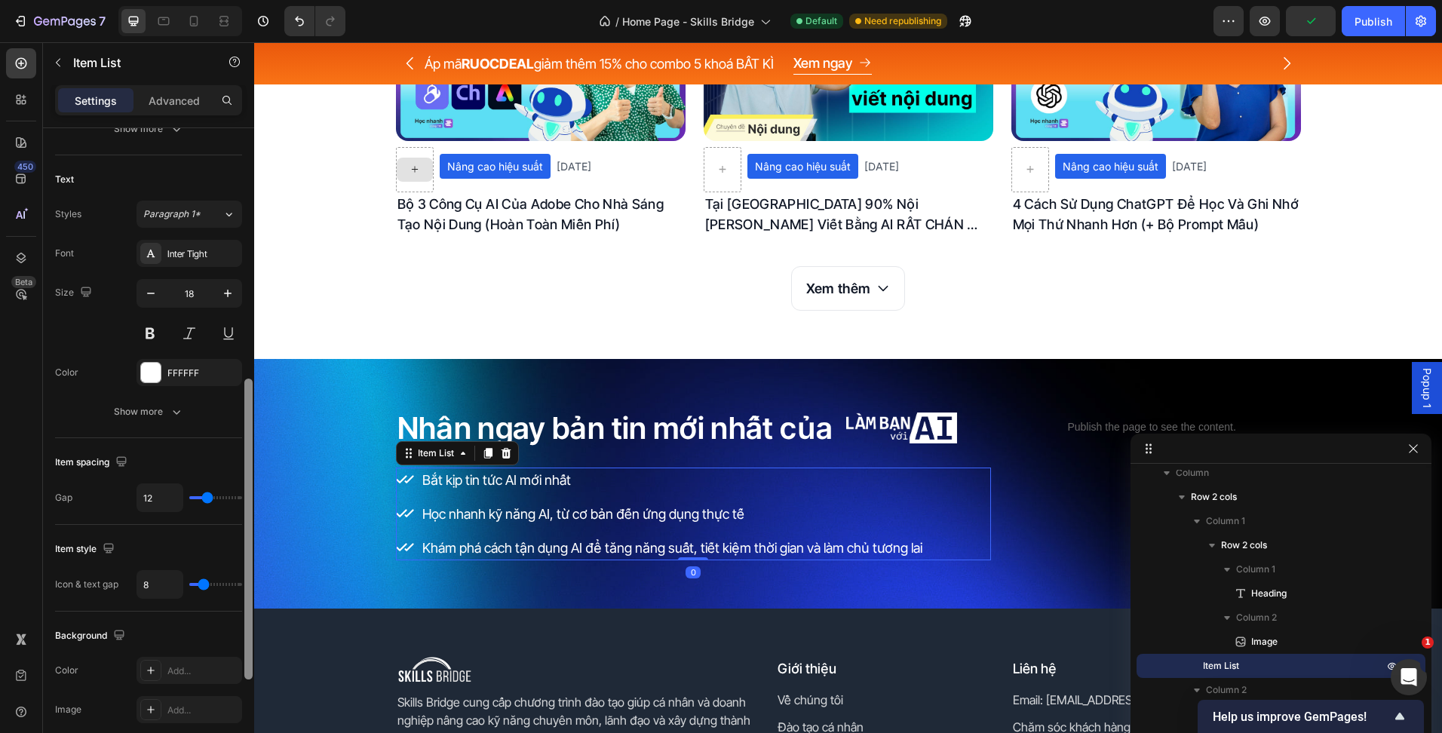
scroll to position [377, 0]
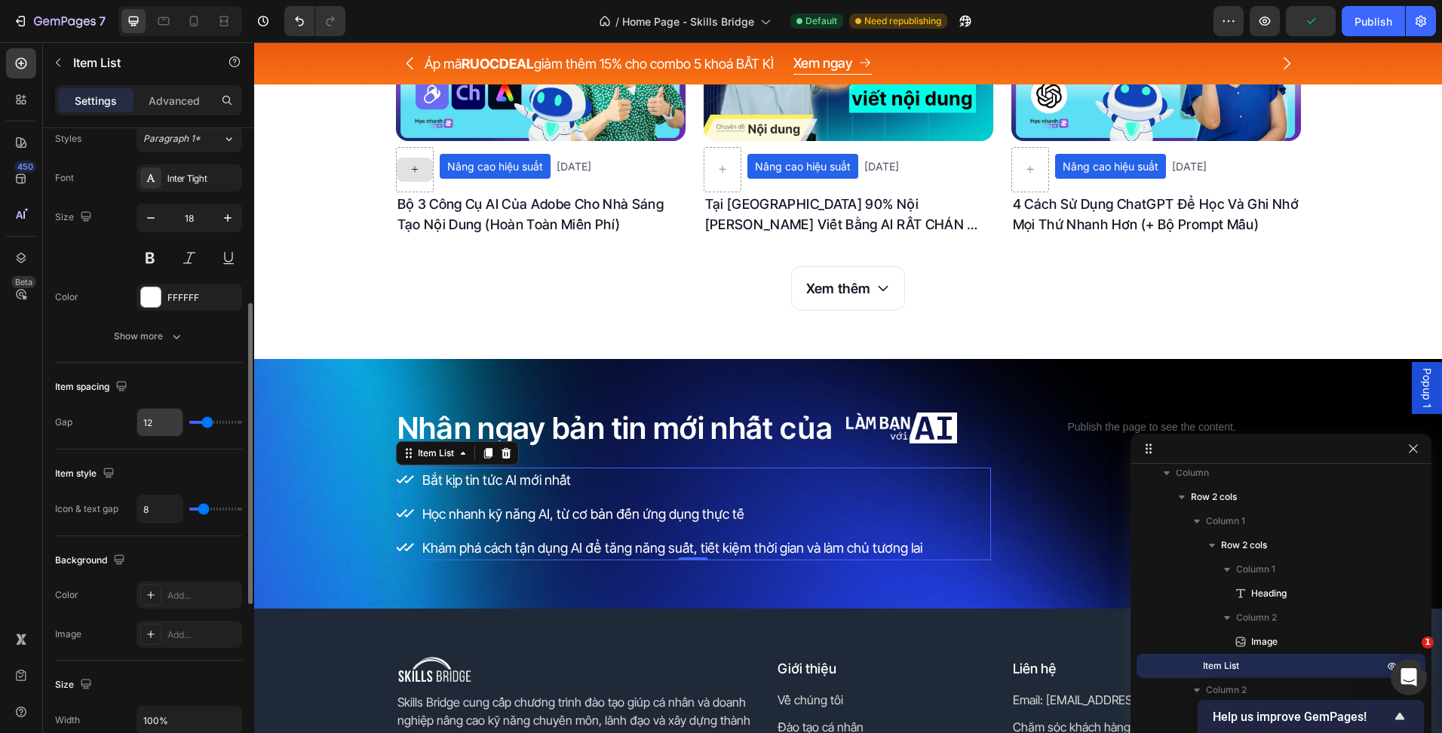
click at [149, 418] on input "12" at bounding box center [159, 422] width 45 height 27
type input "8"
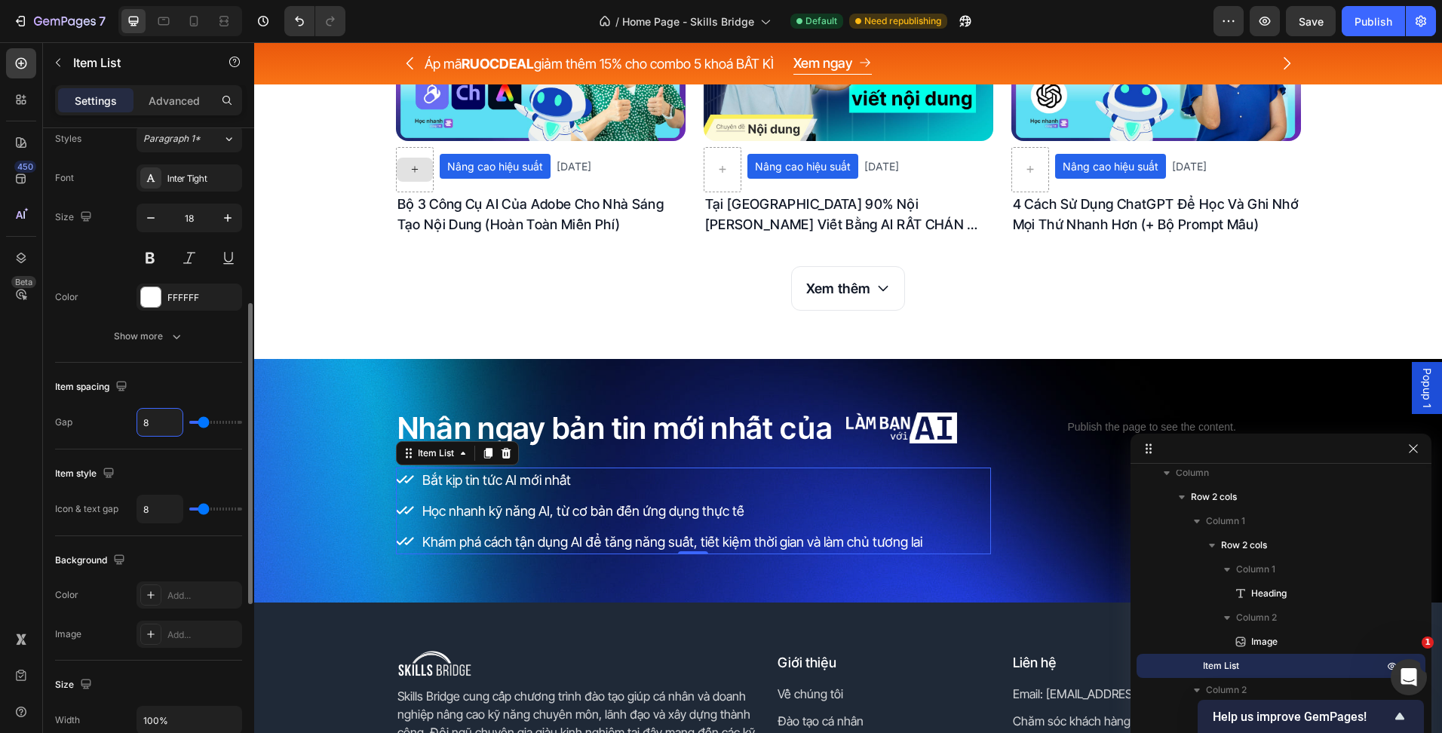
type input "8"
click at [511, 584] on div "Nhận ngay bản tin mới nhất của Heading Image Row Bắt kịp tin tức AI mới nhất Họ…" at bounding box center [848, 481] width 1188 height 244
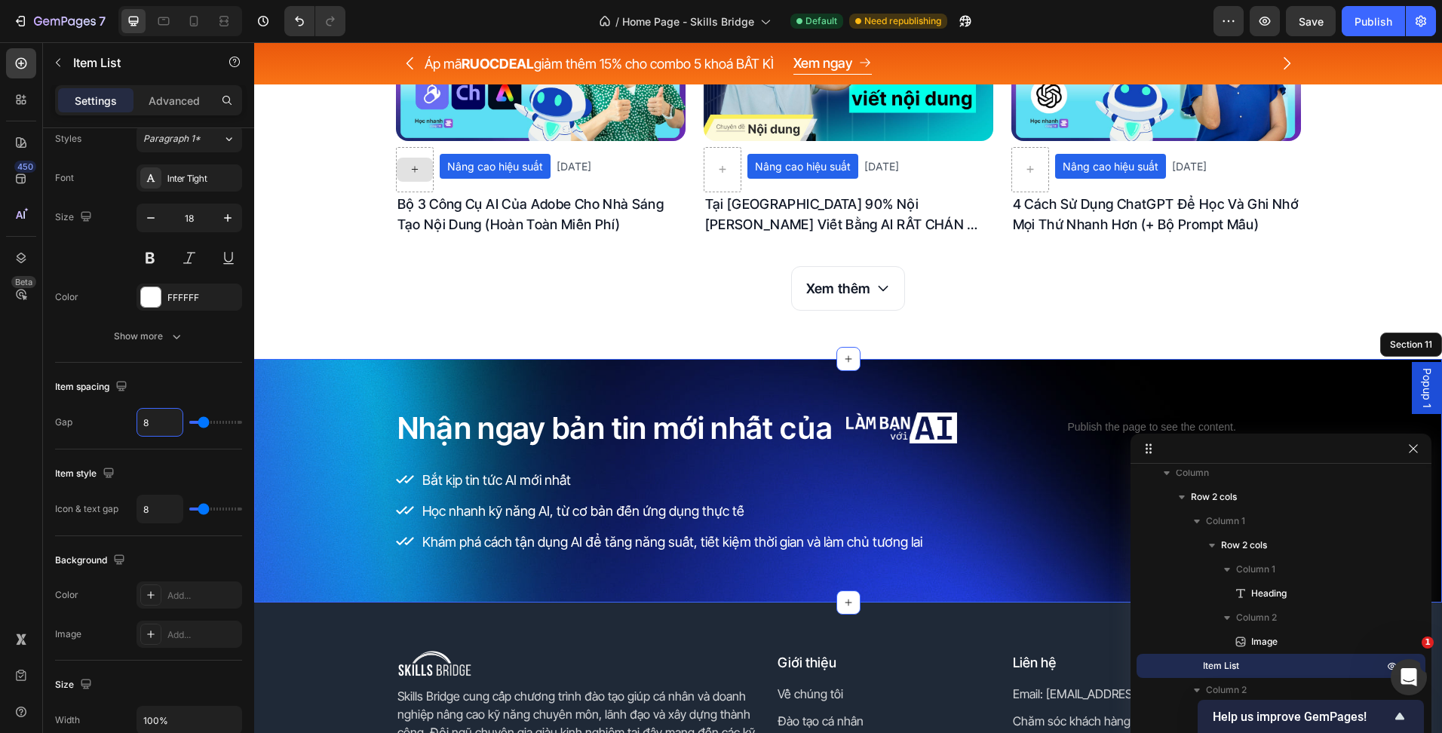
scroll to position [0, 0]
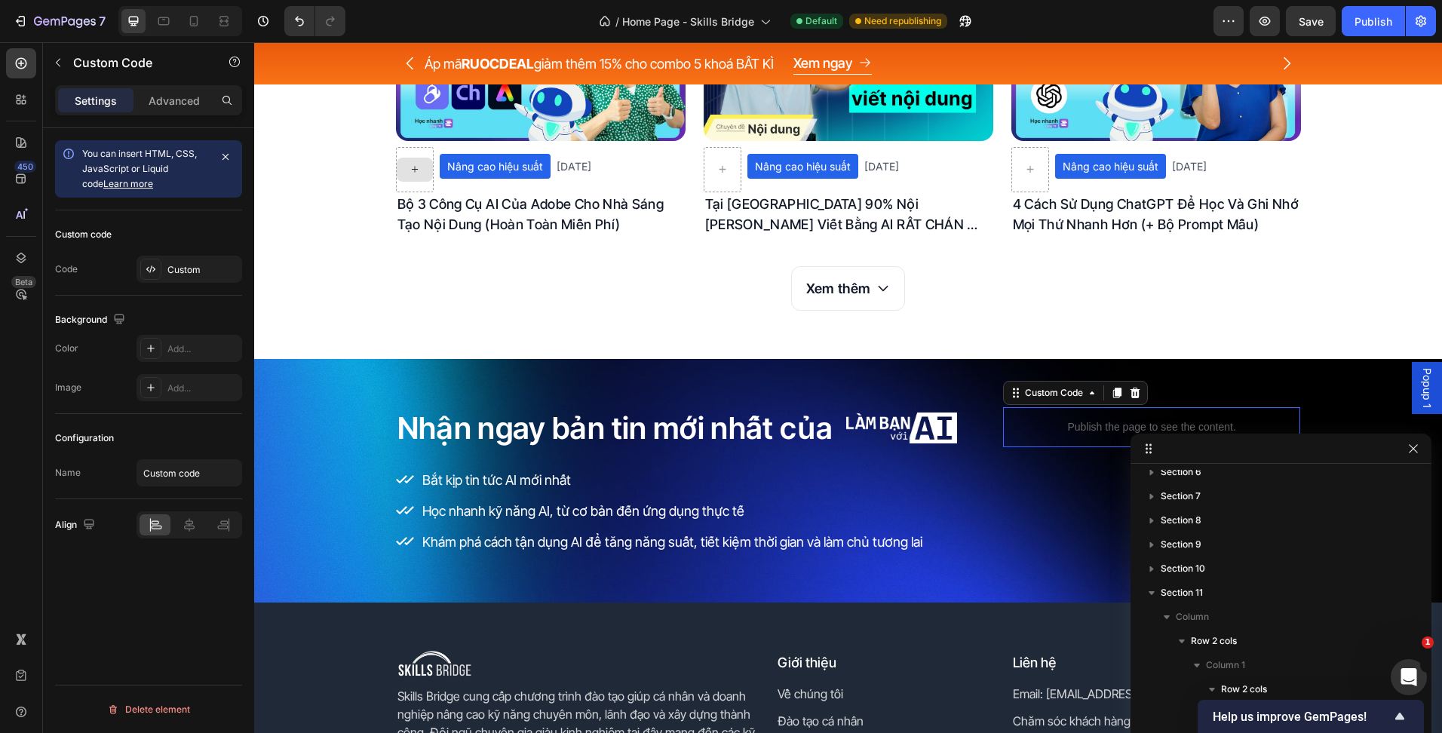
click at [1077, 423] on p "Publish the page to see the content." at bounding box center [1152, 427] width 298 height 16
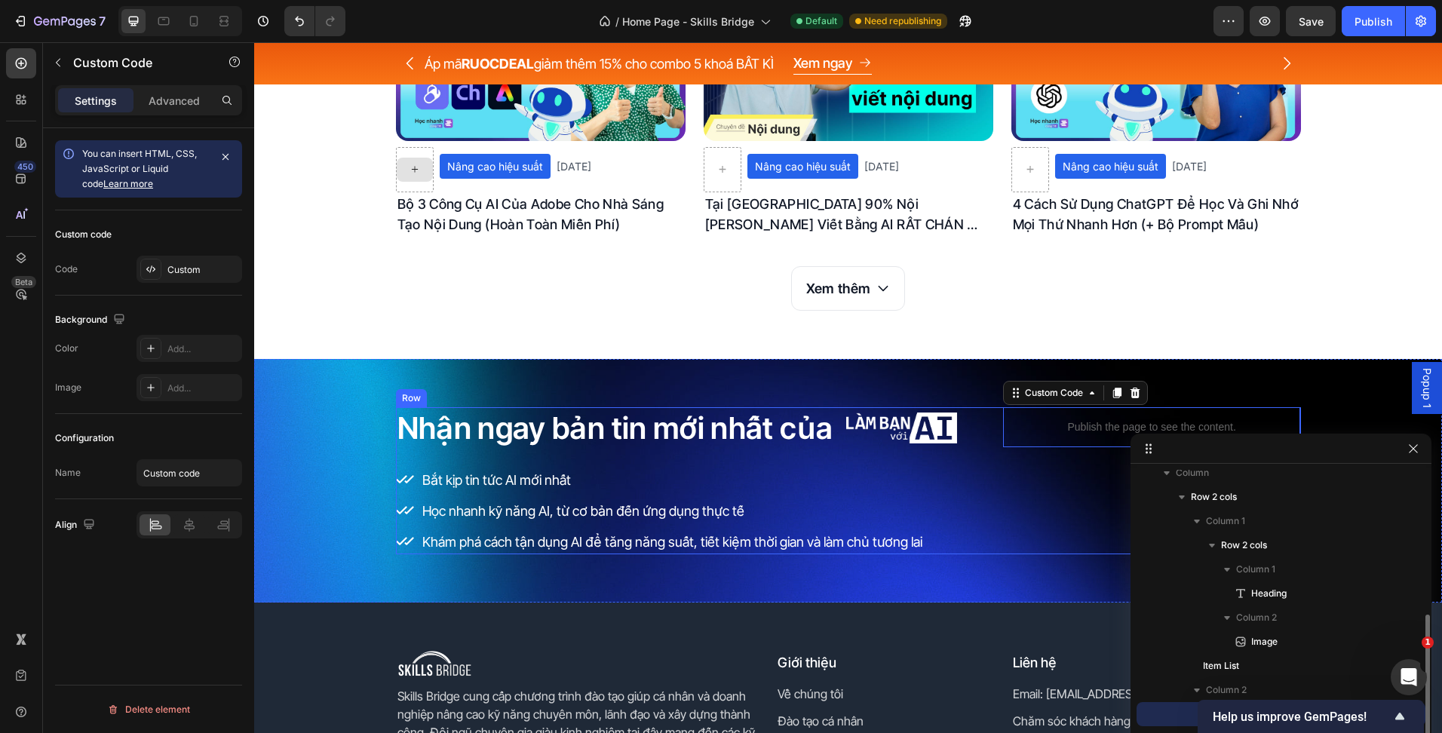
click at [985, 524] on div "Bắt kịp tin tức AI mới nhất Học nhanh kỹ năng AI, từ cơ bản đến ứng dụng thực t…" at bounding box center [693, 511] width 595 height 87
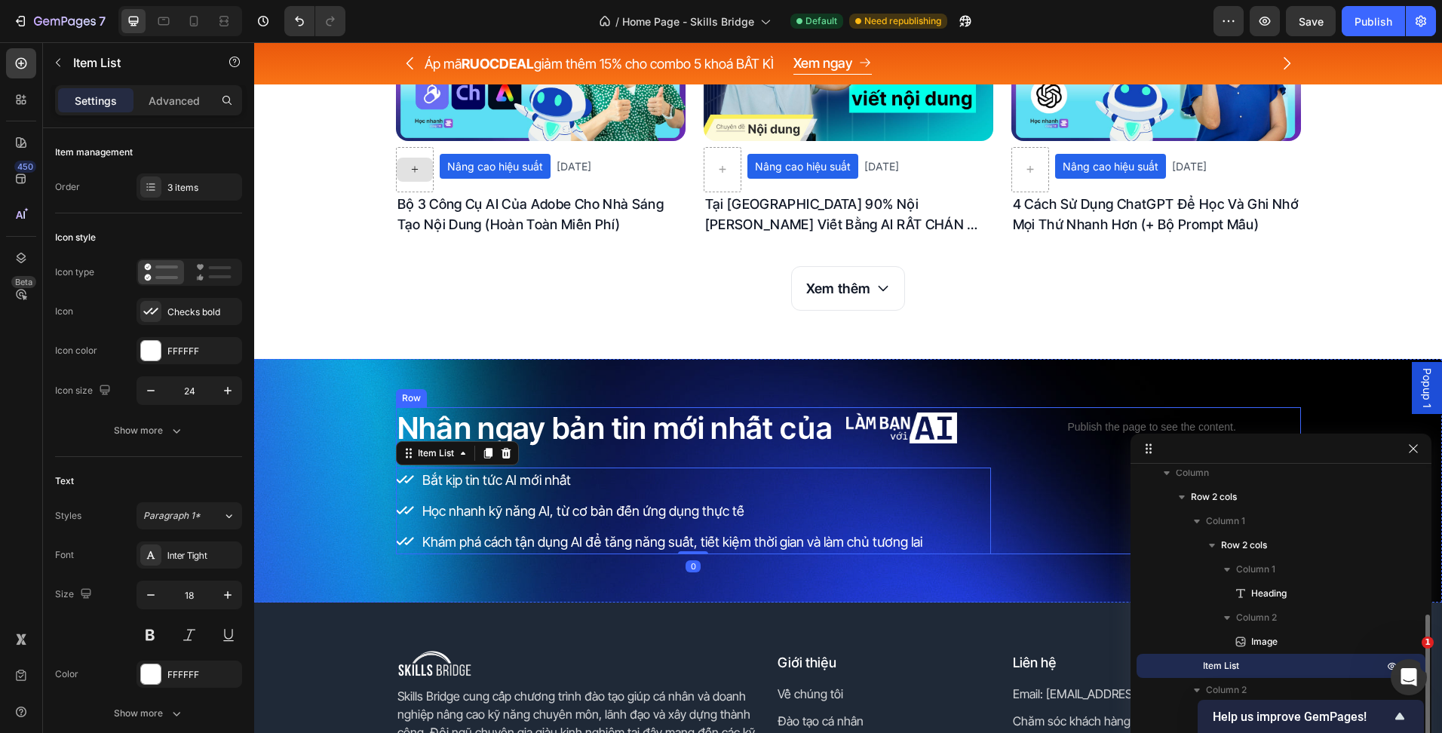
click at [1012, 486] on div "Publish the page to see the content. Custom Code" at bounding box center [1152, 480] width 298 height 147
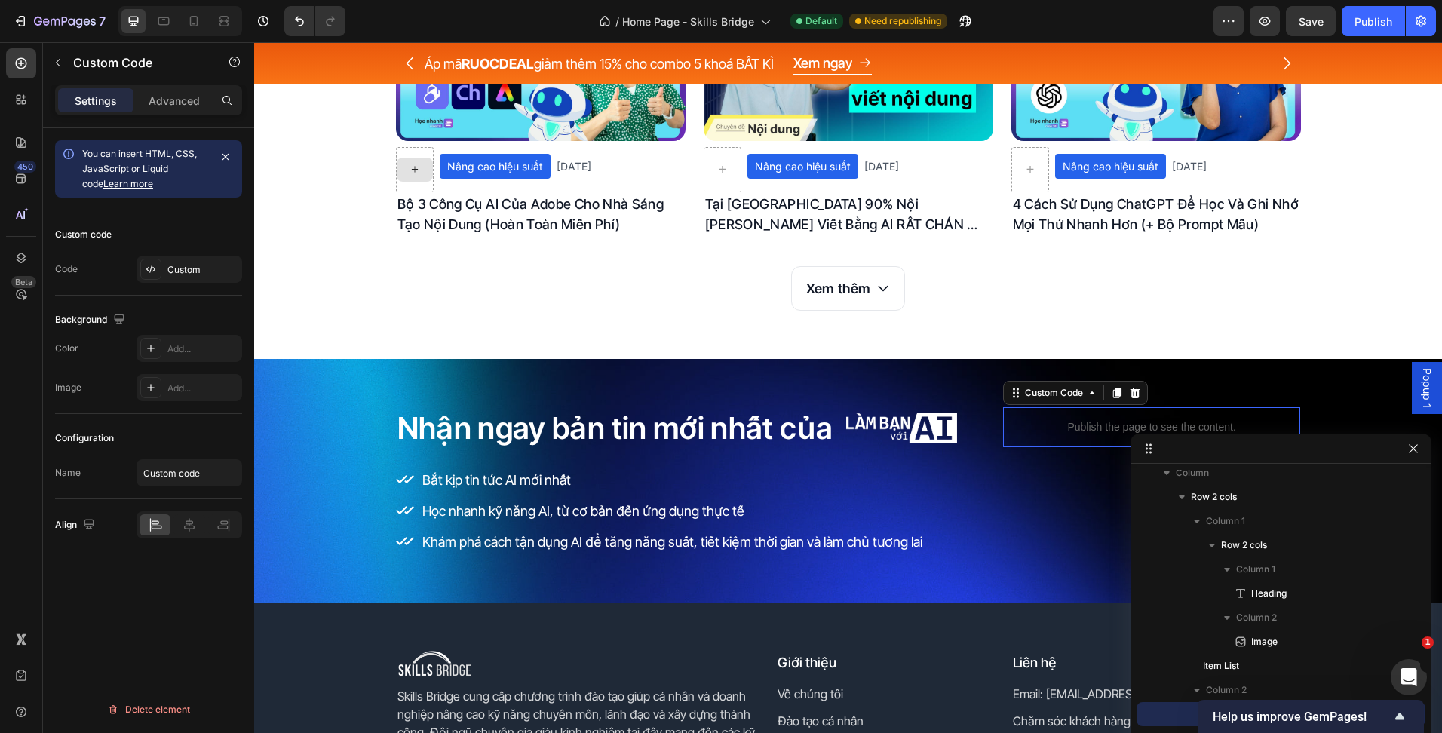
click at [1035, 433] on p "Publish the page to see the content." at bounding box center [1152, 427] width 298 height 16
click at [1026, 480] on div "Publish the page to see the content. Custom Code 0" at bounding box center [1152, 480] width 298 height 147
click at [1026, 440] on div "Publish the page to see the content." at bounding box center [1152, 427] width 298 height 40
click at [1034, 507] on div "Publish the page to see the content. Custom Code 0" at bounding box center [1152, 480] width 298 height 147
click at [1011, 431] on p "Publish the page to see the content." at bounding box center [1152, 427] width 298 height 16
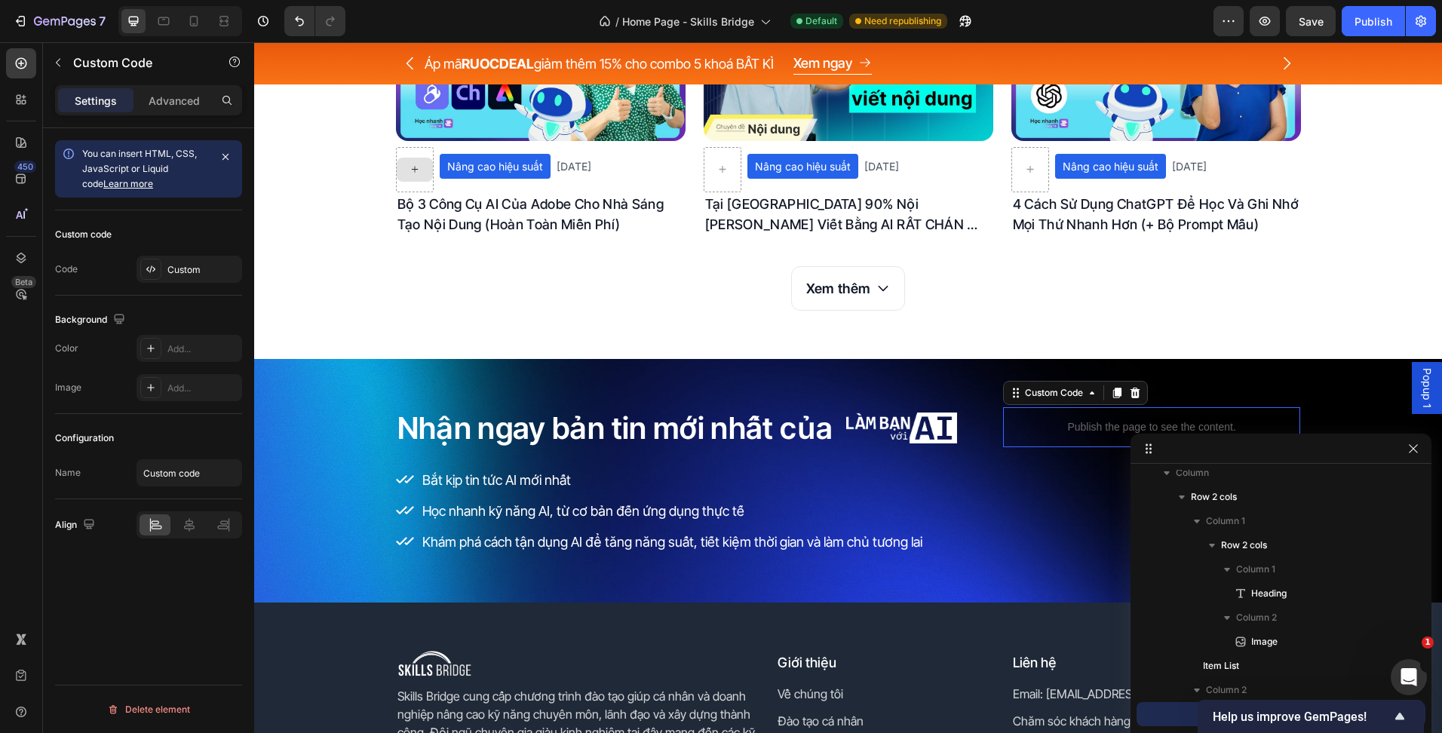
click at [1004, 460] on div "Publish the page to see the content. Custom Code 0" at bounding box center [1152, 480] width 298 height 147
click at [1010, 436] on div "Publish the page to see the content." at bounding box center [1152, 427] width 298 height 40
click at [1038, 495] on div "Publish the page to see the content. Custom Code 0" at bounding box center [1152, 480] width 298 height 147
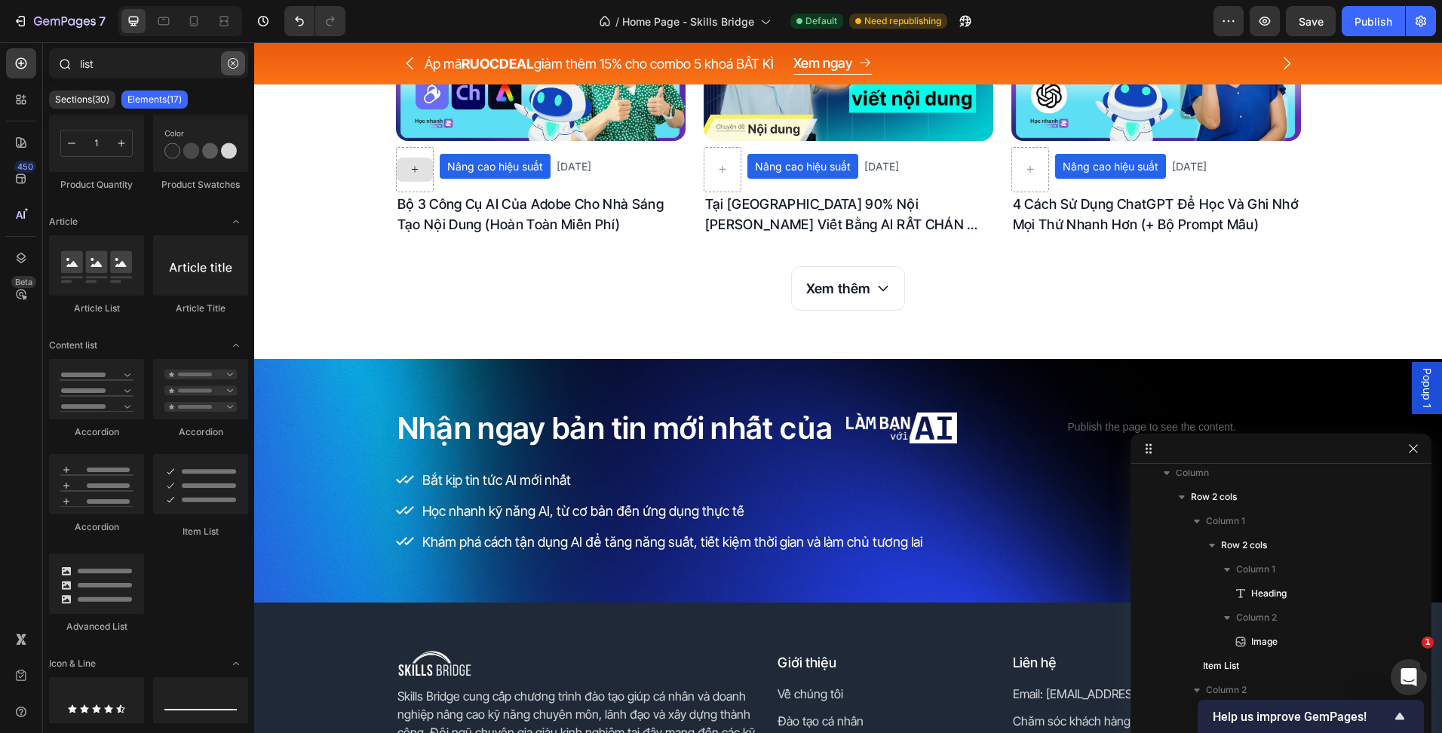
click at [235, 68] on icon "button" at bounding box center [233, 63] width 11 height 11
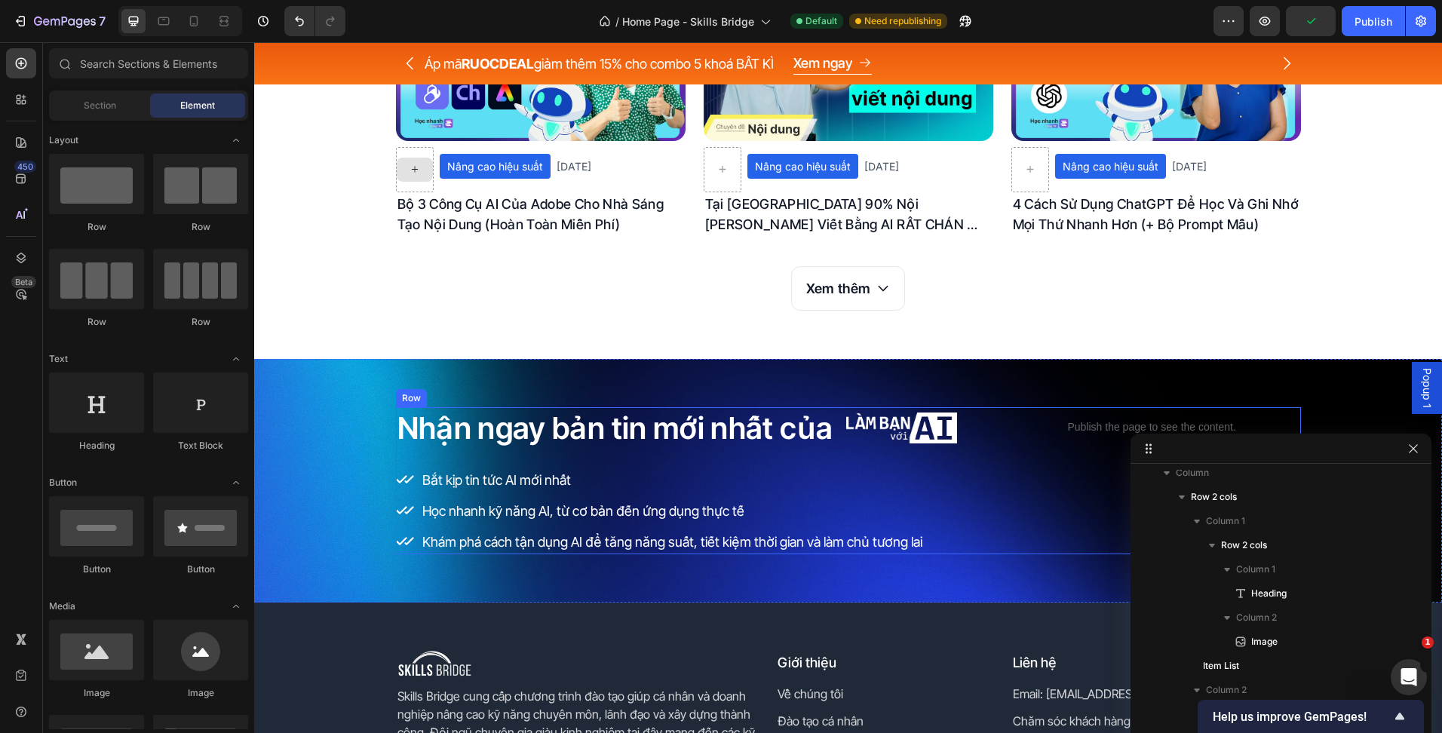
click at [1038, 458] on div "Publish the page to see the content. Custom Code" at bounding box center [1152, 480] width 298 height 147
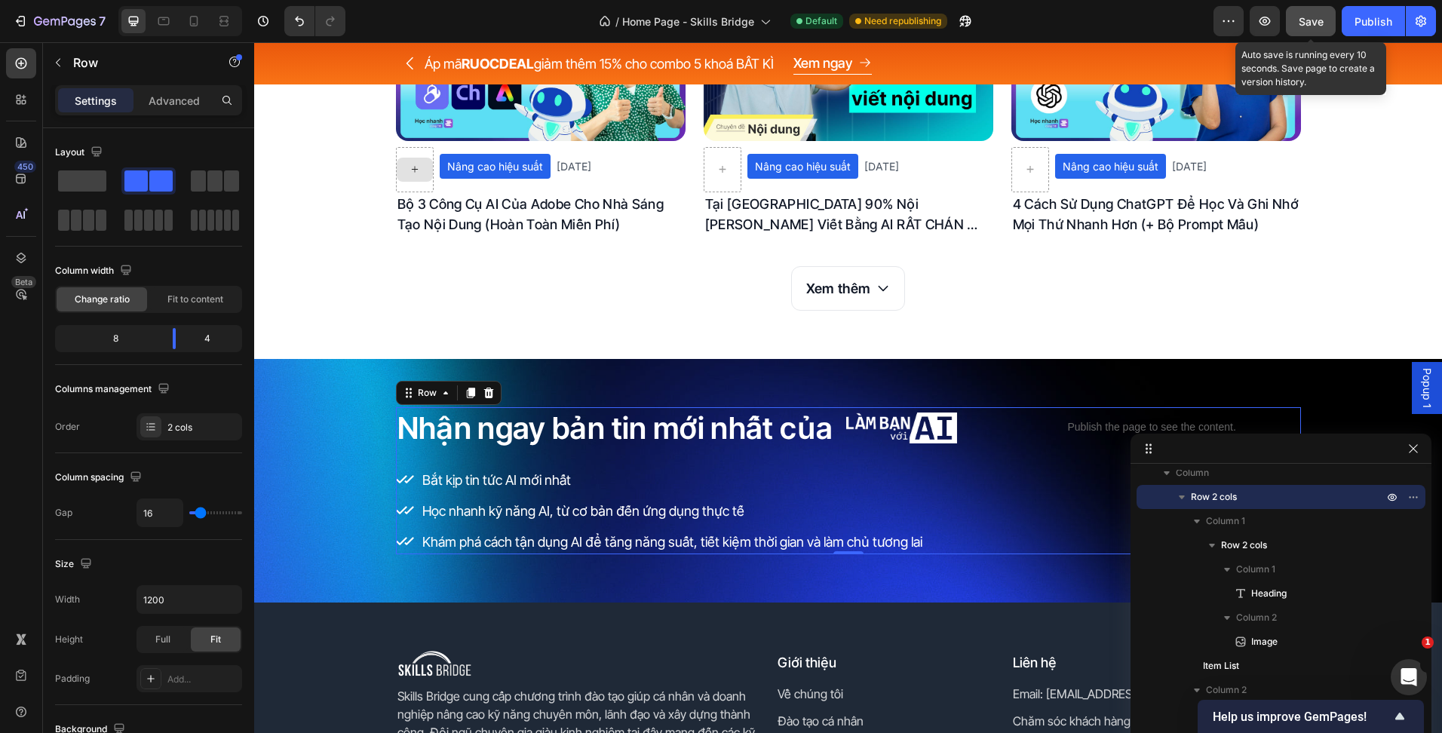
click at [1289, 15] on button "Save" at bounding box center [1311, 21] width 50 height 30
click at [1308, 30] on button "Save" at bounding box center [1311, 21] width 50 height 30
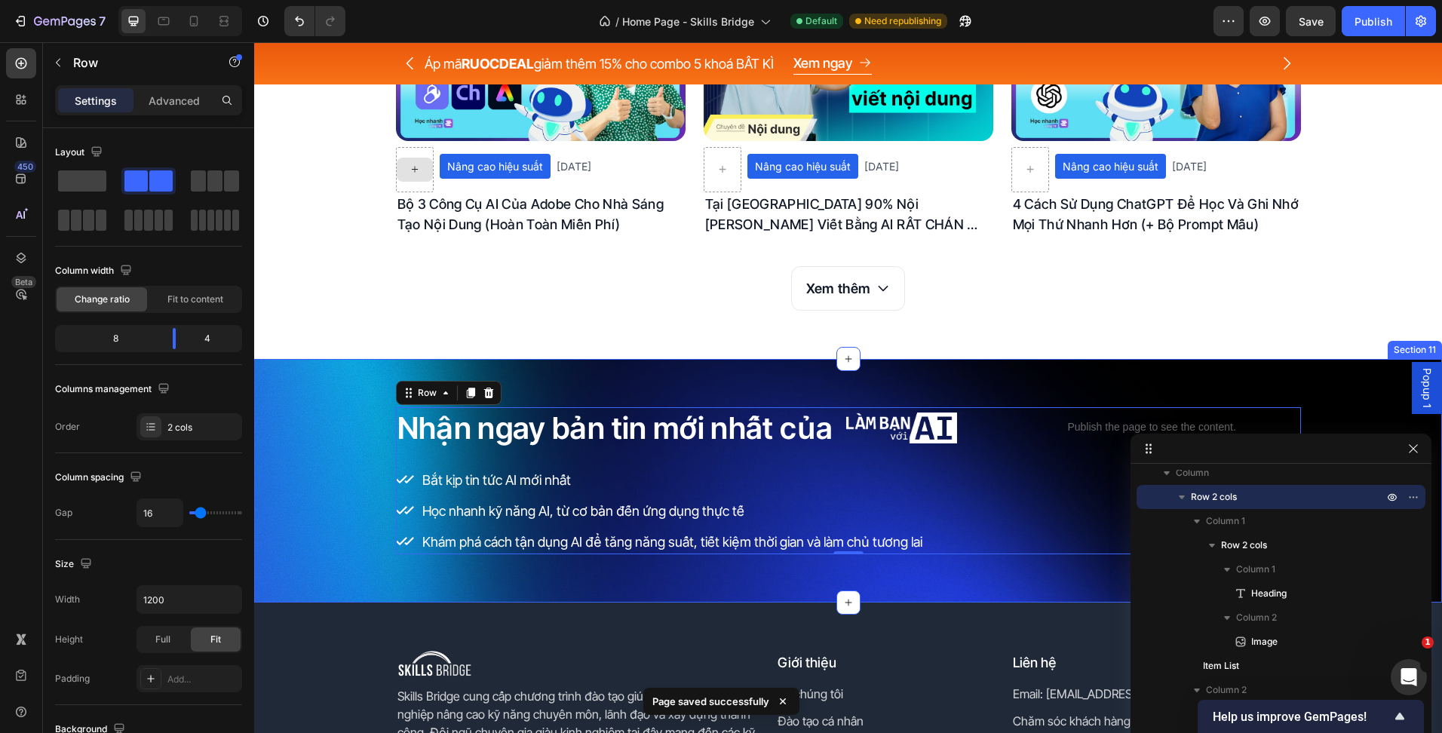
click at [341, 373] on div "Nhận ngay bản tin mới nhất của Heading Image Row Bắt kịp tin tức AI mới nhất Họ…" at bounding box center [848, 481] width 1188 height 244
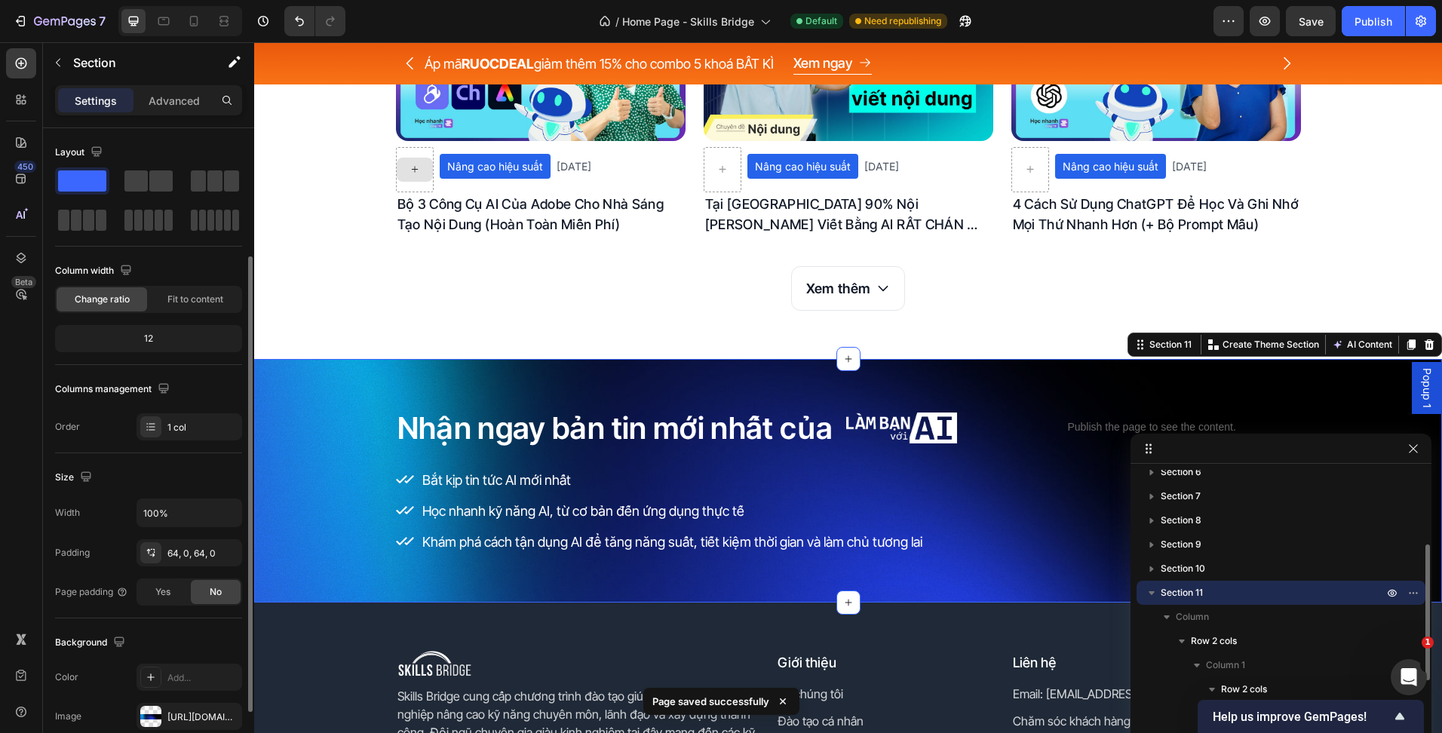
scroll to position [75, 0]
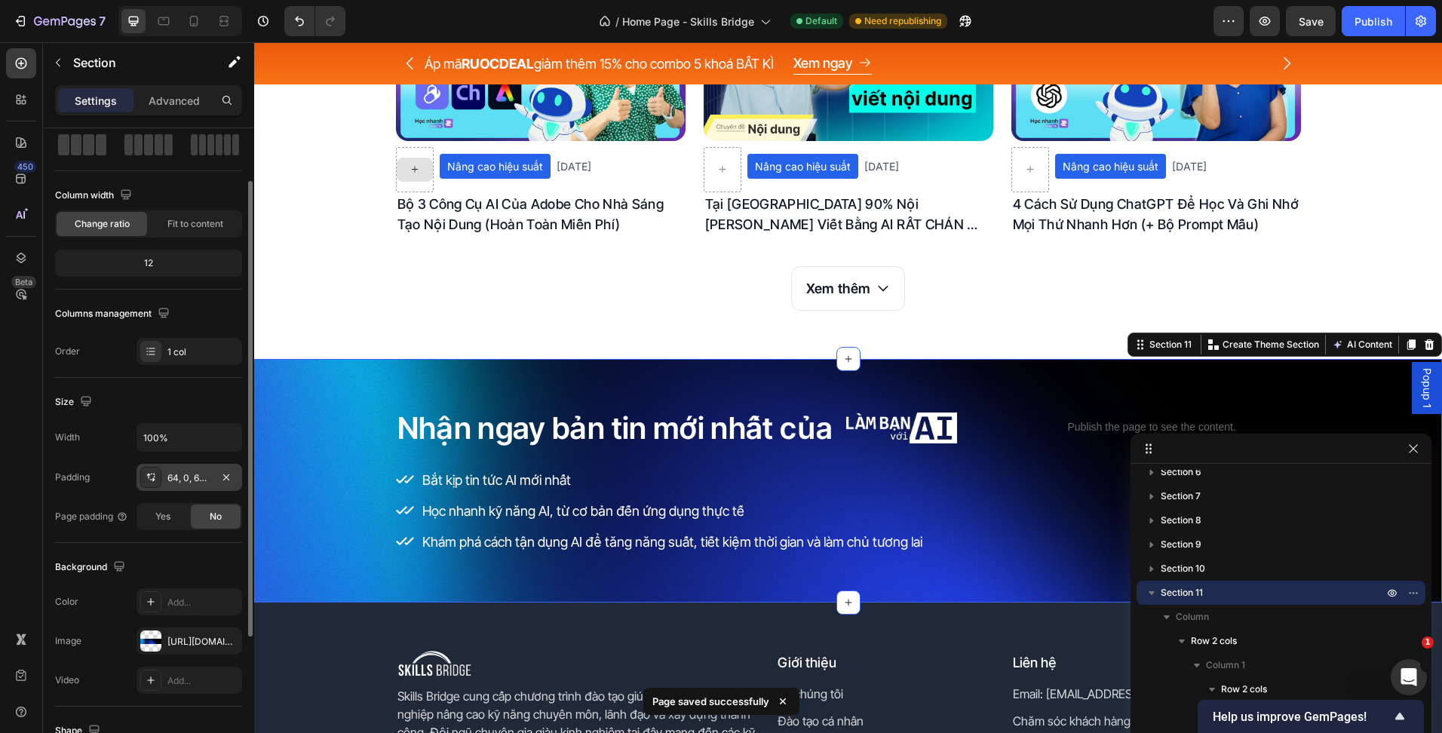
click at [176, 483] on div "64, 0, 64, 0" at bounding box center [189, 478] width 44 height 14
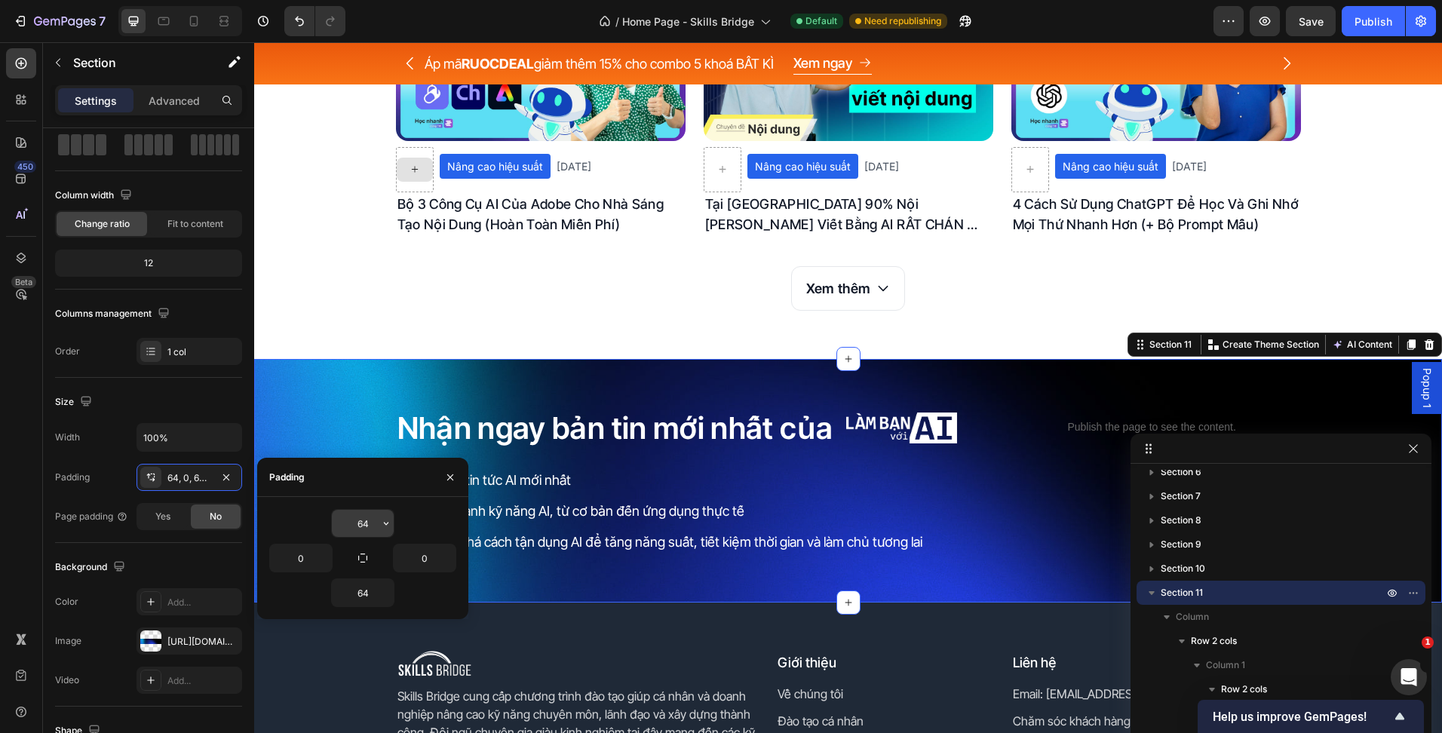
click at [362, 531] on input "64" at bounding box center [363, 523] width 62 height 27
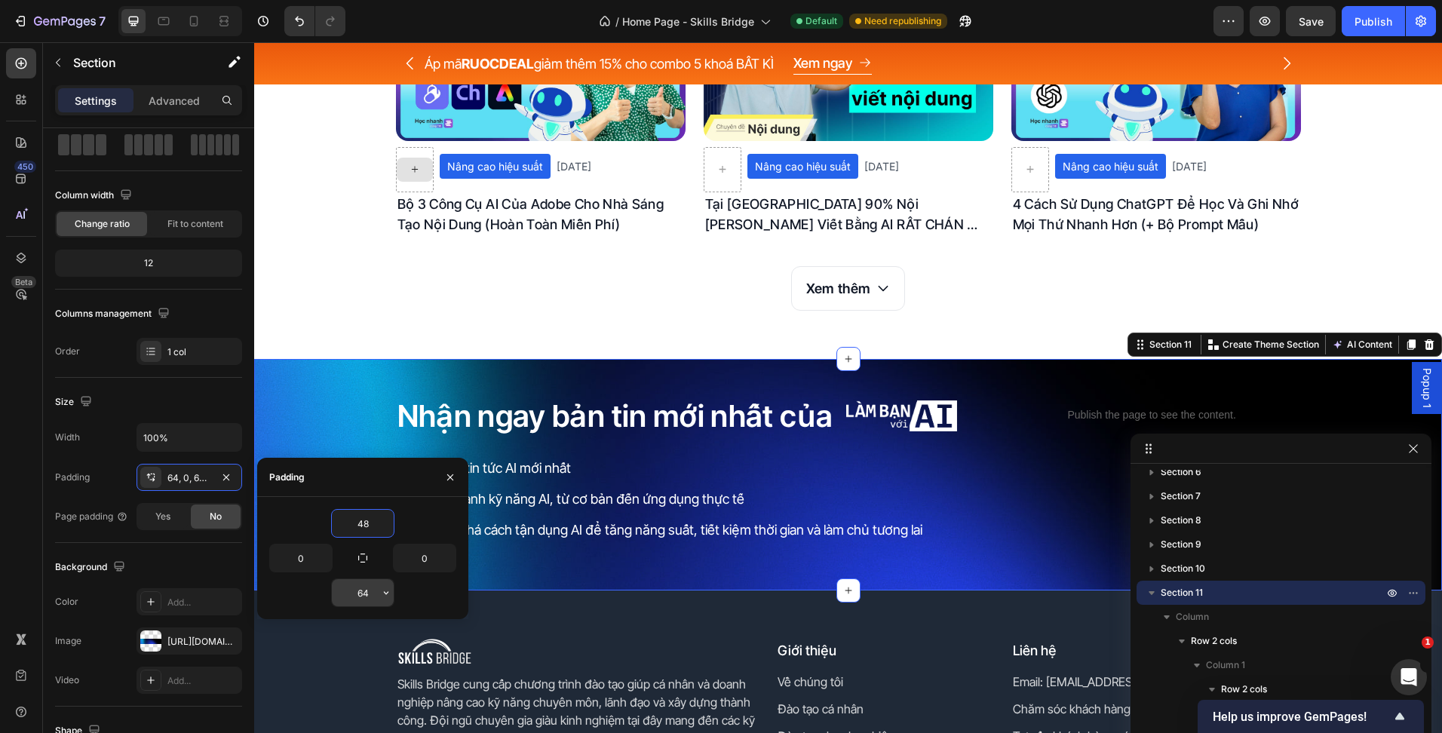
type input "48"
click at [368, 593] on input "64" at bounding box center [363, 592] width 62 height 27
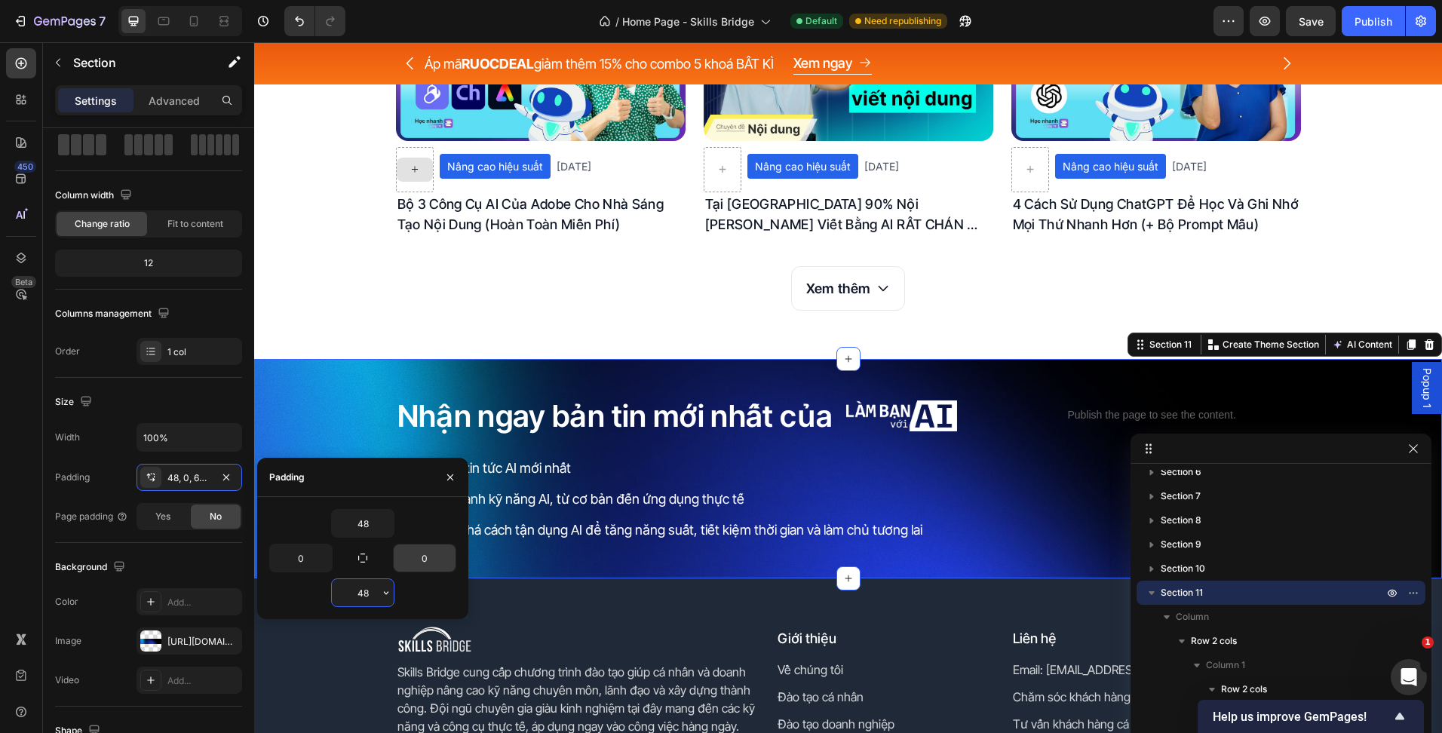
type input "48"
click at [1313, 22] on span "Save" at bounding box center [1311, 21] width 25 height 13
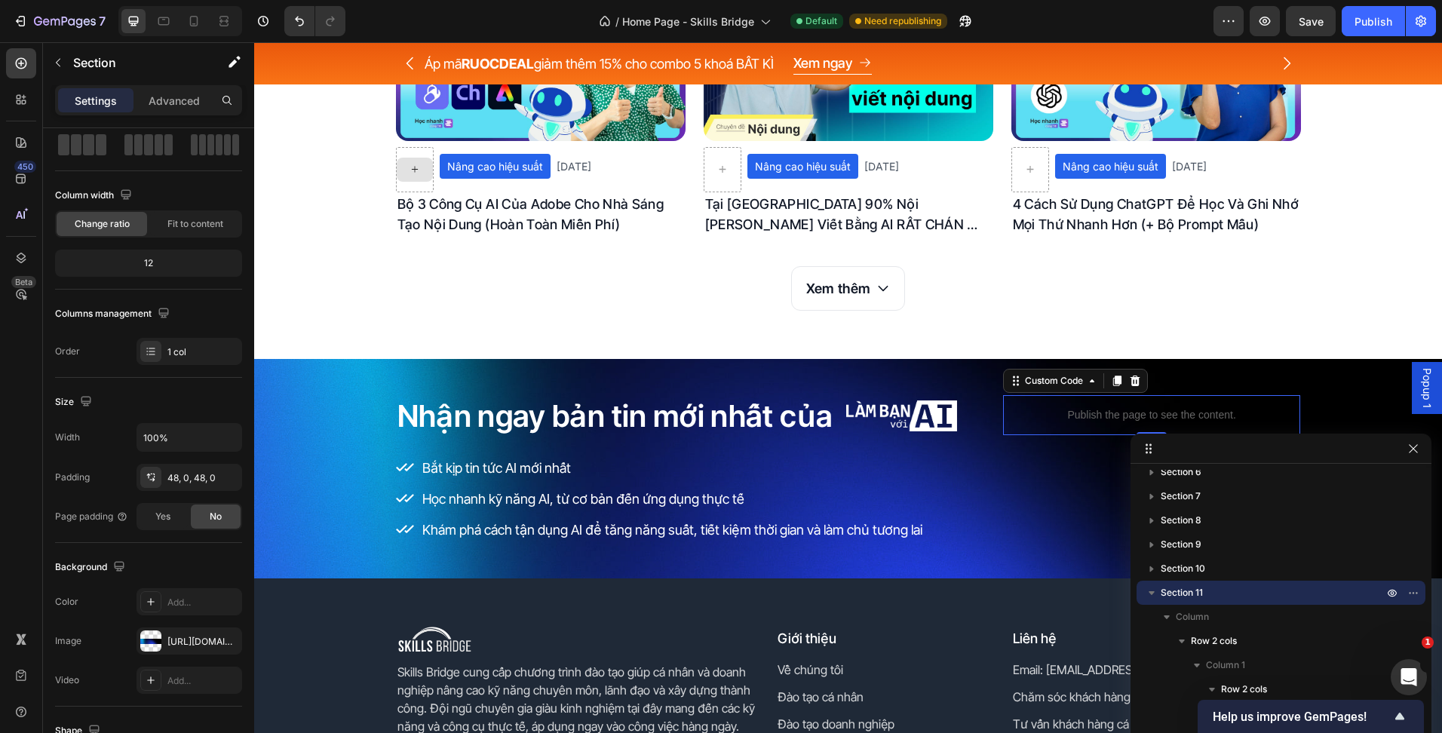
click at [1097, 429] on div "Publish the page to see the content." at bounding box center [1152, 415] width 298 height 40
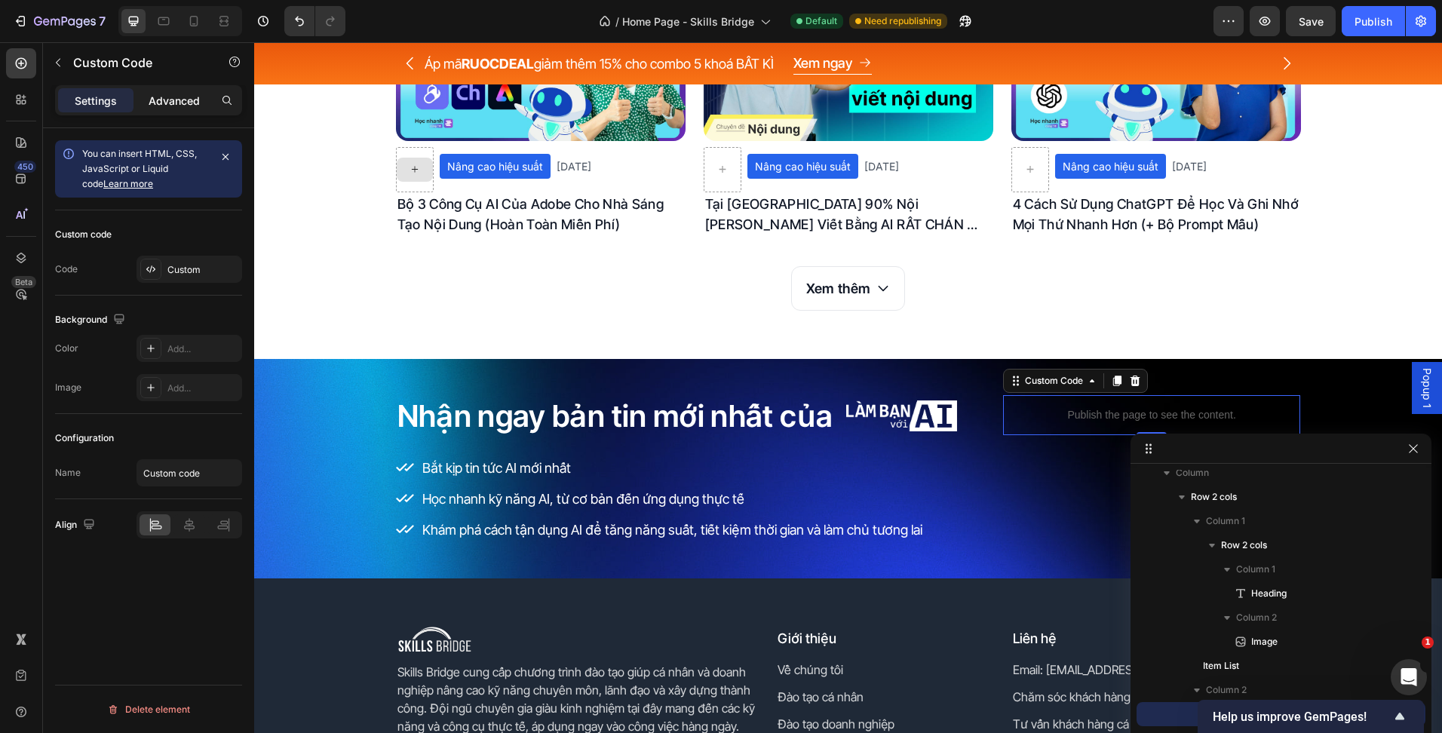
click at [176, 112] on div "Advanced" at bounding box center [173, 100] width 75 height 24
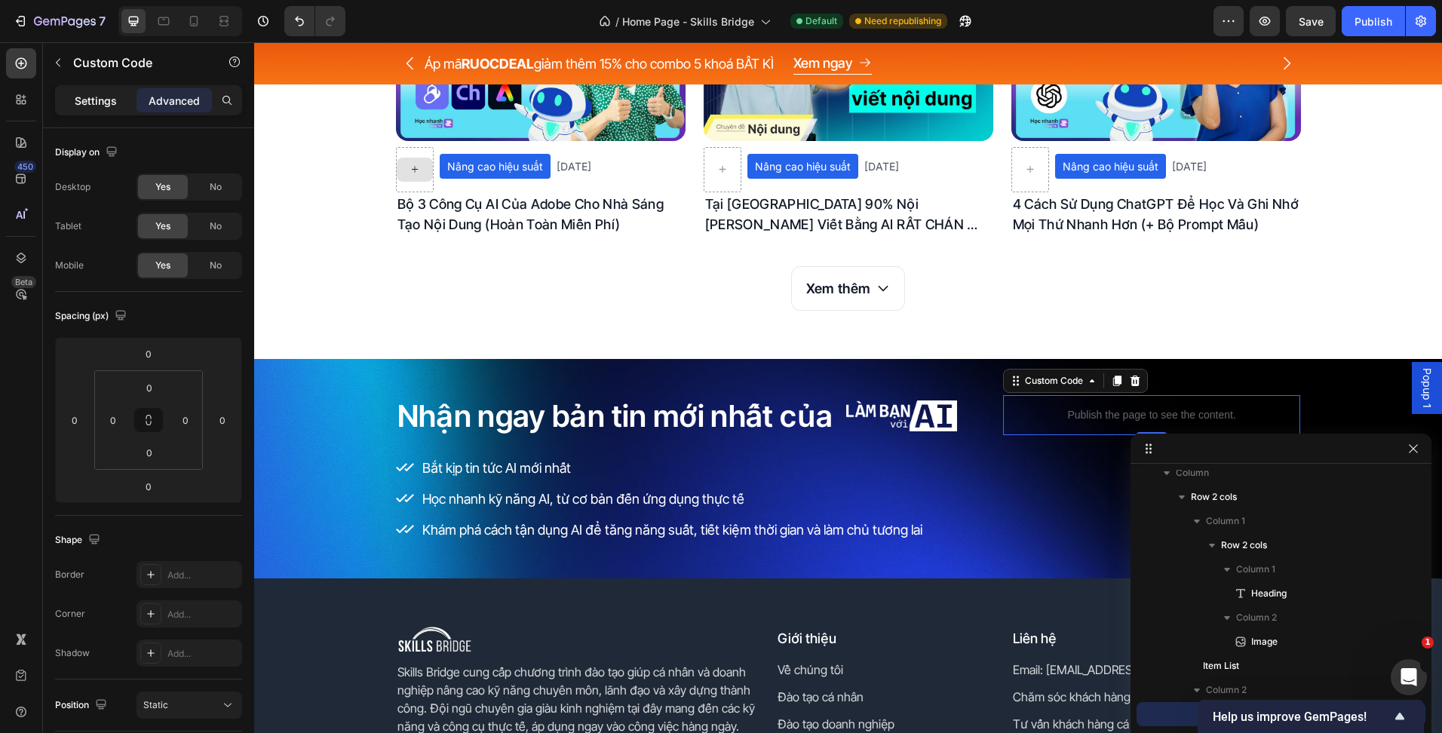
click at [86, 108] on p "Settings" at bounding box center [96, 101] width 42 height 16
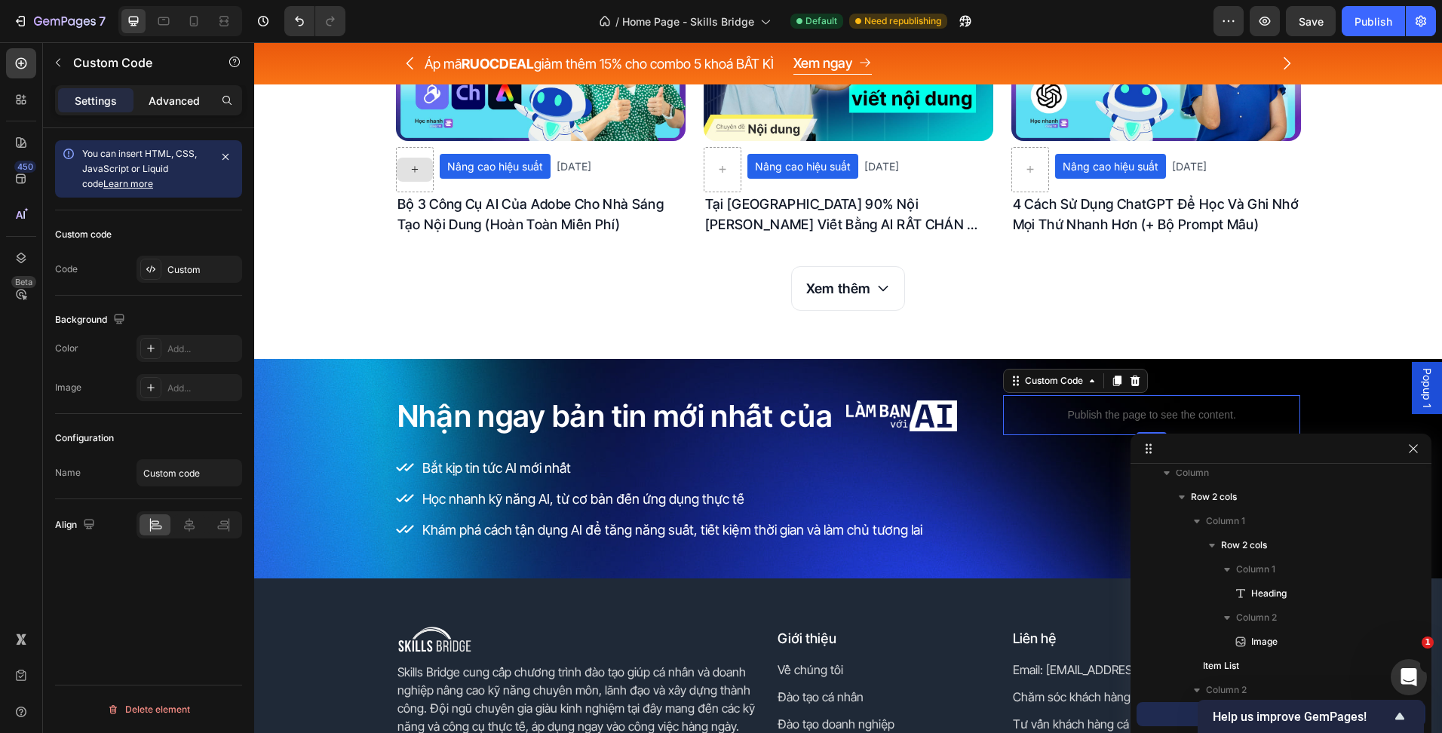
click at [146, 110] on div "Advanced" at bounding box center [173, 100] width 75 height 24
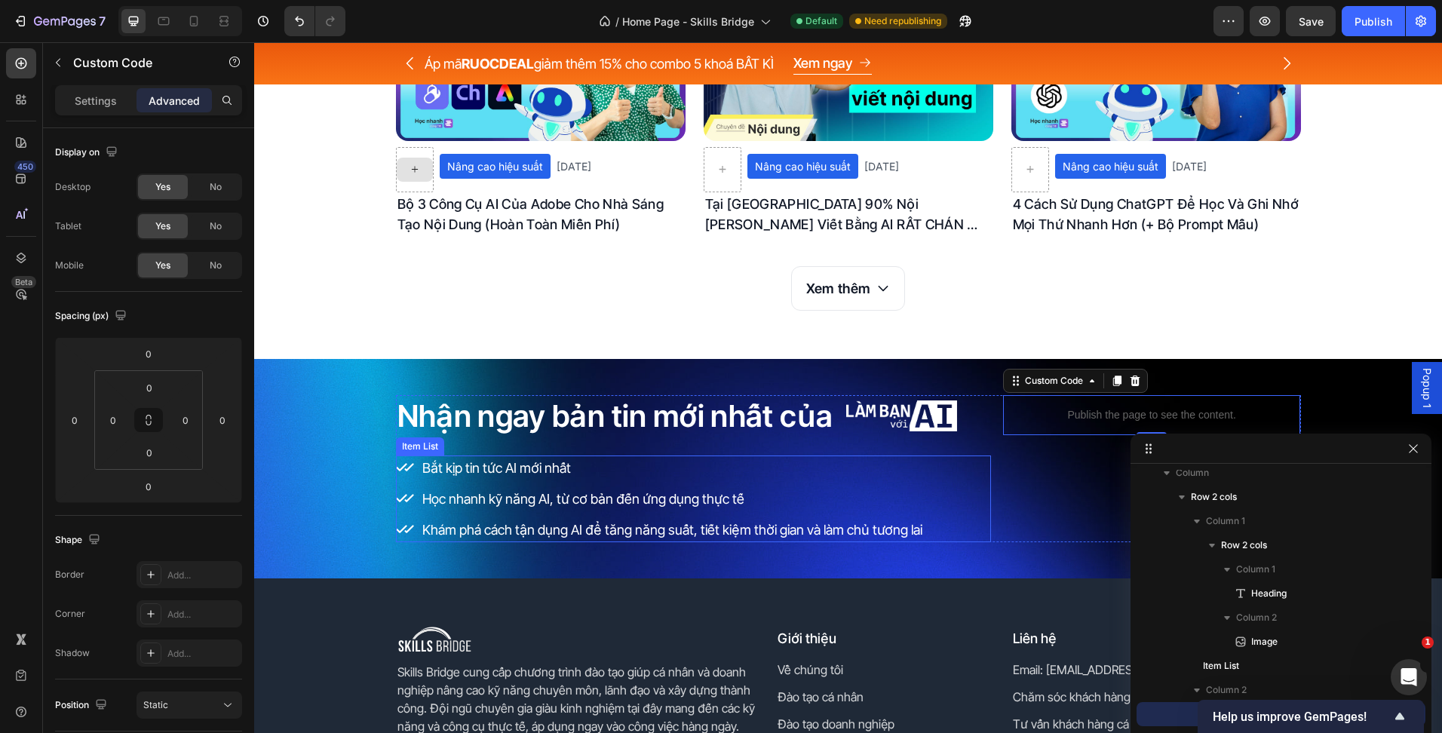
click at [572, 536] on p "Khám phá cách tận dụng AI để tăng năng suất, tiết kiệm thời gian và làm chủ tươ…" at bounding box center [672, 530] width 500 height 20
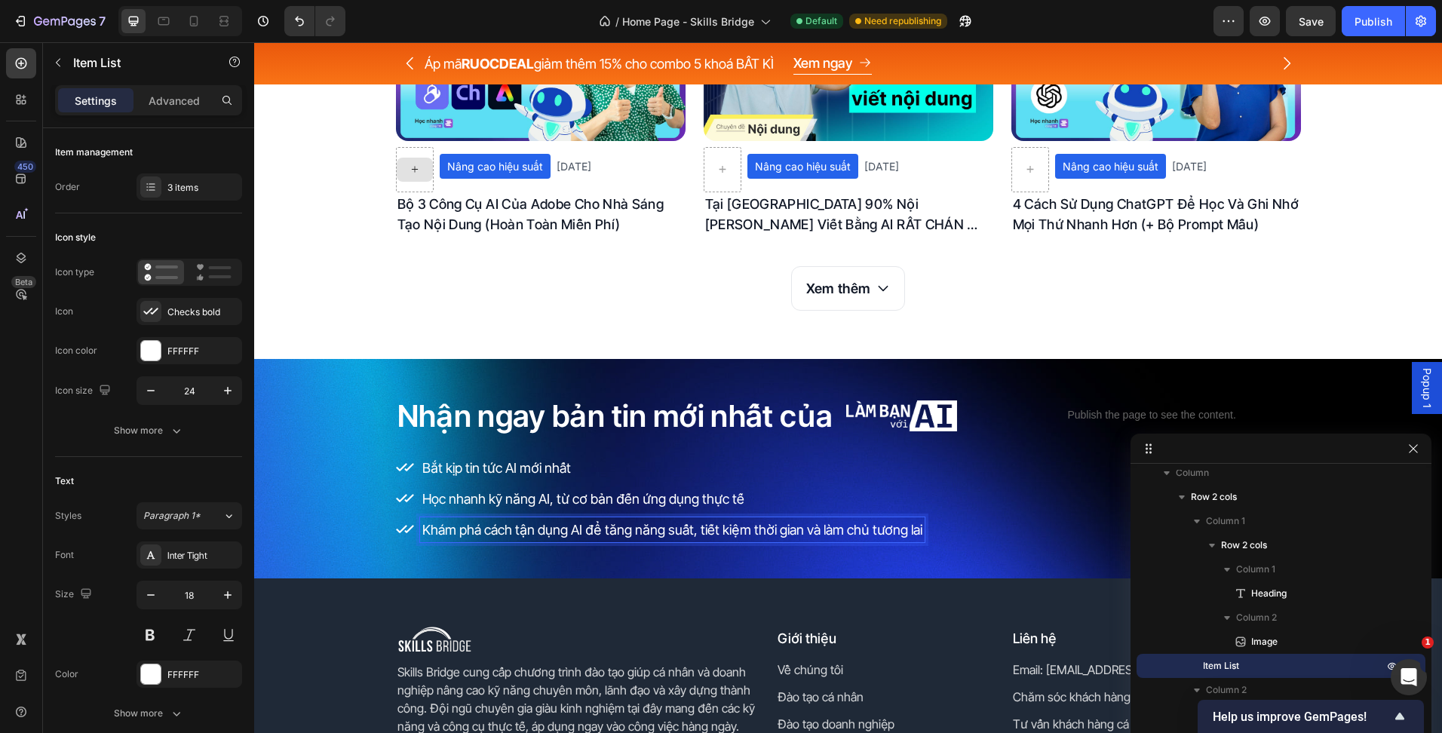
click at [907, 531] on p "Khám phá cách tận dụng AI để tăng năng suất, tiết kiệm thời gian và làm chủ tươ…" at bounding box center [672, 530] width 500 height 20
click at [912, 533] on div "Khám phá cách tận dụng AI để tăng năng suất, tiết kiệm thời gian và làm chủ tươ…" at bounding box center [672, 529] width 504 height 25
click at [955, 509] on div "Bắt kịp tin tức AI mới nhất Học nhanh kỹ năng AI, từ cơ bản đến ứng dụng thực t…" at bounding box center [693, 498] width 595 height 87
click at [955, 508] on div "Bắt kịp tin tức AI mới nhất Học nhanh kỹ năng AI, từ cơ bản đến ứng dụng thực t…" at bounding box center [693, 498] width 595 height 87
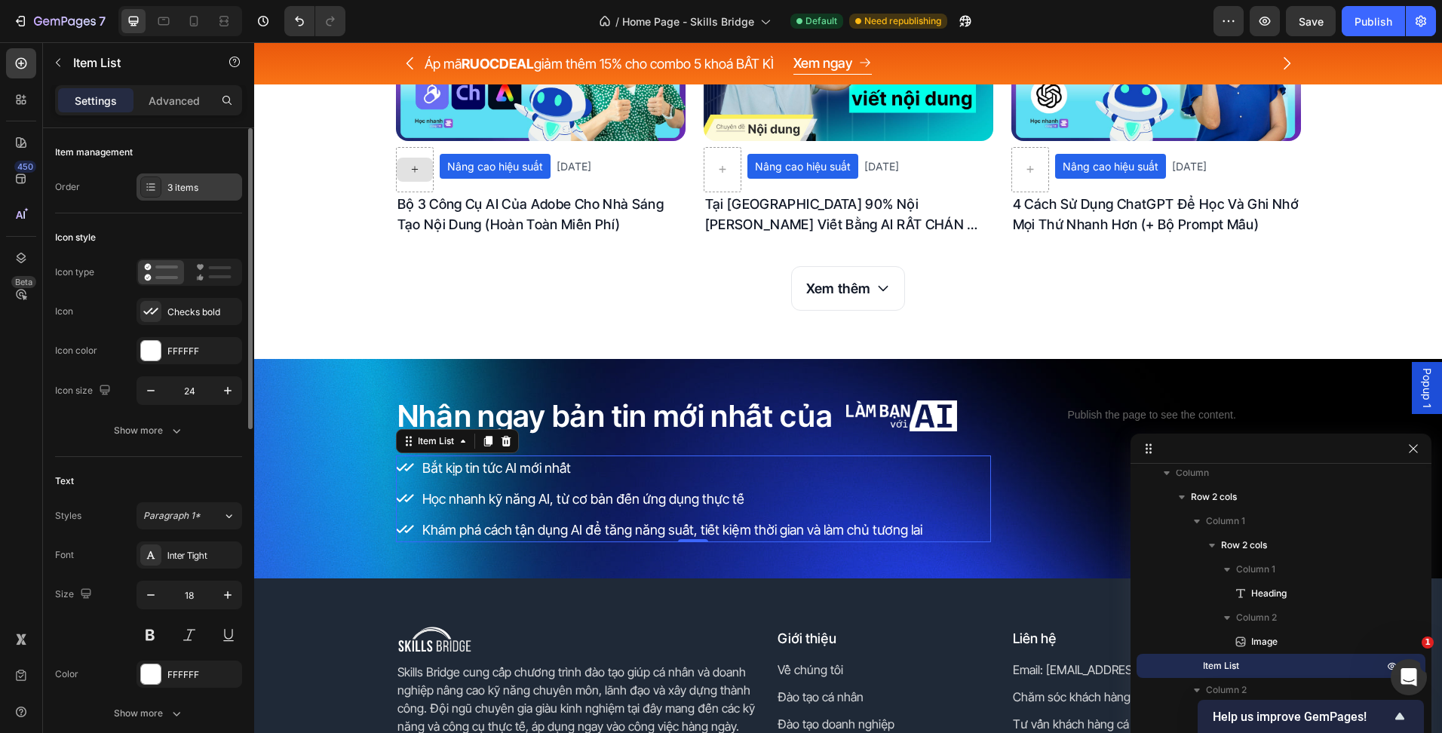
click at [173, 176] on div "3 items" at bounding box center [189, 186] width 106 height 27
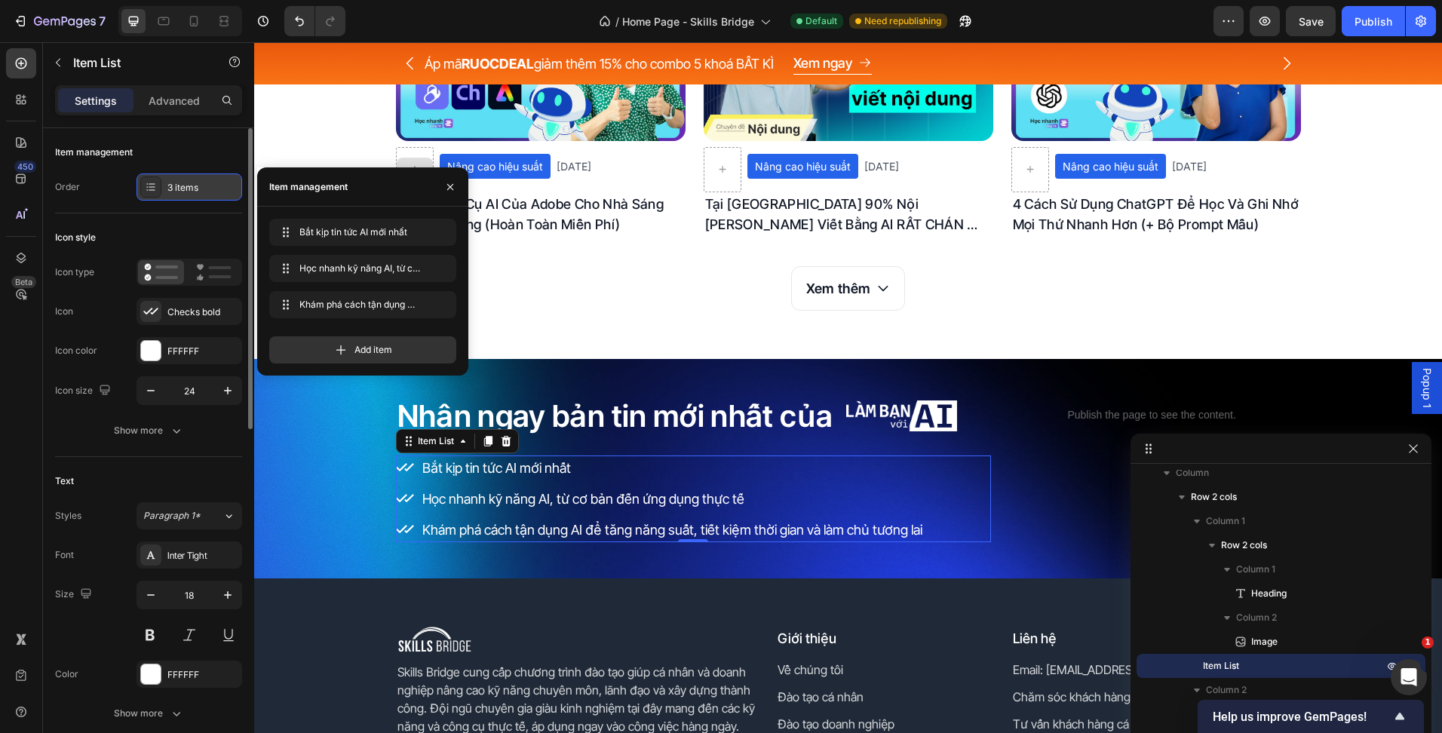
click at [173, 183] on div "3 items" at bounding box center [202, 188] width 71 height 14
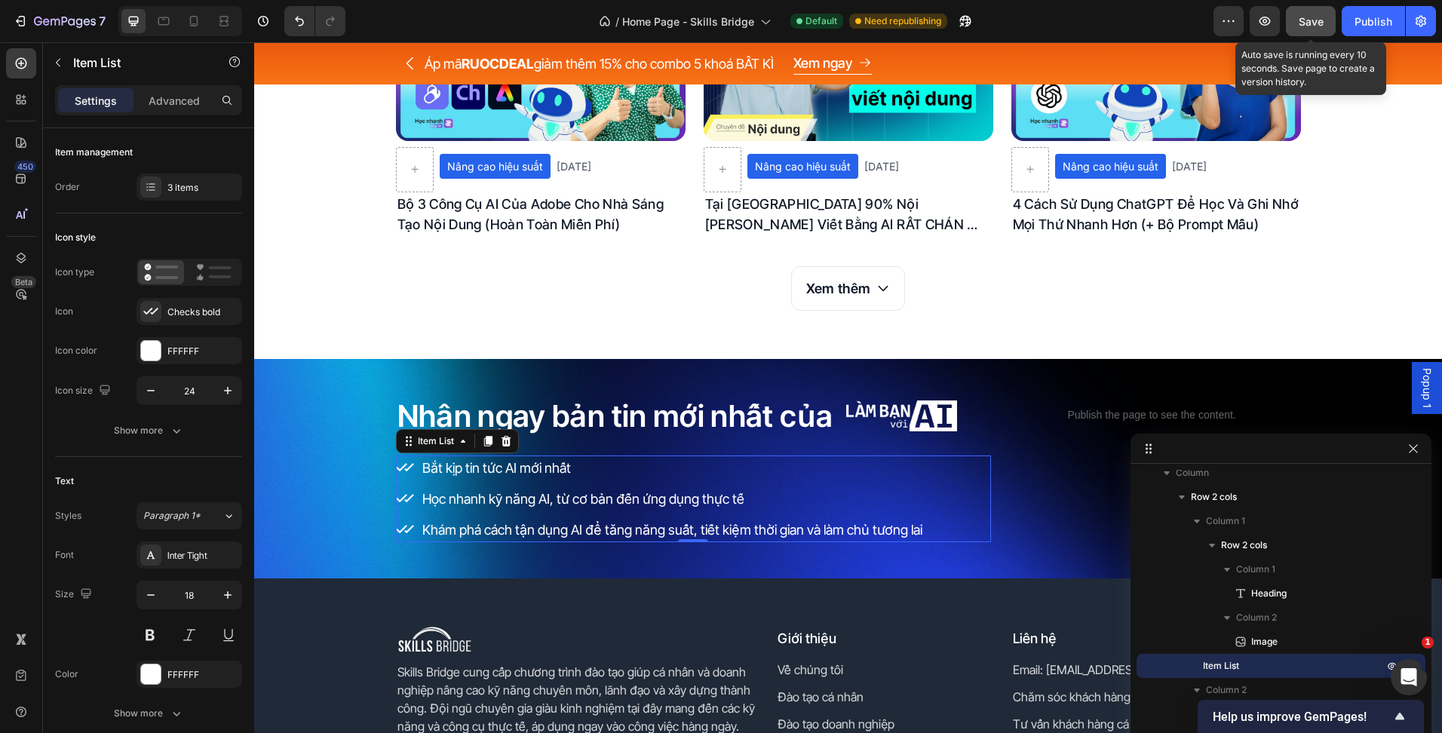
click at [1305, 21] on span "Save" at bounding box center [1311, 21] width 25 height 13
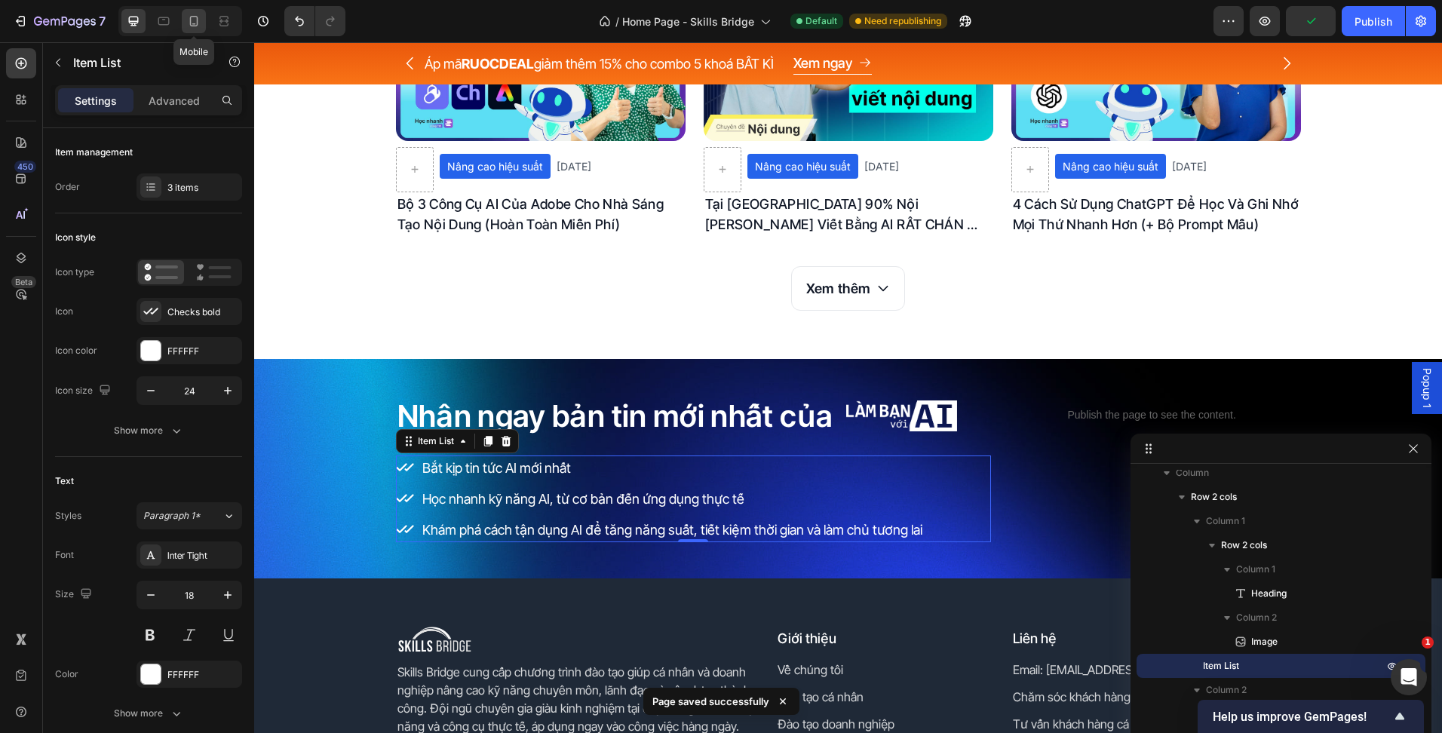
click at [197, 23] on icon at bounding box center [194, 21] width 8 height 11
type input "14"
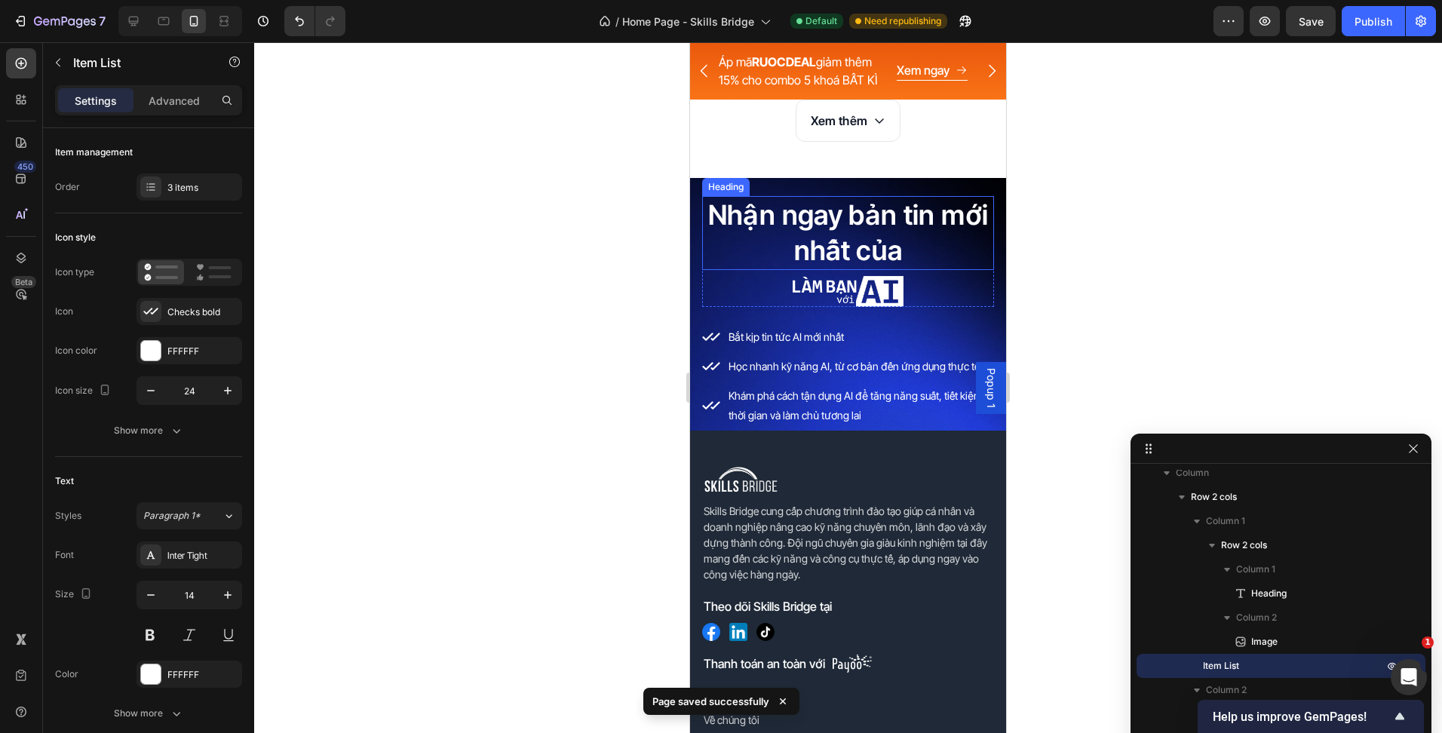
scroll to position [5665, 0]
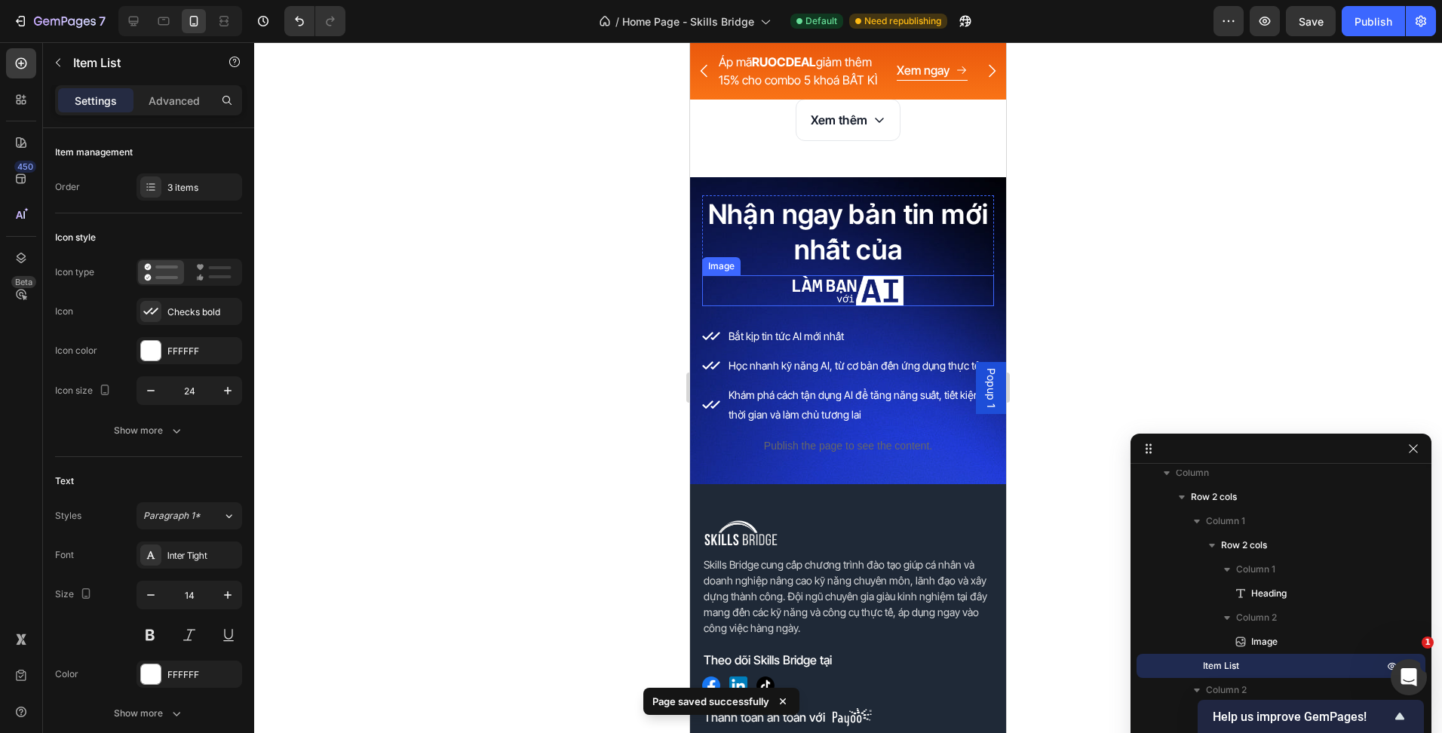
click at [923, 296] on div at bounding box center [848, 290] width 292 height 31
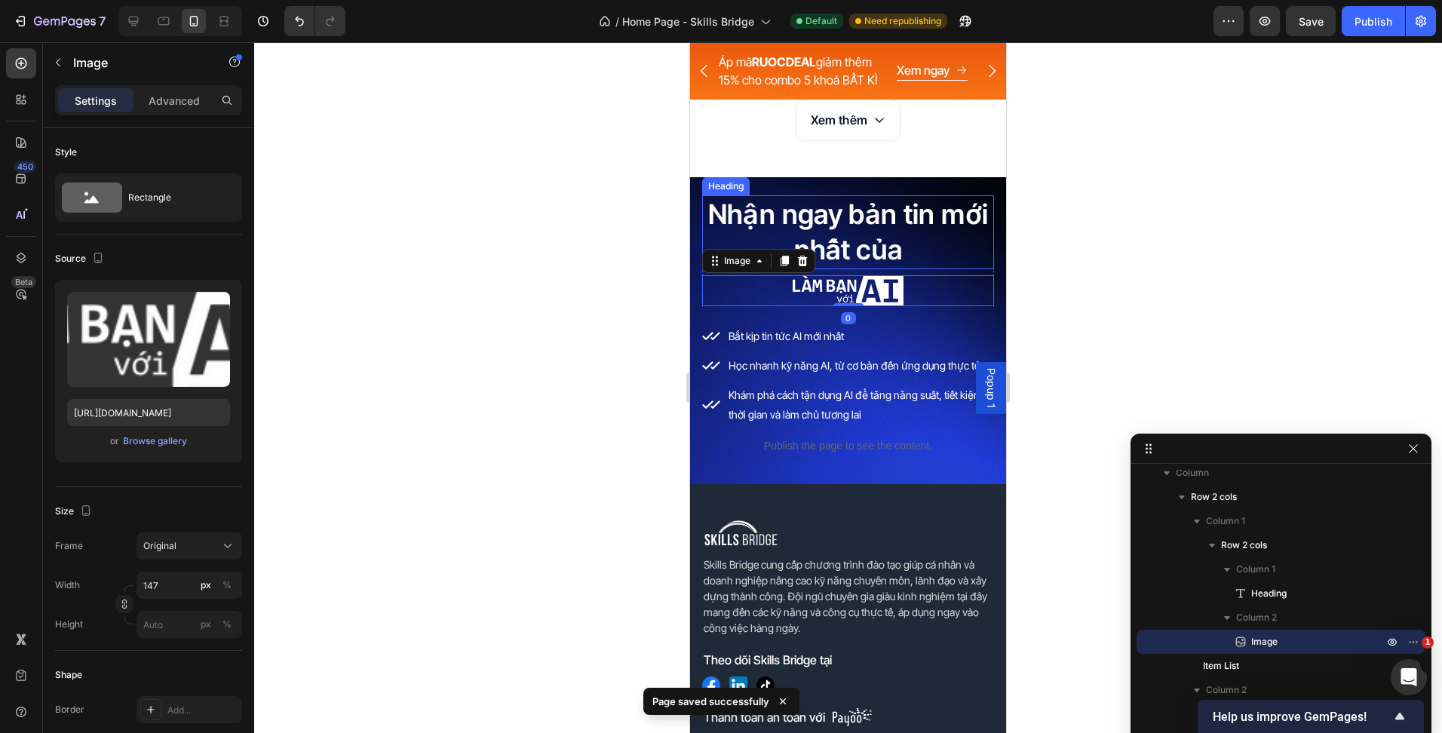
click at [925, 244] on h2 "Nhận ngay bản tin mới nhất của" at bounding box center [848, 232] width 292 height 74
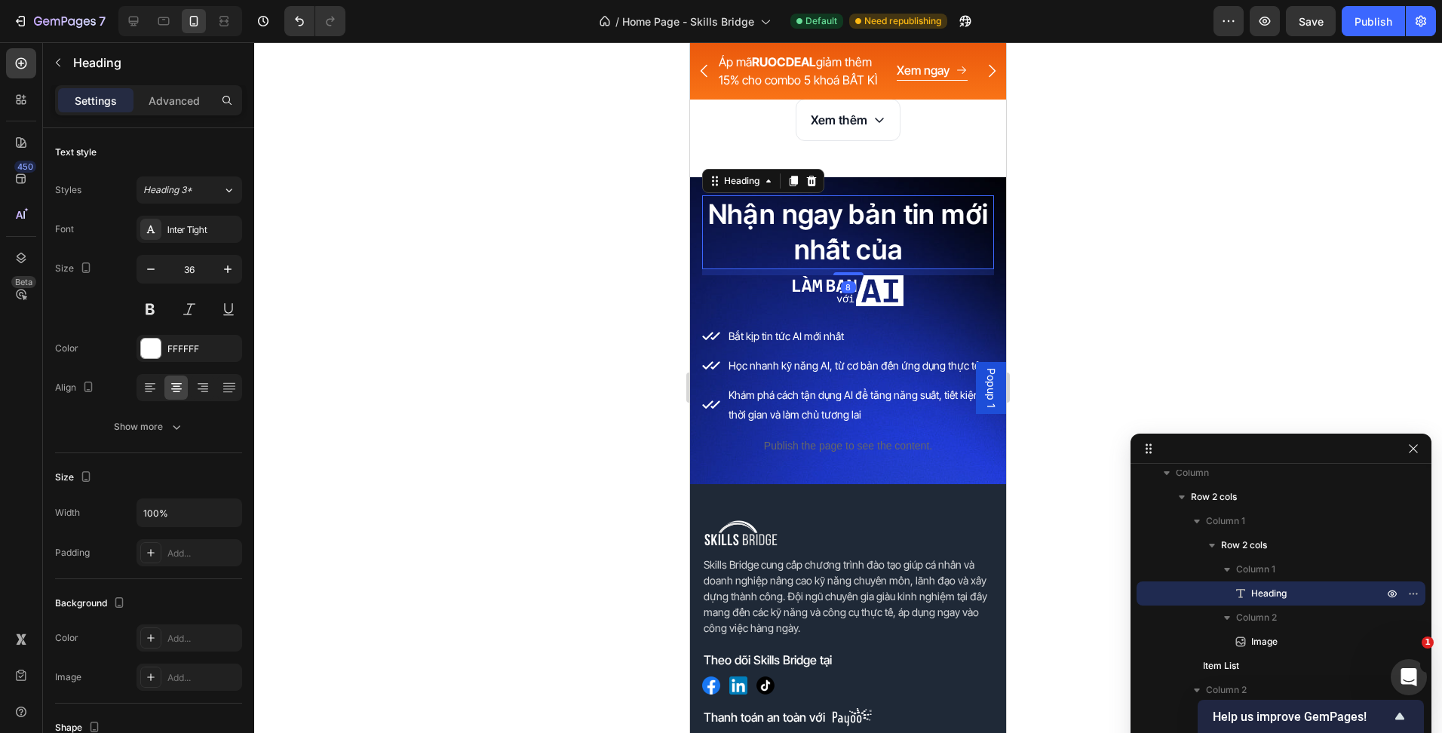
click at [924, 299] on div at bounding box center [848, 290] width 292 height 31
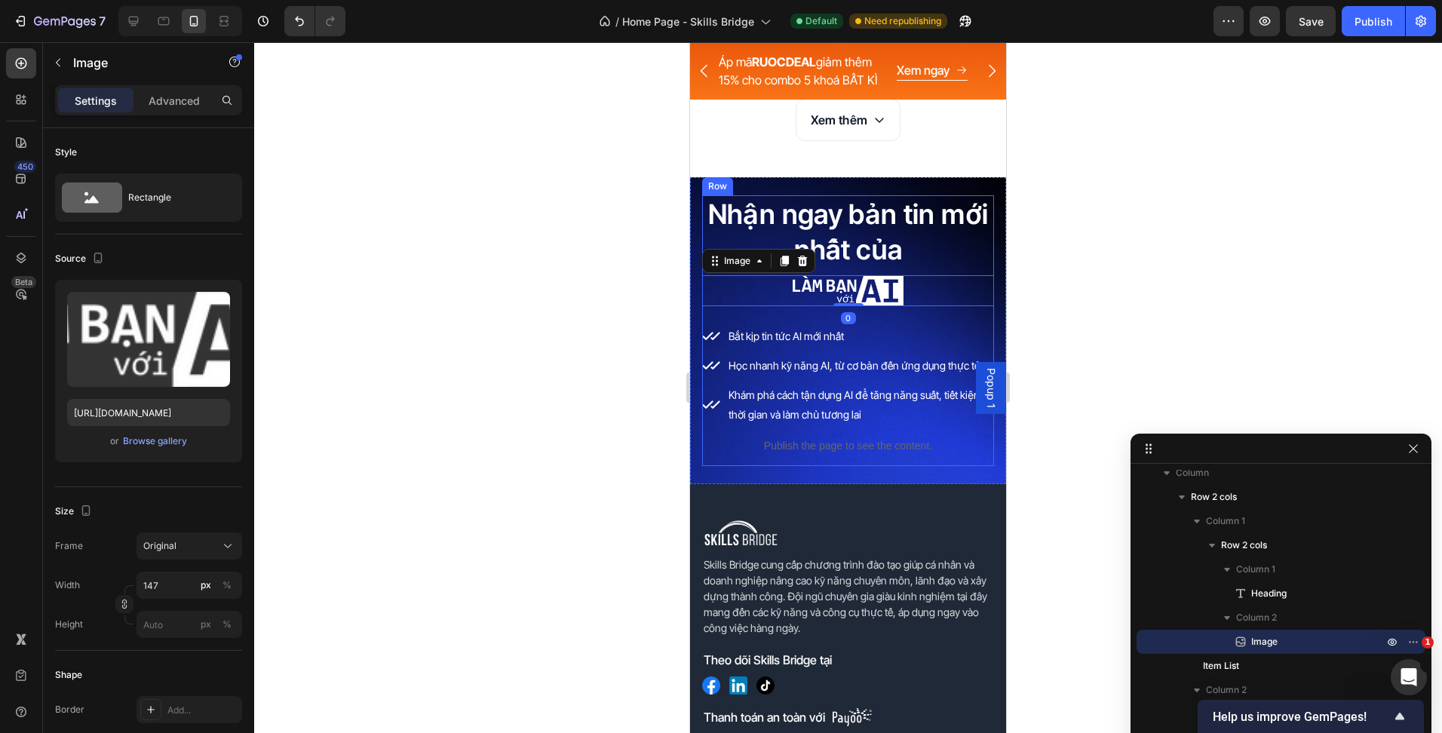
click at [923, 322] on div "Nhận ngay bản tin mới nhất của Heading Image 0 Row Bắt kịp tin tức AI mới nhất …" at bounding box center [848, 310] width 292 height 230
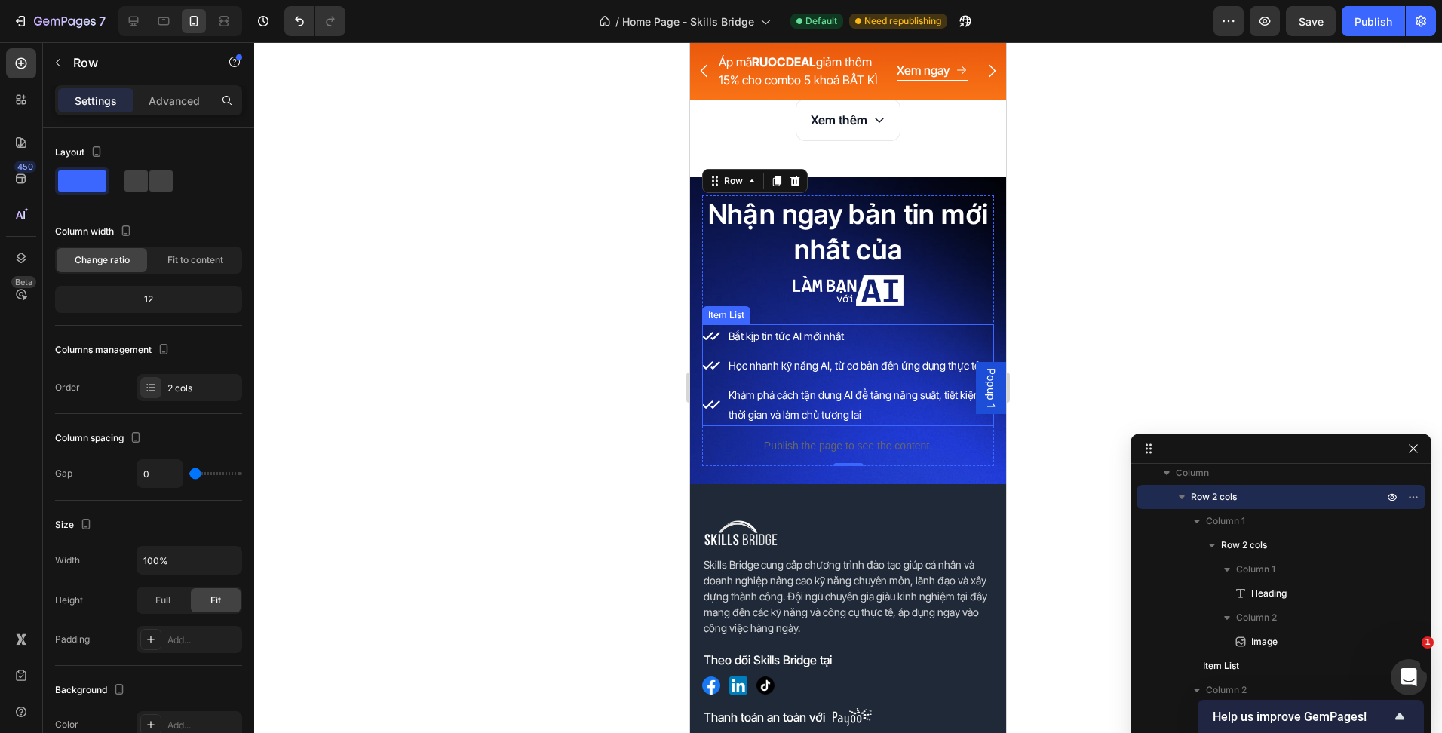
click at [889, 328] on p "Bắt kịp tin tức AI mới nhất" at bounding box center [859, 336] width 263 height 19
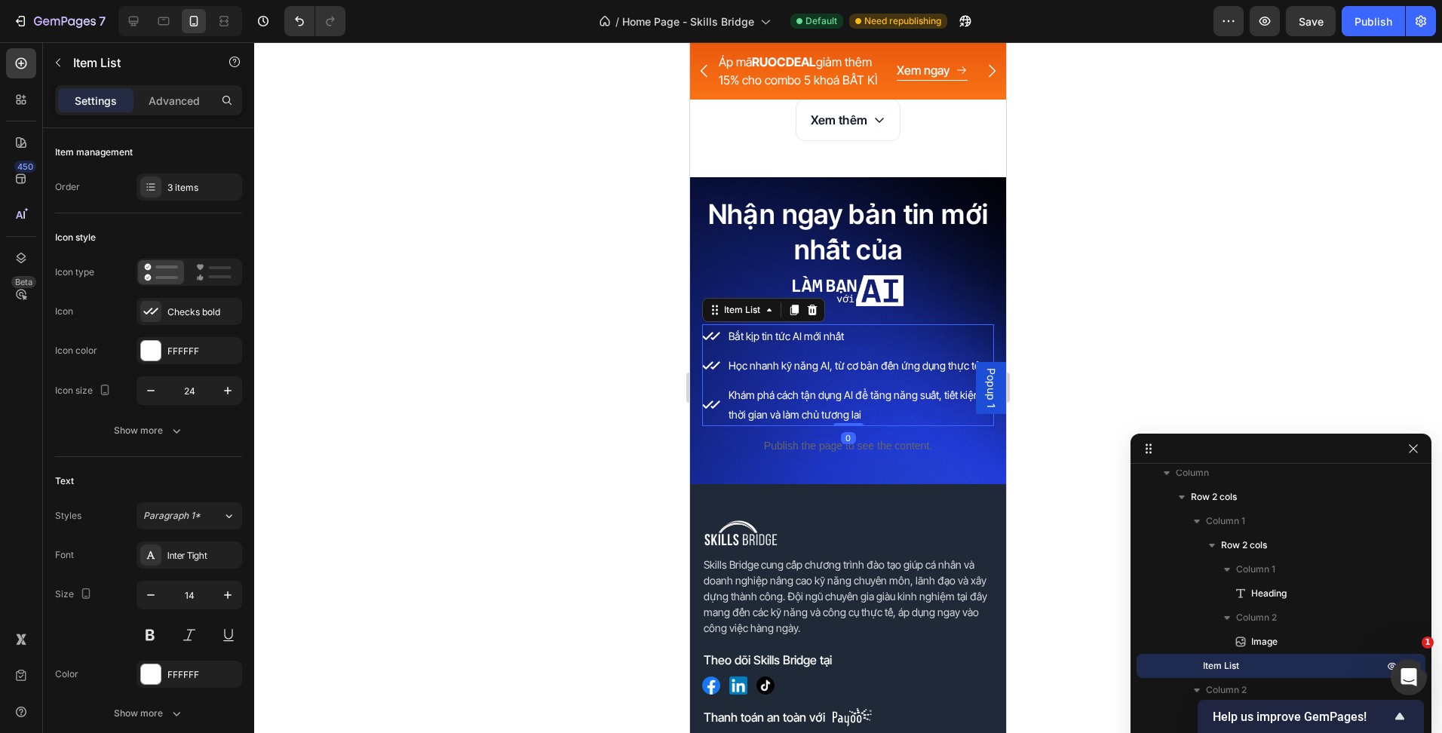
click at [868, 354] on div "Học nhanh kỹ năng AI, từ cơ bản đến ứng dụng thực tế" at bounding box center [860, 365] width 268 height 23
click at [864, 351] on div "Bắt kịp tin tức AI mới nhất Học nhanh kỹ năng AI, từ cơ bản đến ứng dụng thực t…" at bounding box center [848, 375] width 292 height 102
click at [866, 349] on div "Bắt kịp tin tức AI mới nhất Học nhanh kỹ năng AI, từ cơ bản đến ứng dụng thực t…" at bounding box center [848, 375] width 292 height 102
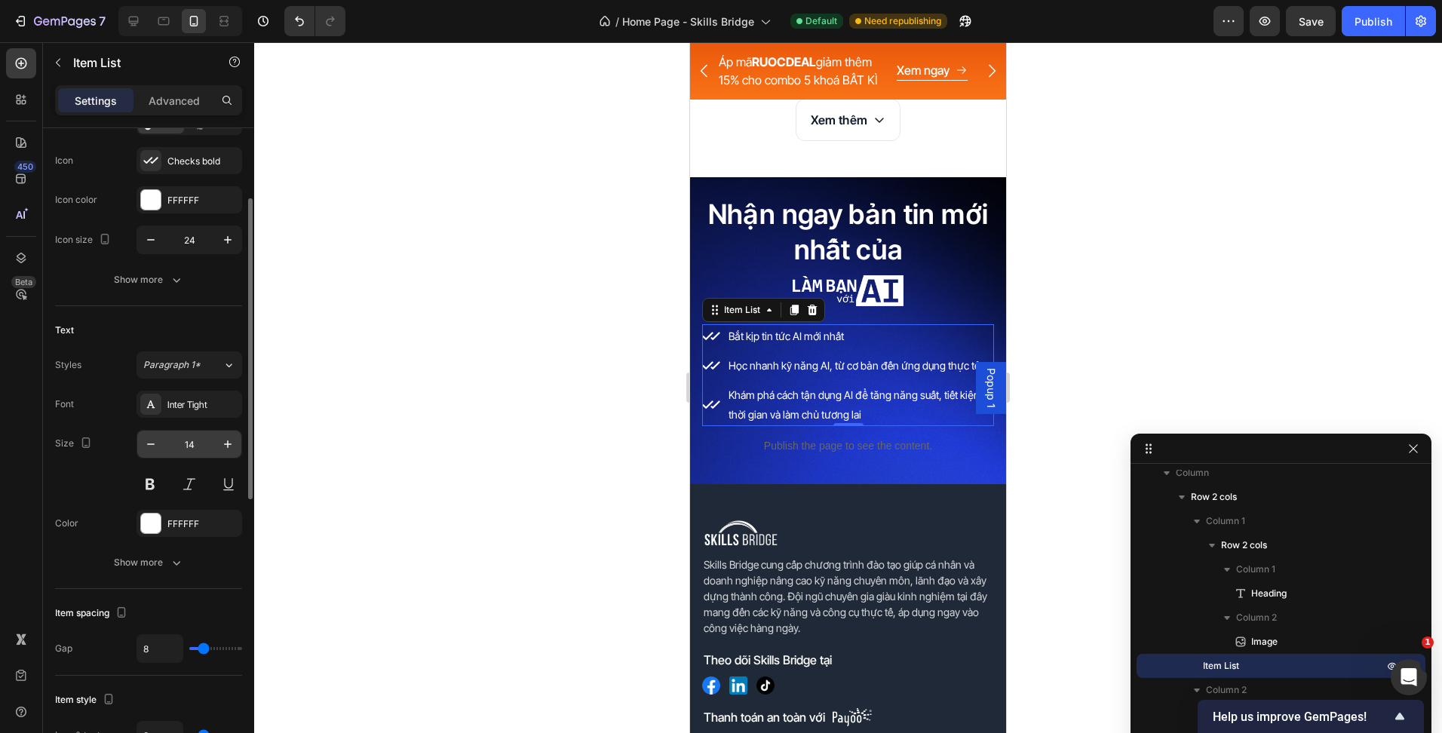
click at [211, 449] on input "14" at bounding box center [189, 444] width 50 height 27
type input "16"
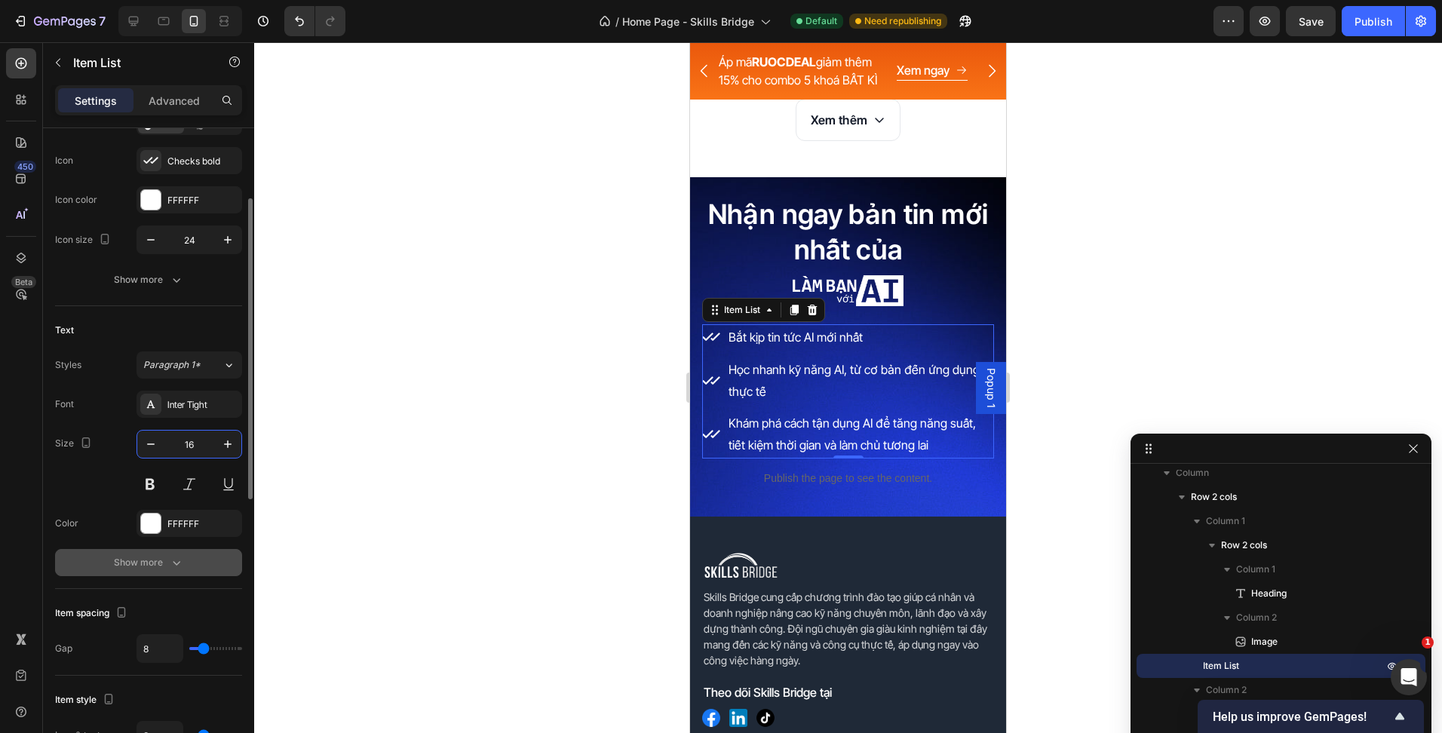
click at [175, 564] on icon "button" at bounding box center [177, 563] width 8 height 5
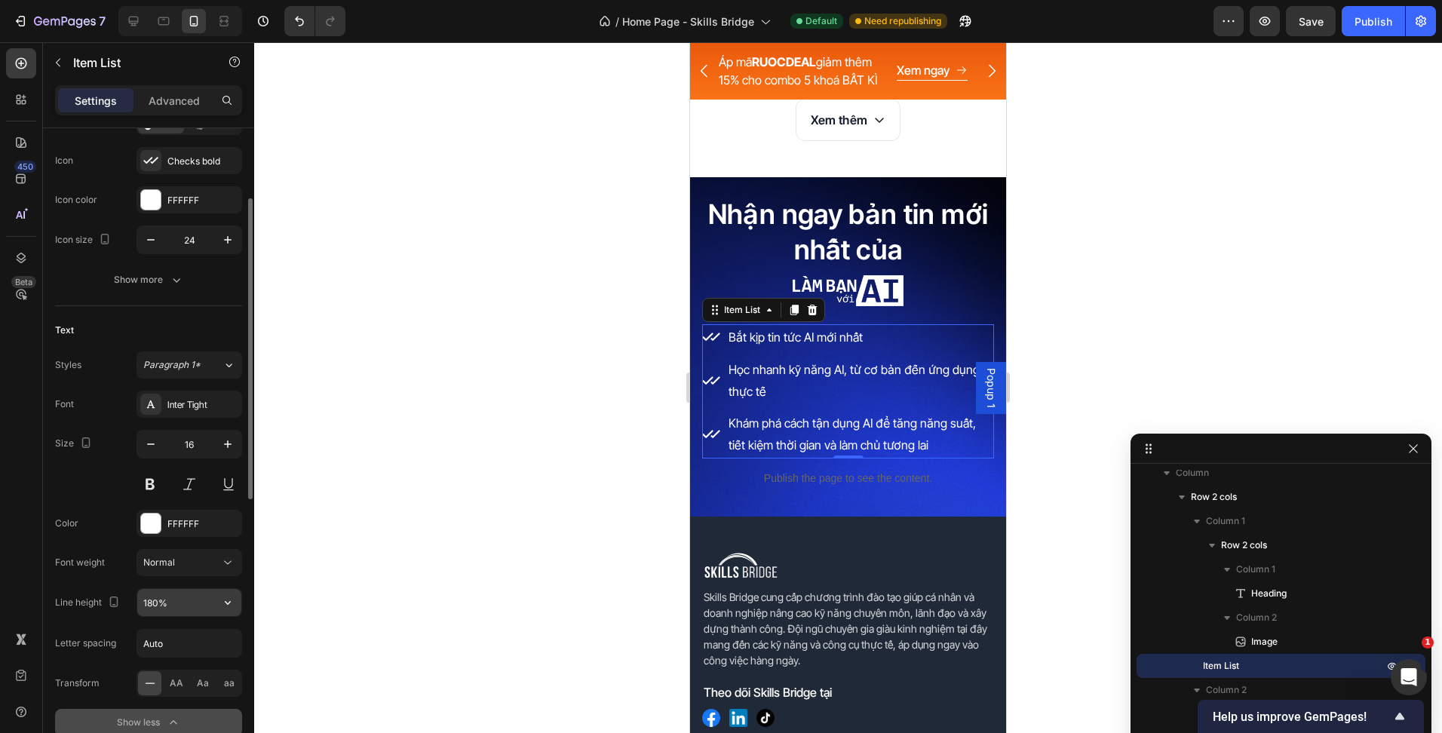
click at [156, 600] on input "180%" at bounding box center [189, 602] width 104 height 27
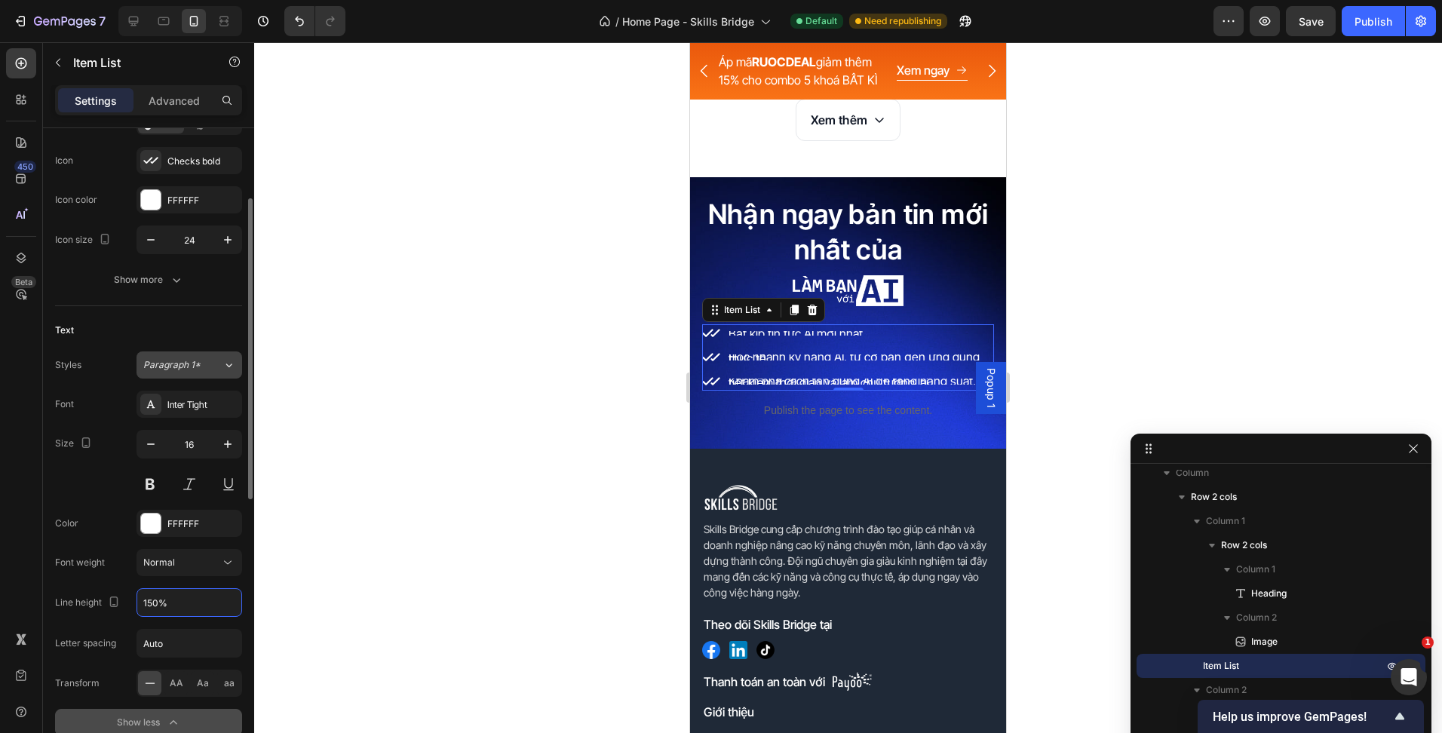
type input "150%"
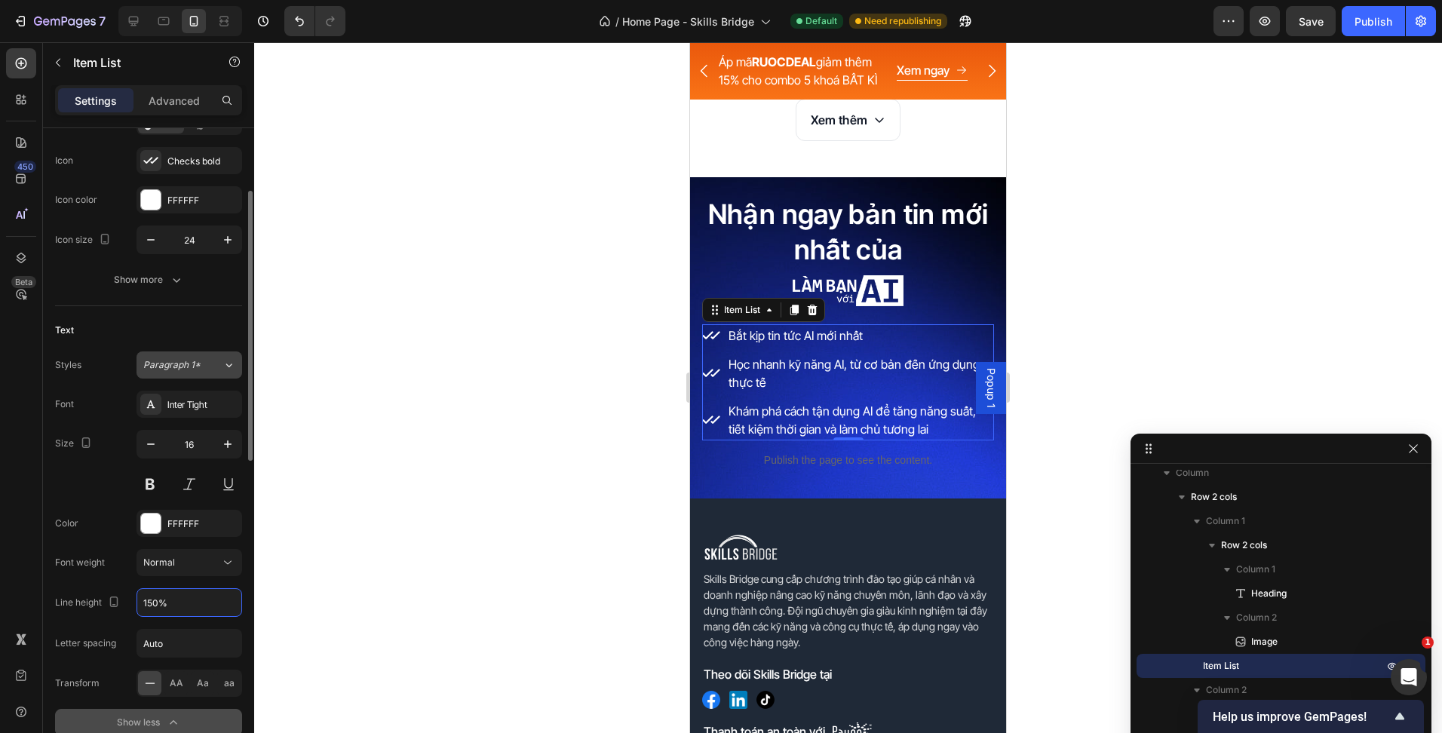
scroll to position [75, 0]
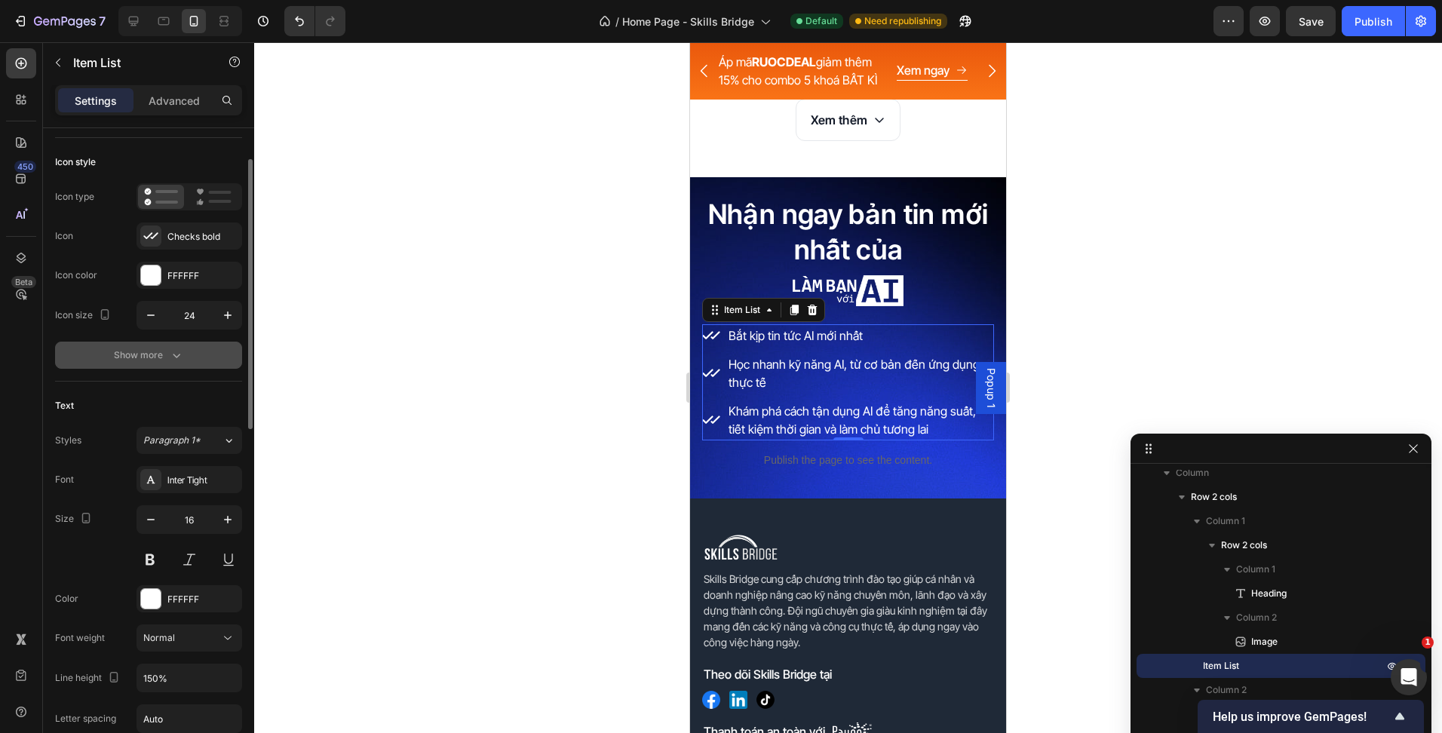
click at [167, 360] on div "Show more" at bounding box center [149, 355] width 70 height 15
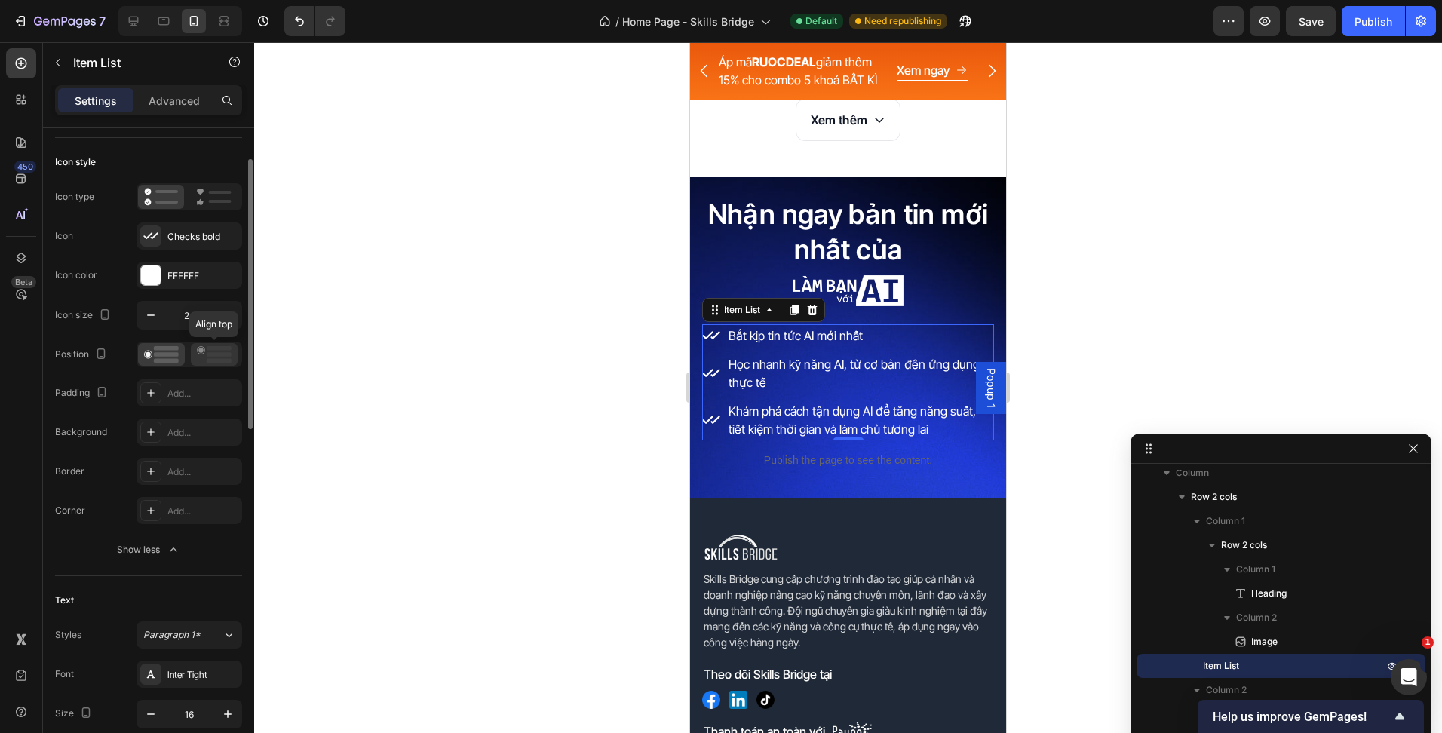
click at [216, 348] on rect at bounding box center [219, 348] width 25 height 5
click at [514, 434] on div at bounding box center [848, 387] width 1188 height 691
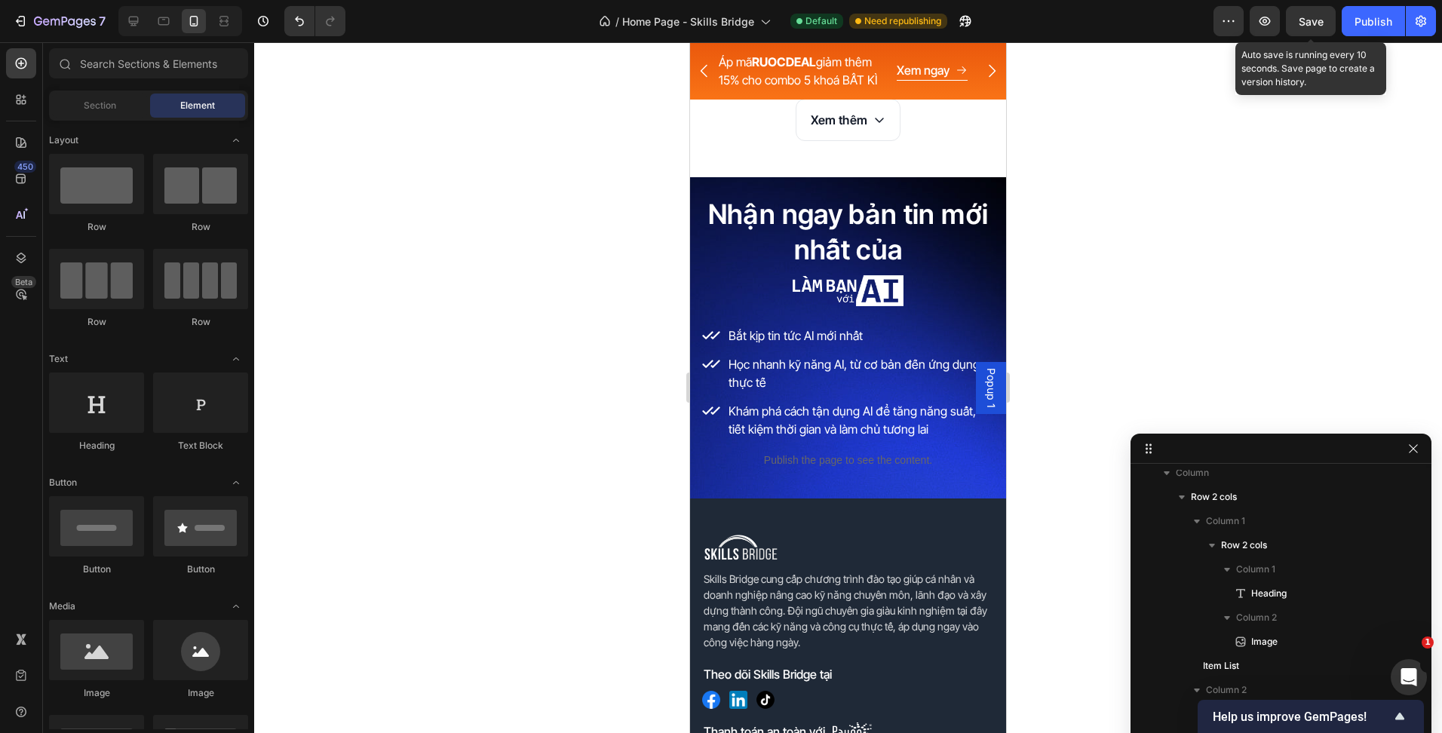
click at [1299, 27] on span "Save" at bounding box center [1311, 21] width 25 height 13
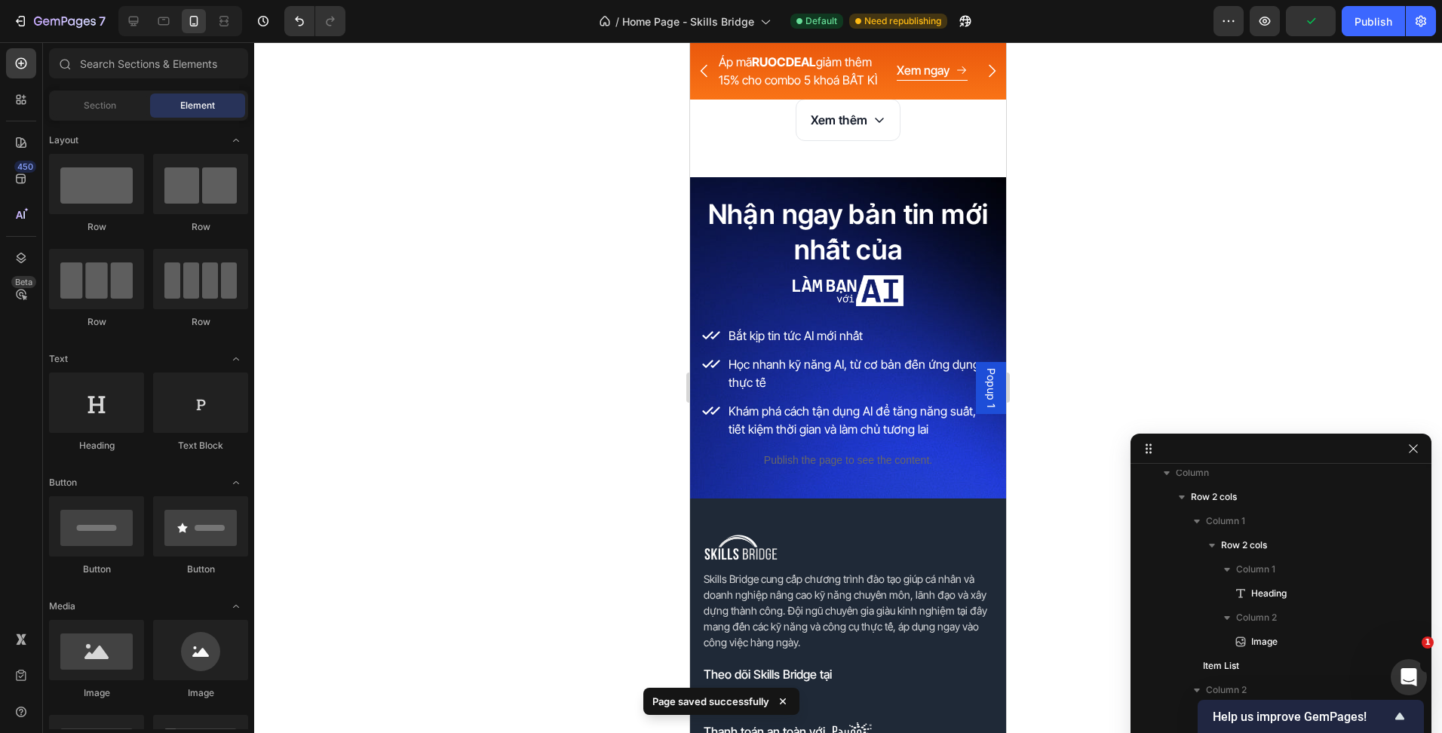
click at [147, 16] on div at bounding box center [180, 21] width 124 height 30
click at [143, 18] on div at bounding box center [133, 21] width 24 height 24
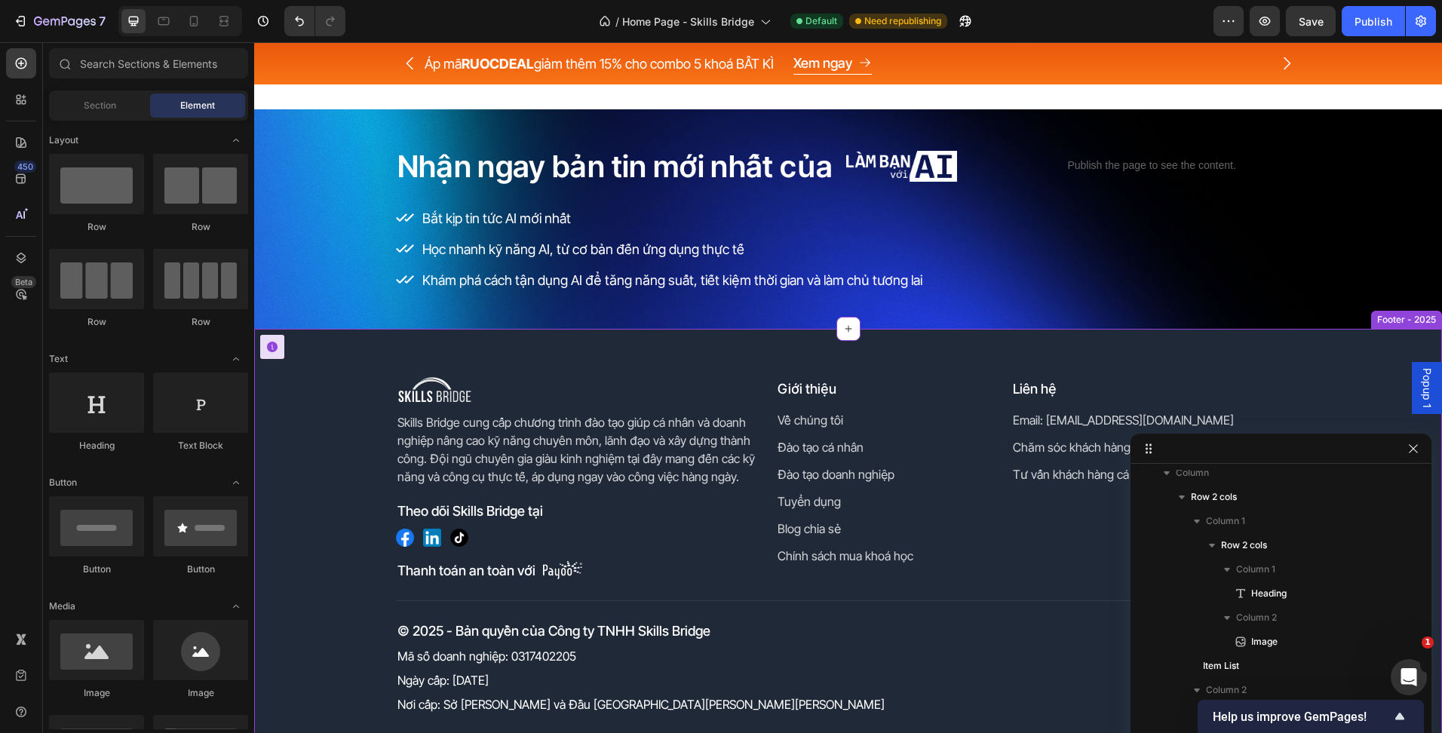
scroll to position [4716, 0]
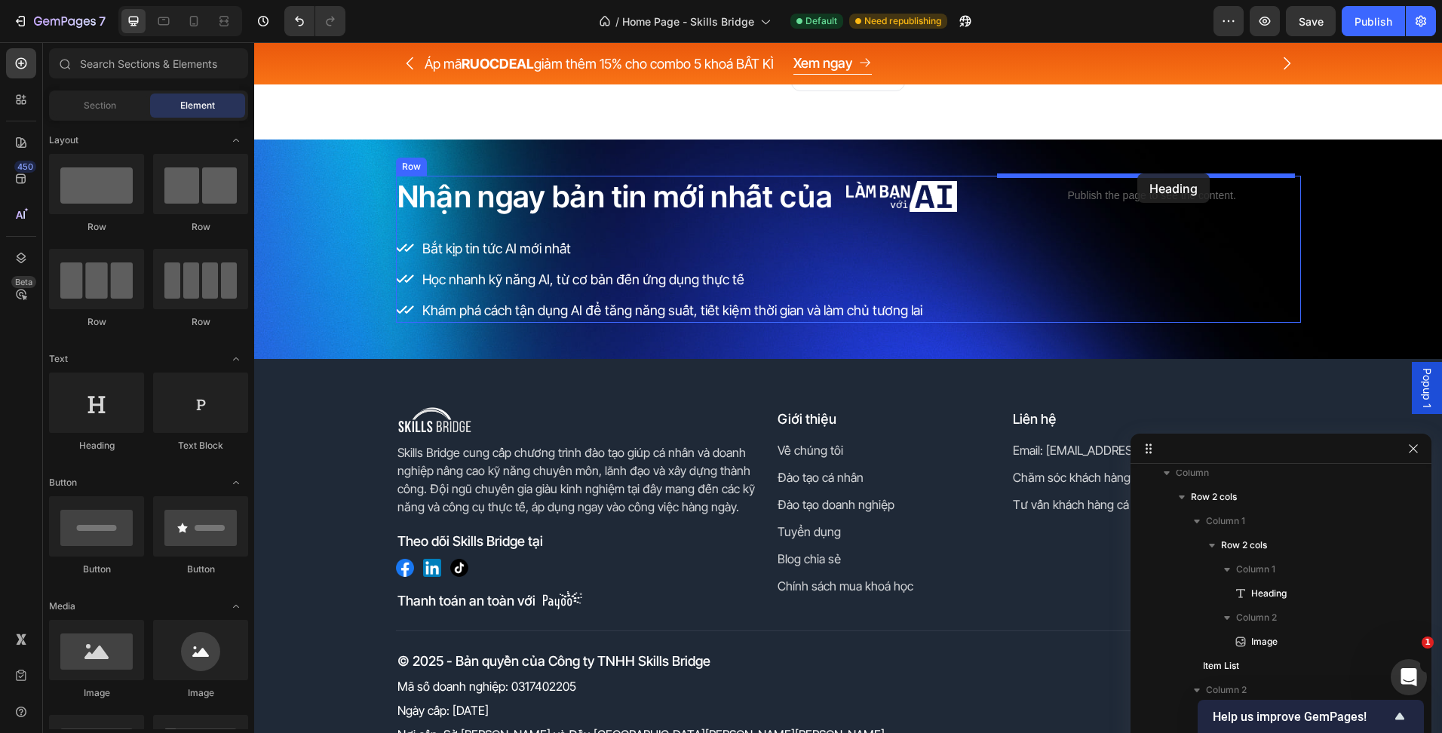
drag, startPoint x: 416, startPoint y: 438, endPoint x: 1137, endPoint y: 173, distance: 768.7
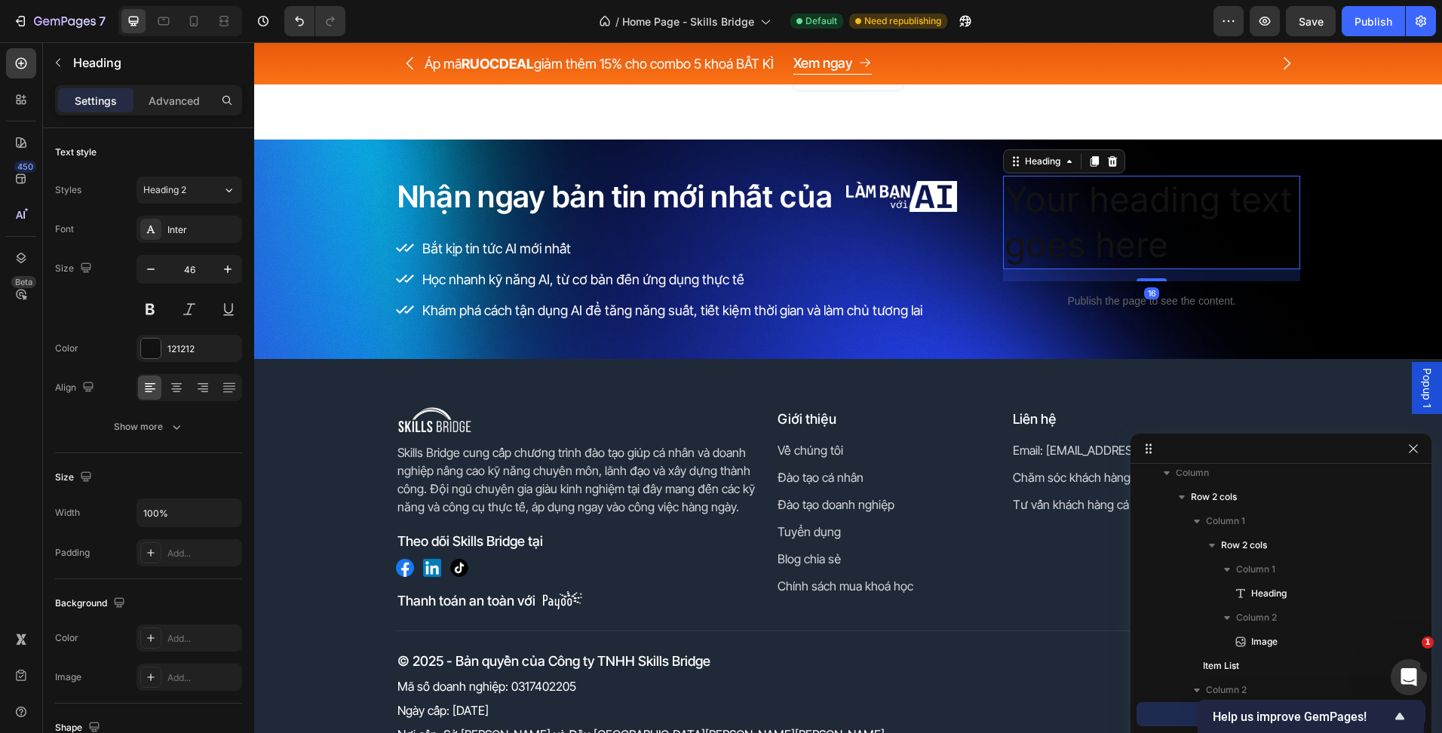
click at [1124, 206] on h2 "Your heading text goes here" at bounding box center [1152, 223] width 298 height 94
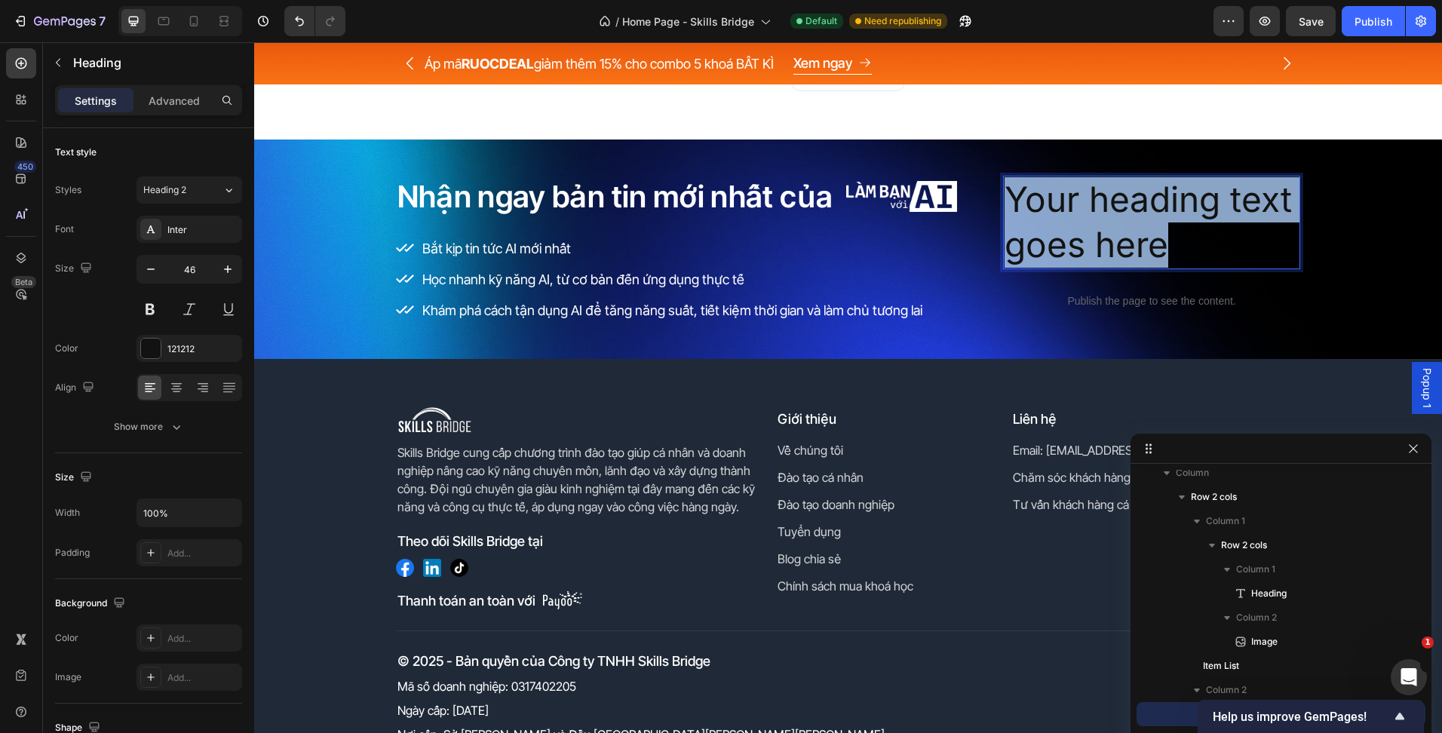
click at [1124, 206] on p "Your heading text goes here" at bounding box center [1151, 222] width 295 height 90
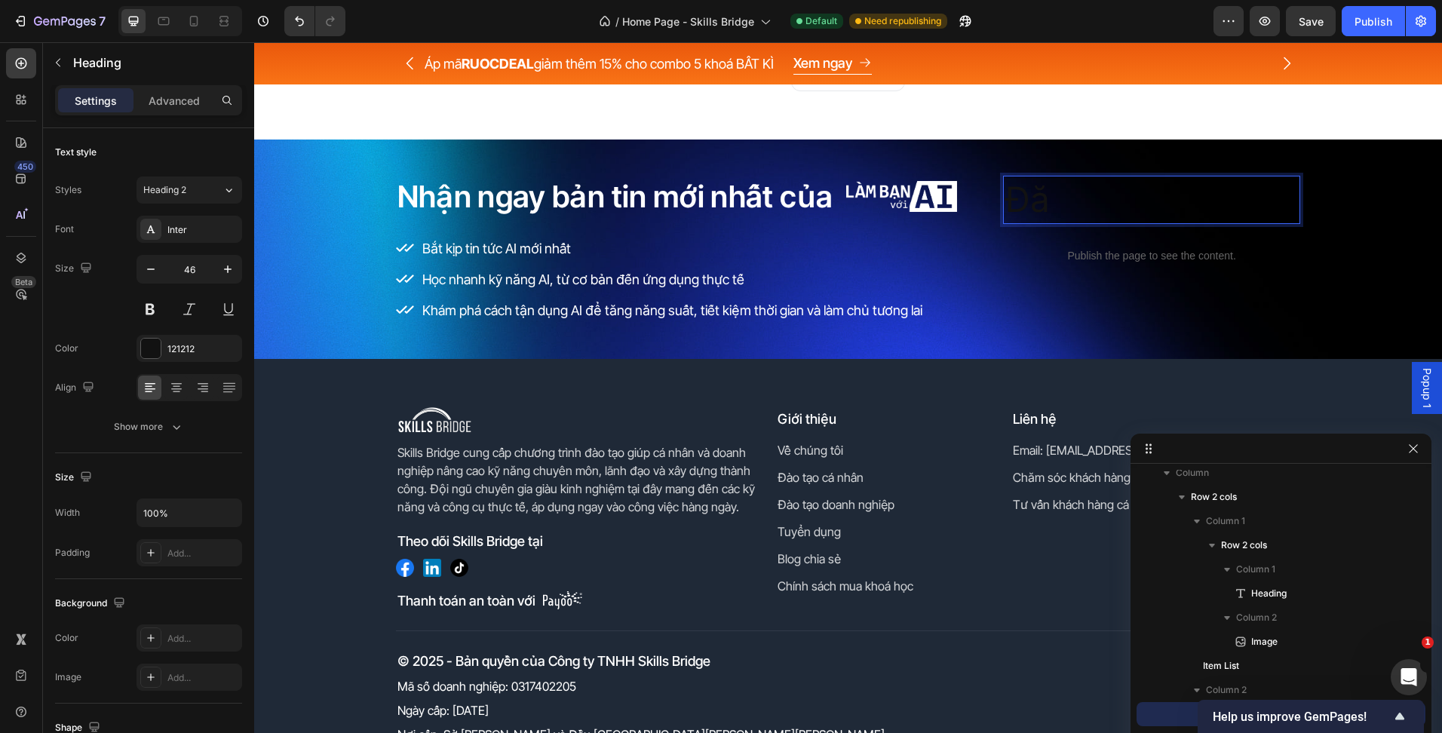
scroll to position [4965, 0]
click at [1007, 271] on div "Publish the page to see the content." at bounding box center [1152, 256] width 298 height 40
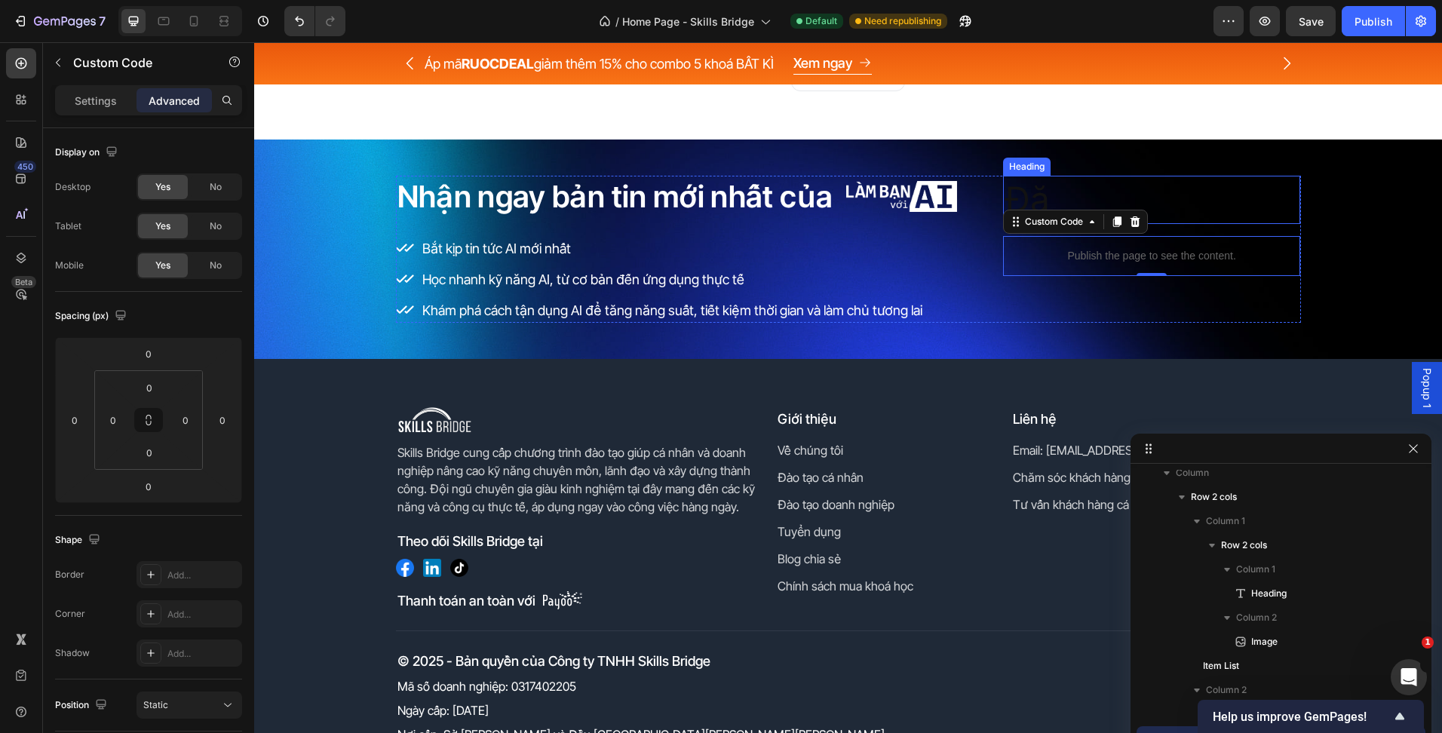
click at [1010, 202] on p "Đă" at bounding box center [1151, 199] width 295 height 45
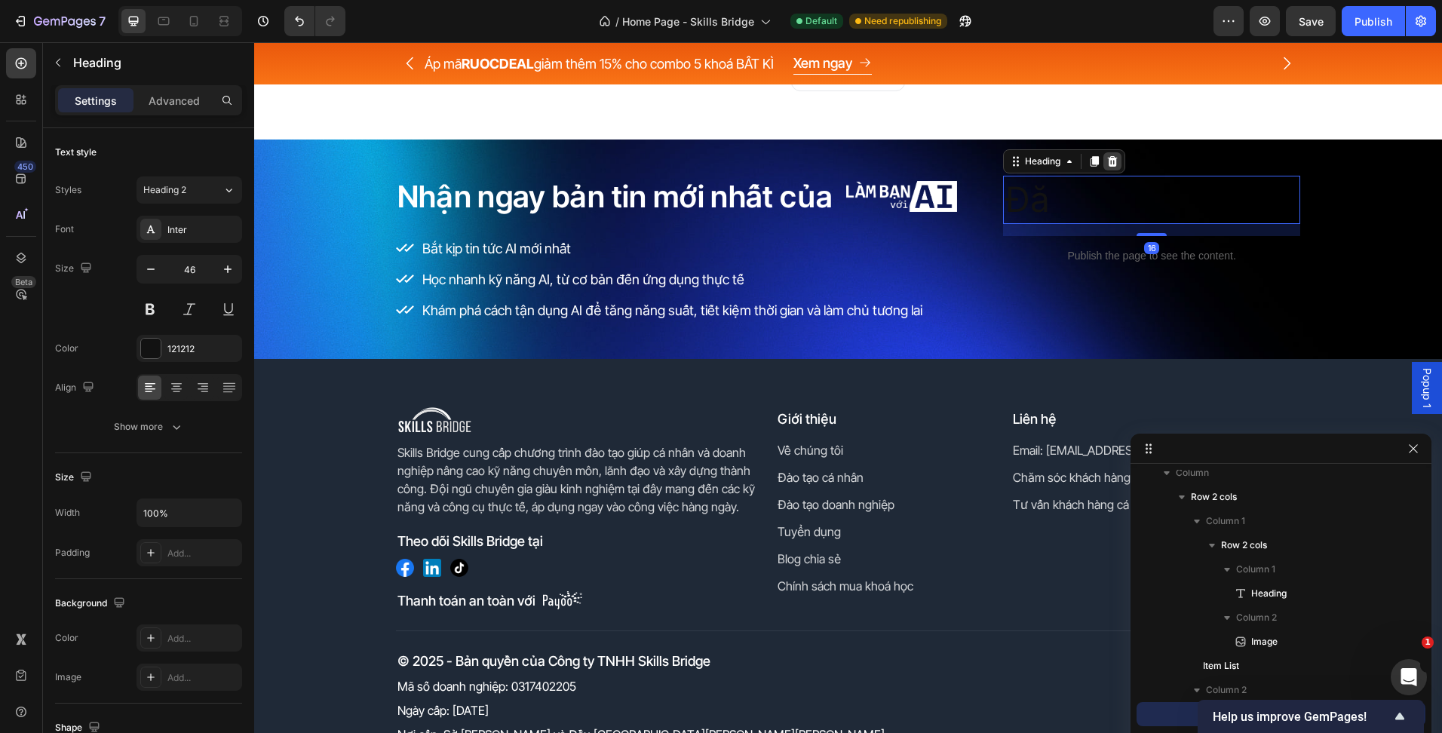
click at [1107, 162] on icon at bounding box center [1112, 161] width 10 height 11
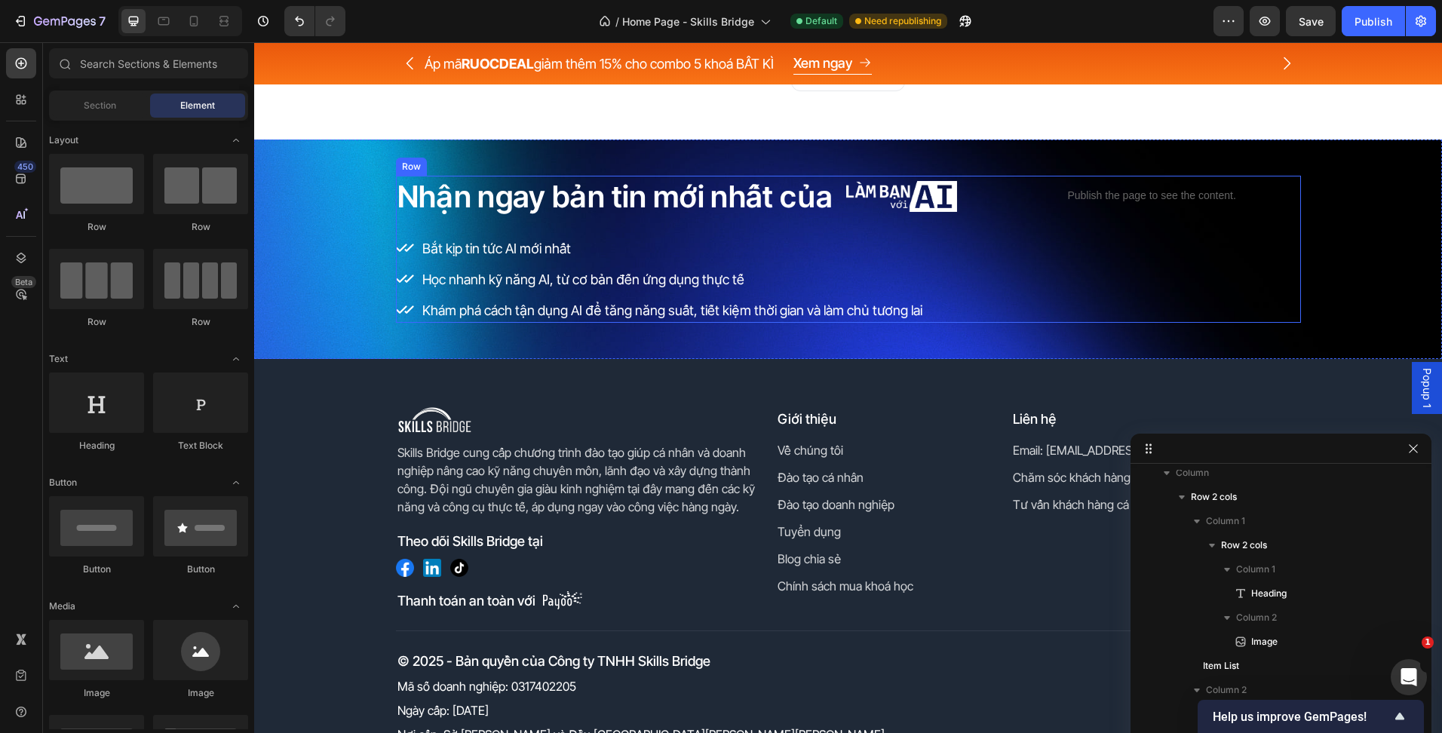
click at [991, 214] on div "Nhận ngay bản tin mới nhất của Heading Image Row Bắt kịp tin tức AI mới nhất Họ…" at bounding box center [848, 249] width 905 height 147
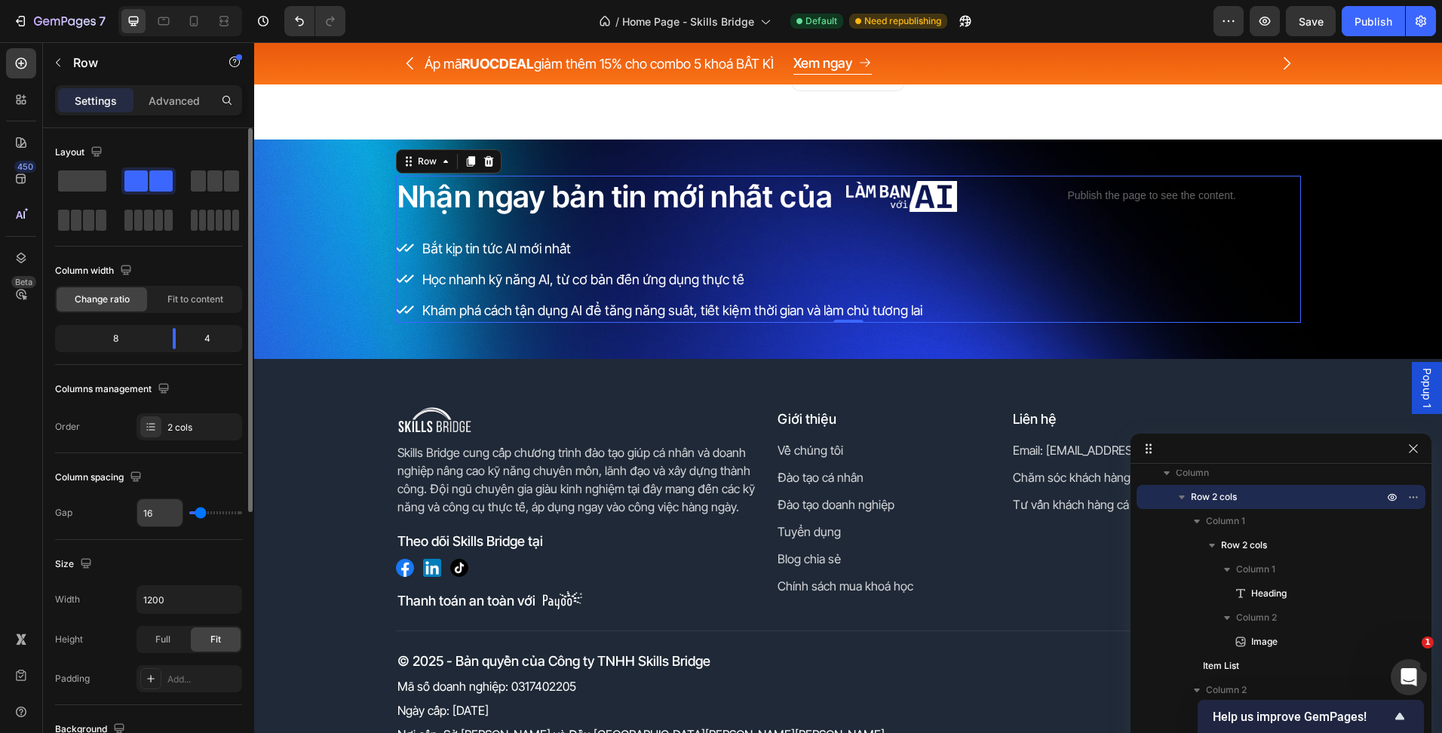
click at [167, 505] on input "16" at bounding box center [159, 512] width 45 height 27
type input "0"
drag, startPoint x: 173, startPoint y: 334, endPoint x: 730, endPoint y: 278, distance: 560.1
click at [179, 0] on body "7 Version history / Home Page - Skills Bridge Default Need republishing Preview…" at bounding box center [721, 0] width 1442 height 0
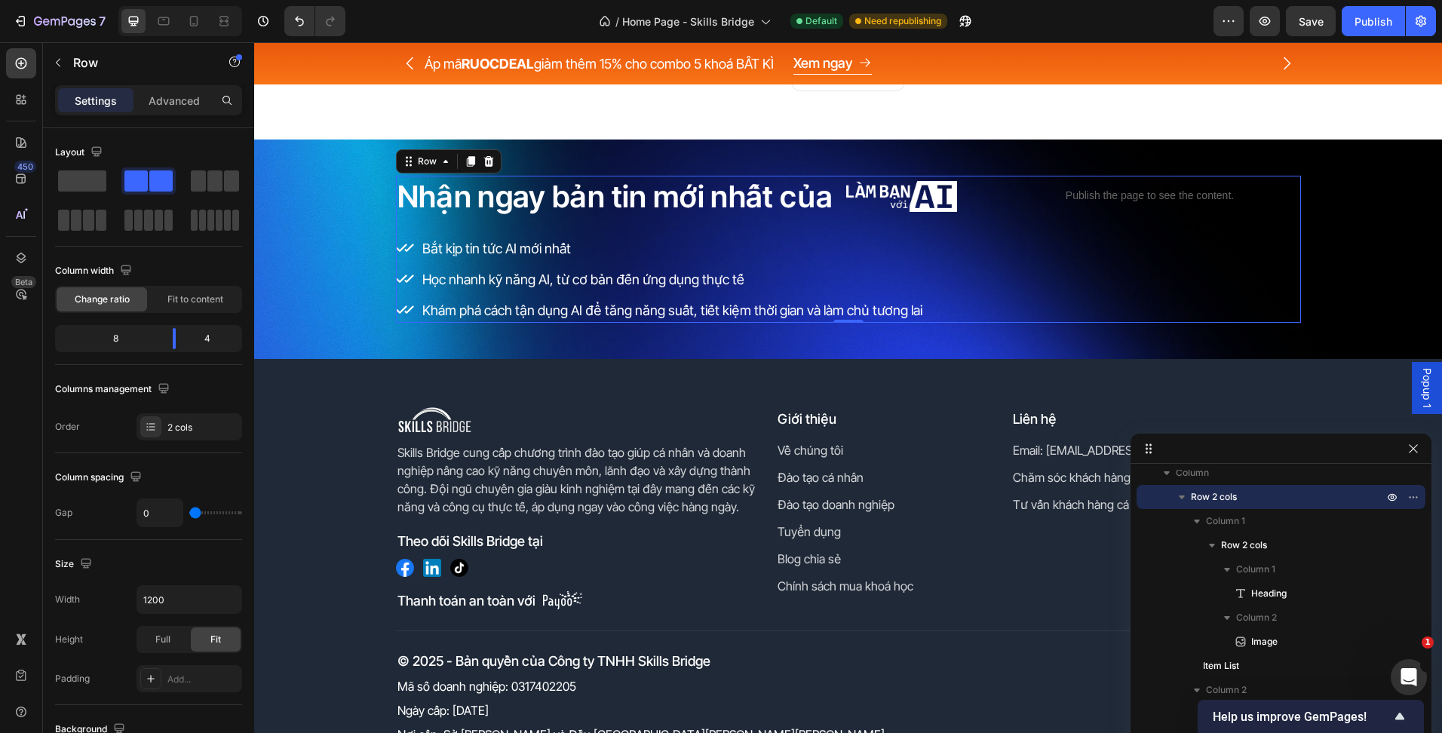
click at [1299, 26] on span "Save" at bounding box center [1311, 21] width 25 height 13
type input "0"
drag, startPoint x: 197, startPoint y: 516, endPoint x: 151, endPoint y: 513, distance: 46.1
click at [189, 514] on input "range" at bounding box center [215, 512] width 53 height 3
click at [1028, 196] on p "Publish the page to see the content." at bounding box center [1150, 196] width 302 height 16
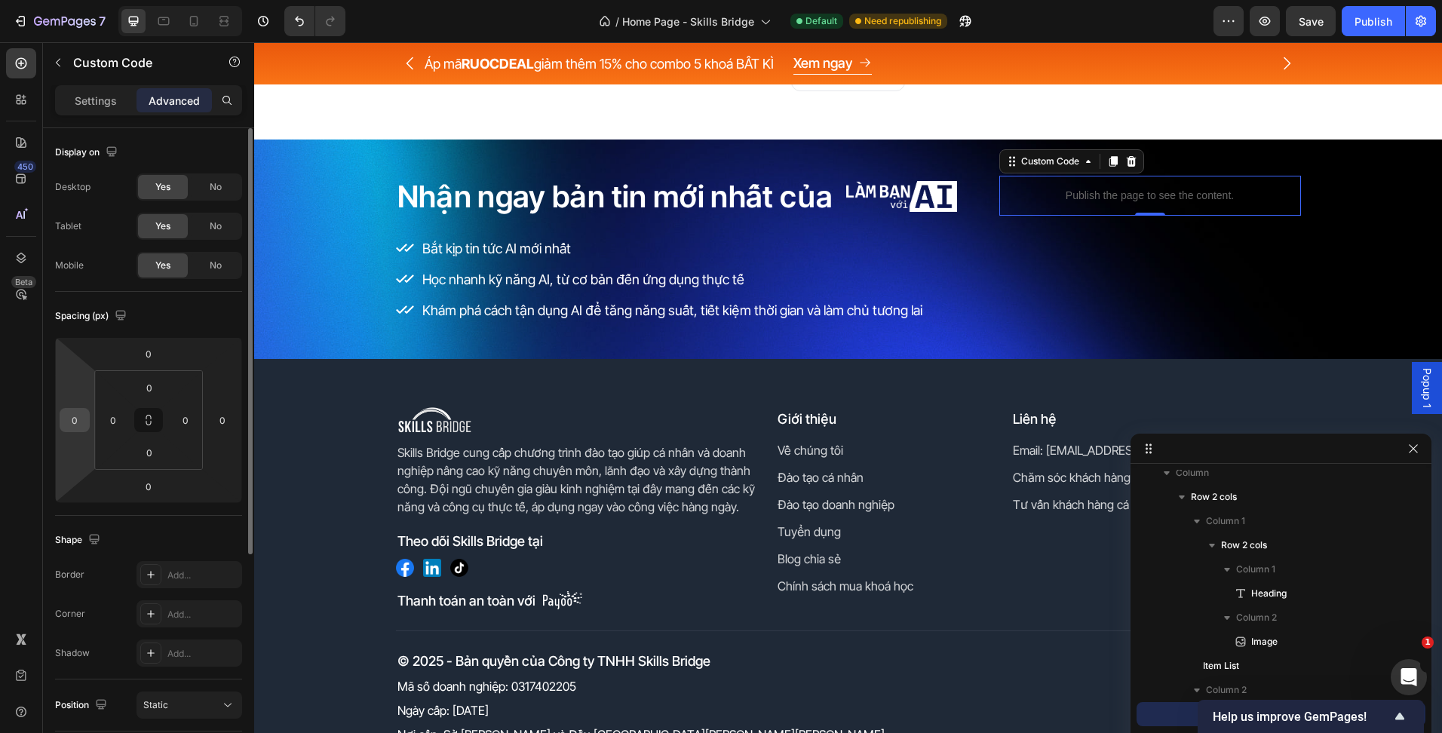
click at [87, 421] on div "0" at bounding box center [75, 420] width 30 height 24
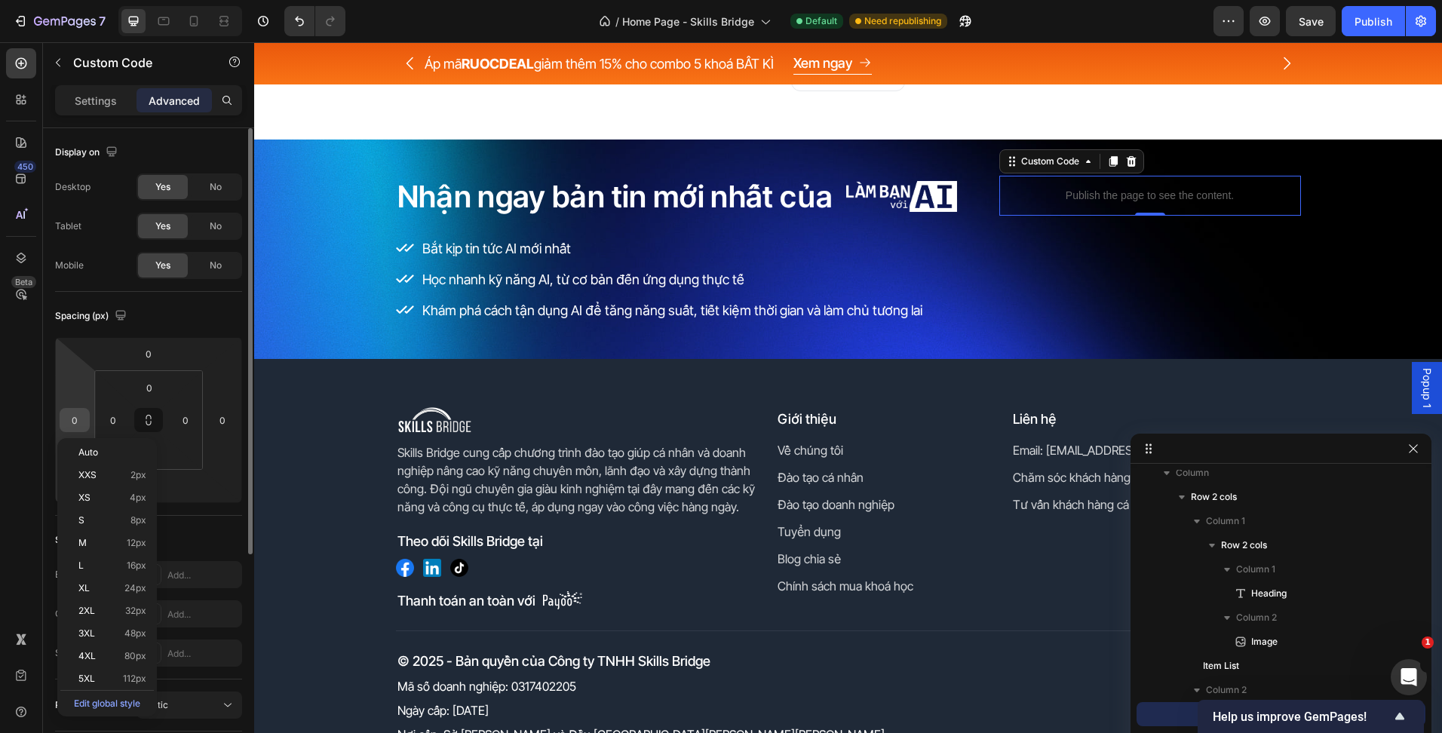
click at [82, 419] on input "0" at bounding box center [74, 420] width 23 height 23
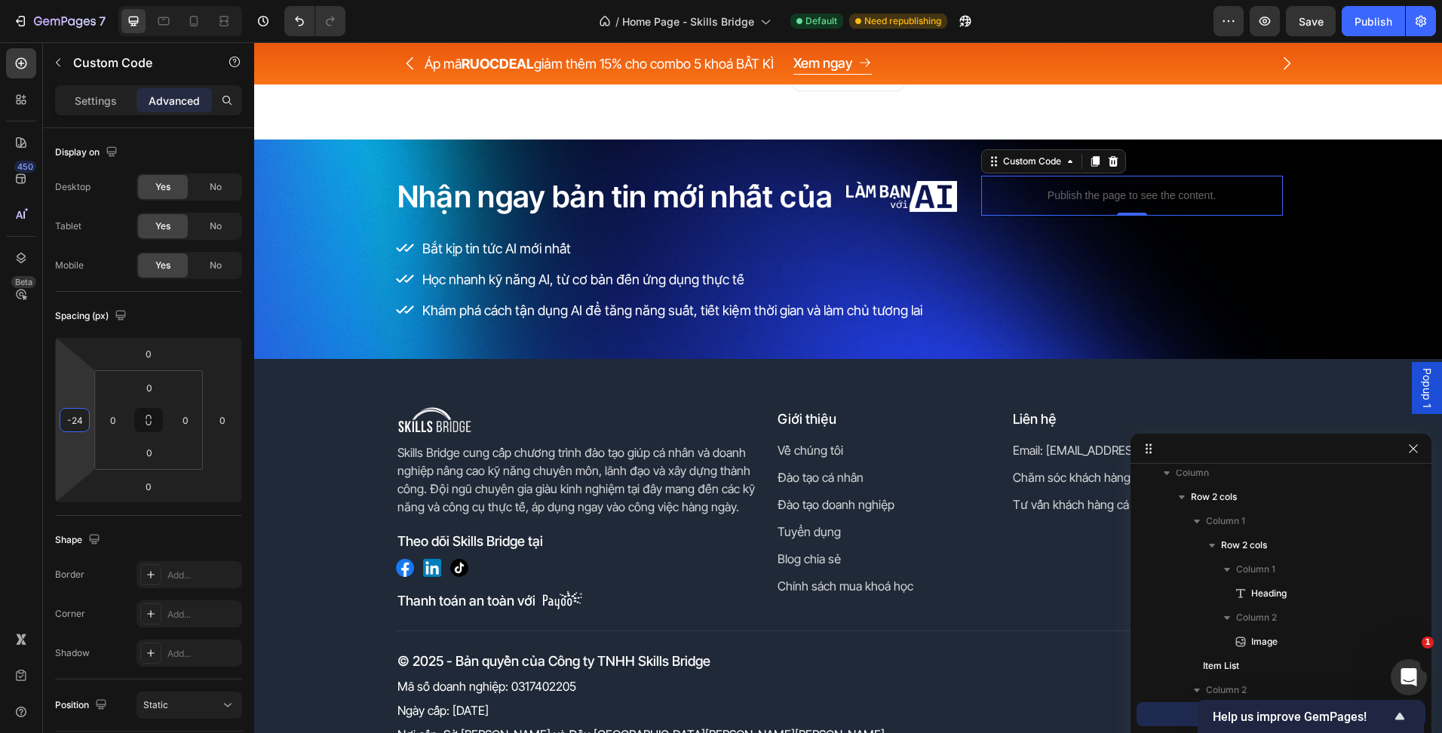
click at [1321, 38] on div "7 Version history / Home Page - Skills Bridge Default Need republishing Preview…" at bounding box center [721, 21] width 1442 height 43
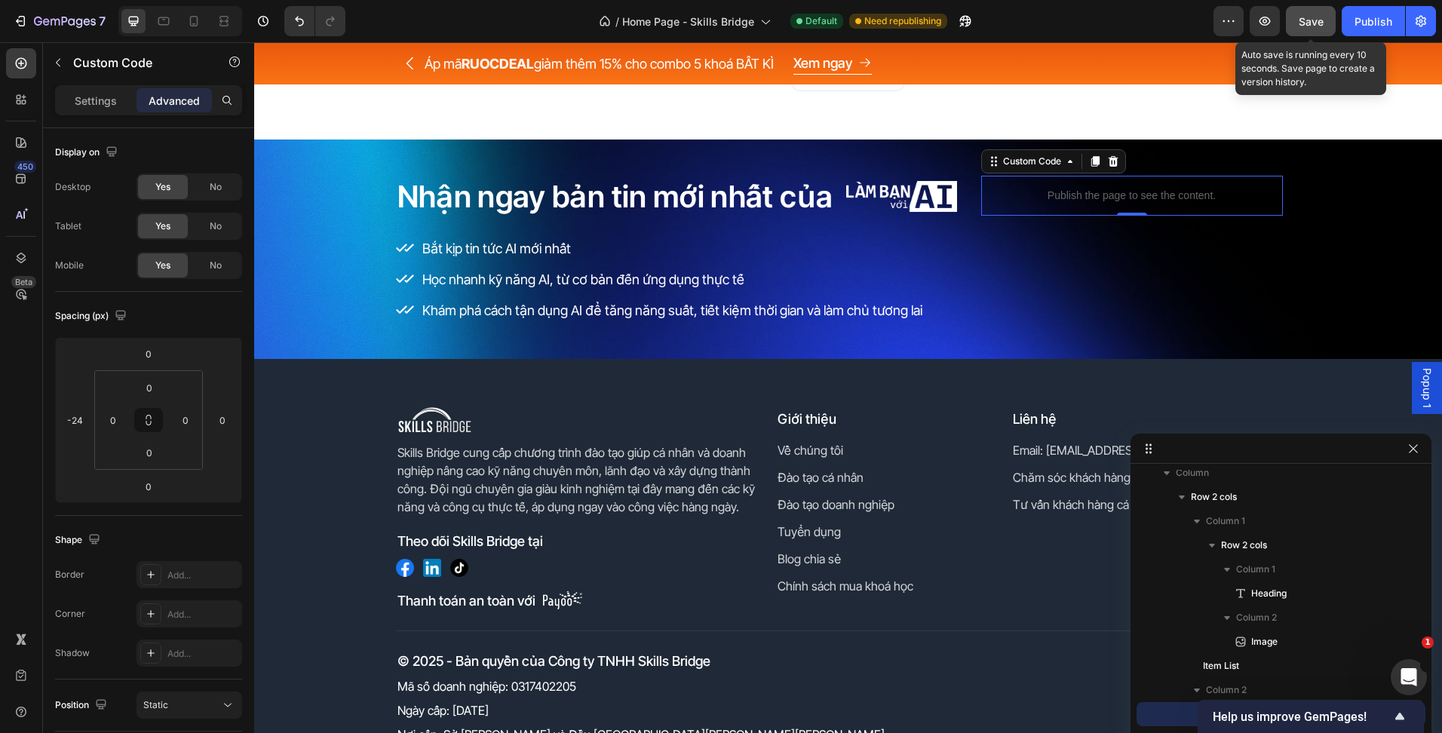
click at [1322, 32] on button "Save" at bounding box center [1311, 21] width 50 height 30
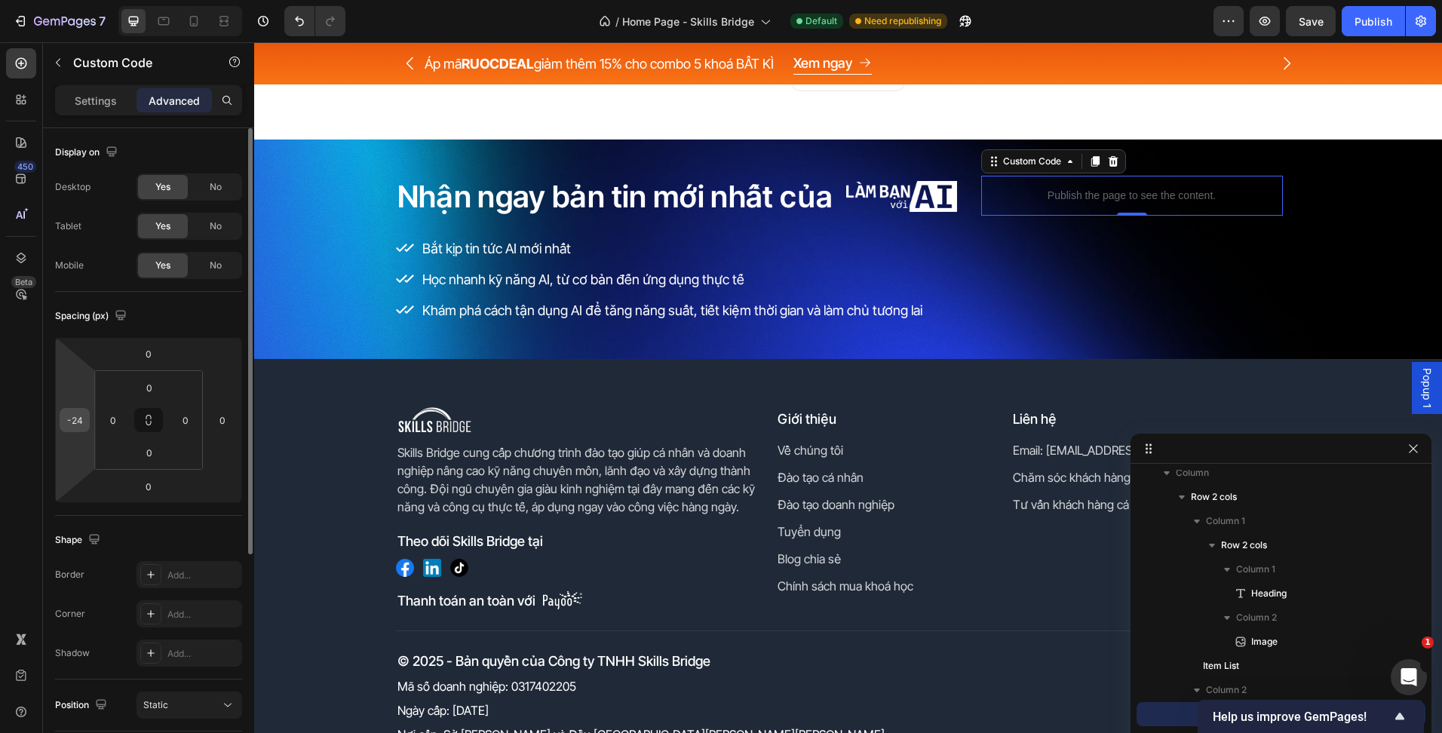
click at [86, 422] on div "-24" at bounding box center [75, 420] width 30 height 24
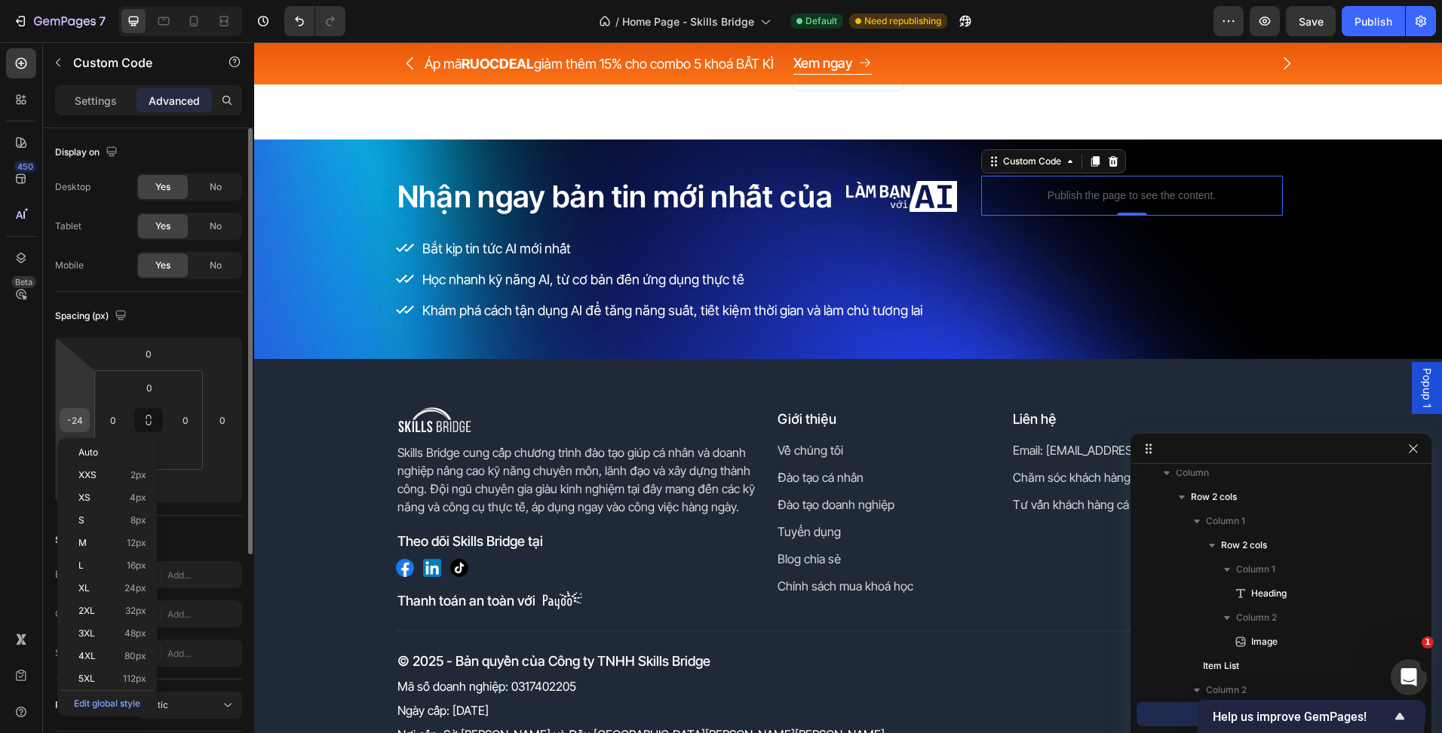
click at [86, 422] on div "-24" at bounding box center [75, 420] width 30 height 24
click at [79, 422] on input "-24" at bounding box center [74, 420] width 23 height 23
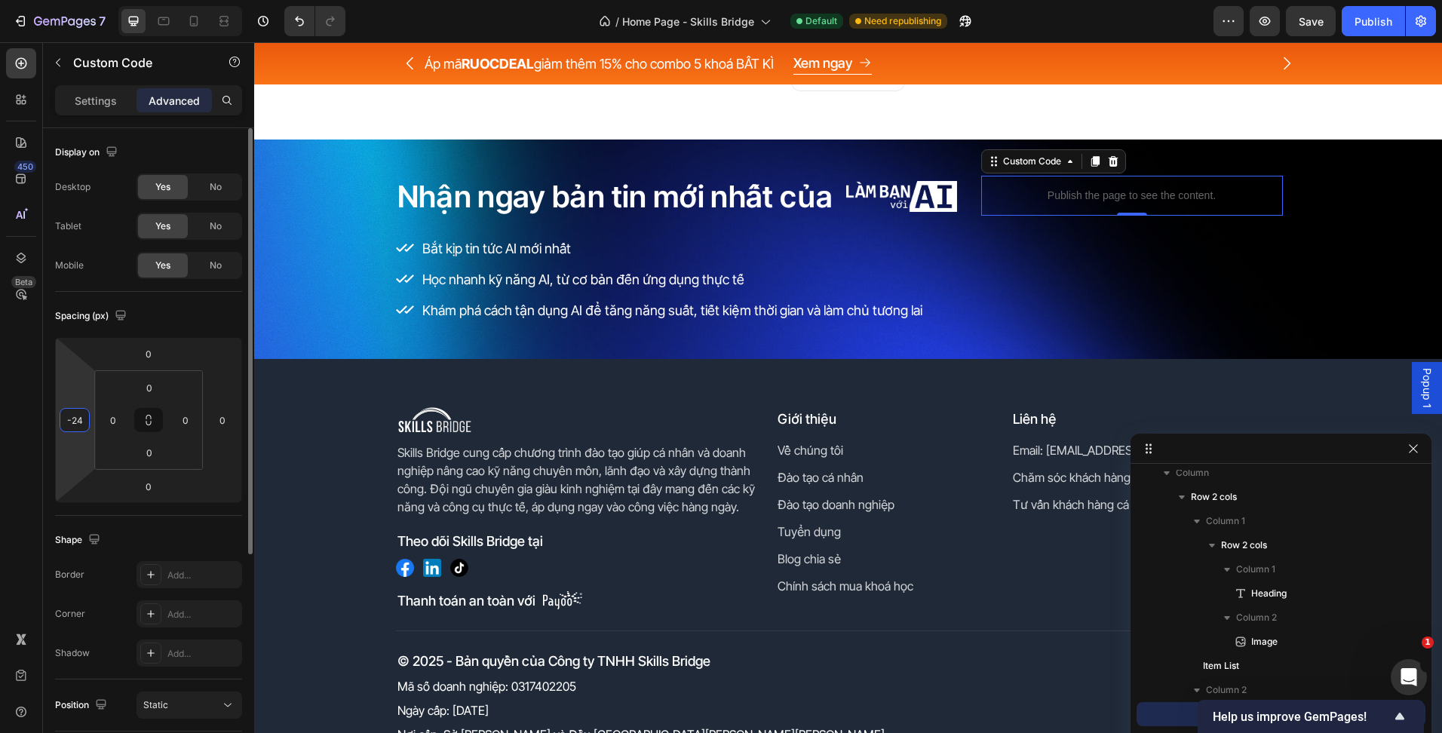
click at [79, 422] on input "-24" at bounding box center [74, 420] width 23 height 23
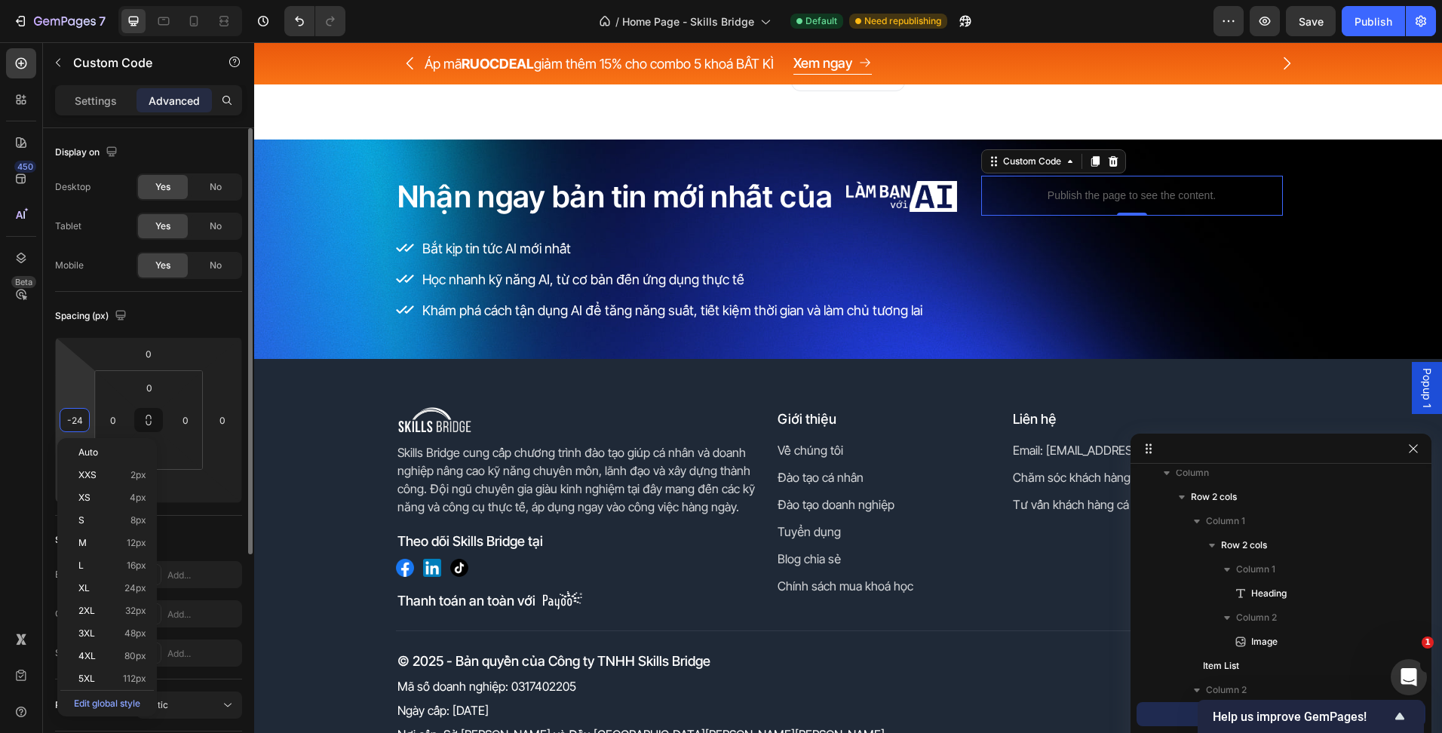
type input "0"
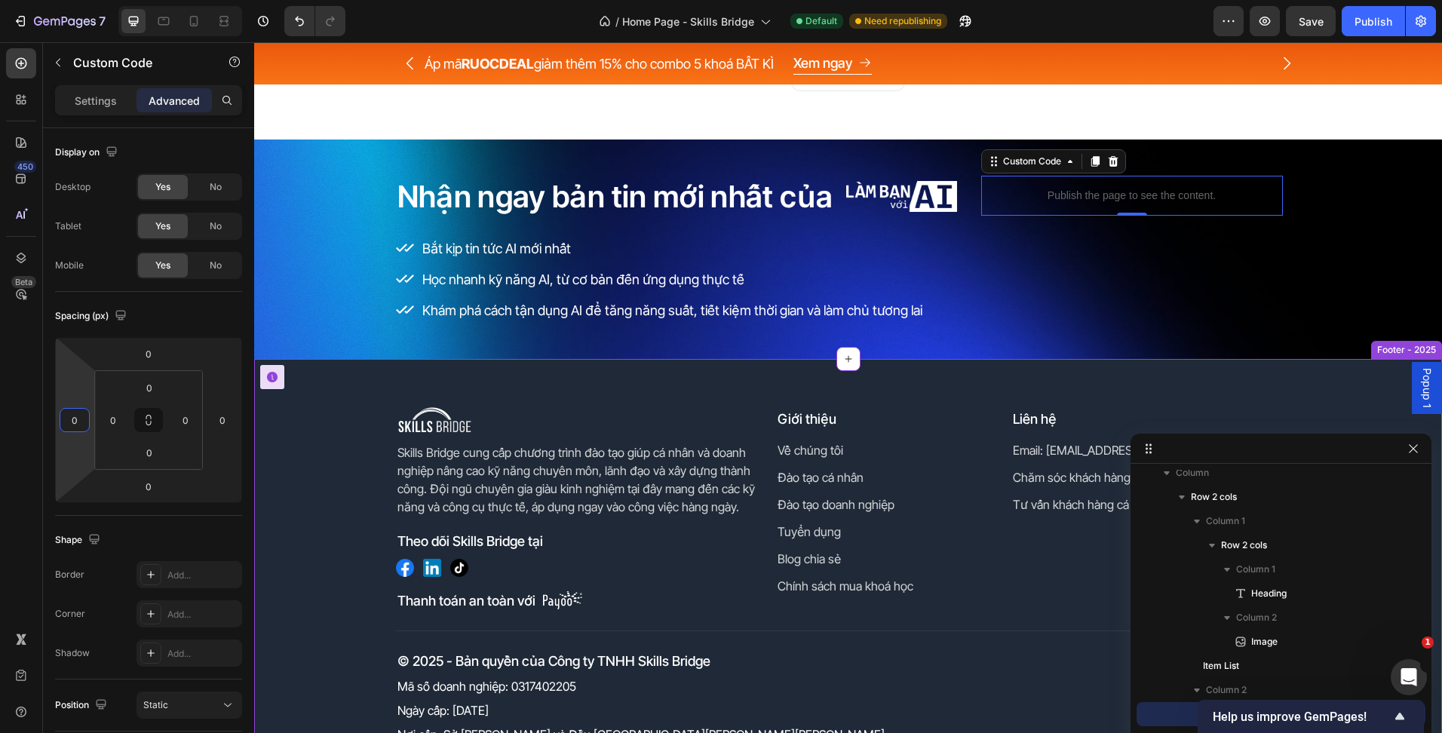
click at [325, 416] on div "Image Skills Bridge cung cấp chương trình đào tạo giúp cá nhân và doanh nghiệp …" at bounding box center [848, 576] width 1188 height 338
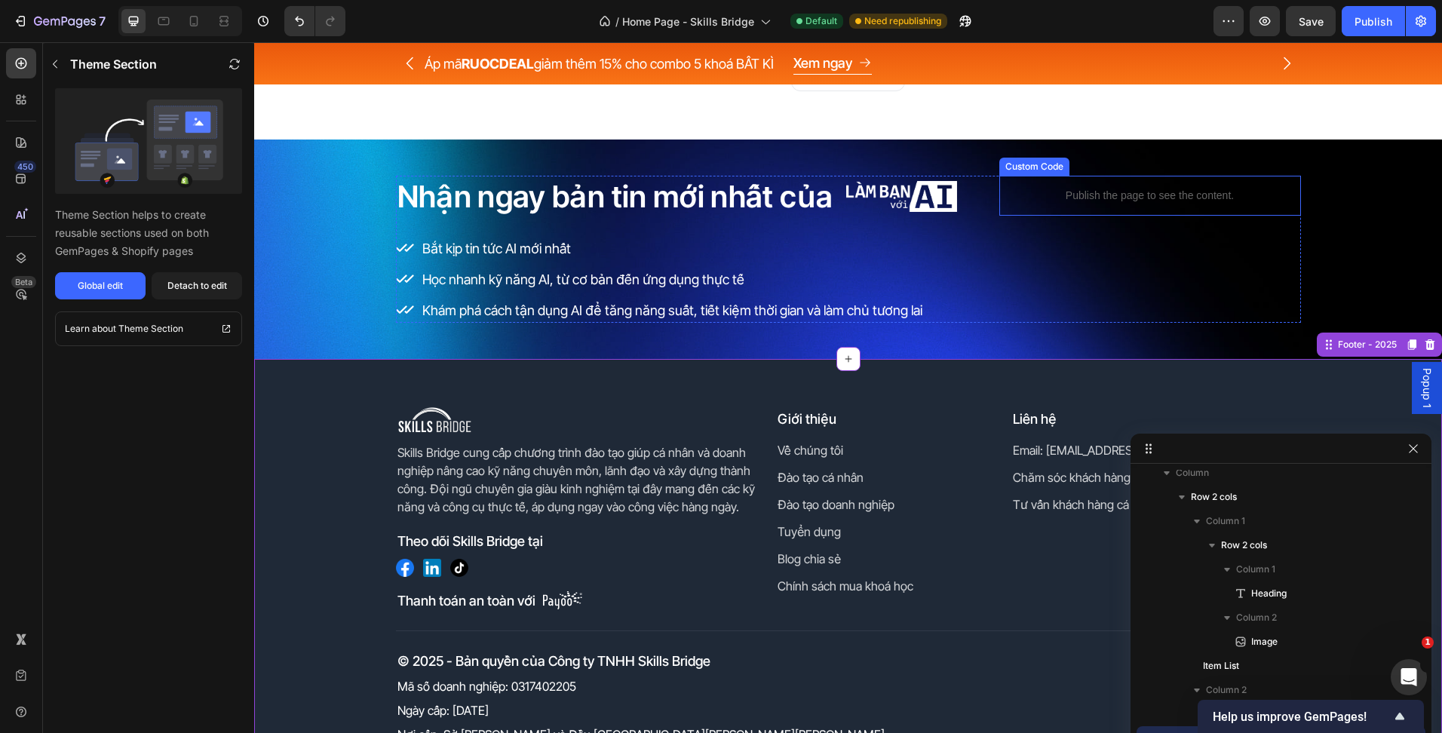
click at [1160, 212] on div "Publish the page to see the content." at bounding box center [1150, 196] width 302 height 40
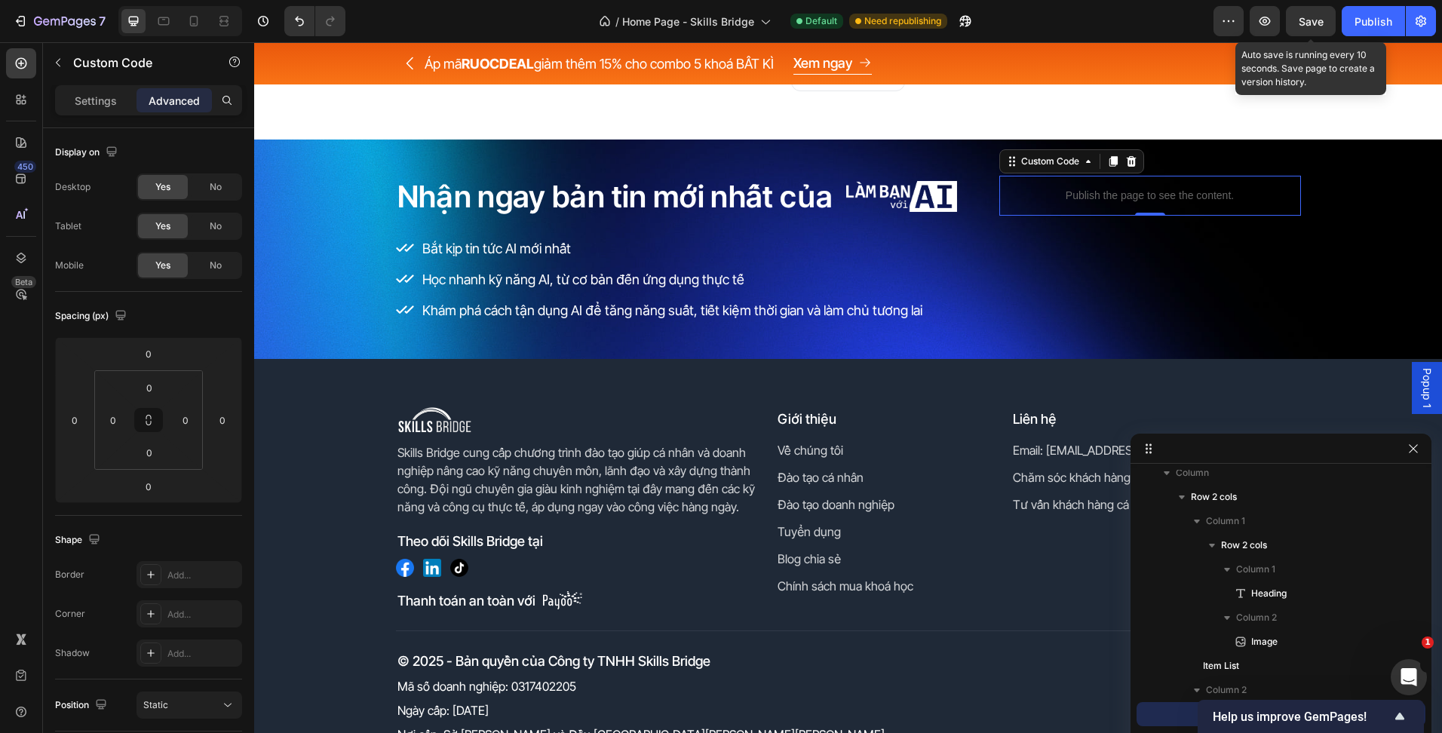
click at [1303, 26] on span "Save" at bounding box center [1311, 21] width 25 height 13
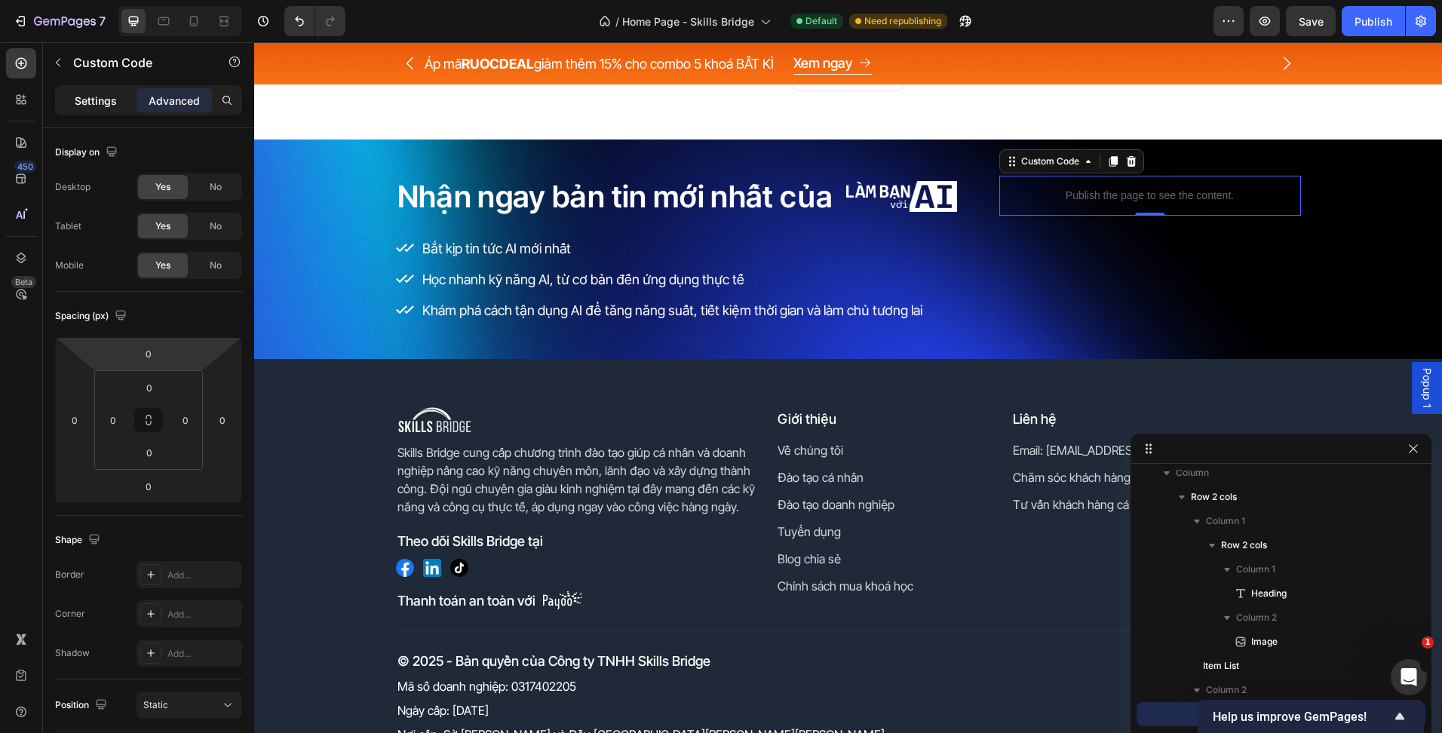
click at [80, 93] on p "Settings" at bounding box center [96, 101] width 42 height 16
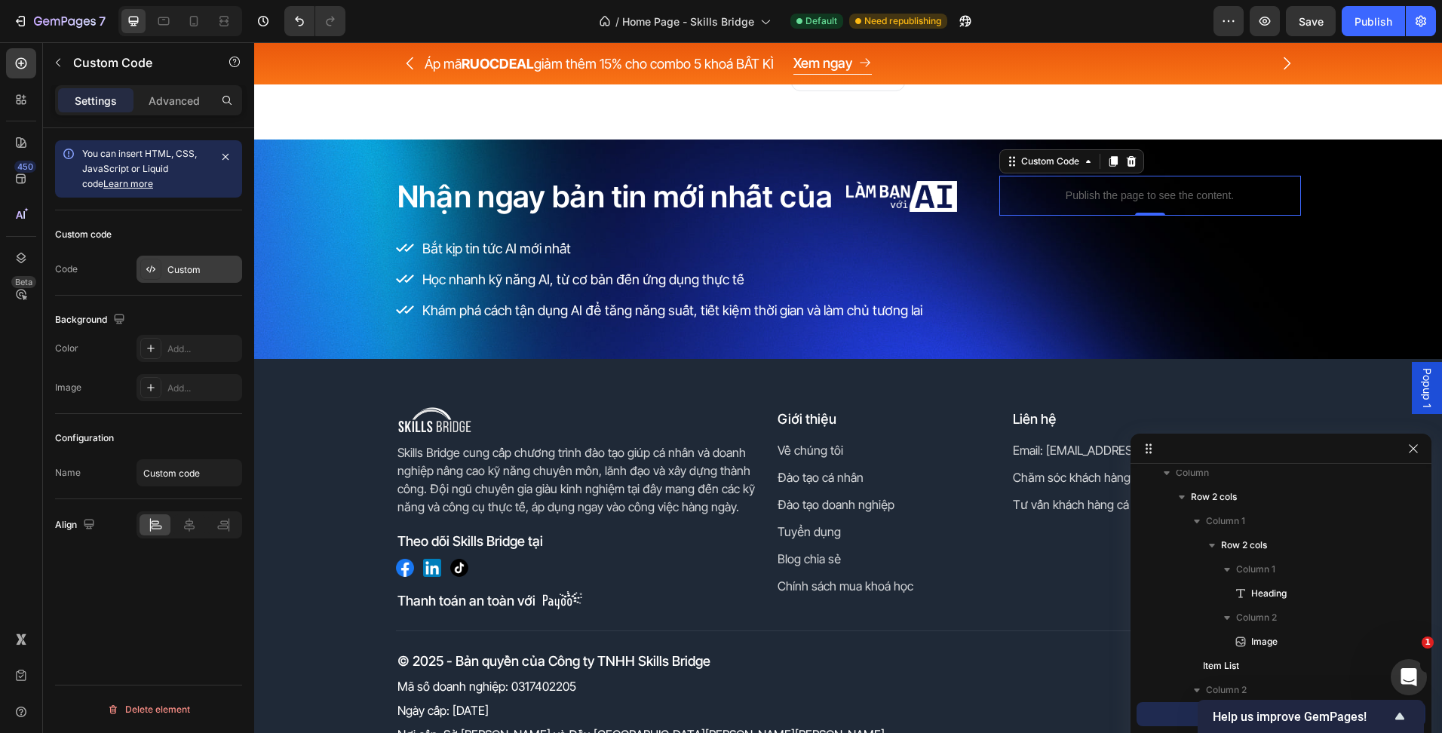
click at [167, 273] on div "Custom" at bounding box center [202, 270] width 71 height 14
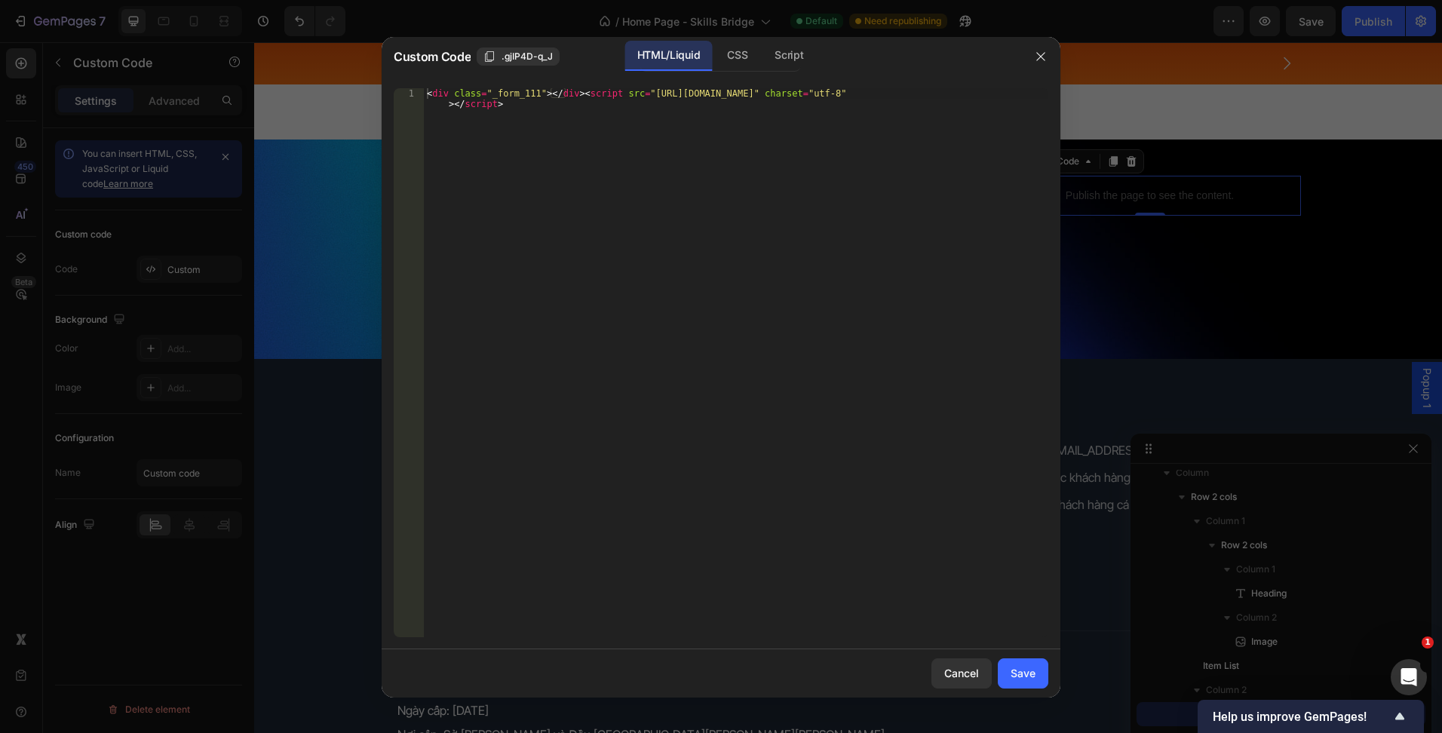
type textarea "<div class="_form_111"></div><script src="[URL][DOMAIN_NAME]" charset="utf-8"><…"
click at [537, 191] on div "< div class = "_form_111" > </ div > < script src = "https://thaivanlinh43261.a…" at bounding box center [736, 383] width 624 height 591
click at [1017, 675] on div "Save" at bounding box center [1022, 673] width 25 height 16
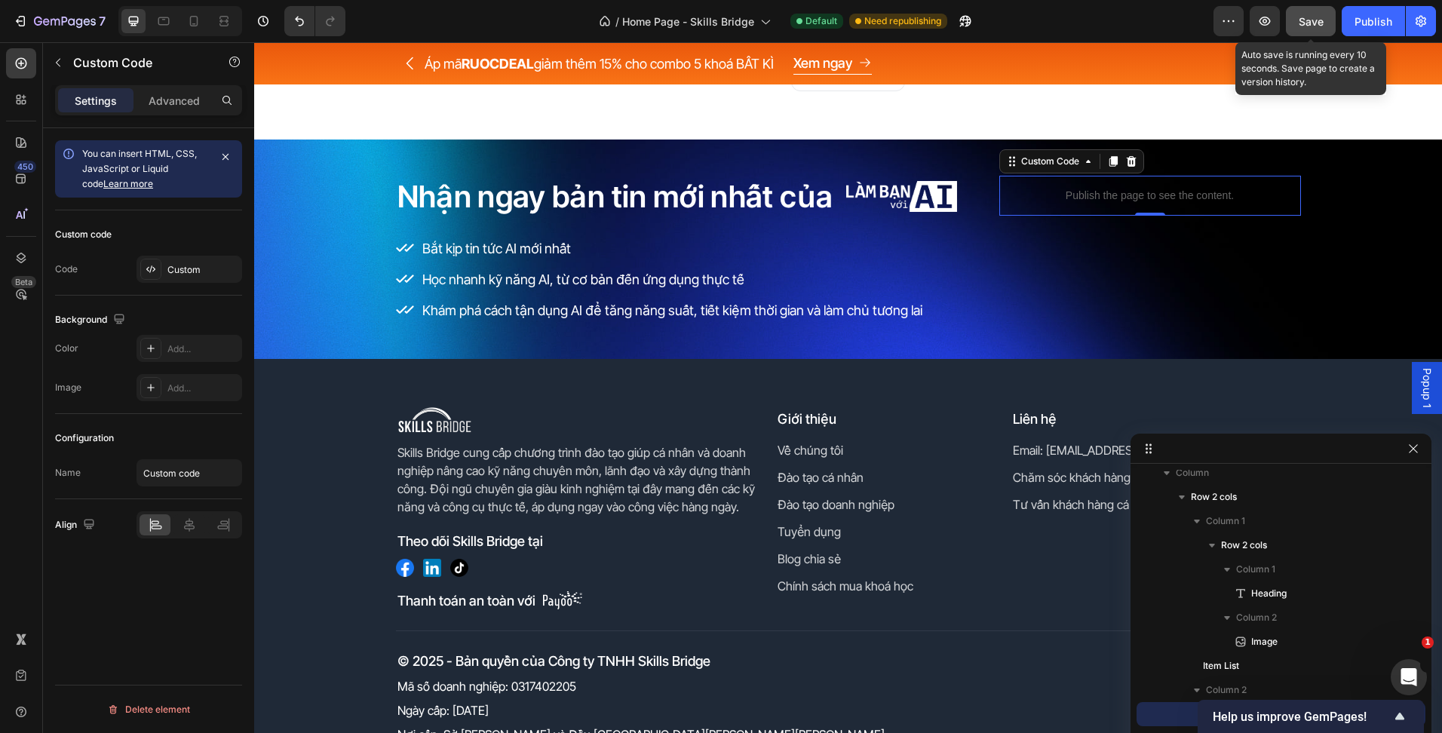
click at [1301, 24] on span "Save" at bounding box center [1311, 21] width 25 height 13
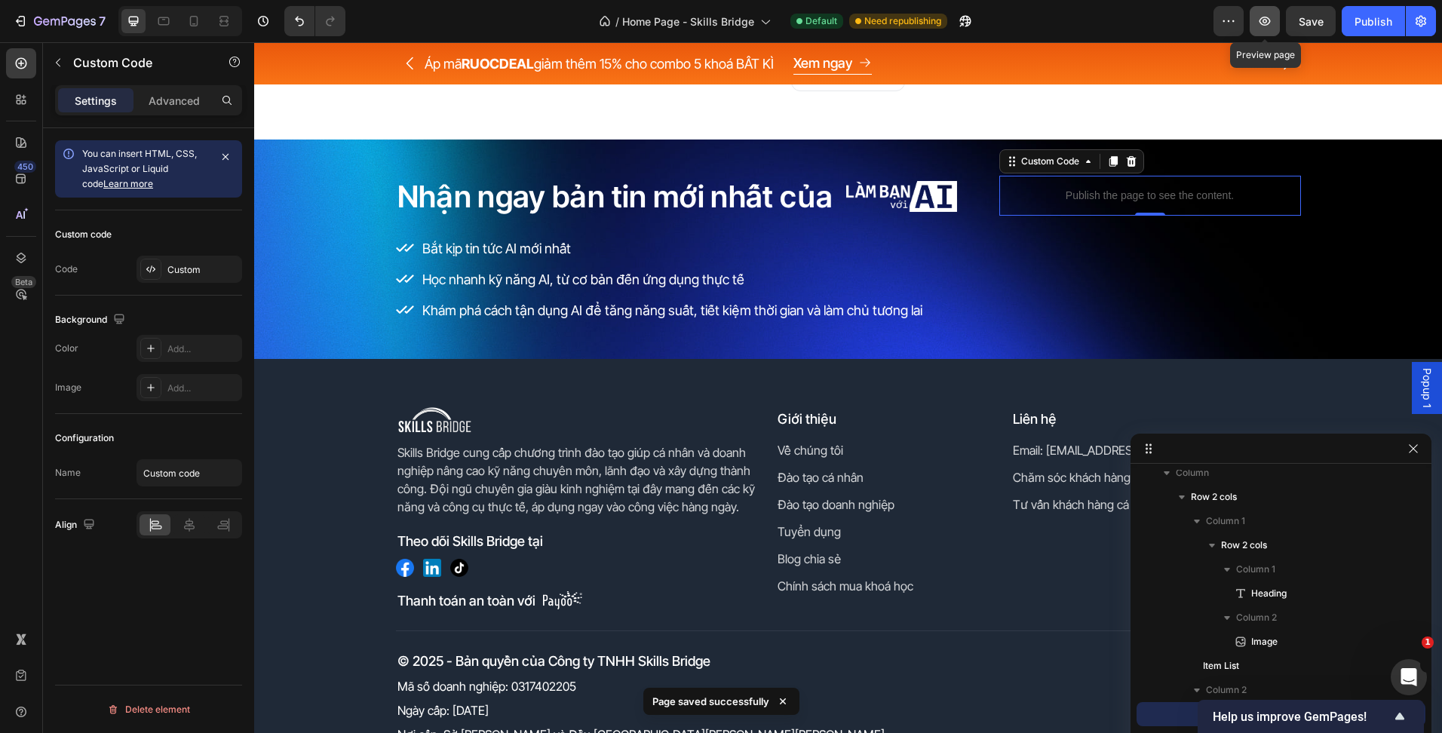
click at [1268, 24] on icon "button" at bounding box center [1264, 21] width 11 height 9
click at [183, 260] on div "Custom" at bounding box center [189, 269] width 106 height 27
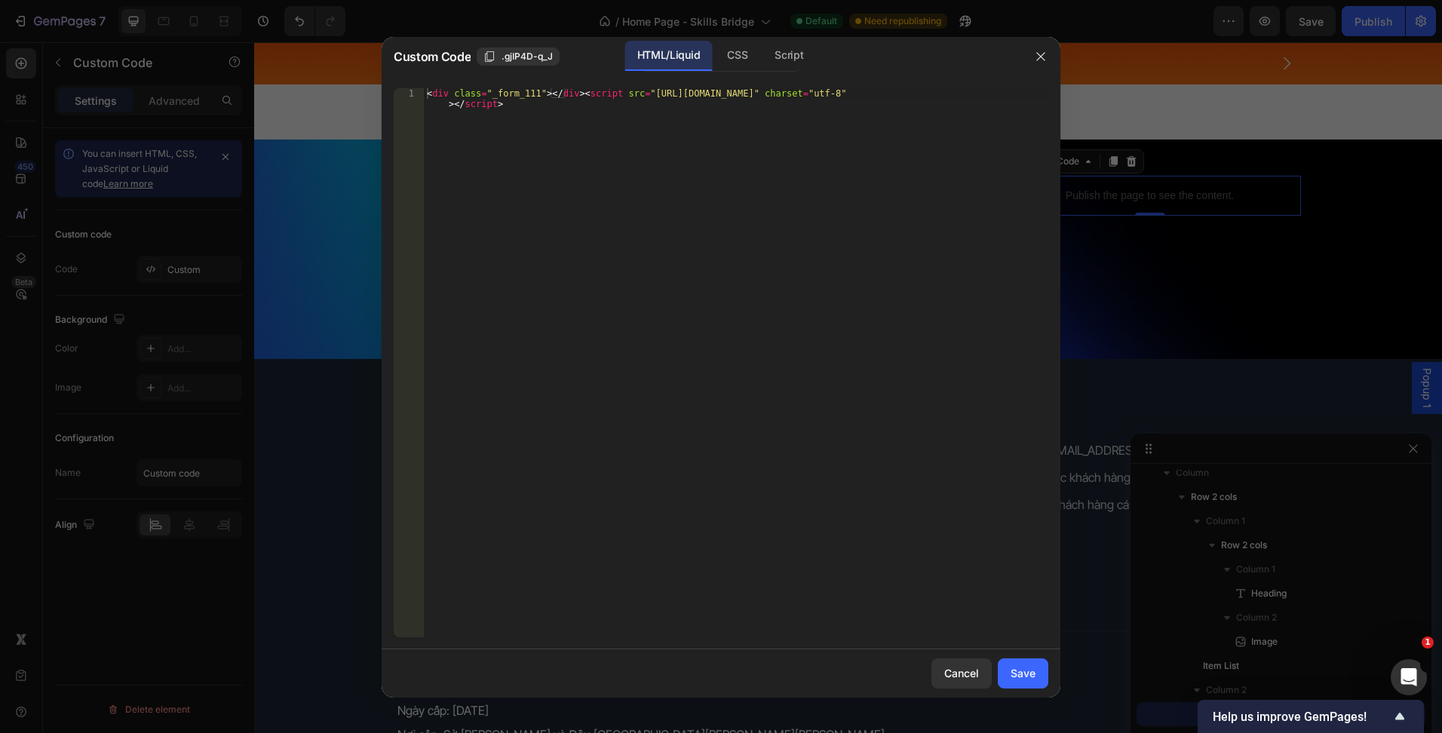
click at [638, 241] on div "< div class = "_form_111" > </ div > < script src = "https://thaivanlinh43261.a…" at bounding box center [736, 383] width 624 height 591
paste textarea
type textarea "</script>"
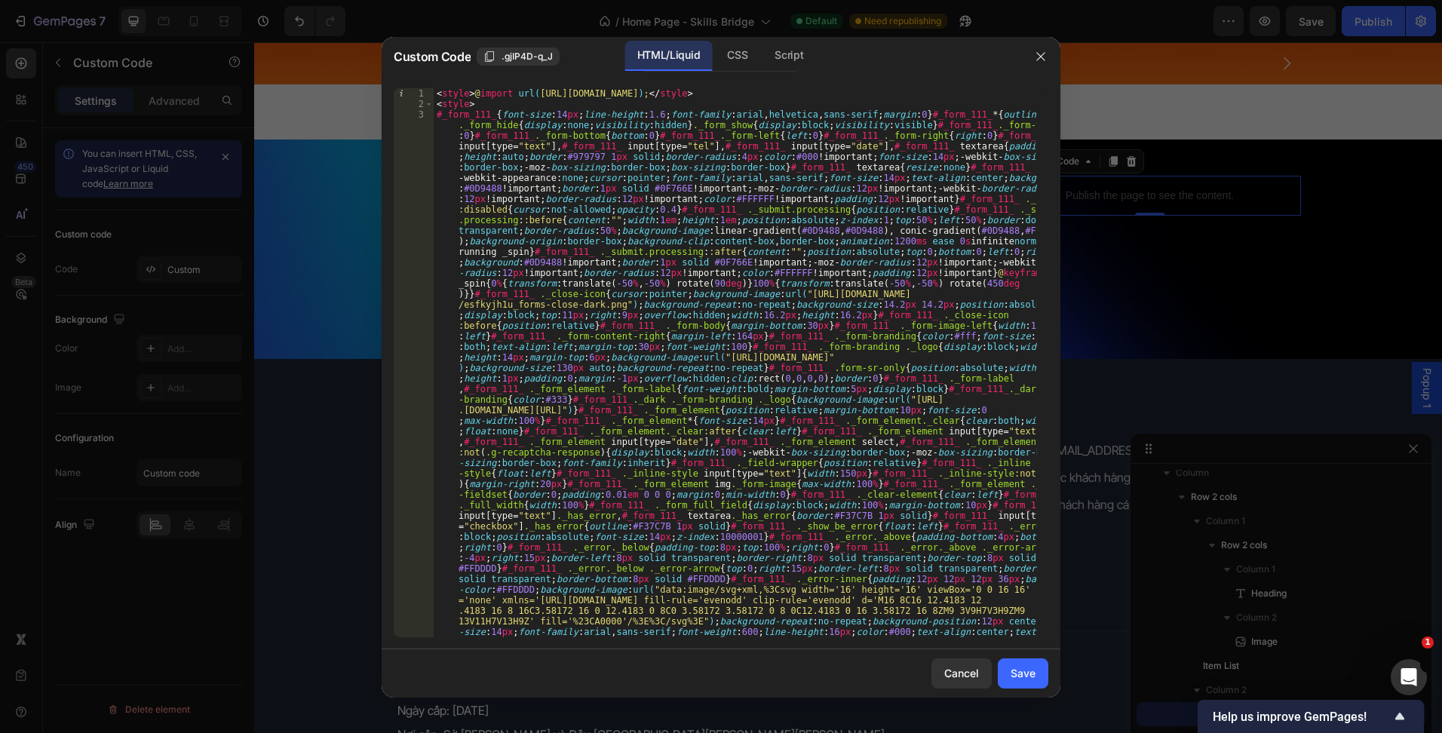
scroll to position [0, 0]
click at [1022, 680] on div "Save" at bounding box center [1022, 673] width 25 height 16
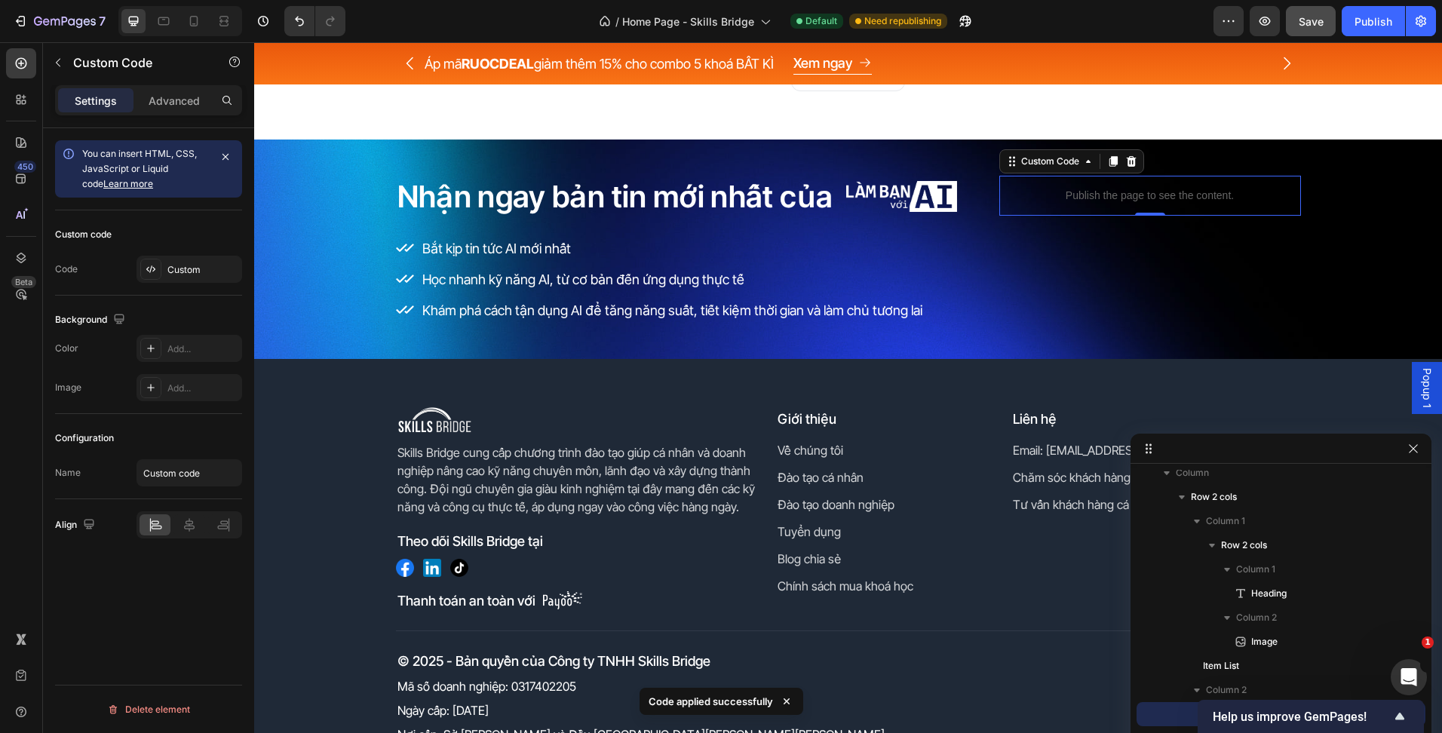
click at [1292, 23] on button "Save" at bounding box center [1311, 21] width 50 height 30
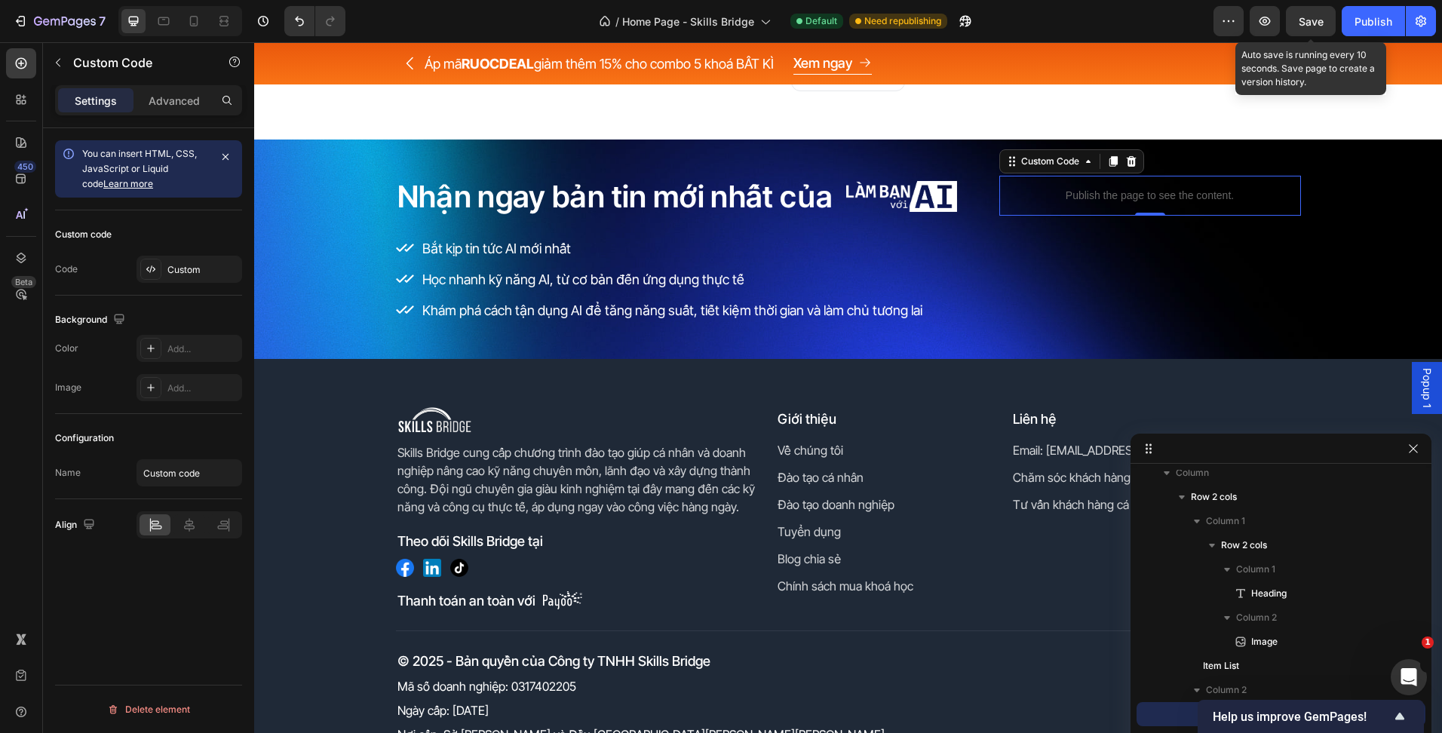
click at [1307, 29] on div "Save" at bounding box center [1311, 22] width 25 height 16
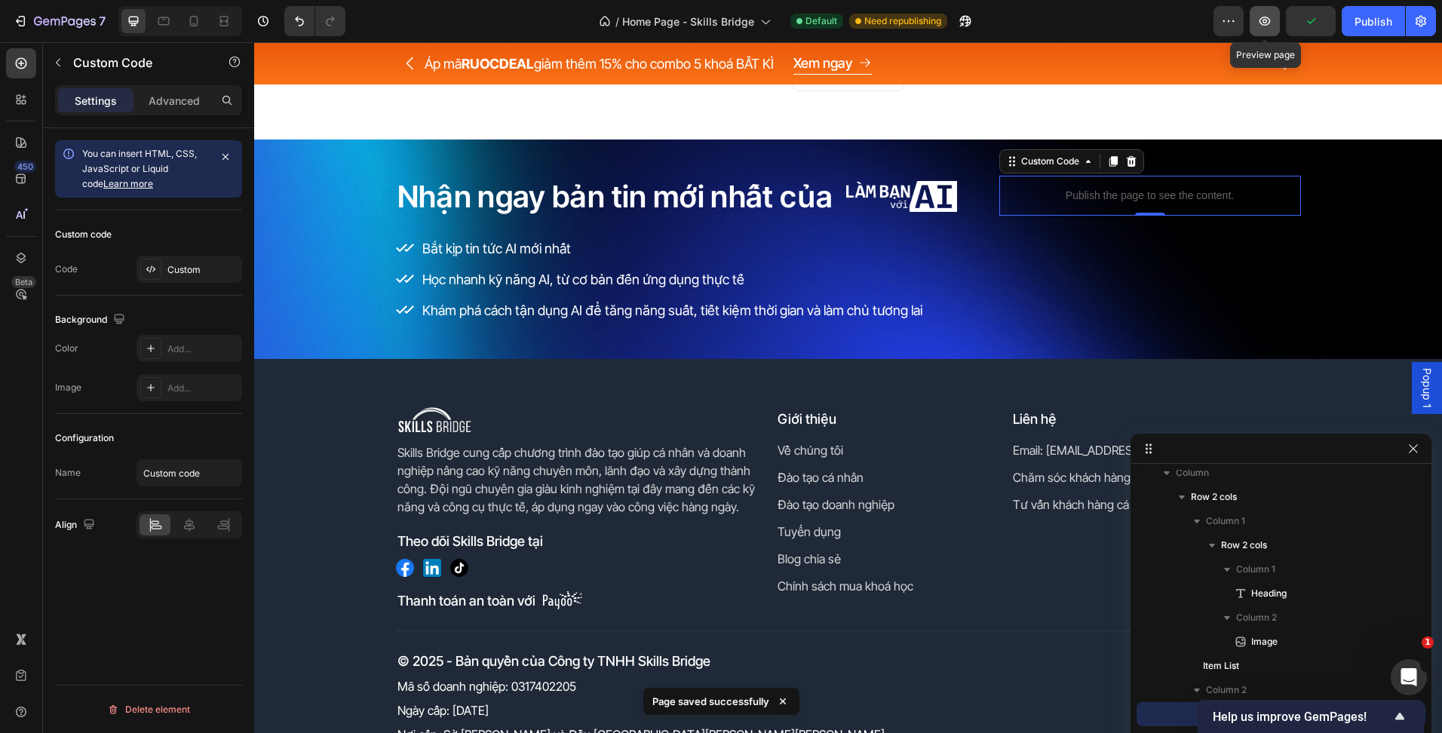
click at [1271, 24] on icon "button" at bounding box center [1264, 21] width 15 height 15
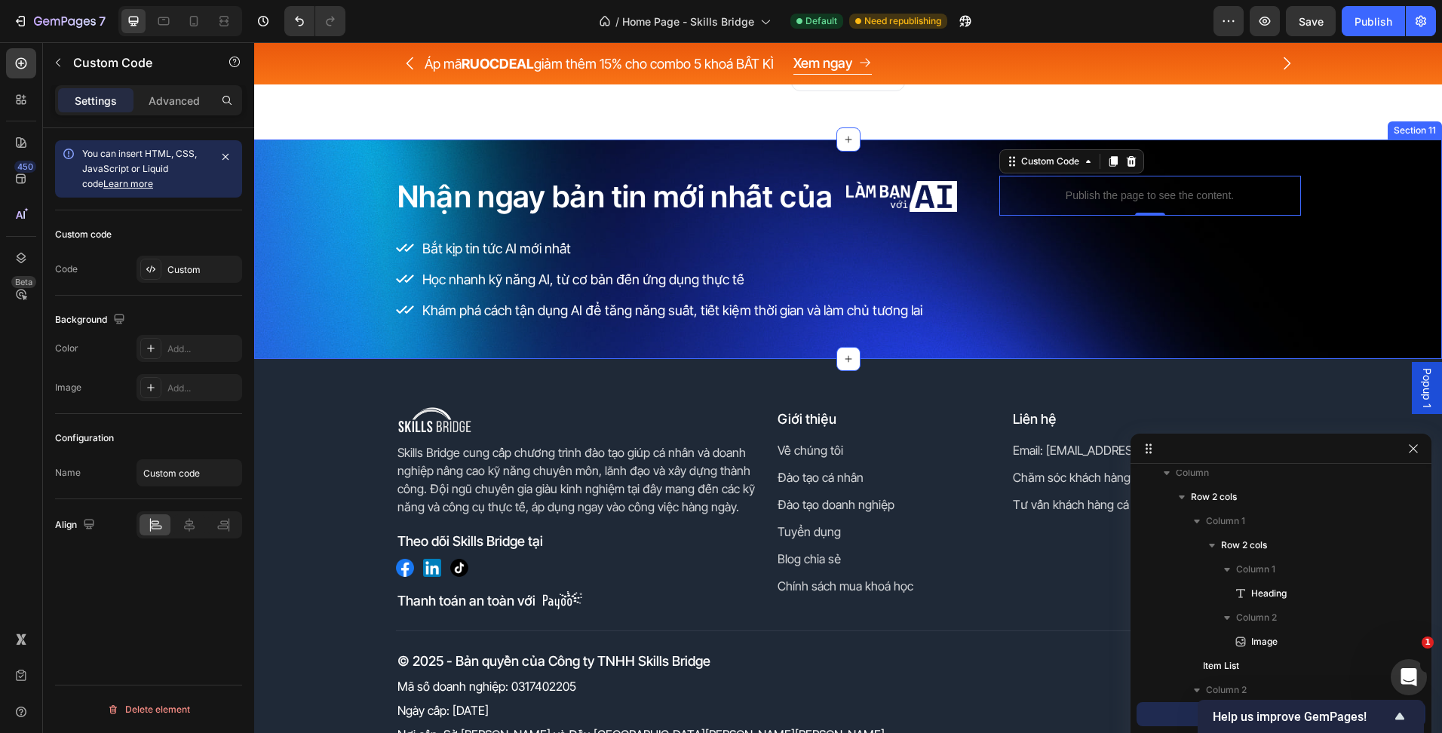
click at [357, 293] on div "Nhận ngay bản tin mới nhất của Heading Image Row Bắt kịp tin tức AI mới nhất Họ…" at bounding box center [848, 249] width 1188 height 147
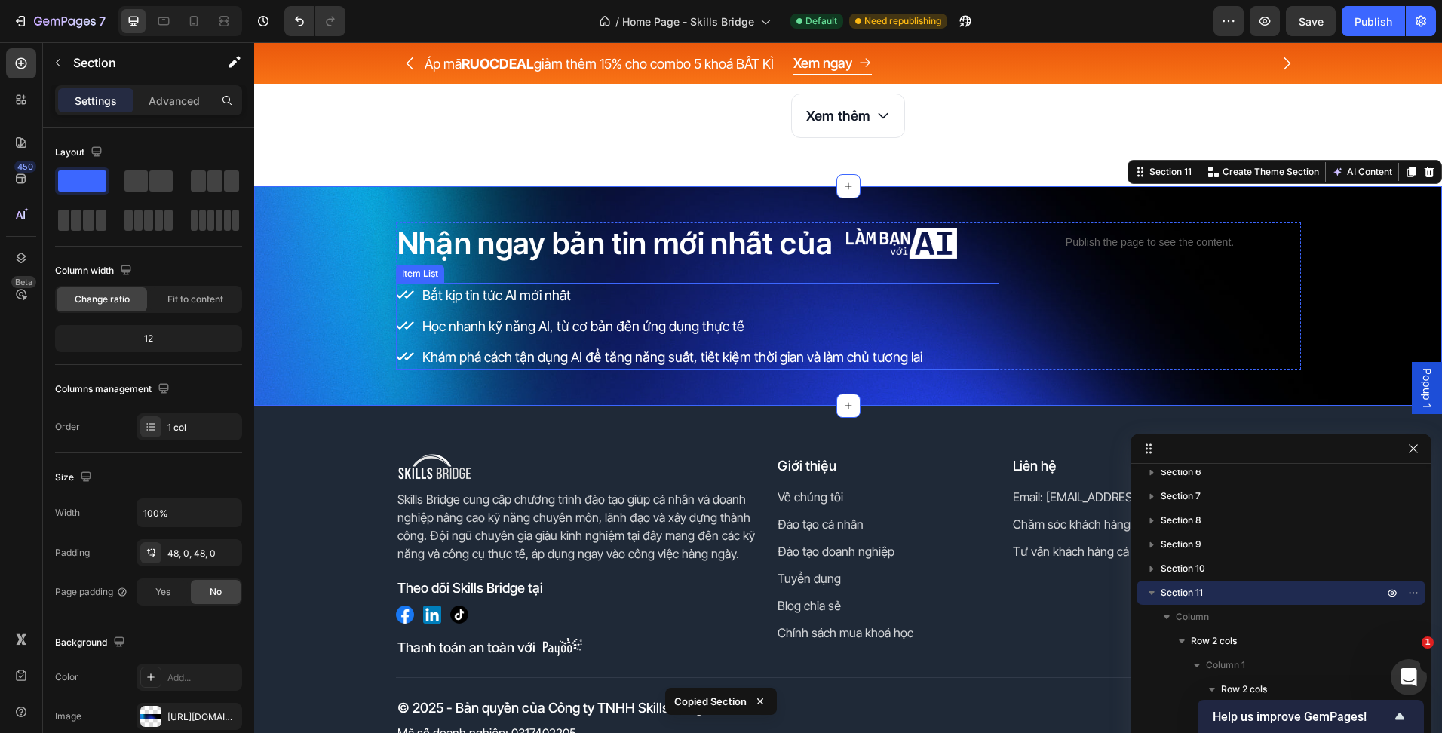
scroll to position [4890, 0]
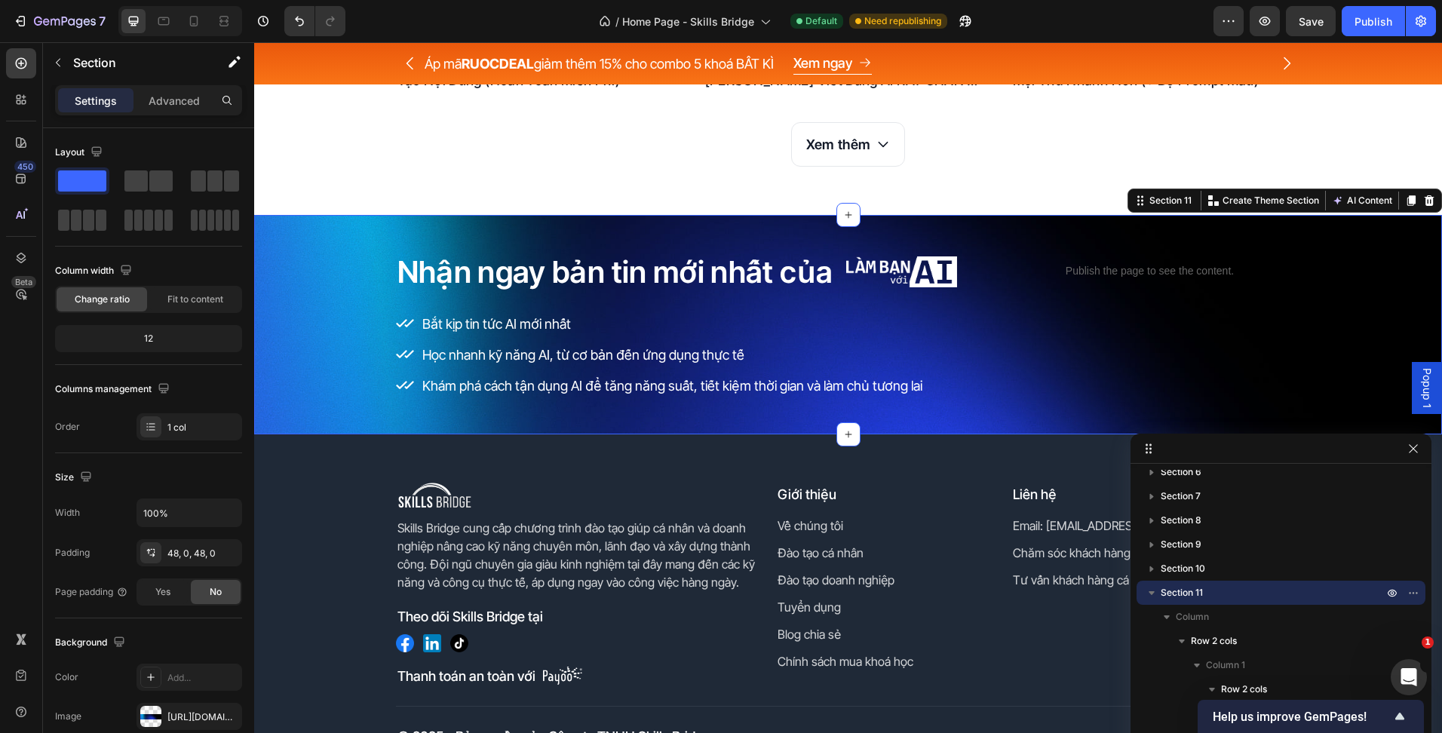
click at [309, 238] on div "Nhận ngay bản tin mới nhất của Heading Image Row Bắt kịp tin tức AI mới nhất Họ…" at bounding box center [848, 324] width 1188 height 219
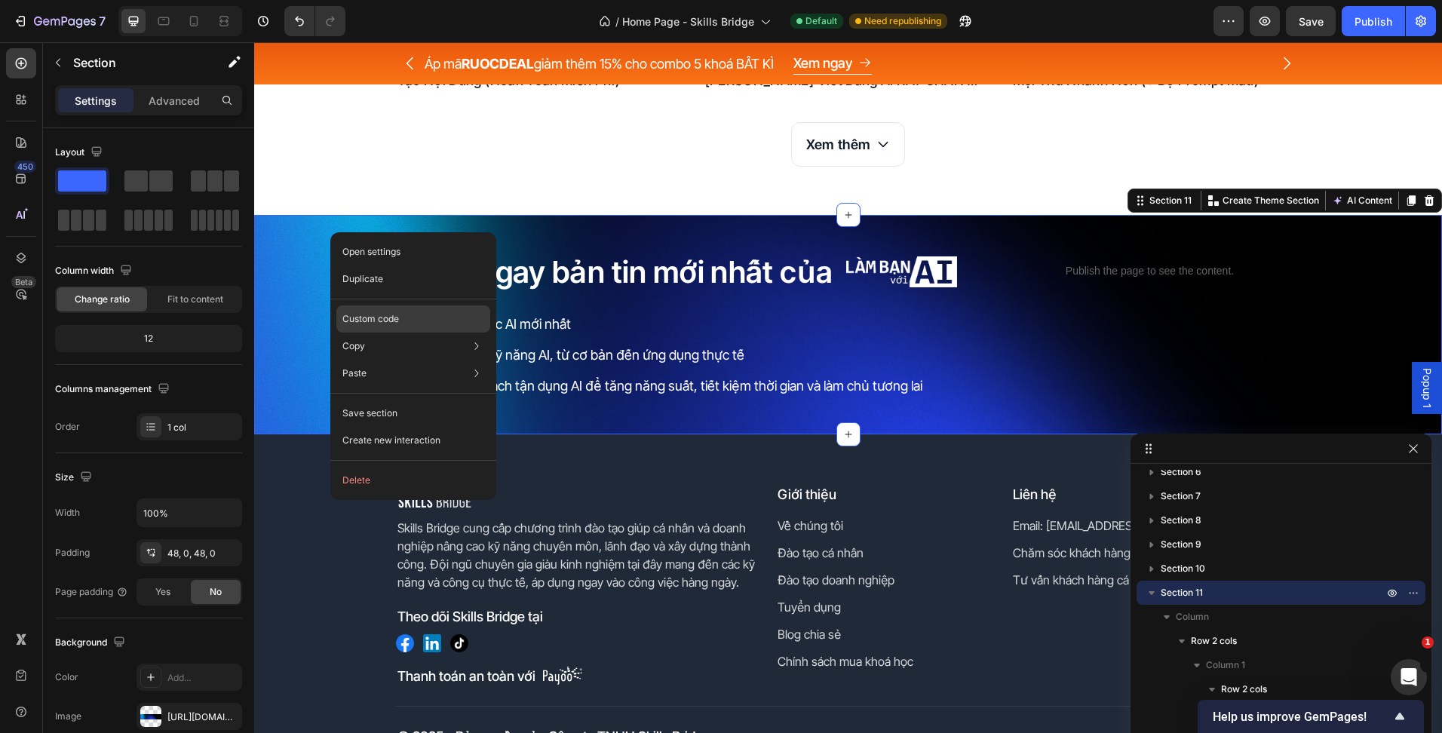
click at [435, 325] on div "Custom code" at bounding box center [413, 318] width 154 height 27
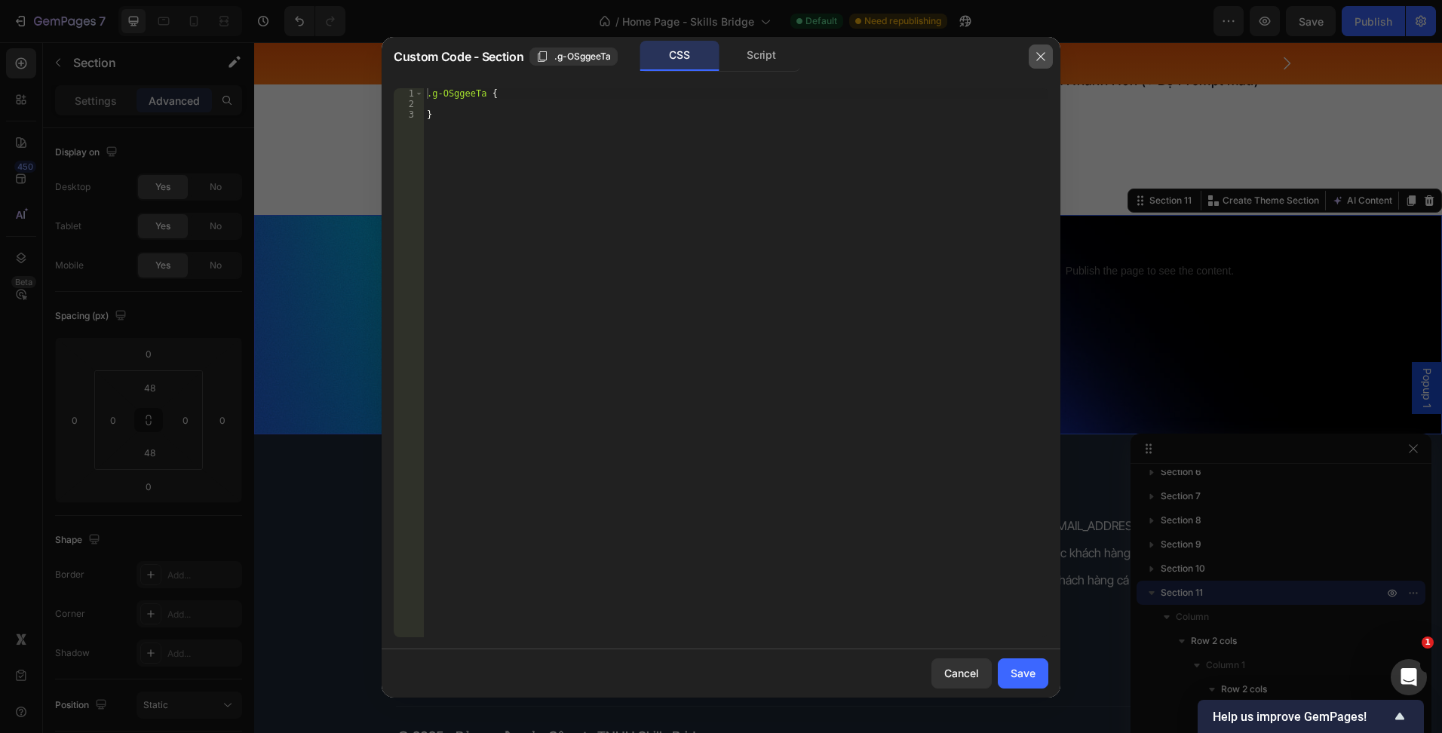
click at [1046, 57] on icon "button" at bounding box center [1041, 57] width 12 height 12
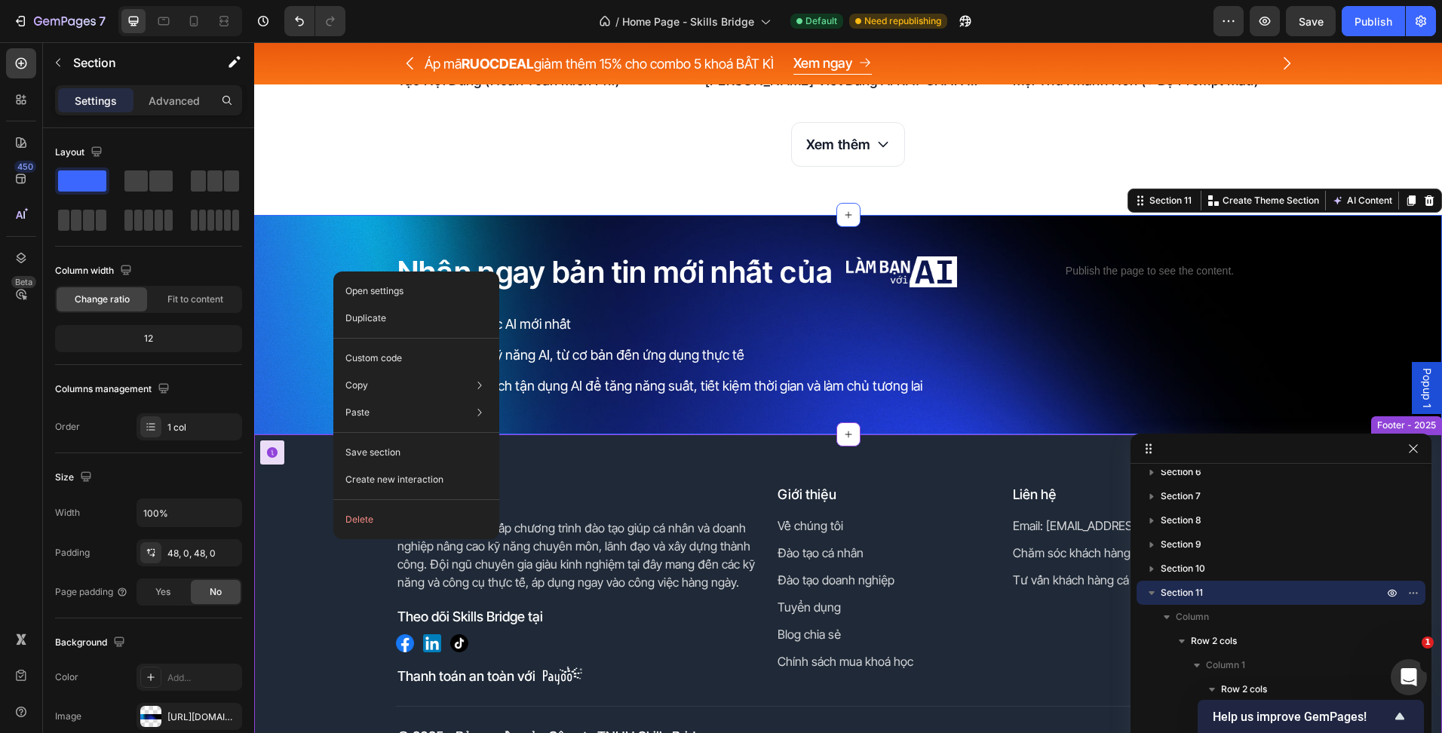
click at [707, 525] on p "Skills Bridge cung cấp chương trình đào tạo giúp cá nhân và doanh nghiệp nâng c…" at bounding box center [576, 555] width 359 height 72
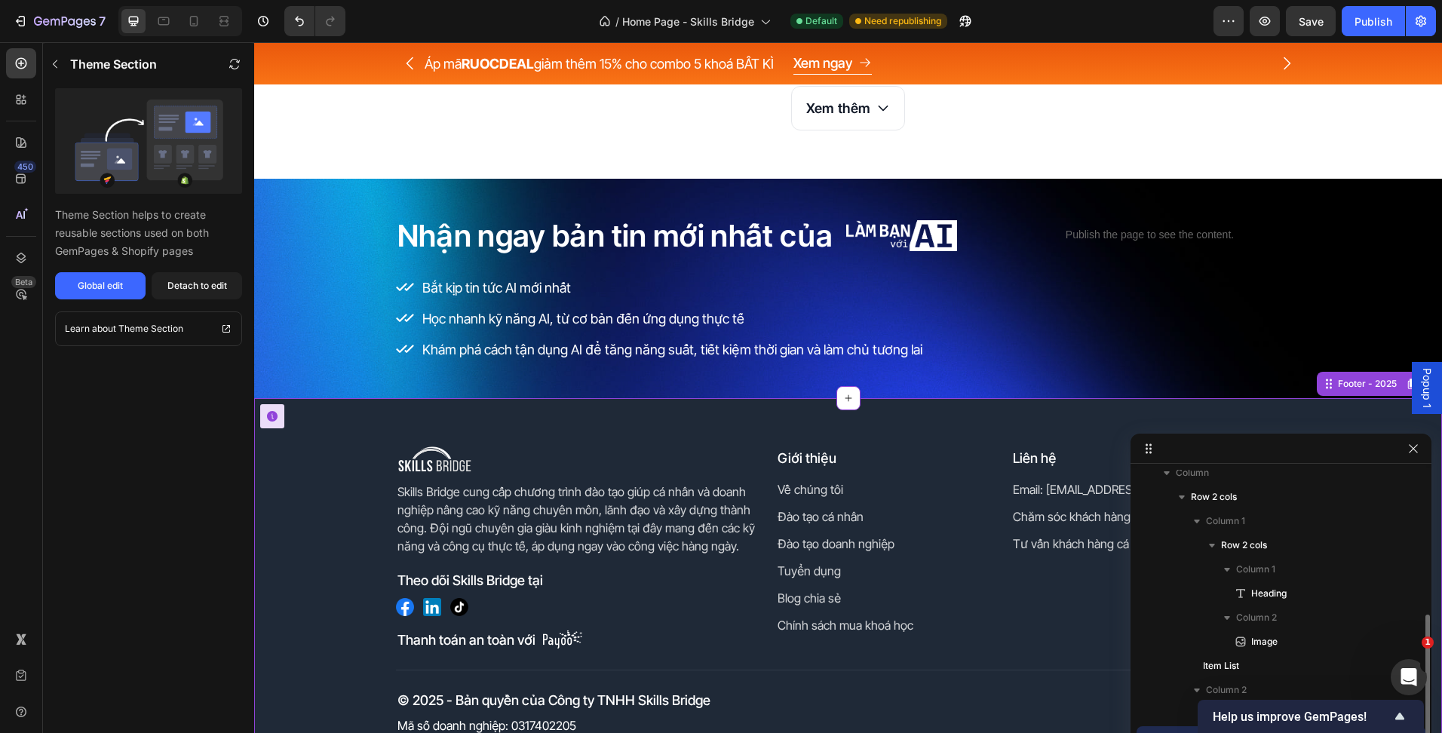
scroll to position [4965, 0]
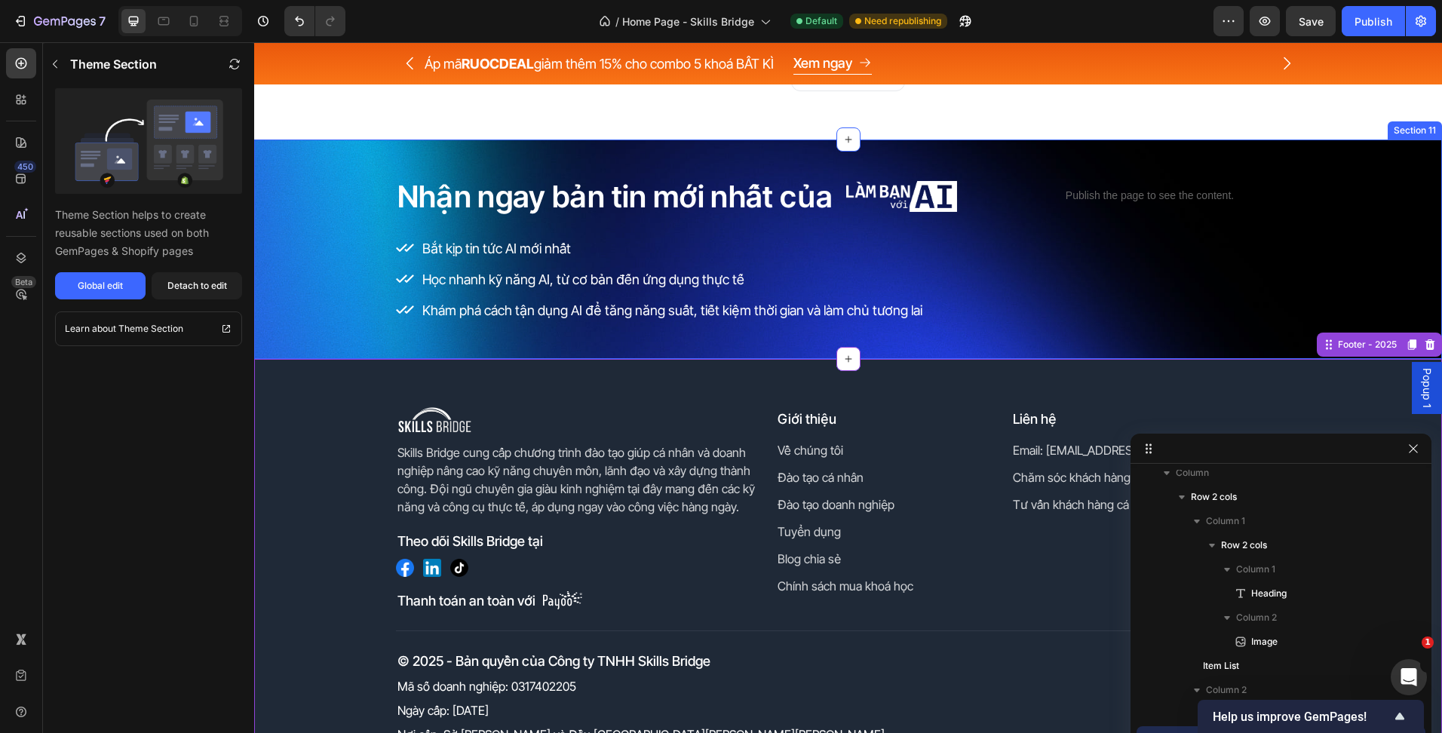
click at [327, 302] on div "Nhận ngay bản tin mới nhất của Heading Image Row Bắt kịp tin tức AI mới nhất Họ…" at bounding box center [848, 249] width 1188 height 147
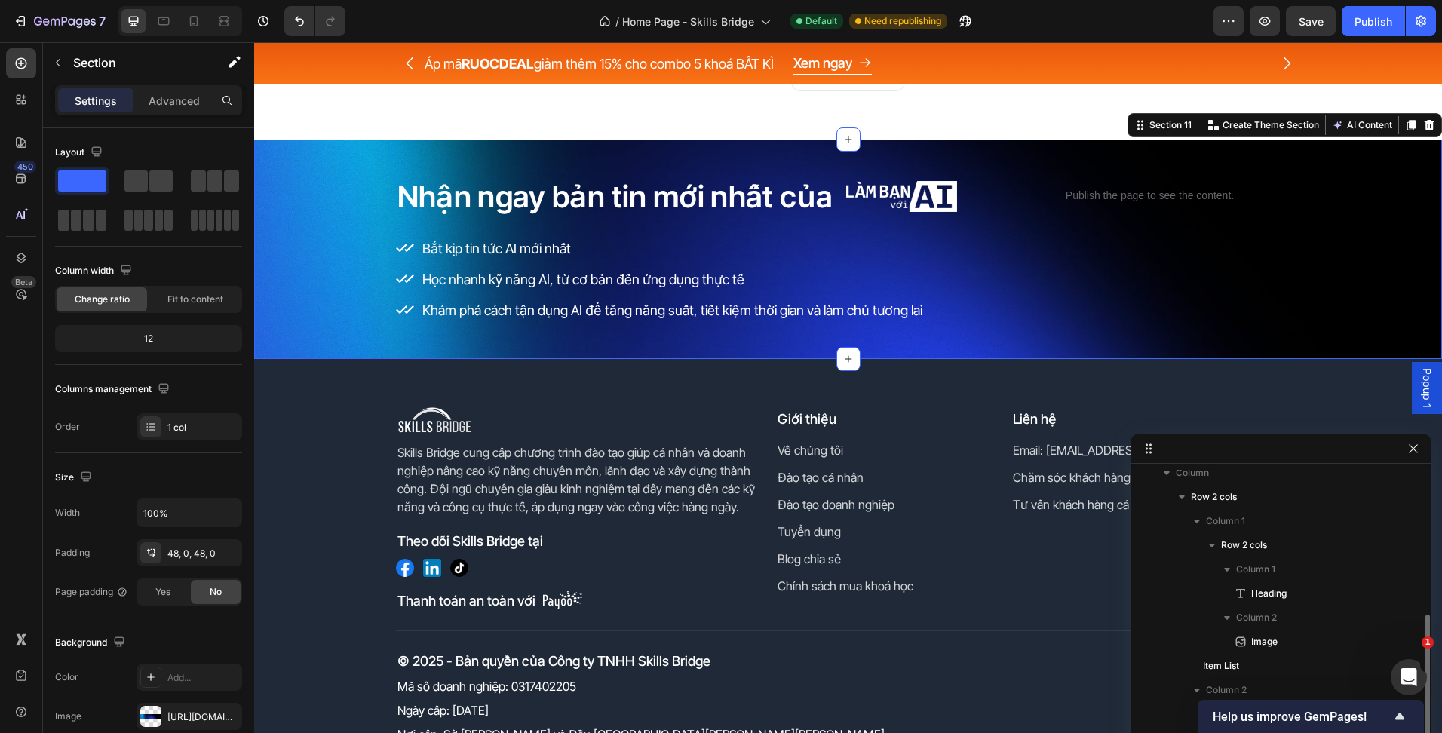
scroll to position [148, 0]
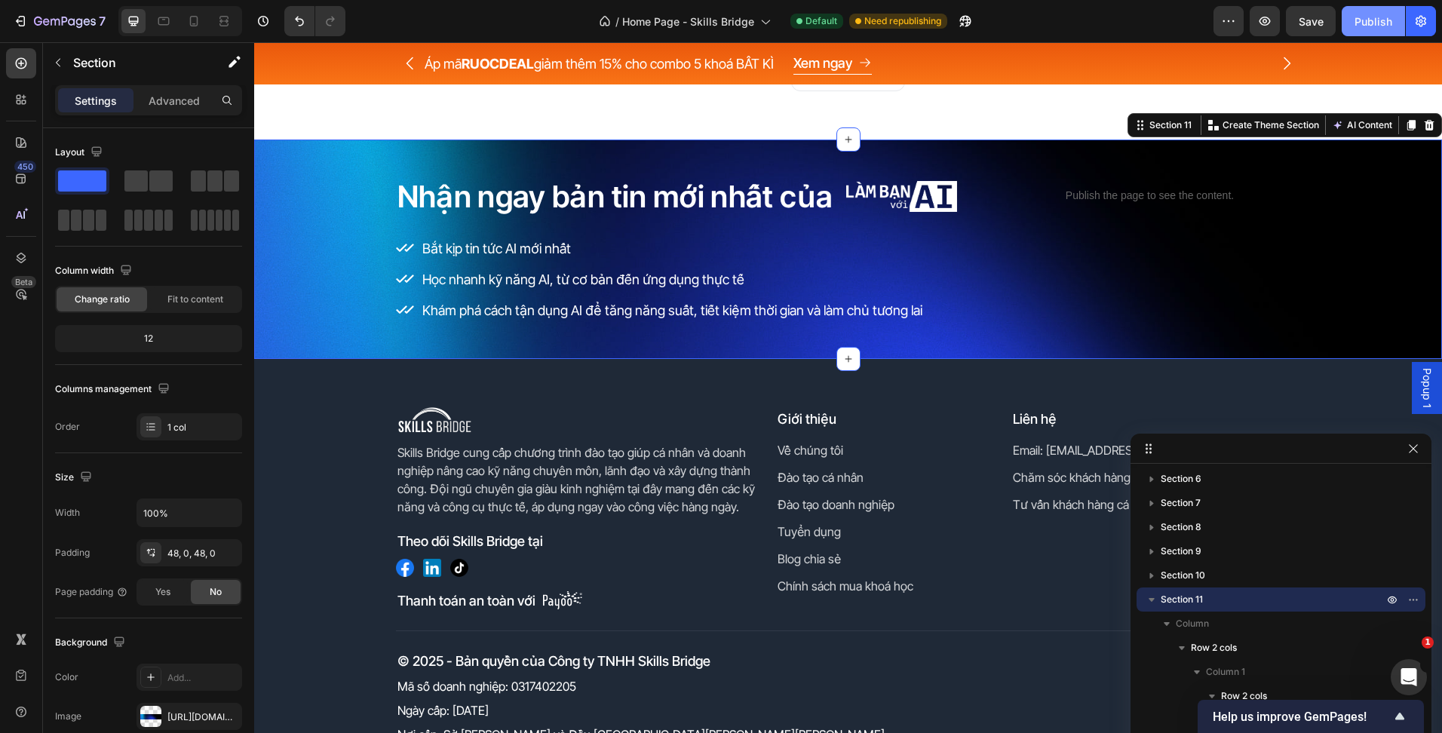
click at [1351, 29] on button "Publish" at bounding box center [1373, 21] width 63 height 30
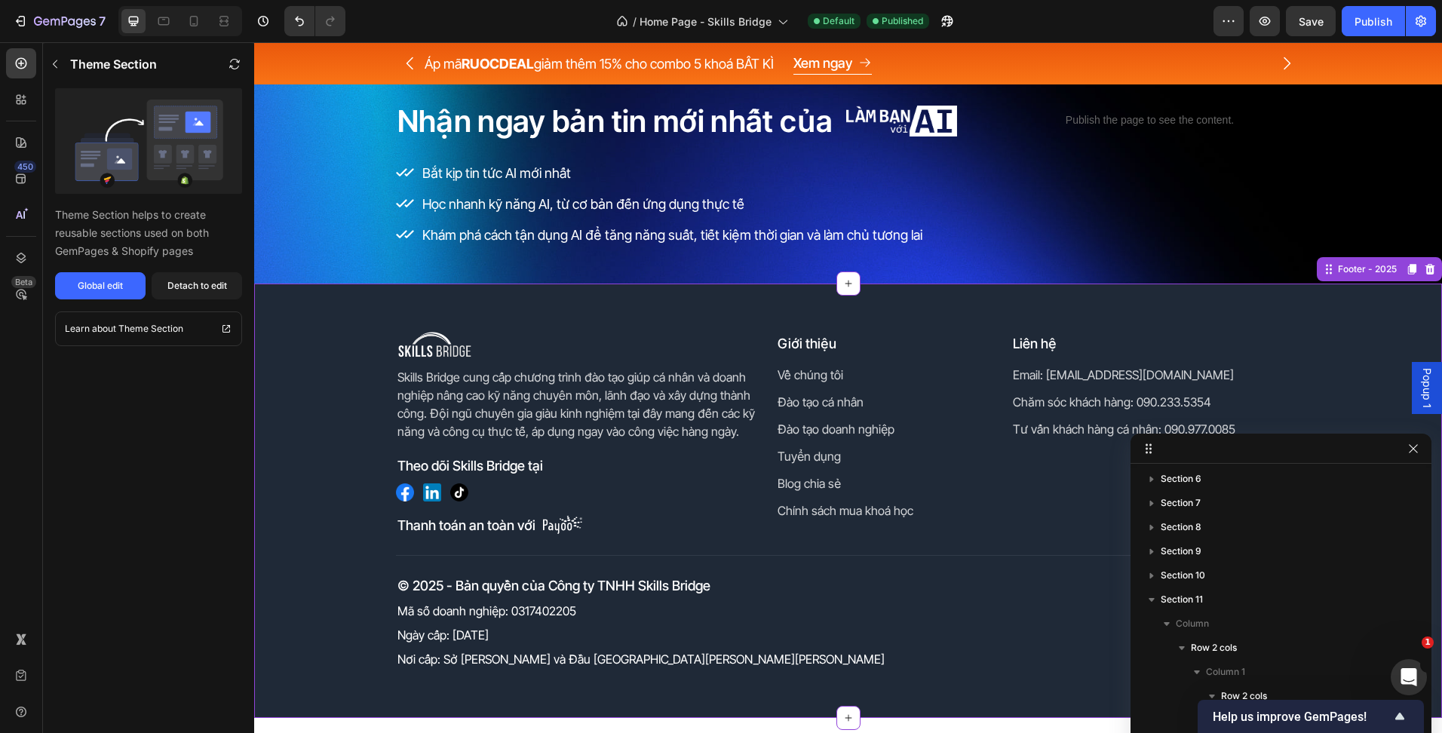
scroll to position [299, 0]
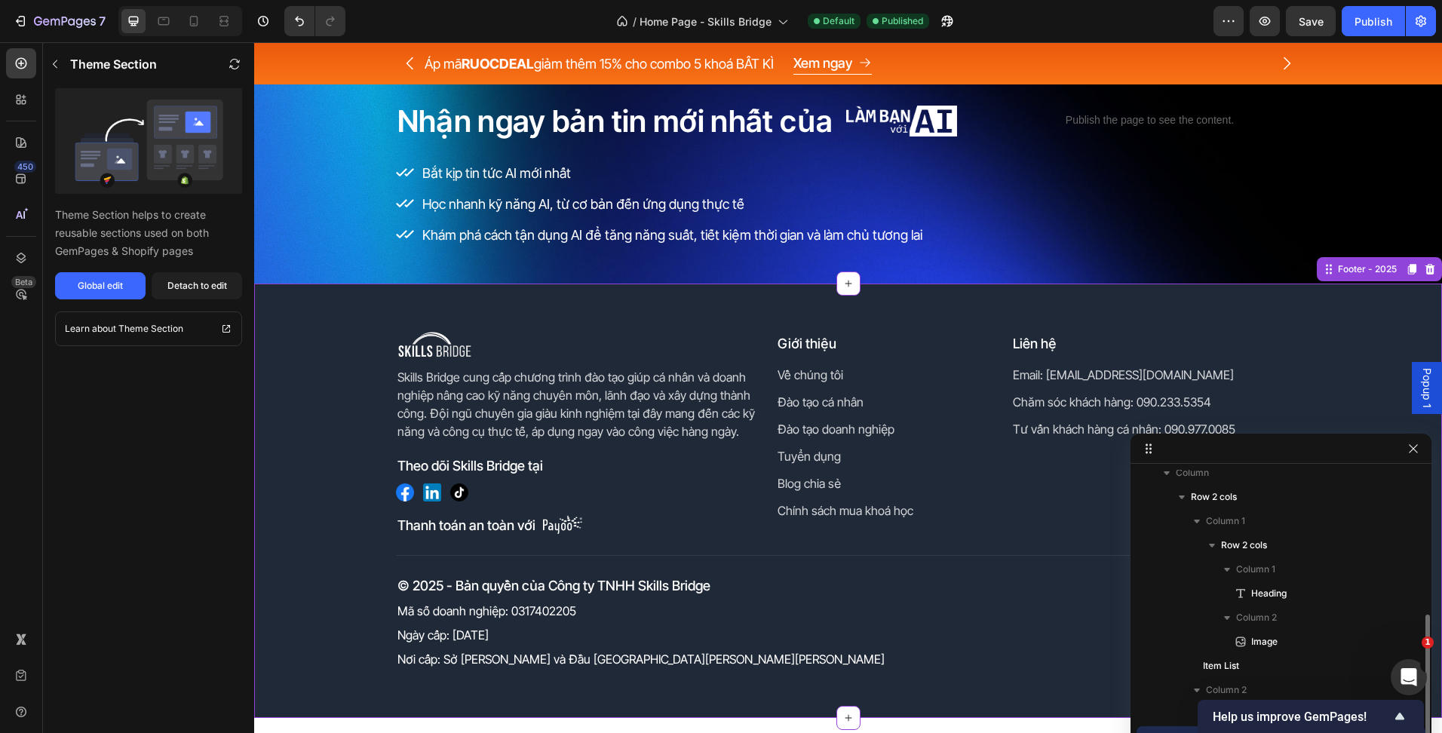
click at [559, 321] on div "Image Skills Bridge cung cấp chương trình đào tạo giúp cá nhân và doanh nghiệp …" at bounding box center [848, 501] width 1188 height 434
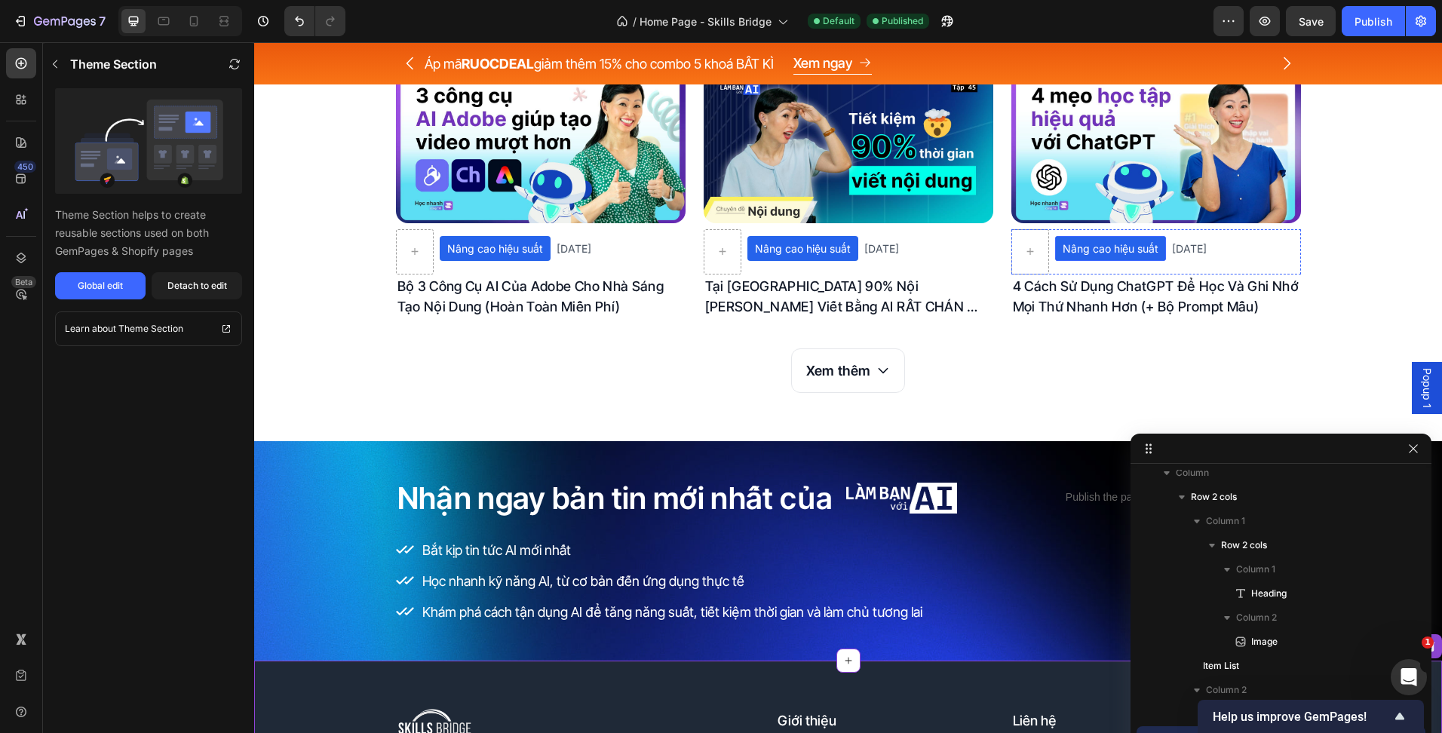
scroll to position [4588, 0]
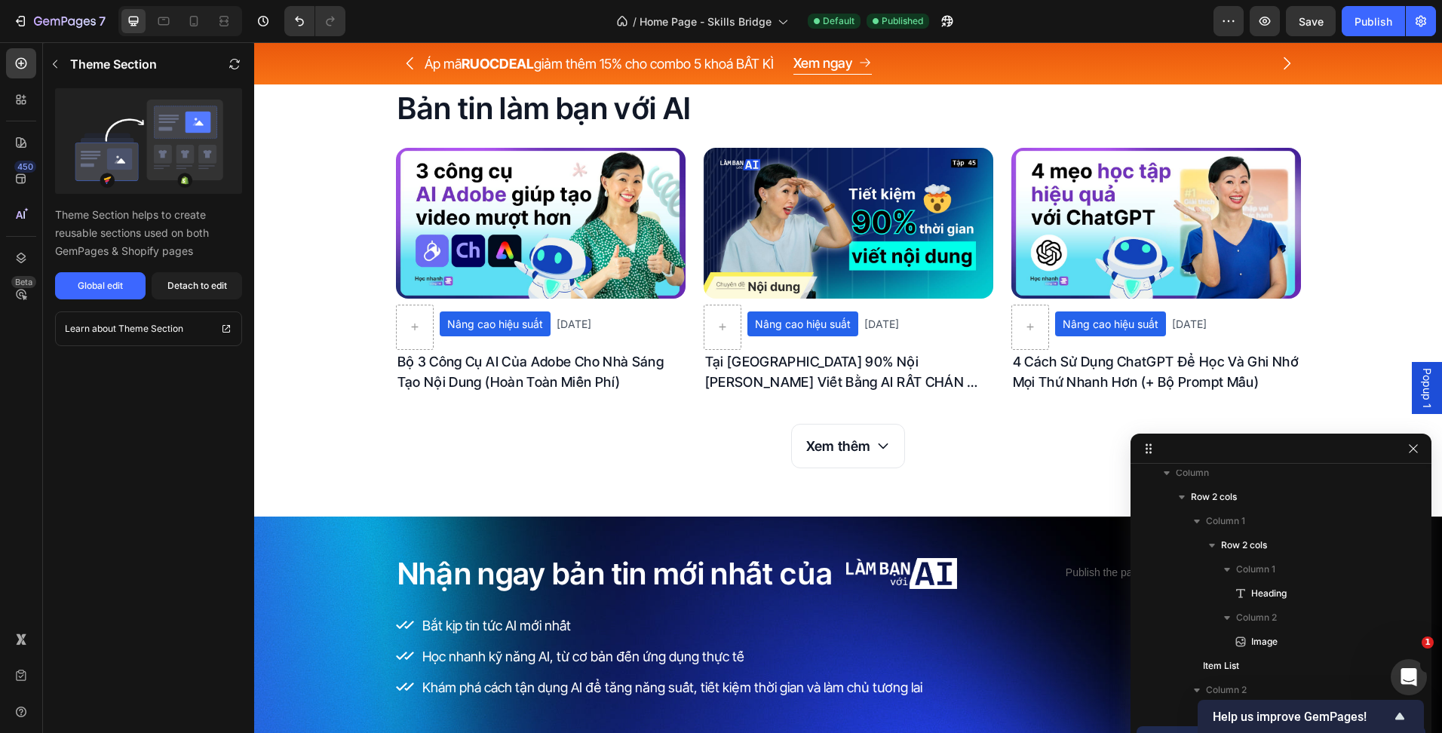
click at [97, 5] on div "7 Version history / Home Page - Skills Bridge Default Published Preview Save Pu…" at bounding box center [721, 21] width 1442 height 43
click at [97, 11] on button "7" at bounding box center [59, 21] width 106 height 30
